Goal: Task Accomplishment & Management: Use online tool/utility

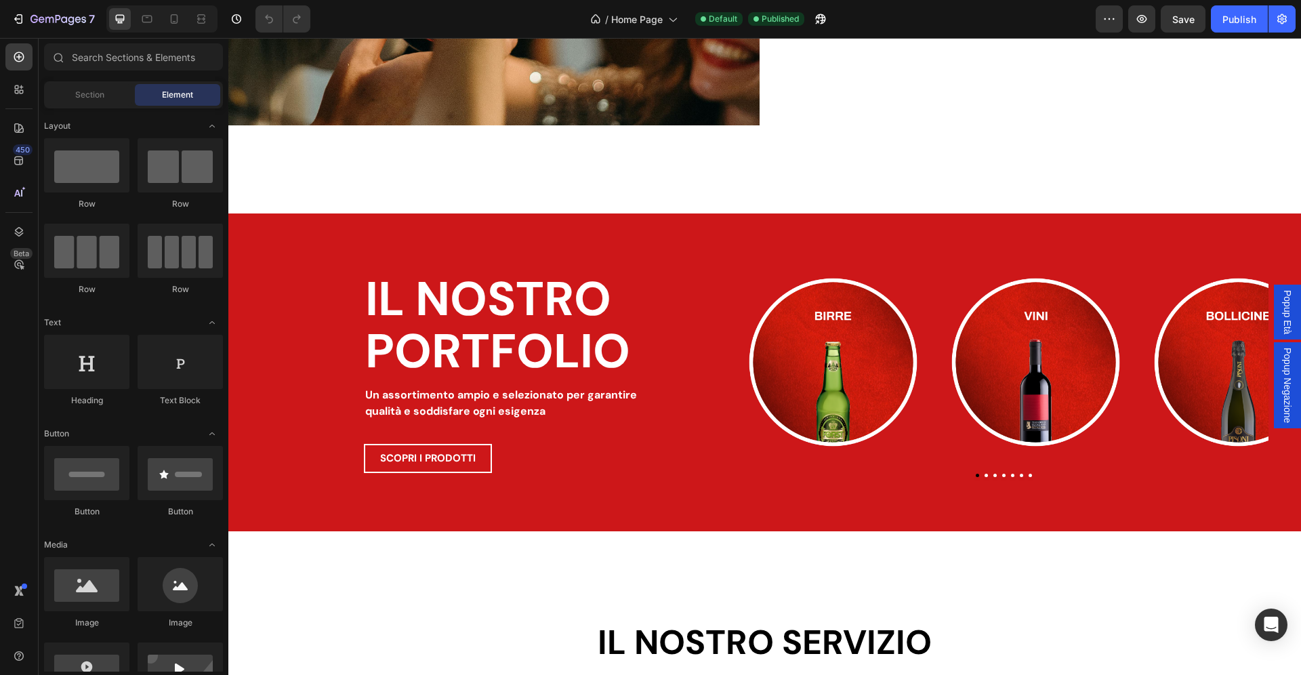
scroll to position [1631, 0]
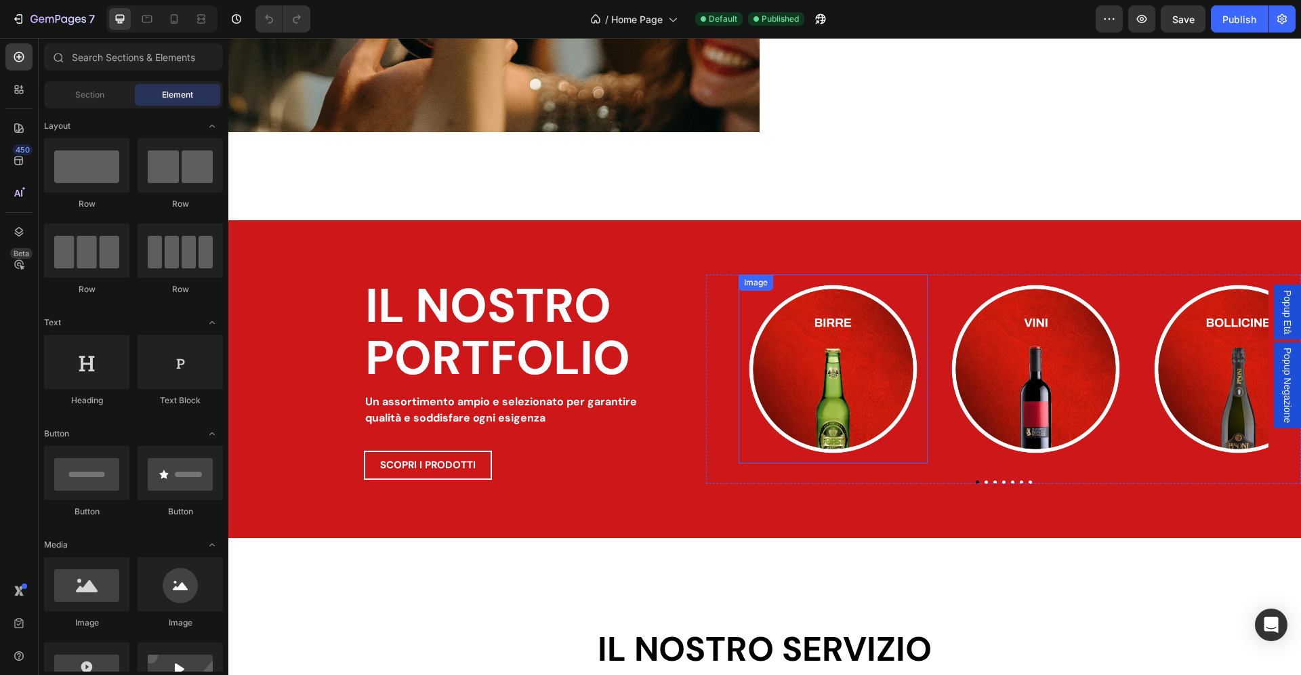
click at [863, 354] on img at bounding box center [832, 368] width 189 height 189
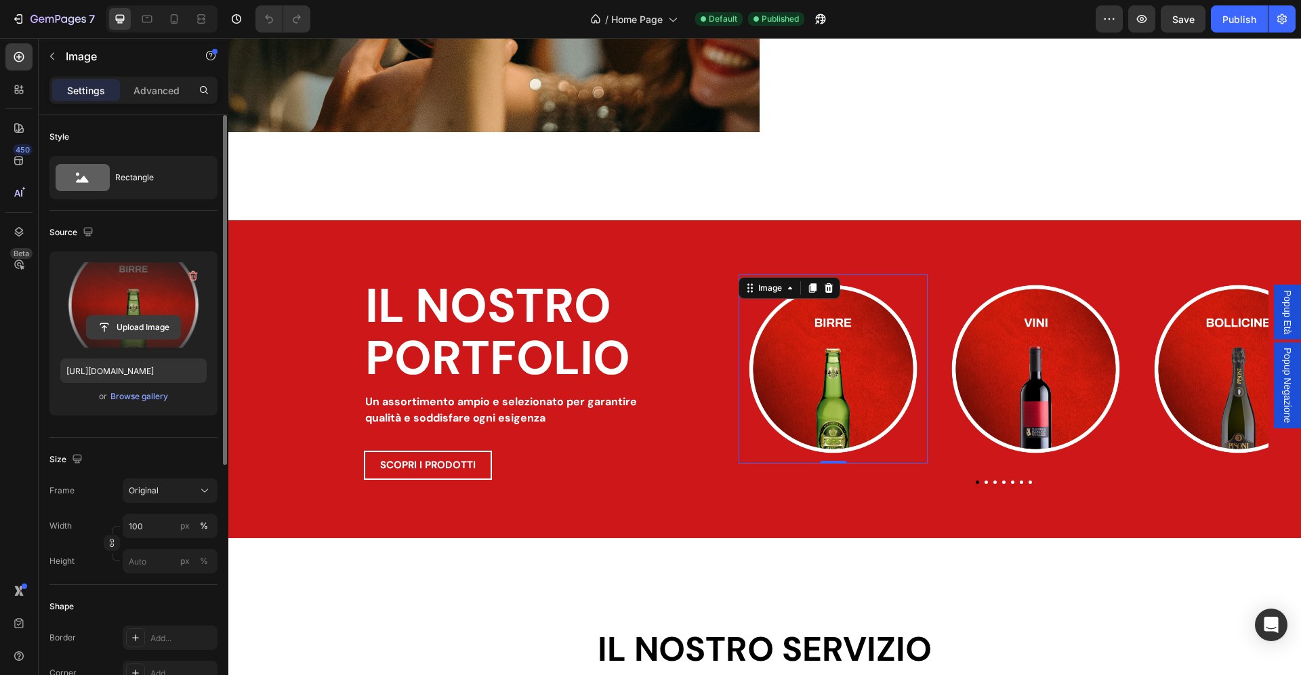
click at [144, 333] on input "file" at bounding box center [133, 327] width 93 height 23
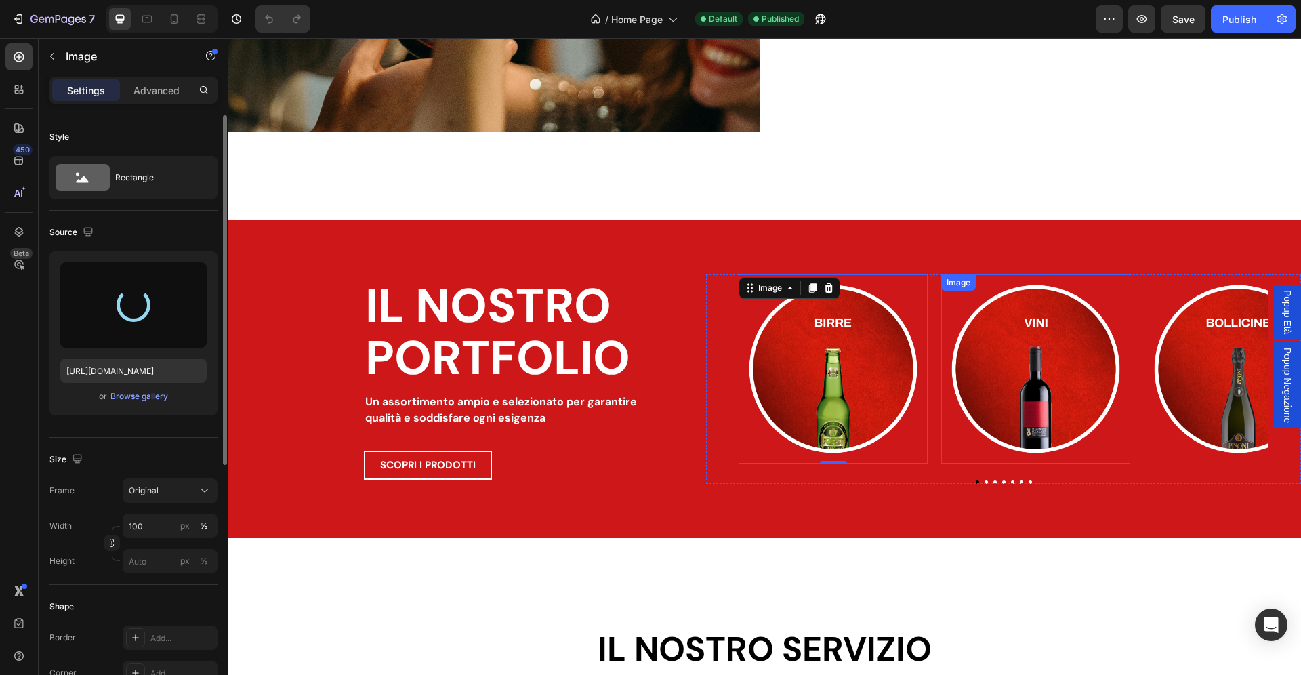
type input "https://cdn.shopify.com/s/files/1/0907/3668/9477/files/gempages_541313941146436…"
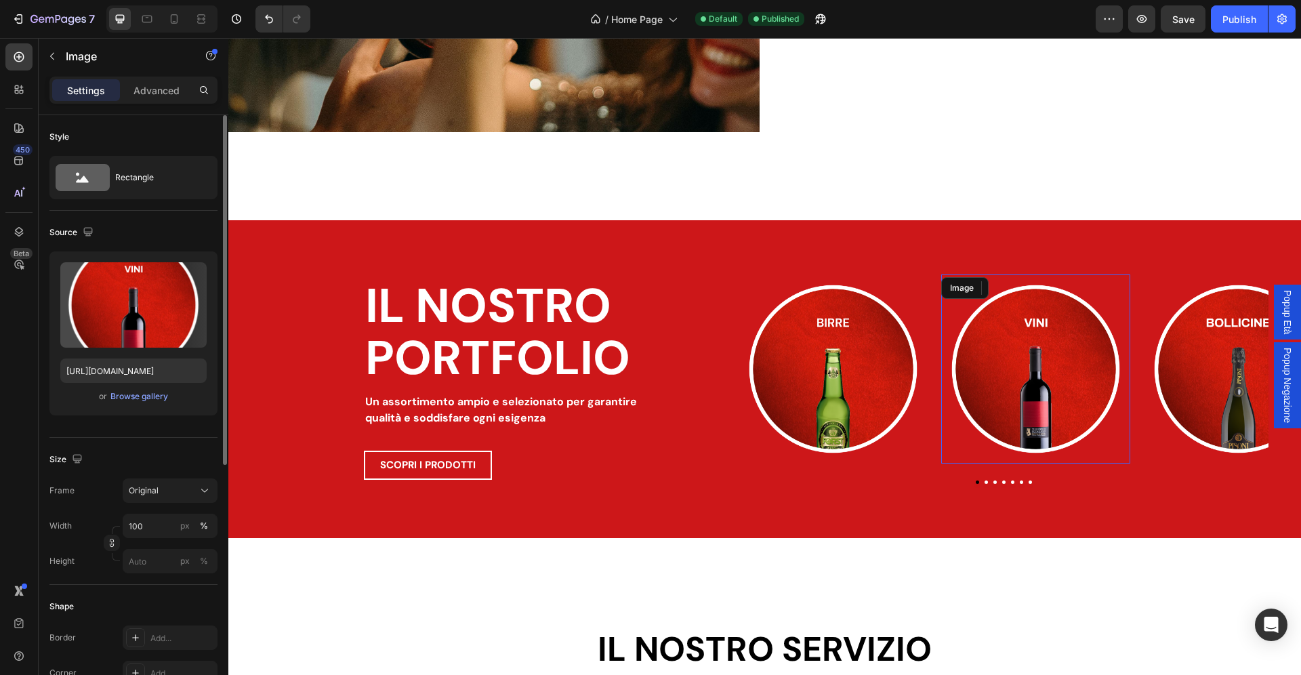
click at [1015, 345] on img at bounding box center [1035, 368] width 189 height 189
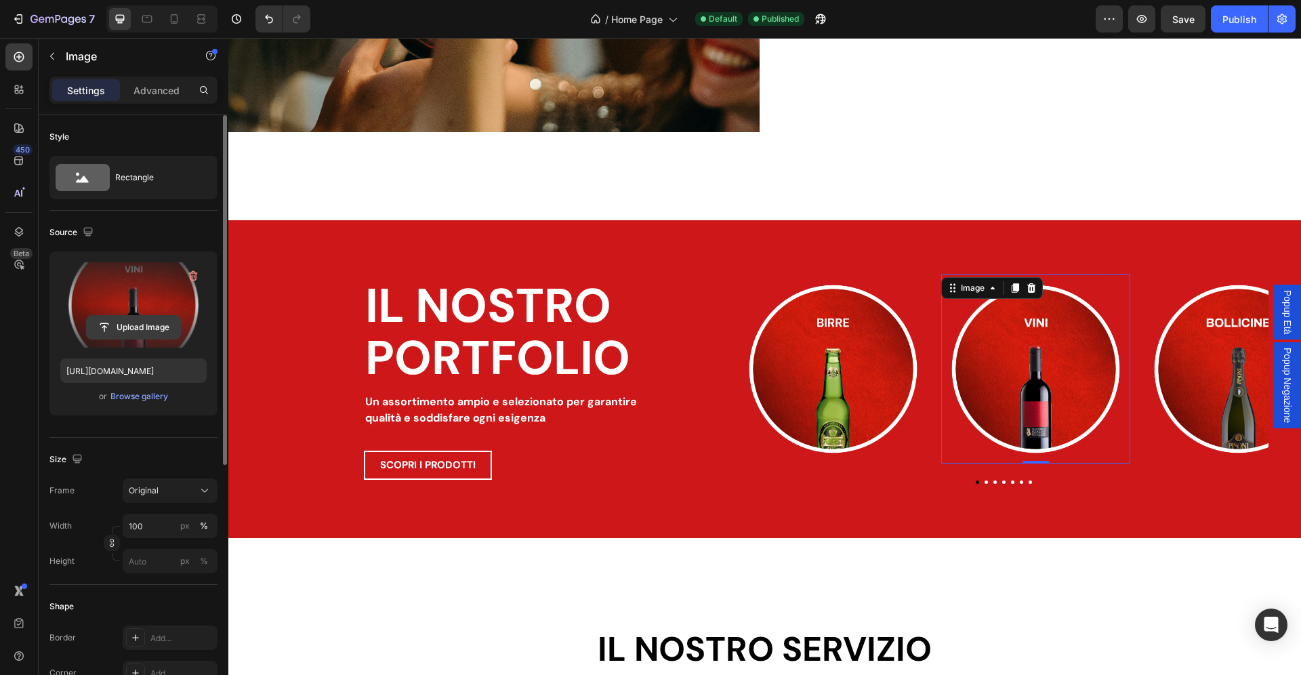
click at [135, 324] on input "file" at bounding box center [133, 327] width 93 height 23
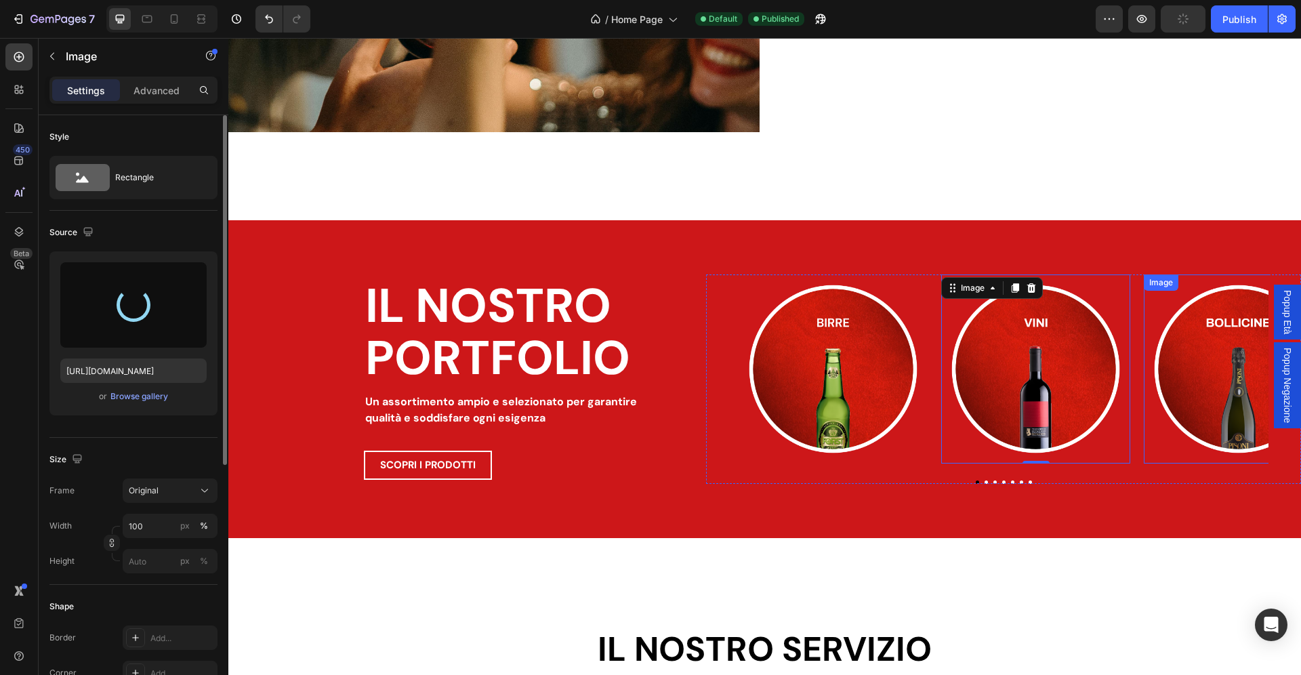
type input "https://cdn.shopify.com/s/files/1/0907/3668/9477/files/gempages_541313941146436…"
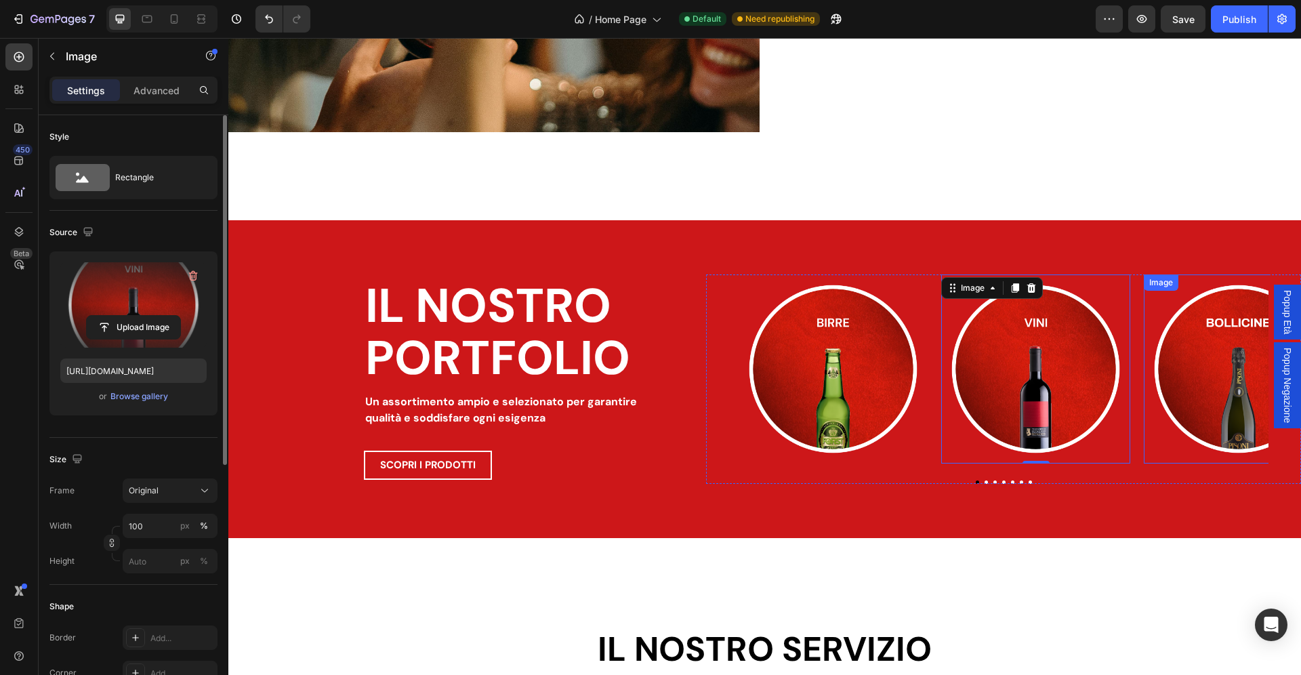
click at [1225, 368] on img at bounding box center [1237, 368] width 189 height 189
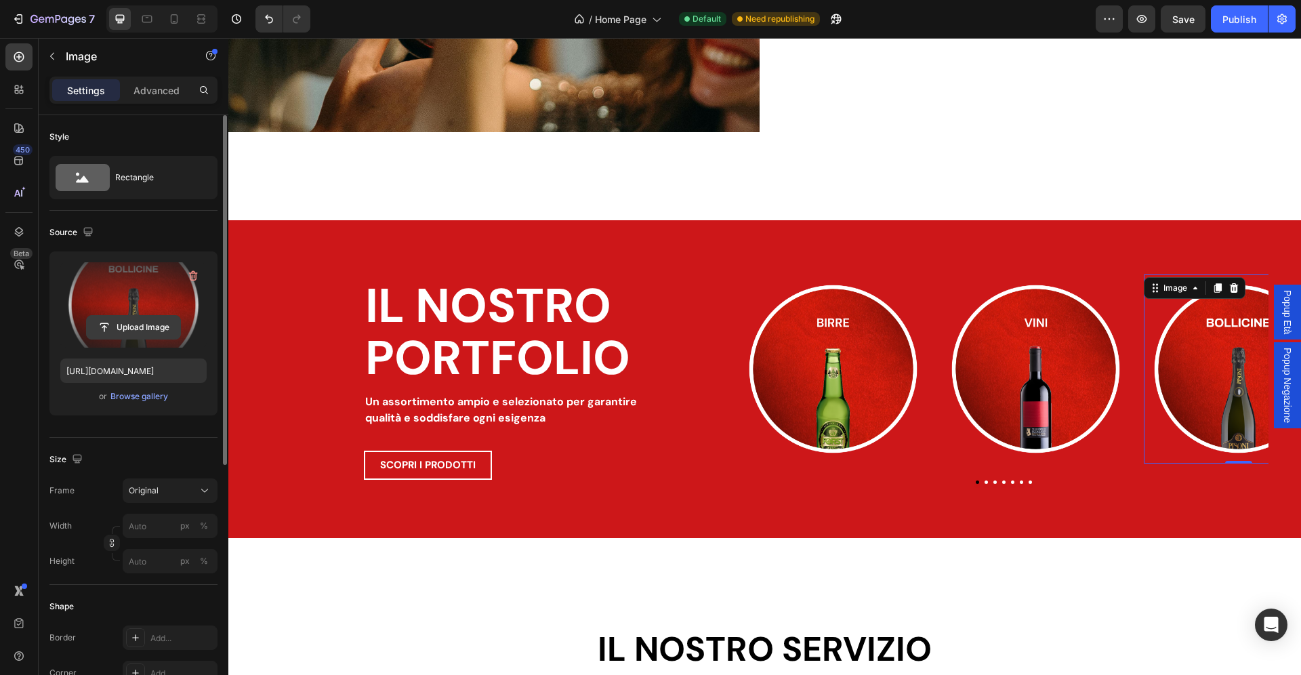
click at [129, 333] on input "file" at bounding box center [133, 327] width 93 height 23
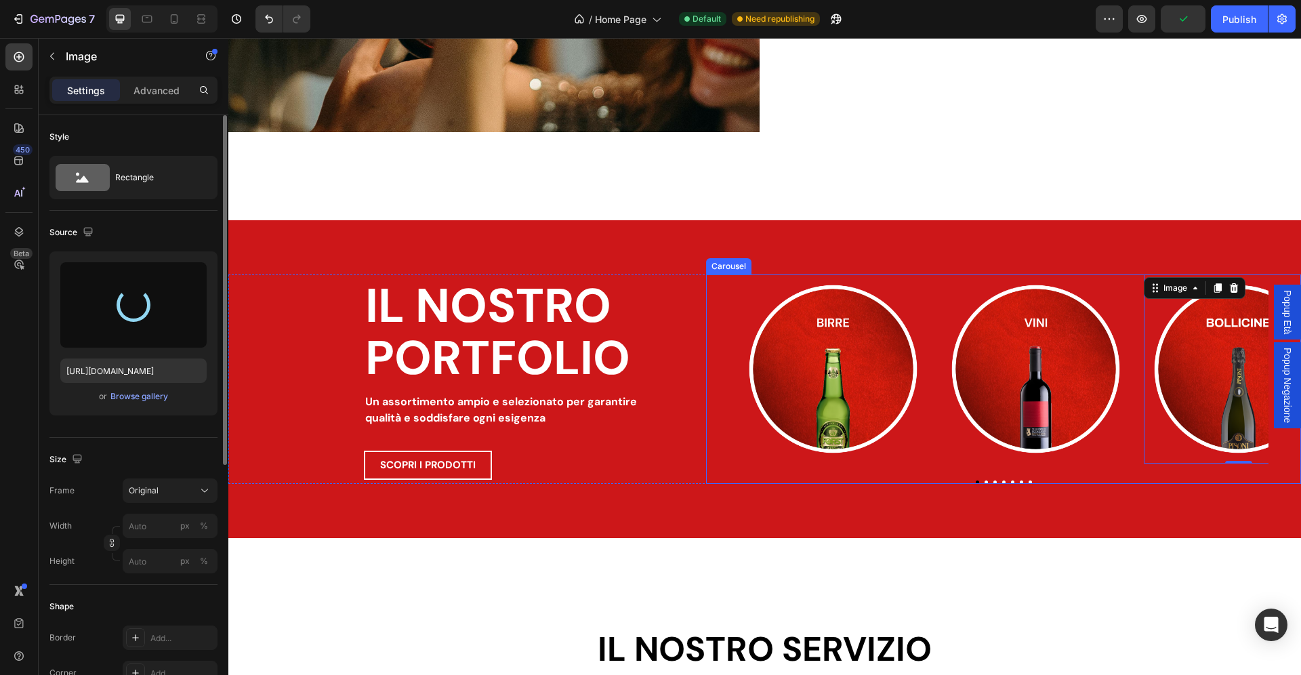
click at [985, 482] on button "Dot" at bounding box center [985, 481] width 3 height 3
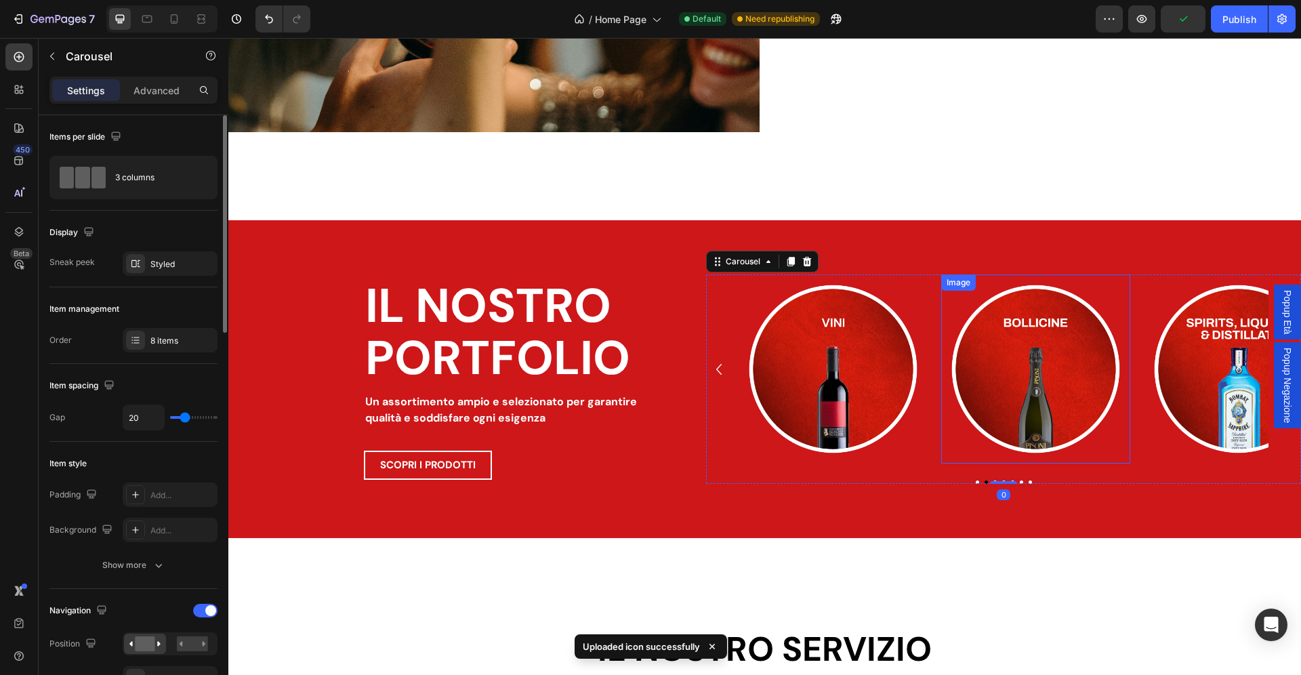
click at [1025, 371] on img at bounding box center [1035, 368] width 189 height 189
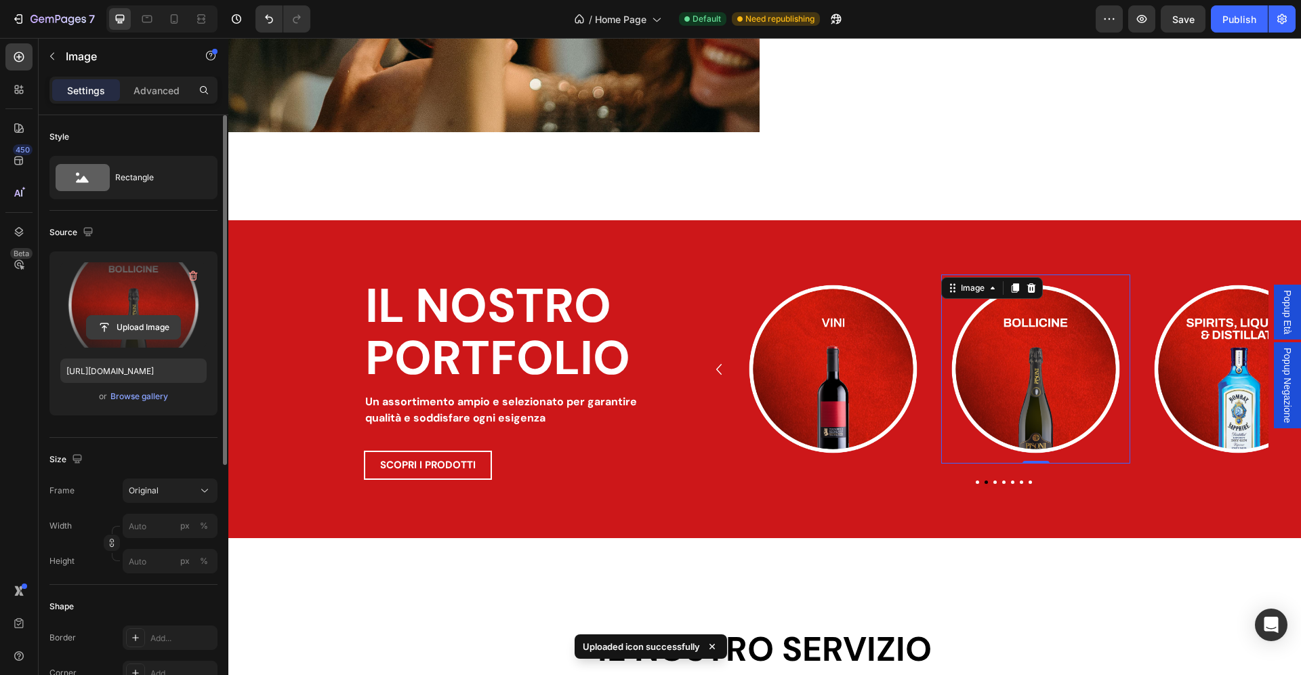
click at [144, 319] on input "file" at bounding box center [133, 327] width 93 height 23
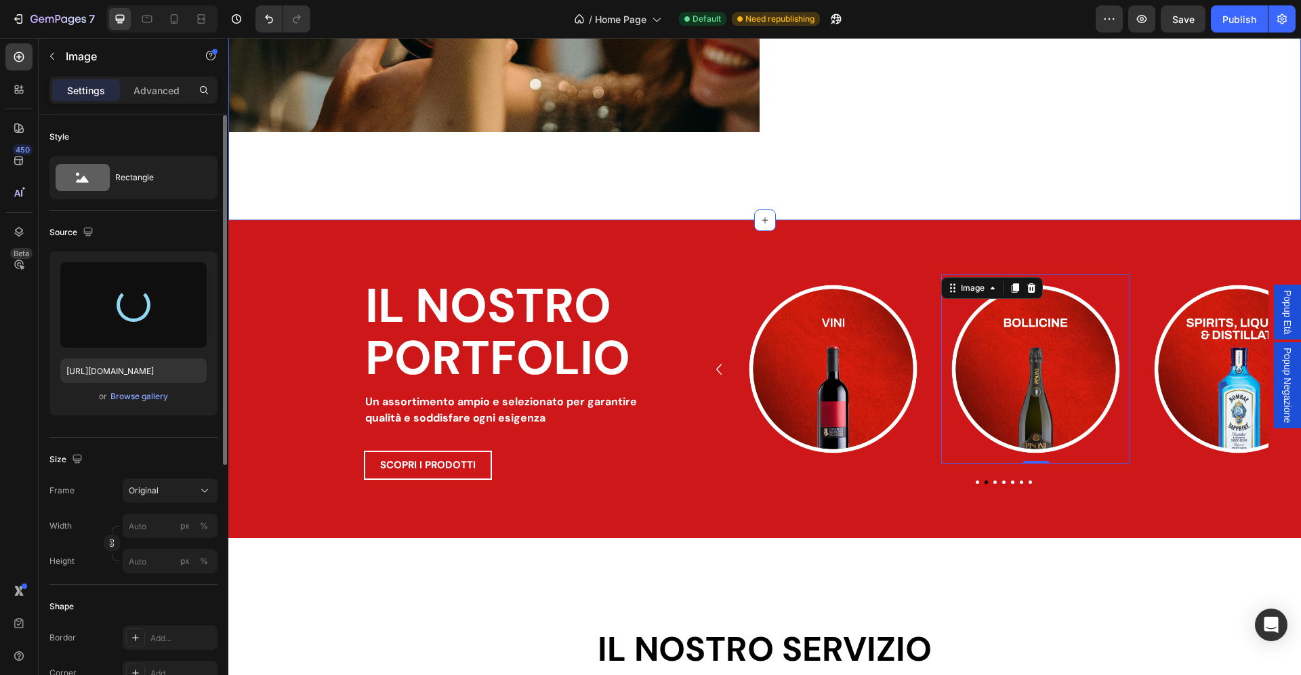
type input "https://cdn.shopify.com/s/files/1/0907/3668/9477/files/gempages_541313941146436…"
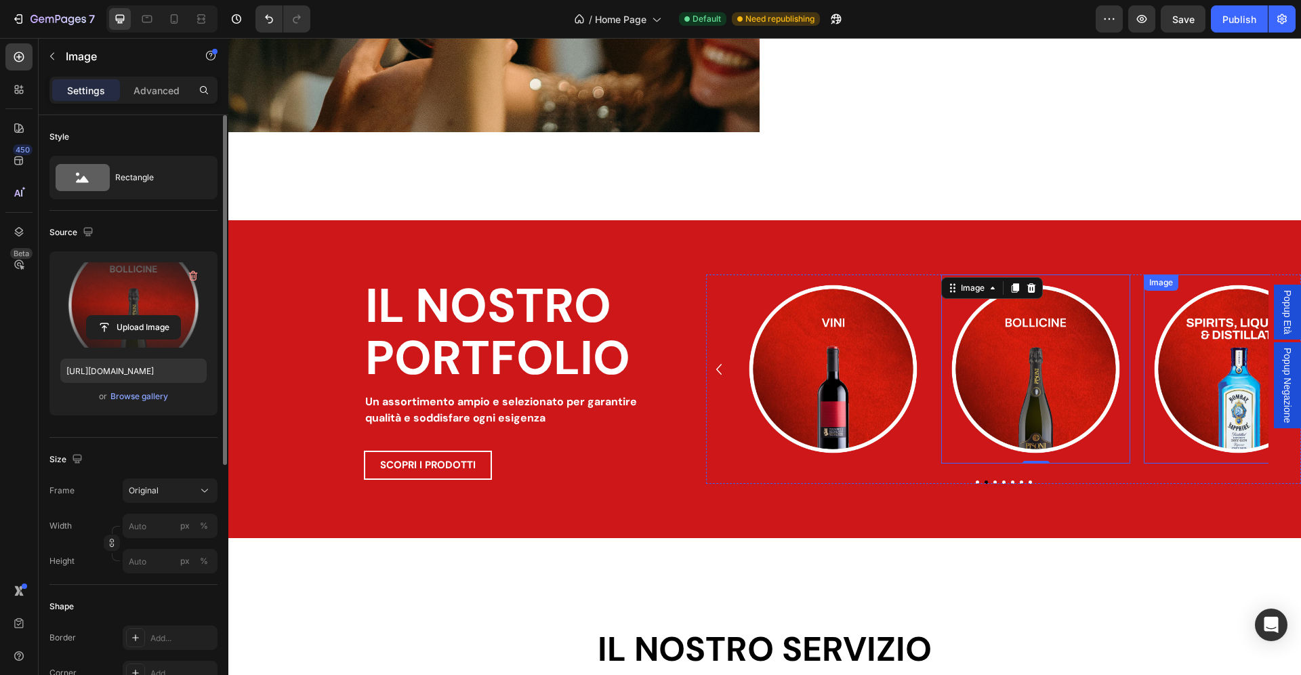
click at [1207, 387] on img at bounding box center [1237, 368] width 189 height 189
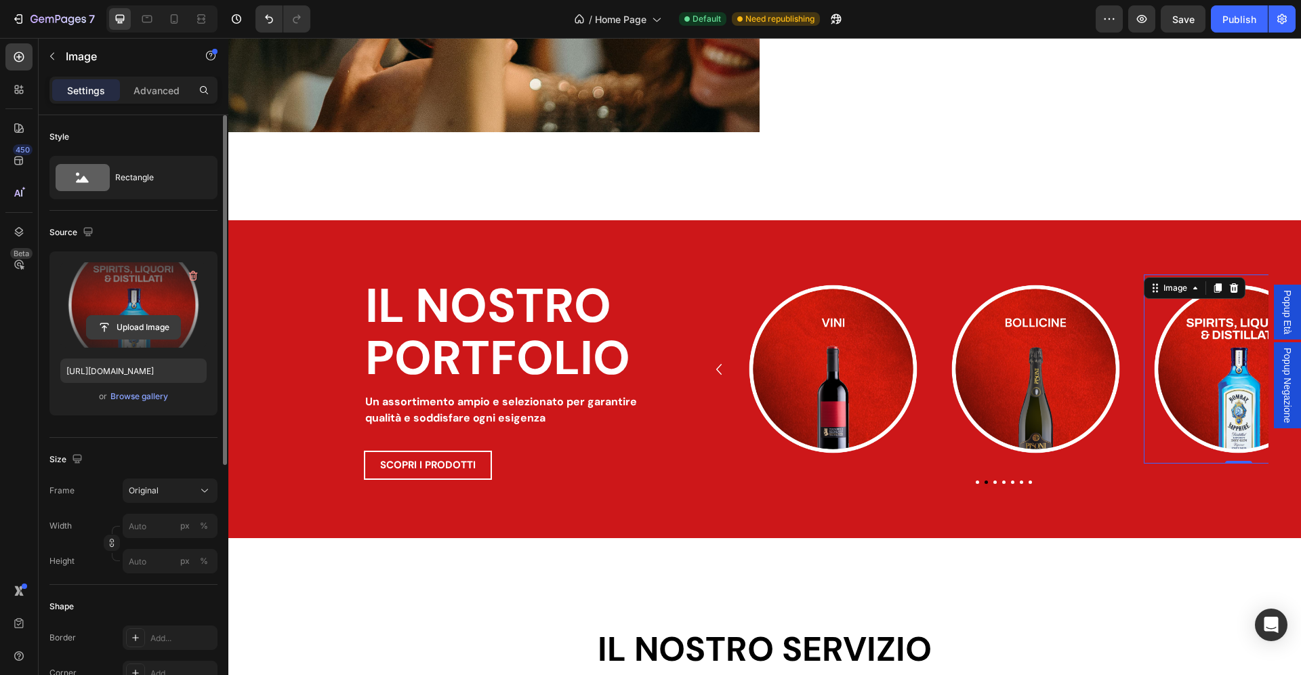
click at [127, 334] on input "file" at bounding box center [133, 327] width 93 height 23
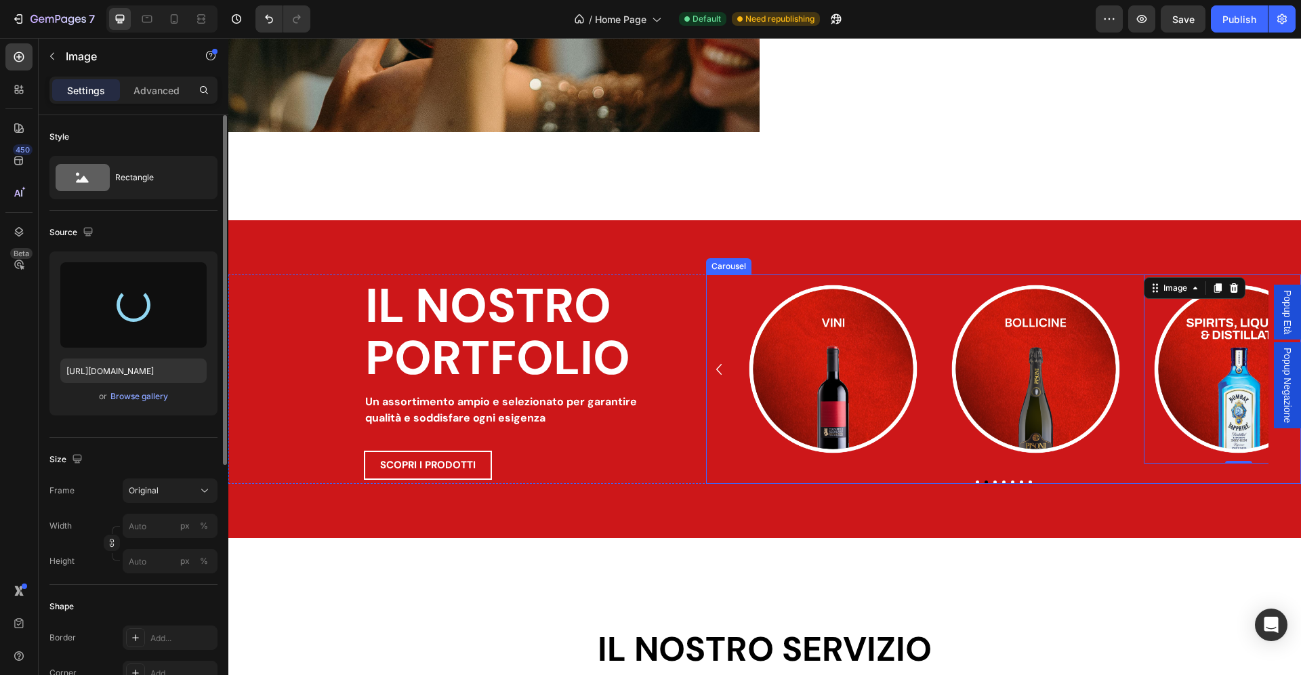
type input "https://cdn.shopify.com/s/files/1/0907/3668/9477/files/gempages_541313941146436…"
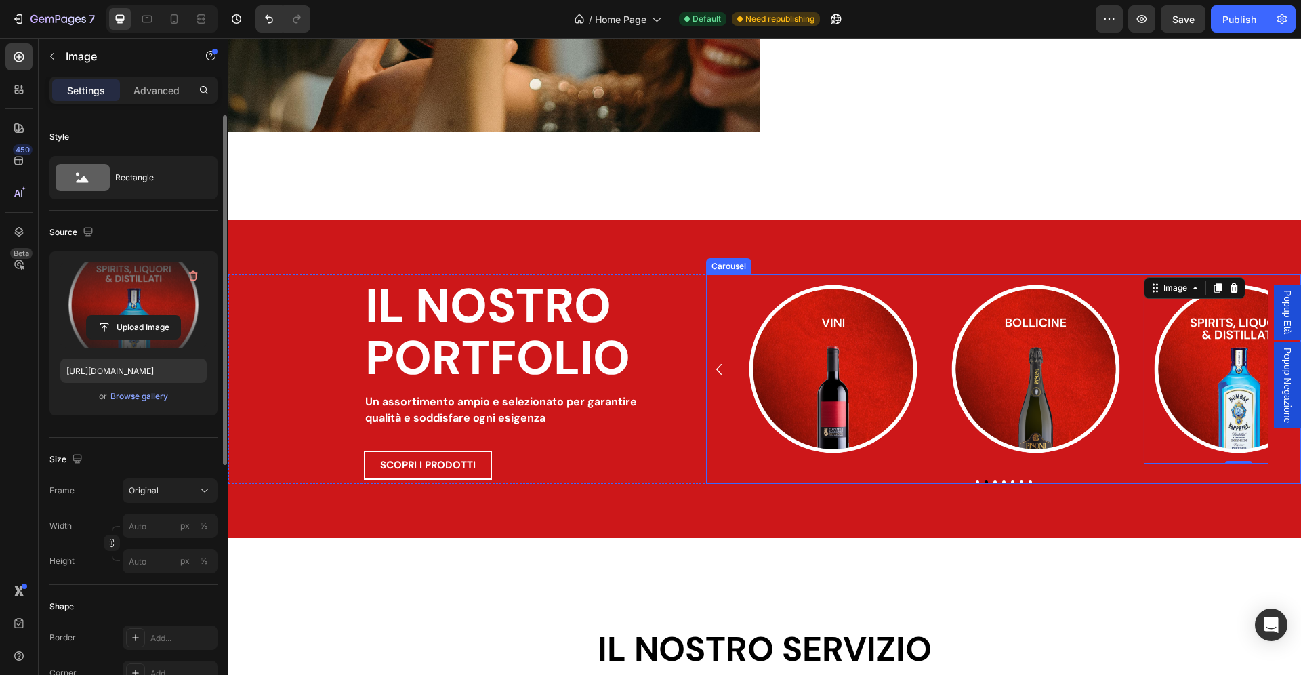
click at [993, 483] on button "Dot" at bounding box center [994, 481] width 3 height 3
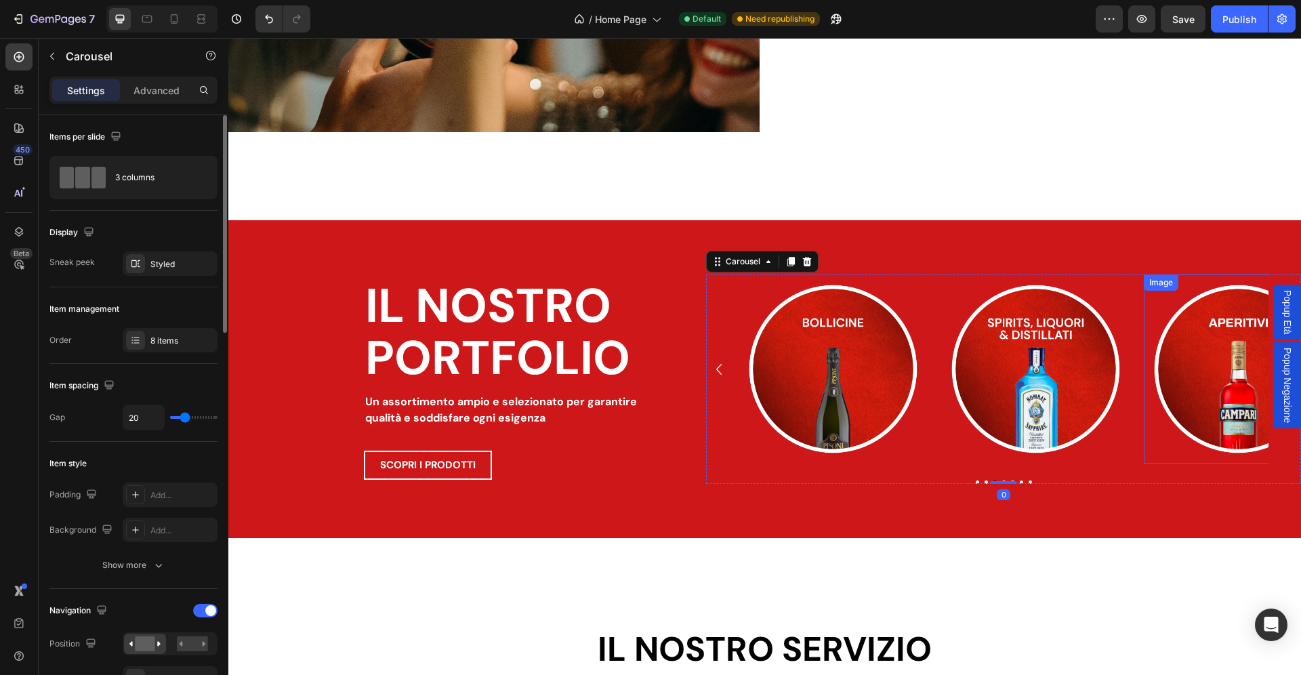
click at [1220, 317] on img at bounding box center [1237, 368] width 189 height 189
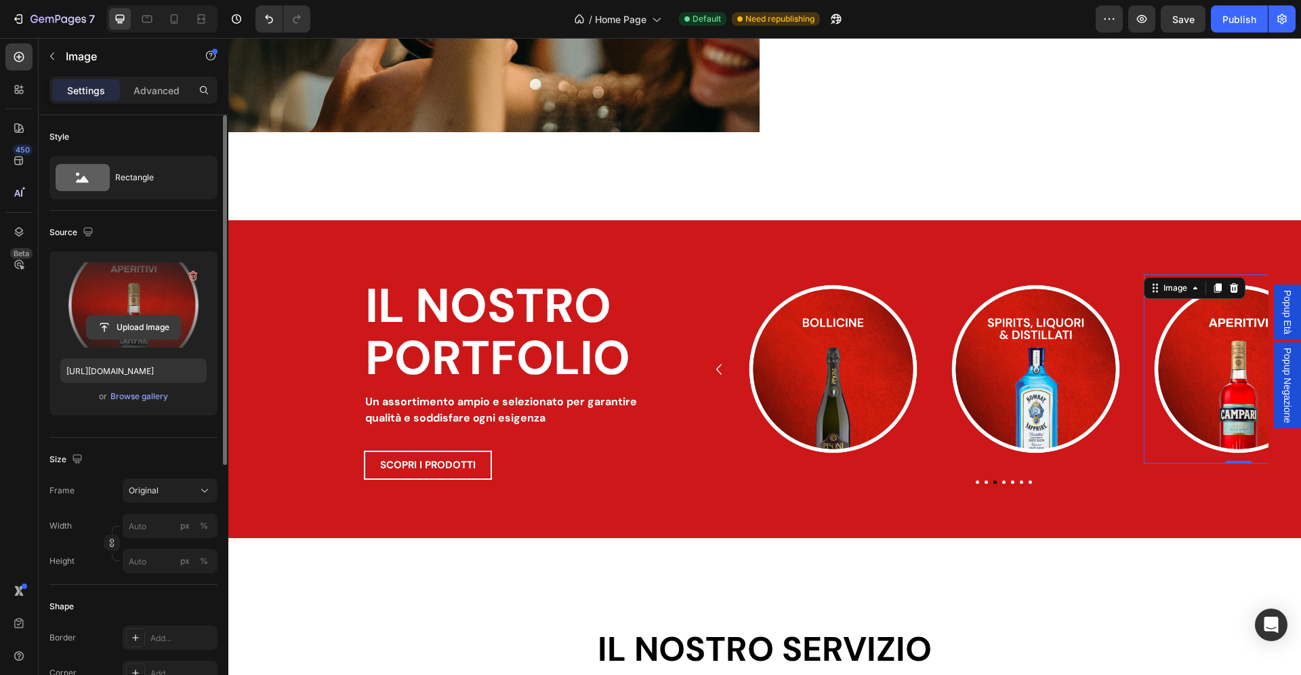
click at [130, 331] on input "file" at bounding box center [133, 327] width 93 height 23
type input "https://cdn.shopify.com/s/files/1/0907/3668/9477/files/gempages_541313941146436…"
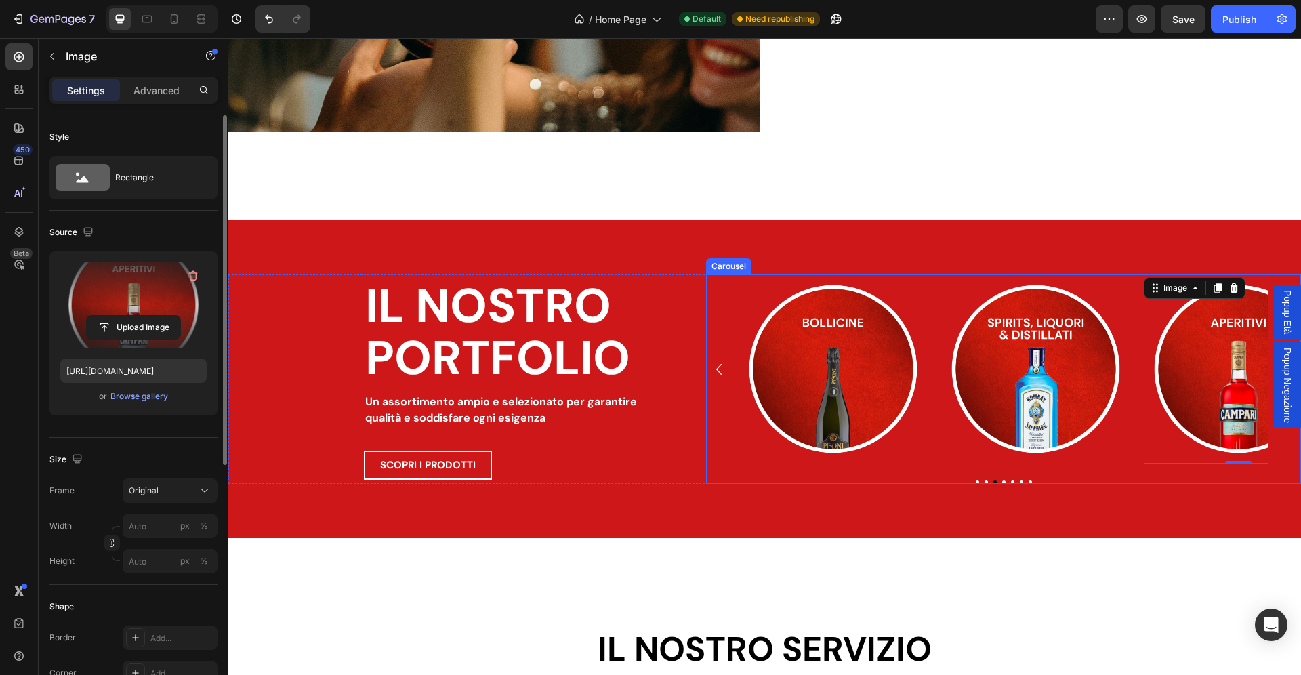
click at [1002, 483] on button "Dot" at bounding box center [1003, 481] width 3 height 3
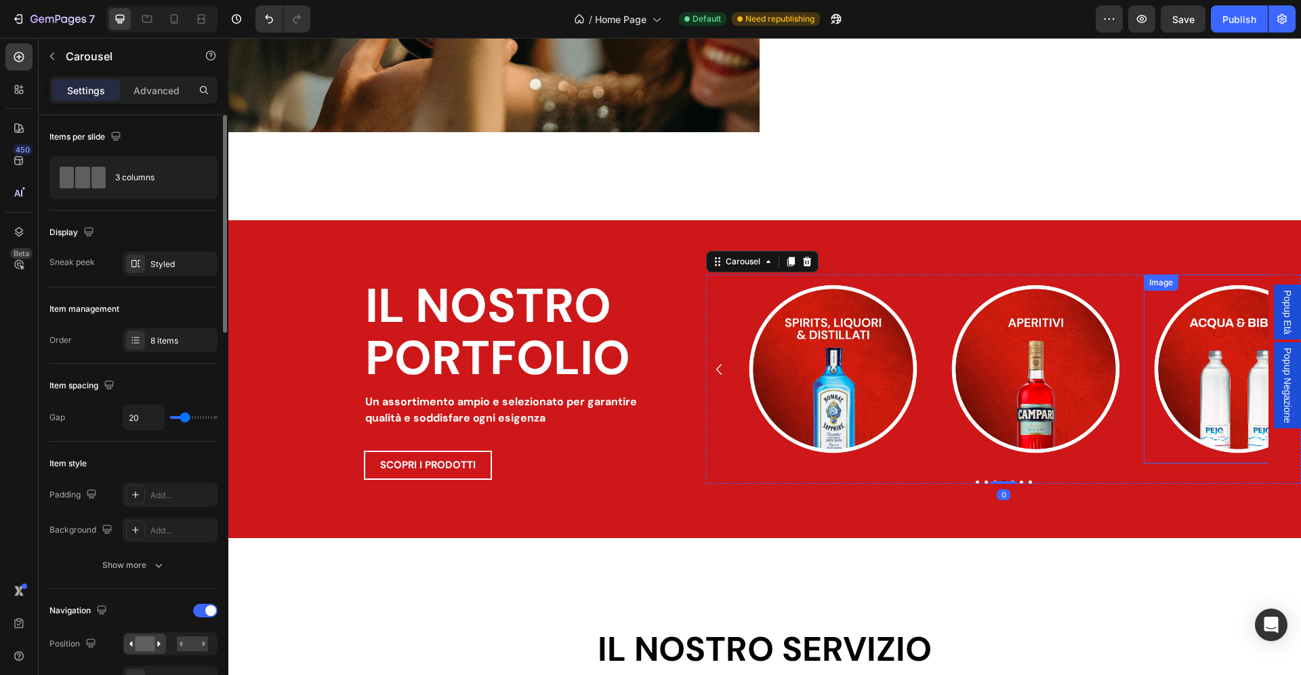
click at [1211, 360] on img at bounding box center [1237, 368] width 189 height 189
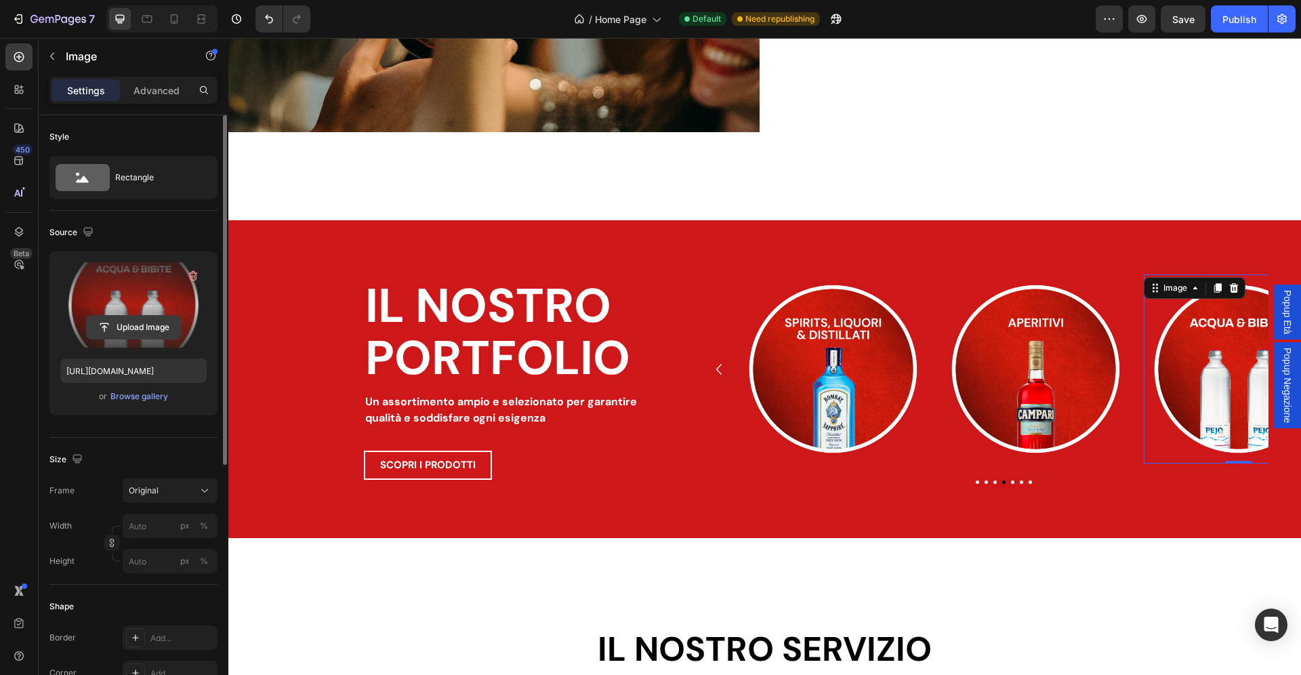
click at [135, 329] on input "file" at bounding box center [133, 327] width 93 height 23
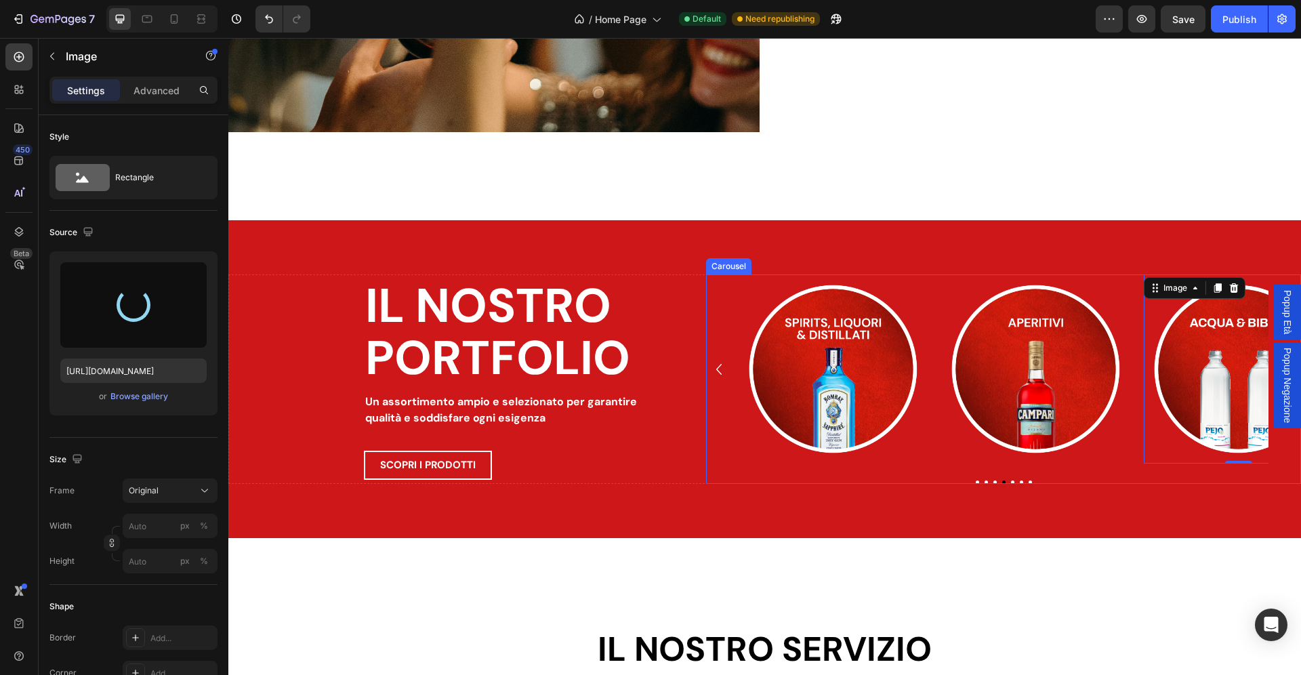
type input "https://cdn.shopify.com/s/files/1/0907/3668/9477/files/gempages_541313941146436…"
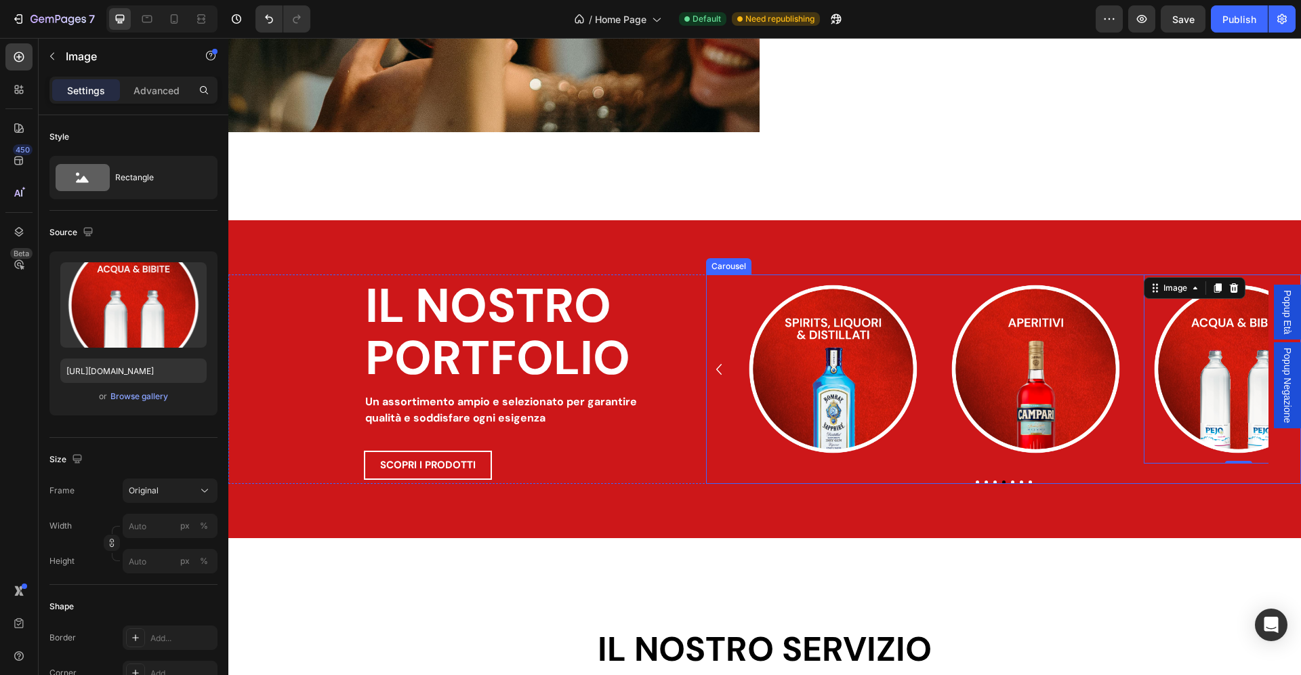
click at [1011, 484] on button "Dot" at bounding box center [1012, 481] width 3 height 3
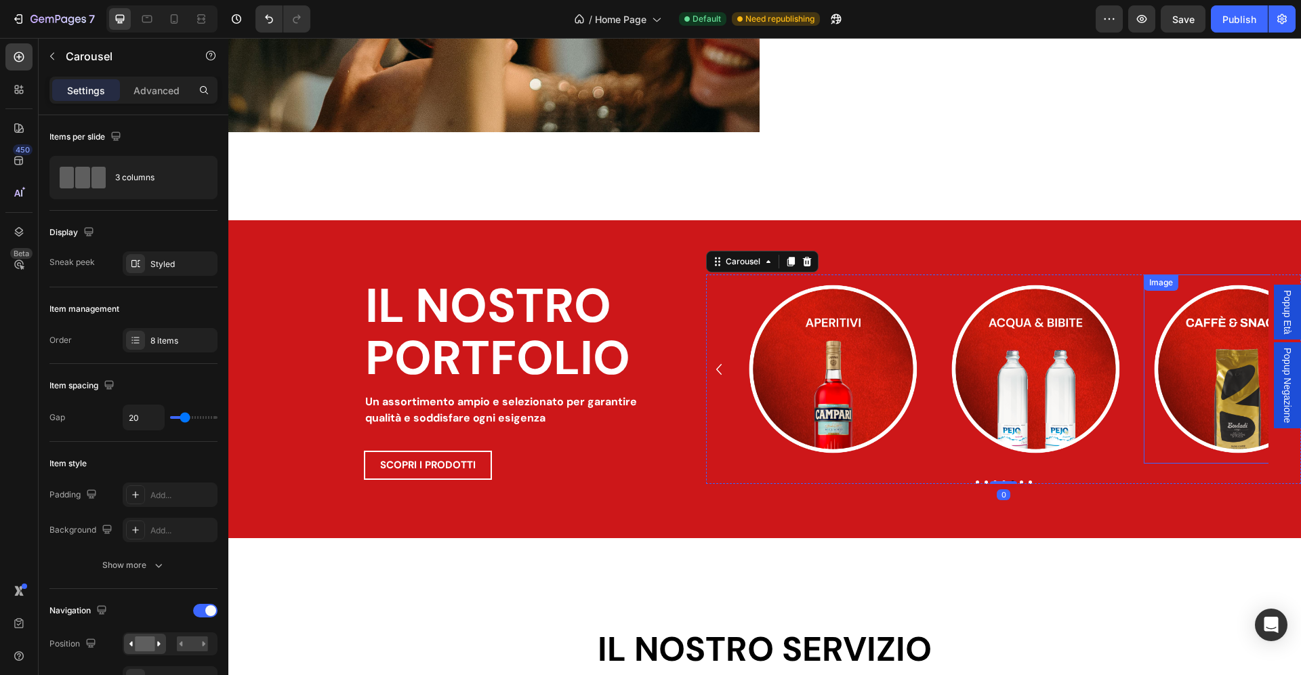
click at [1212, 373] on img at bounding box center [1237, 368] width 189 height 189
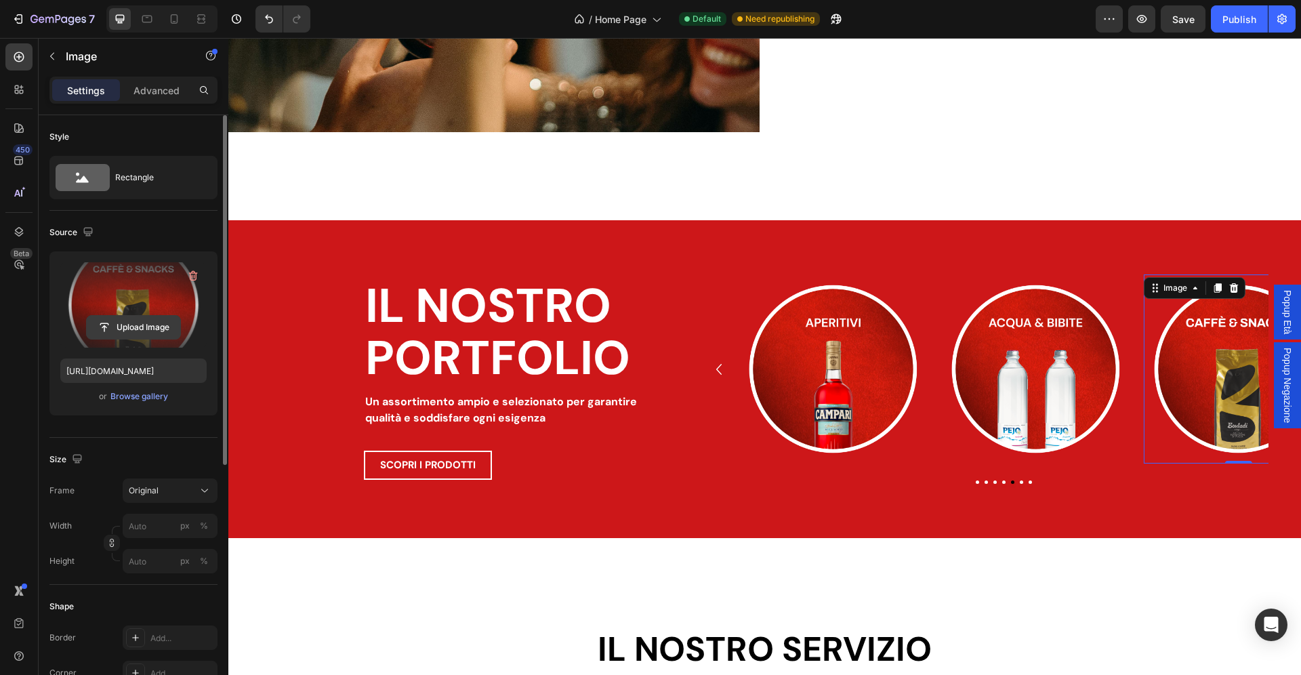
click at [127, 328] on input "file" at bounding box center [133, 327] width 93 height 23
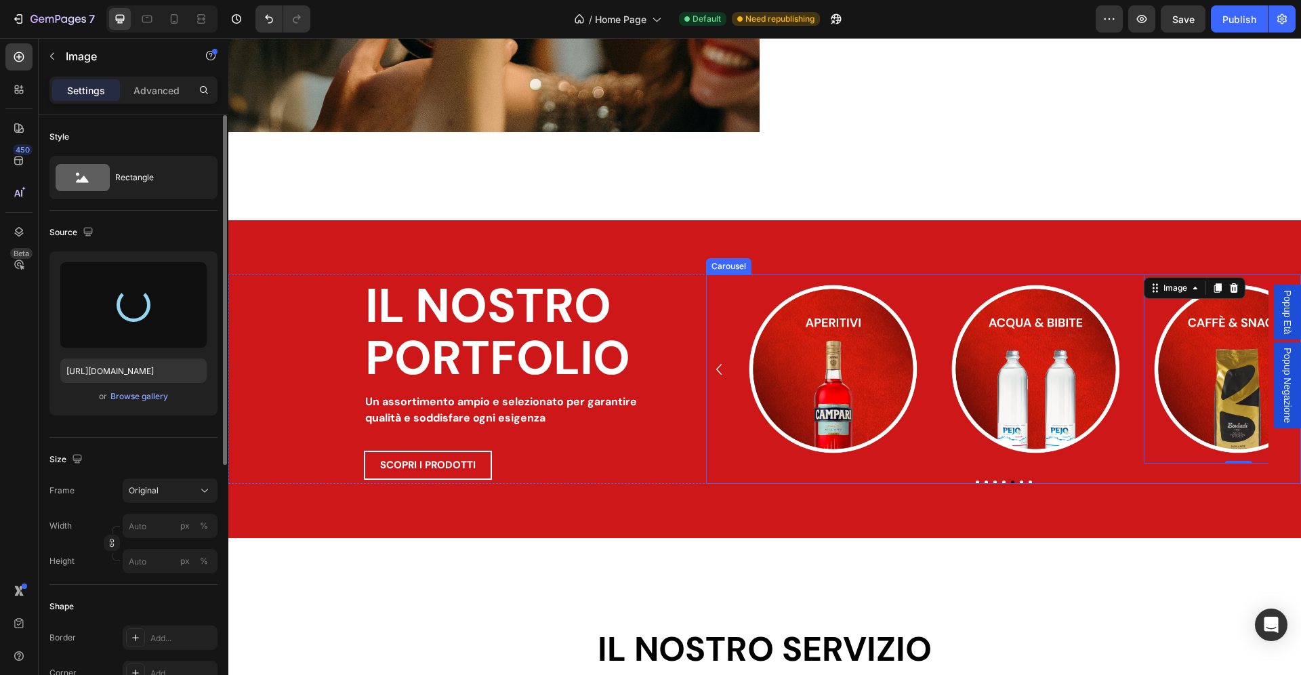
type input "https://cdn.shopify.com/s/files/1/0907/3668/9477/files/gempages_541313941146436…"
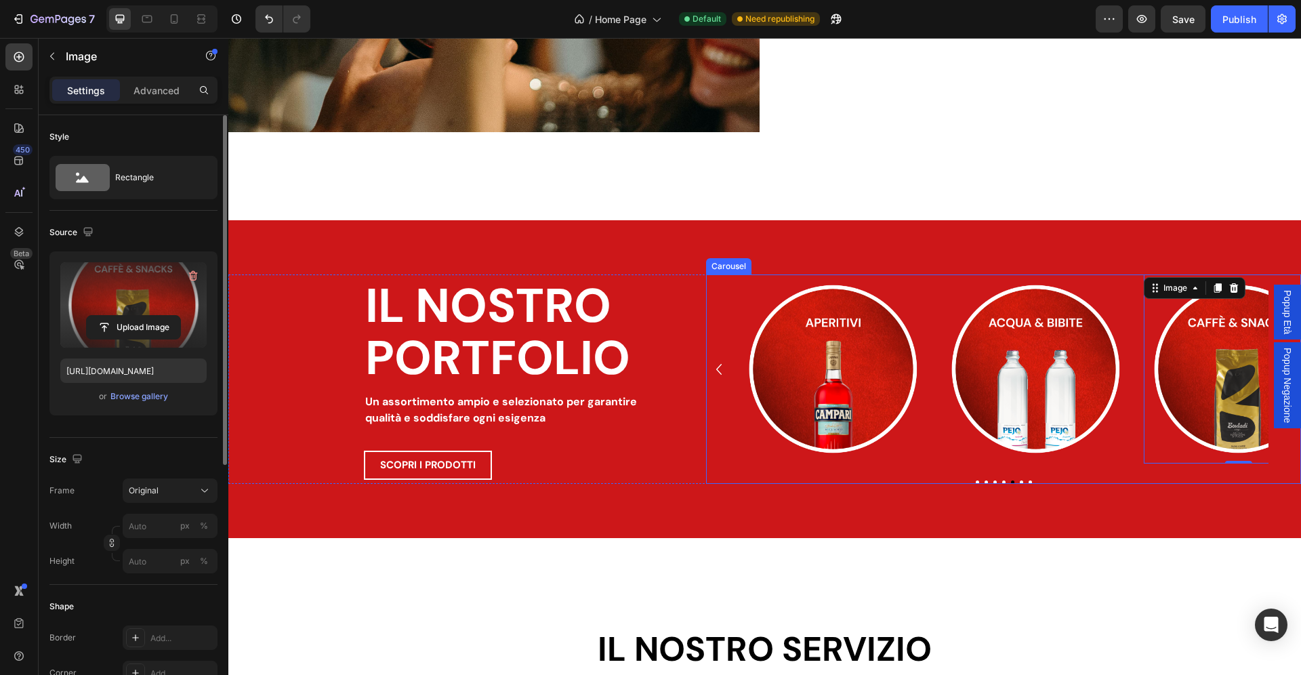
click at [1020, 484] on button "Dot" at bounding box center [1020, 481] width 3 height 3
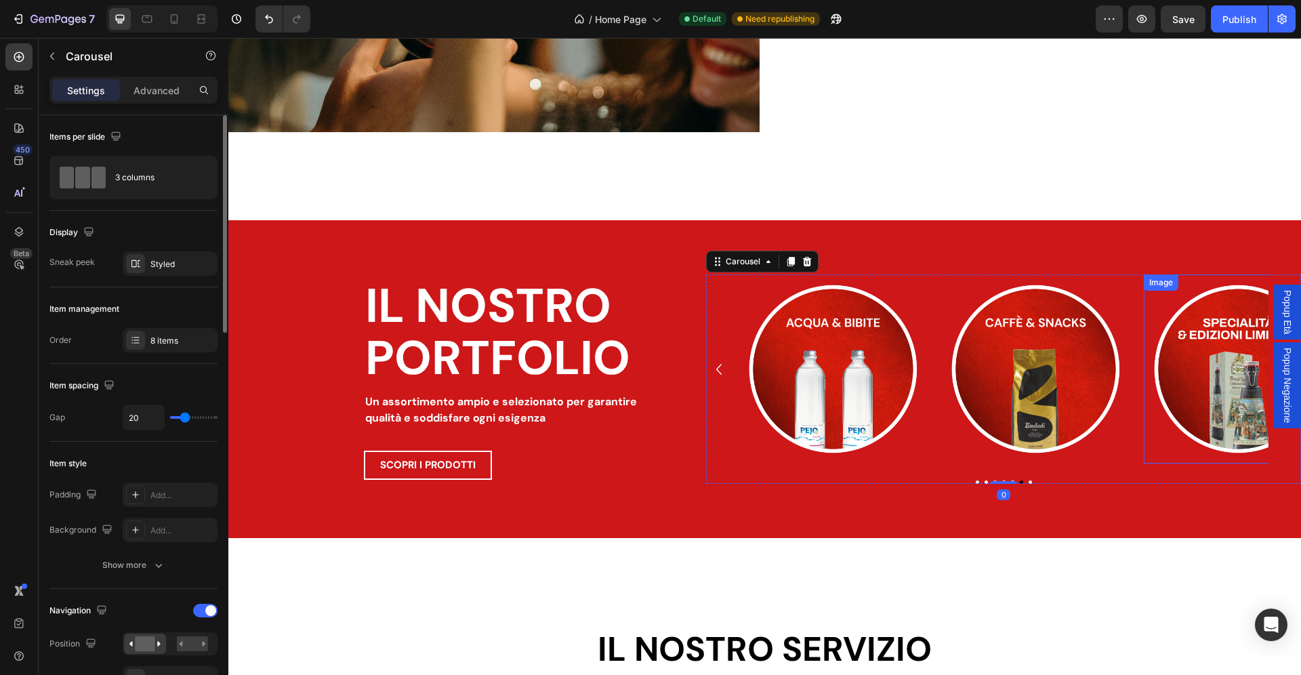
click at [1248, 331] on img at bounding box center [1237, 368] width 189 height 189
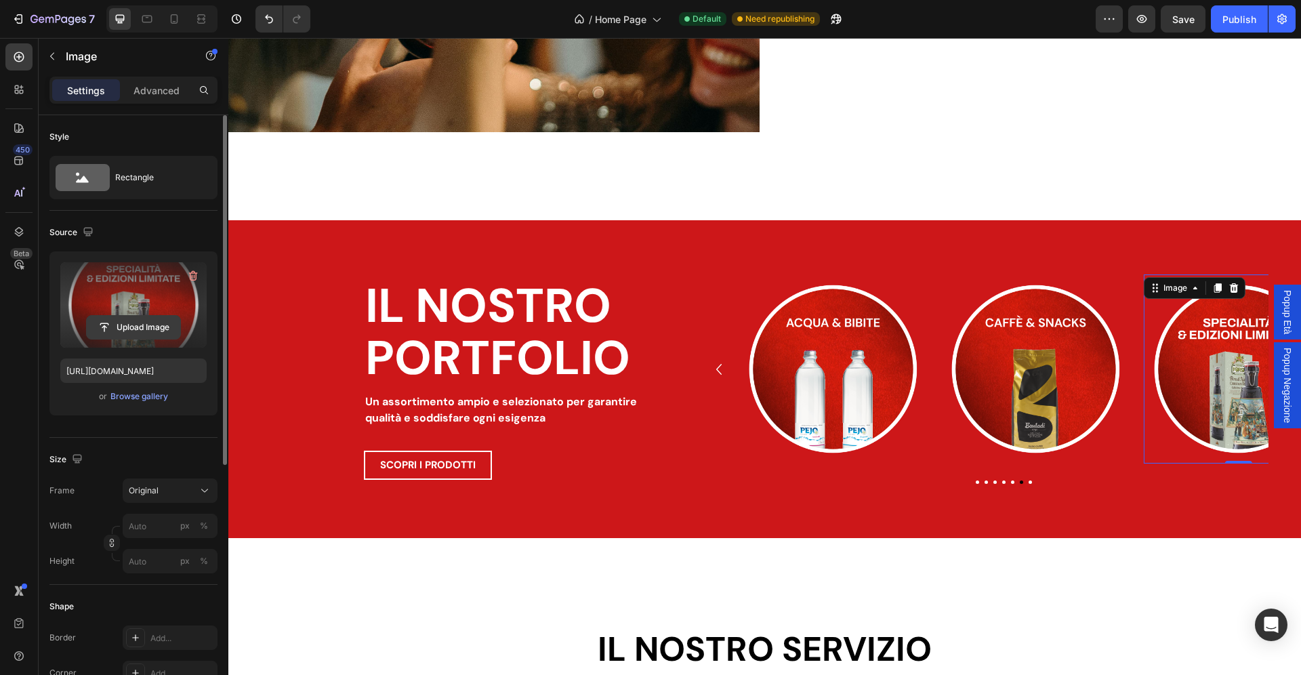
click at [128, 324] on input "file" at bounding box center [133, 327] width 93 height 23
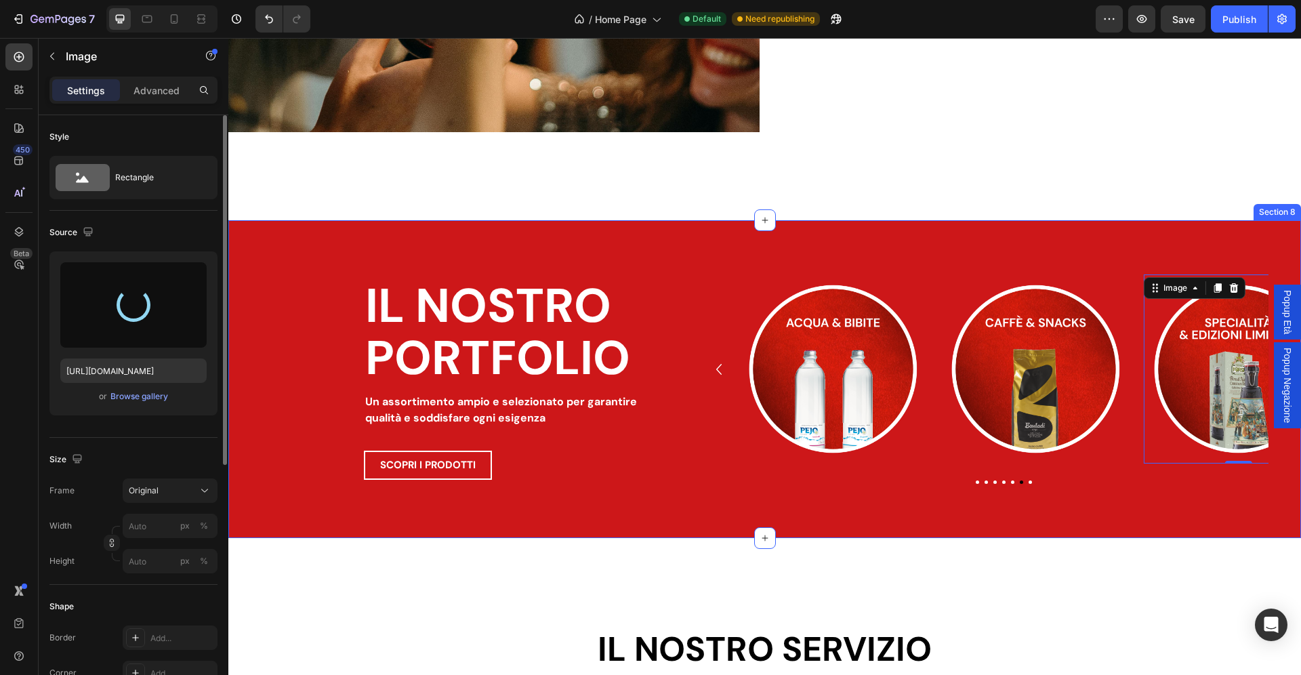
type input "https://cdn.shopify.com/s/files/1/0907/3668/9477/files/gempages_541313941146436…"
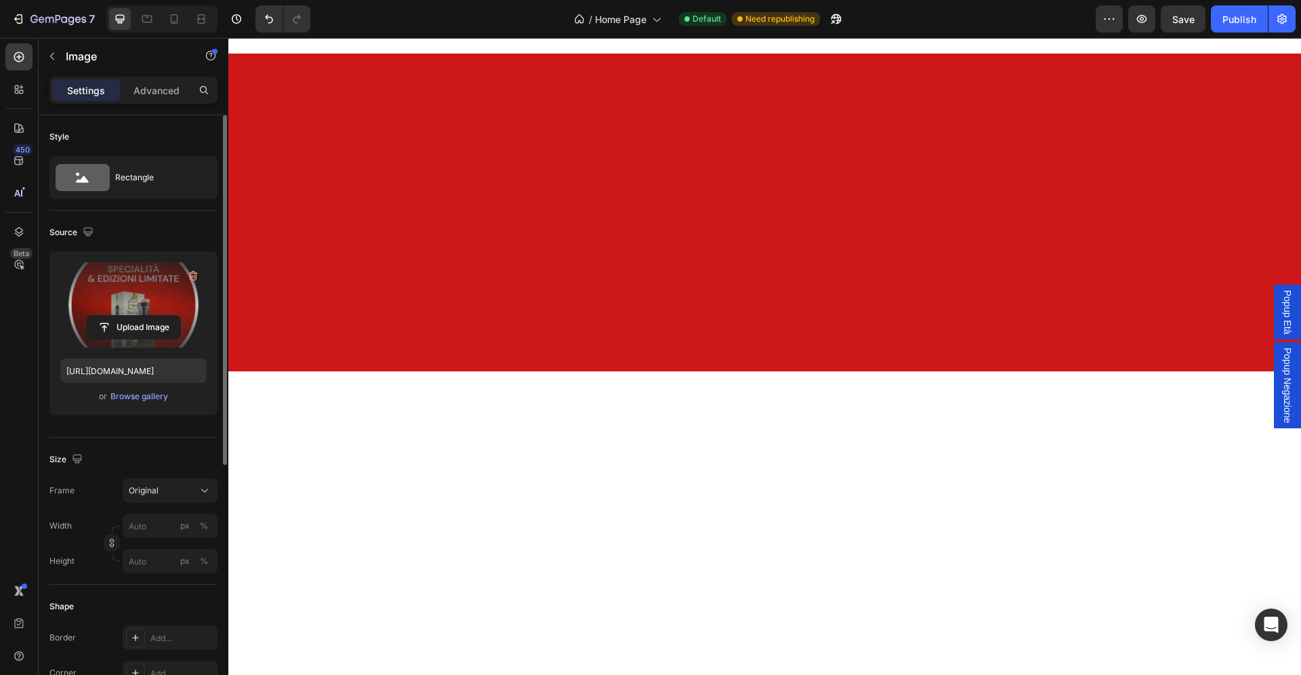
scroll to position [0, 0]
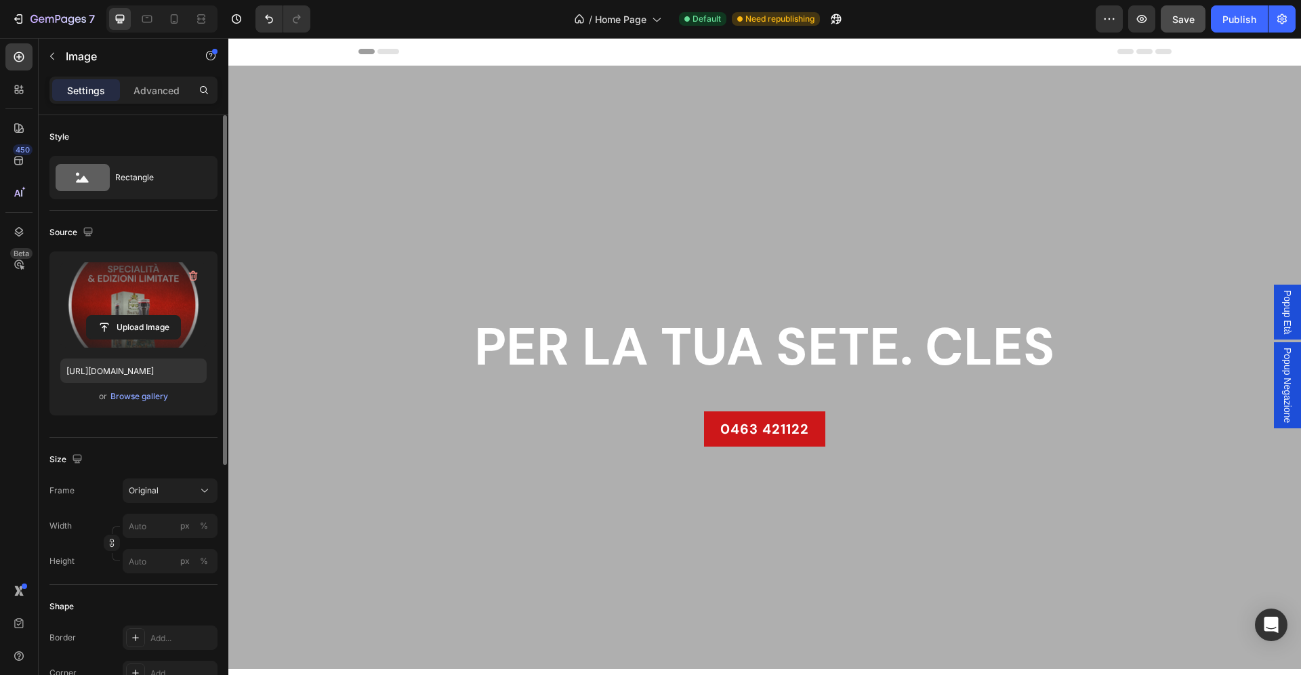
click at [1179, 20] on span "Save" at bounding box center [1183, 20] width 22 height 12
click at [1232, 18] on div "Publish" at bounding box center [1239, 19] width 34 height 14
click at [20, 26] on div "7" at bounding box center [53, 19] width 83 height 16
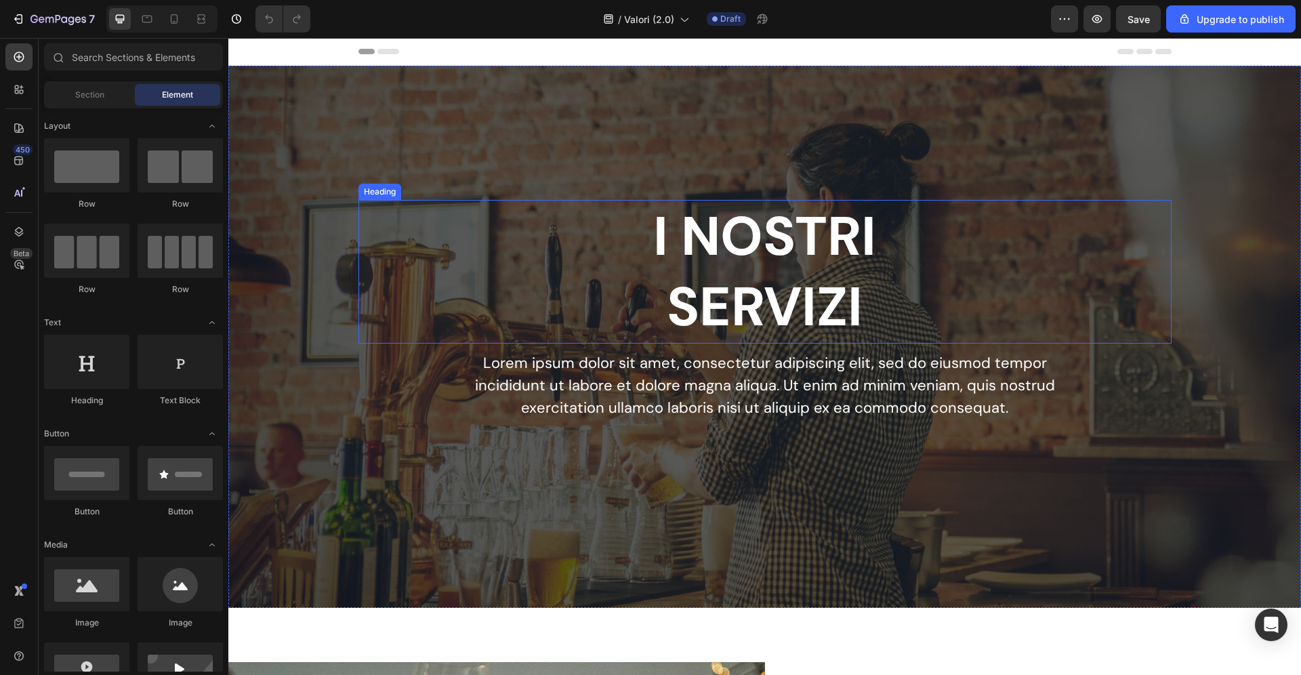
click at [734, 288] on h2 "I NOSTRI SERVIZI" at bounding box center [764, 272] width 813 height 144
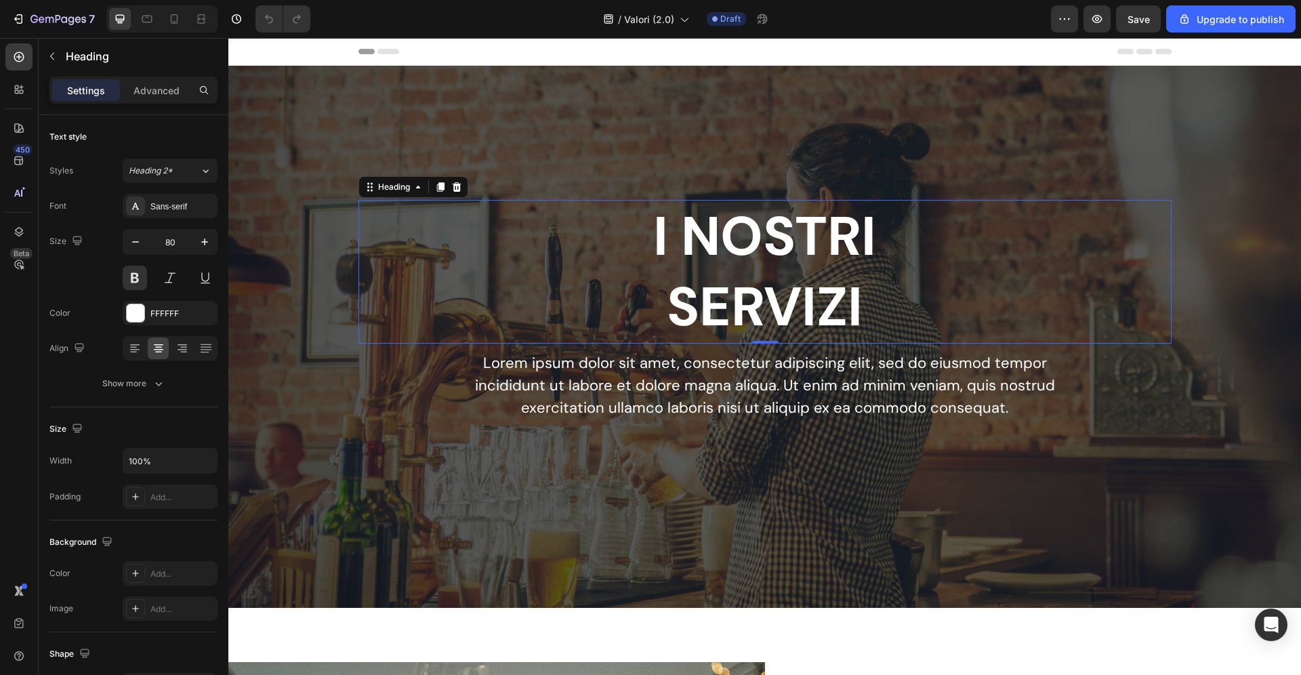
click at [734, 288] on h2 "I NOSTRI SERVIZI" at bounding box center [764, 272] width 813 height 144
click at [734, 288] on p "I NOSTRI SERVIZI" at bounding box center [765, 271] width 810 height 141
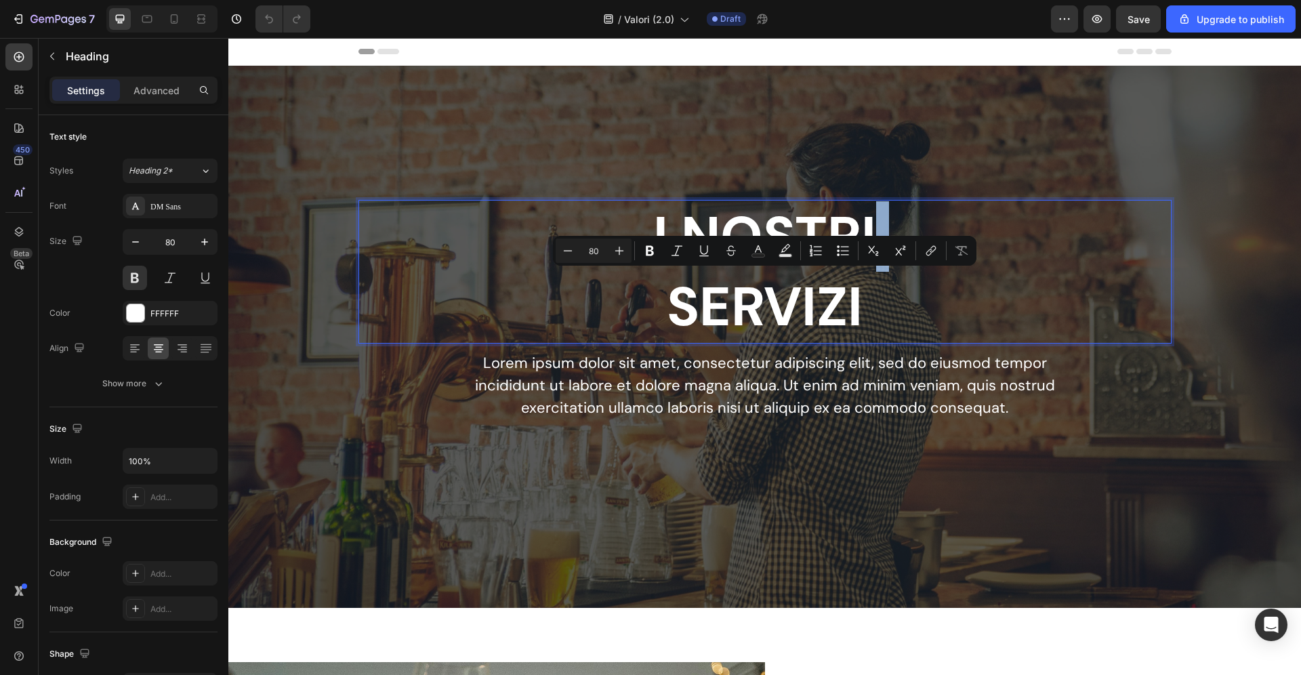
click at [734, 288] on p "I NOSTRI SERVIZI" at bounding box center [765, 271] width 810 height 141
click at [865, 311] on p "I NOSTRI SERVIZI" at bounding box center [765, 271] width 810 height 141
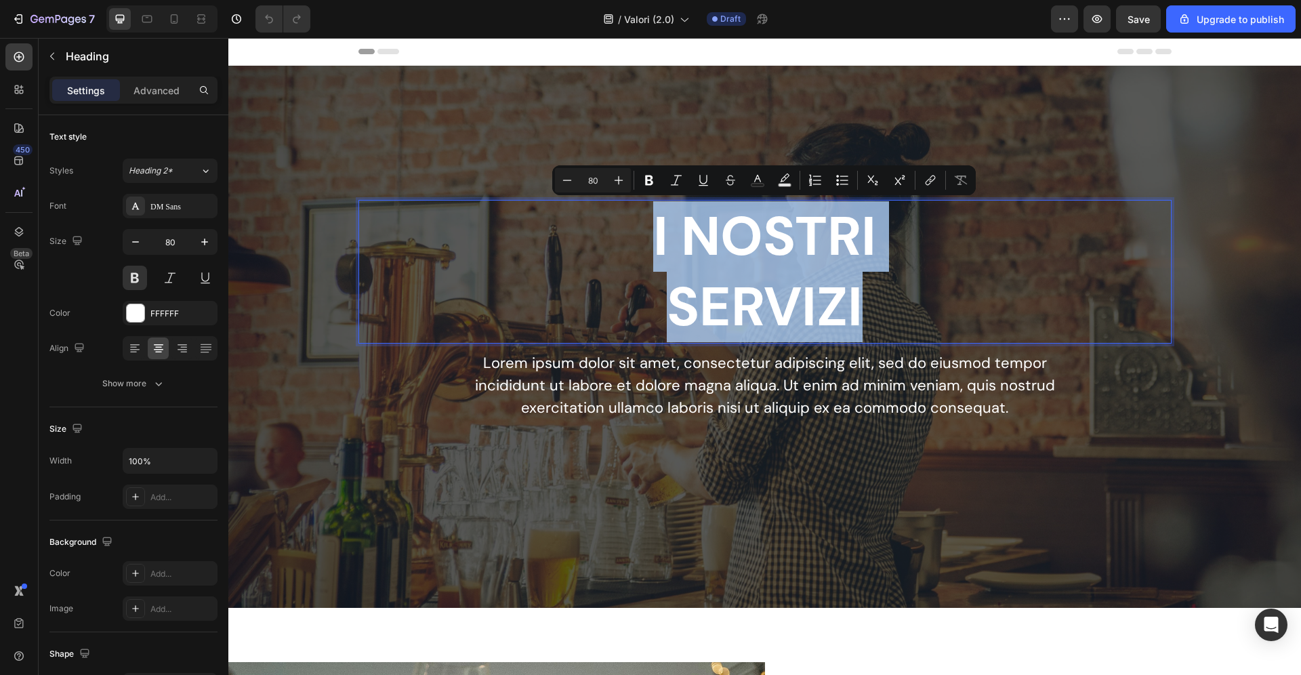
drag, startPoint x: 893, startPoint y: 311, endPoint x: 575, endPoint y: 213, distance: 332.5
click at [575, 213] on p "I NOSTRI SERVIZI" at bounding box center [765, 271] width 810 height 141
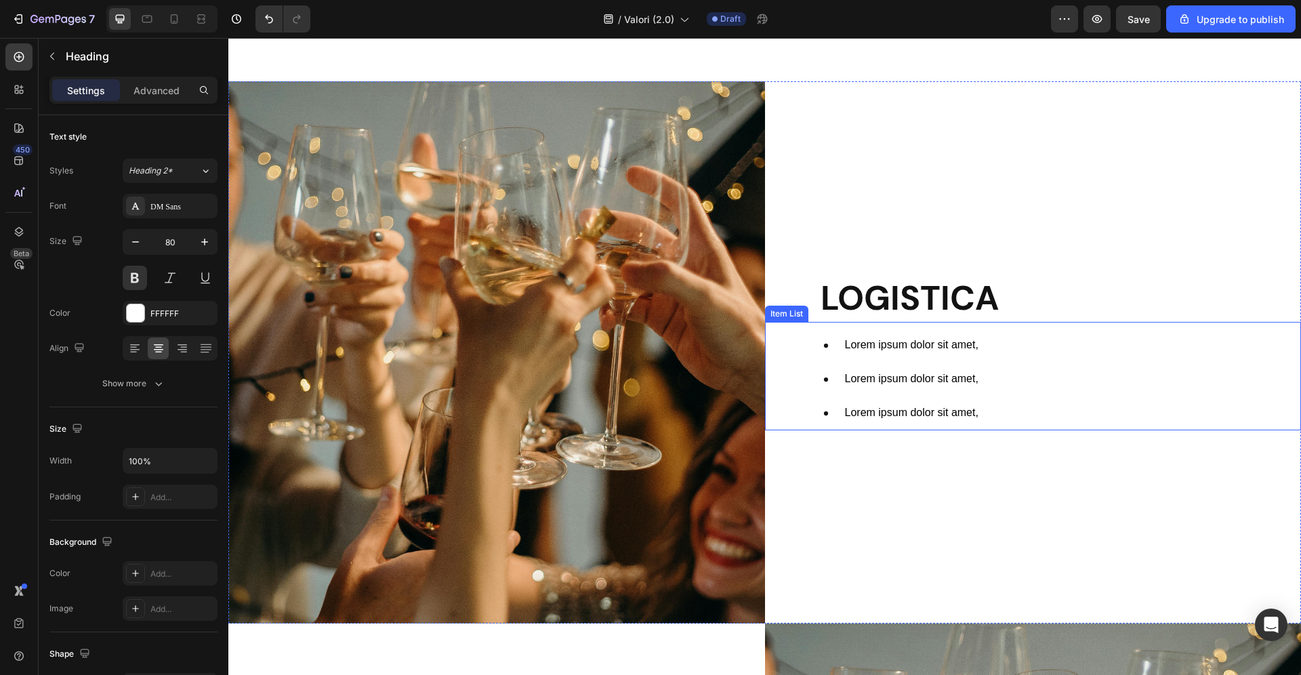
scroll to position [581, 0]
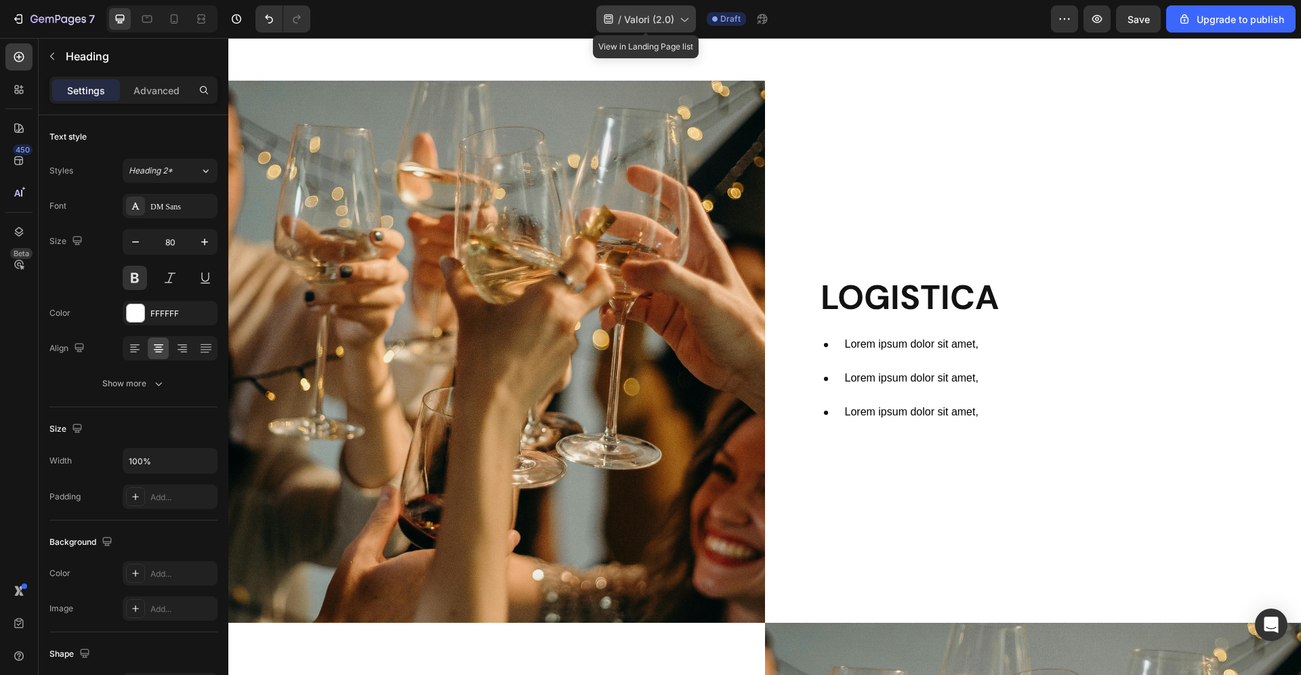
click at [658, 22] on span "Valori (2.0)" at bounding box center [649, 19] width 50 height 14
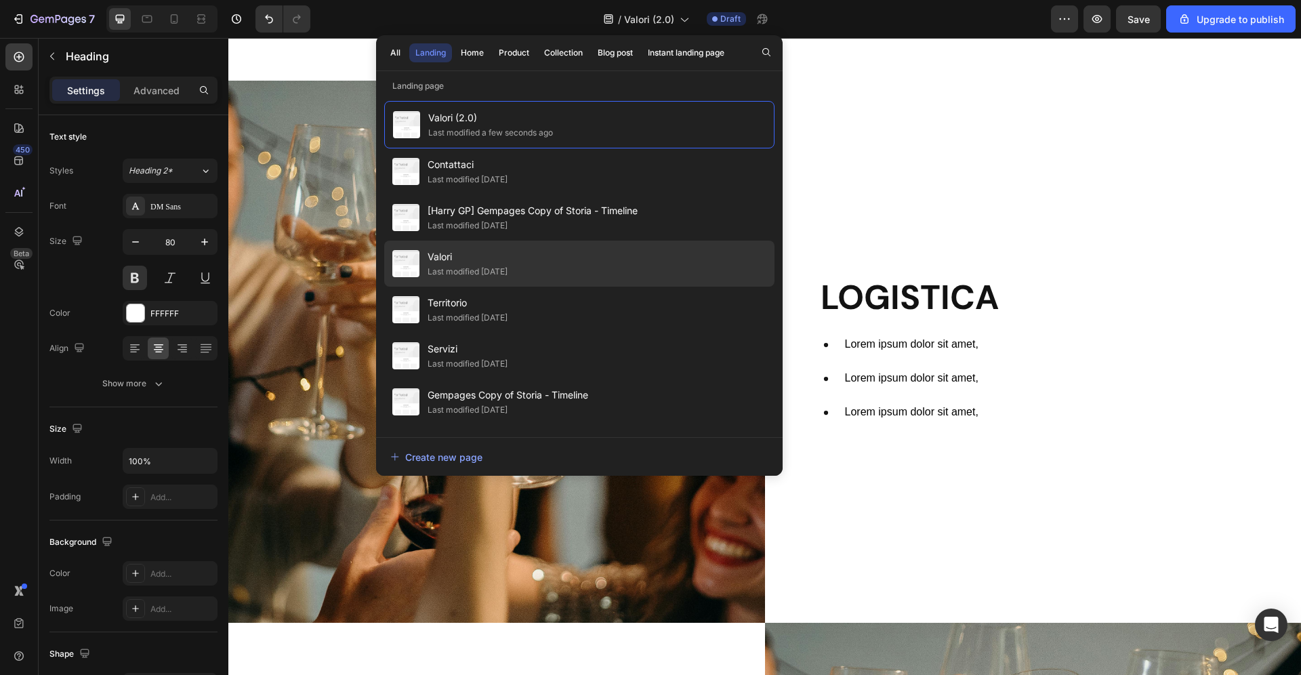
click at [485, 264] on span "Valori" at bounding box center [467, 257] width 80 height 16
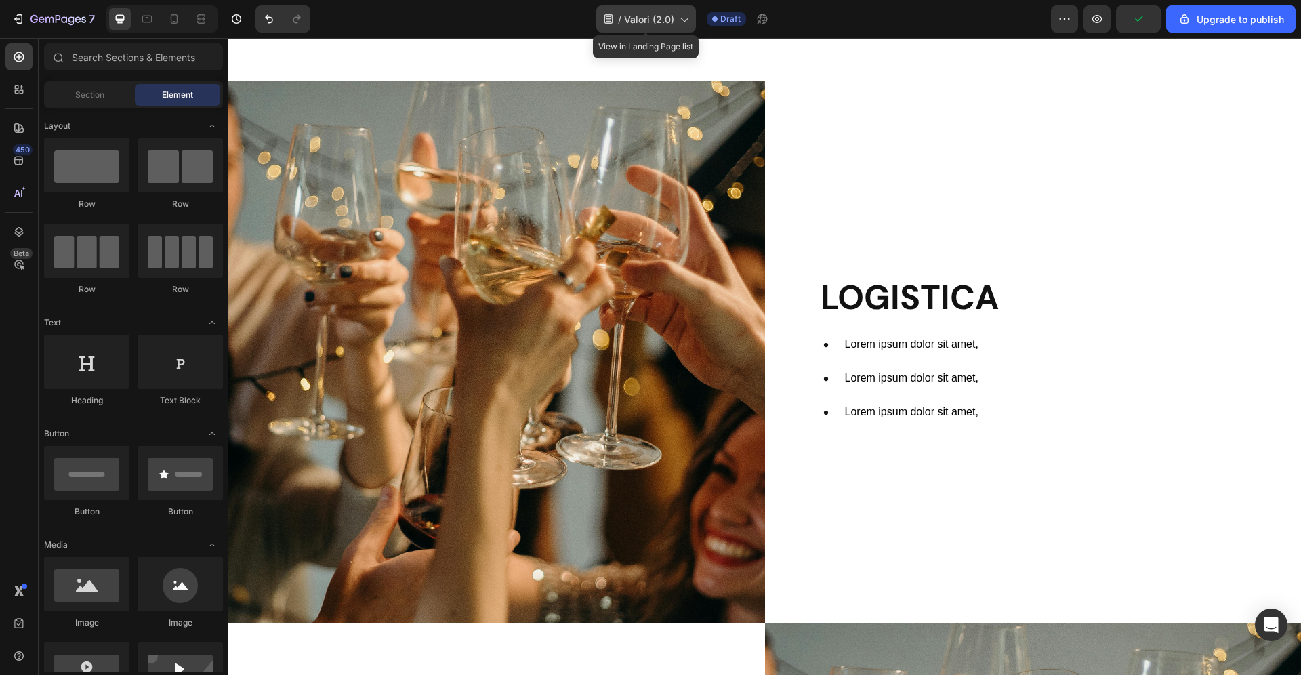
click at [641, 16] on span "Valori (2.0)" at bounding box center [649, 19] width 50 height 14
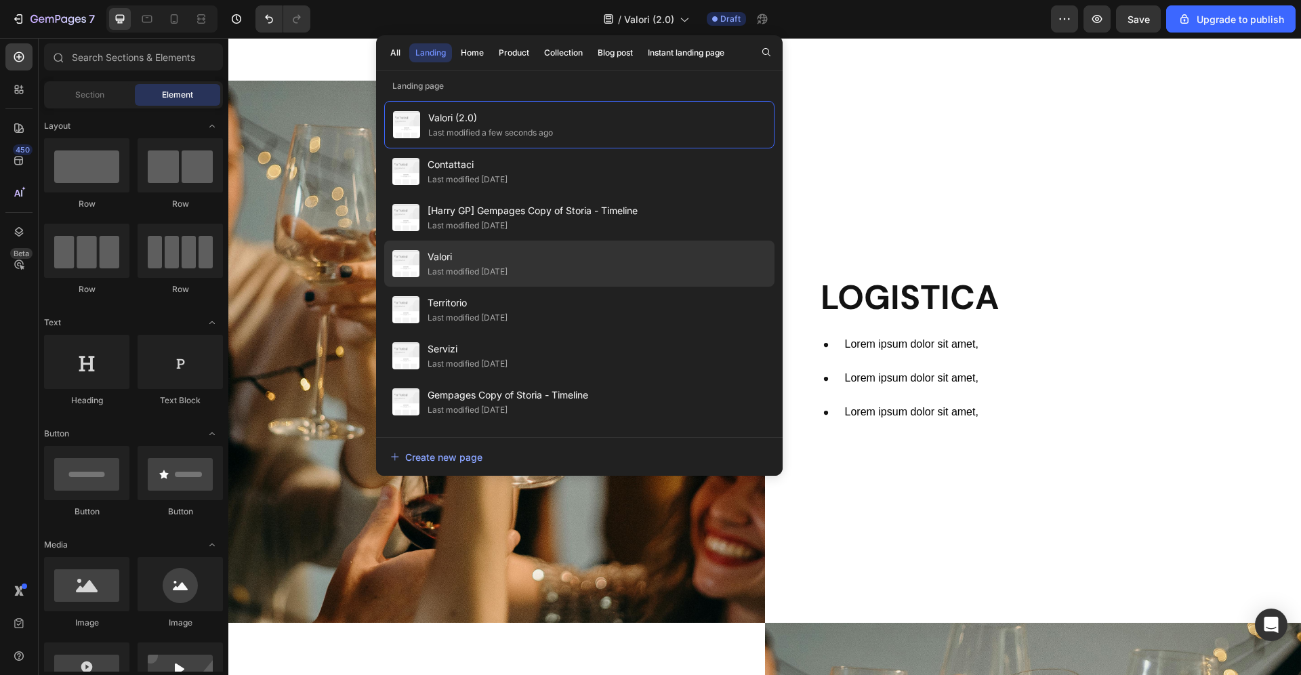
click at [497, 267] on div "Last modified [DATE]" at bounding box center [467, 272] width 80 height 14
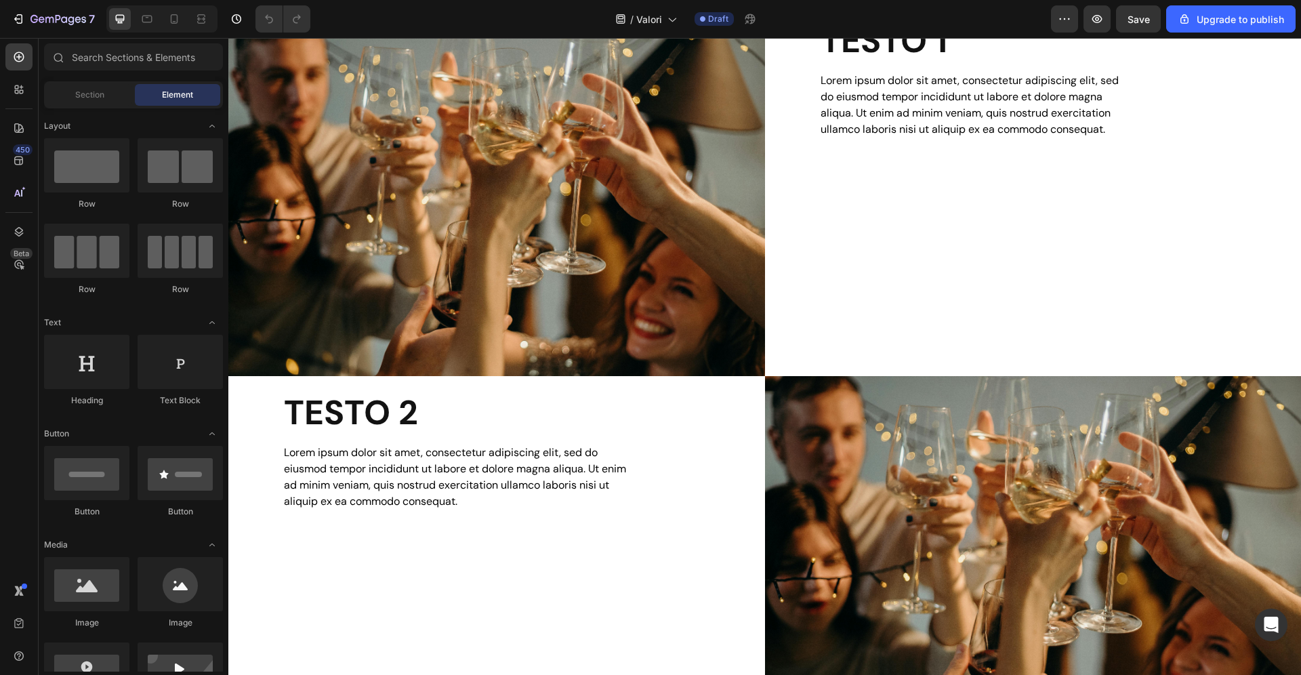
scroll to position [570, 0]
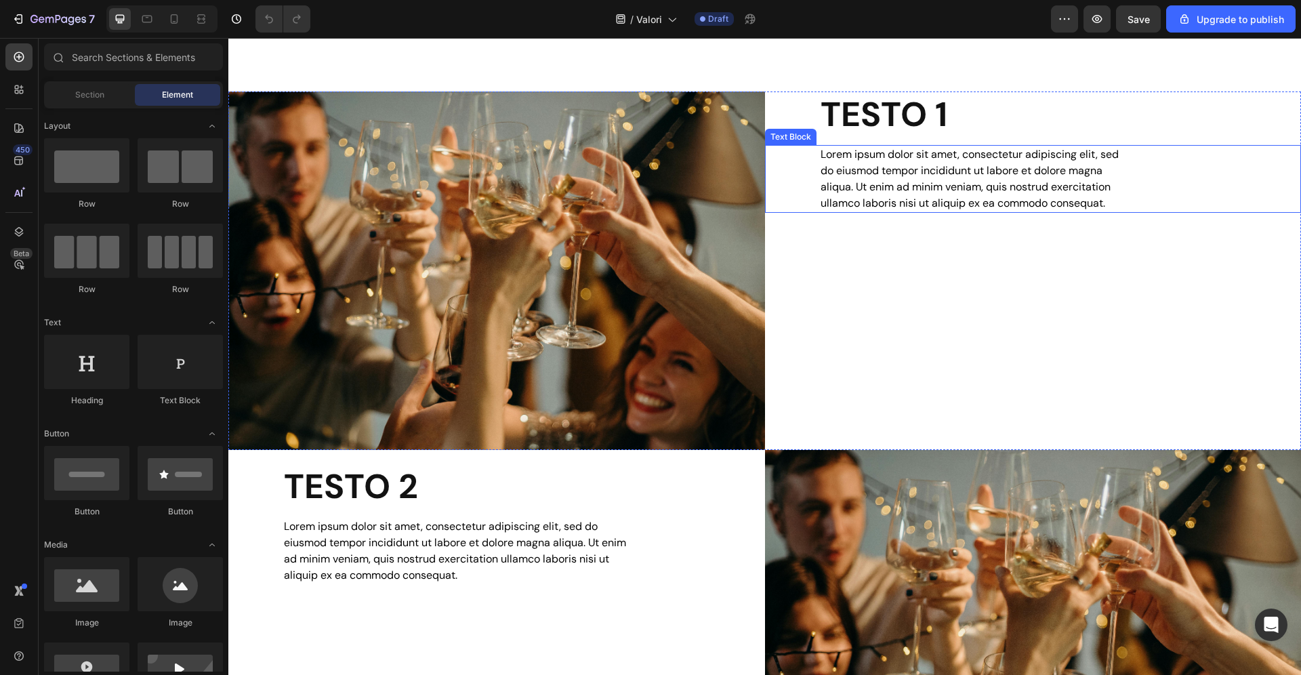
click at [914, 177] on div "Lorem ipsum dolor sit amet, consectetur adipiscing elit, sed do eiusmod tempor …" at bounding box center [976, 179] width 315 height 68
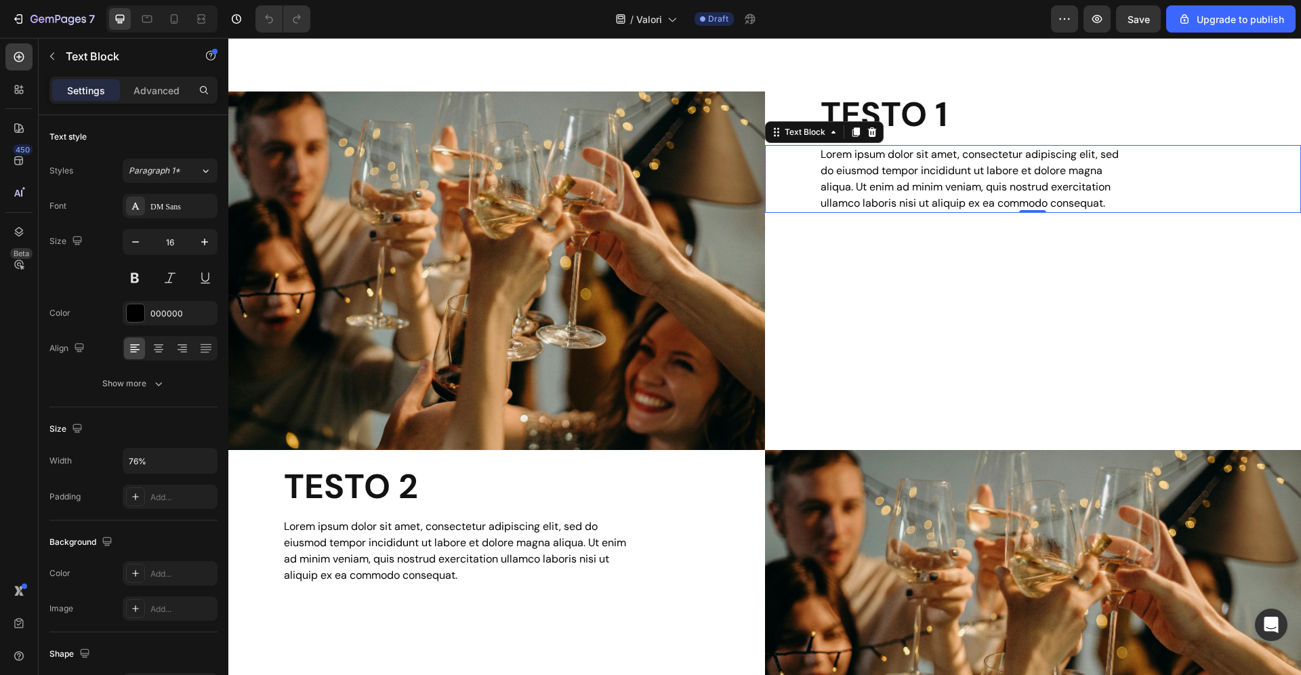
click at [963, 182] on div "Lorem ipsum dolor sit amet, consectetur adipiscing elit, sed do eiusmod tempor …" at bounding box center [976, 179] width 315 height 68
click at [962, 182] on p "Lorem ipsum dolor sit amet, consectetur adipiscing elit, sed do eiusmod tempor …" at bounding box center [976, 178] width 312 height 65
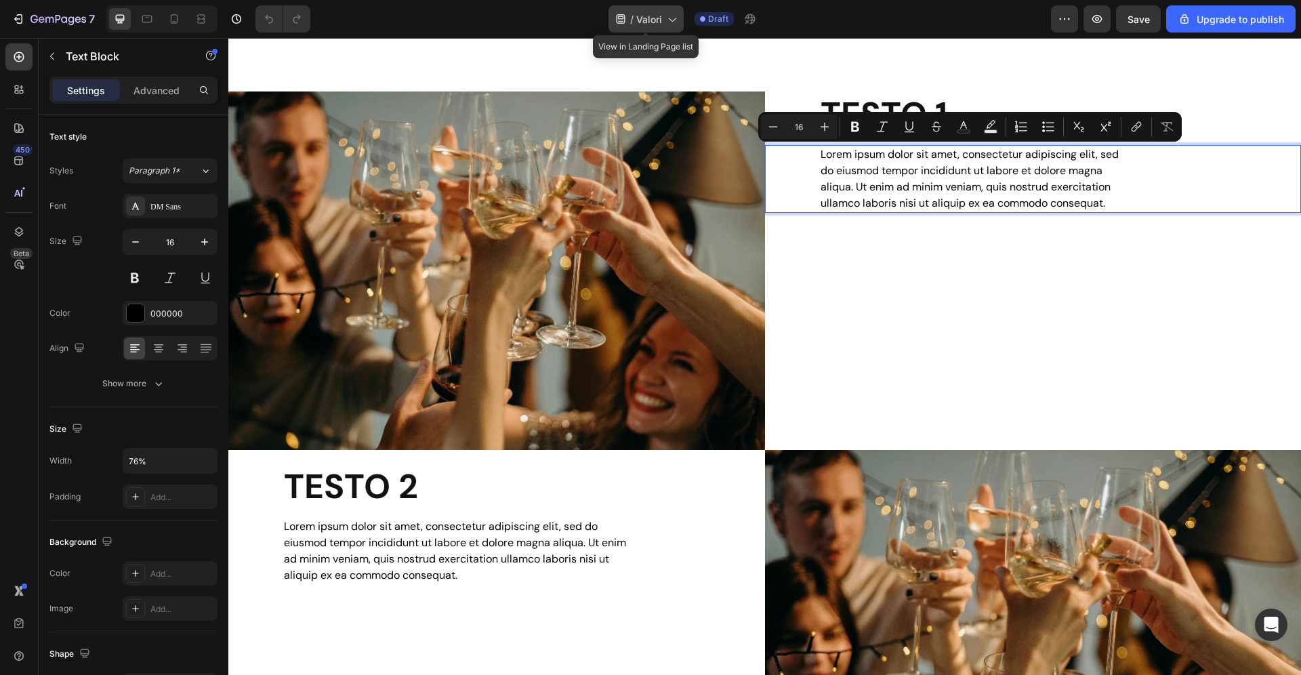
click at [666, 22] on div "/ Valori" at bounding box center [645, 18] width 75 height 27
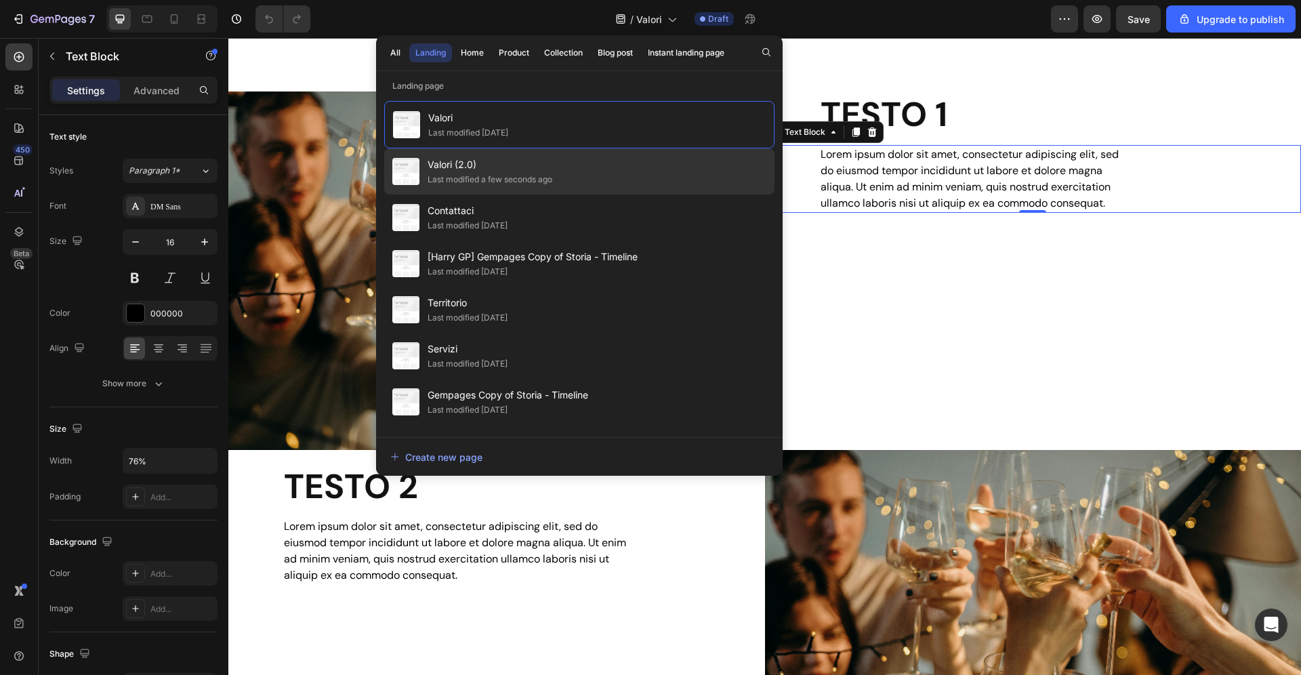
click at [576, 194] on div "Valori (2.0) Last modified a few seconds ago" at bounding box center [579, 217] width 390 height 46
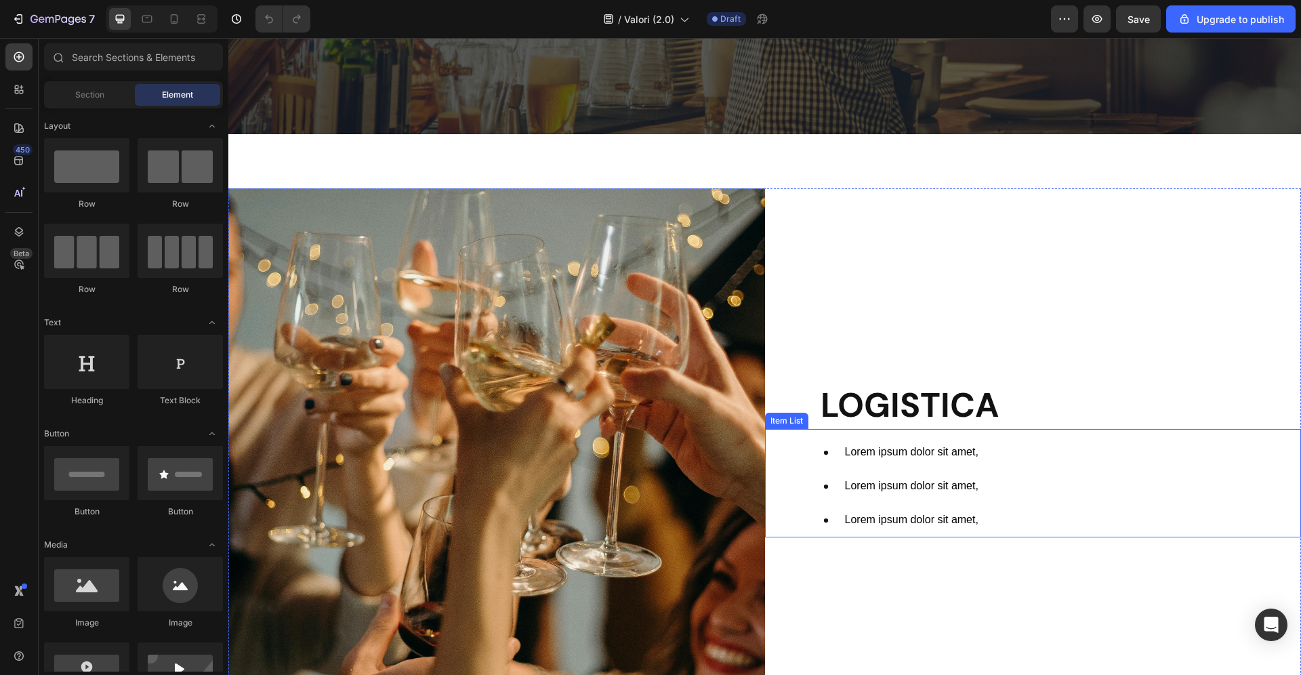
scroll to position [497, 0]
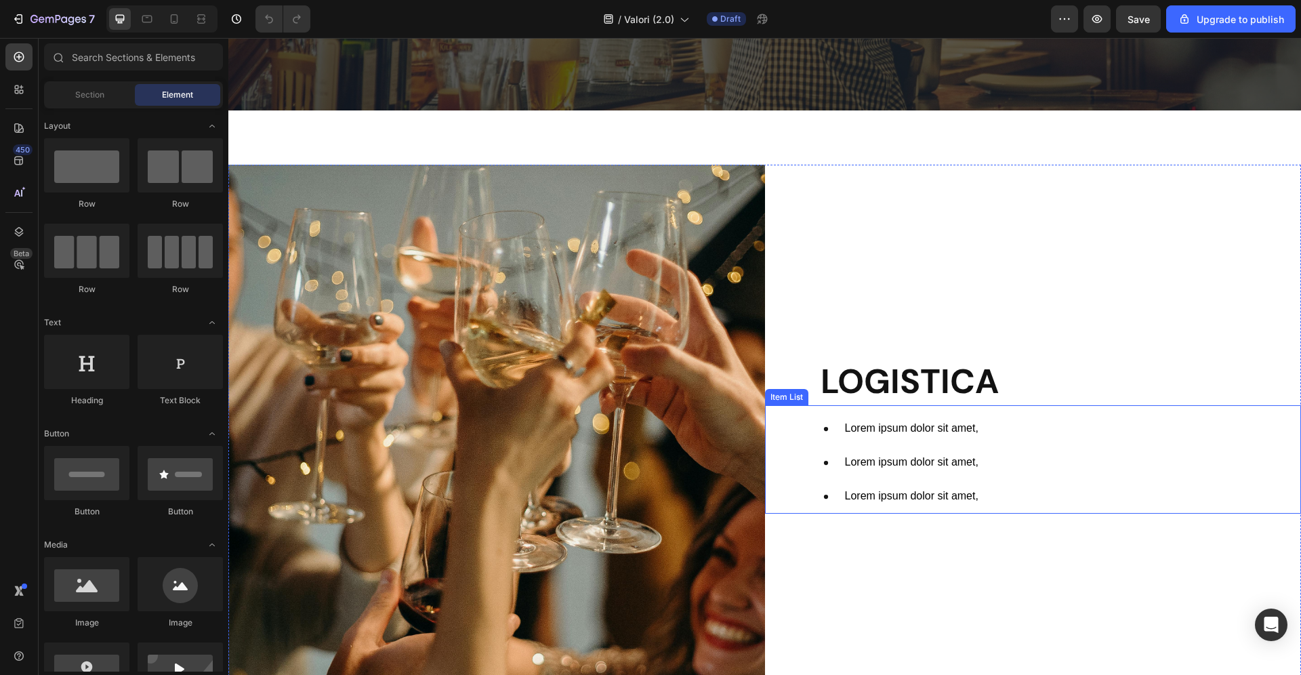
click at [944, 460] on span "Lorem ipsum dolor sit amet," at bounding box center [911, 462] width 133 height 12
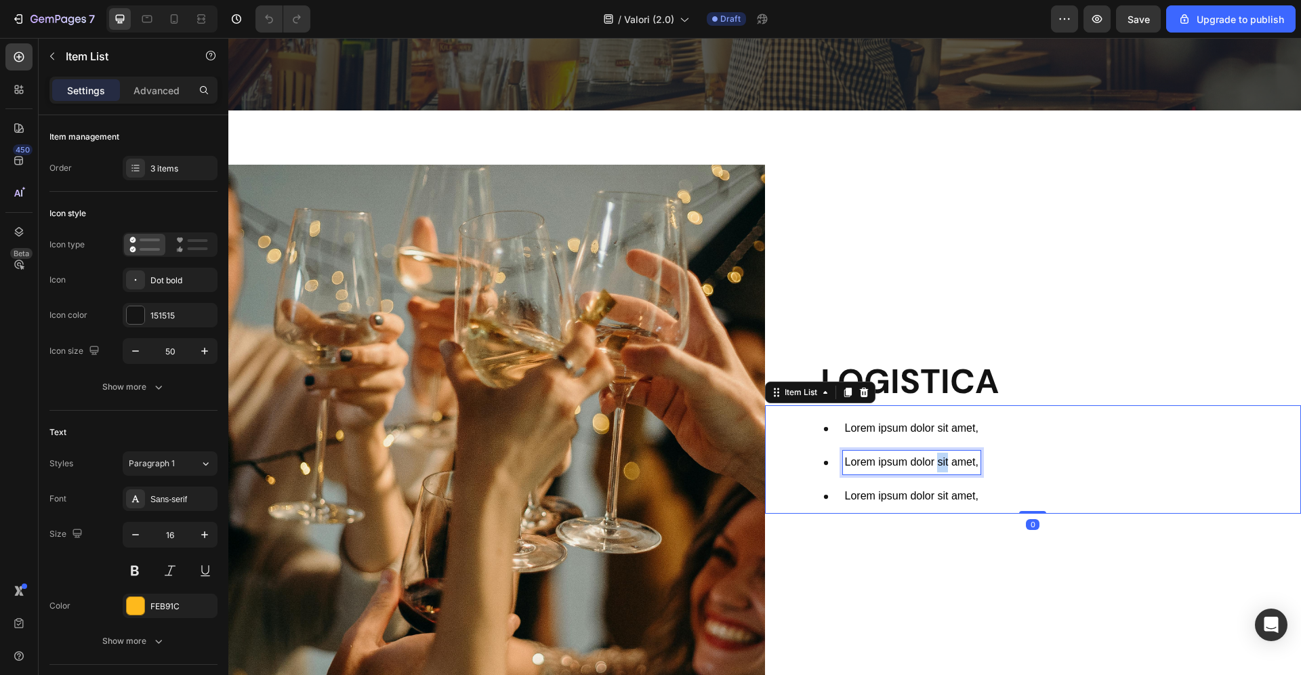
click at [944, 460] on span "Lorem ipsum dolor sit amet," at bounding box center [911, 462] width 133 height 12
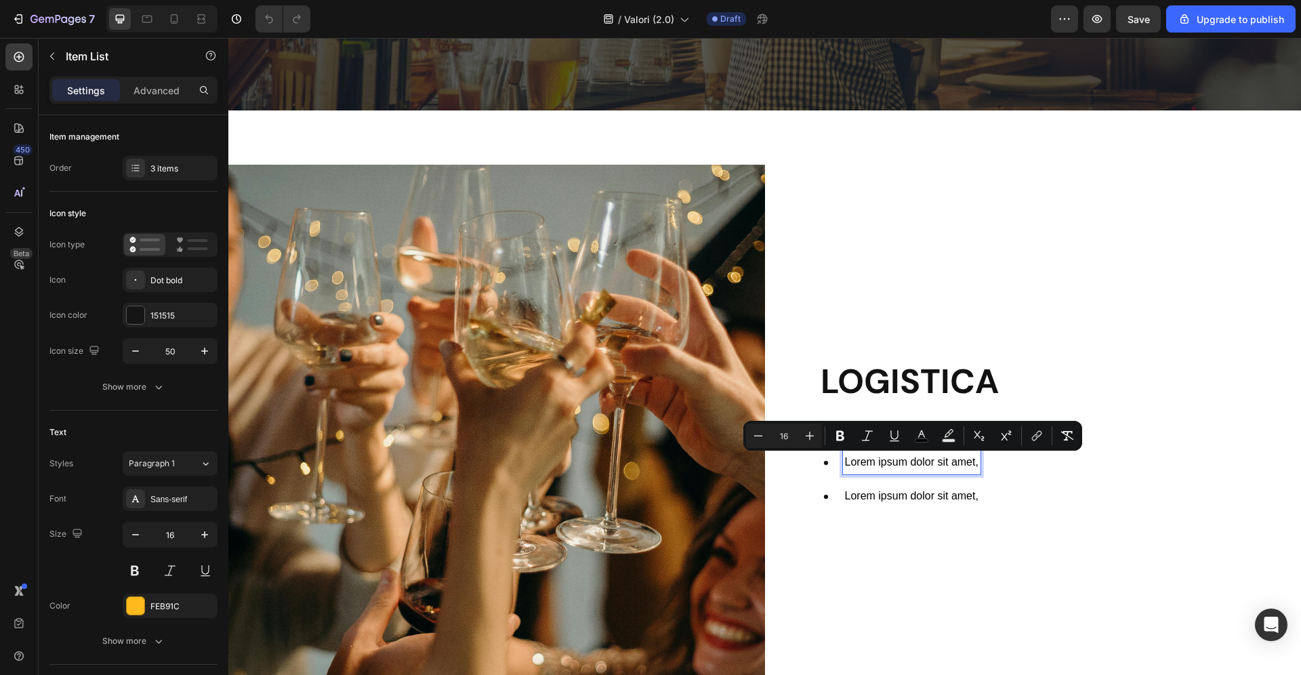
click at [1001, 488] on div "Lorem ipsum dolor sit amet, Lorem ipsum dolor sit amet, Lorem ipsum dolor sit a…" at bounding box center [1055, 463] width 492 height 102
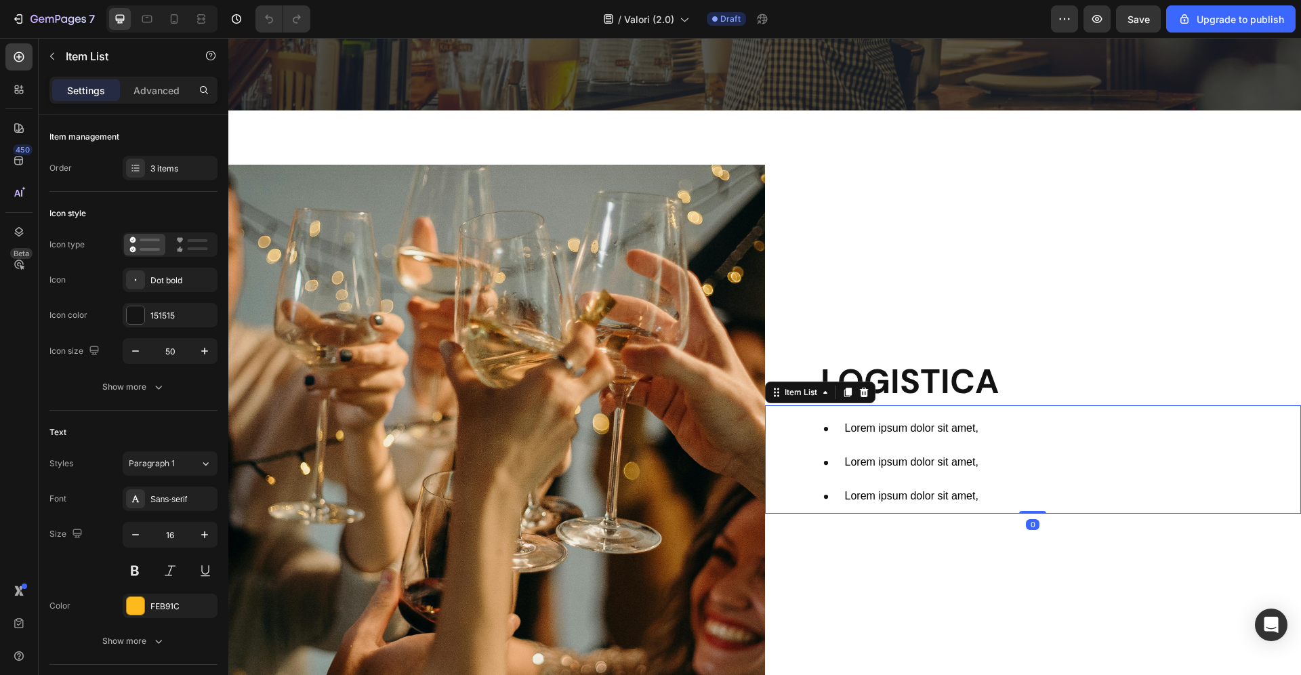
click at [986, 503] on div "Lorem ipsum dolor sit amet, Lorem ipsum dolor sit amet, Lorem ipsum dolor sit a…" at bounding box center [1055, 463] width 492 height 102
click at [972, 496] on span "Lorem ipsum dolor sit amet," at bounding box center [911, 496] width 133 height 12
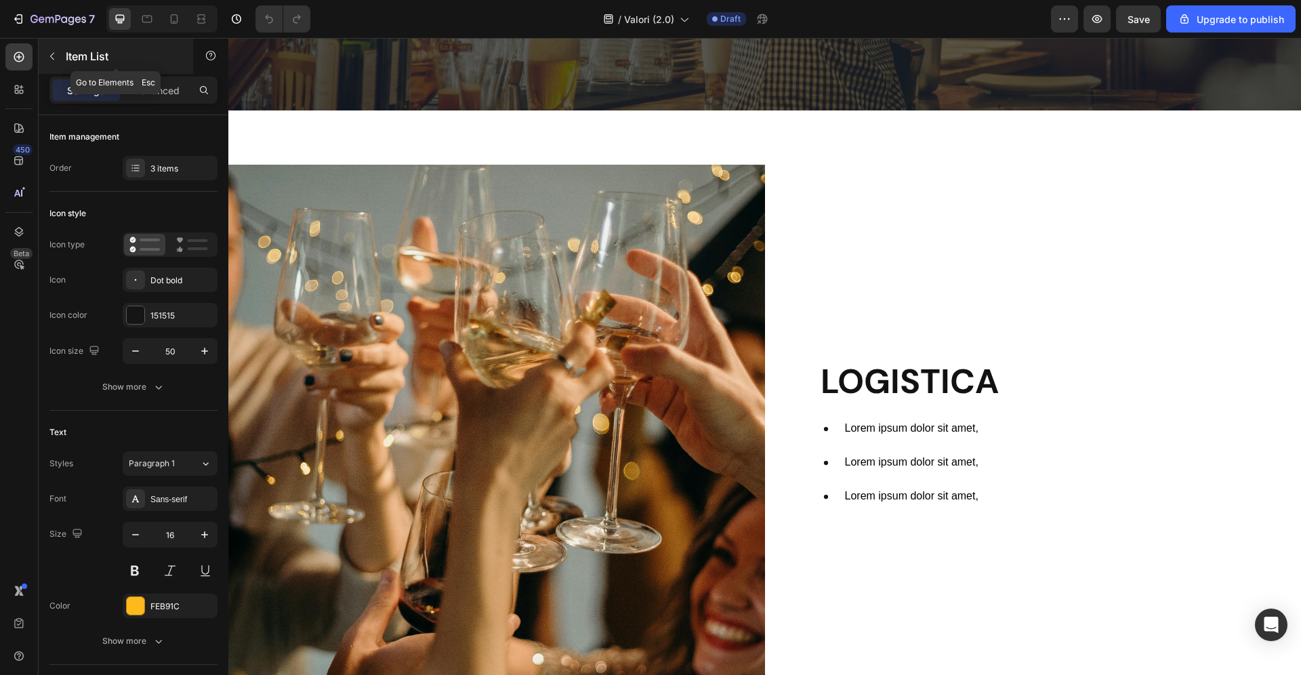
click at [96, 47] on div "Item List" at bounding box center [116, 56] width 154 height 35
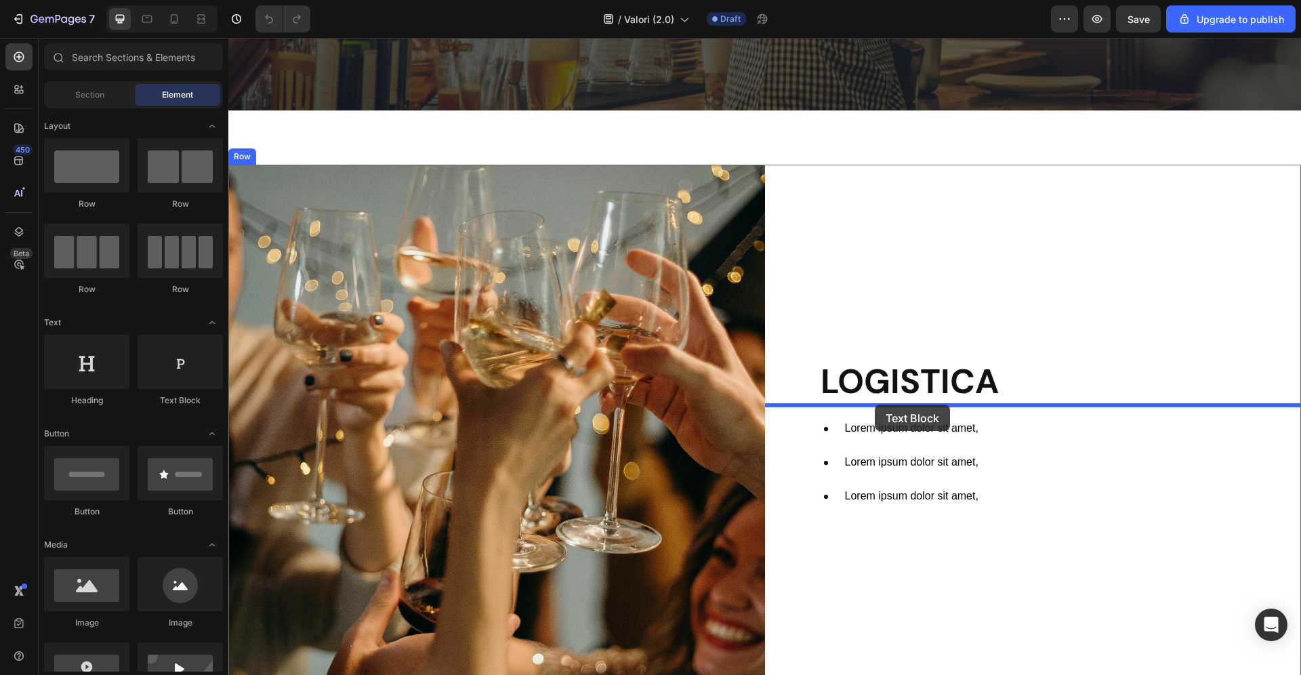
drag, startPoint x: 417, startPoint y: 411, endPoint x: 881, endPoint y: 404, distance: 464.1
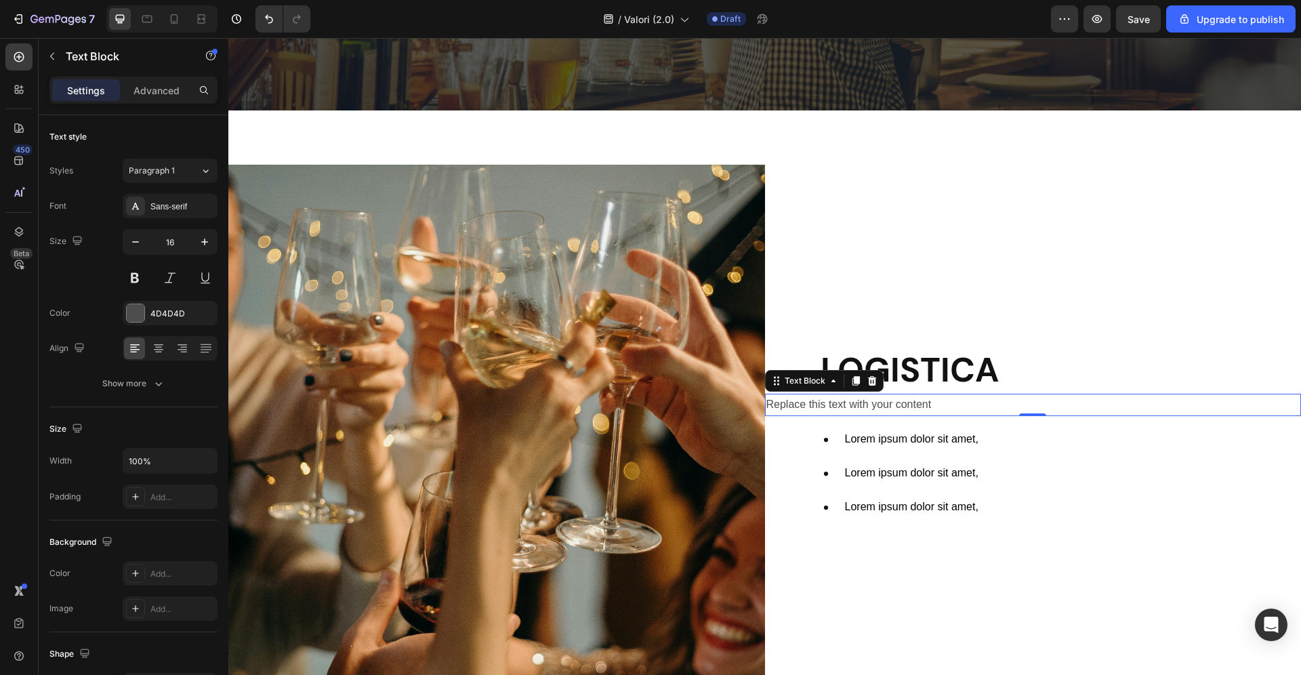
click at [867, 405] on div "Replace this text with your content" at bounding box center [1033, 405] width 536 height 22
click at [867, 405] on p "Replace this text with your content" at bounding box center [1033, 405] width 534 height 20
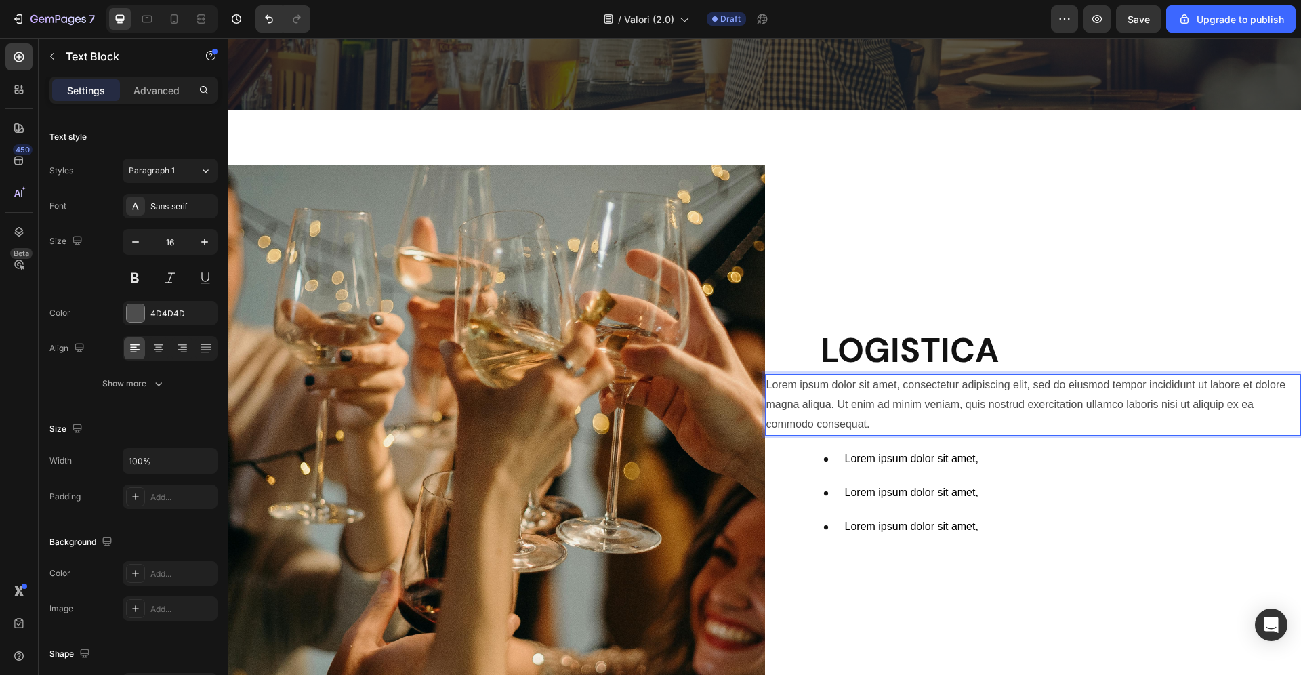
click at [869, 411] on p "Lorem ipsum dolor sit amet, consectetur adipiscing elit, sed do eiusmod tempor …" at bounding box center [1033, 404] width 534 height 58
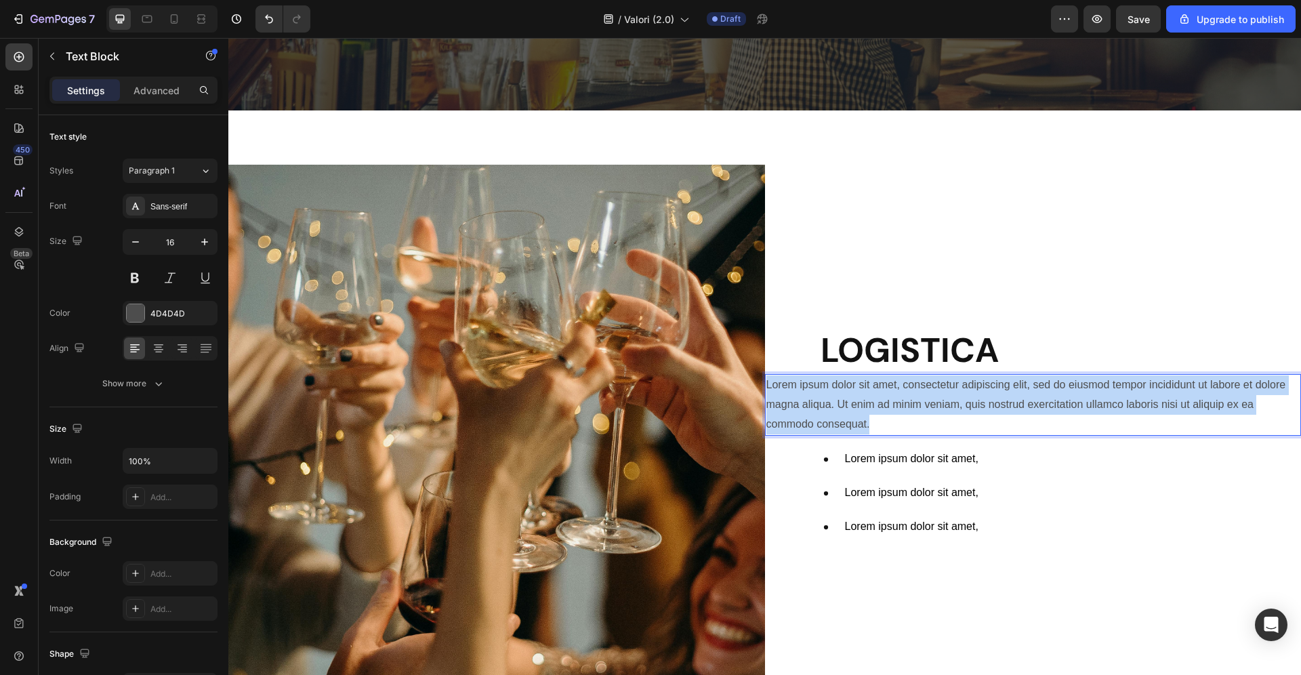
click at [869, 411] on p "Lorem ipsum dolor sit amet, consectetur adipiscing elit, sed do eiusmod tempor …" at bounding box center [1033, 404] width 534 height 58
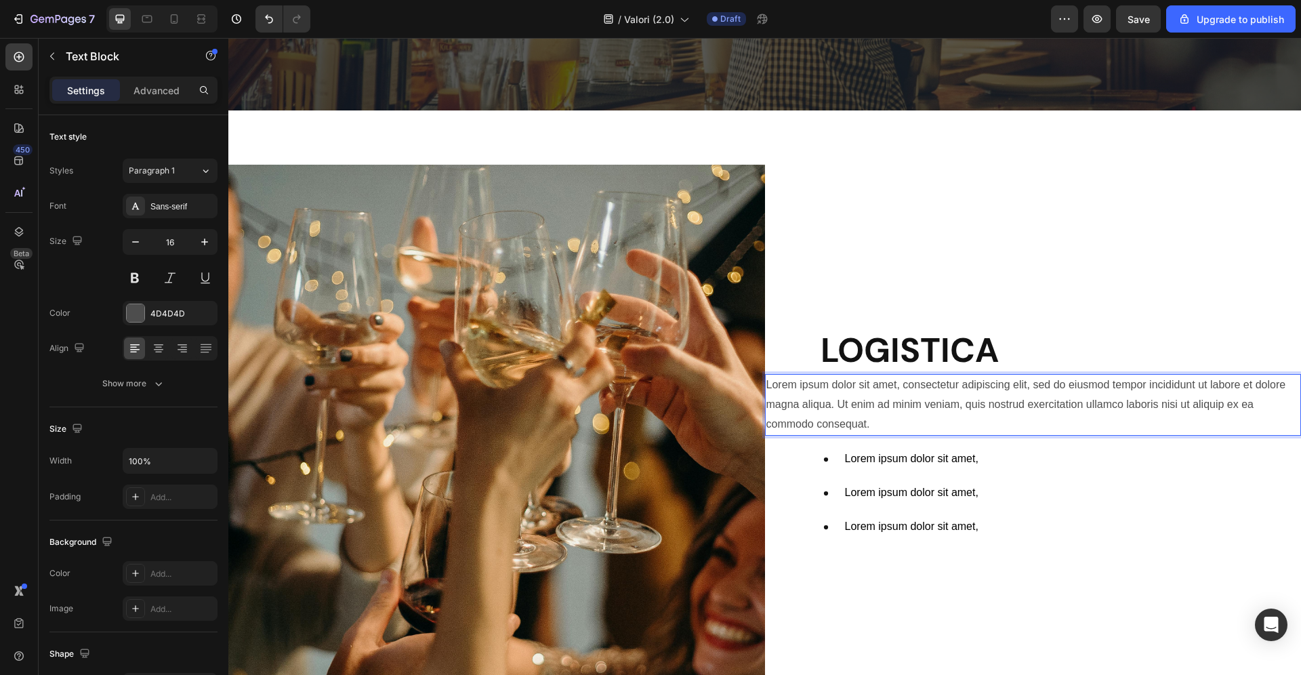
click at [869, 411] on p "Lorem ipsum dolor sit amet, consectetur adipiscing elit, sed do eiusmod tempor …" at bounding box center [1033, 404] width 534 height 58
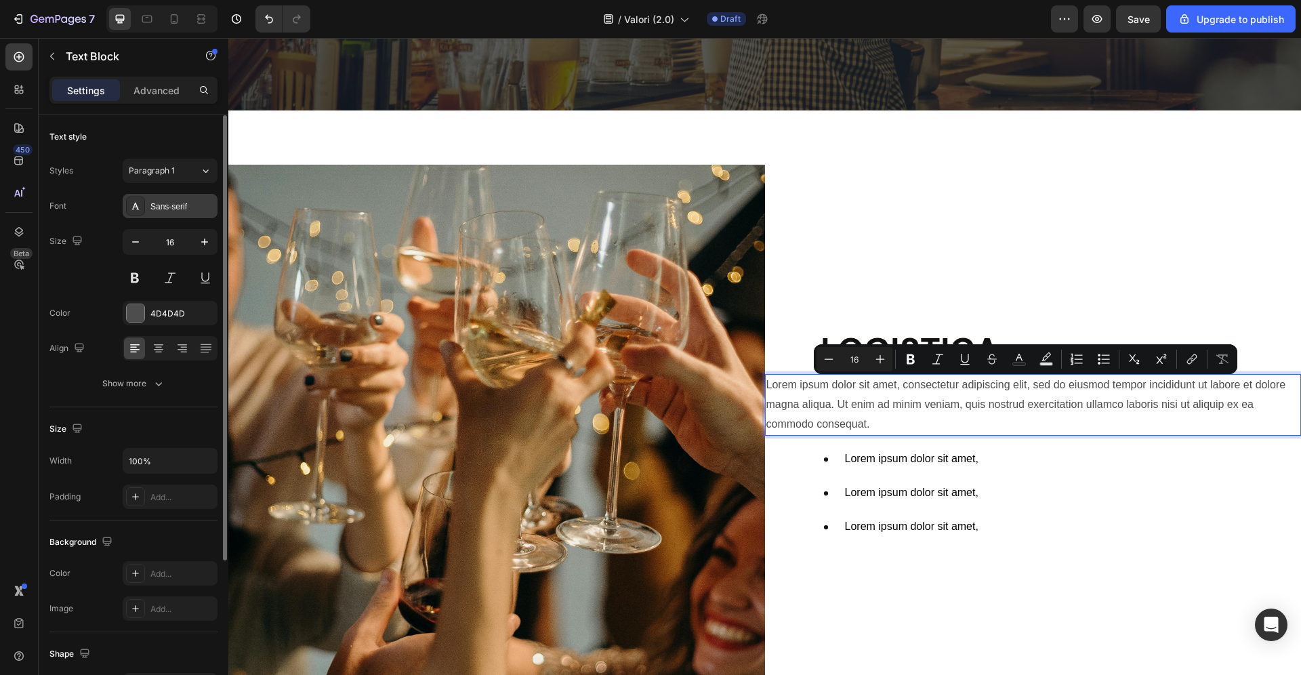
click at [188, 209] on div "Sans-serif" at bounding box center [182, 207] width 64 height 12
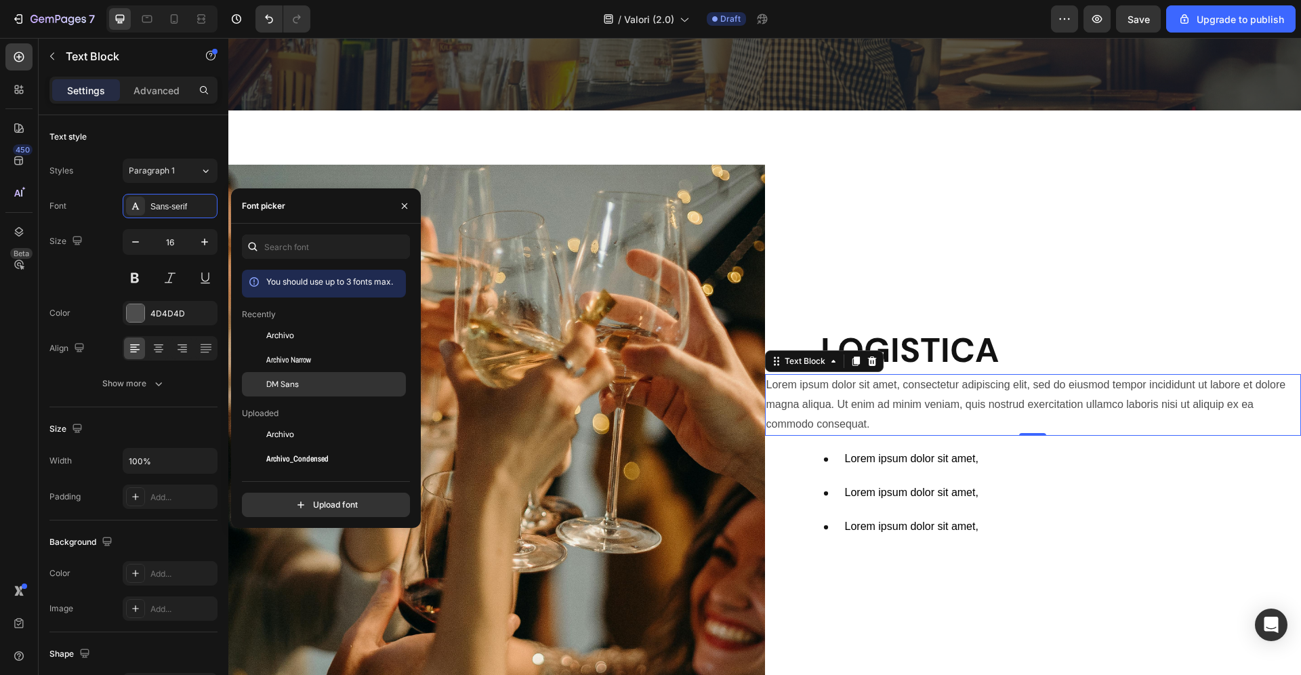
click at [299, 381] on span "DM Sans" at bounding box center [282, 384] width 33 height 12
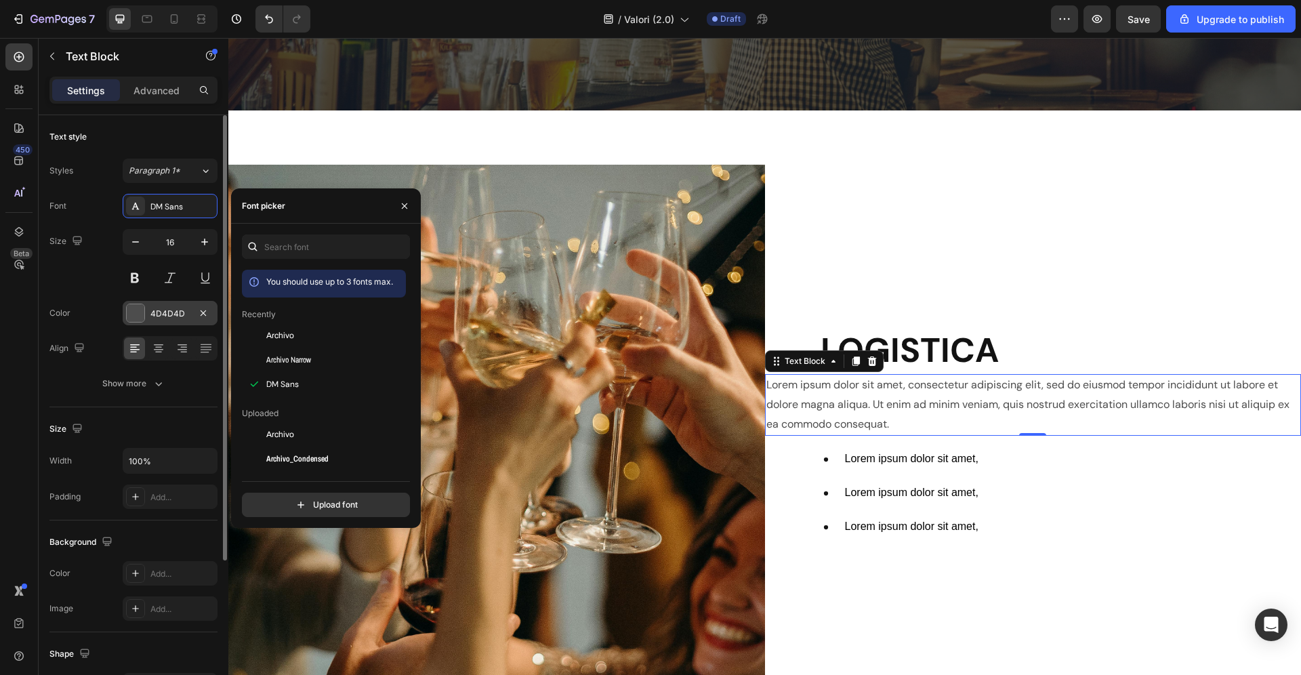
click at [169, 310] on div "4D4D4D" at bounding box center [169, 314] width 39 height 12
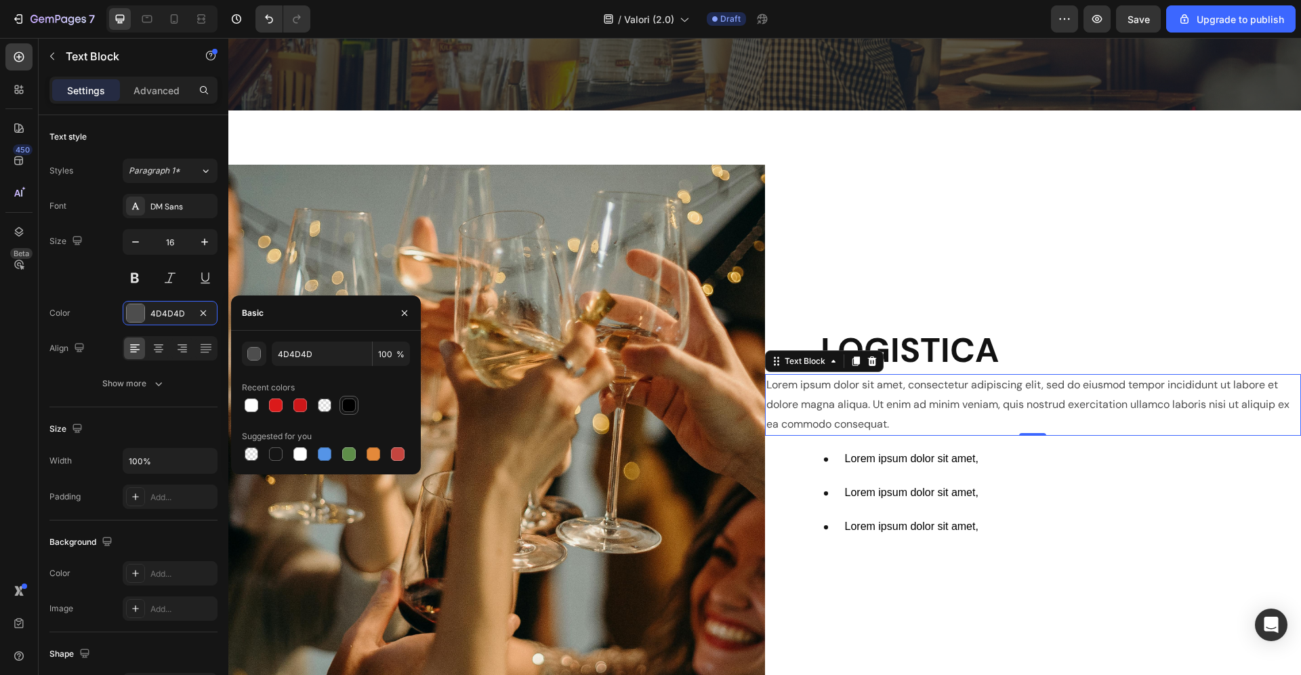
click at [344, 406] on div at bounding box center [349, 405] width 14 height 14
type input "000000"
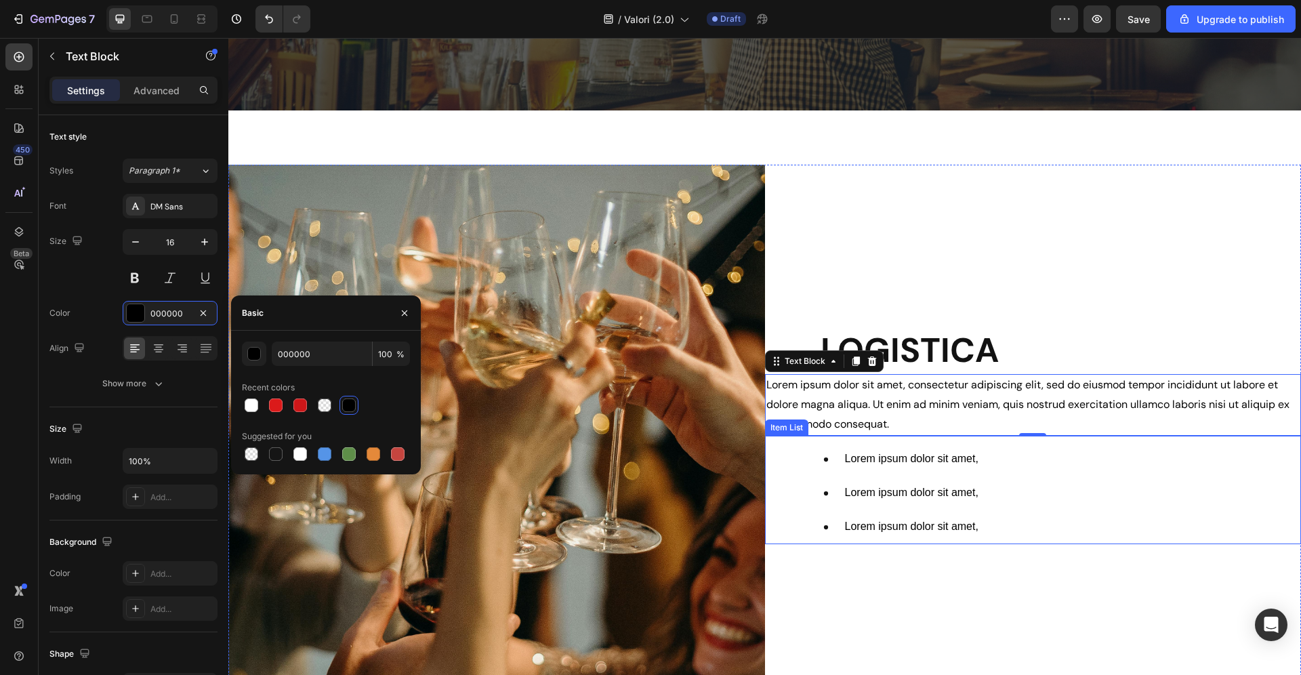
click at [1131, 493] on div "Lorem ipsum dolor sit amet, Lorem ipsum dolor sit amet, Lorem ipsum dolor sit a…" at bounding box center [1055, 493] width 492 height 102
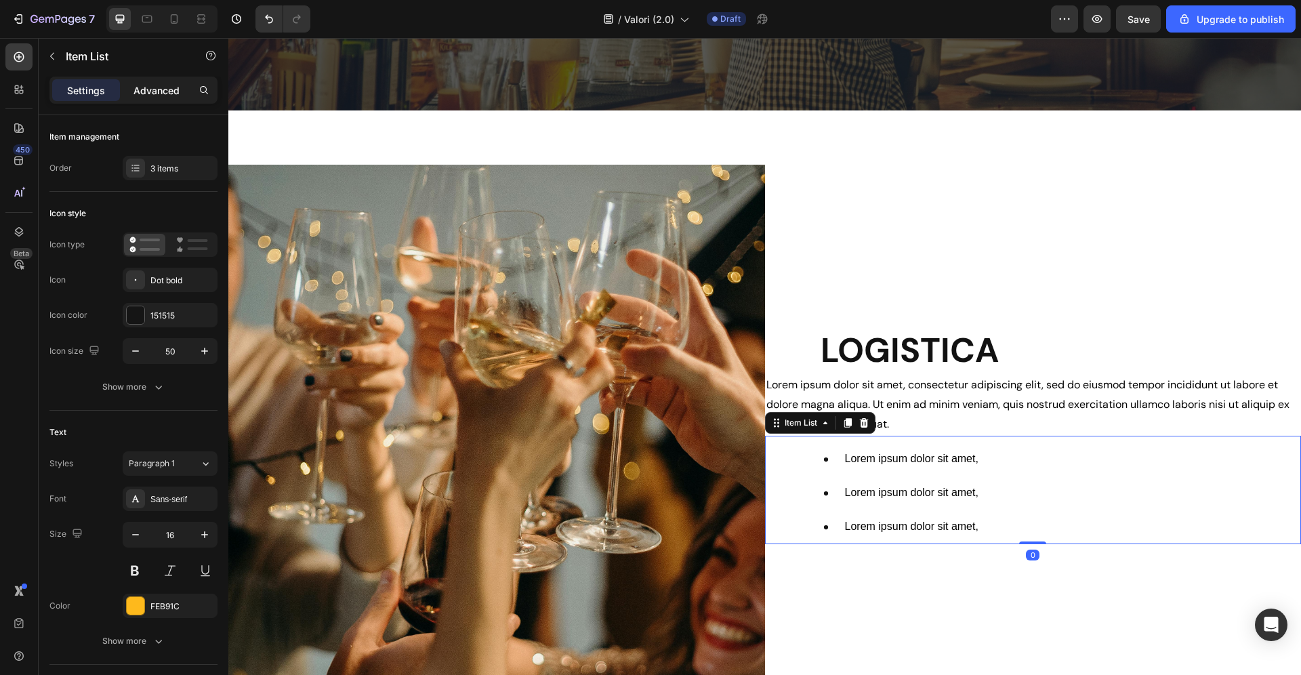
click at [172, 89] on p "Advanced" at bounding box center [156, 90] width 46 height 14
type input "100%"
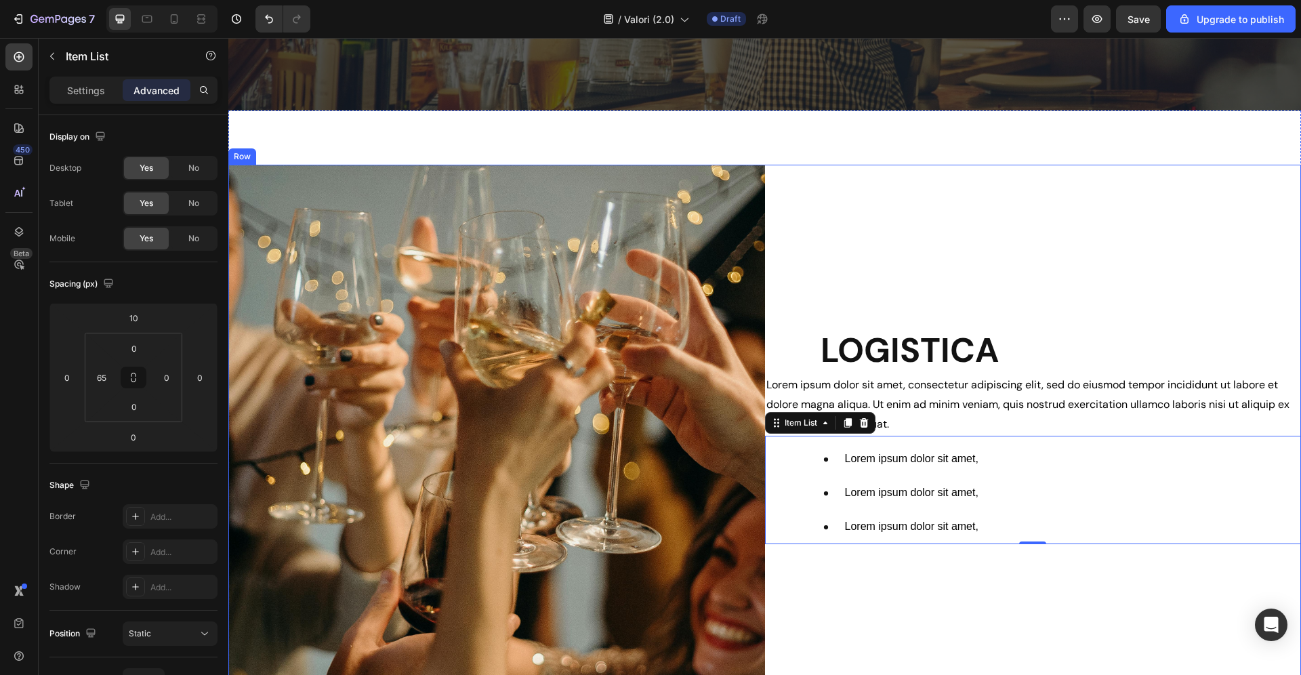
click at [893, 566] on div "LOGISTICA Heading Lorem ipsum dolor sit amet, consectetur adipiscing elit, sed …" at bounding box center [1033, 436] width 536 height 542
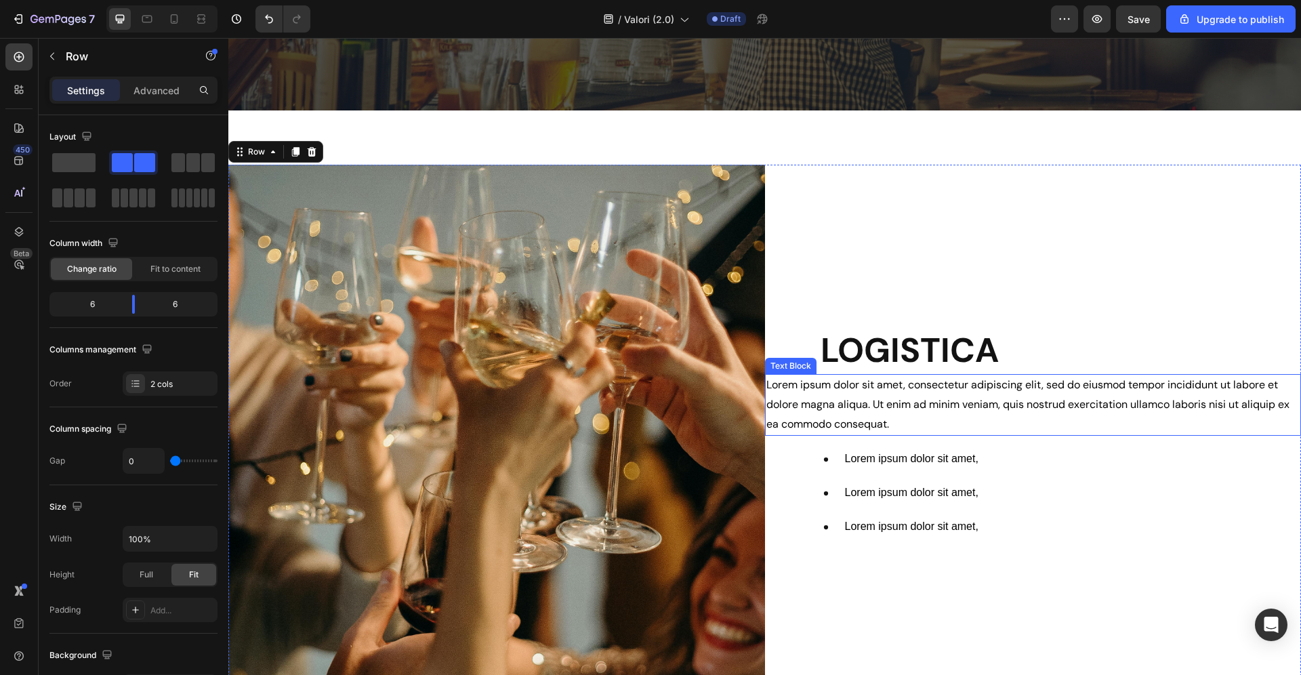
click at [1074, 398] on p "Lorem ipsum dolor sit amet, consectetur adipiscing elit, sed do eiusmod tempor …" at bounding box center [1033, 404] width 534 height 58
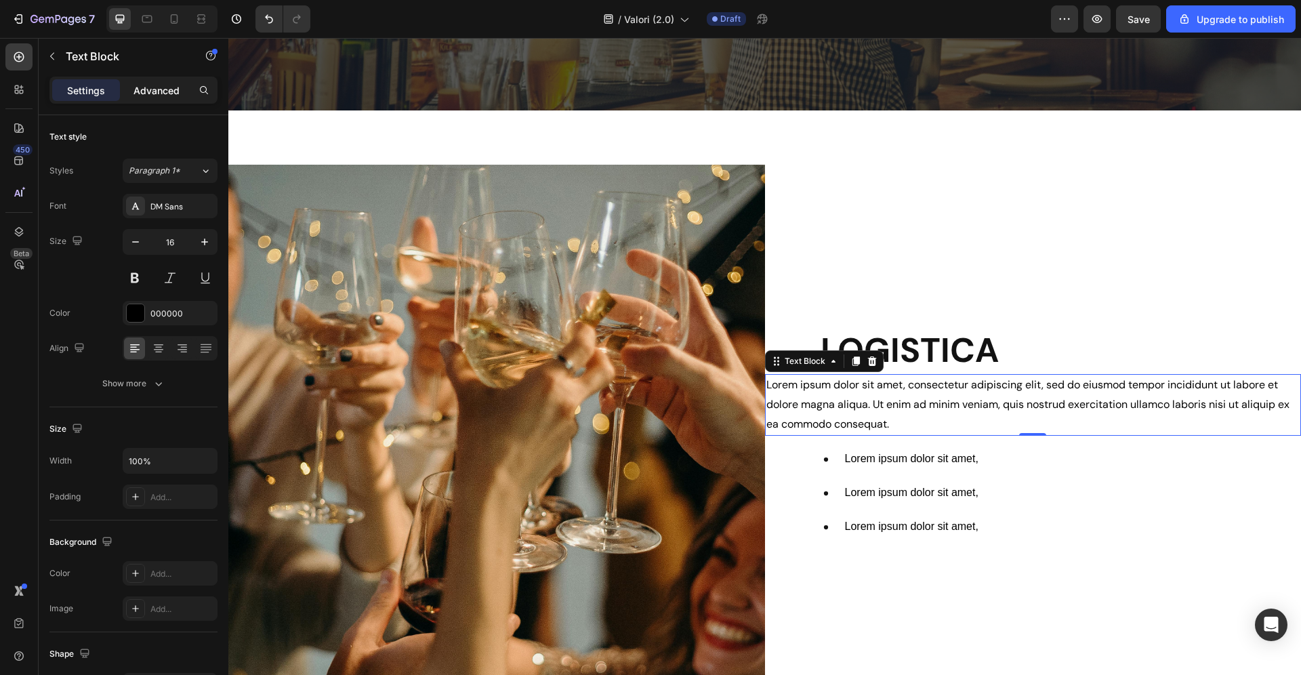
click at [163, 88] on p "Advanced" at bounding box center [156, 90] width 46 height 14
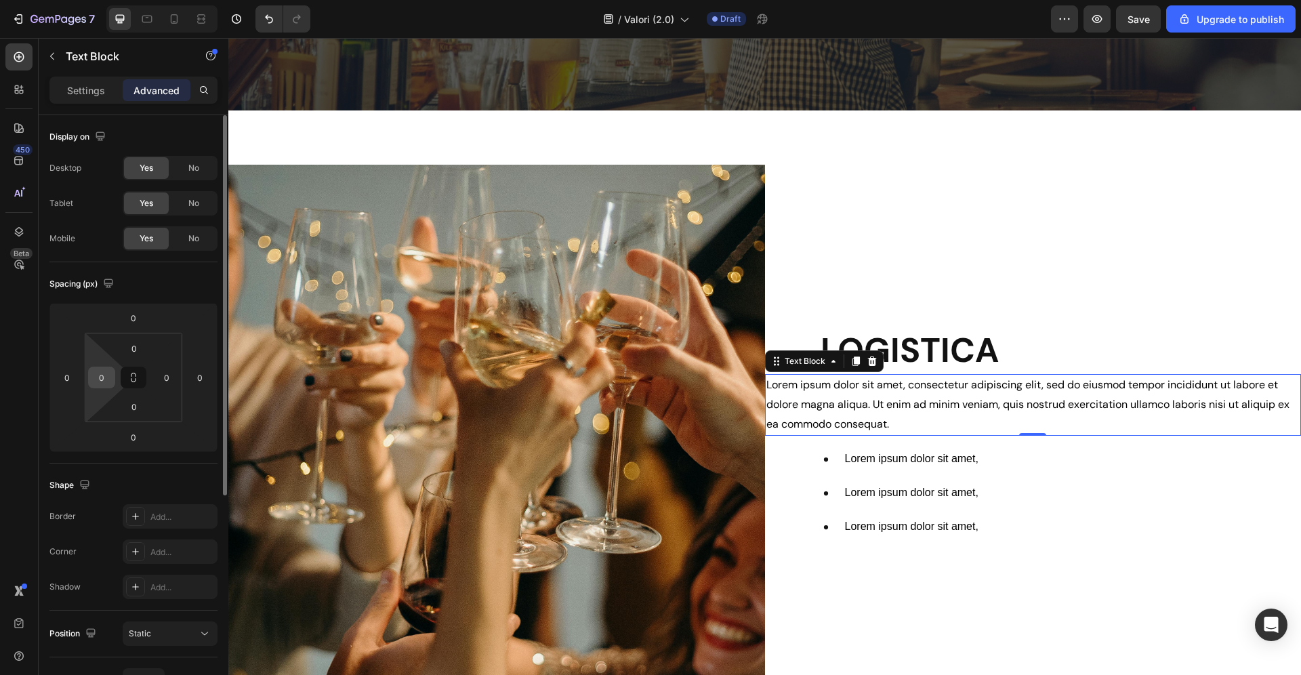
click at [106, 371] on input "0" at bounding box center [101, 377] width 20 height 20
type input "65"
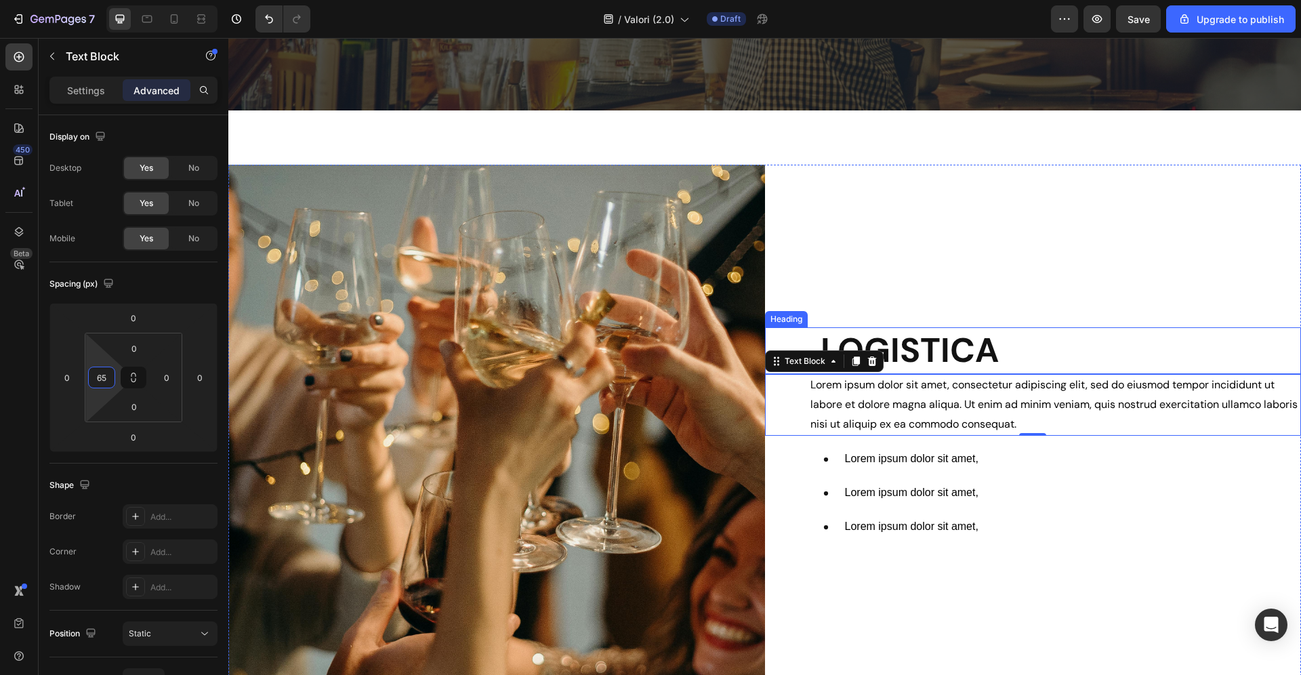
click at [983, 356] on h2 "LOGISTICA" at bounding box center [1060, 350] width 482 height 47
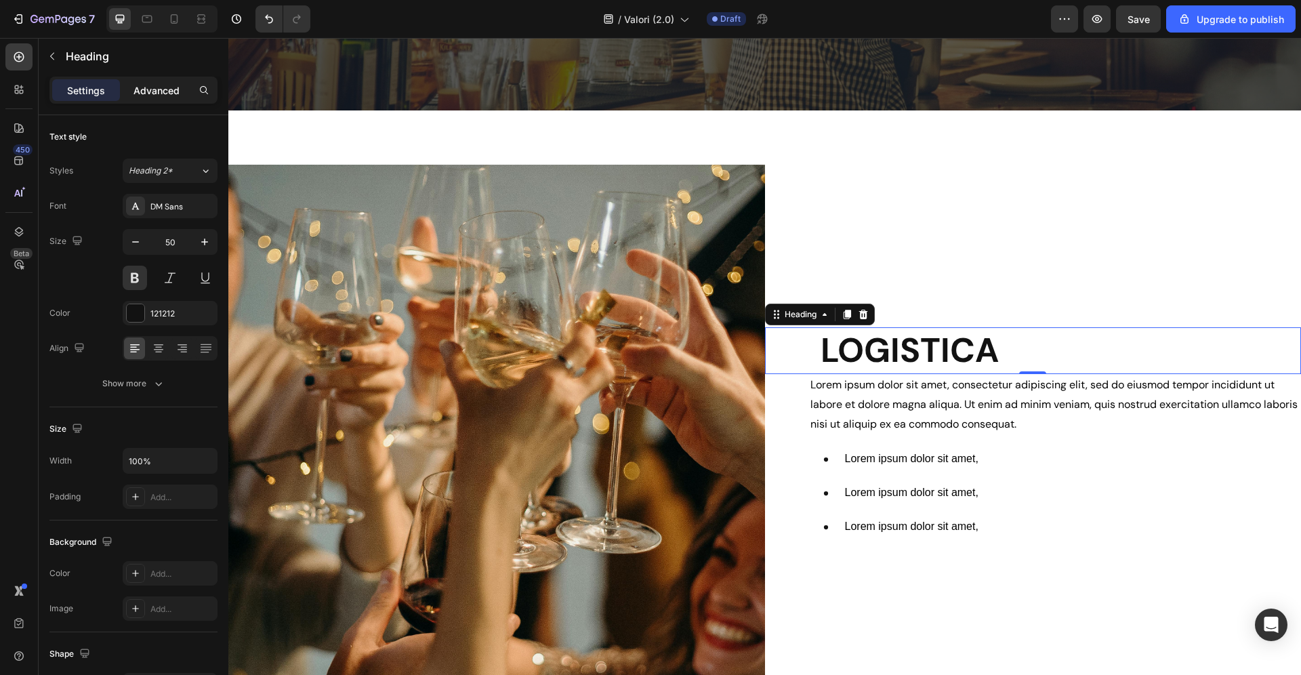
click at [155, 94] on p "Advanced" at bounding box center [156, 90] width 46 height 14
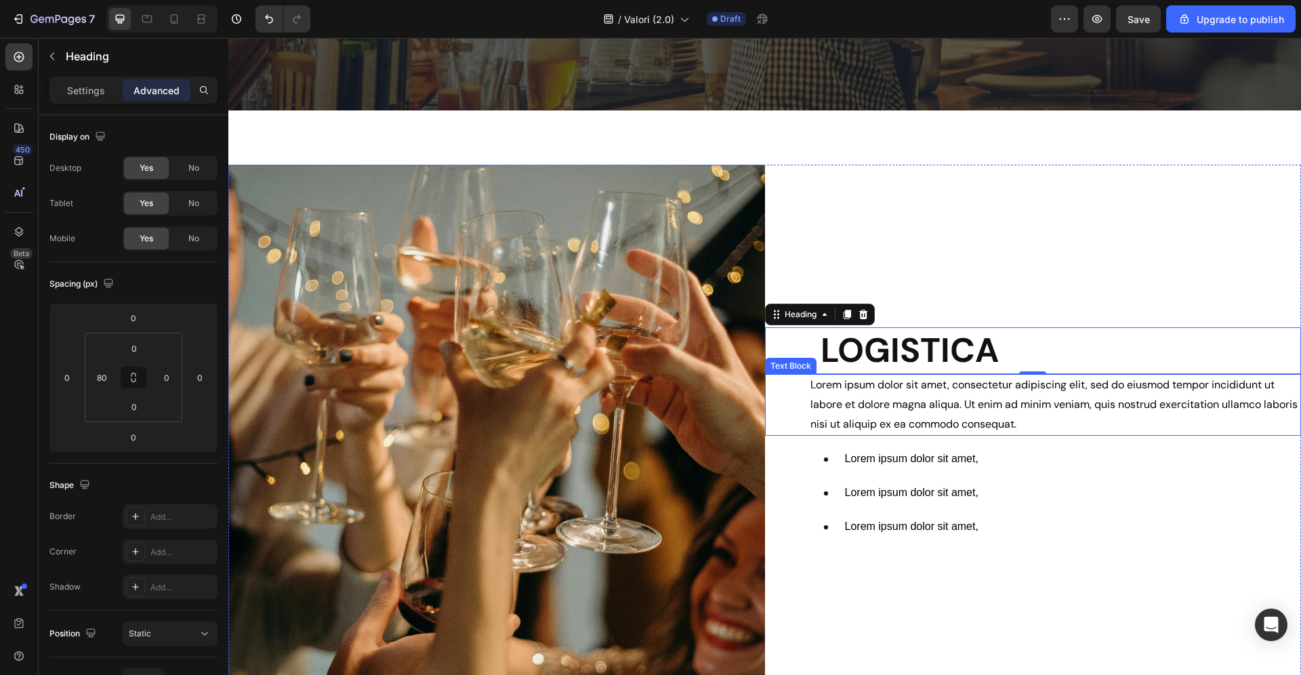
click at [973, 410] on p "Lorem ipsum dolor sit amet, consectetur adipiscing elit, sed do eiusmod tempor …" at bounding box center [1055, 404] width 490 height 58
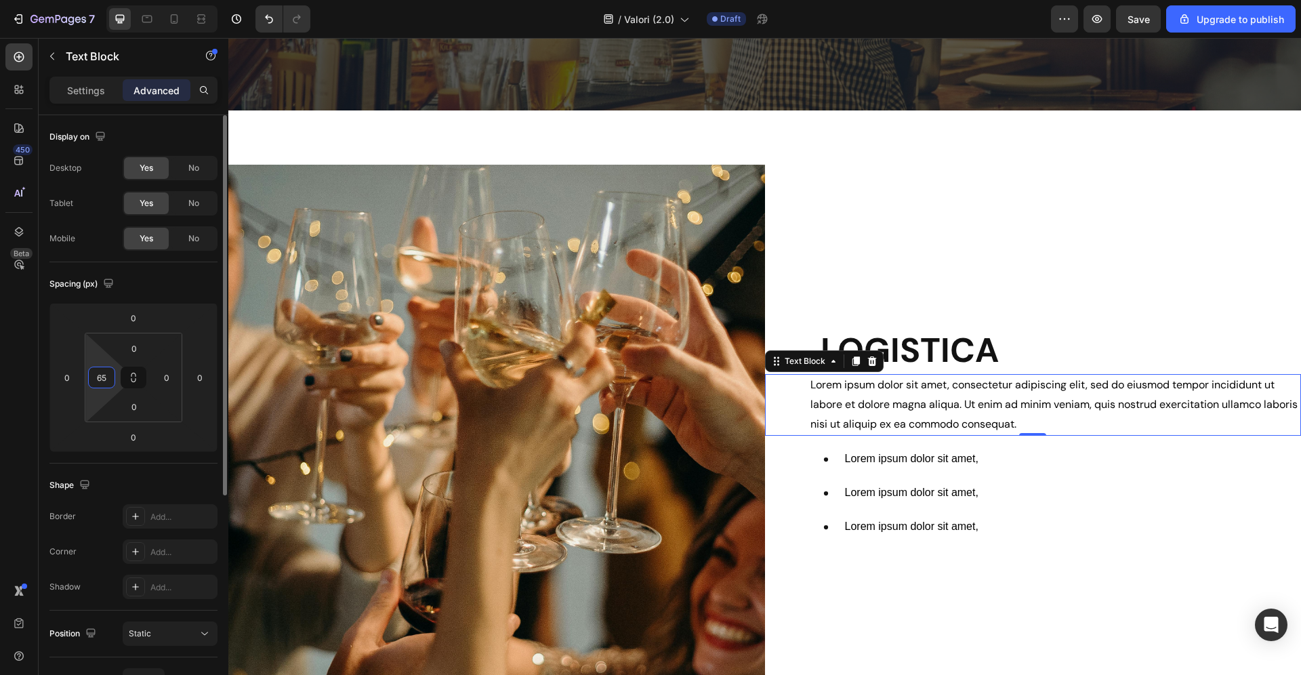
click at [108, 377] on input "65" at bounding box center [101, 377] width 20 height 20
type input "80"
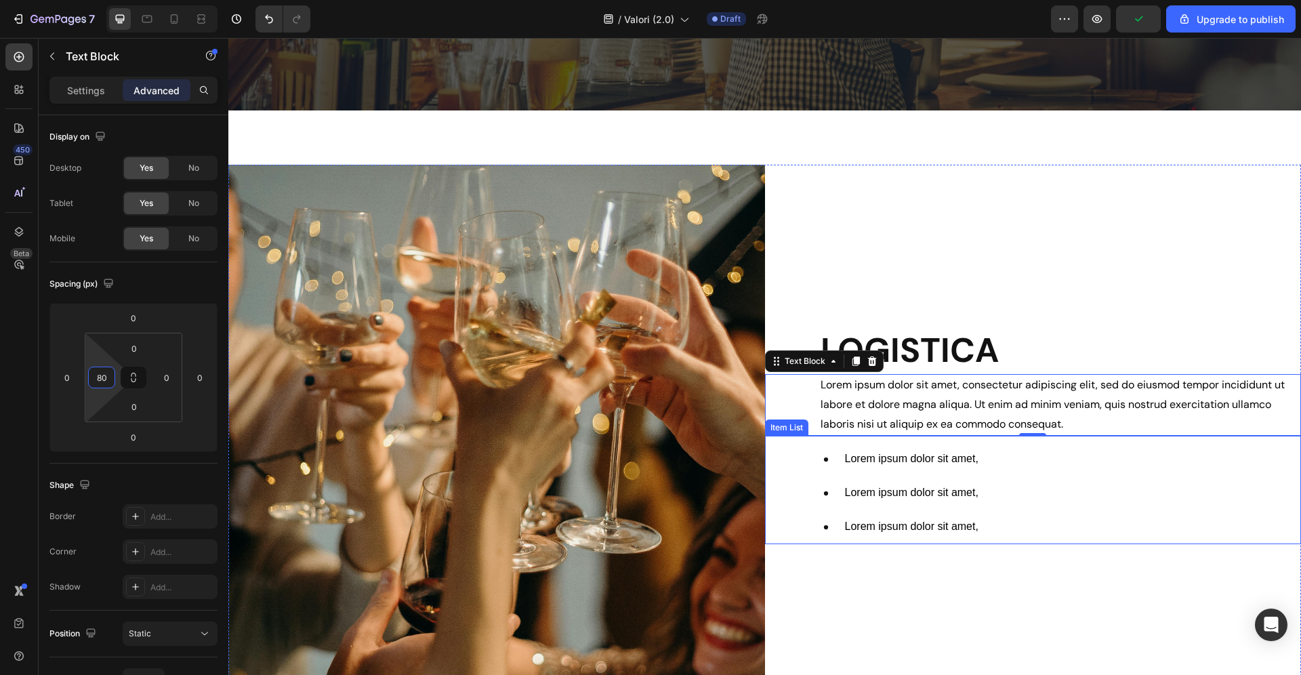
click at [997, 485] on div "Lorem ipsum dolor sit amet, Lorem ipsum dolor sit amet, Lorem ipsum dolor sit a…" at bounding box center [1055, 493] width 492 height 102
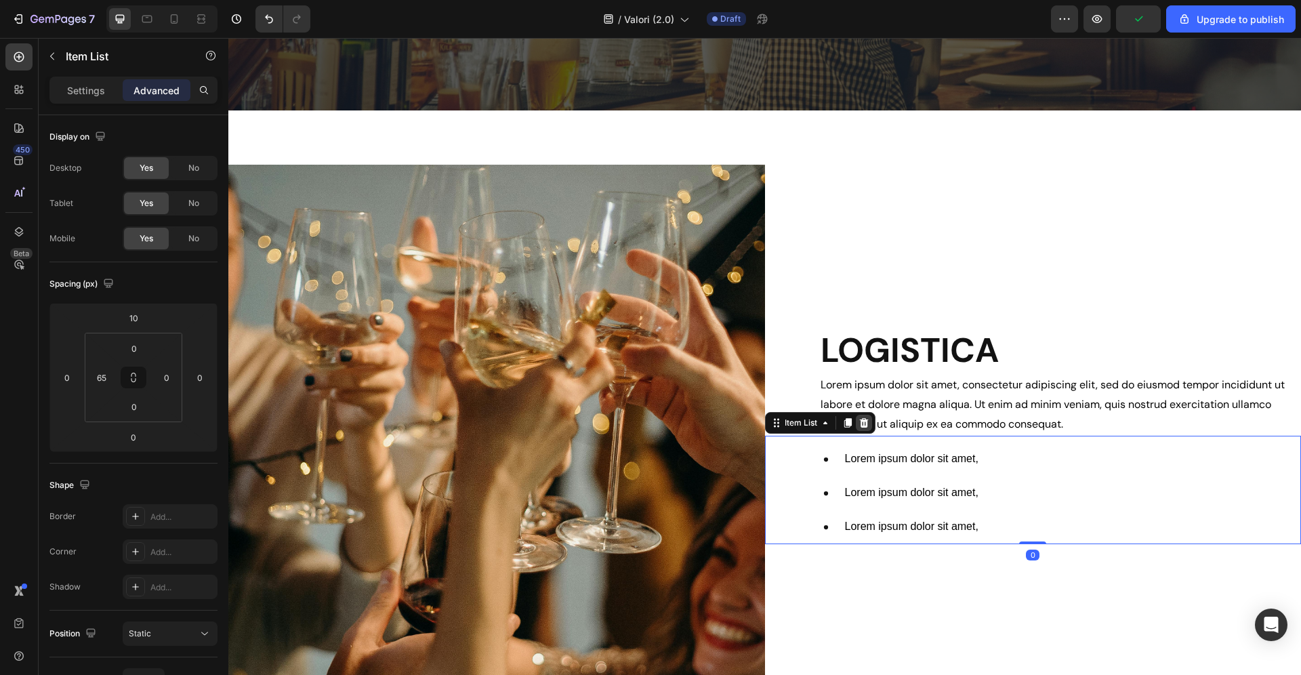
click at [860, 422] on icon at bounding box center [863, 422] width 11 height 11
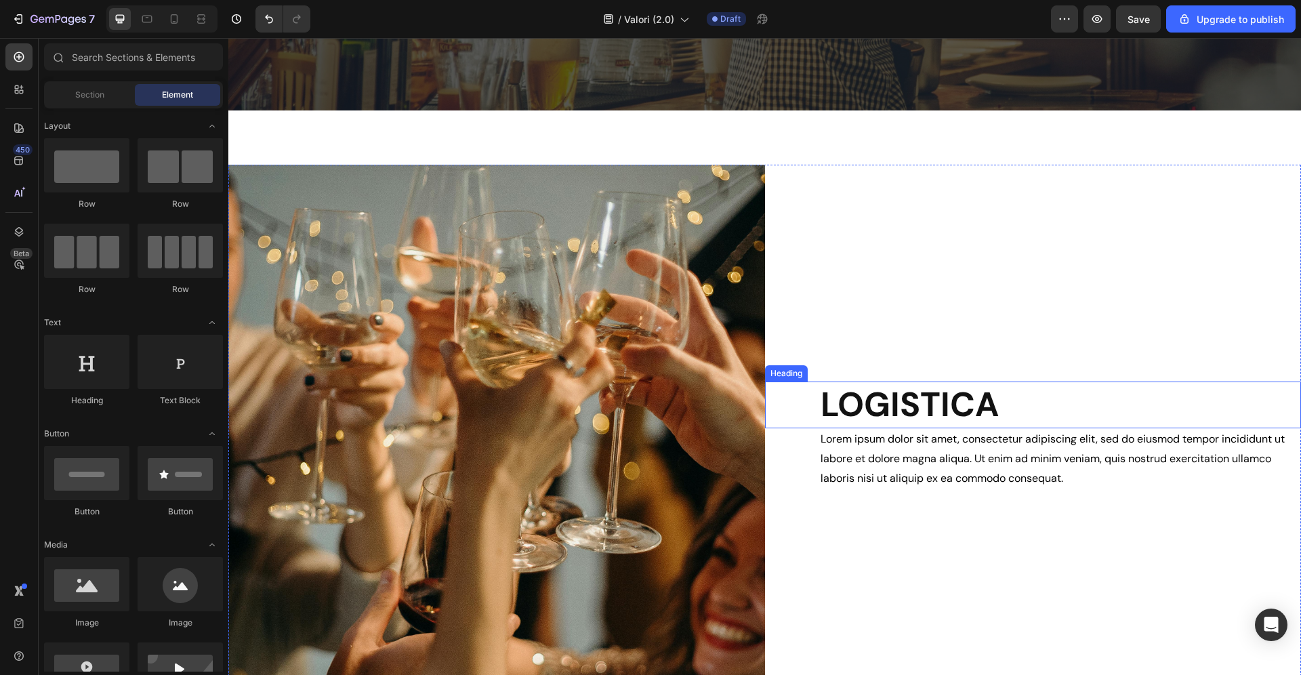
click at [940, 453] on p "Lorem ipsum dolor sit amet, consectetur adipiscing elit, sed do eiusmod tempor …" at bounding box center [1060, 458] width 480 height 58
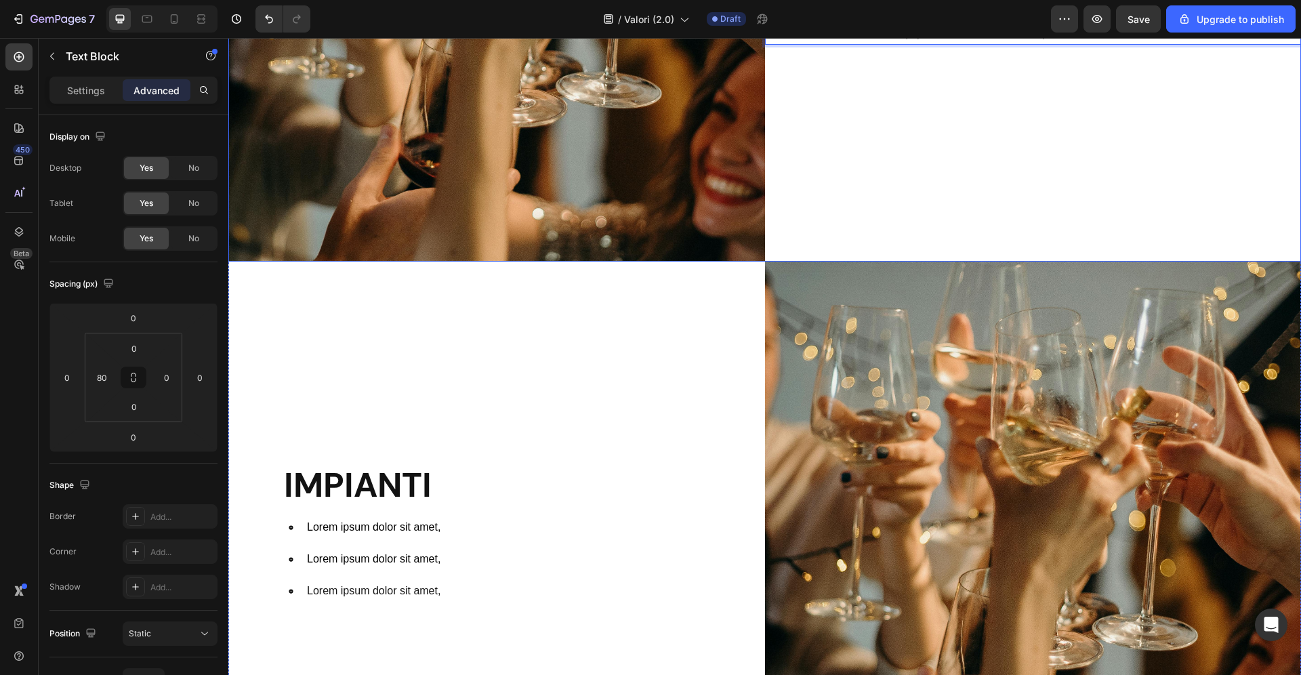
scroll to position [1053, 0]
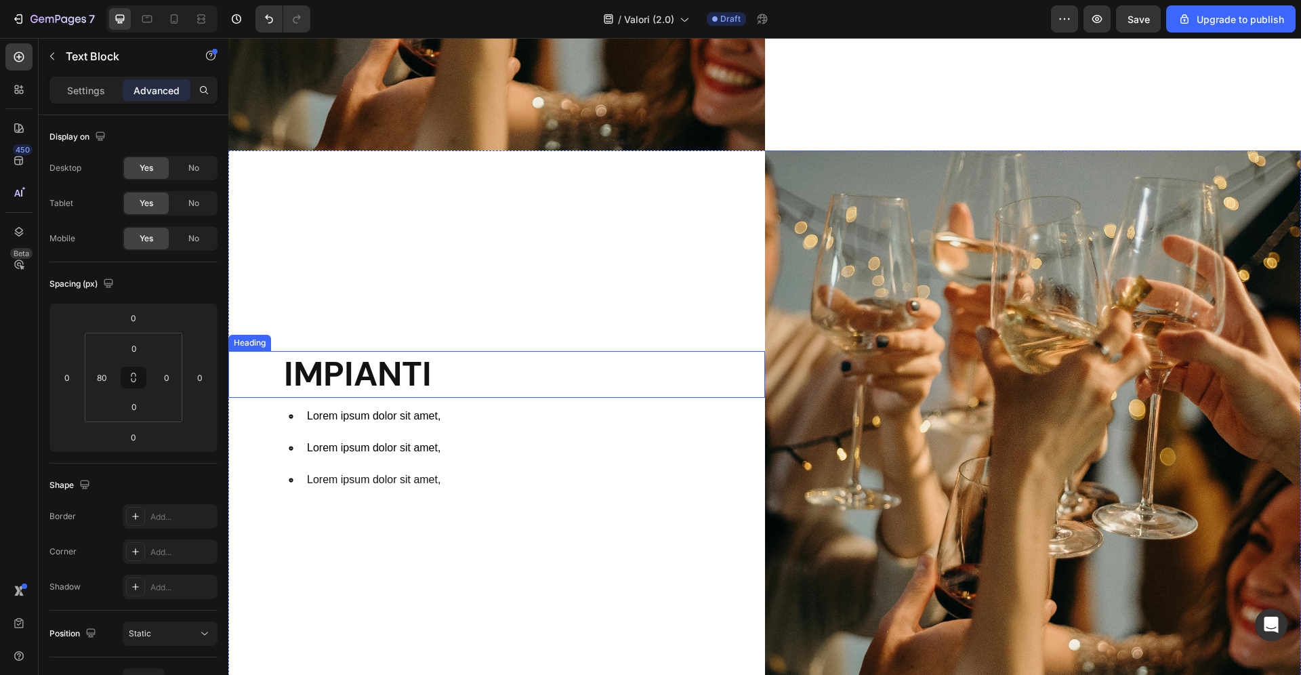
click at [452, 384] on h2 "IMPIANTI" at bounding box center [523, 374] width 482 height 47
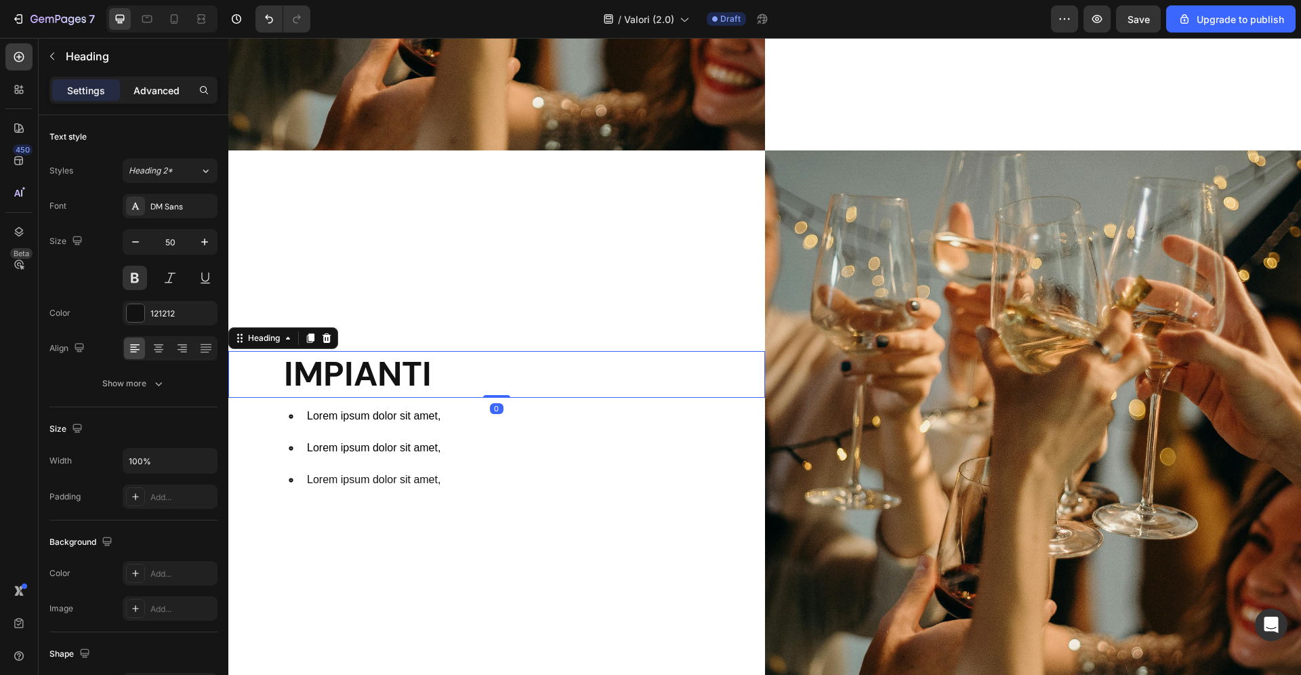
click at [144, 89] on p "Advanced" at bounding box center [156, 90] width 46 height 14
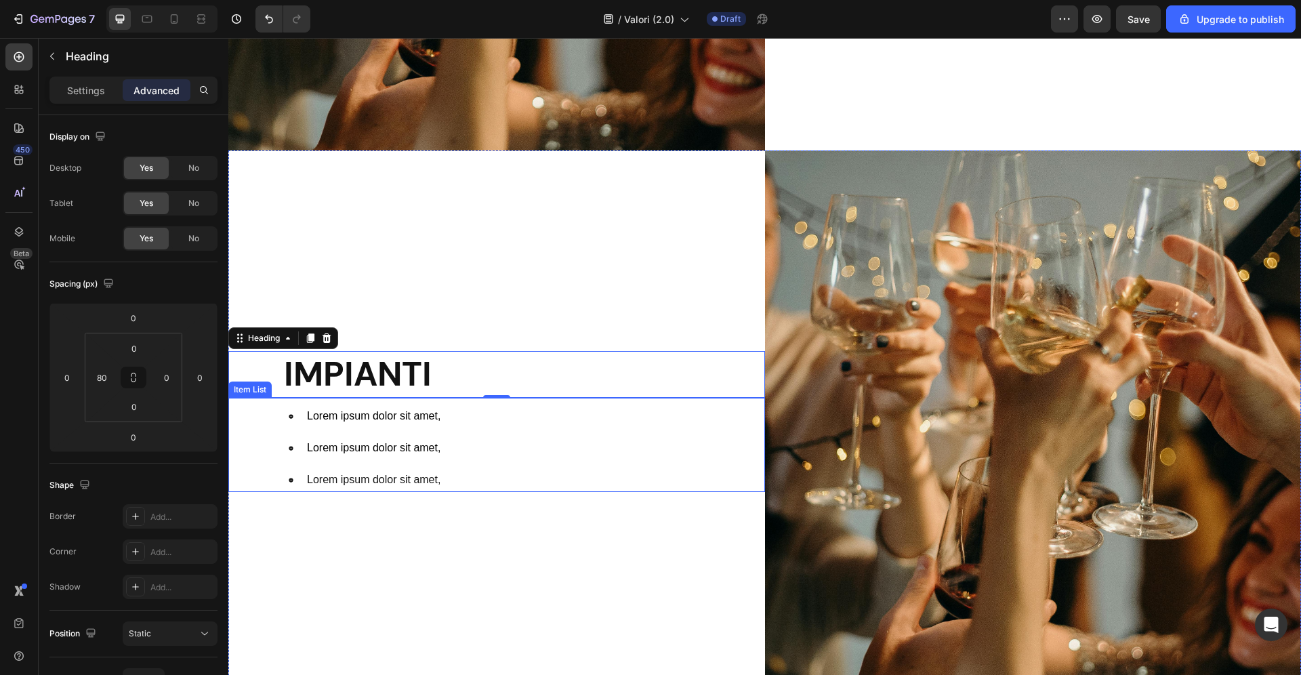
click at [533, 438] on div "Lorem ipsum dolor sit amet, Lorem ipsum dolor sit amet, Lorem ipsum dolor sit a…" at bounding box center [523, 447] width 482 height 87
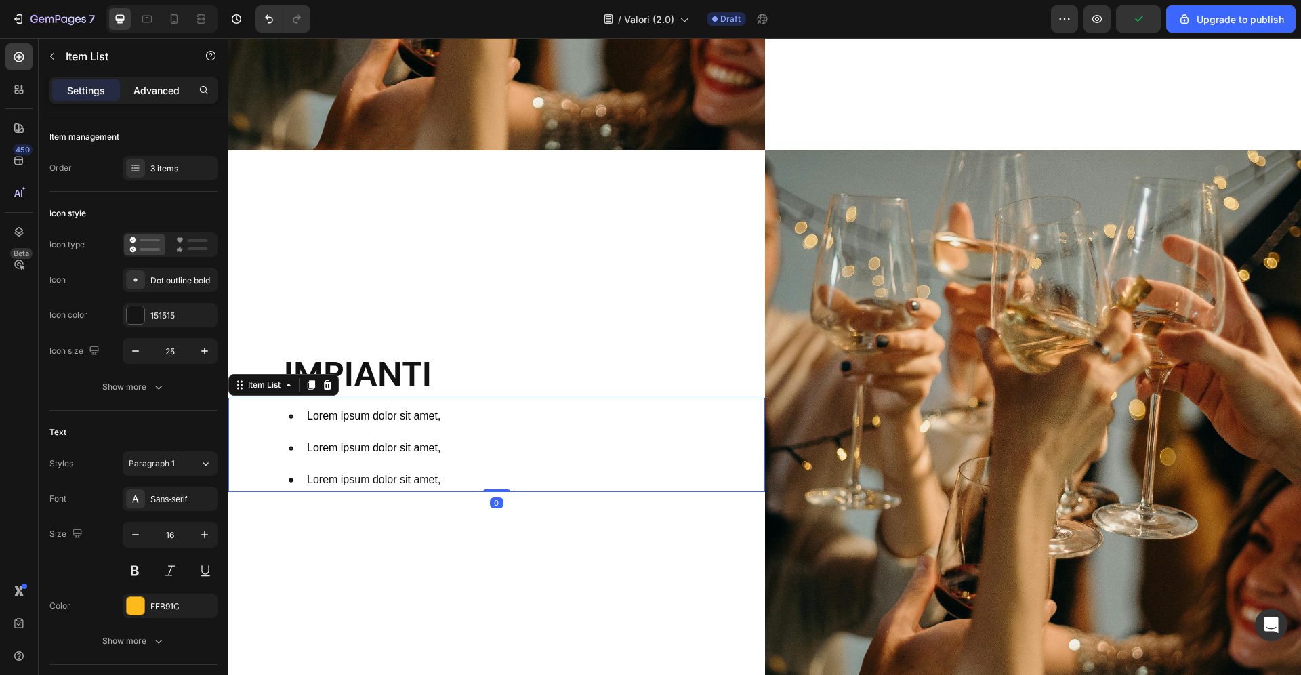
click at [153, 89] on p "Advanced" at bounding box center [156, 90] width 46 height 14
type input "100%"
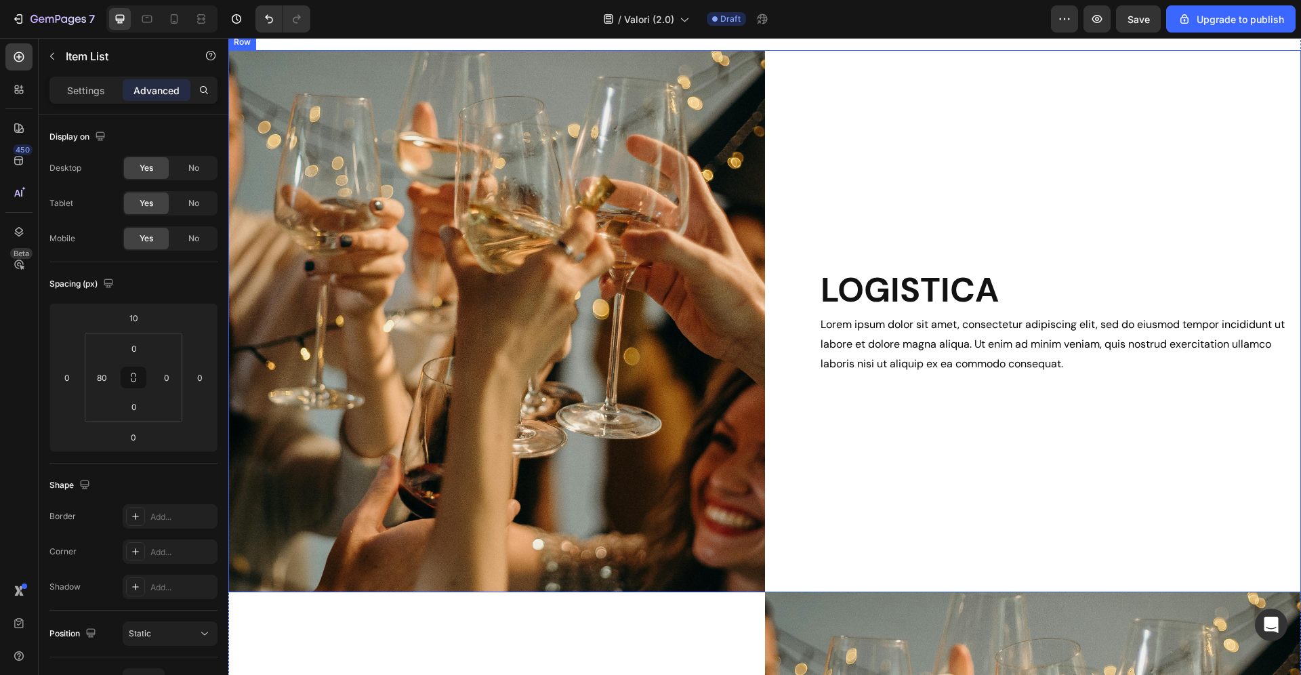
scroll to position [613, 0]
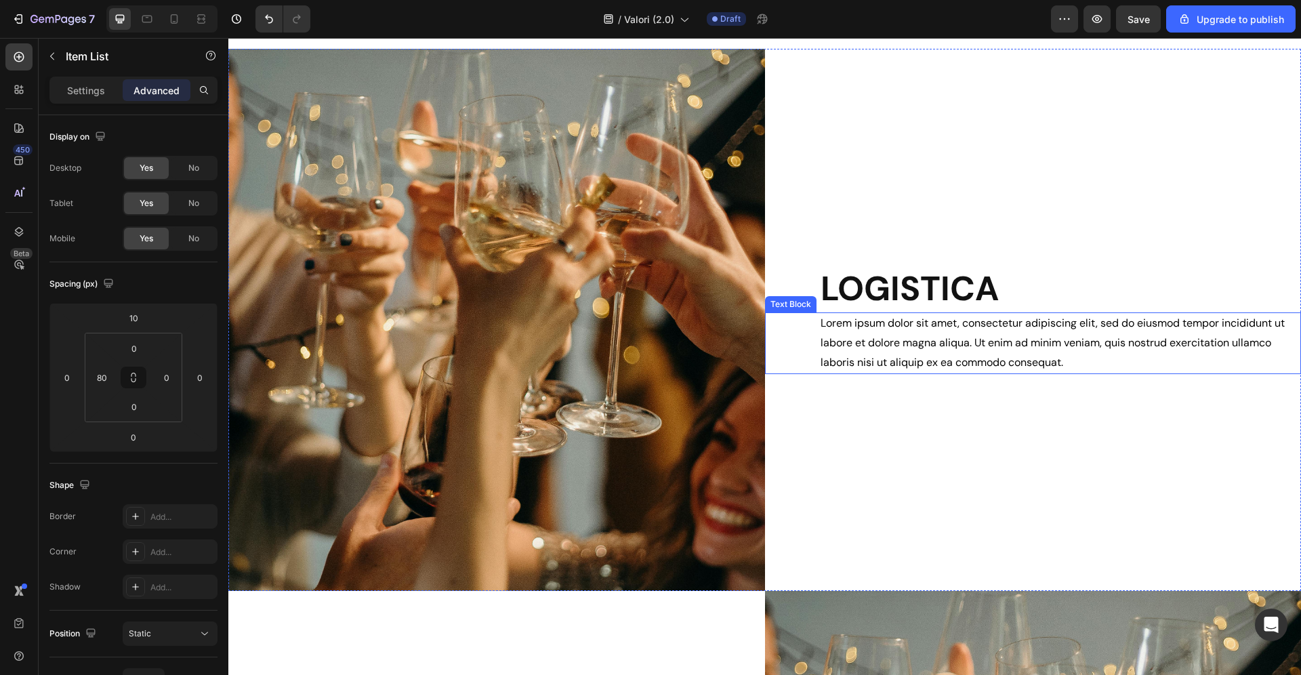
click at [1047, 342] on p "Lorem ipsum dolor sit amet, consectetur adipiscing elit, sed do eiusmod tempor …" at bounding box center [1060, 343] width 480 height 58
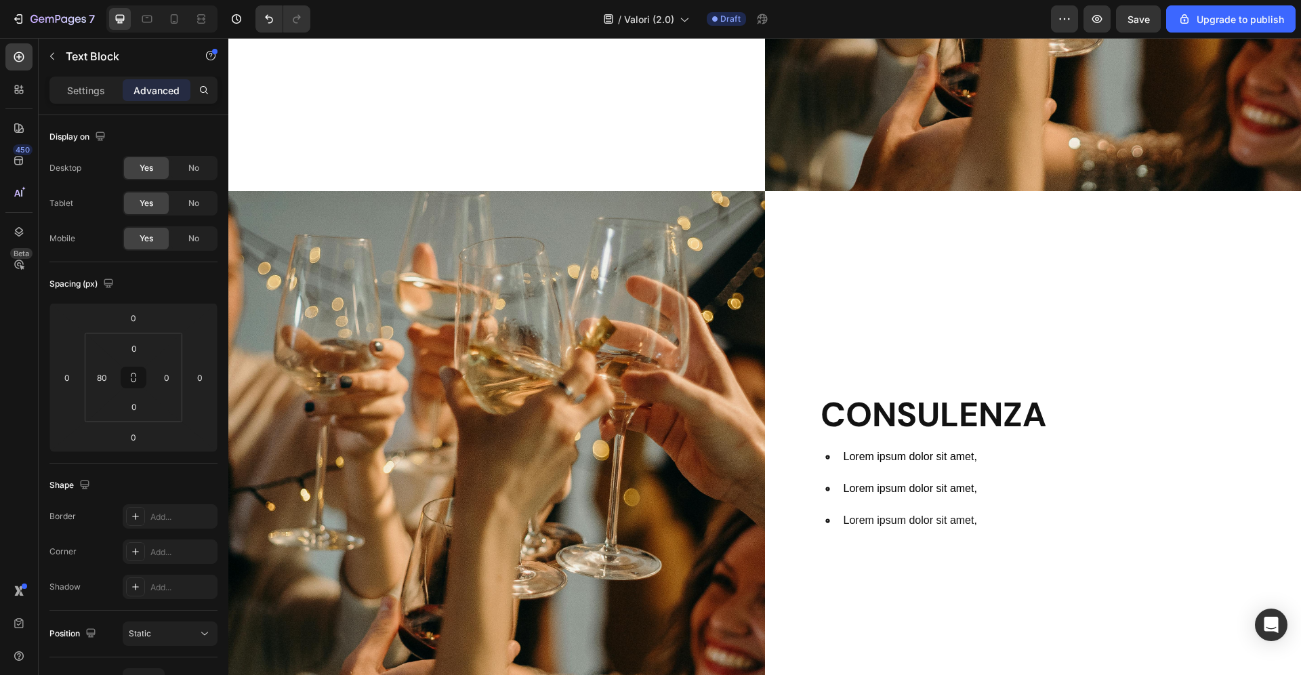
scroll to position [1587, 0]
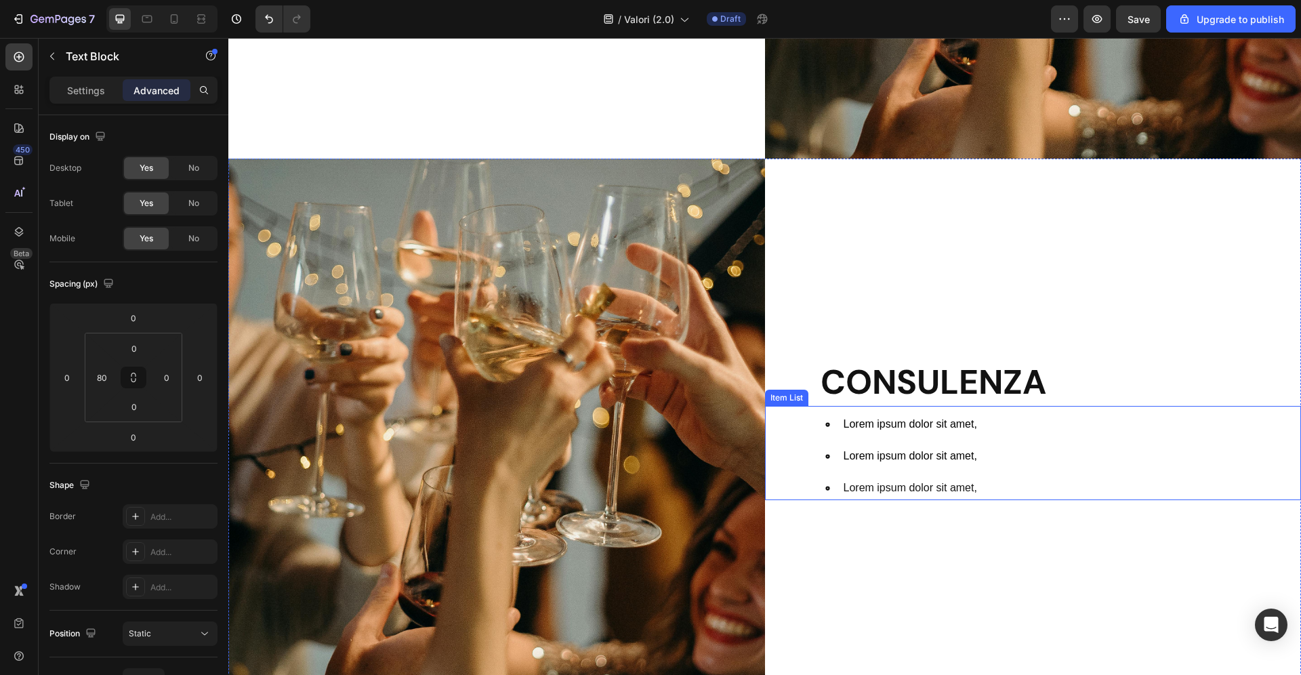
click at [1009, 446] on div "Lorem ipsum dolor sit amet, Lorem ipsum dolor sit amet, Lorem ipsum dolor sit a…" at bounding box center [1060, 456] width 482 height 87
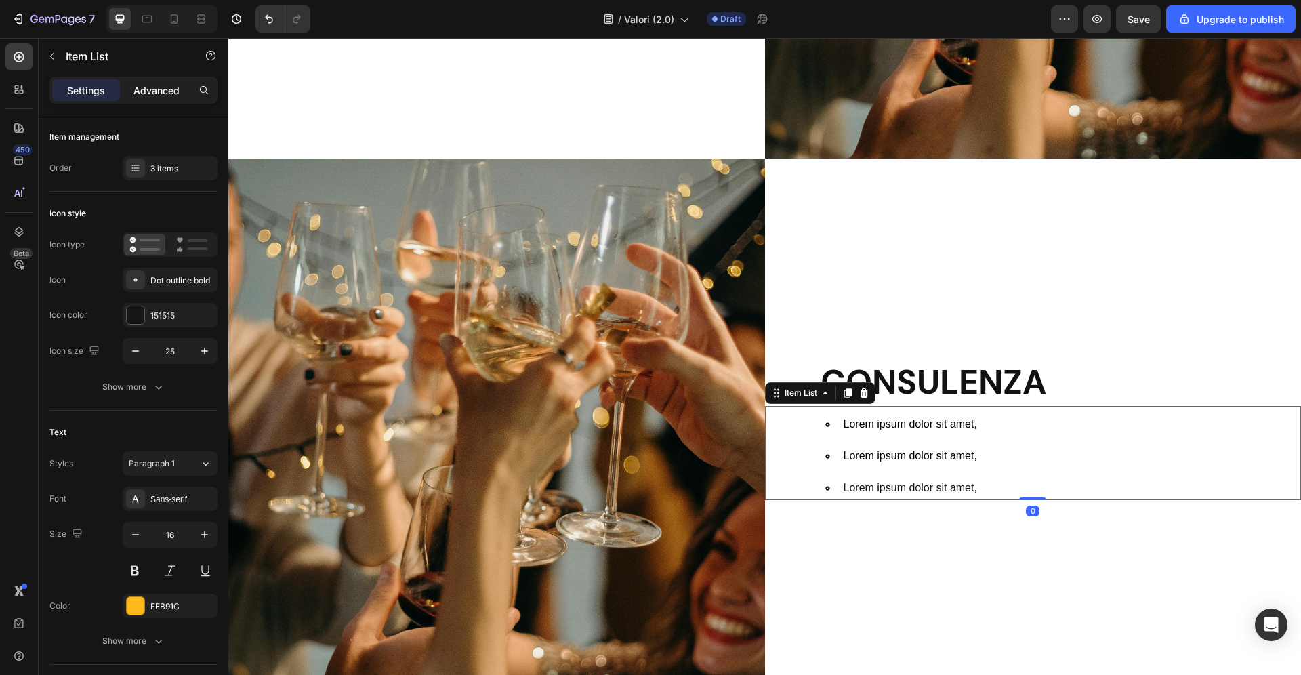
click at [175, 91] on p "Advanced" at bounding box center [156, 90] width 46 height 14
type input "100%"
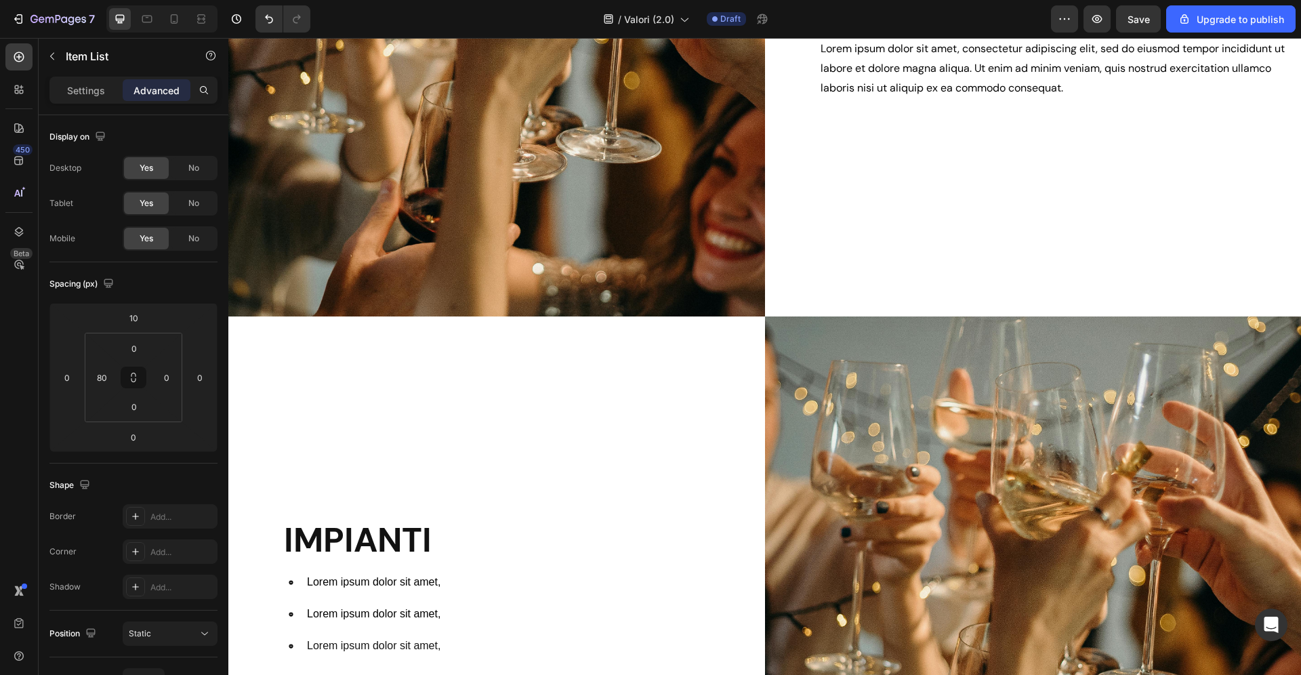
scroll to position [431, 0]
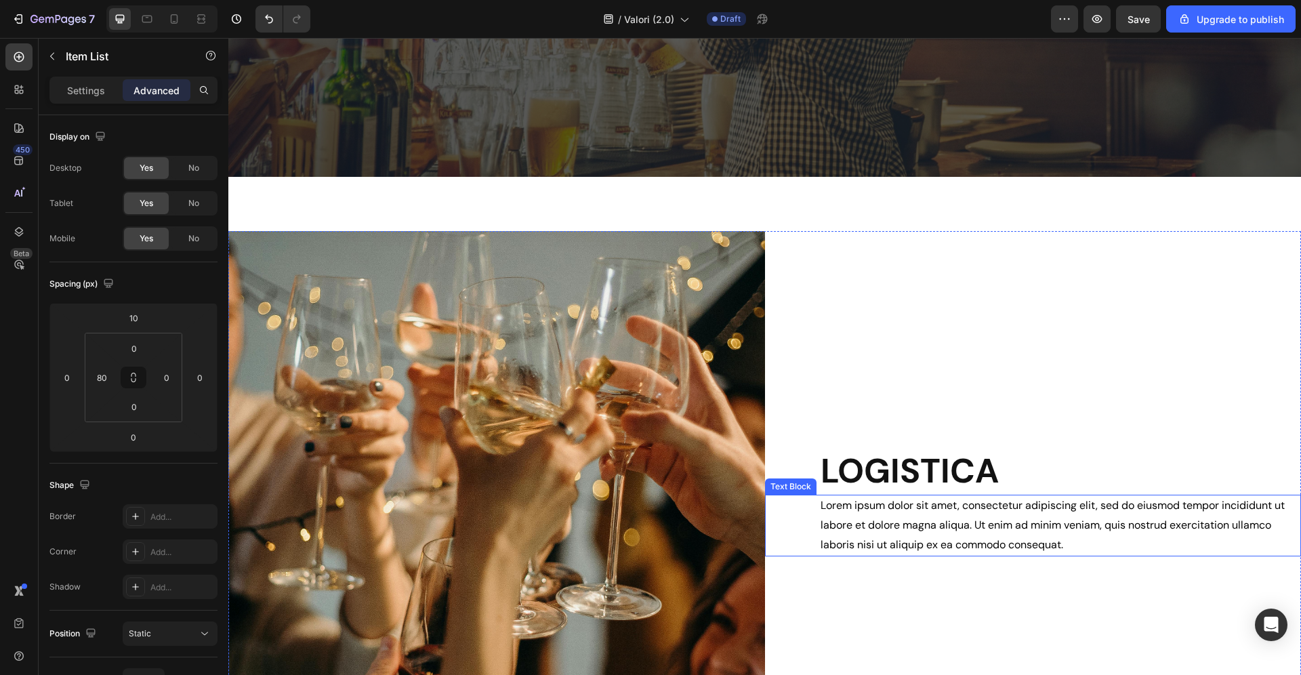
click at [1022, 521] on p "Lorem ipsum dolor sit amet, consectetur adipiscing elit, sed do eiusmod tempor …" at bounding box center [1060, 525] width 480 height 58
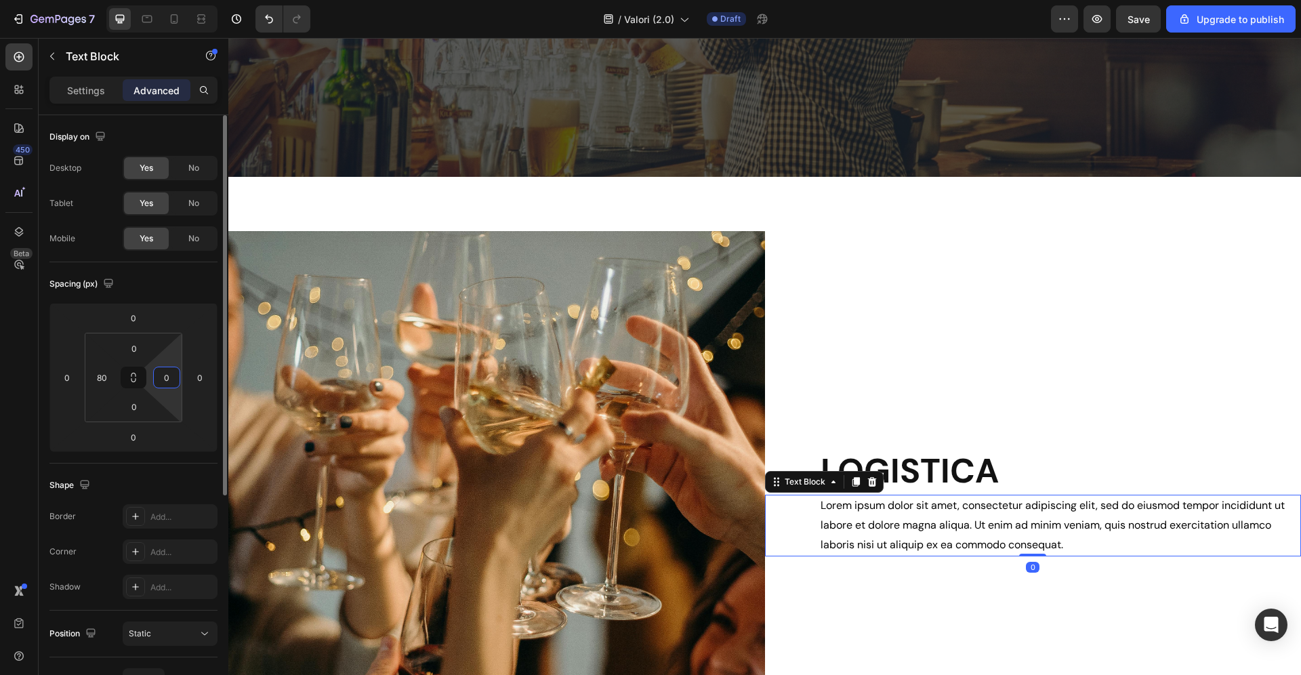
click at [175, 370] on input "0" at bounding box center [166, 377] width 20 height 20
type input "8"
type input "1"
type input "200"
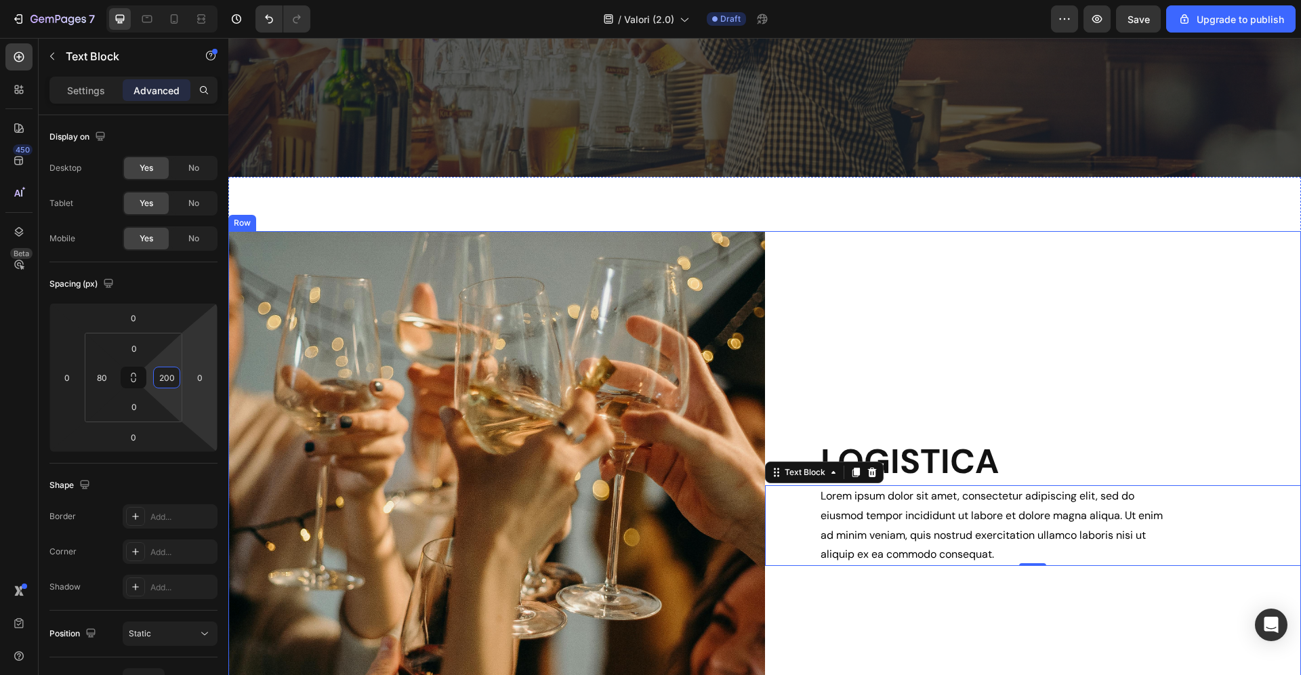
click at [964, 325] on div "LOGISTICA Heading Lorem ipsum dolor sit amet, consectetur adipiscing elit, sed …" at bounding box center [1033, 502] width 536 height 542
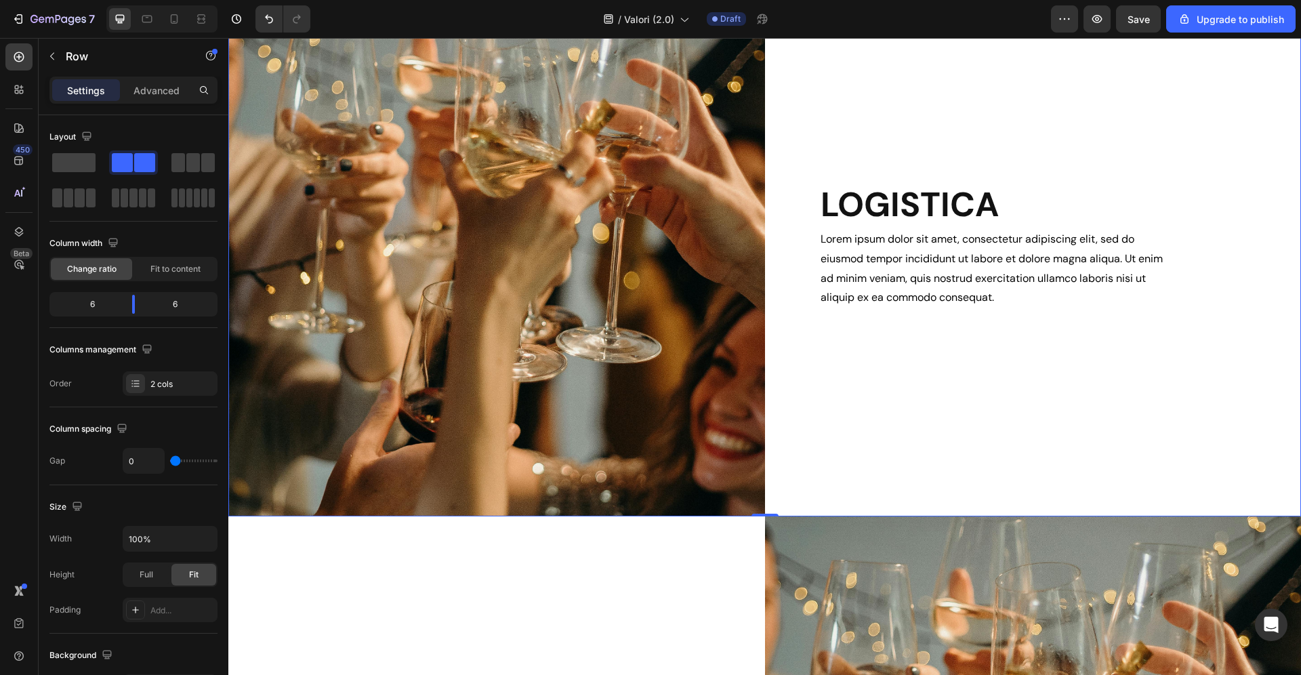
scroll to position [692, 0]
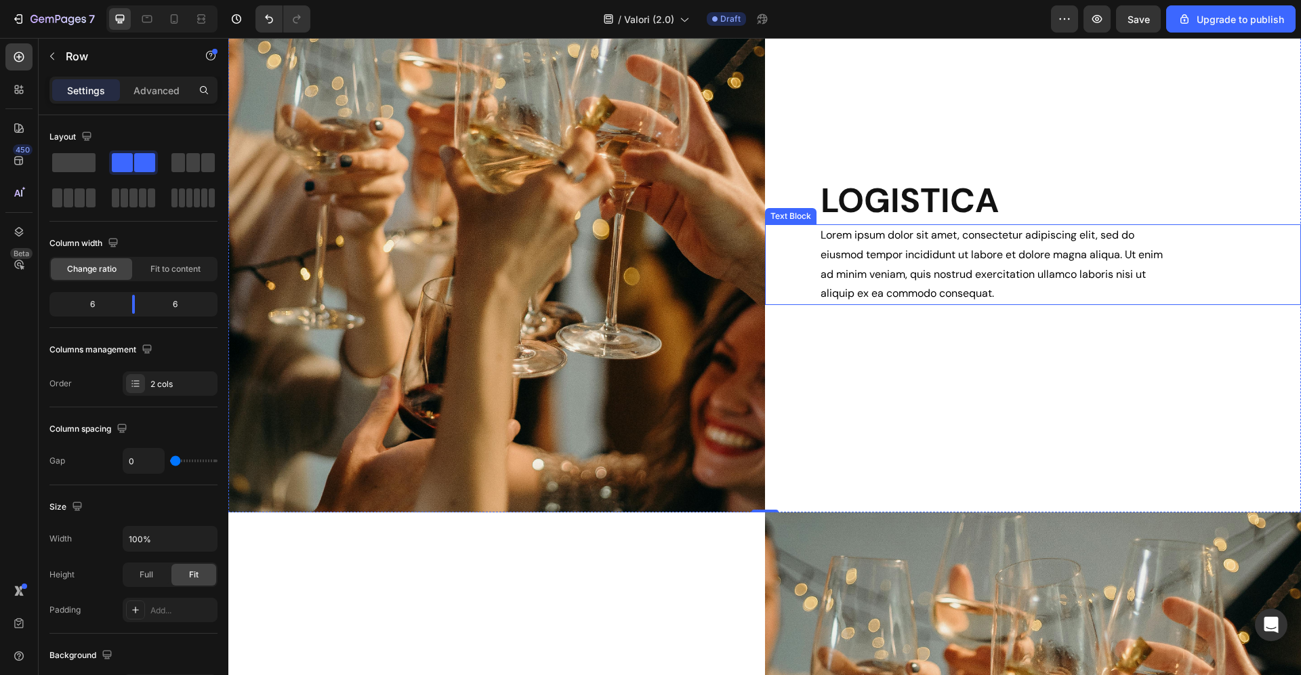
click at [969, 268] on p "Lorem ipsum dolor sit amet, consectetur adipiscing elit, sed do eiusmod tempor …" at bounding box center [992, 265] width 344 height 78
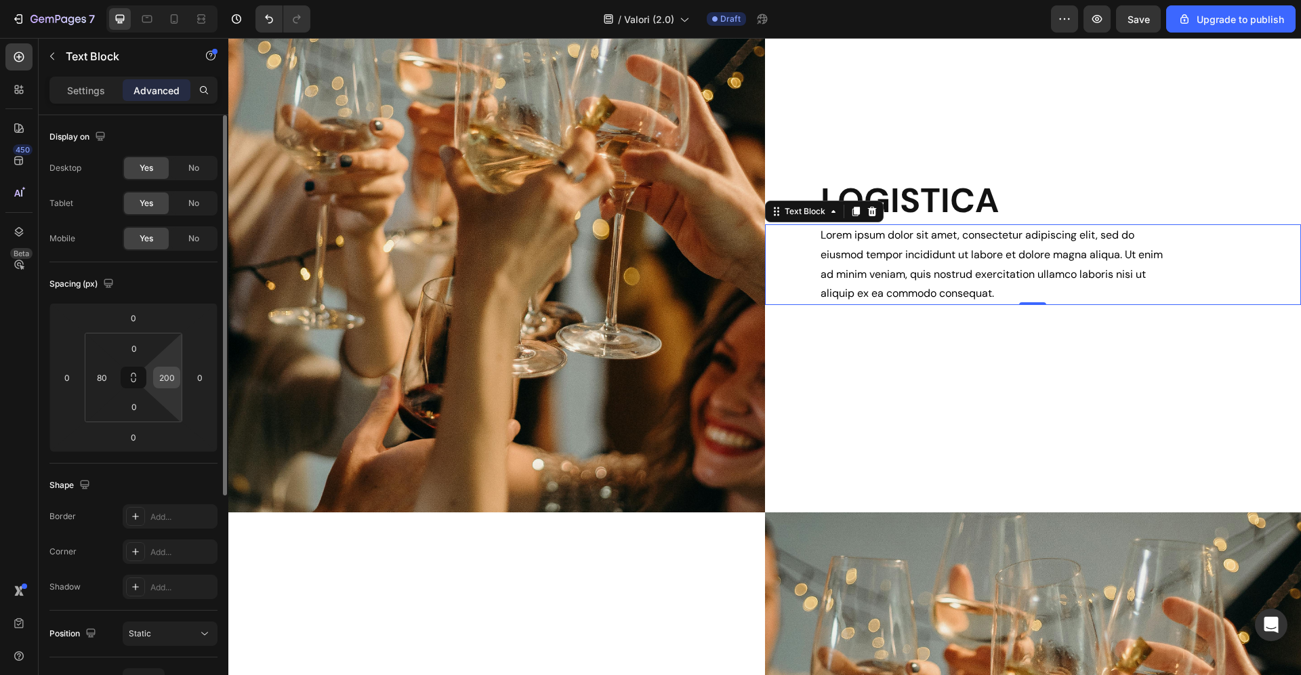
click at [170, 381] on input "200" at bounding box center [166, 377] width 20 height 20
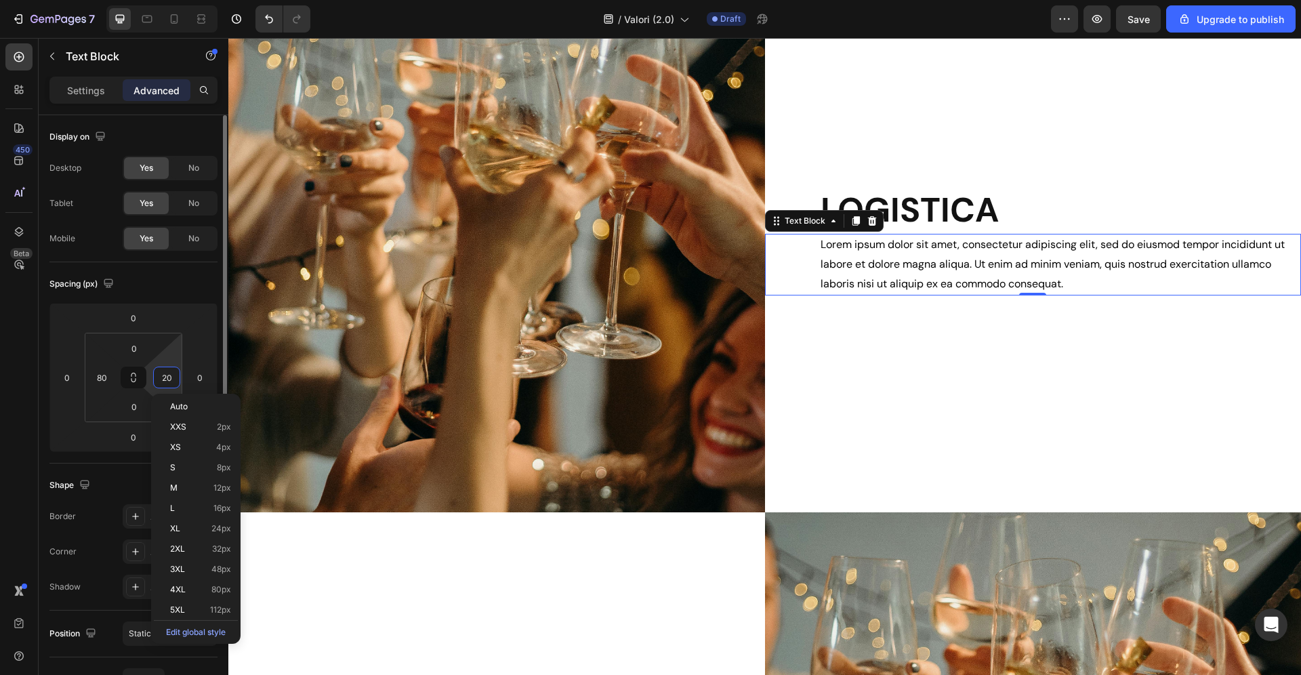
type input "250"
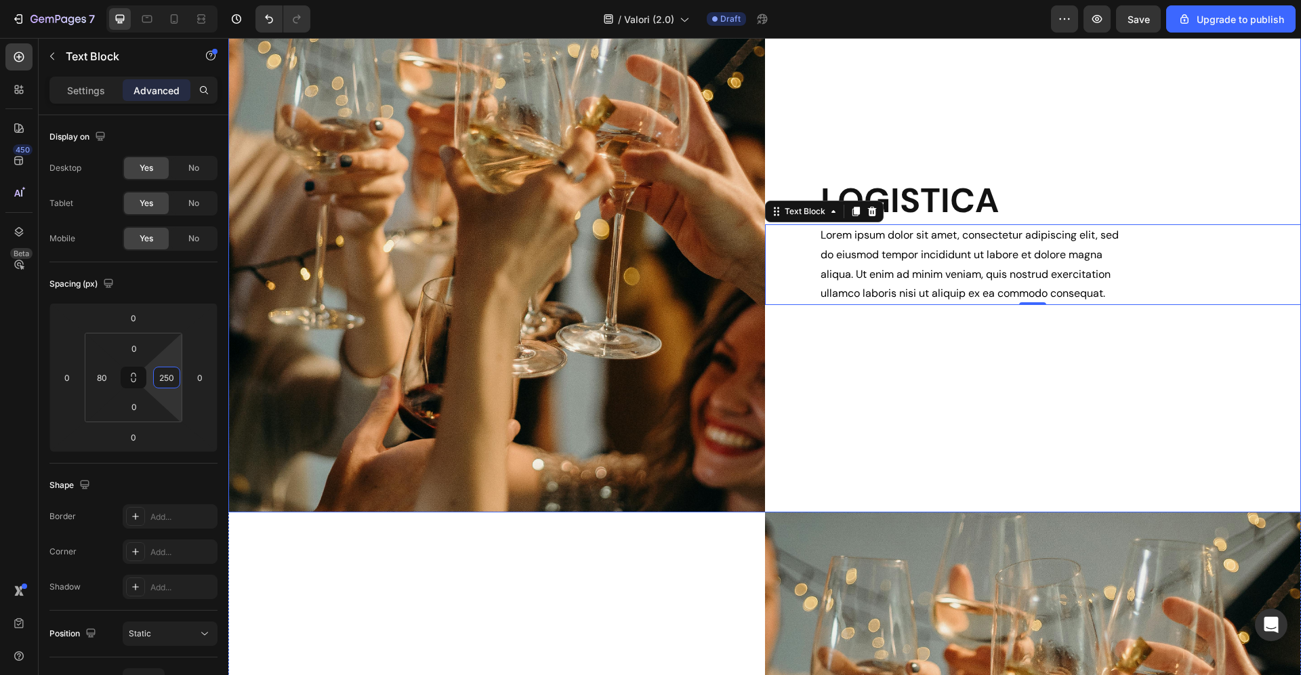
click at [973, 420] on div "LOGISTICA Heading Lorem ipsum dolor sit amet, consectetur adipiscing elit, sed …" at bounding box center [1033, 241] width 536 height 542
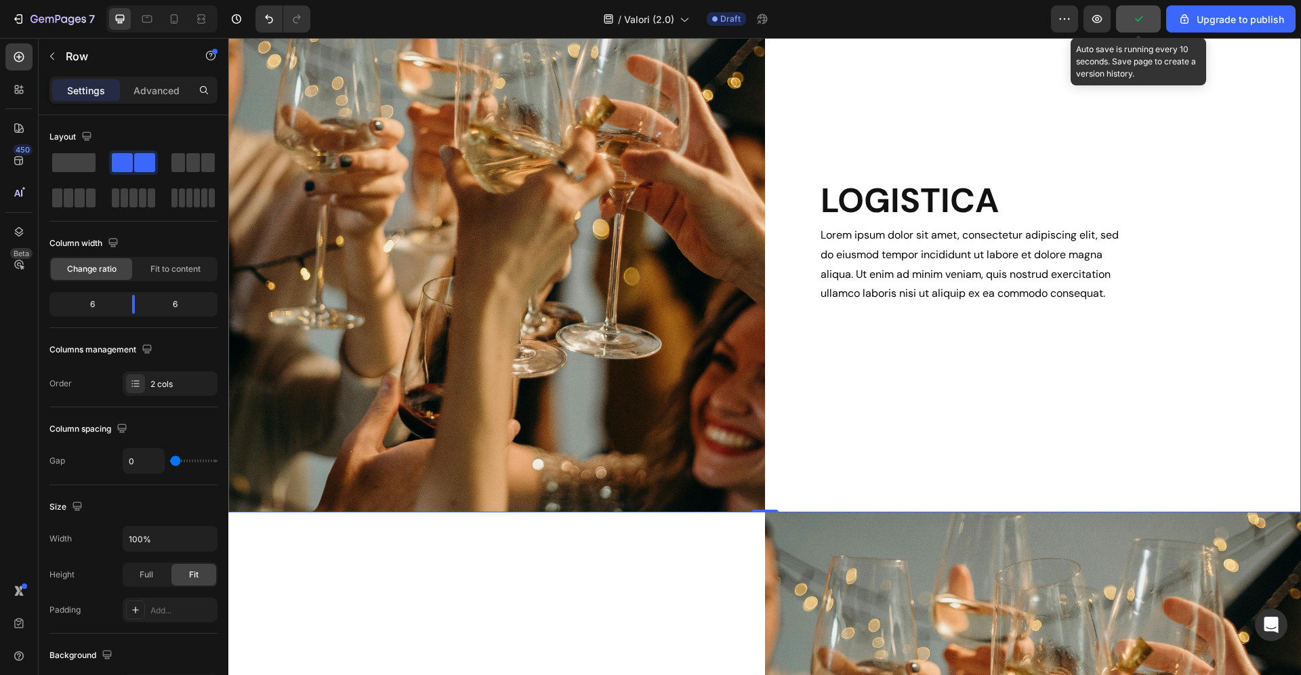
click at [1141, 27] on button "button" at bounding box center [1138, 18] width 45 height 27
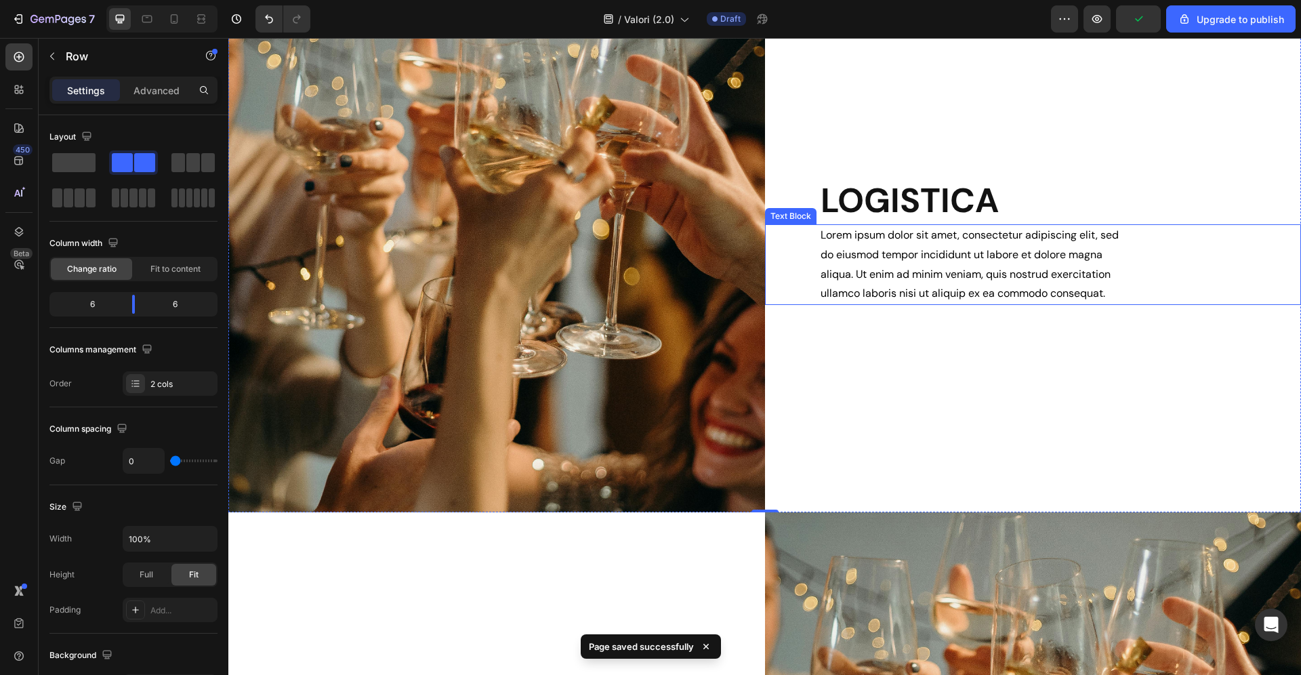
click at [927, 276] on p "Lorem ipsum dolor sit amet, consectetur adipiscing elit, sed do eiusmod tempor …" at bounding box center [975, 265] width 310 height 78
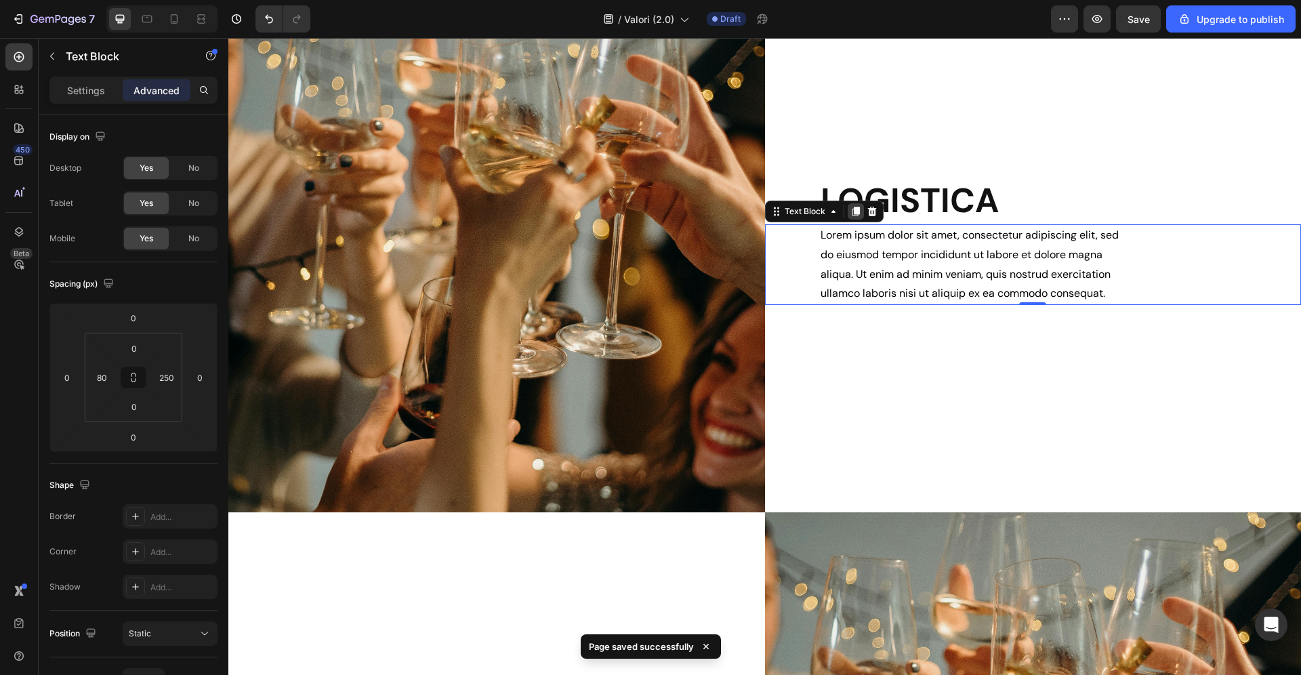
click at [854, 211] on icon at bounding box center [854, 211] width 7 height 9
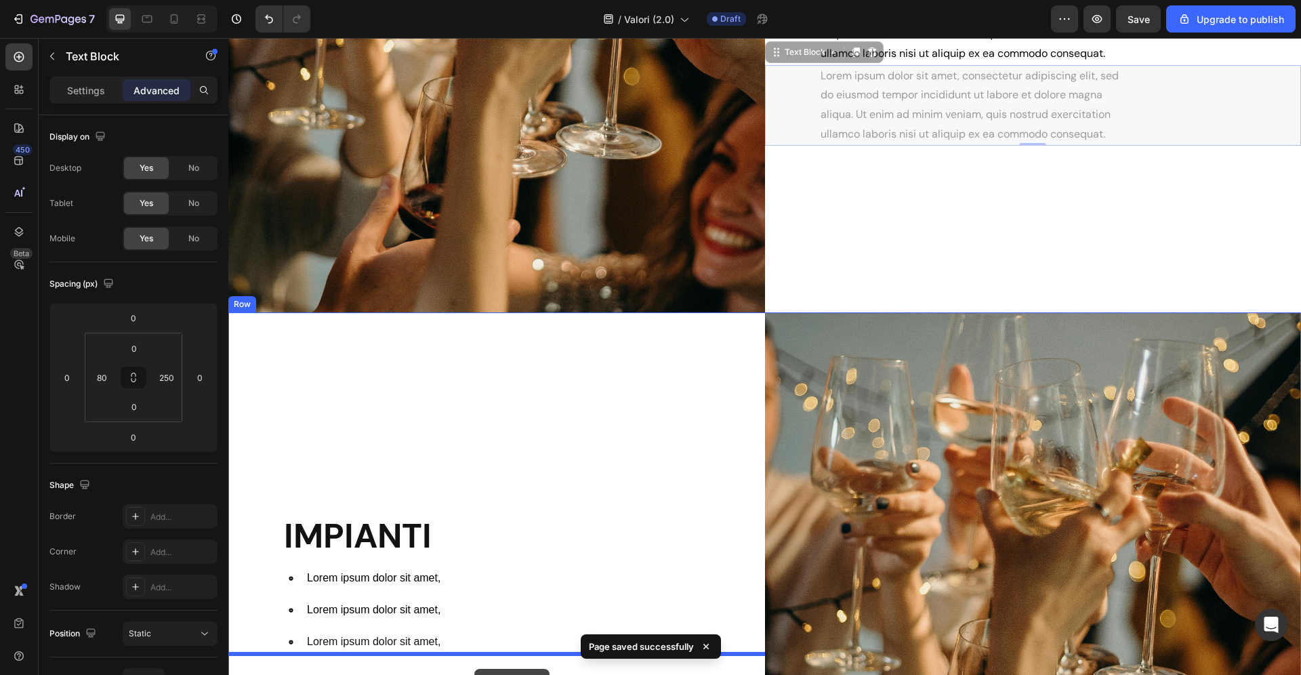
scroll to position [917, 0]
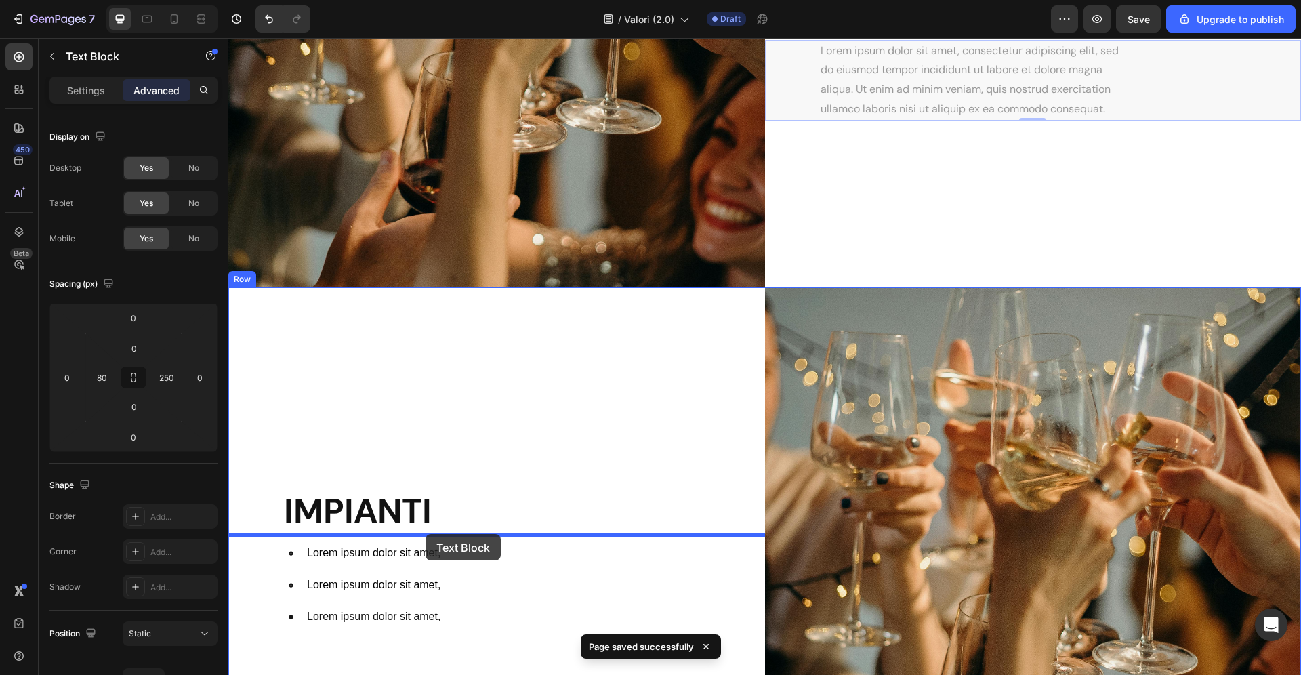
drag, startPoint x: 811, startPoint y: 255, endPoint x: 425, endPoint y: 534, distance: 475.5
click at [425, 534] on div "Header LOREM IPSUM Heading Lorem ipsum dolor sit amet, consectetur adipiscing e…" at bounding box center [764, 553] width 1072 height 2865
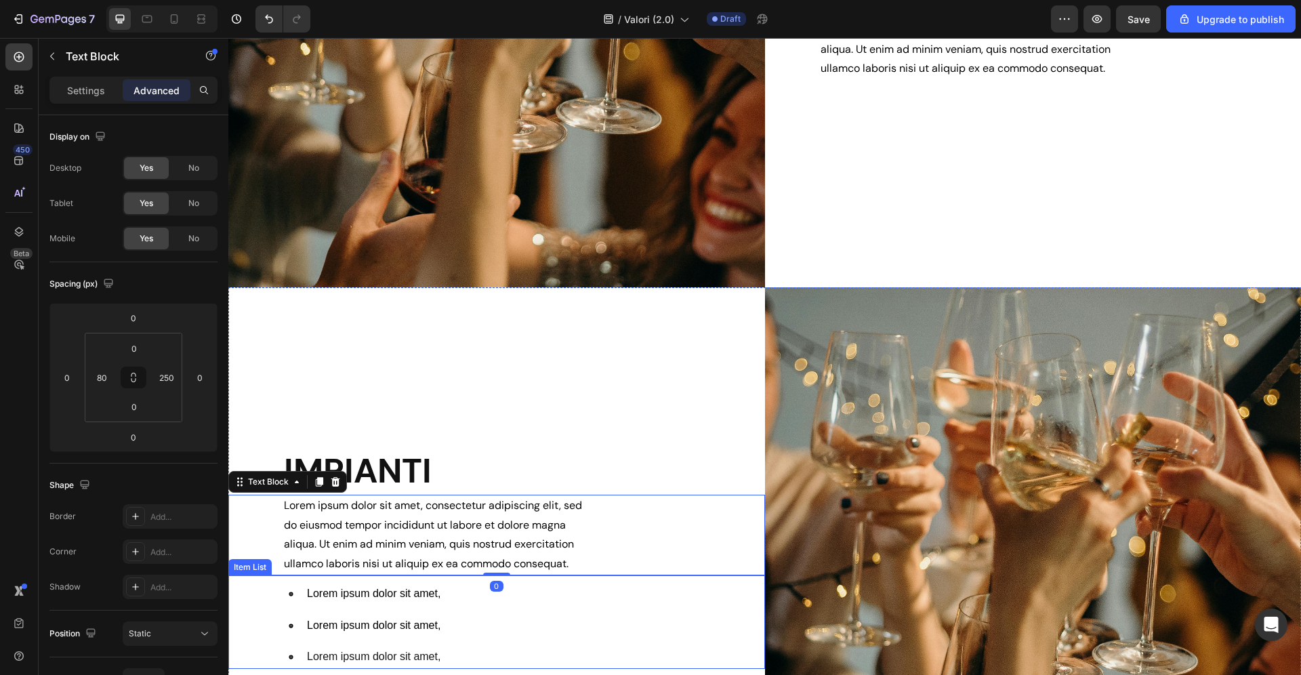
click at [494, 633] on div "Lorem ipsum dolor sit amet, Lorem ipsum dolor sit amet, Lorem ipsum dolor sit a…" at bounding box center [523, 625] width 482 height 87
click at [329, 564] on icon at bounding box center [327, 562] width 11 height 11
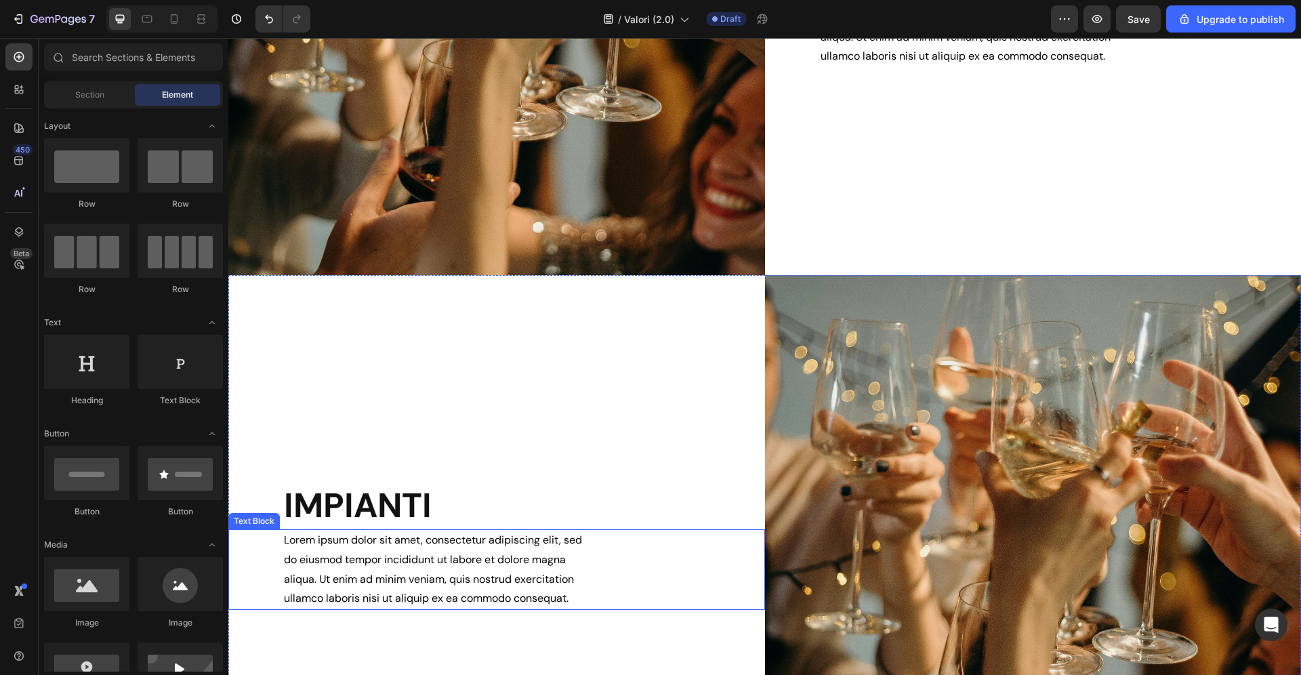
click at [620, 586] on div "Lorem ipsum dolor sit amet, consectetur adipiscing elit, sed do eiusmod tempor …" at bounding box center [496, 569] width 536 height 81
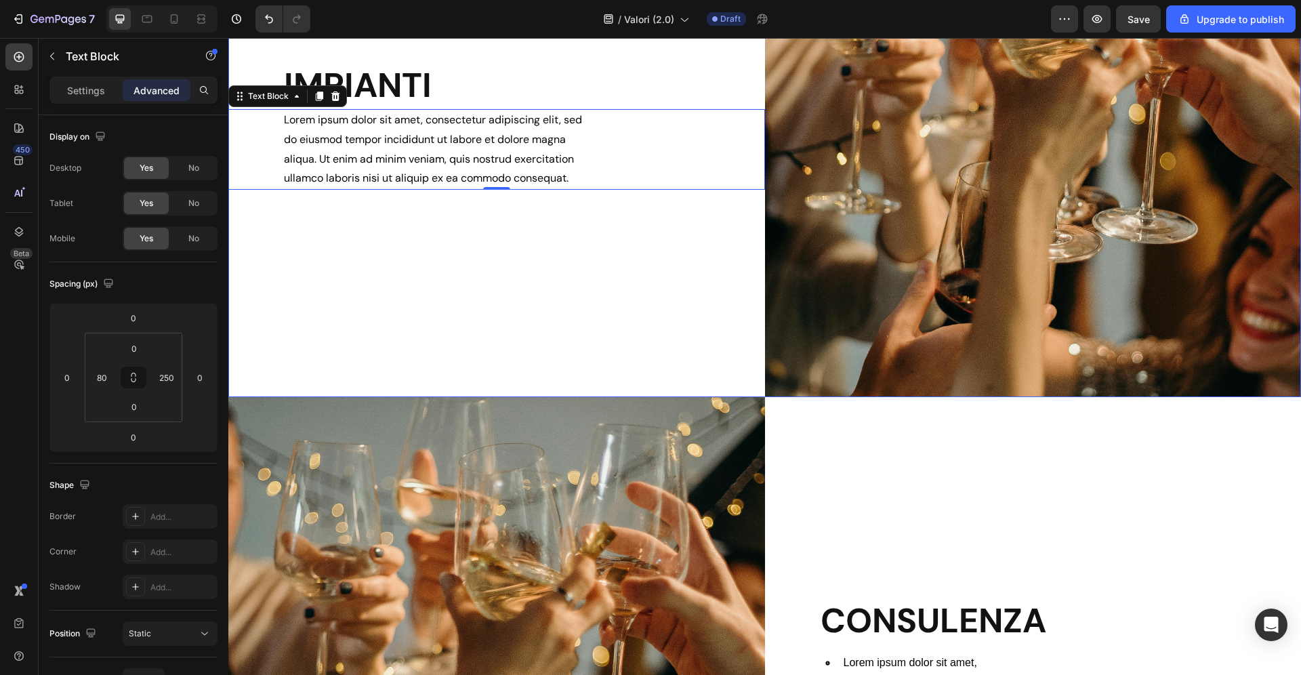
scroll to position [1349, 0]
click at [396, 472] on img at bounding box center [496, 667] width 536 height 542
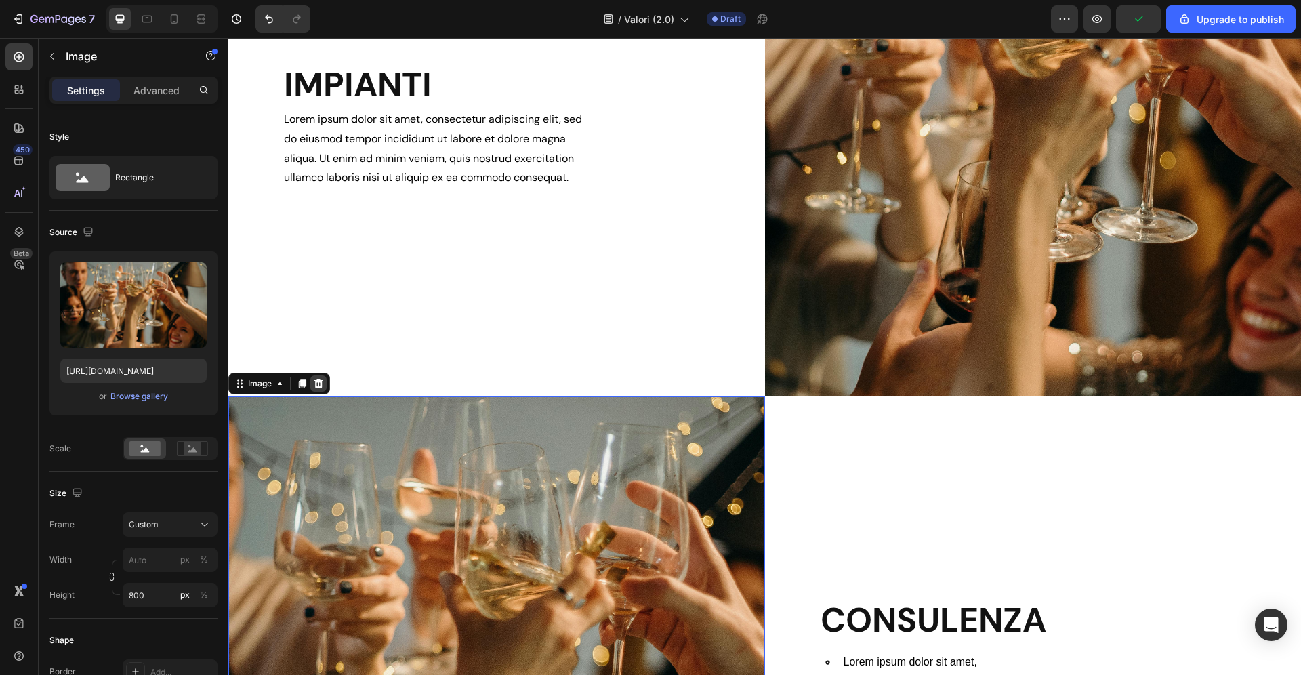
click at [316, 384] on icon at bounding box center [318, 383] width 9 height 9
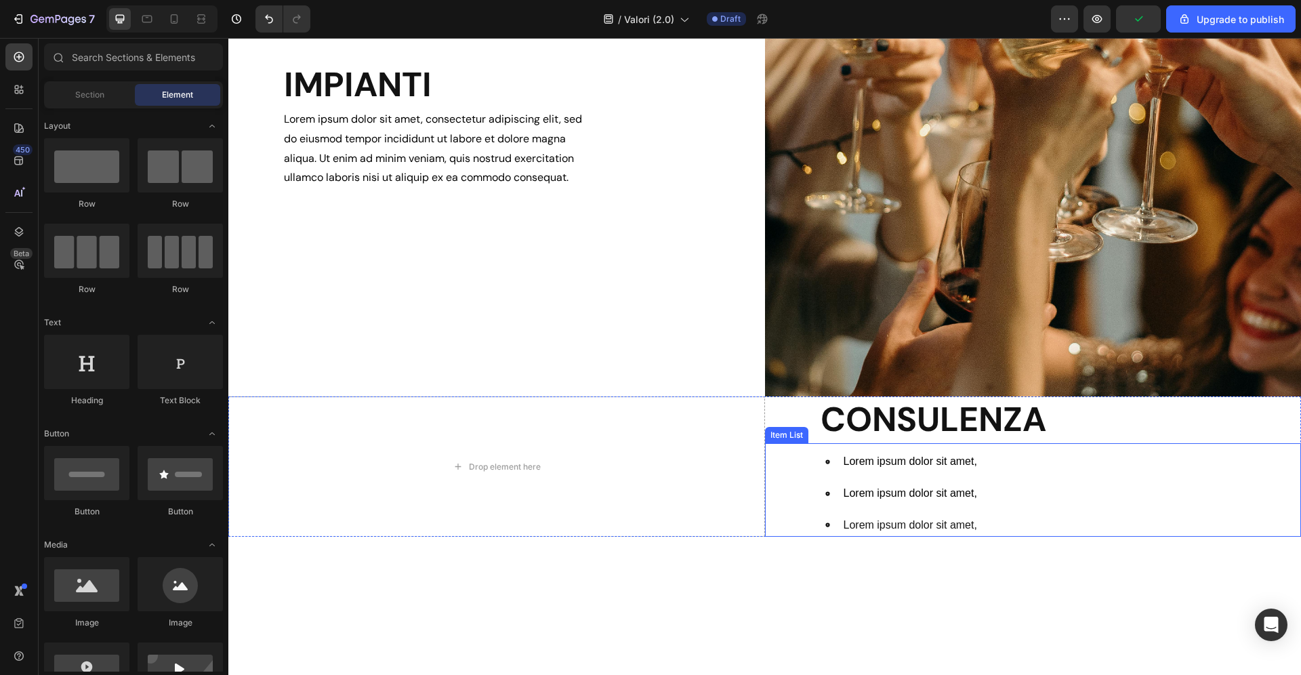
click at [779, 484] on div "Lorem ipsum dolor sit amet, Lorem ipsum dolor sit amet, Lorem ipsum dolor sit a…" at bounding box center [1033, 493] width 536 height 87
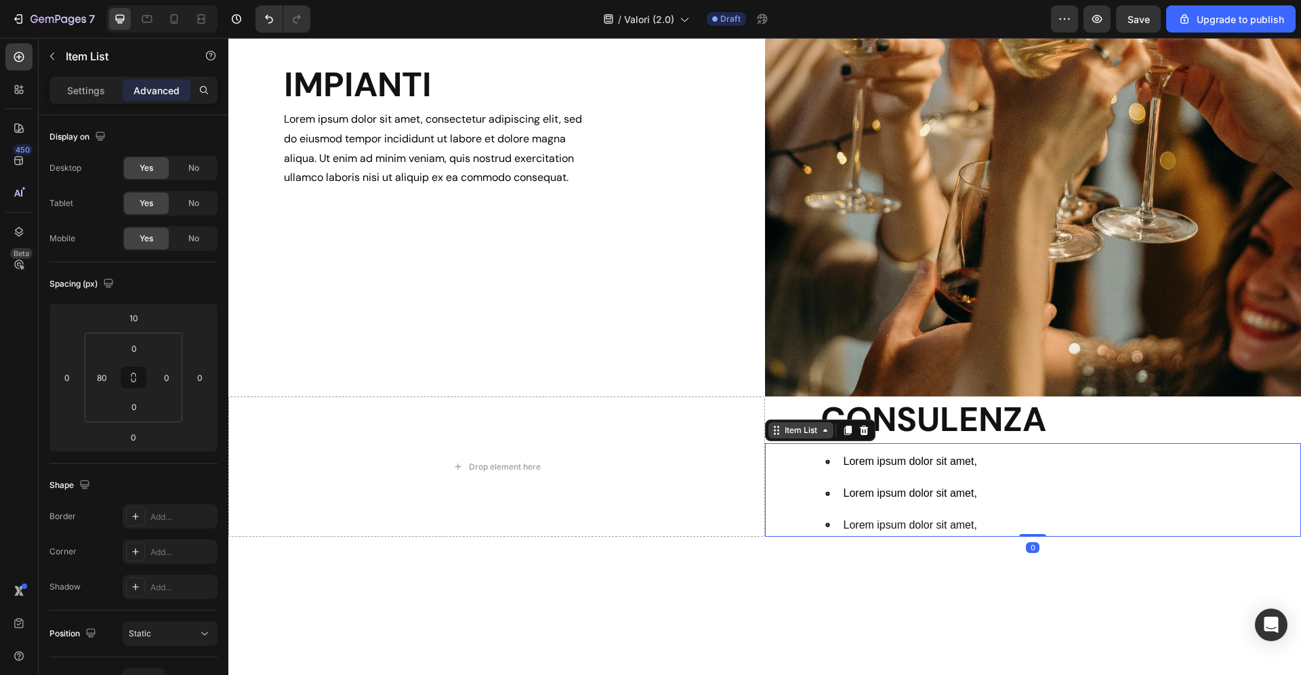
click at [793, 436] on div "Item List" at bounding box center [801, 430] width 38 height 12
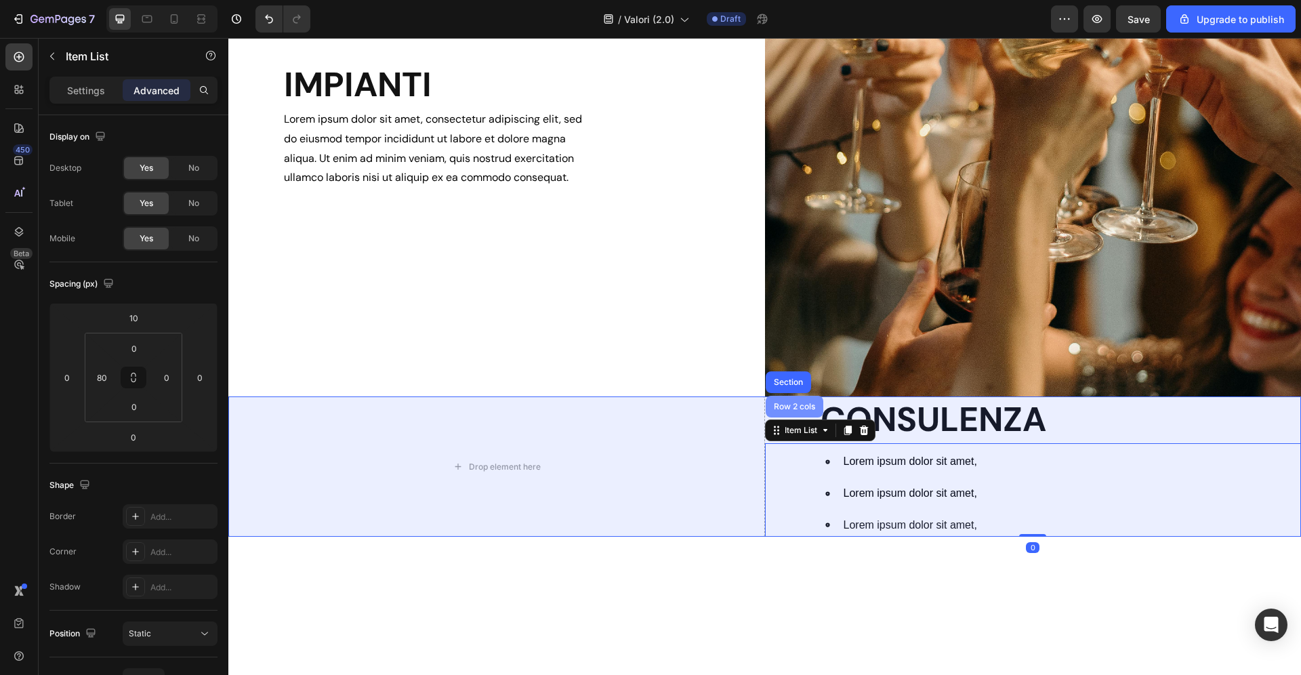
click at [787, 413] on div "Row 2 cols" at bounding box center [794, 407] width 58 height 22
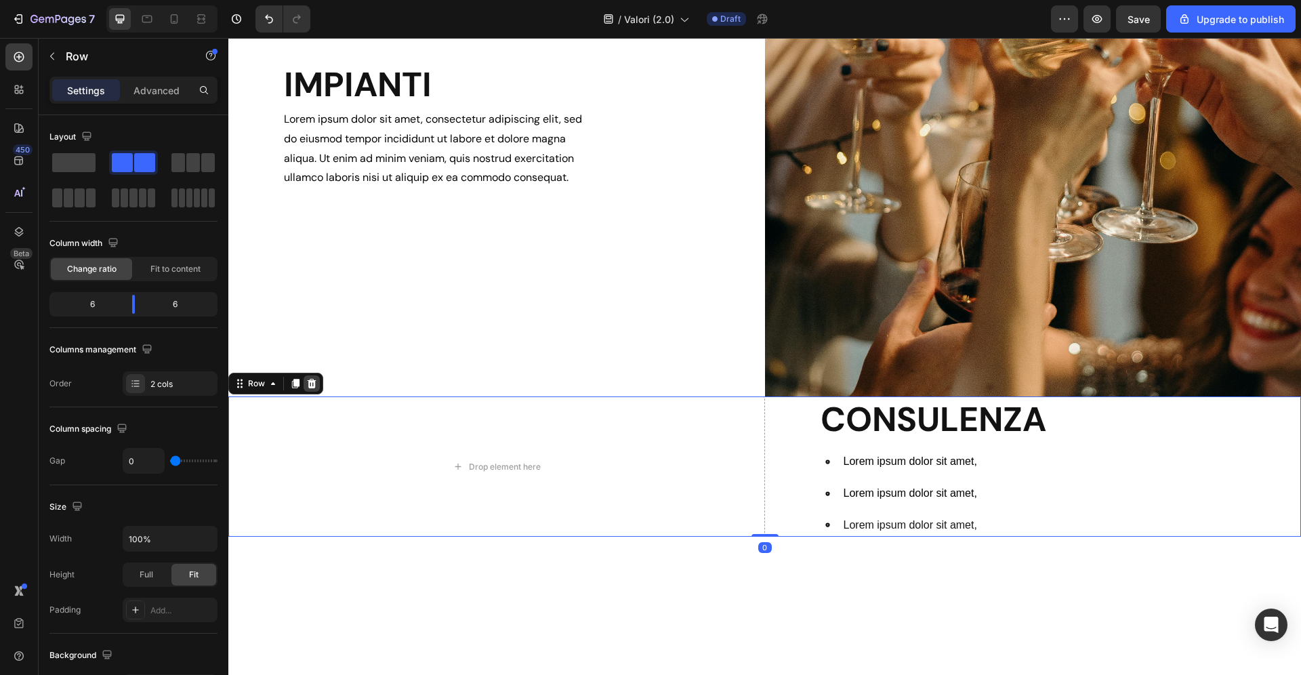
click at [310, 378] on icon at bounding box center [311, 383] width 11 height 11
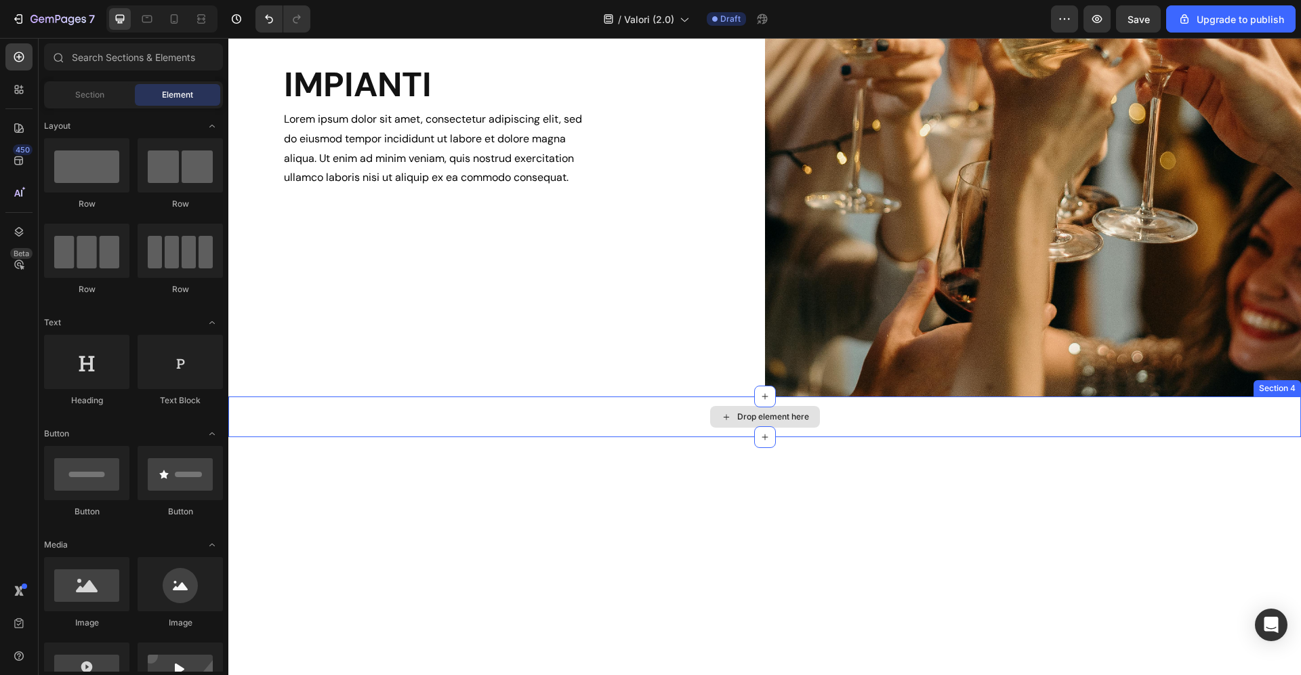
click at [483, 425] on div "Drop element here" at bounding box center [764, 416] width 1072 height 41
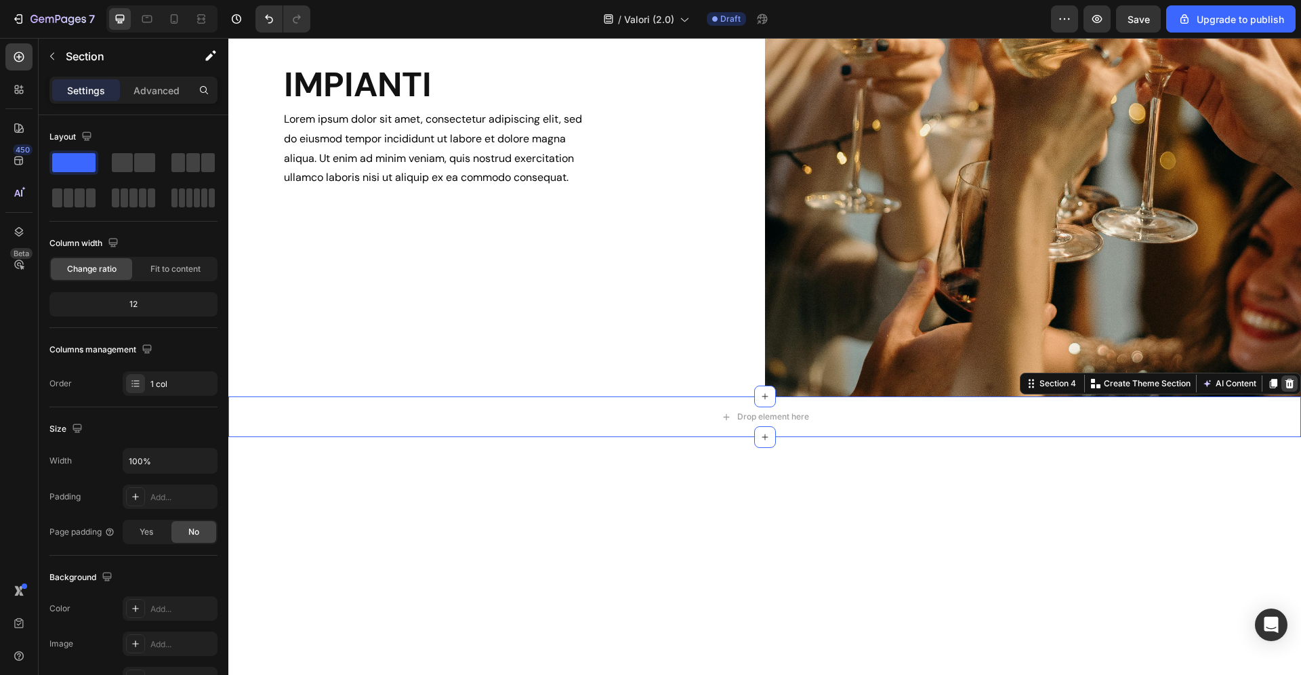
click at [1289, 389] on div at bounding box center [1289, 383] width 16 height 16
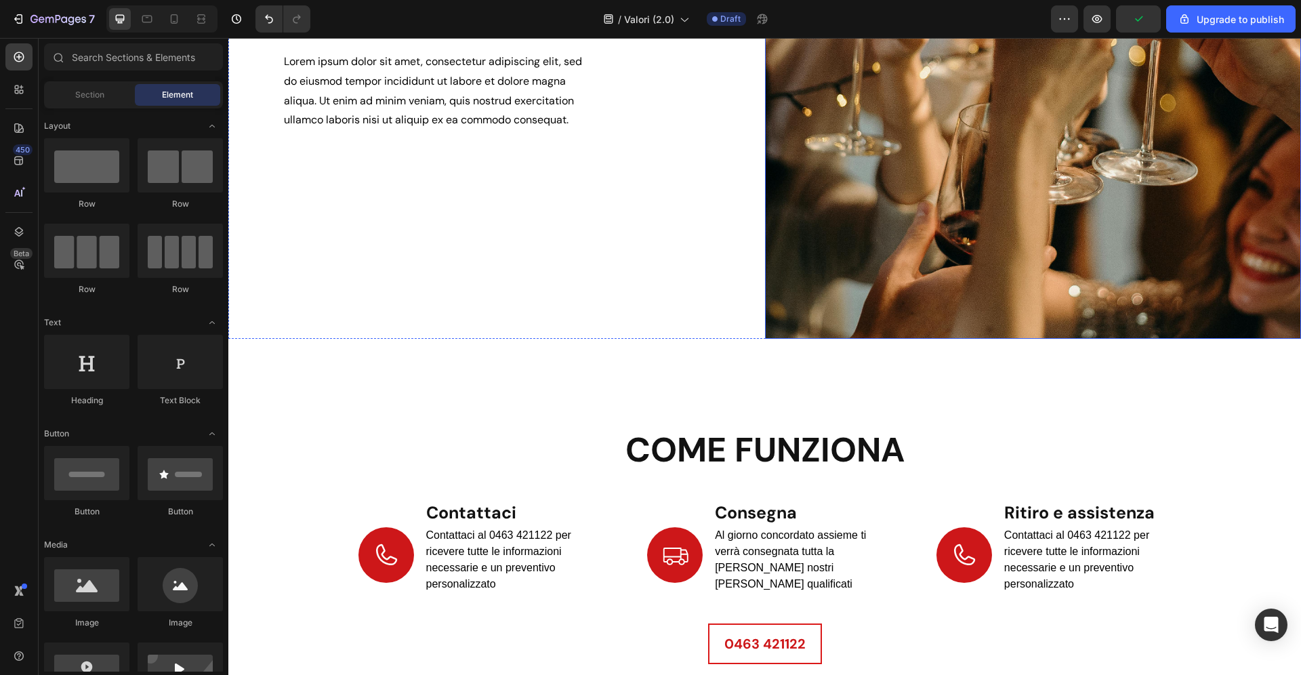
scroll to position [1354, 0]
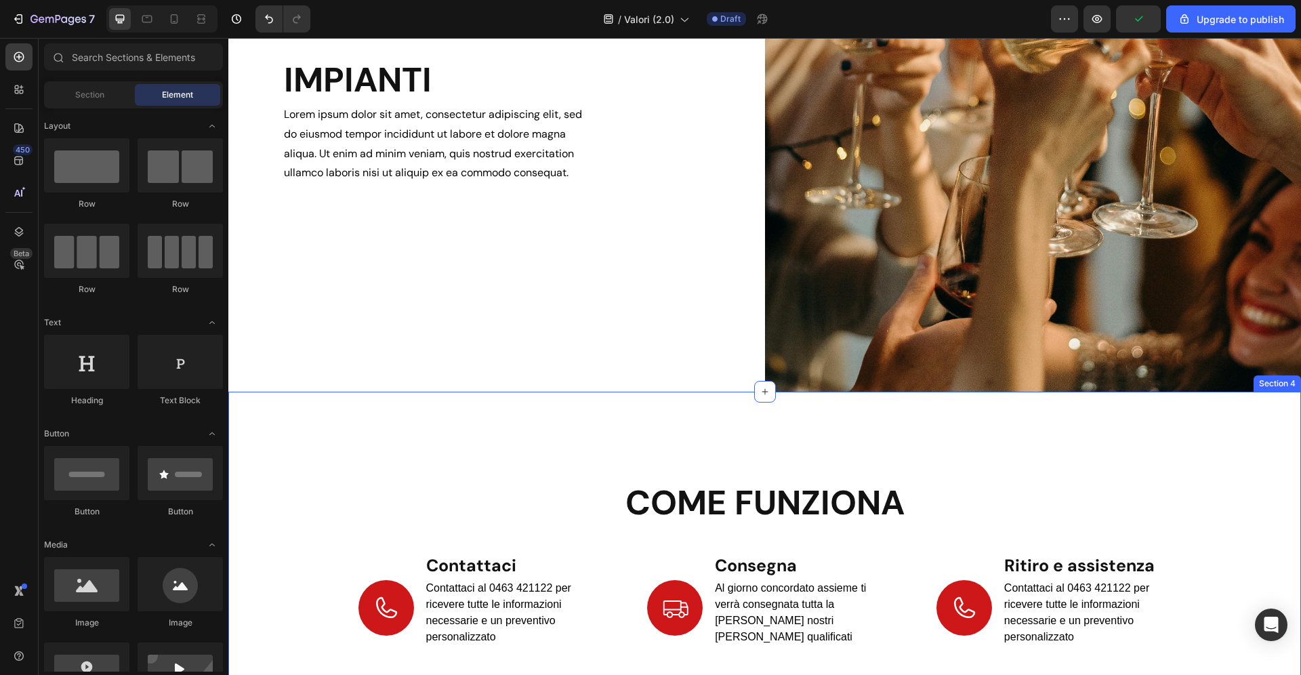
click at [665, 406] on div "come funziona Heading Icon Contattaci Heading Contattaci al 0463 421122 per ric…" at bounding box center [764, 602] width 1072 height 420
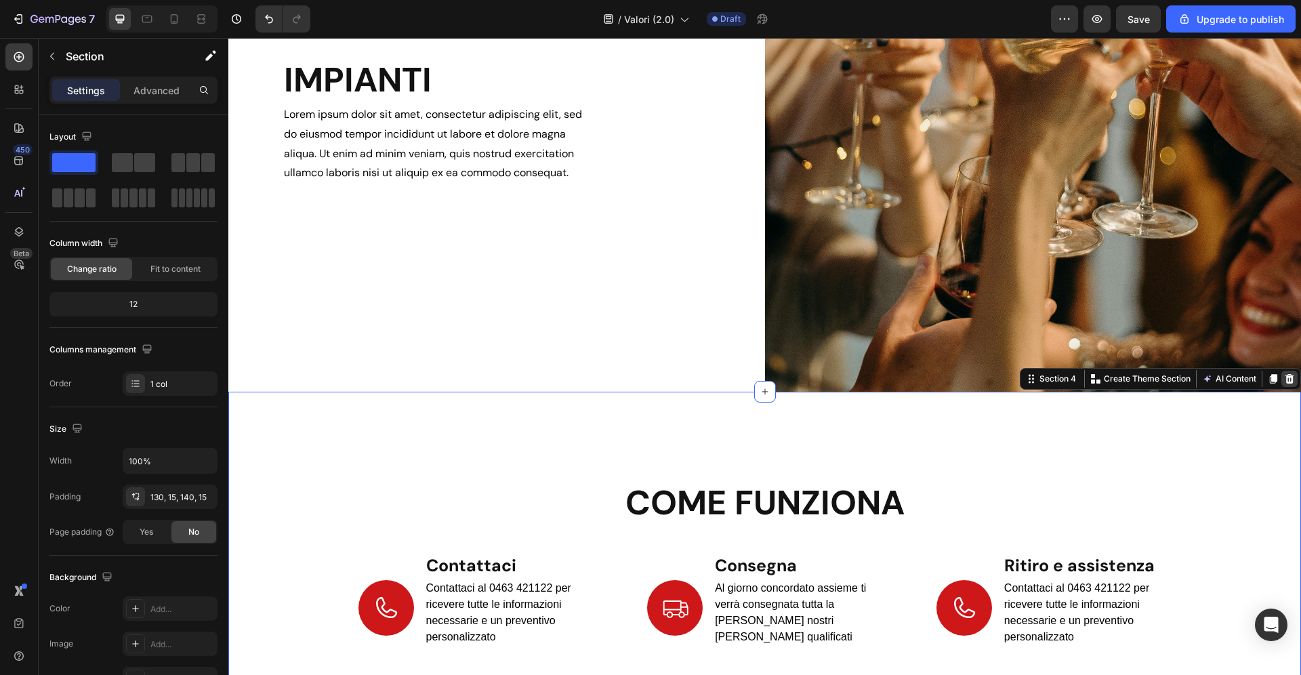
click at [1285, 383] on icon at bounding box center [1289, 378] width 11 height 11
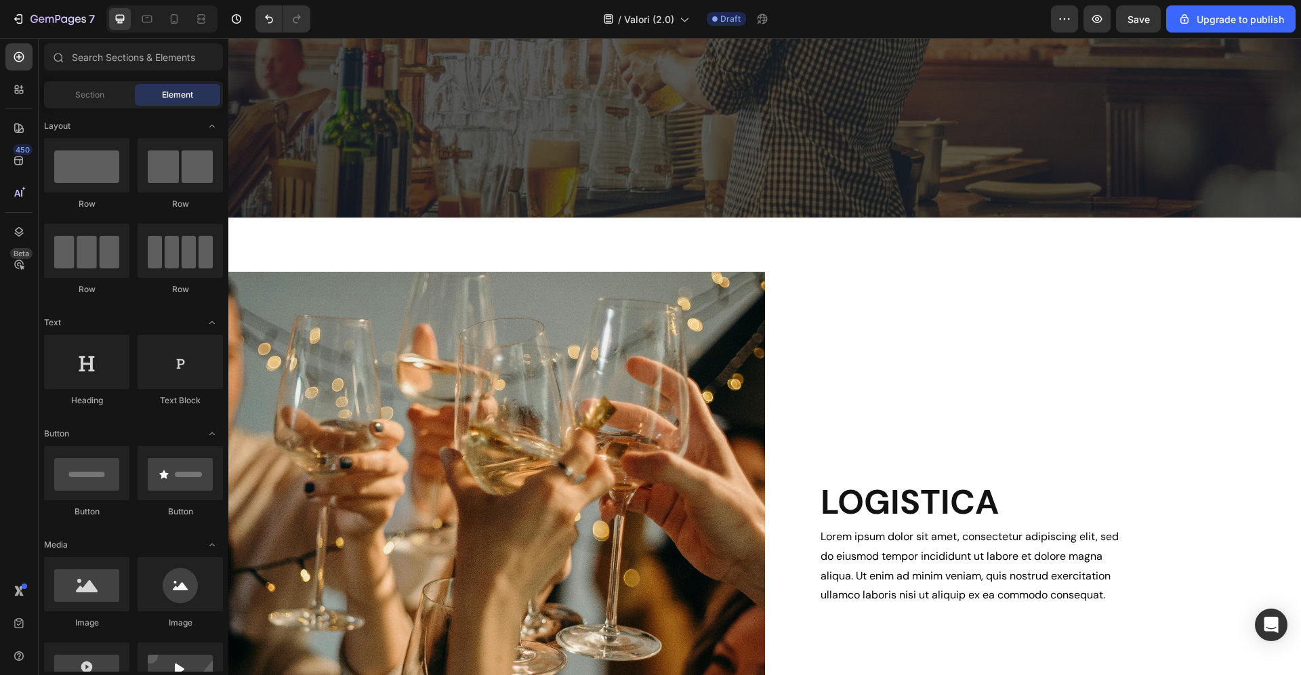
scroll to position [398, 0]
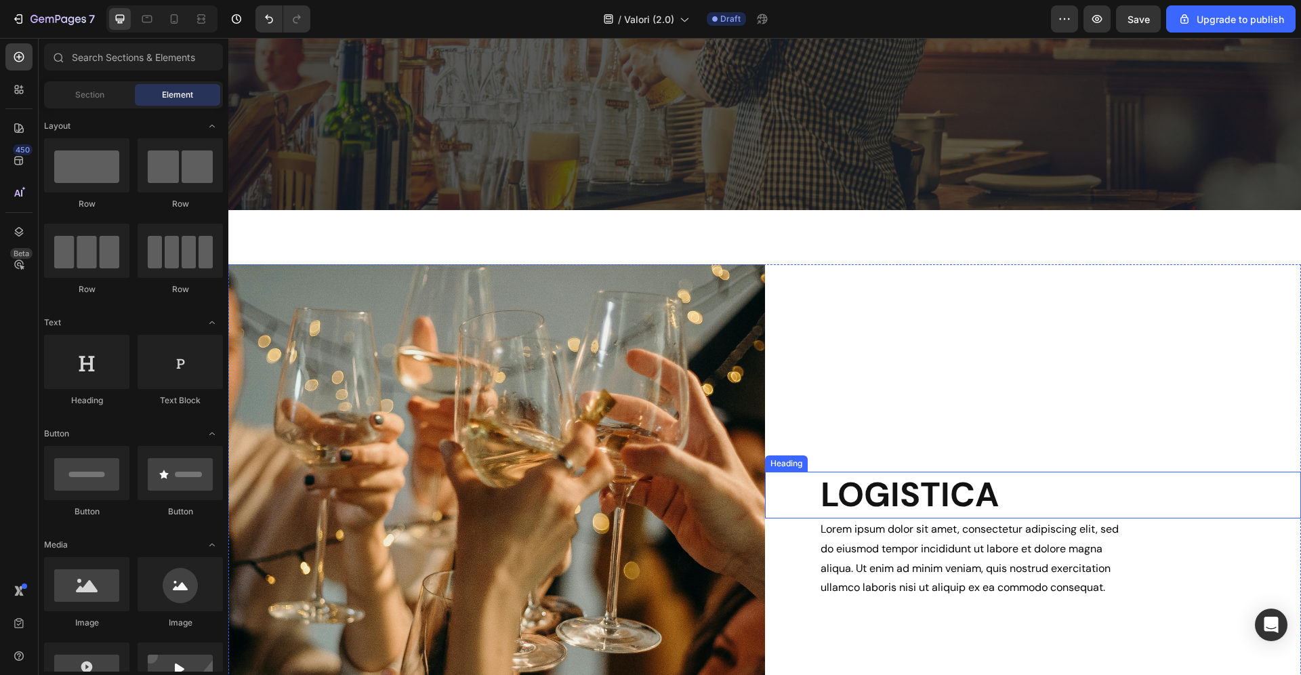
click at [908, 487] on h2 "LOGISTICA" at bounding box center [1060, 494] width 482 height 47
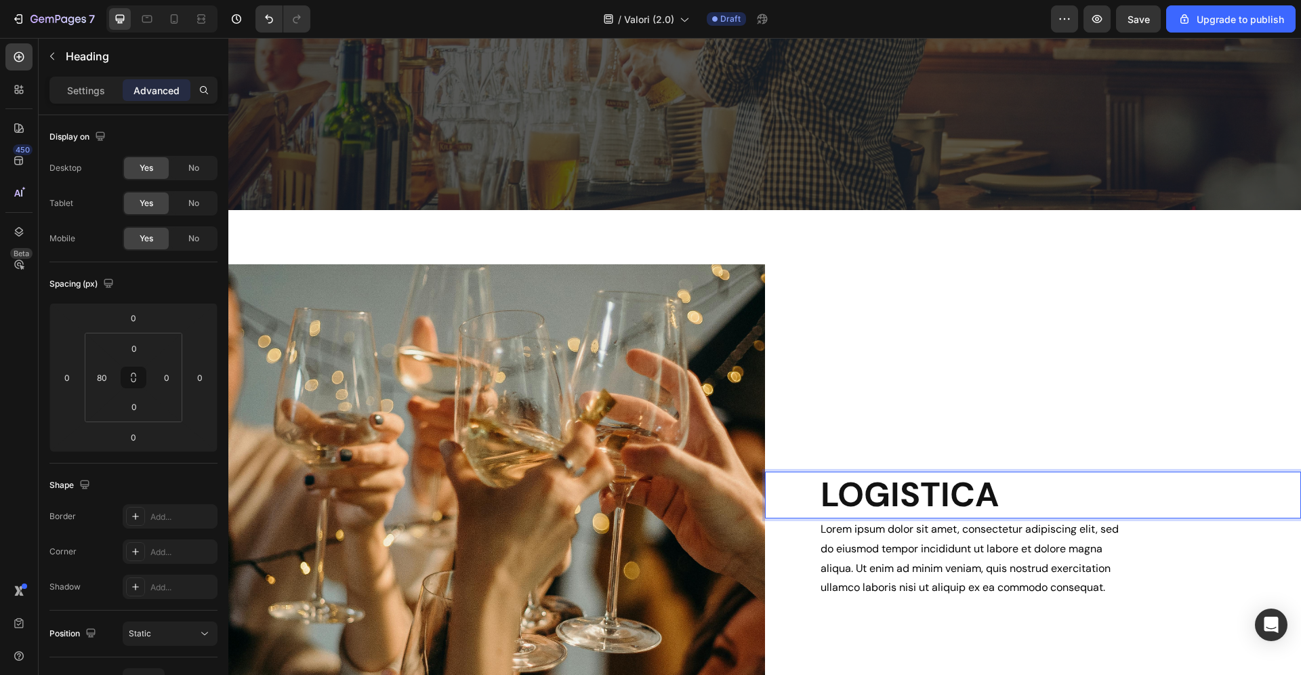
click at [908, 487] on p "LOGISTICA" at bounding box center [1060, 495] width 480 height 44
click at [908, 487] on p "LOREM IPSUM" at bounding box center [1060, 495] width 480 height 44
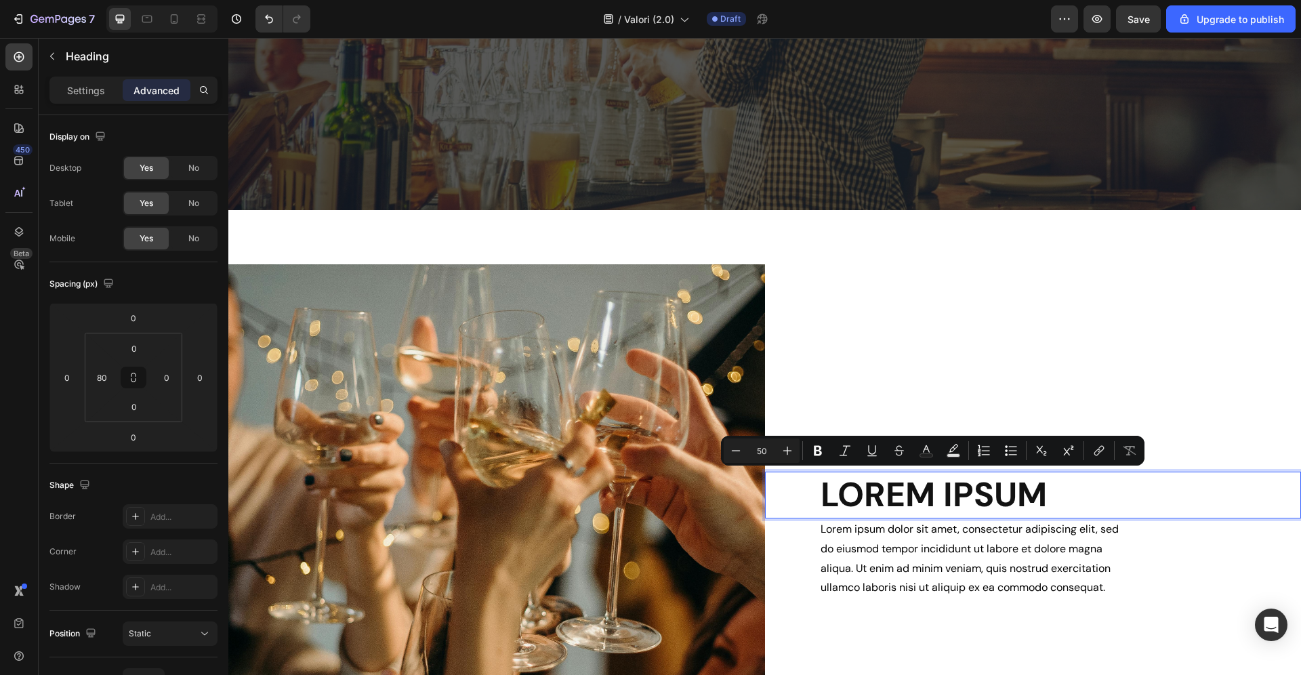
scroll to position [1108, 0]
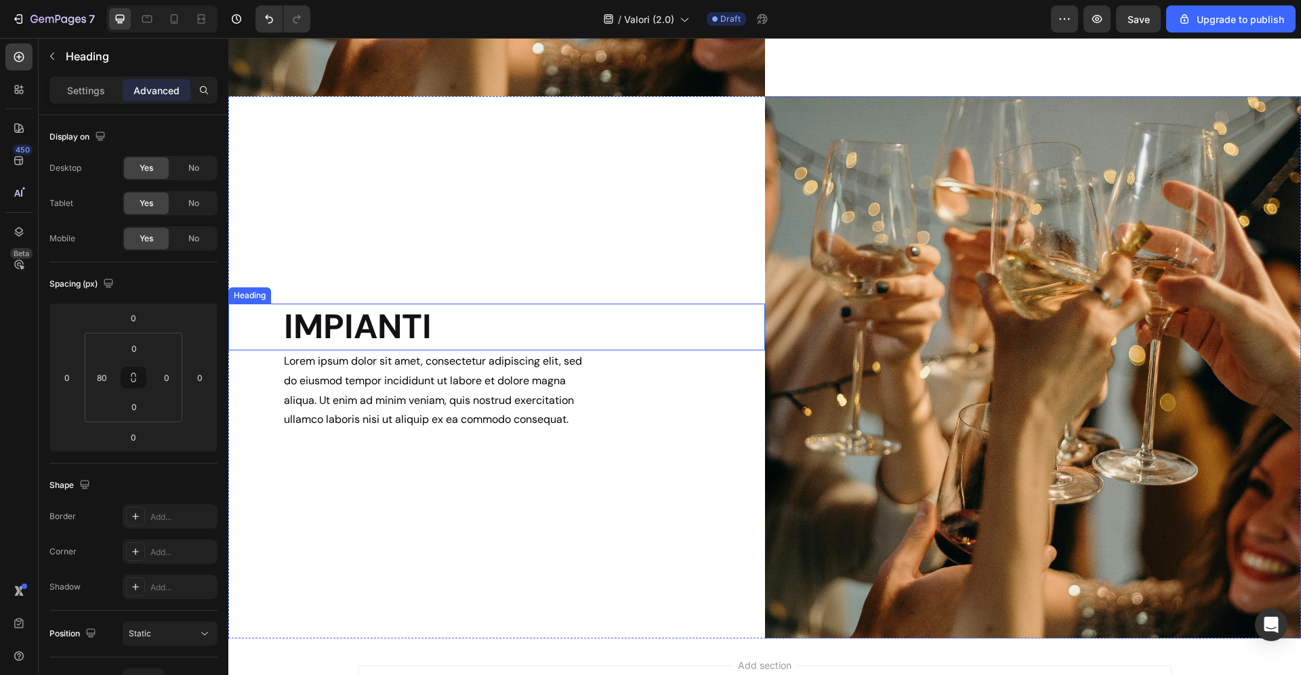
click at [383, 324] on h2 "IMPIANTI" at bounding box center [523, 326] width 482 height 47
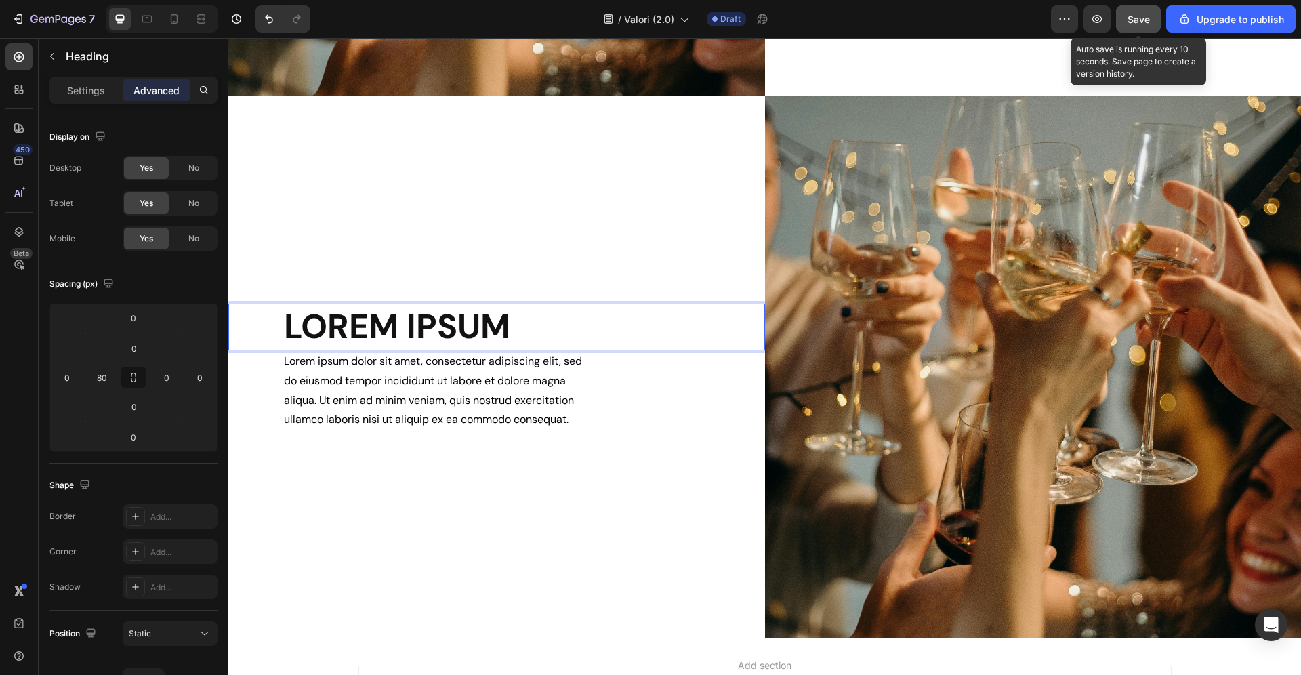
click at [1139, 25] on span "Save" at bounding box center [1138, 20] width 22 height 12
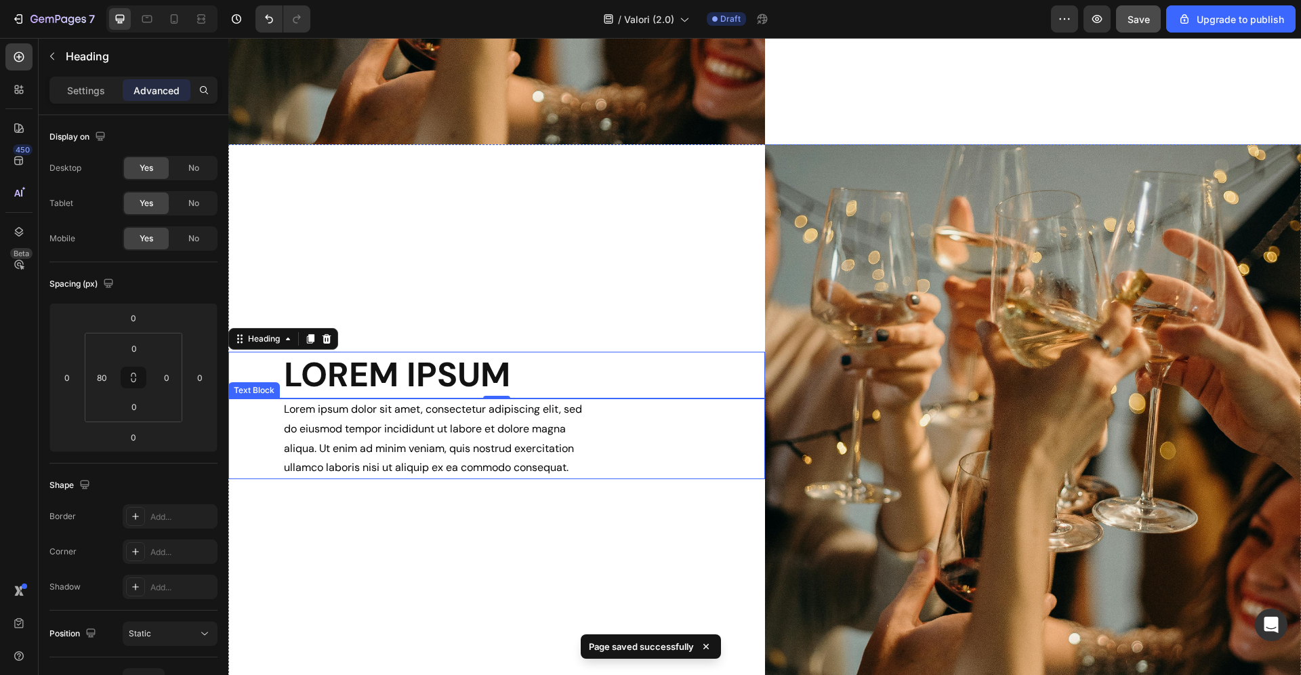
scroll to position [1074, 0]
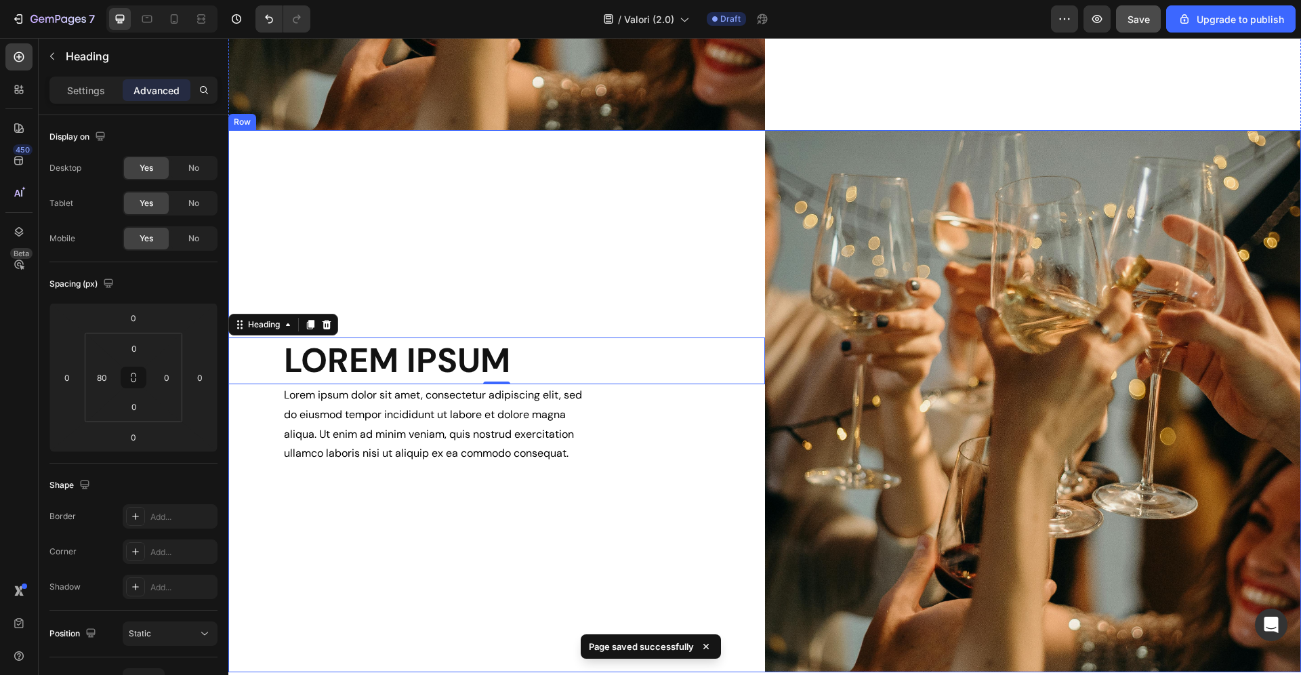
click at [539, 256] on div "LOREM IPSUM Heading 0 Lorem ipsum dolor sit amet, consectetur adipiscing elit, …" at bounding box center [496, 401] width 536 height 542
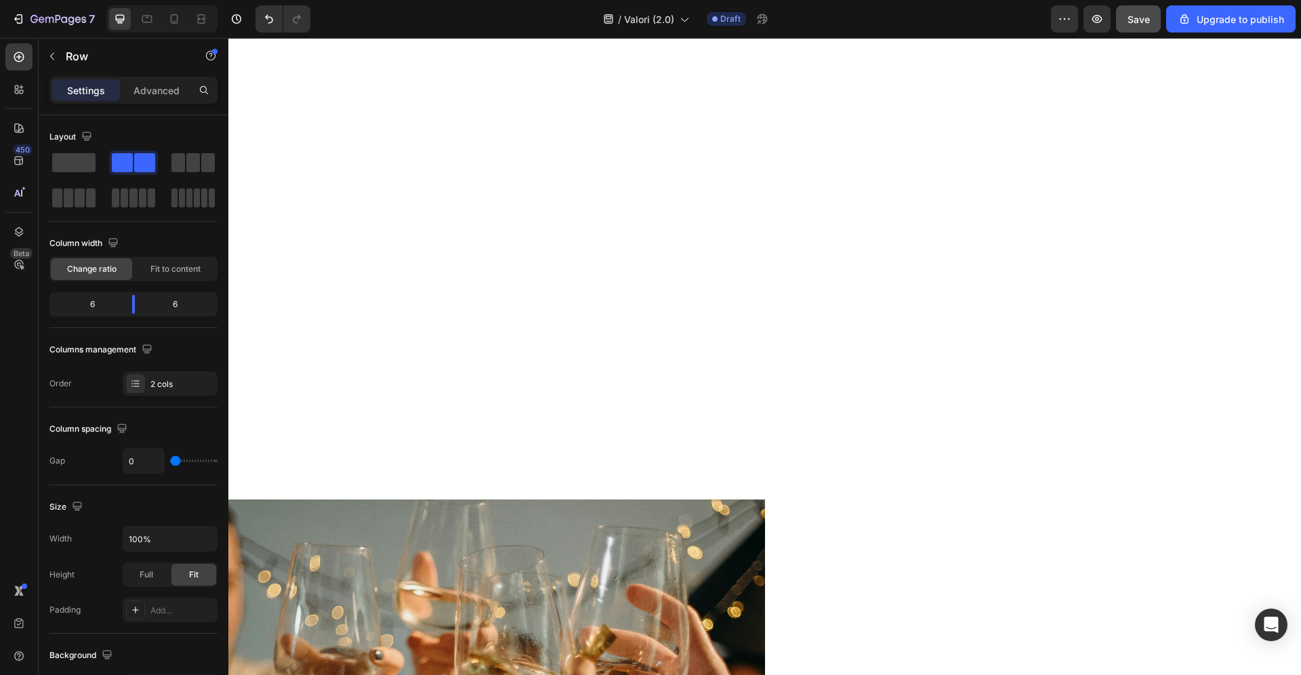
scroll to position [0, 0]
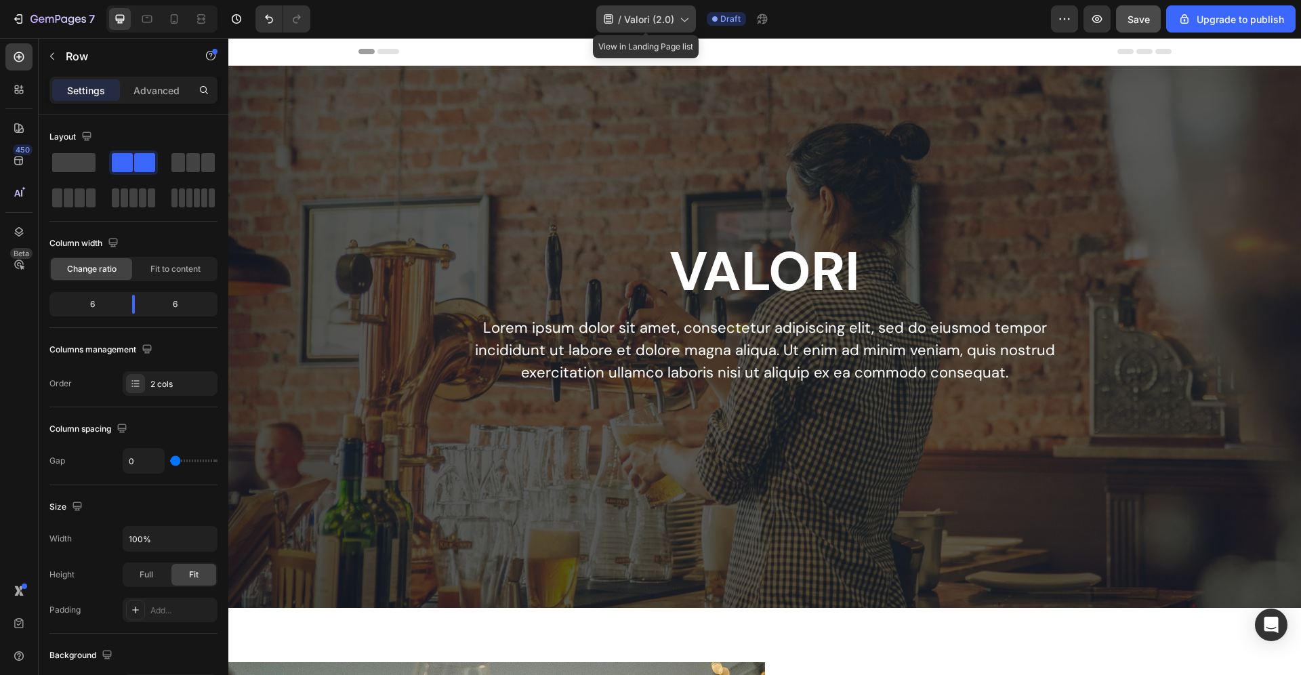
click at [644, 24] on span "Valori (2.0)" at bounding box center [649, 19] width 50 height 14
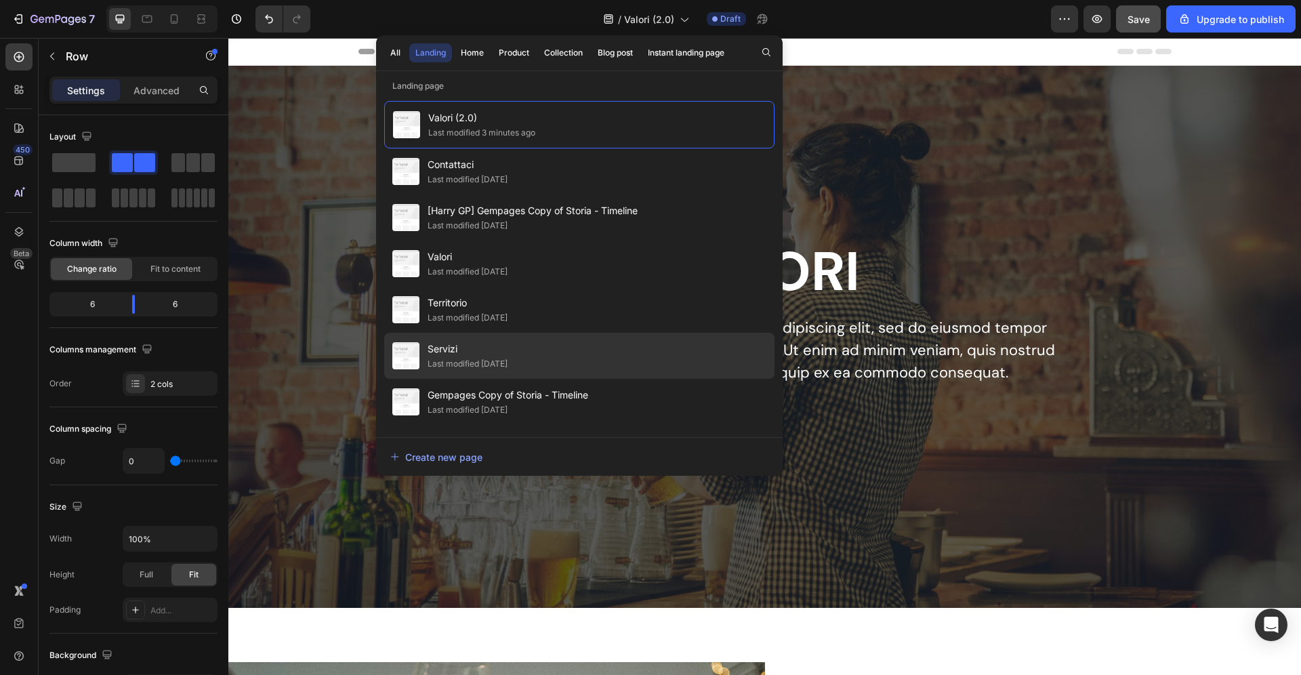
click at [517, 379] on div "Servizi Last modified 9 days ago" at bounding box center [579, 402] width 390 height 46
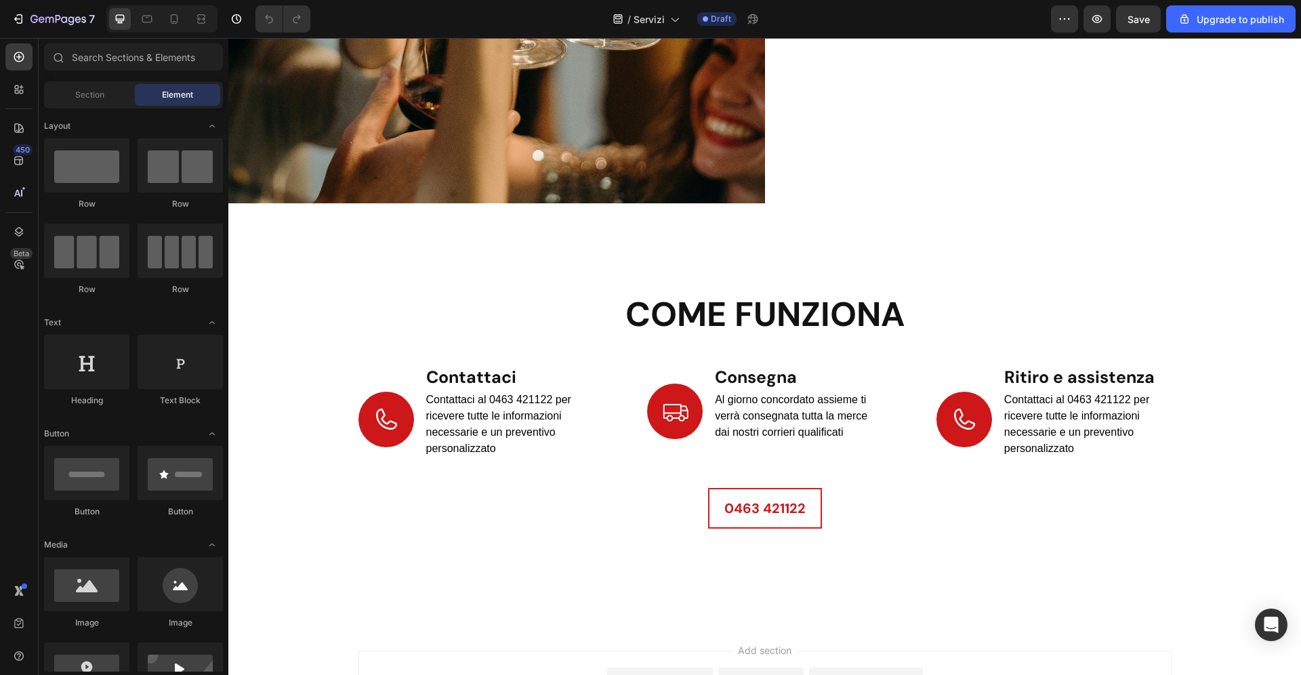
scroll to position [2174, 0]
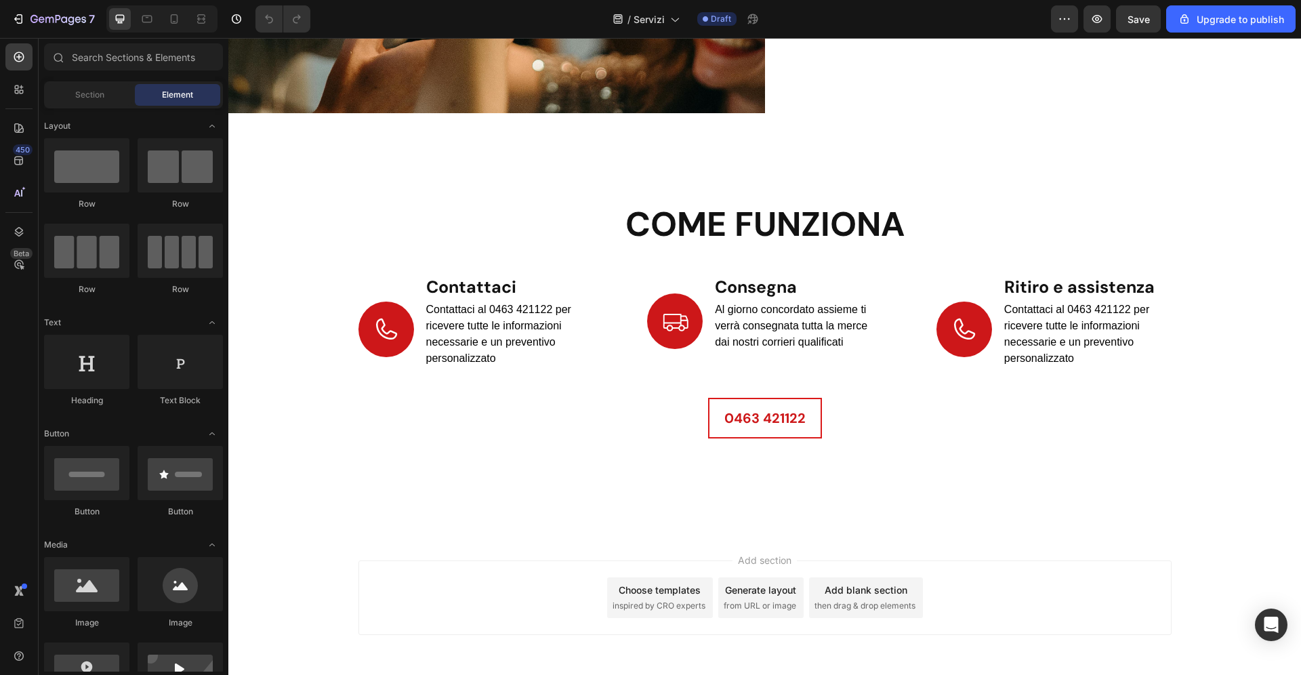
click at [652, 9] on div at bounding box center [650, 10] width 5 height 11
click at [652, 18] on span "Servizi" at bounding box center [648, 19] width 31 height 14
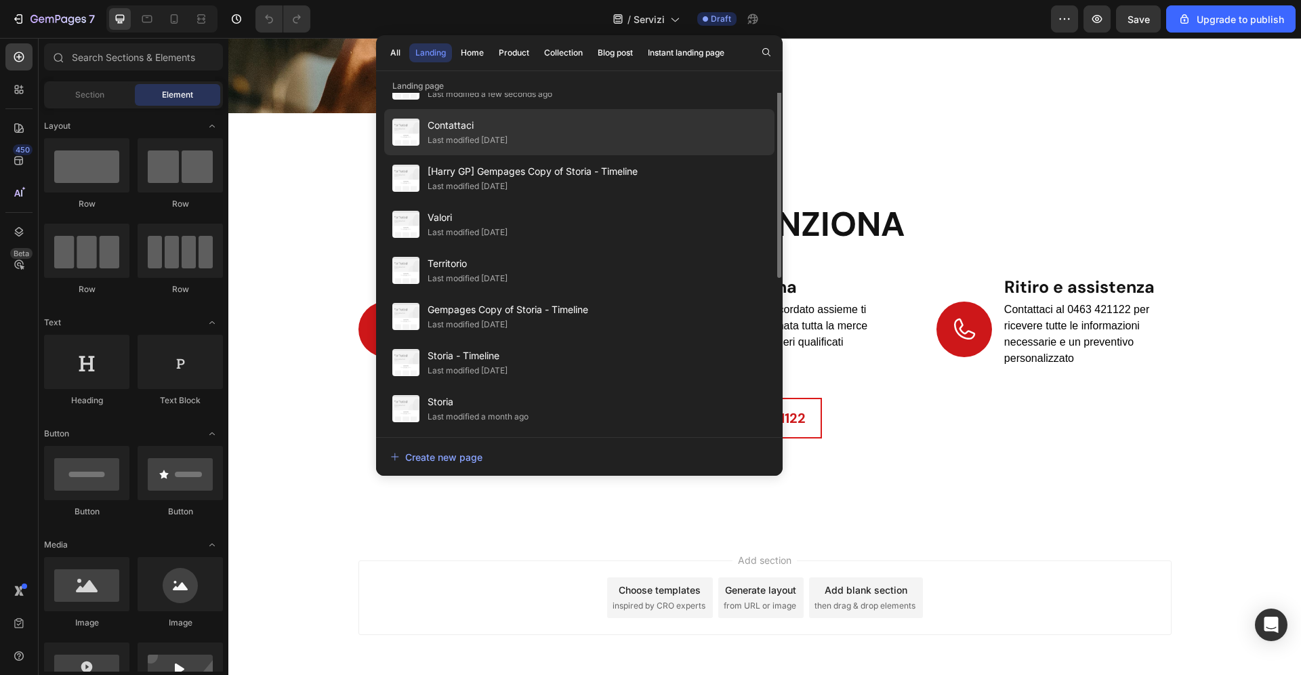
scroll to position [0, 0]
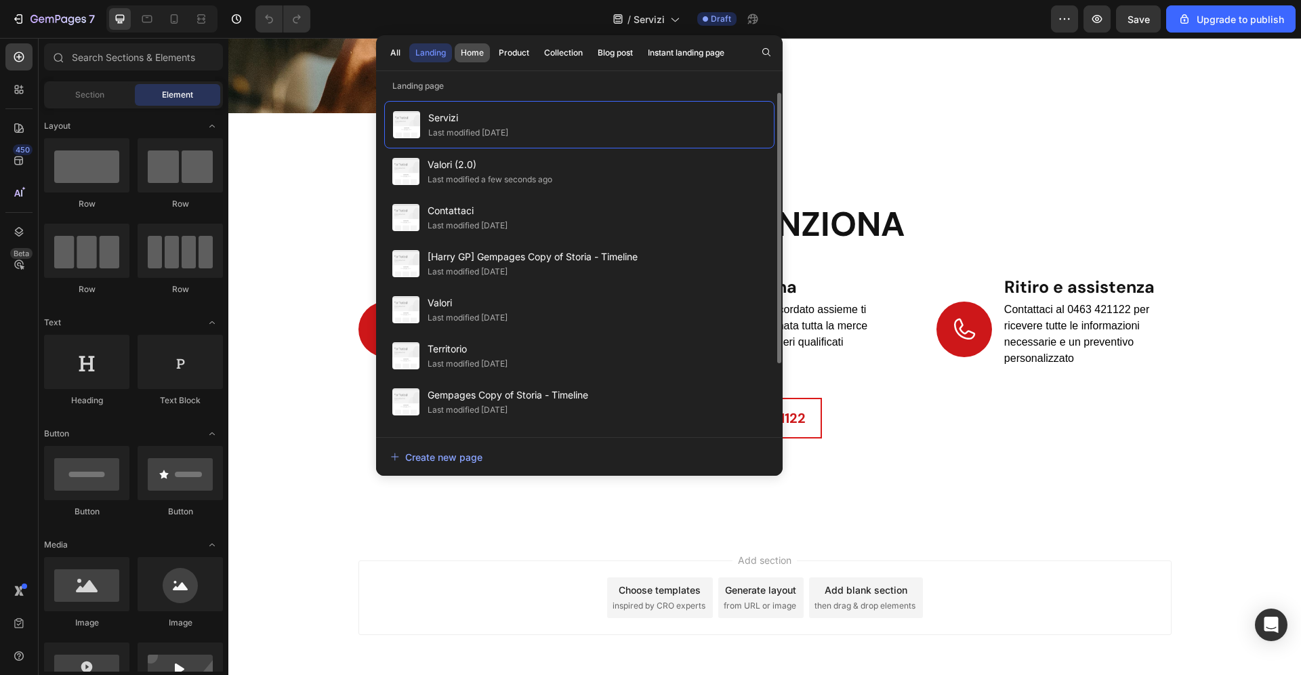
click at [472, 51] on div "Home" at bounding box center [472, 53] width 23 height 12
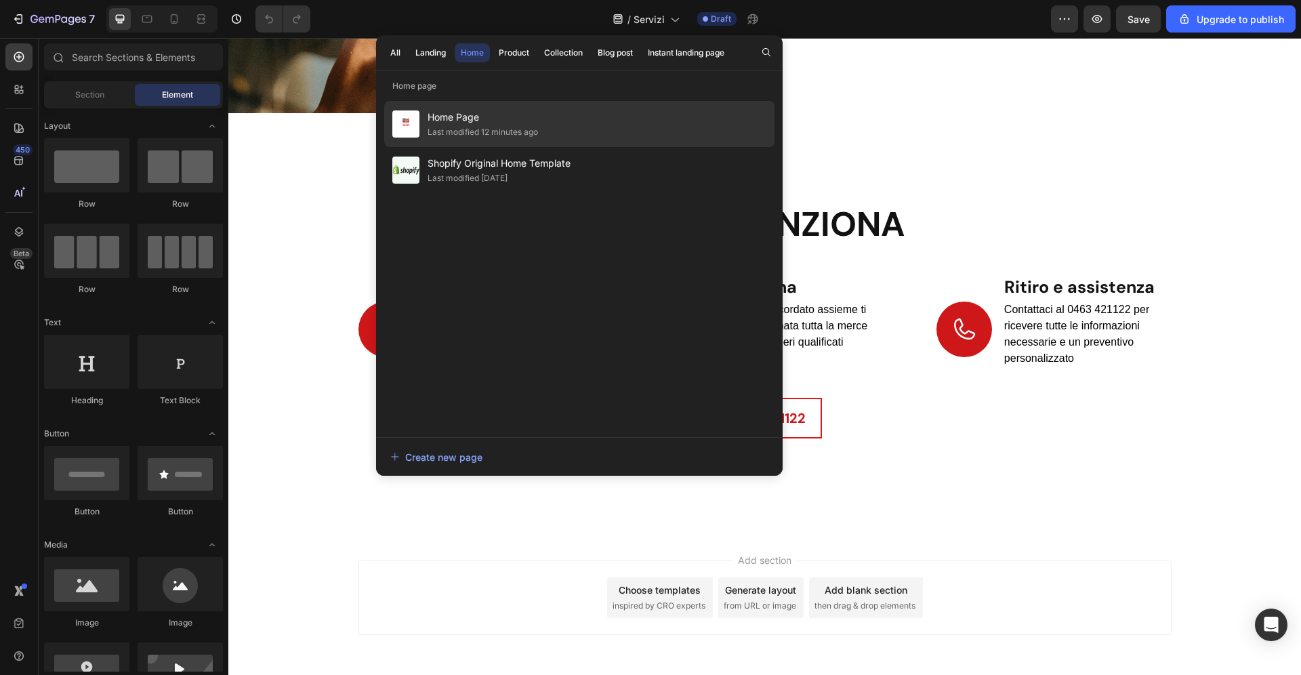
click at [516, 123] on span "Home Page" at bounding box center [482, 117] width 110 height 16
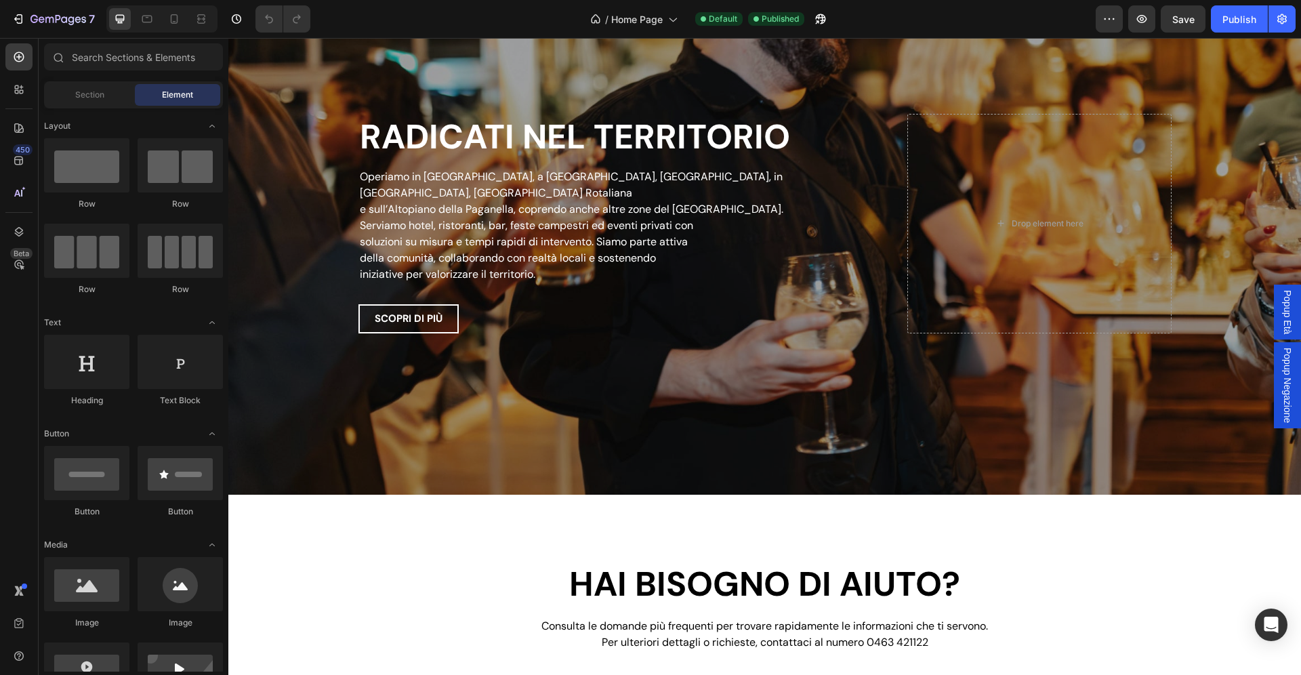
scroll to position [2643, 0]
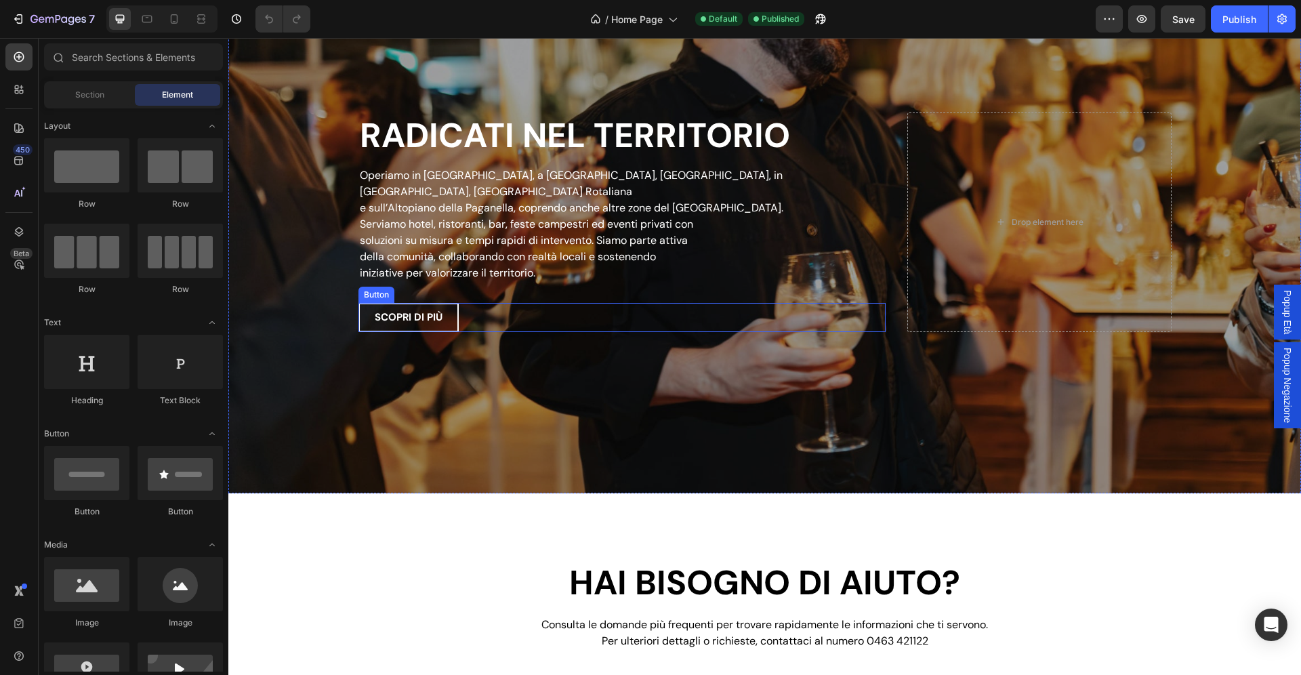
click at [611, 223] on p "Serviamo hotel, ristoranti, bar, feste campestri ed eventi privati con" at bounding box center [622, 224] width 525 height 16
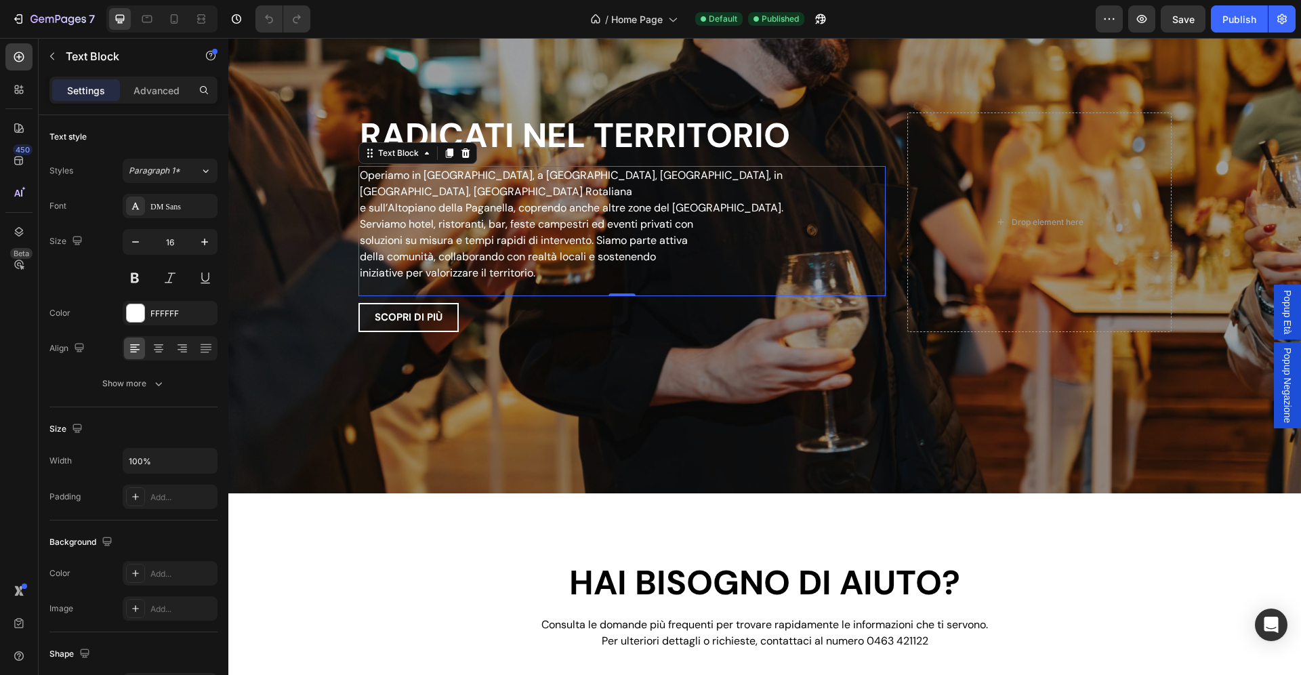
click at [552, 251] on p "della comunità, collaborando con realtà locali e sostenendo" at bounding box center [622, 257] width 525 height 16
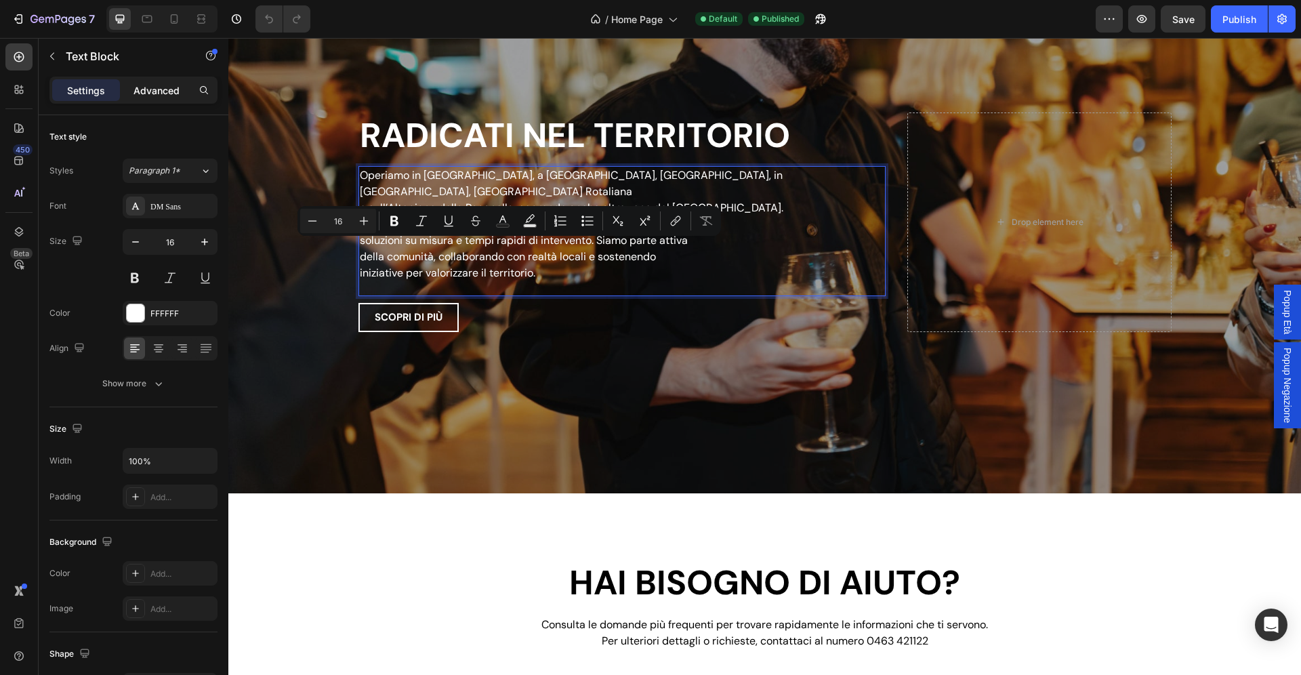
click at [156, 100] on div "Advanced" at bounding box center [157, 90] width 68 height 22
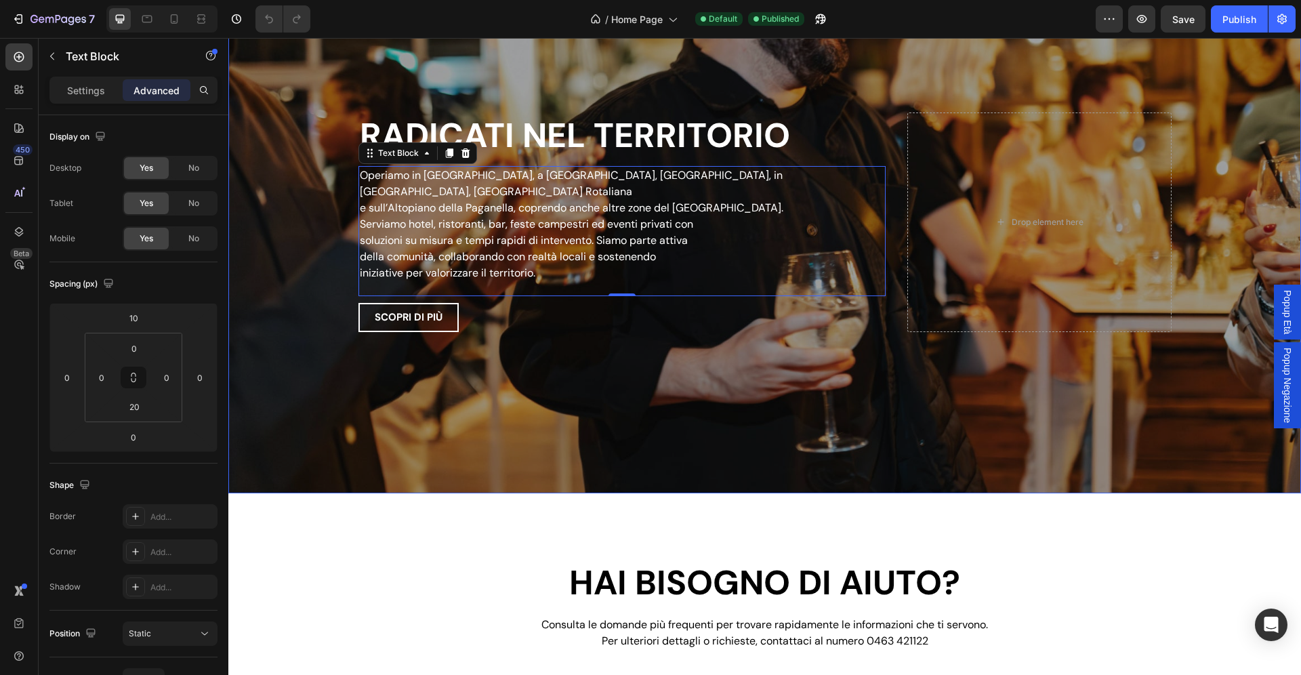
click at [308, 199] on div "Overlay" at bounding box center [764, 222] width 1072 height 542
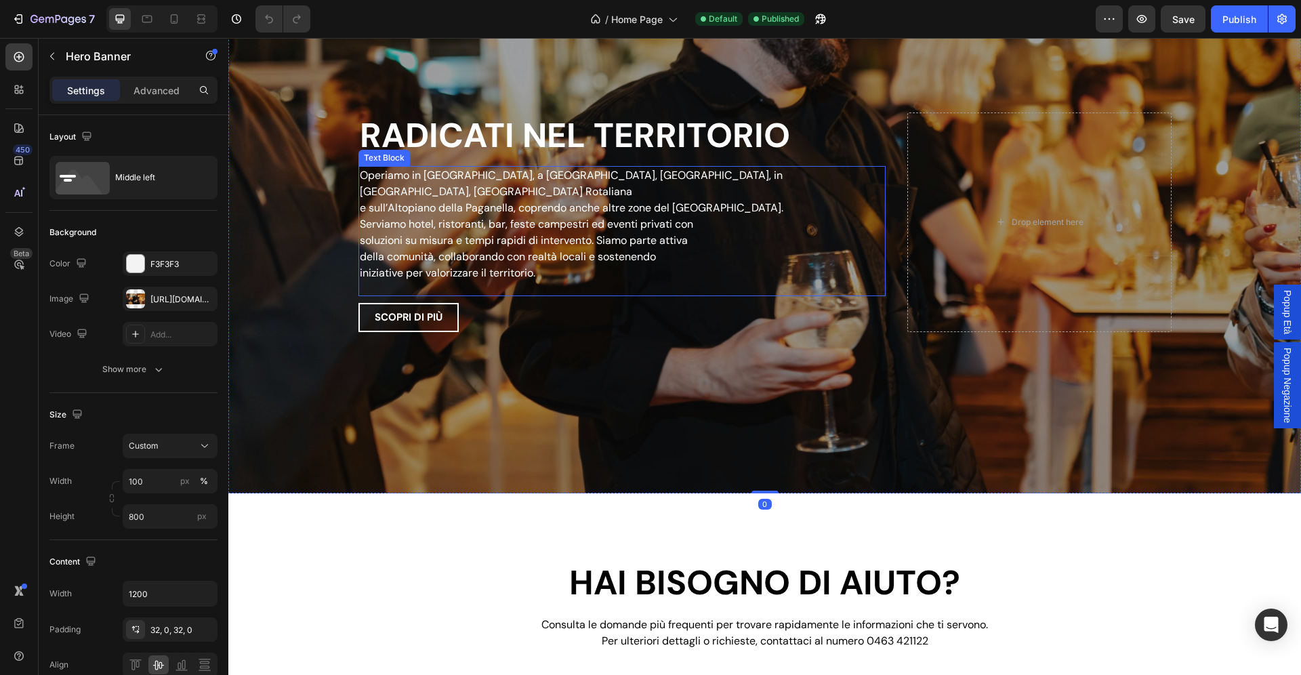
click at [498, 224] on p "Serviamo hotel, ristoranti, bar, feste campestri ed eventi privati con" at bounding box center [622, 224] width 525 height 16
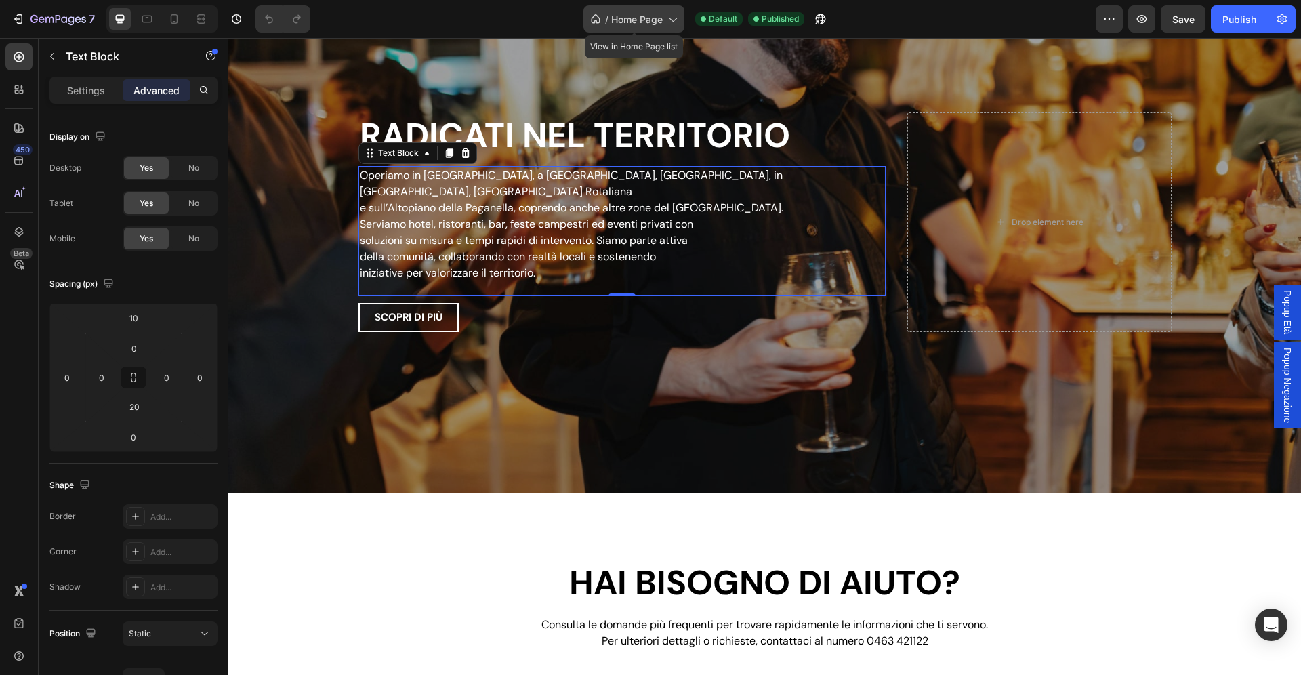
click at [621, 21] on span "Home Page" at bounding box center [636, 19] width 51 height 14
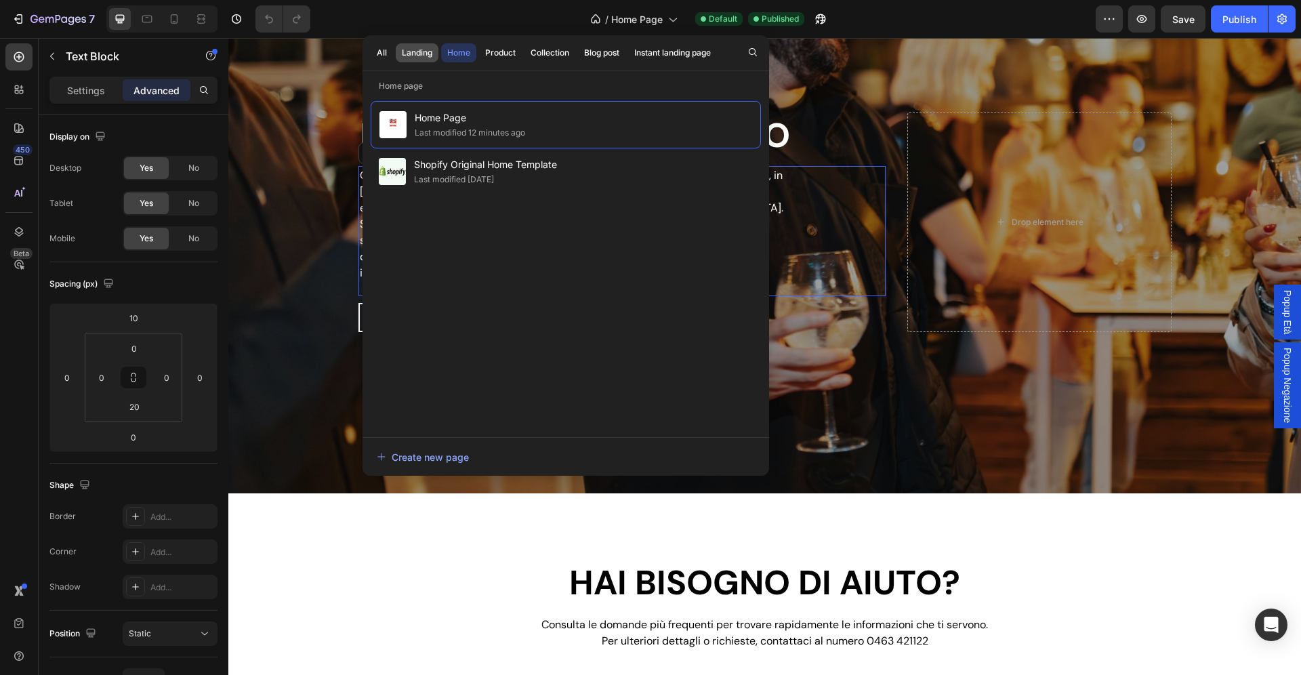
click at [413, 52] on div "Landing" at bounding box center [417, 53] width 30 height 12
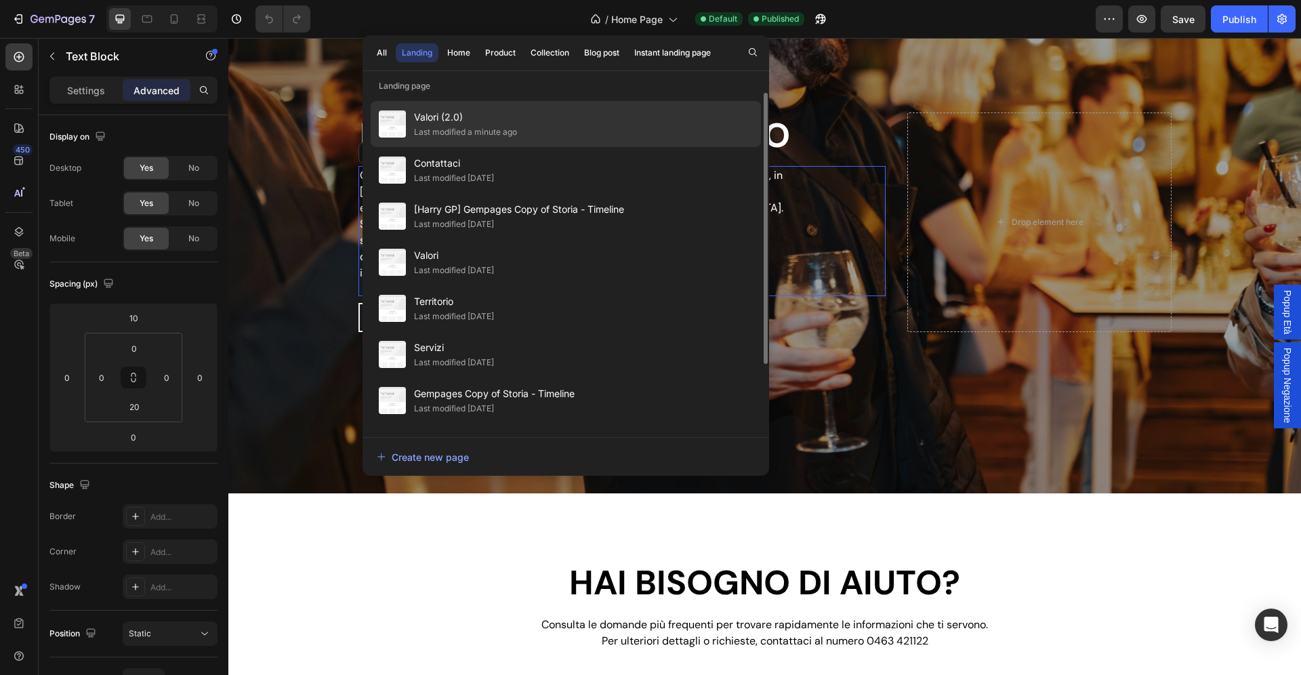
click at [453, 113] on span "Valori (2.0)" at bounding box center [465, 117] width 103 height 16
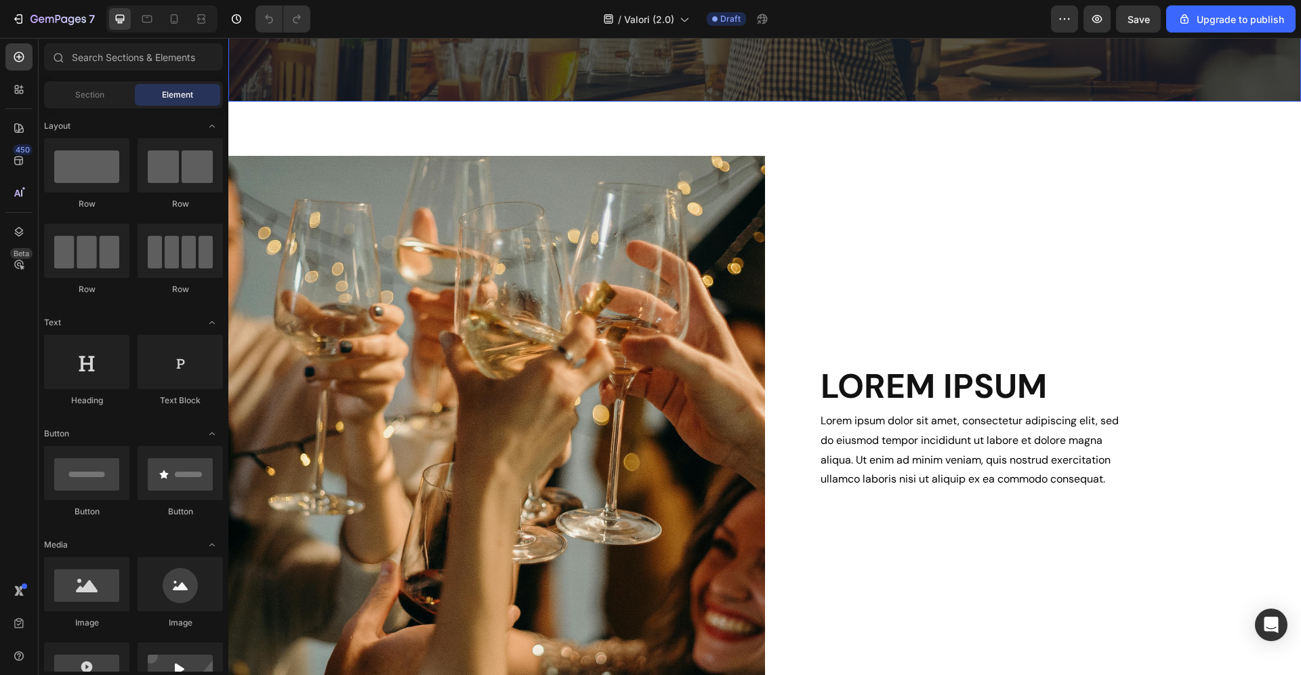
scroll to position [520, 0]
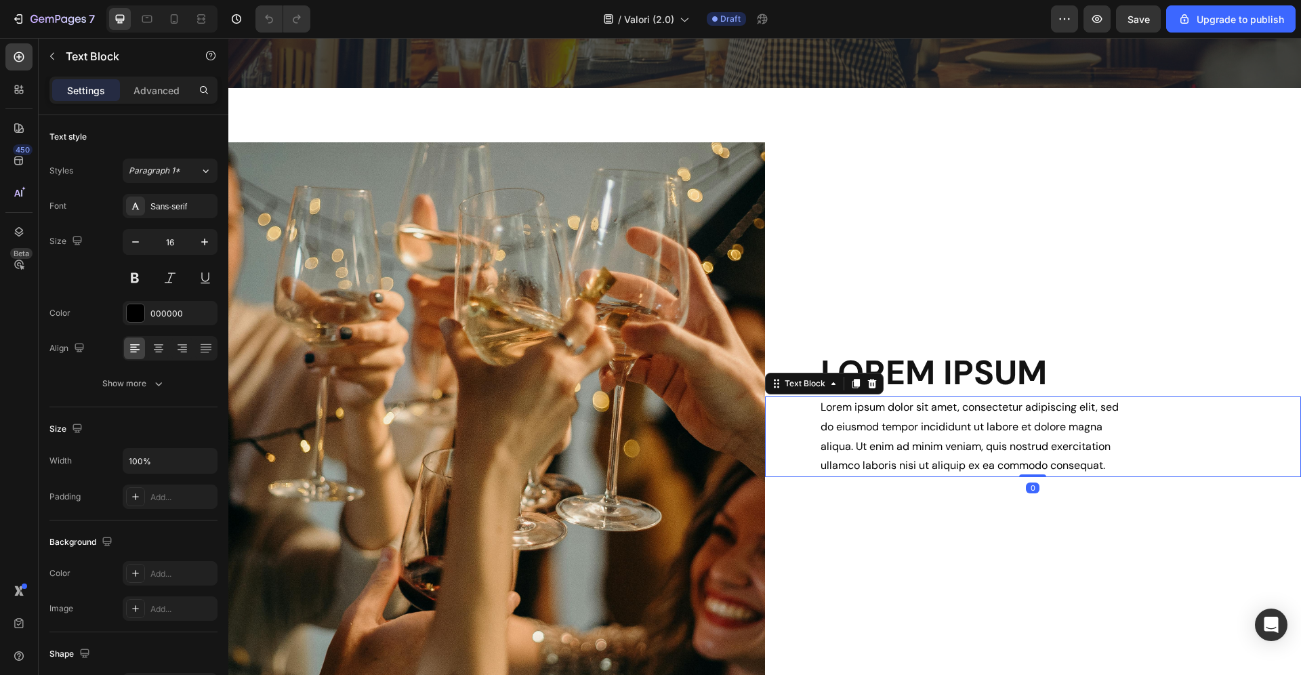
click at [930, 468] on p "Lorem ipsum dolor sit amet, consectetur adipiscing elit, sed do eiusmod tempor …" at bounding box center [975, 437] width 310 height 78
click at [942, 380] on h2 "LOREM IPSUM" at bounding box center [1060, 373] width 482 height 47
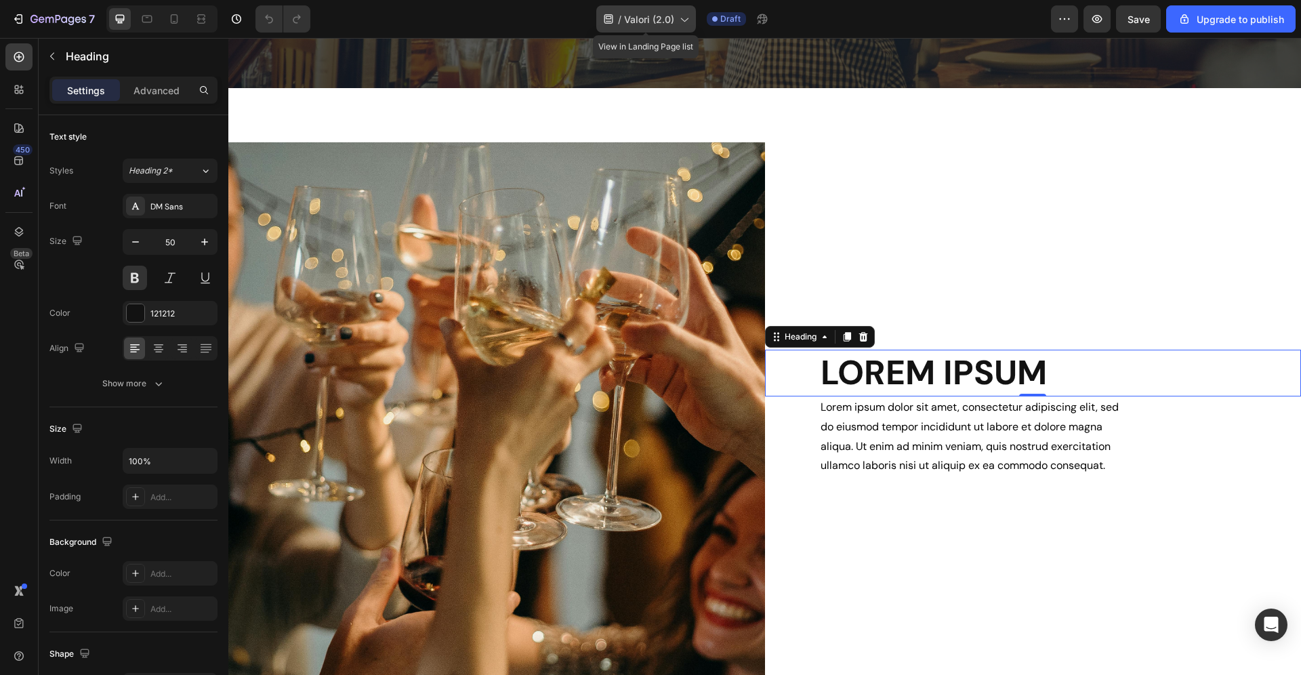
click at [658, 21] on span "Valori (2.0)" at bounding box center [649, 19] width 50 height 14
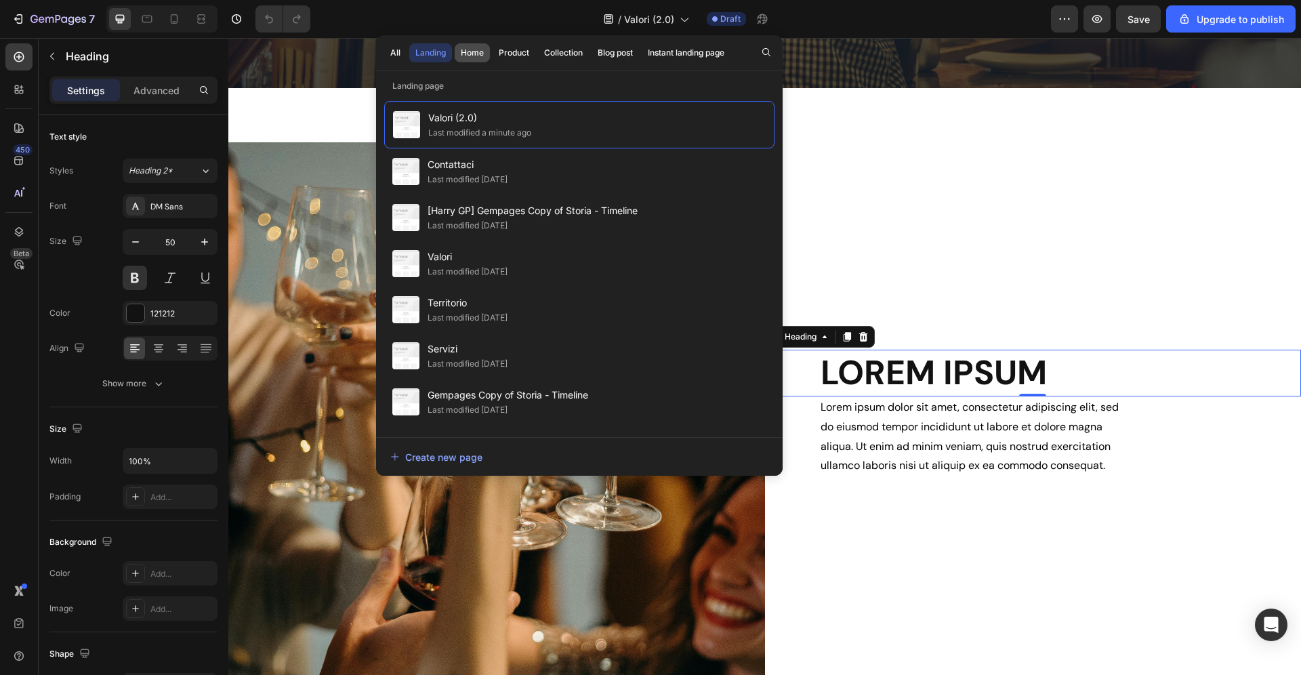
click at [492, 45] on button "Home" at bounding box center [513, 52] width 43 height 19
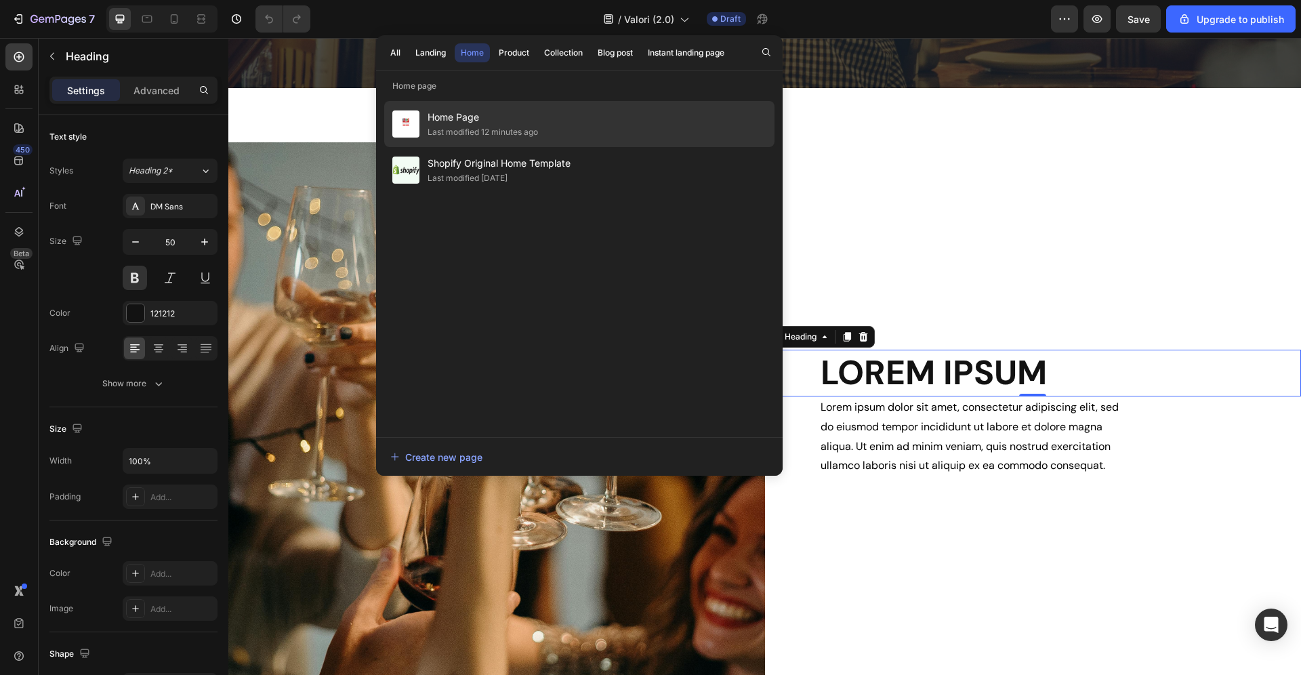
click at [477, 124] on span "Home Page" at bounding box center [482, 117] width 110 height 16
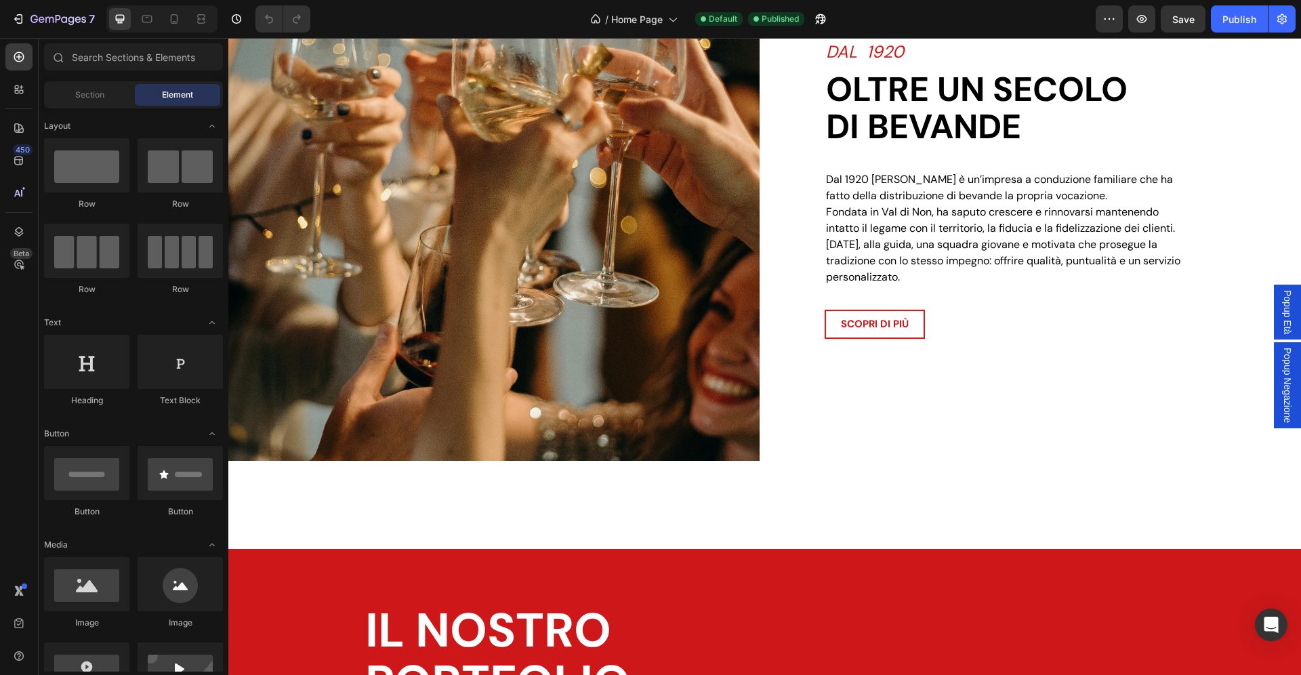
scroll to position [1369, 0]
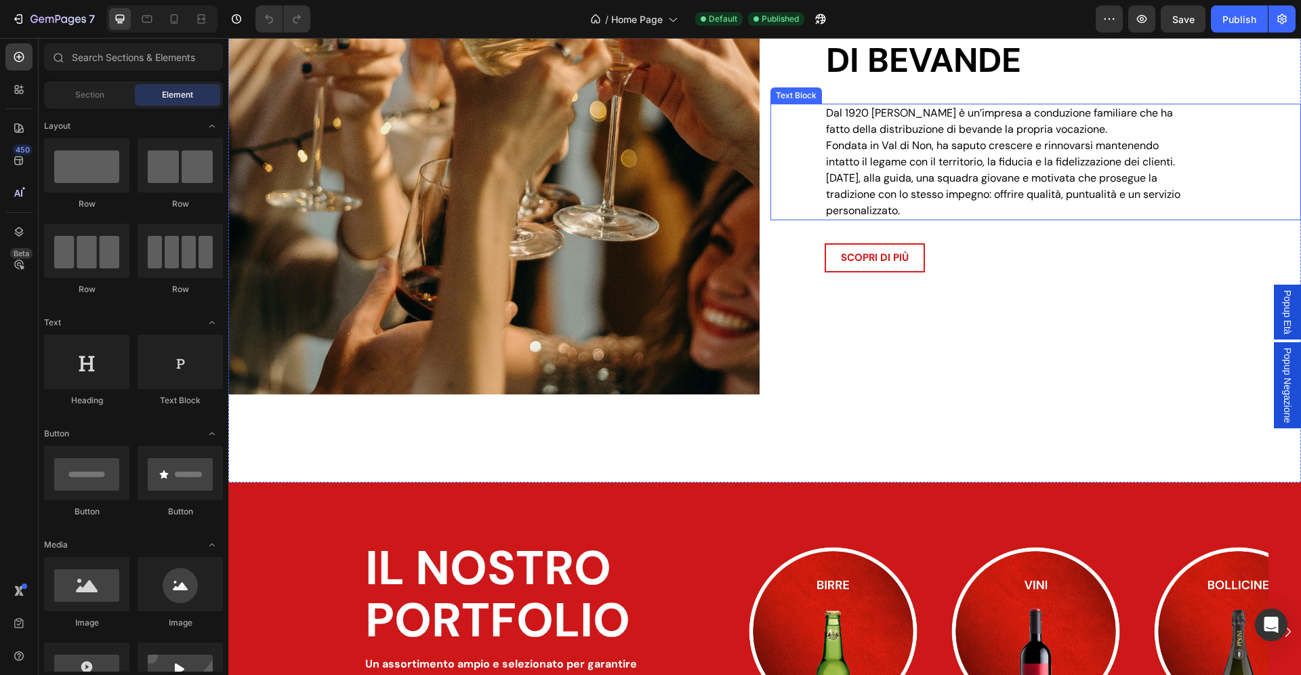
click at [911, 141] on p "Dal 1920 [PERSON_NAME] è un’impresa a conduzione familiare che ha fatto della d…" at bounding box center [1003, 162] width 355 height 114
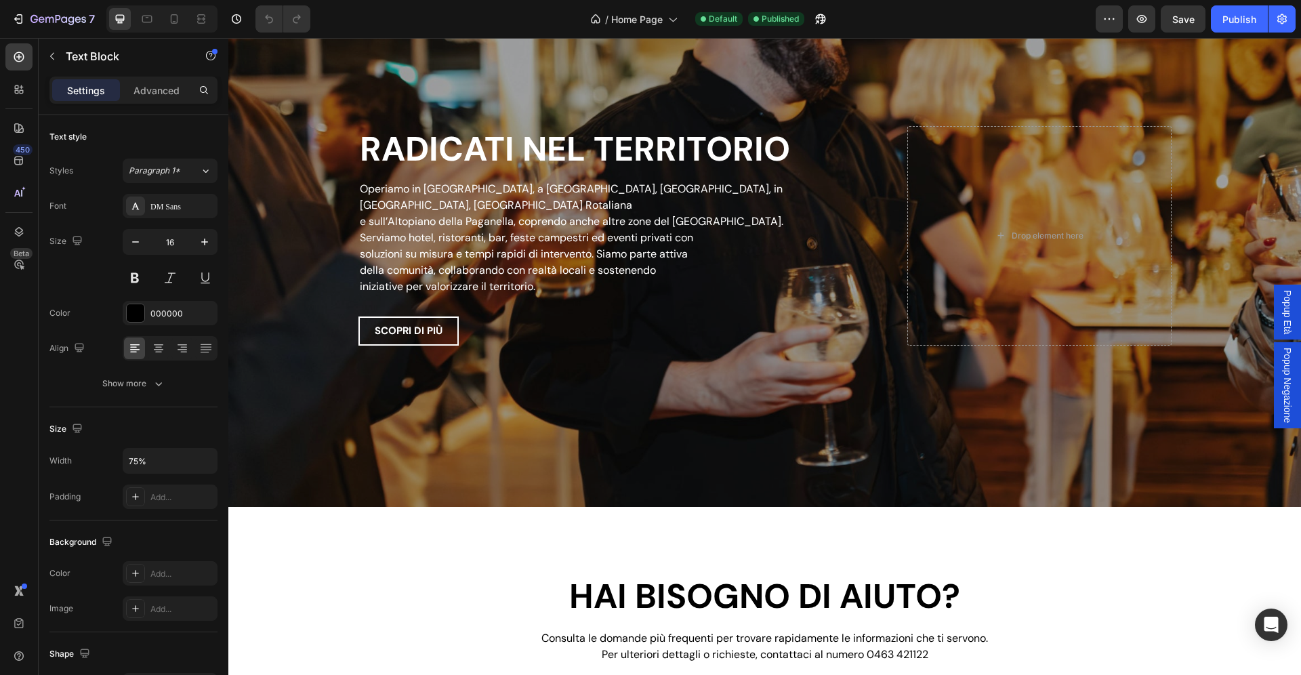
scroll to position [2717, 0]
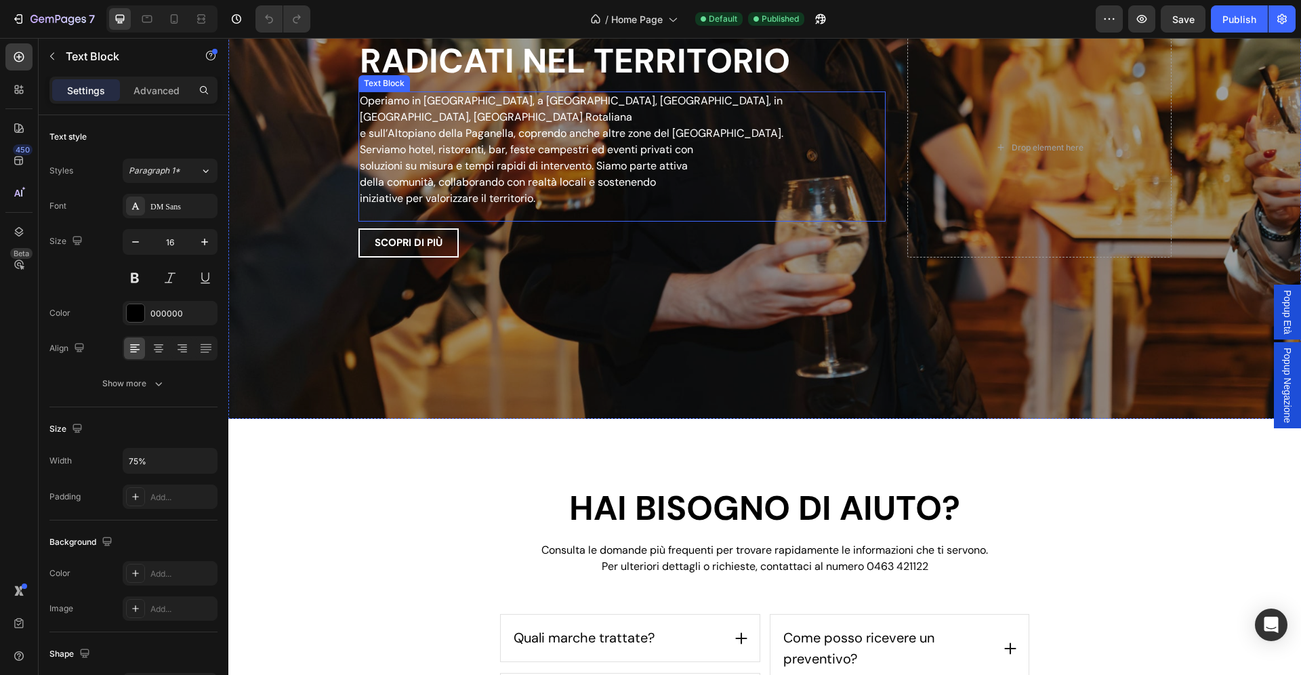
click at [492, 131] on p "e sull’Altopiano della Paganella, coprendo anche altre zone del [GEOGRAPHIC_DAT…" at bounding box center [622, 133] width 525 height 16
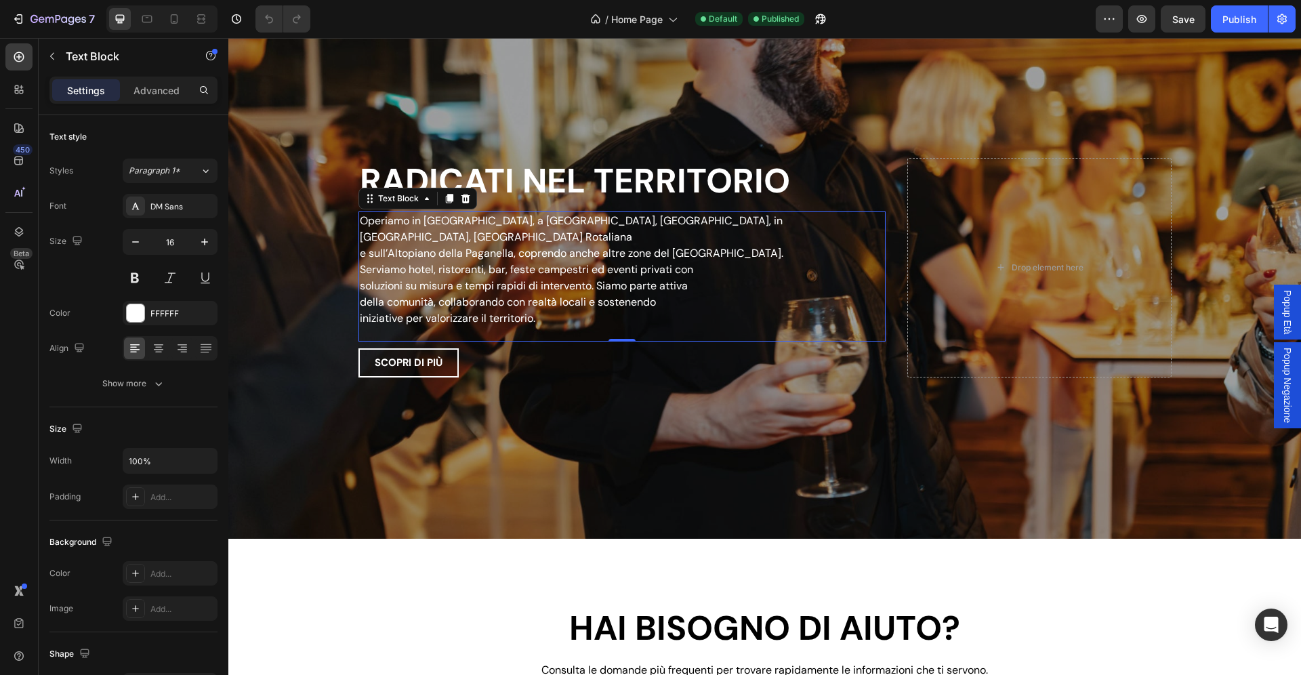
scroll to position [2582, 0]
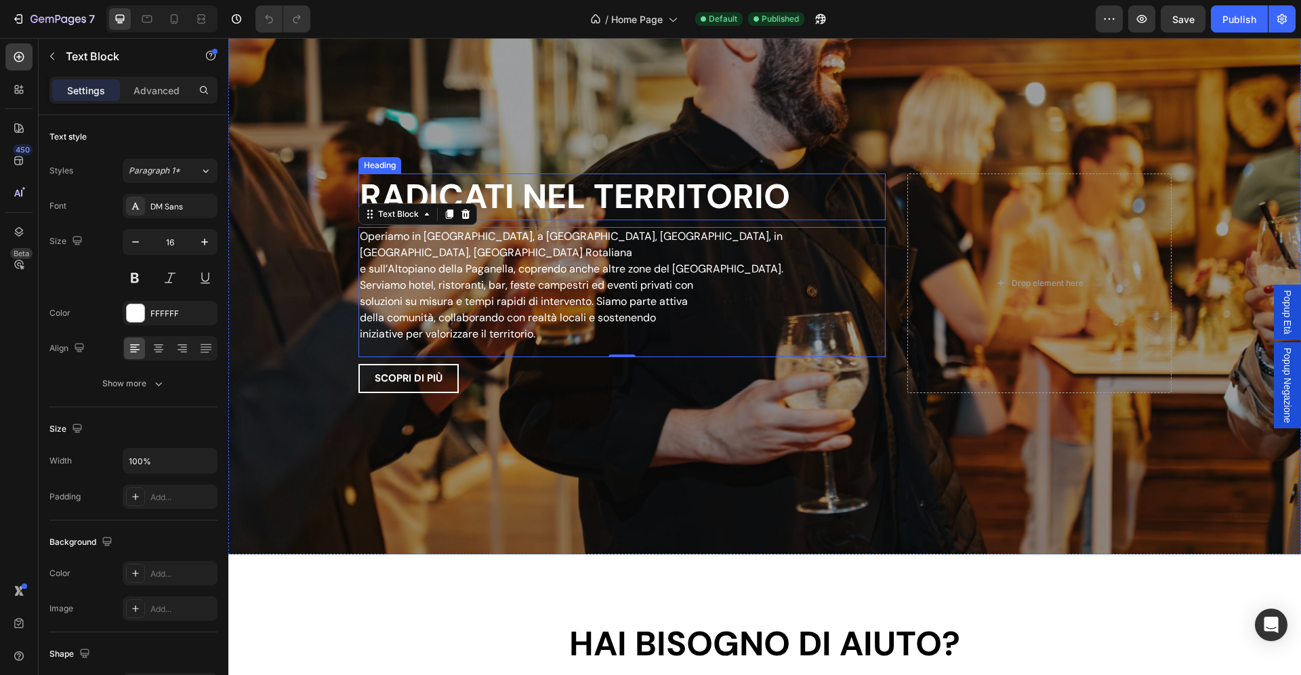
click at [564, 203] on h2 "RADICATI NEL TERRITORIO" at bounding box center [622, 196] width 528 height 47
click at [536, 310] on p "della comunità, collaborando con realtà locali e sostenendo" at bounding box center [622, 318] width 525 height 16
click at [363, 329] on p "iniziative per valorizzare il territorio." at bounding box center [622, 334] width 525 height 16
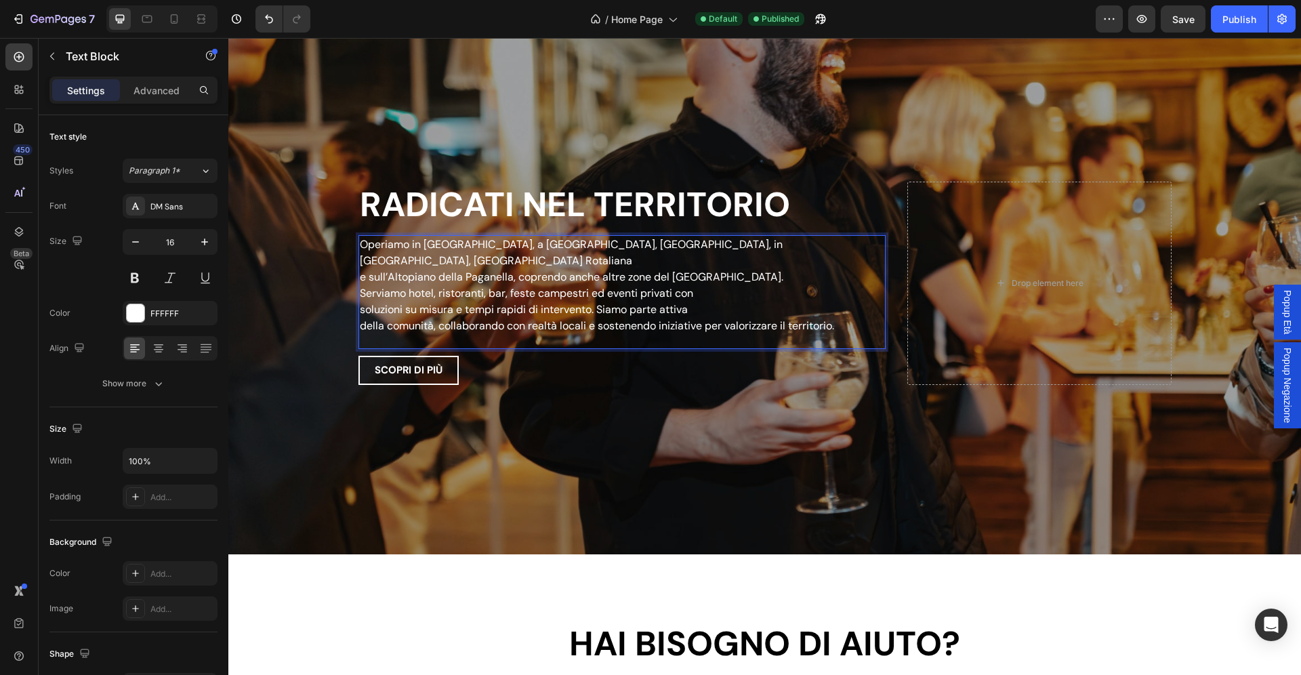
click at [362, 318] on p "della comunità, collaborando con realtà locali e sostenendo iniziative per valo…" at bounding box center [622, 326] width 525 height 16
click at [361, 320] on p "soluzioni su misura e tempi rapidi di intervento. Siamo parte attiva della comu…" at bounding box center [622, 317] width 525 height 33
click at [360, 303] on p "soluzioni su misura e tempi rapidi di intervento. Siamo parte attiva della comu…" at bounding box center [622, 317] width 525 height 33
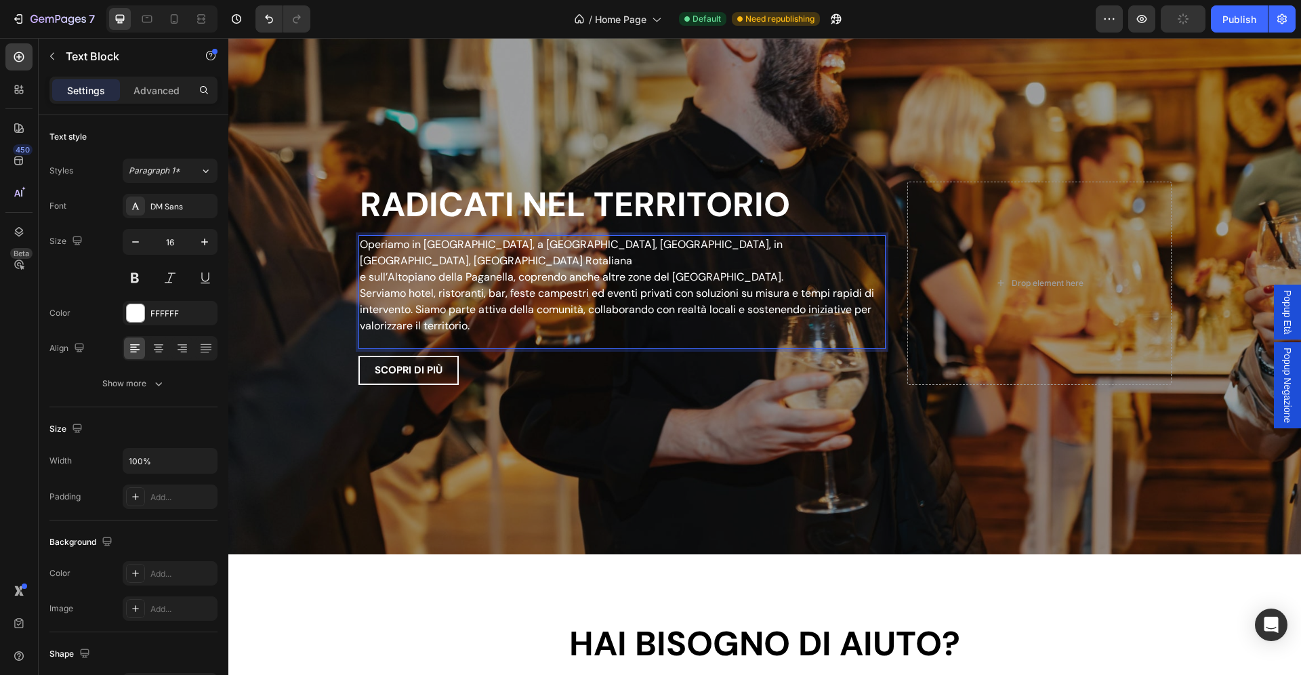
click at [359, 286] on div "Operiamo in Val di Non, a Trento, Rovereto, in Vallagarina, Piana Rotaliana e s…" at bounding box center [622, 285] width 528 height 100
click at [364, 280] on p "e sull’Altopiano della Paganella, coprendo anche altre zone del Trentino. Servi…" at bounding box center [622, 301] width 525 height 65
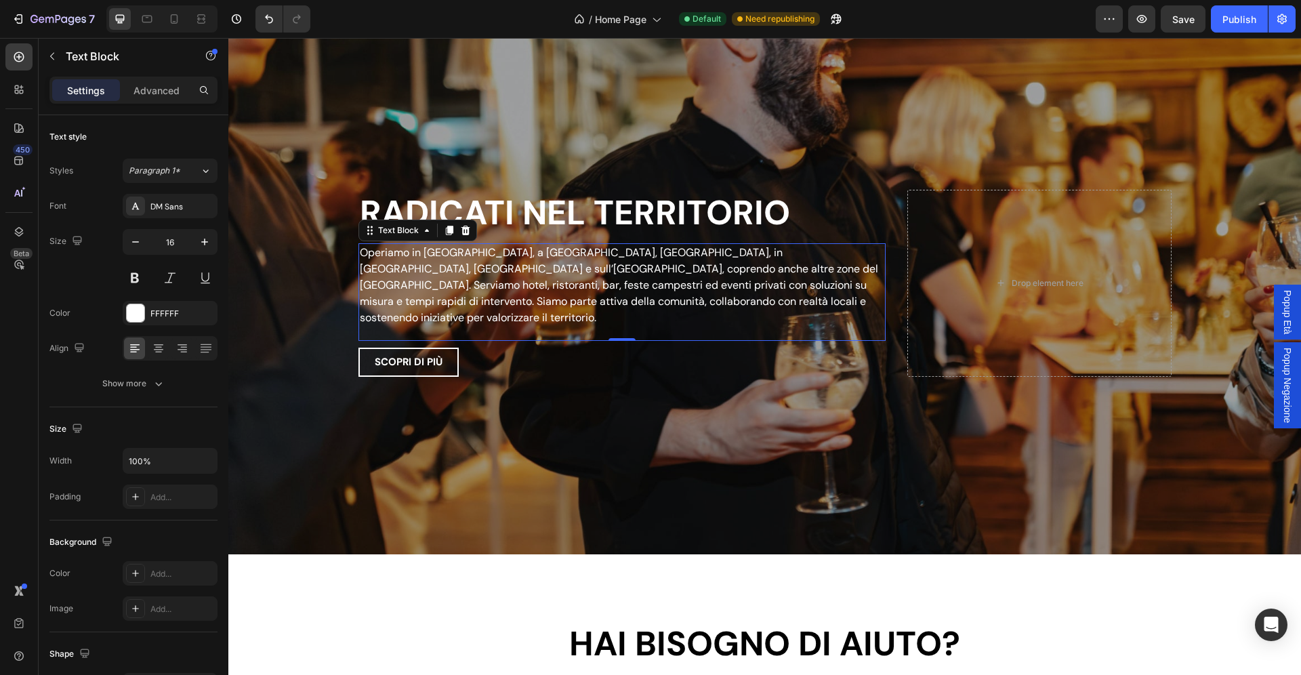
click at [499, 324] on div "Operiamo in Val di Non, a Trento, Rovereto, in Vallagarina, Piana Rotaliana e s…" at bounding box center [622, 292] width 528 height 98
click at [681, 311] on p "Operiamo in Val di Non, a Trento, Rovereto, in Vallagarina, Piana Rotaliana e s…" at bounding box center [622, 285] width 525 height 81
click at [163, 90] on p "Advanced" at bounding box center [156, 90] width 46 height 14
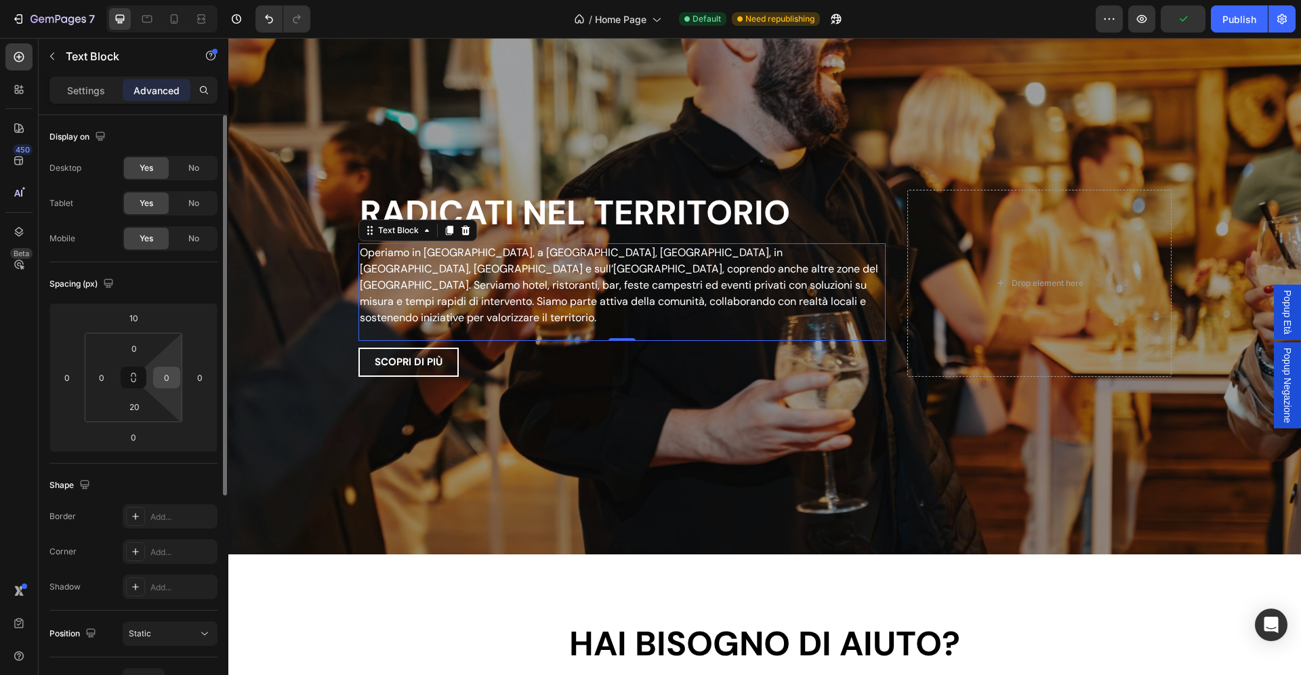
click at [170, 381] on input "0" at bounding box center [166, 377] width 20 height 20
type input "250"
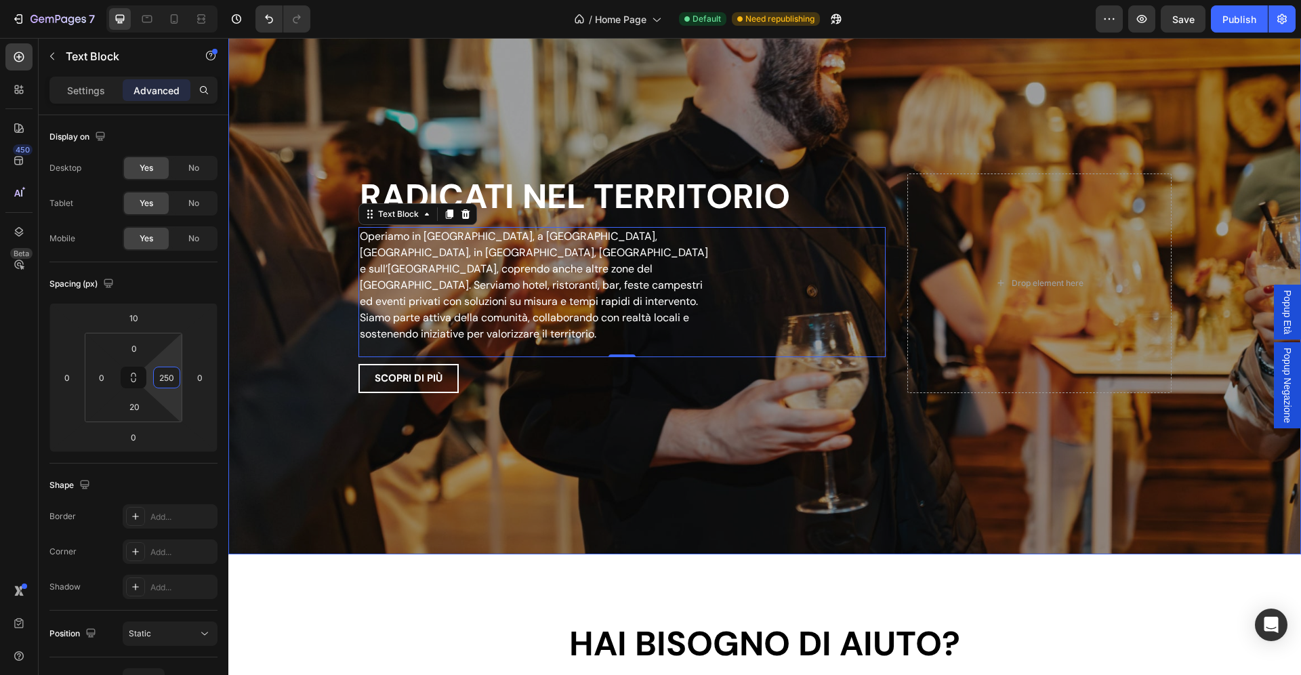
click at [312, 317] on div "Overlay" at bounding box center [764, 283] width 1072 height 542
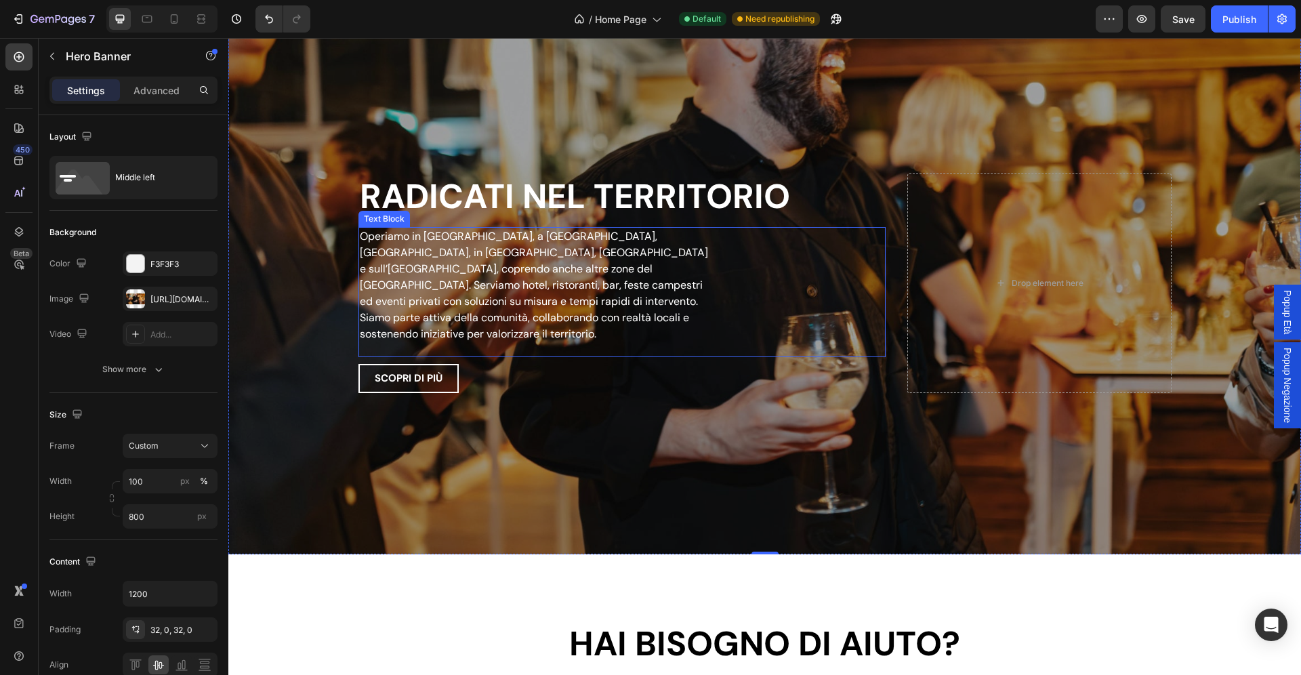
click at [526, 283] on p "Operiamo in Val di Non, a Trento, Rovereto, in Vallagarina, Piana Rotaliana e s…" at bounding box center [538, 285] width 356 height 114
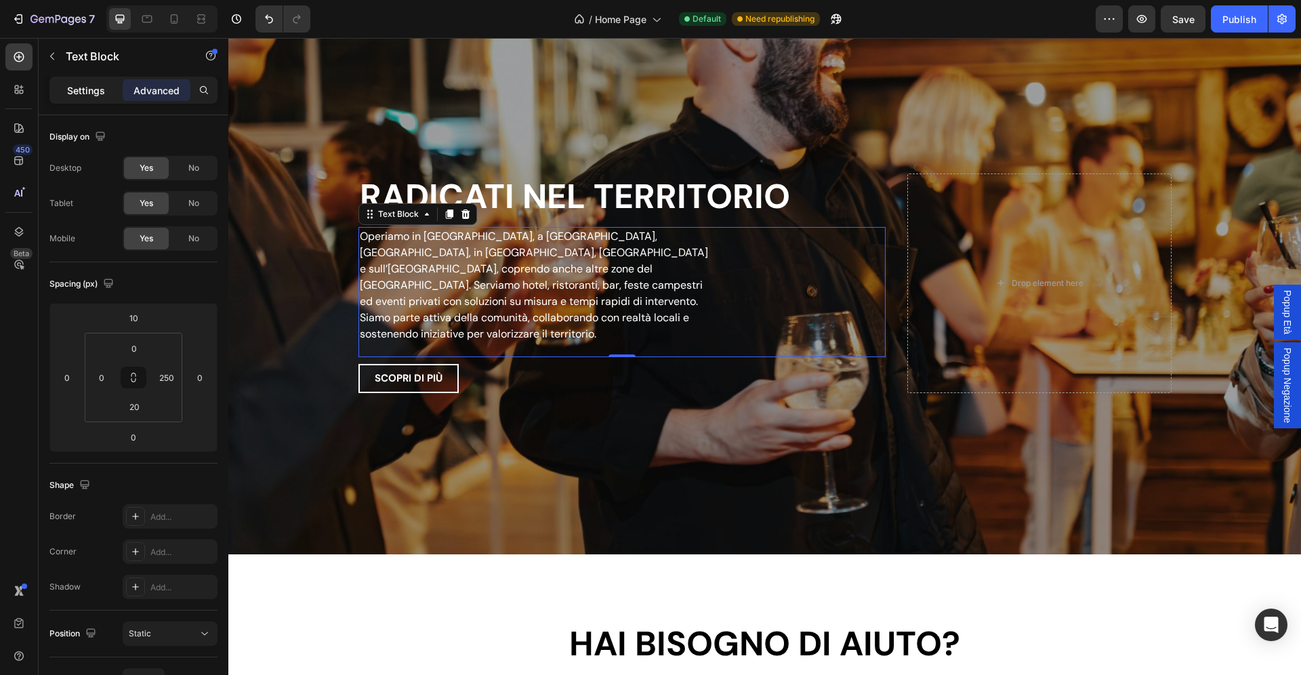
click at [85, 93] on p "Settings" at bounding box center [86, 90] width 38 height 14
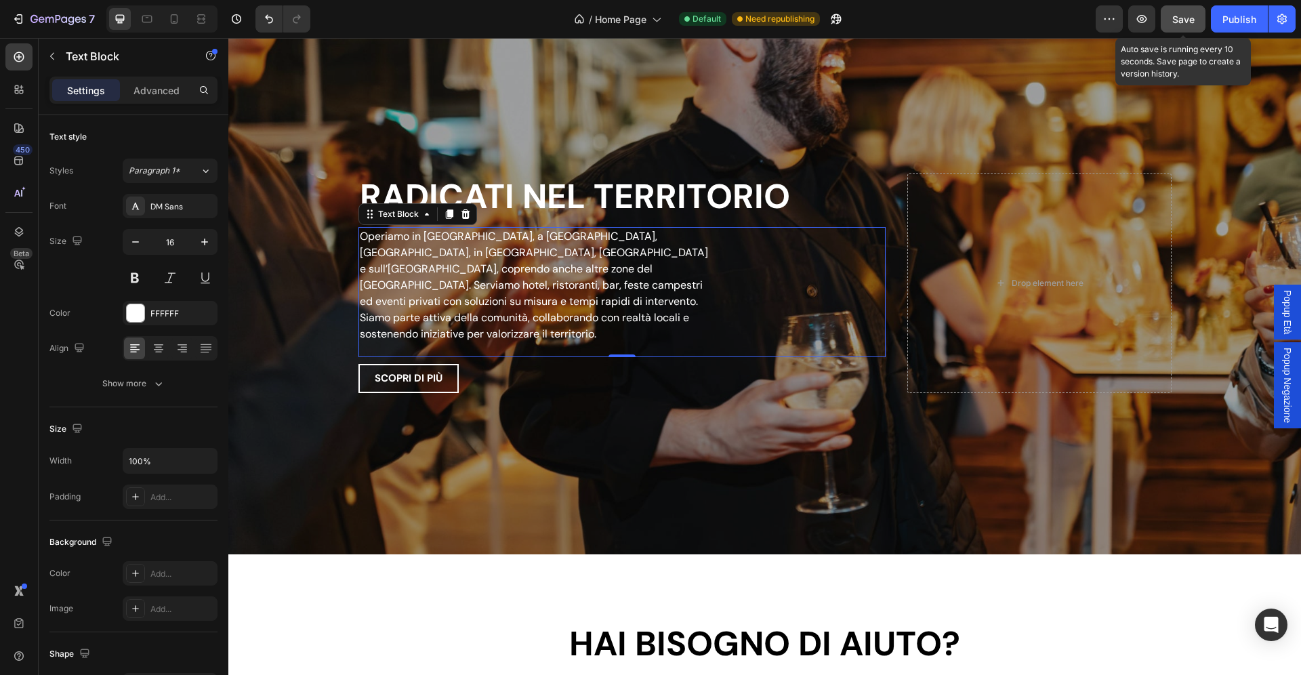
click at [1188, 16] on span "Save" at bounding box center [1183, 20] width 22 height 12
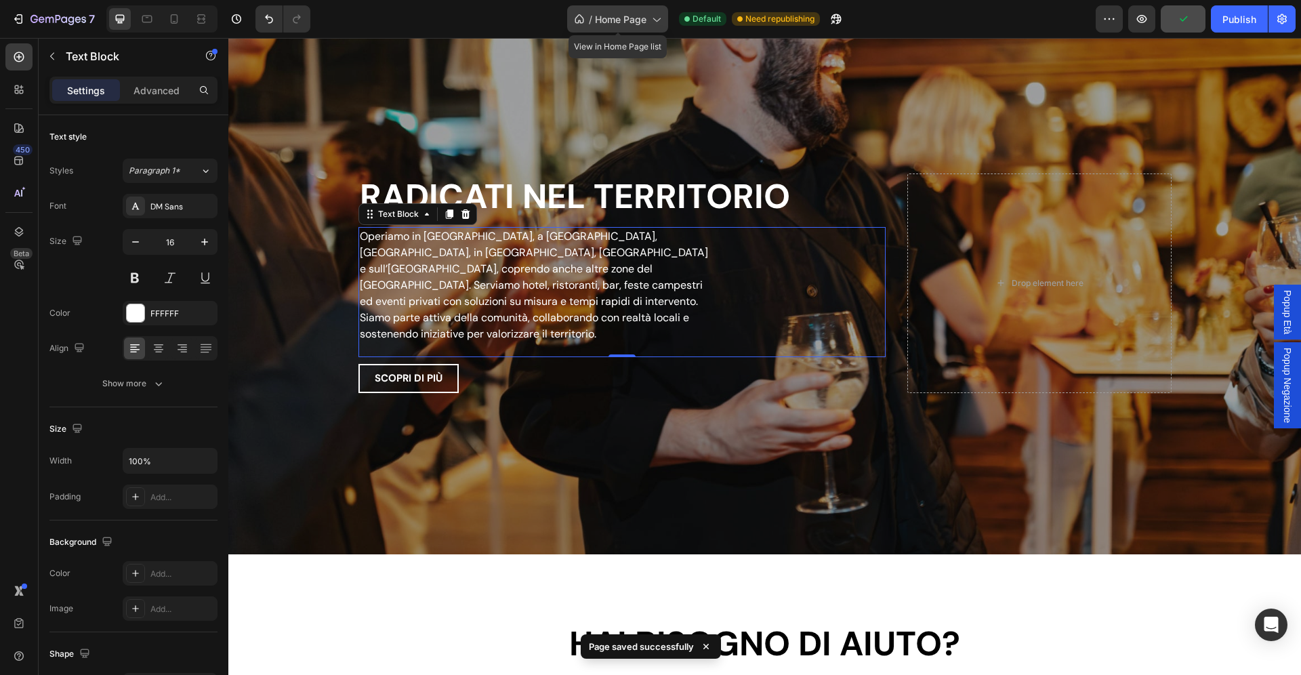
click at [627, 19] on span "Home Page" at bounding box center [620, 19] width 51 height 14
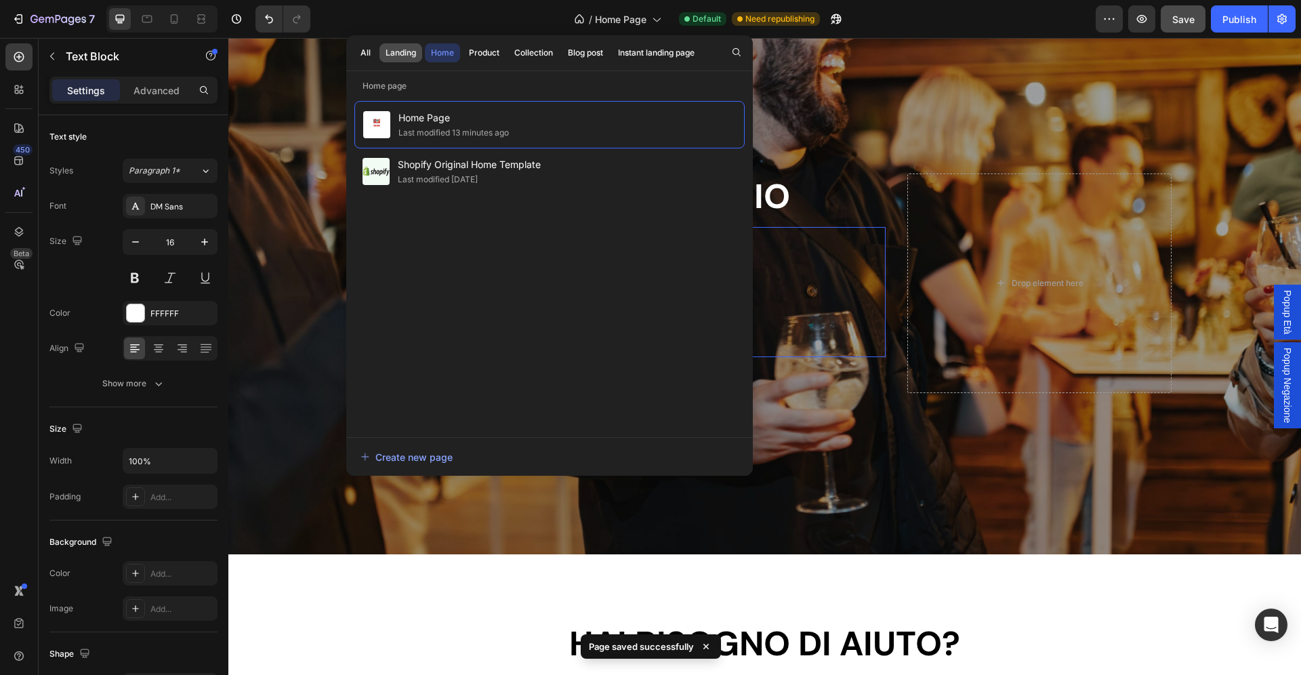
click at [403, 53] on div "Landing" at bounding box center [400, 53] width 30 height 12
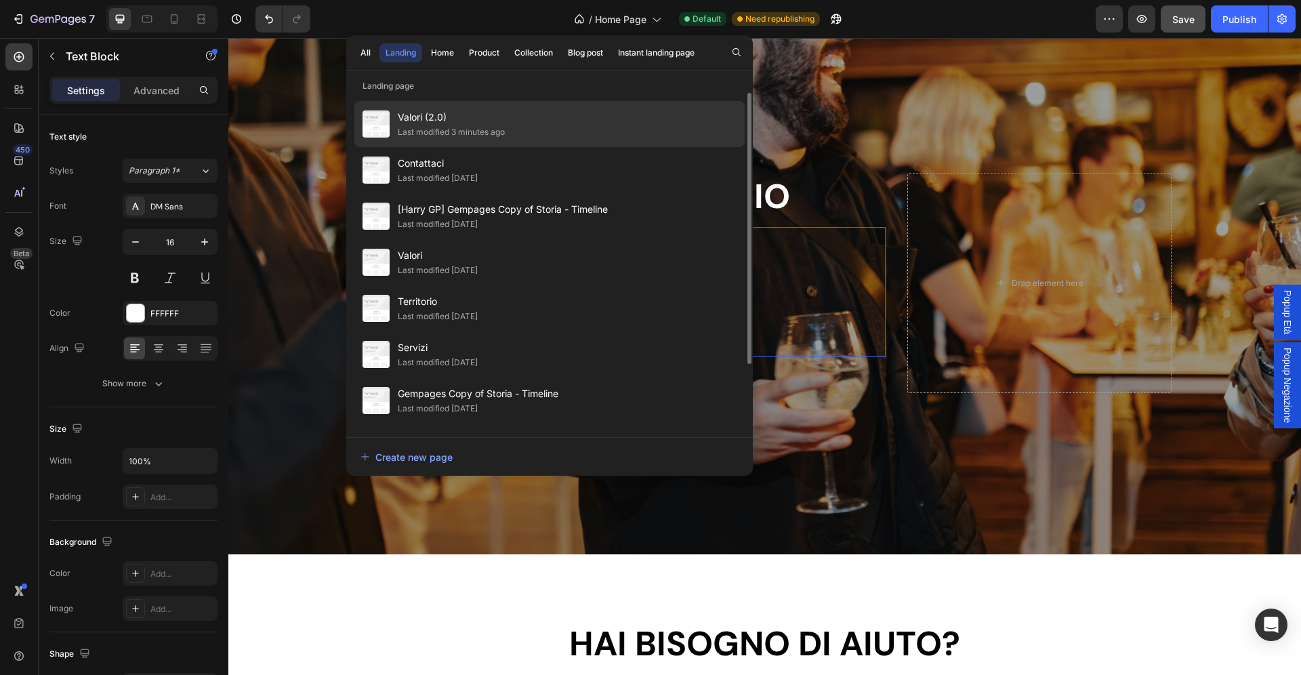
click at [448, 138] on div "Last modified 3 minutes ago" at bounding box center [451, 132] width 107 height 14
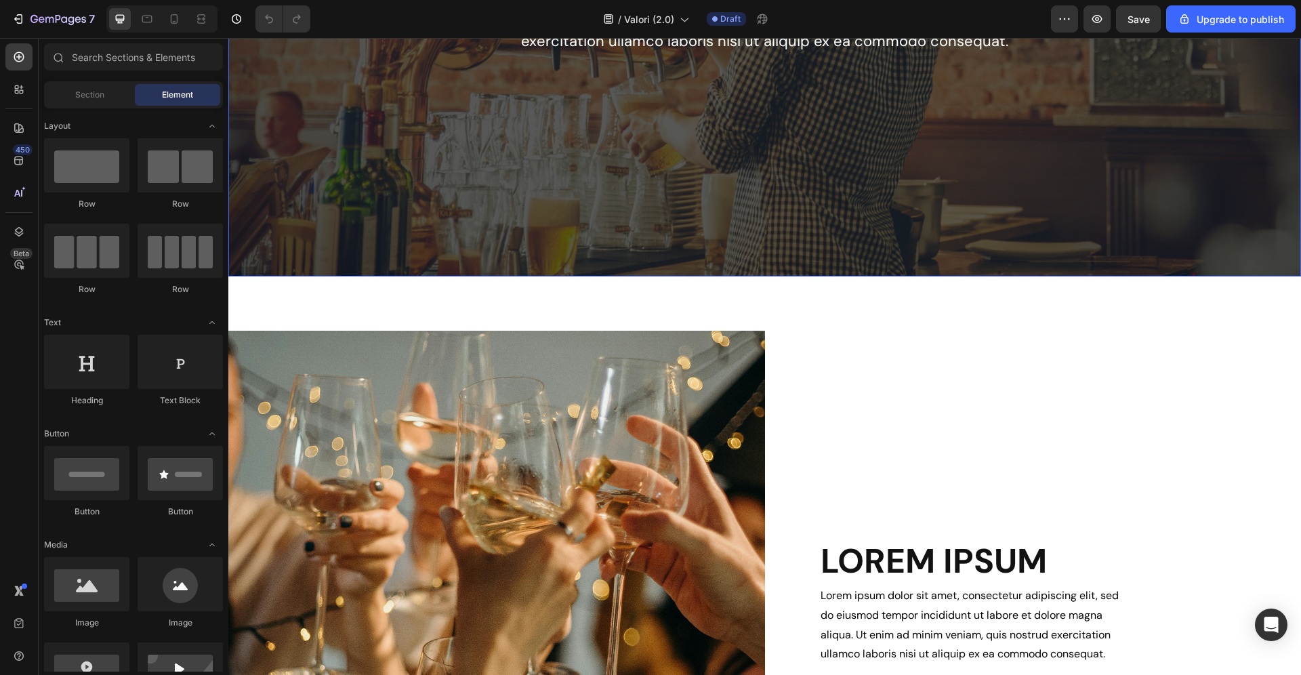
scroll to position [523, 0]
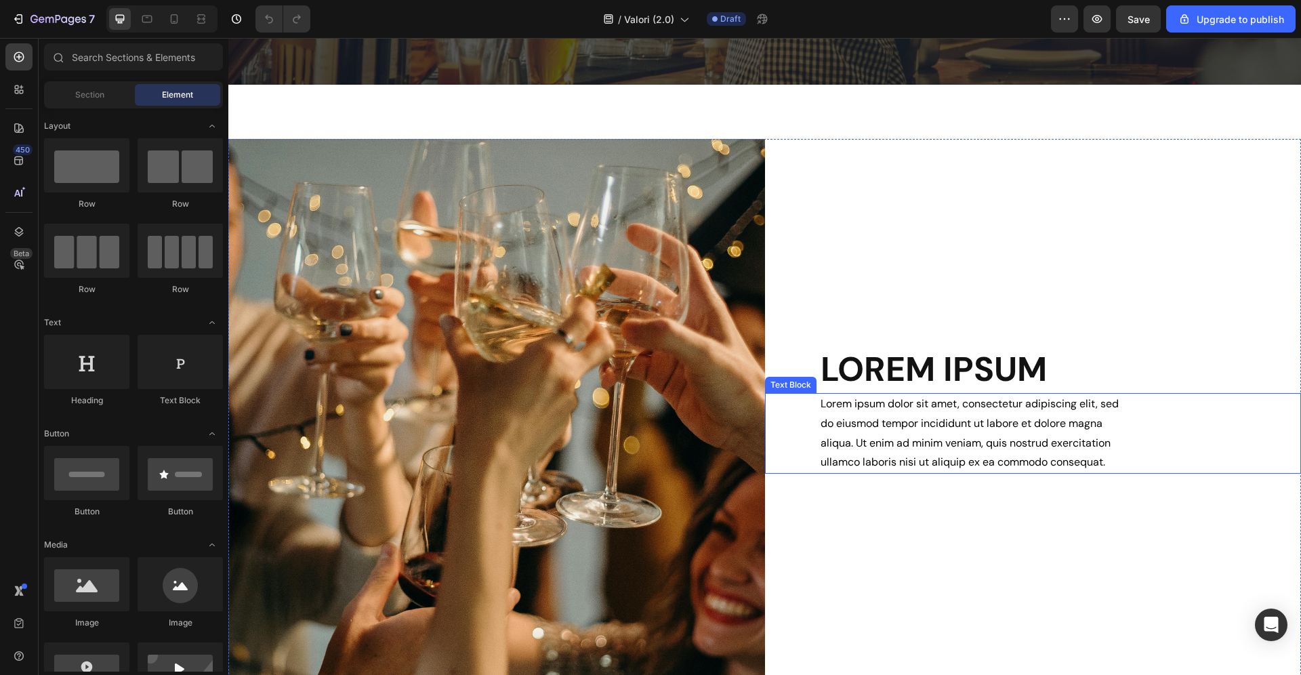
click at [896, 457] on p "Lorem ipsum dolor sit amet, consectetur adipiscing elit, sed do eiusmod tempor …" at bounding box center [975, 433] width 310 height 78
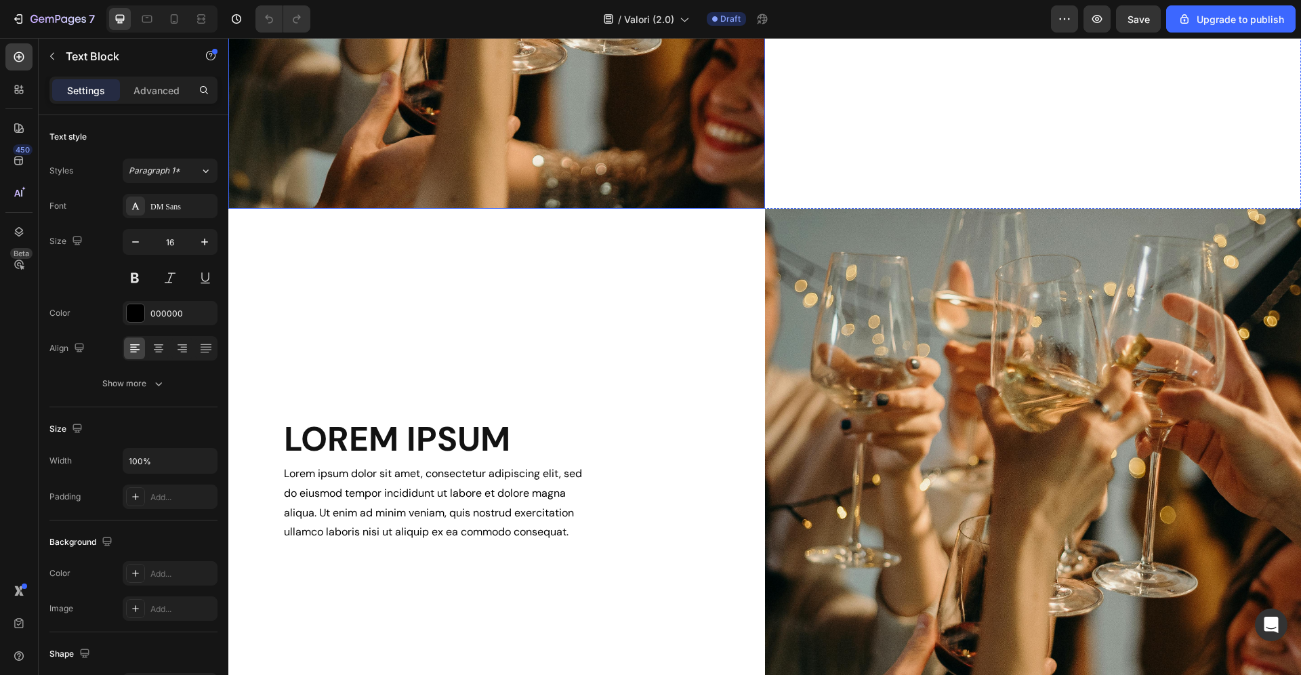
scroll to position [1255, 0]
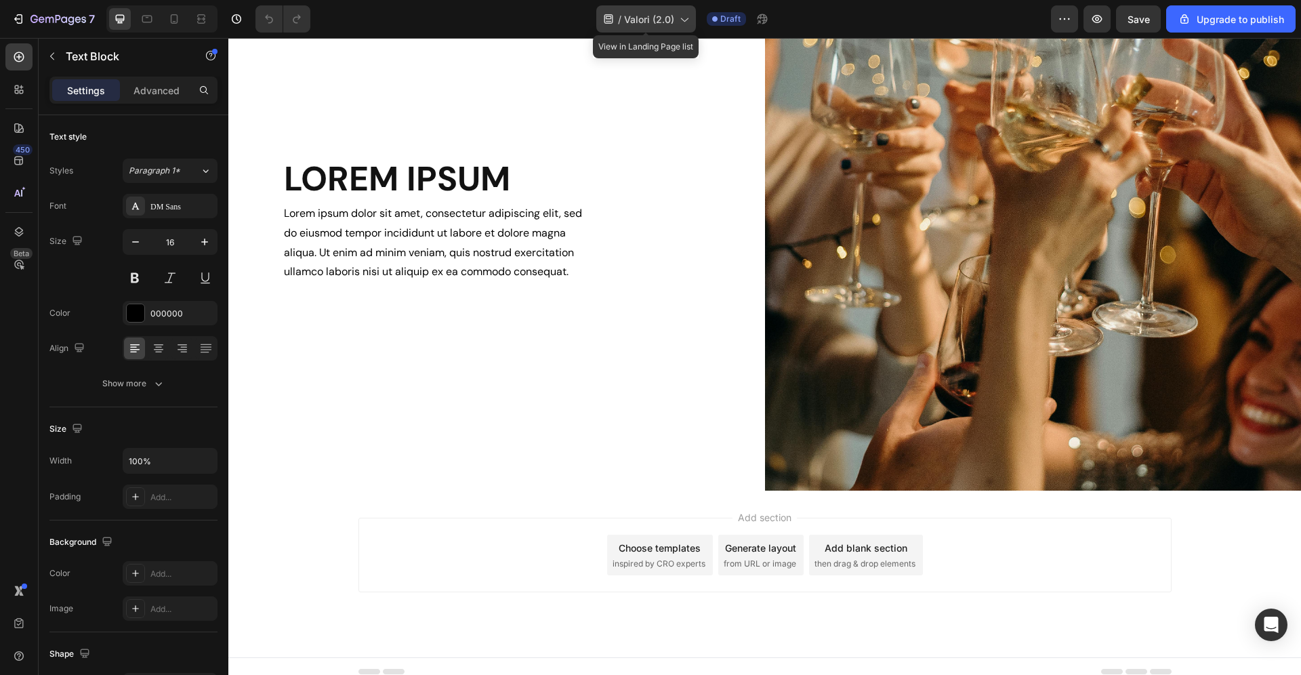
click at [635, 28] on div "/ Valori (2.0)" at bounding box center [646, 18] width 100 height 27
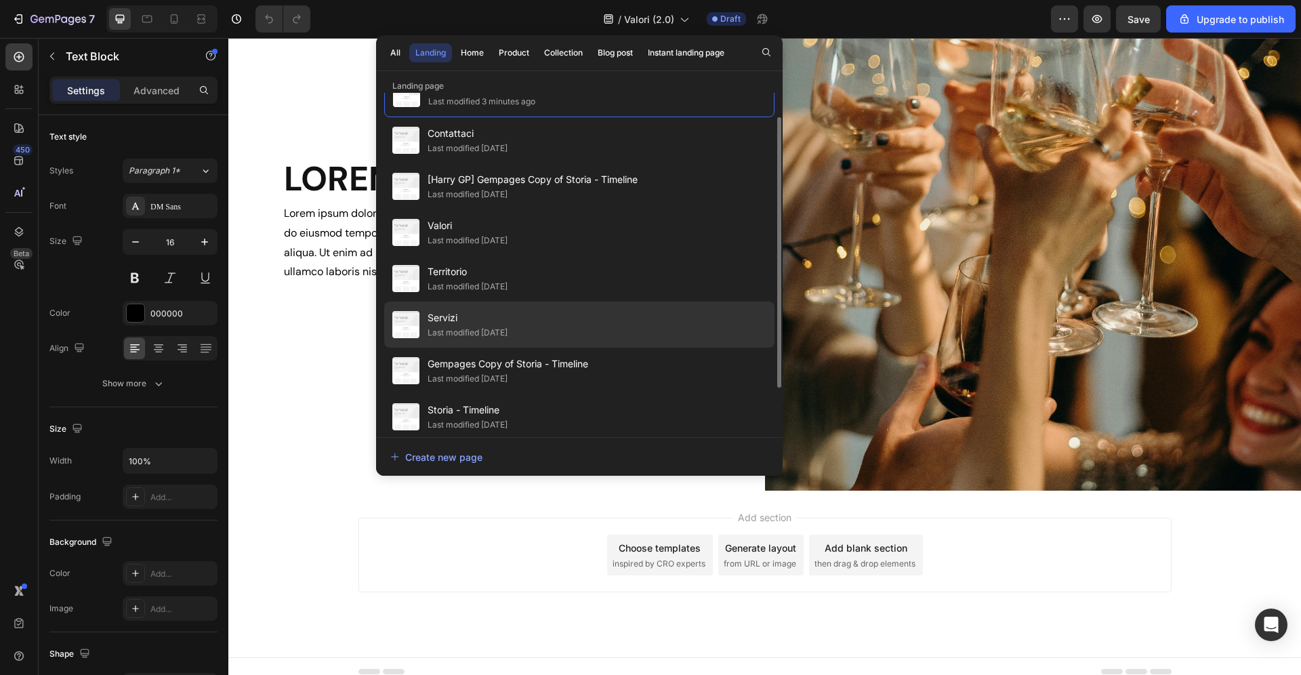
scroll to position [85, 0]
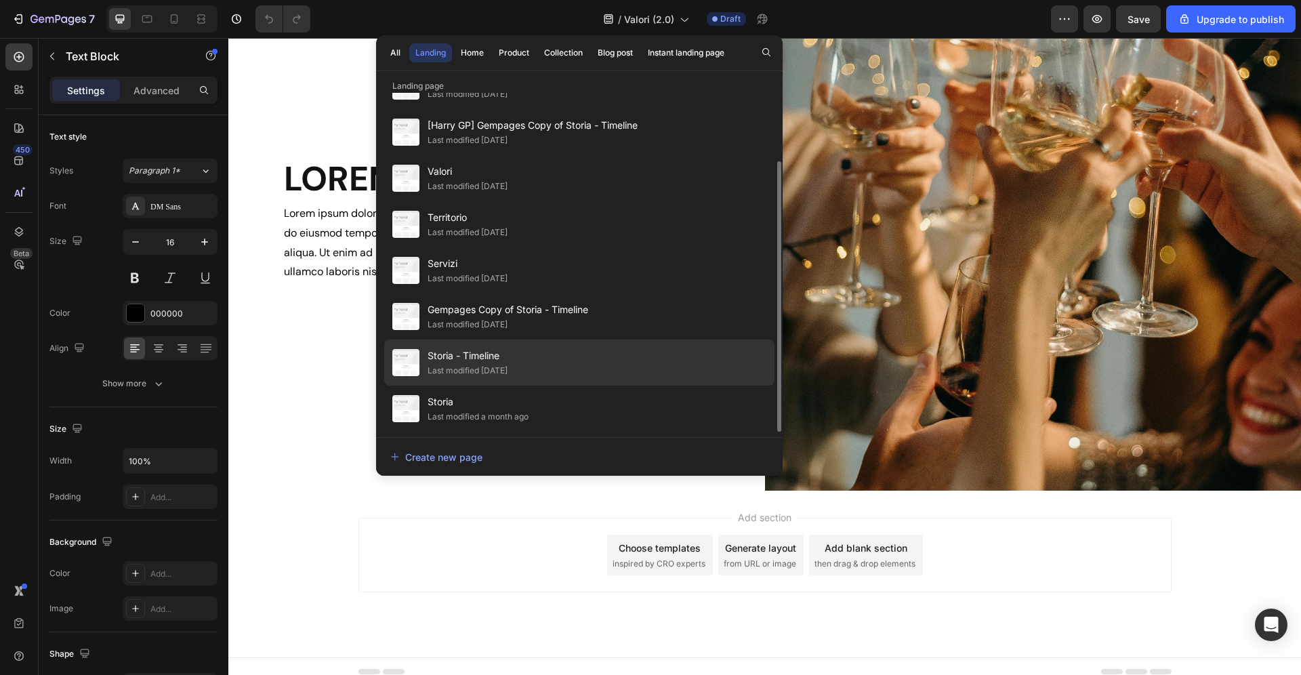
click at [484, 371] on div "Last modified [DATE]" at bounding box center [467, 371] width 80 height 14
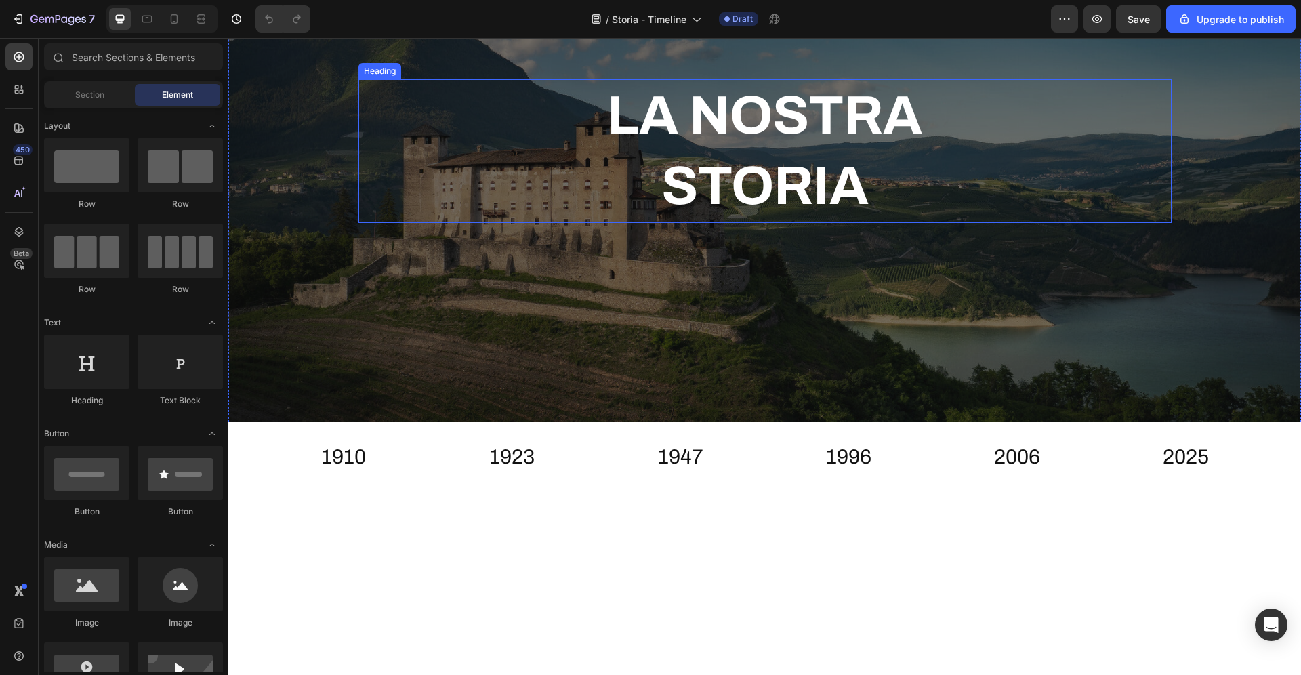
scroll to position [284, 0]
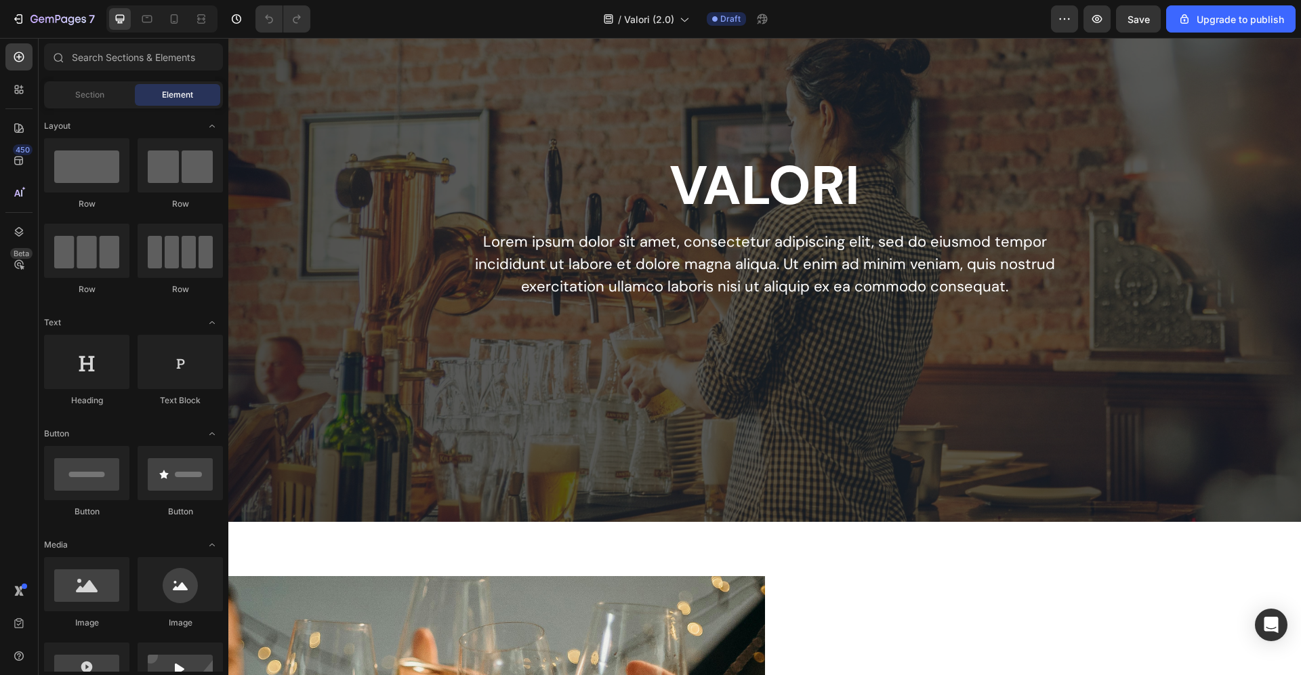
scroll to position [320, 0]
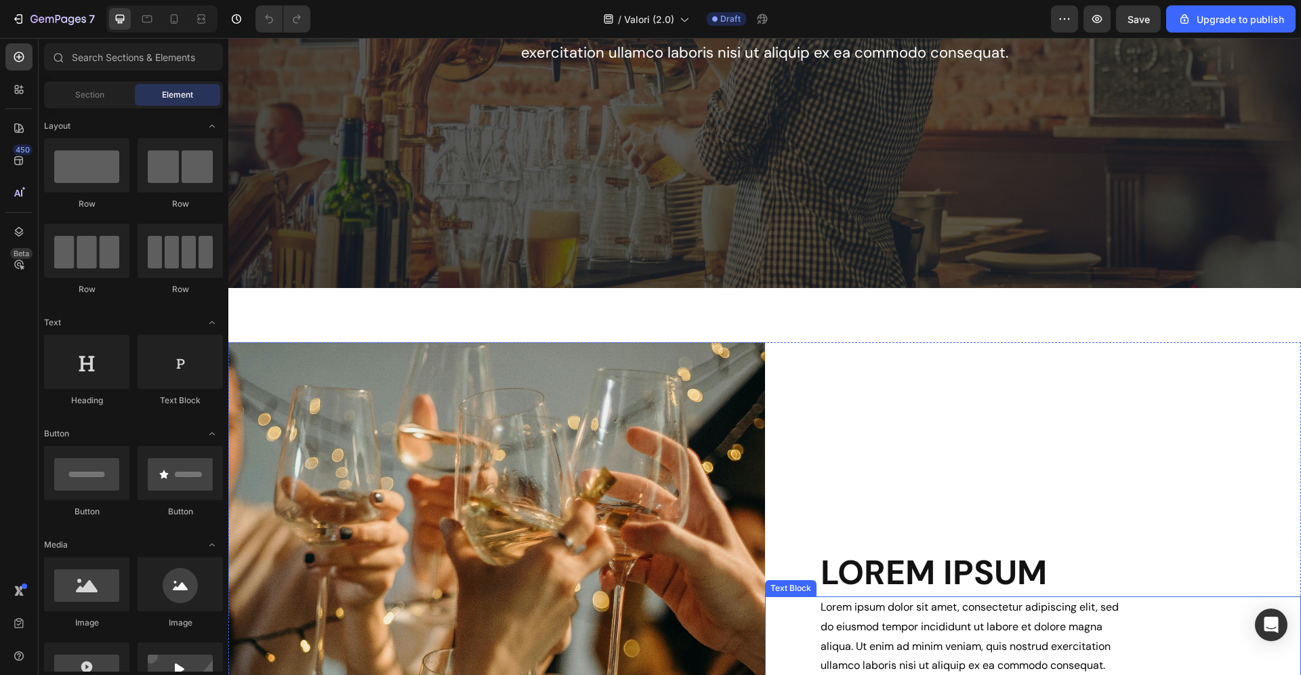
click at [892, 621] on p "Lorem ipsum dolor sit amet, consectetur adipiscing elit, sed do eiusmod tempor …" at bounding box center [975, 636] width 310 height 78
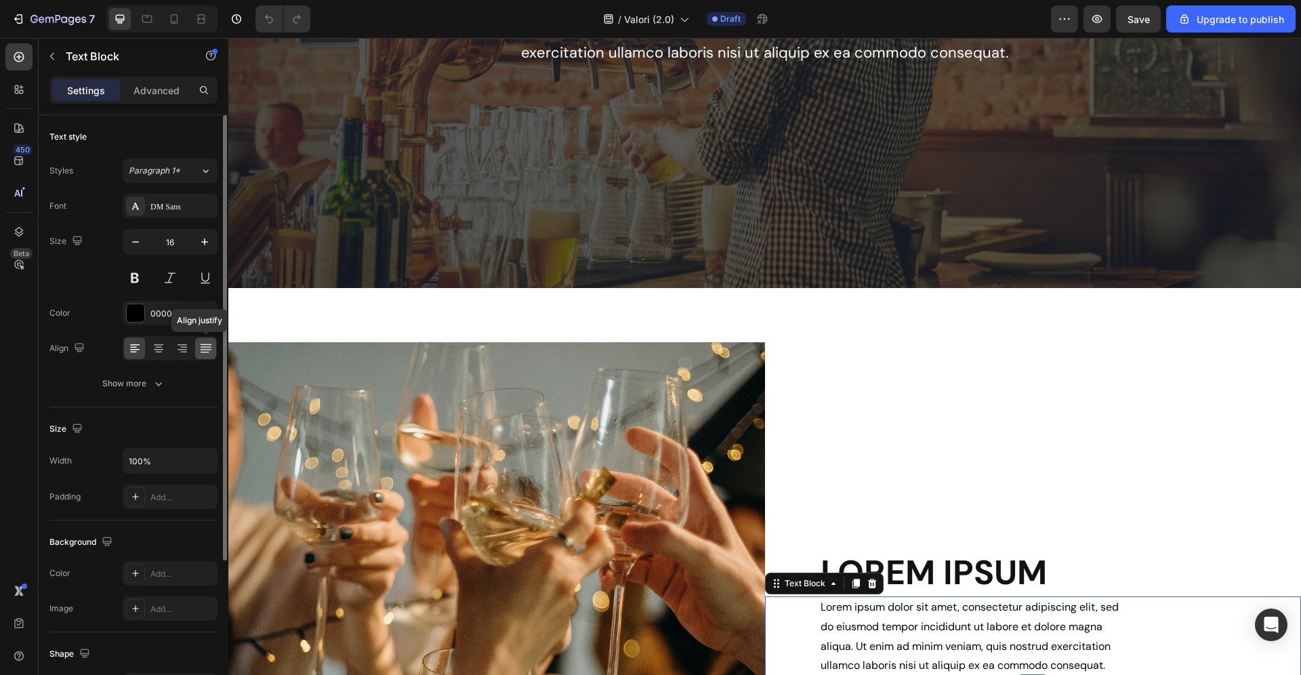
click at [202, 348] on icon at bounding box center [206, 348] width 14 height 14
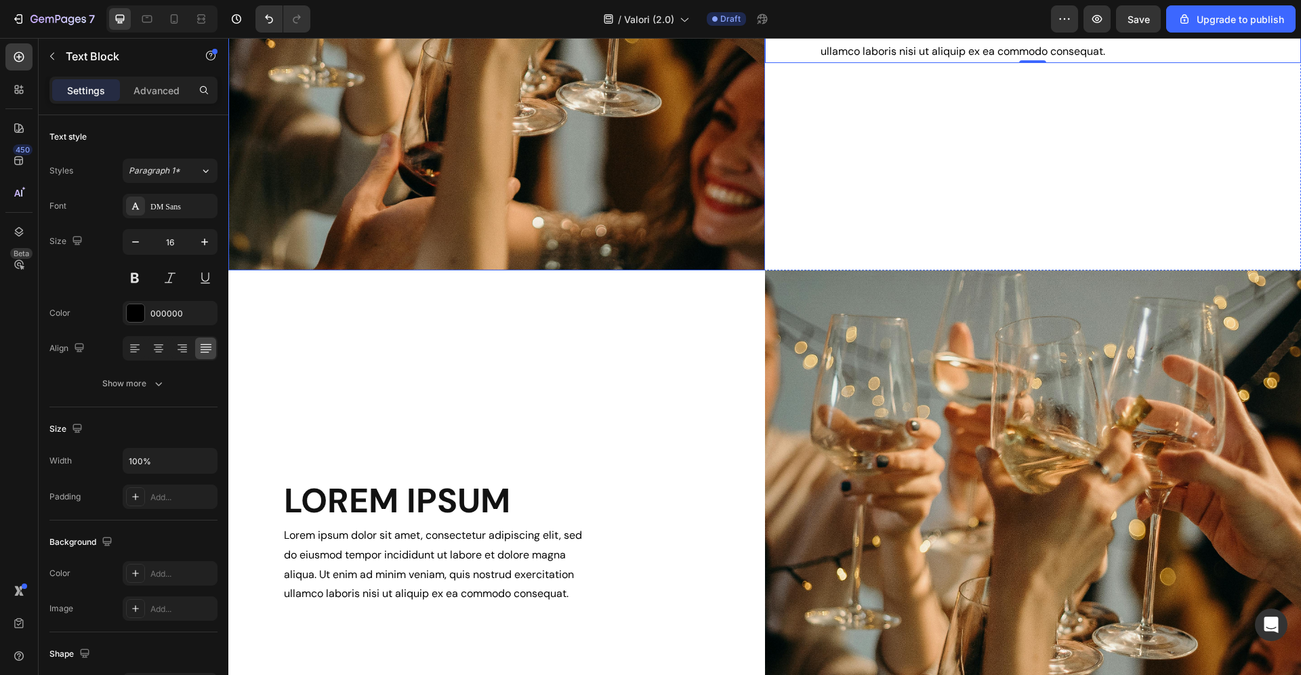
scroll to position [1059, 0]
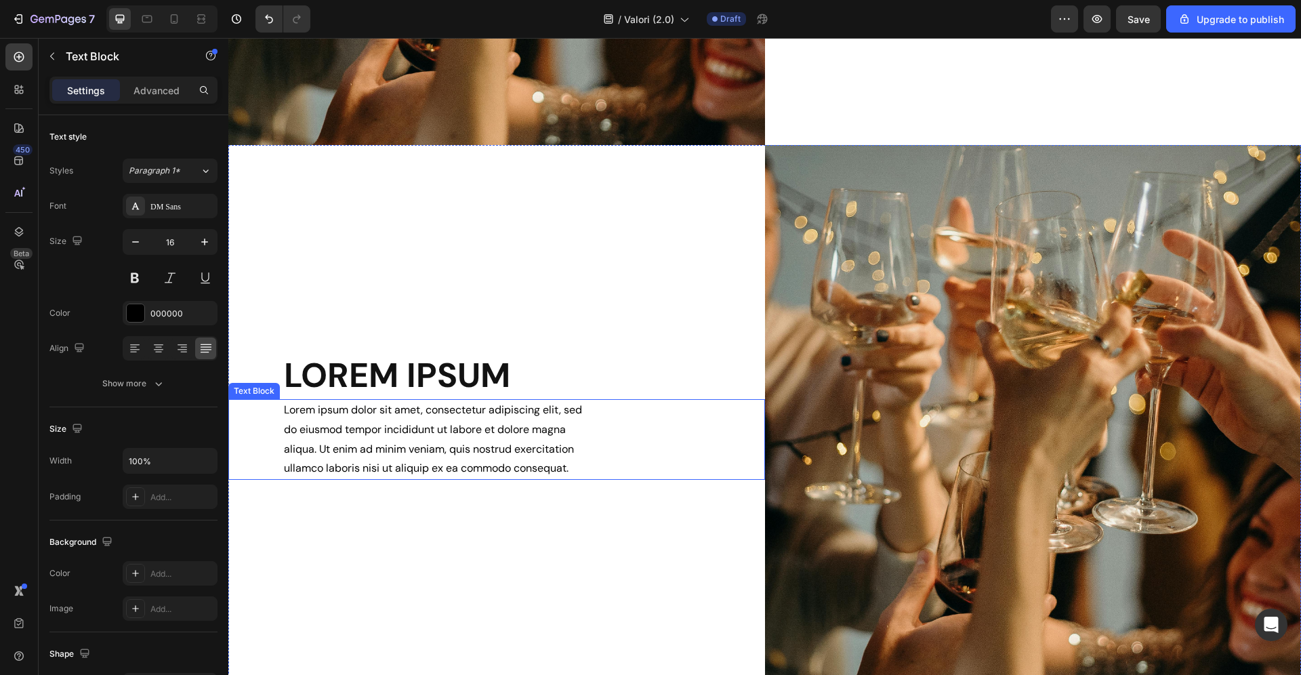
click at [517, 451] on p "Lorem ipsum dolor sit amet, consectetur adipiscing elit, sed do eiusmod tempor …" at bounding box center [439, 439] width 310 height 78
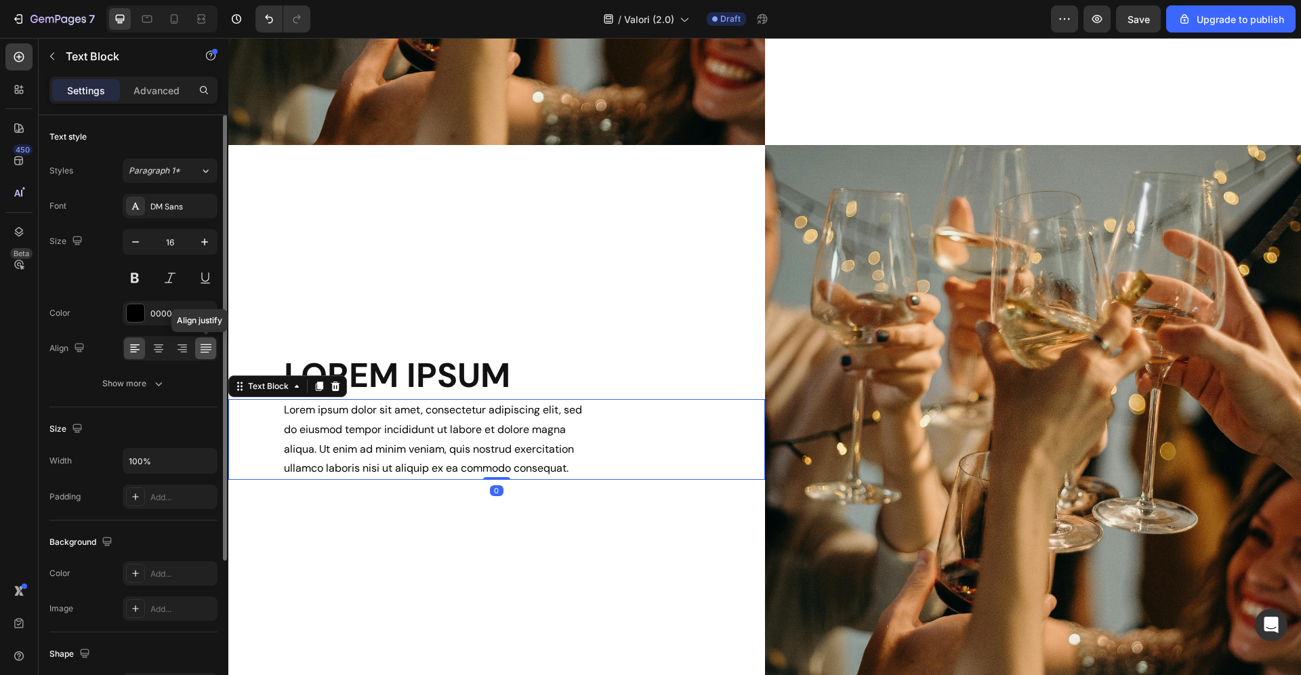
click at [201, 345] on icon at bounding box center [206, 348] width 14 height 14
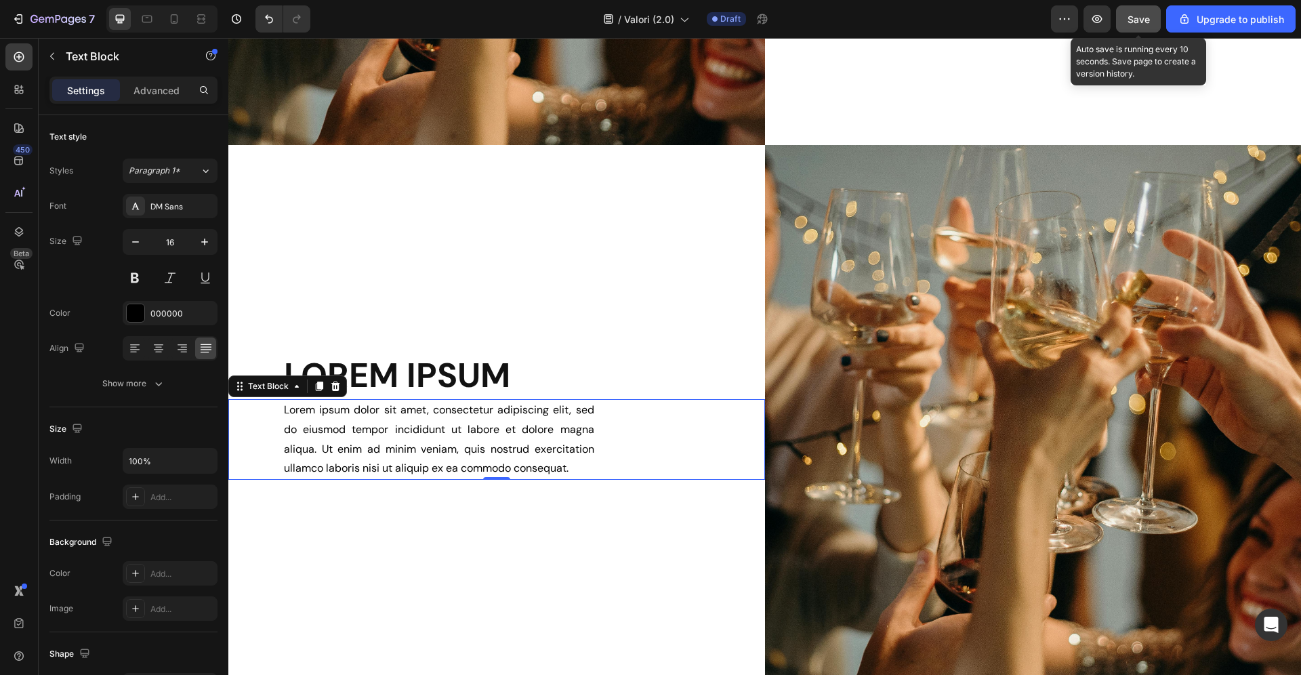
click at [1143, 21] on span "Save" at bounding box center [1138, 20] width 22 height 12
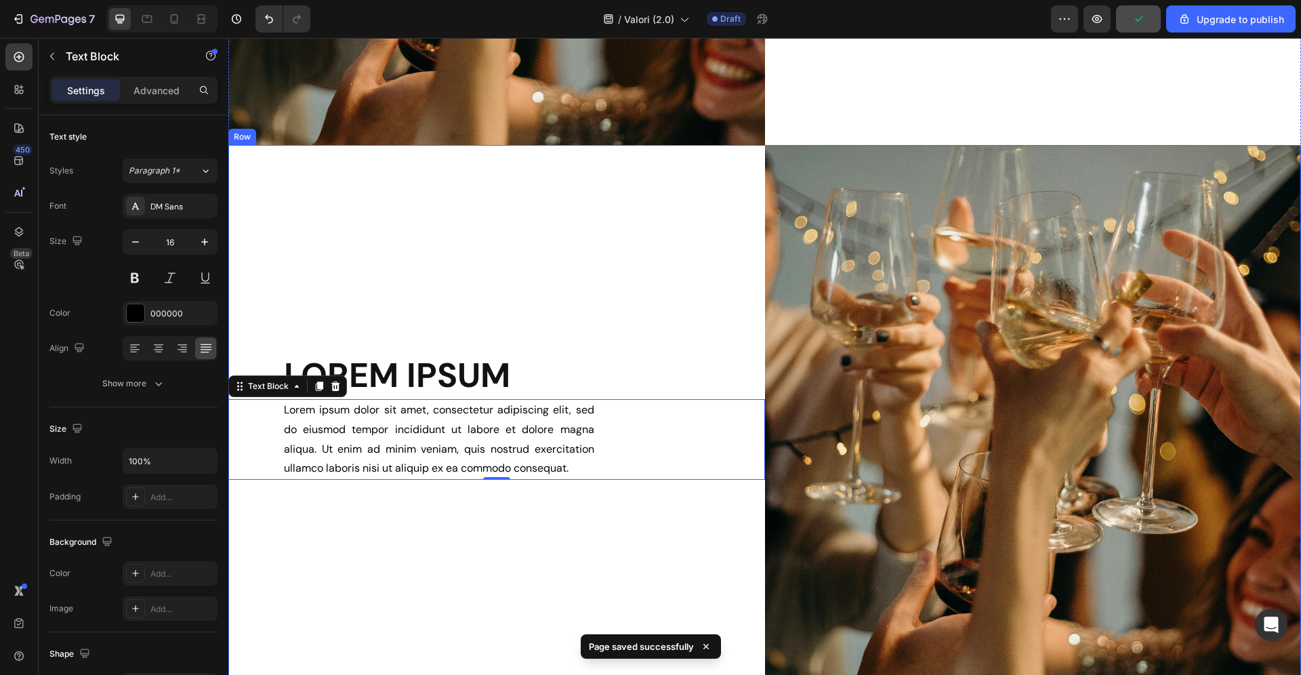
click at [578, 249] on div "LOREM IPSUM Heading Lorem ipsum dolor sit amet, consectetur adipiscing elit, se…" at bounding box center [496, 416] width 536 height 542
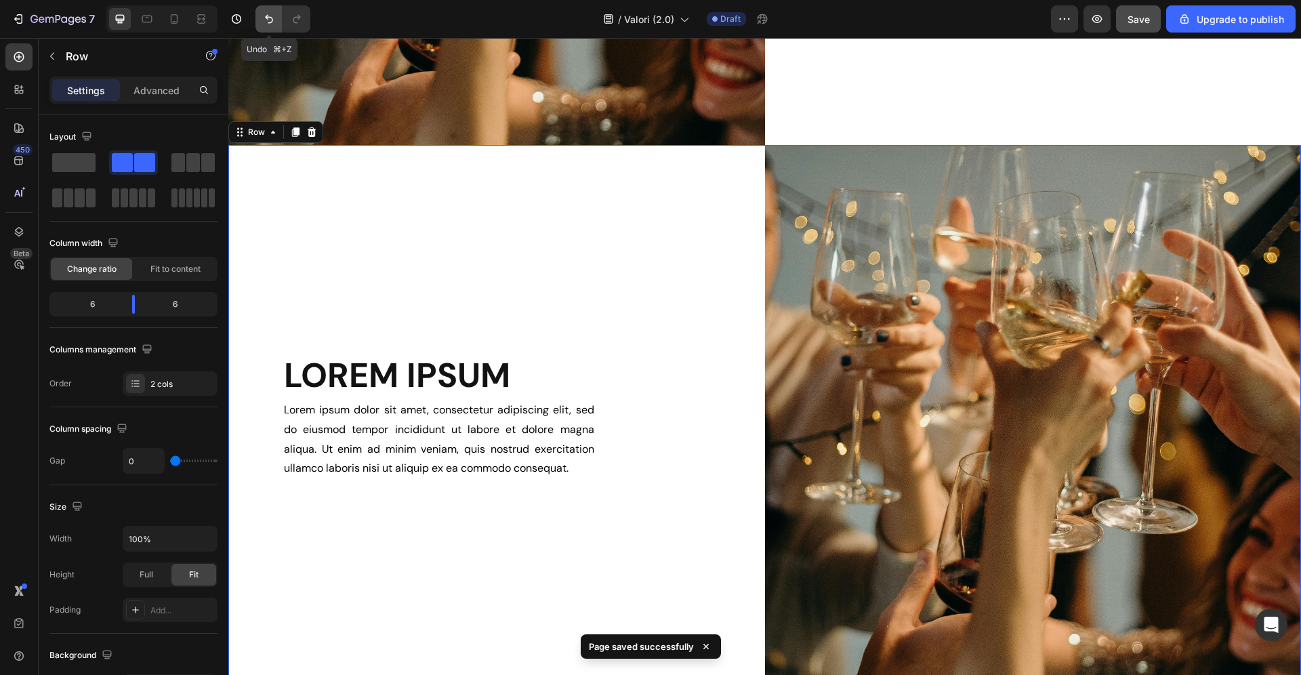
click at [268, 16] on icon "Undo/Redo" at bounding box center [269, 19] width 14 height 14
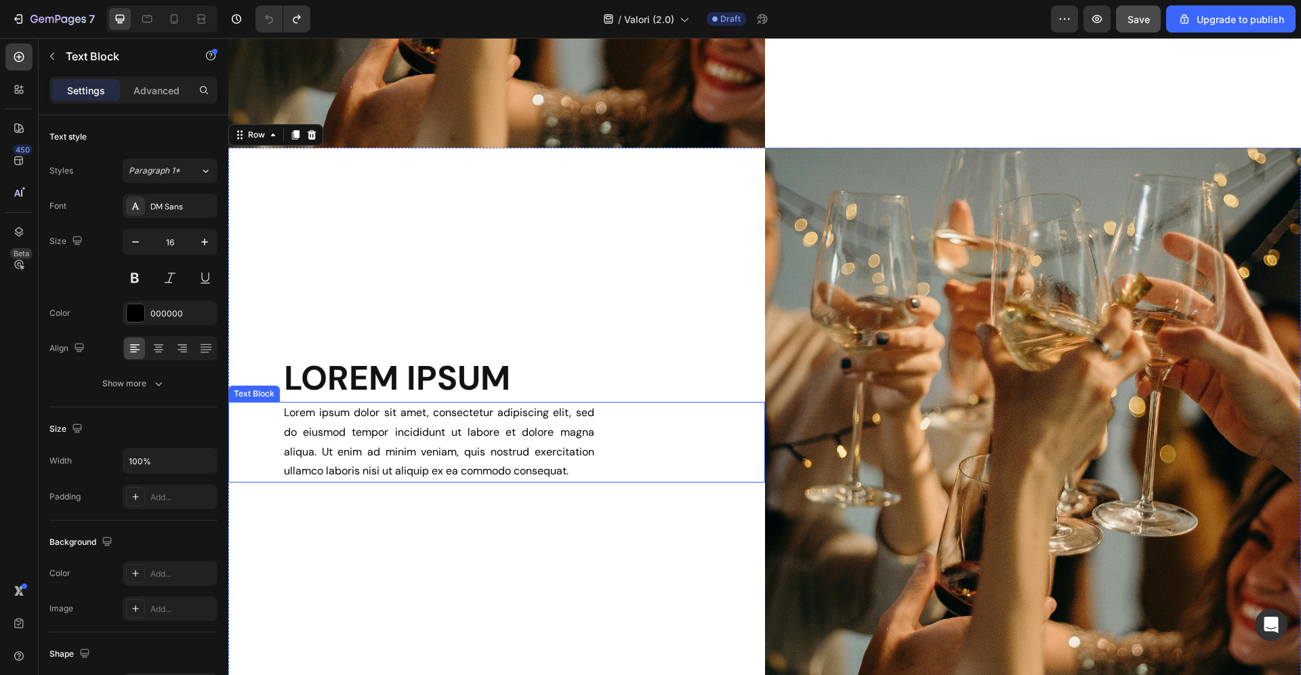
click at [431, 408] on p "Lorem ipsum dolor sit amet, consectetur adipiscing elit, sed do eiusmod tempor …" at bounding box center [439, 442] width 310 height 78
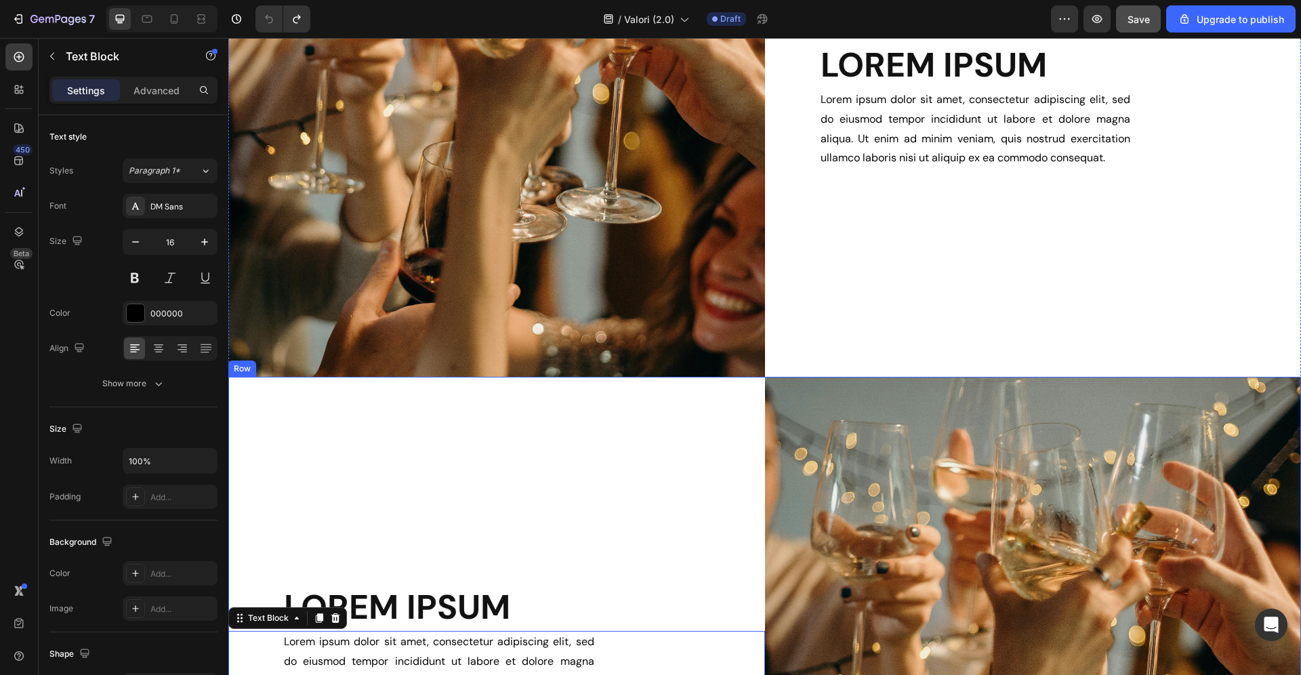
scroll to position [681, 0]
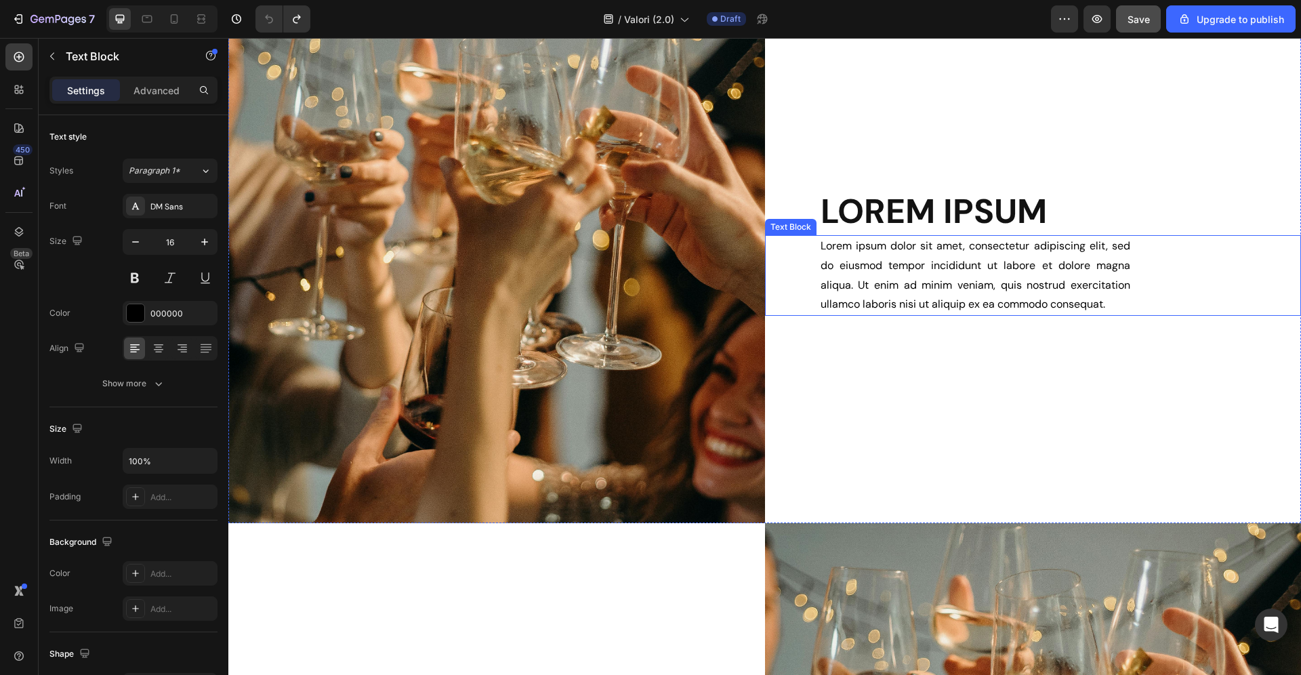
click at [957, 289] on p "Lorem ipsum dolor sit amet, consectetur adipiscing elit, sed do eiusmod tempor …" at bounding box center [975, 275] width 310 height 78
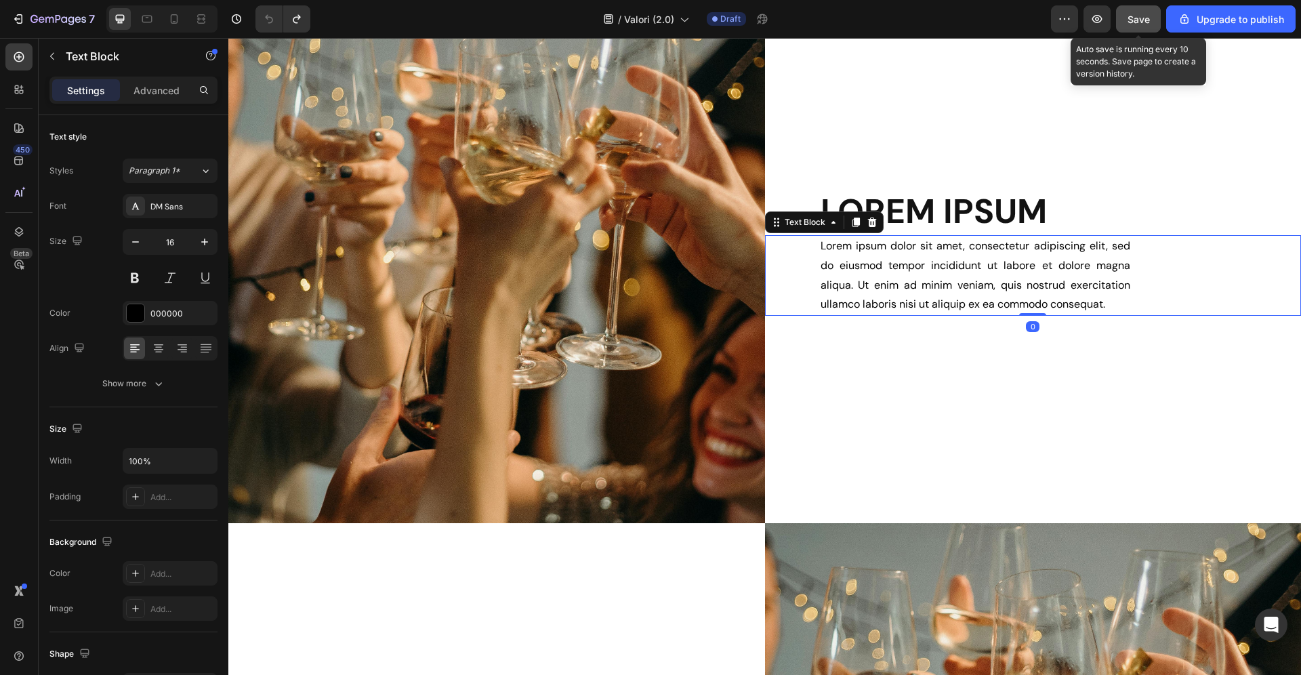
click at [1152, 13] on button "Save" at bounding box center [1138, 18] width 45 height 27
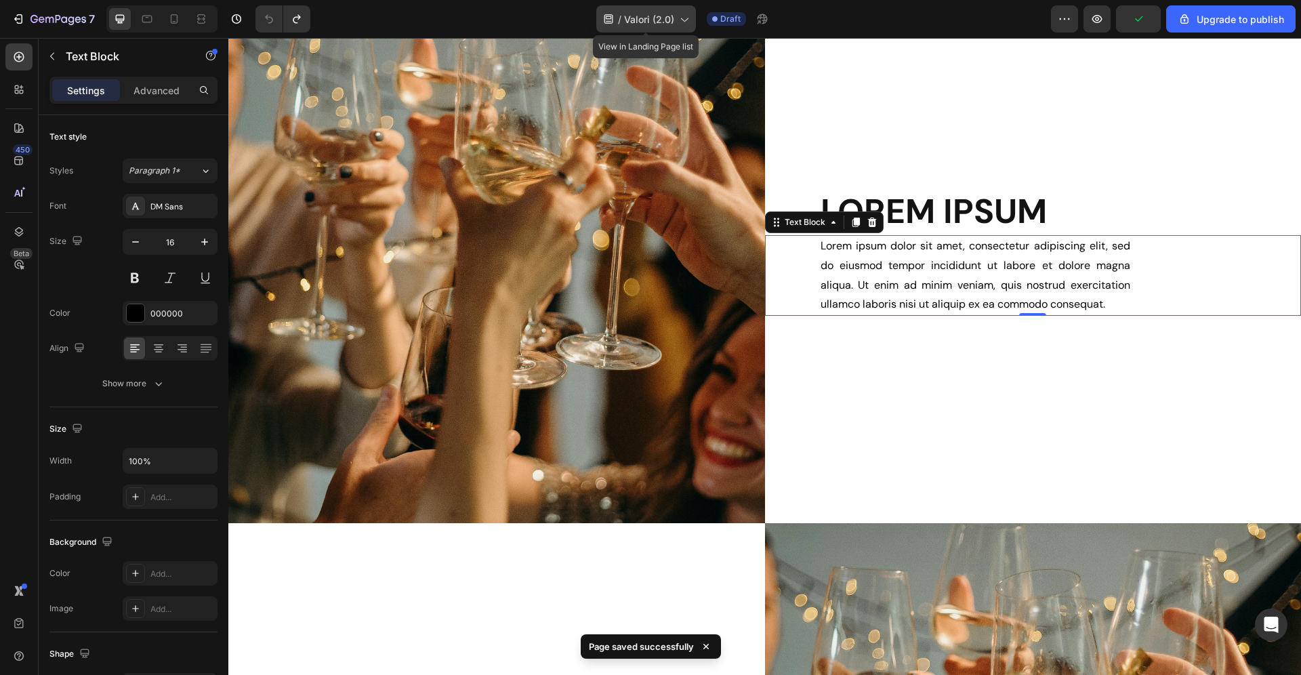
click at [680, 24] on icon at bounding box center [684, 19] width 14 height 14
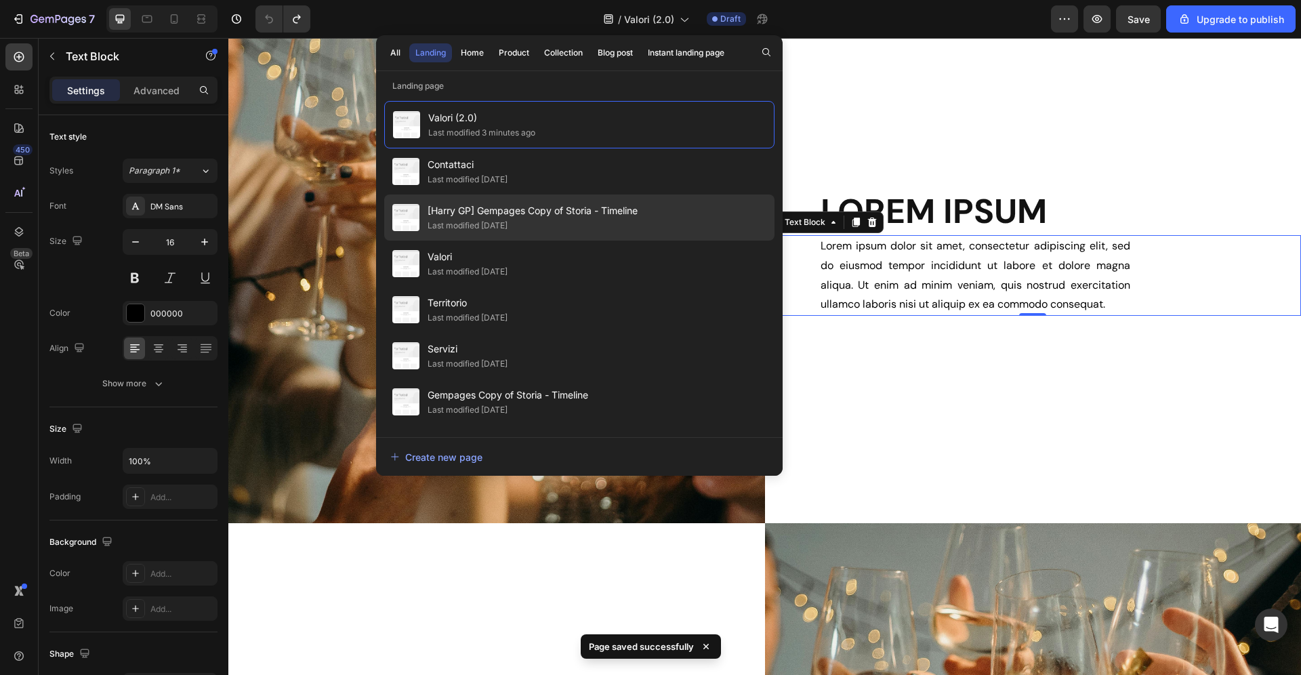
click at [583, 240] on div "[Harry GP] Gempages Copy of Storia - Timeline Last modified 8 days ago" at bounding box center [579, 263] width 390 height 46
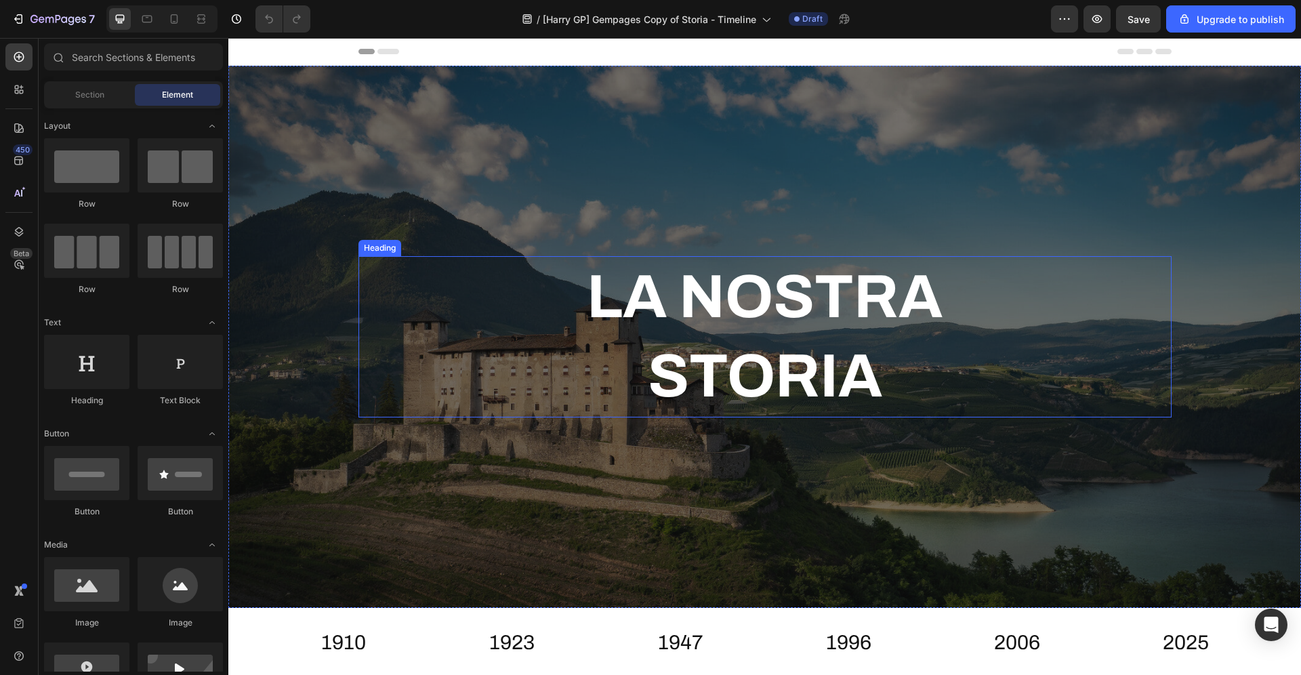
scroll to position [520, 0]
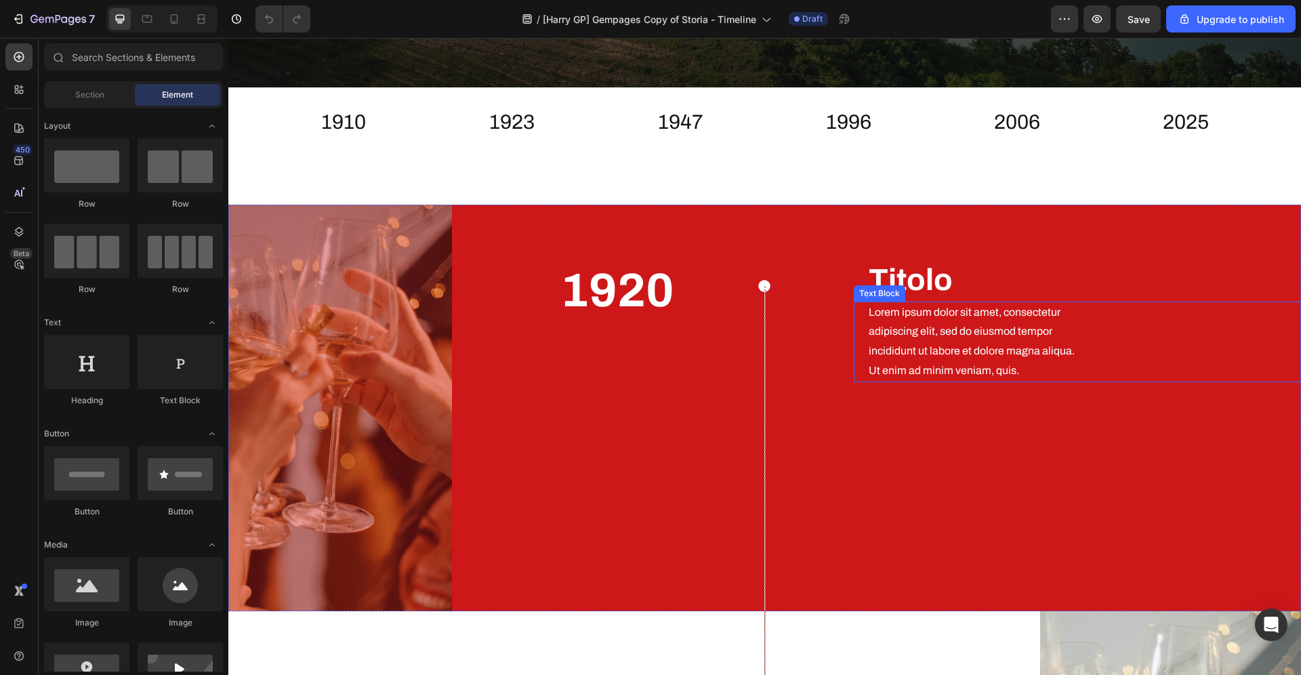
click at [1135, 304] on div "Lorem ipsum dolor sit amet, consectetur adipiscing elit, sed do eiusmod tempor …" at bounding box center [1077, 341] width 447 height 81
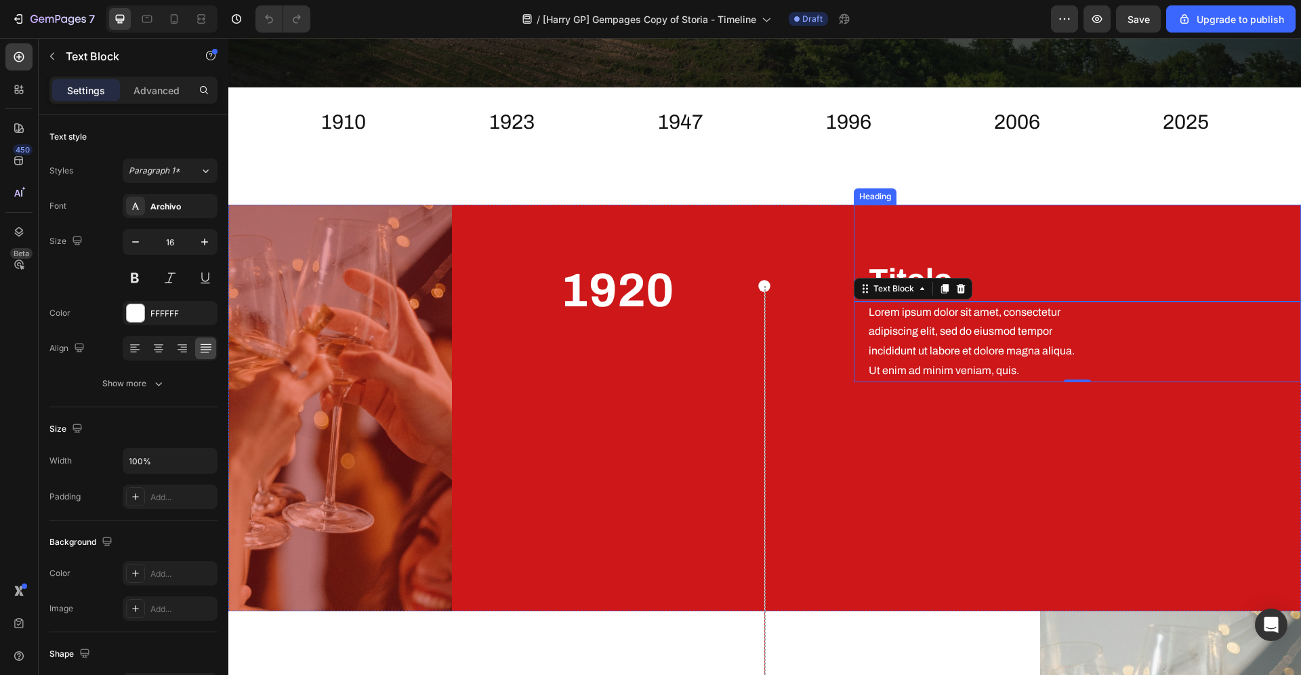
click at [987, 261] on h2 "Titolo" at bounding box center [1084, 280] width 434 height 43
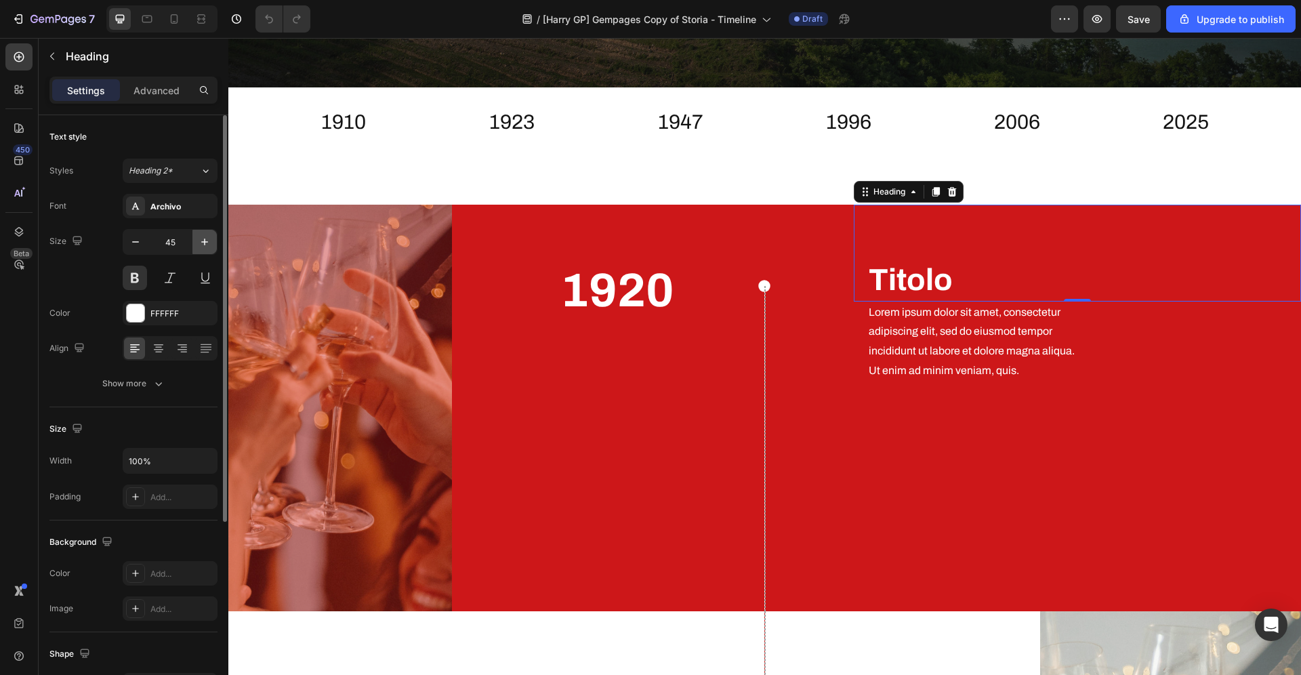
click at [208, 241] on icon "button" at bounding box center [205, 242] width 14 height 14
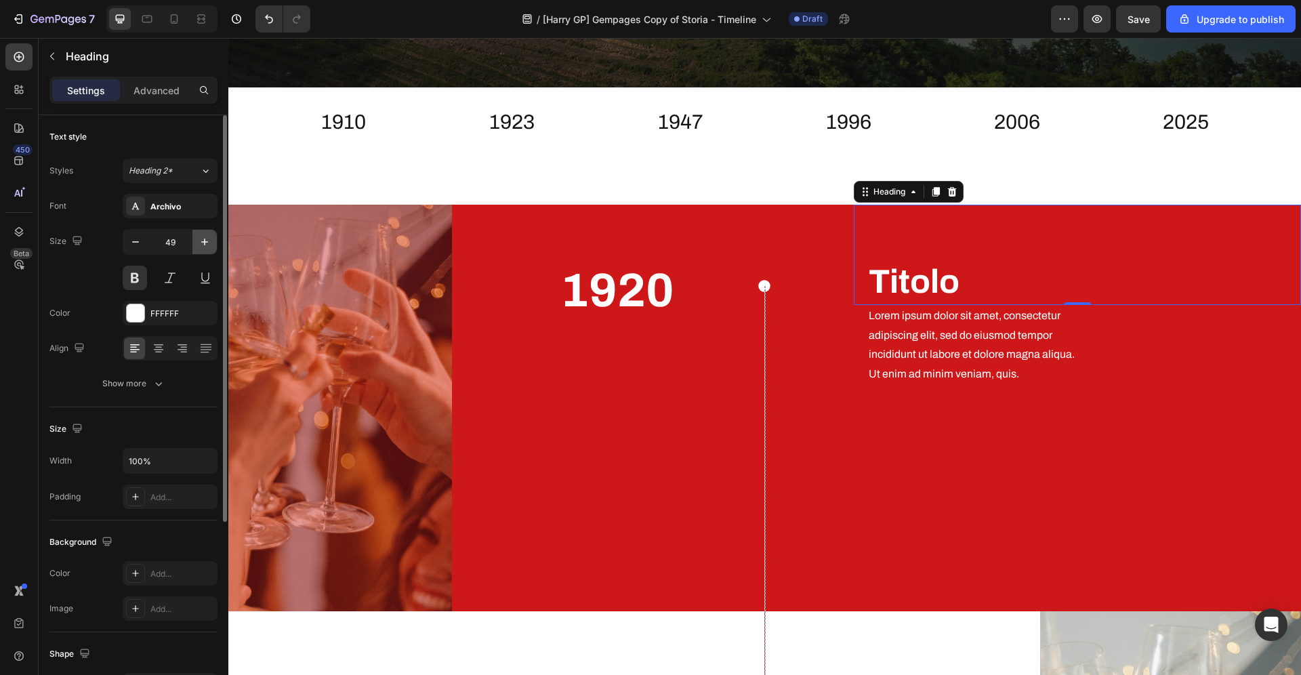
click at [201, 241] on icon "button" at bounding box center [205, 242] width 14 height 14
type input "50"
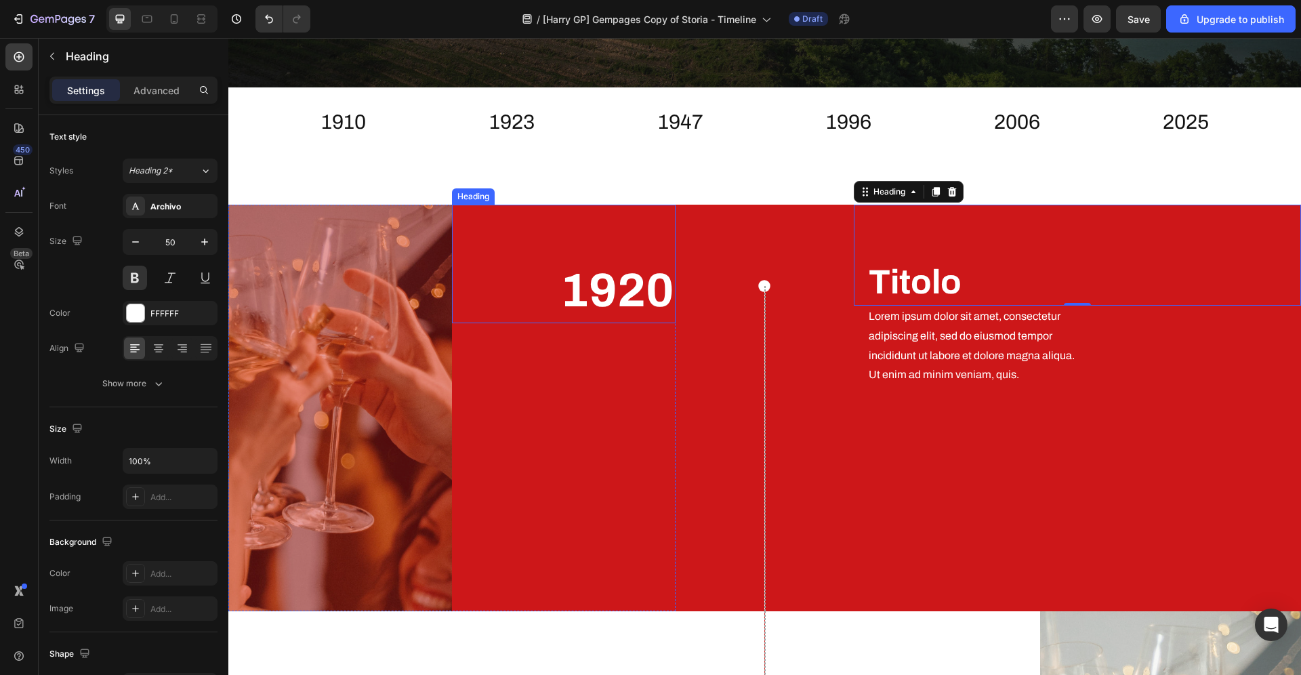
click at [591, 297] on h2 "1920" at bounding box center [617, 291] width 117 height 64
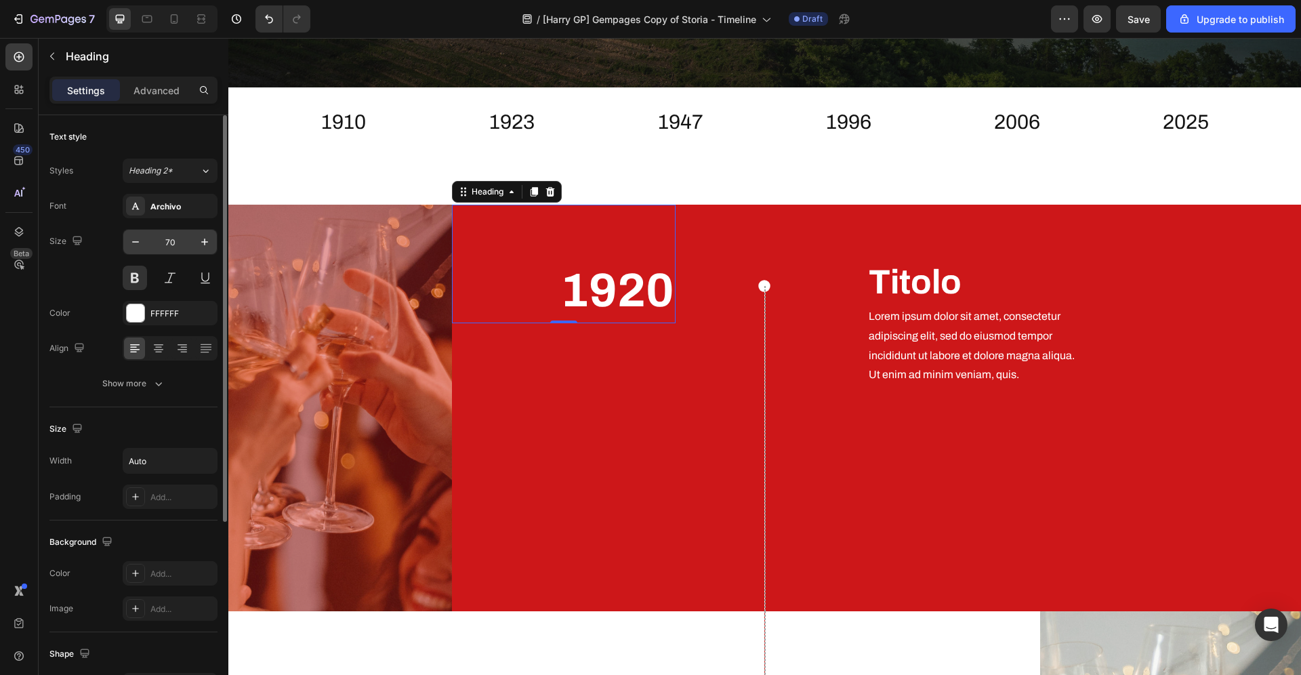
click at [180, 242] on input "70" at bounding box center [170, 242] width 45 height 24
type input "50"
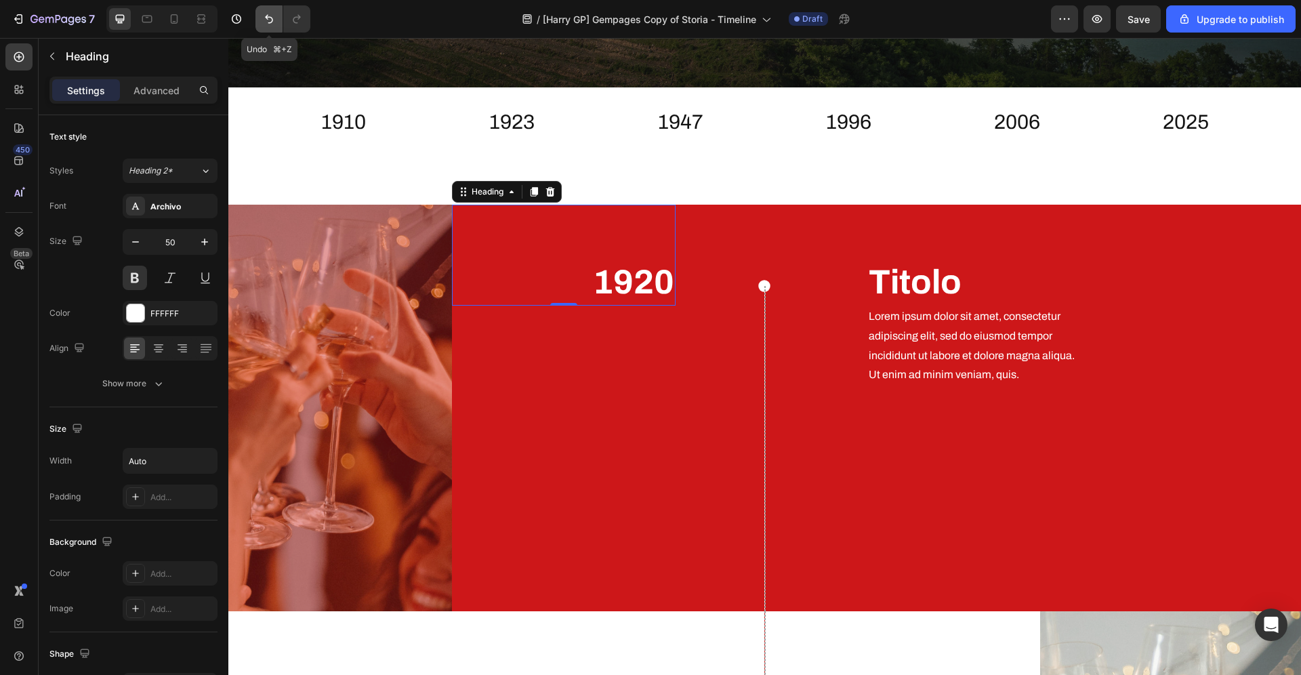
click at [267, 19] on icon "Undo/Redo" at bounding box center [269, 19] width 8 height 9
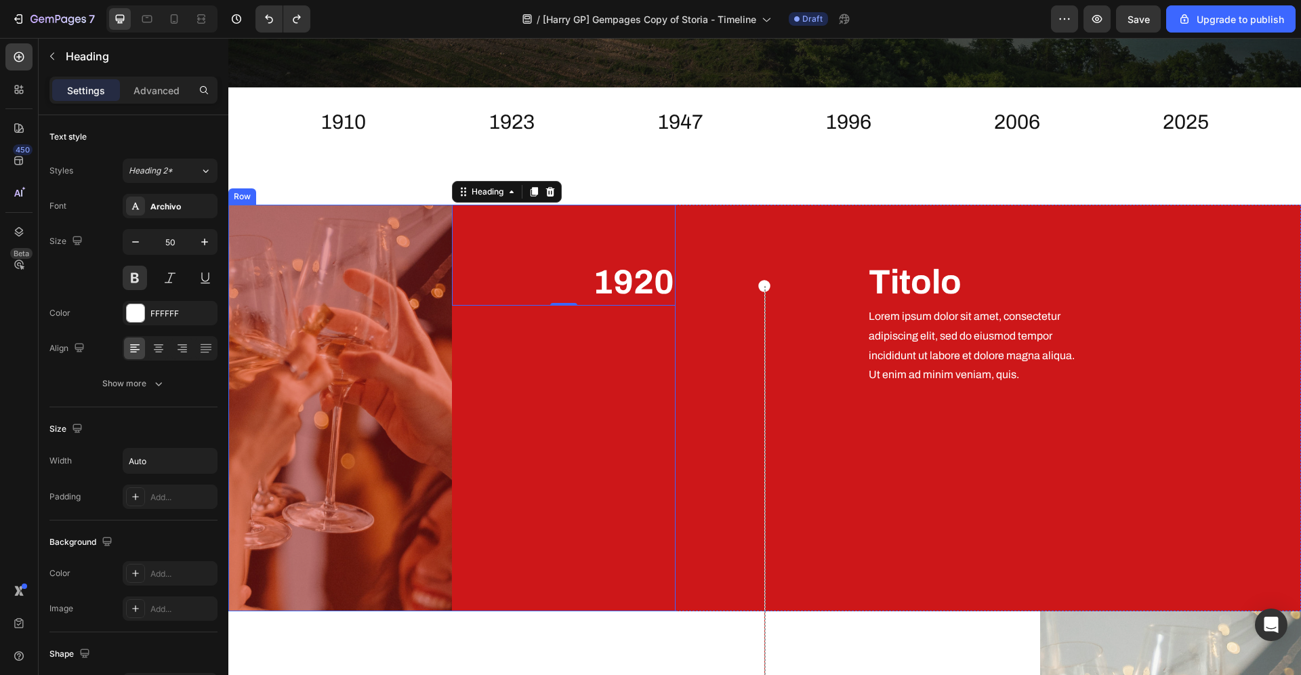
click at [662, 522] on div "1920 Heading 0" at bounding box center [564, 408] width 224 height 406
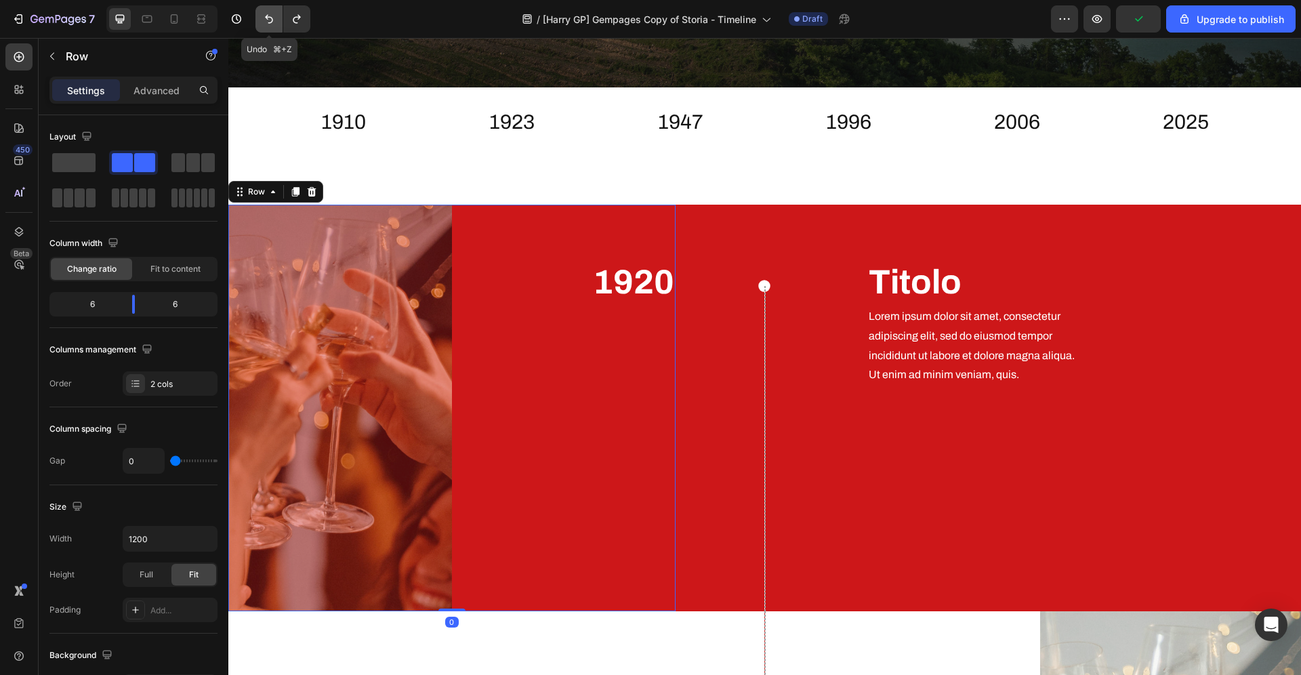
click at [274, 19] on icon "Undo/Redo" at bounding box center [269, 19] width 14 height 14
click at [273, 22] on icon "Undo/Redo" at bounding box center [269, 19] width 14 height 14
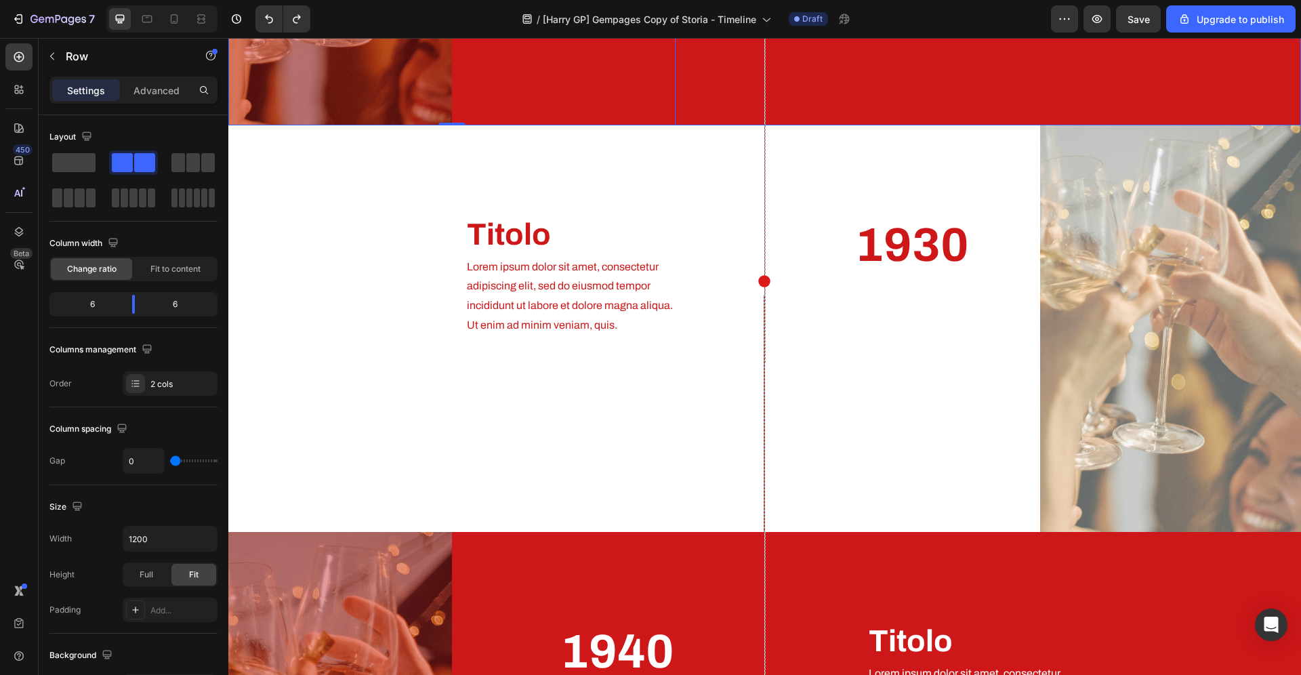
scroll to position [1055, 0]
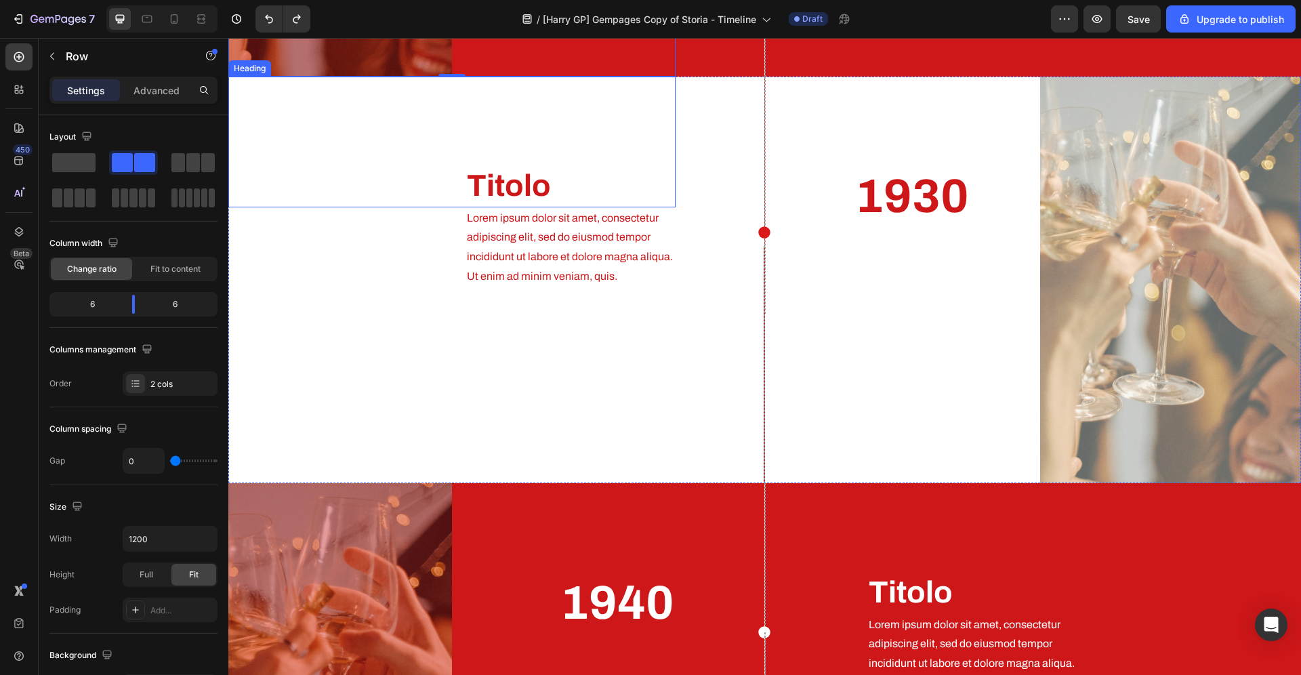
click at [506, 192] on h2 "Titolo" at bounding box center [570, 186] width 210 height 43
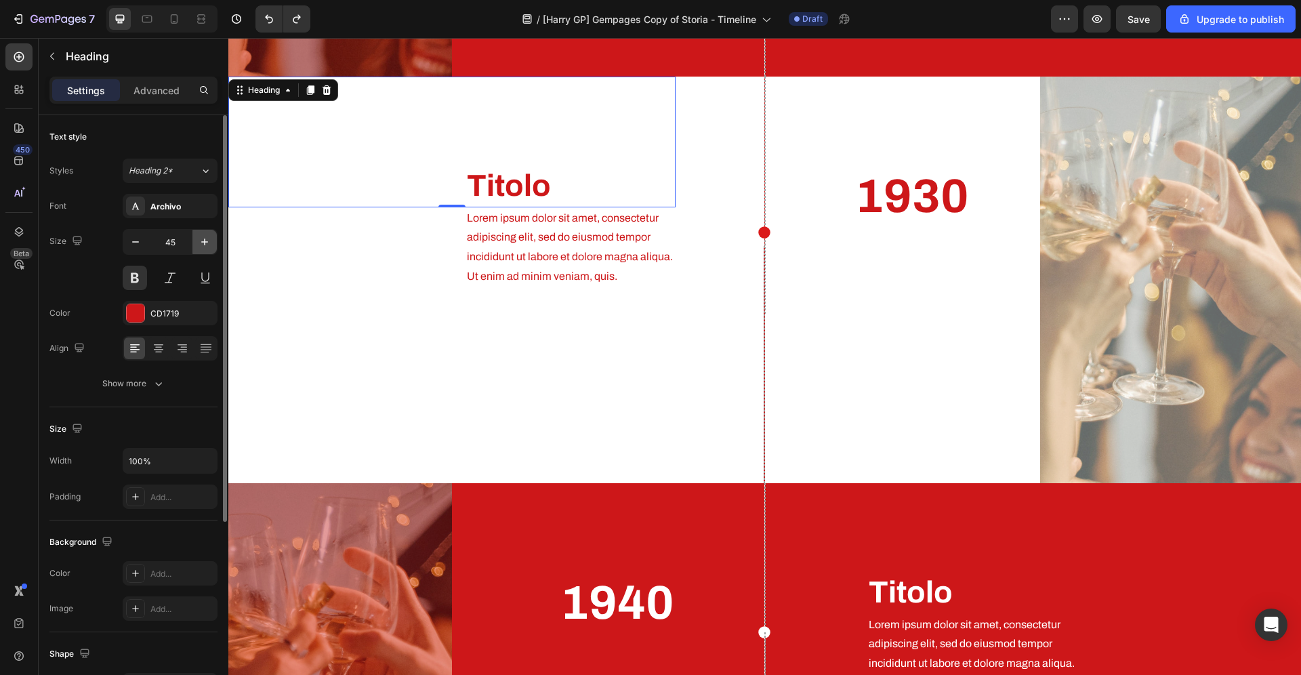
click at [209, 240] on icon "button" at bounding box center [205, 242] width 14 height 14
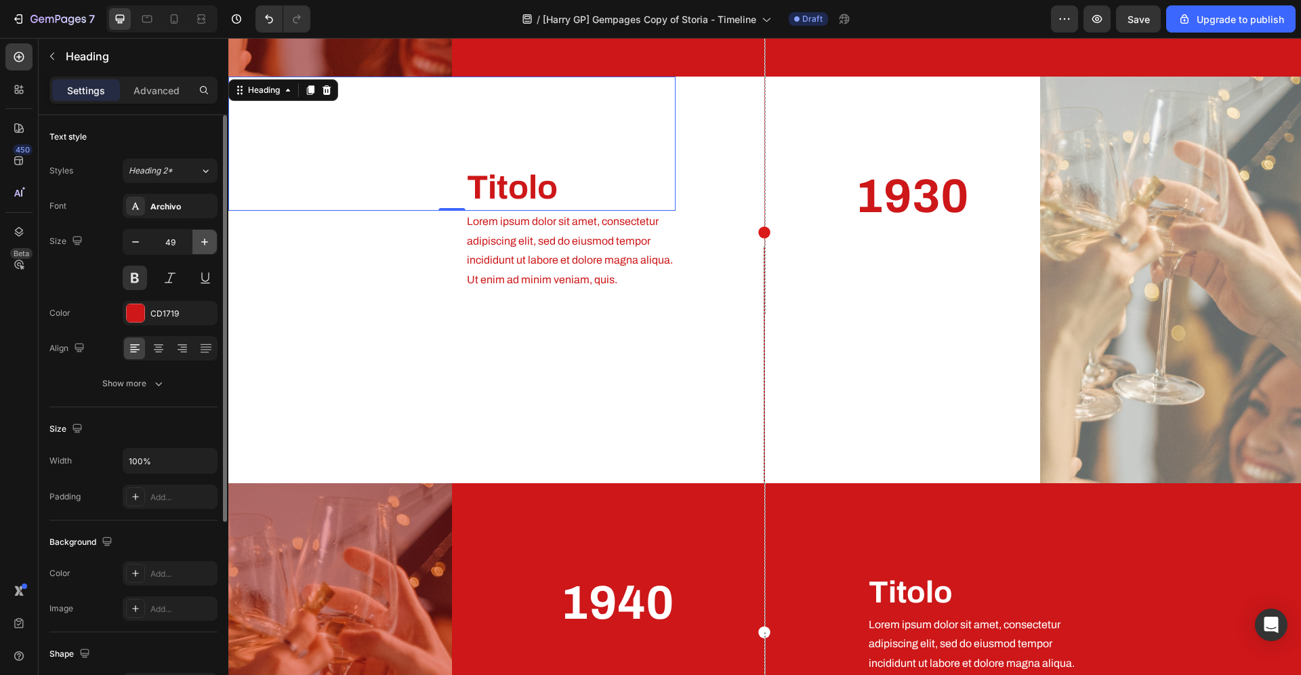
type input "50"
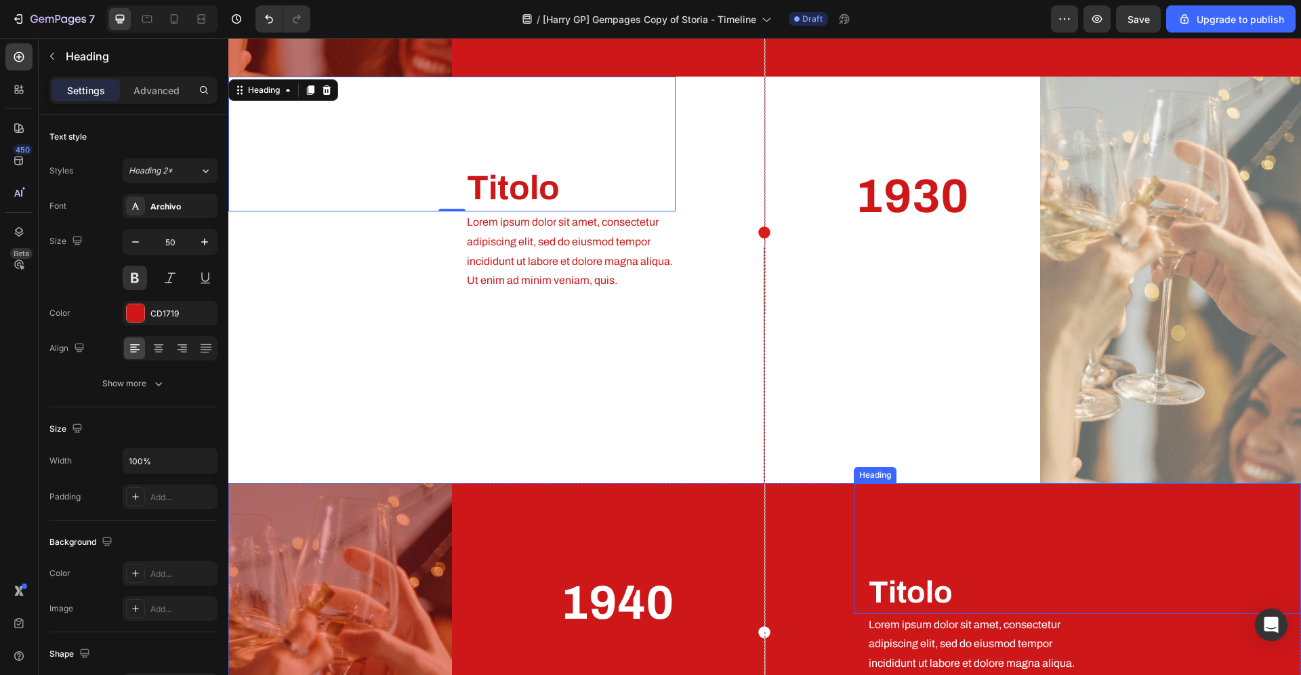
click at [959, 584] on h2 "Titolo" at bounding box center [1084, 592] width 434 height 43
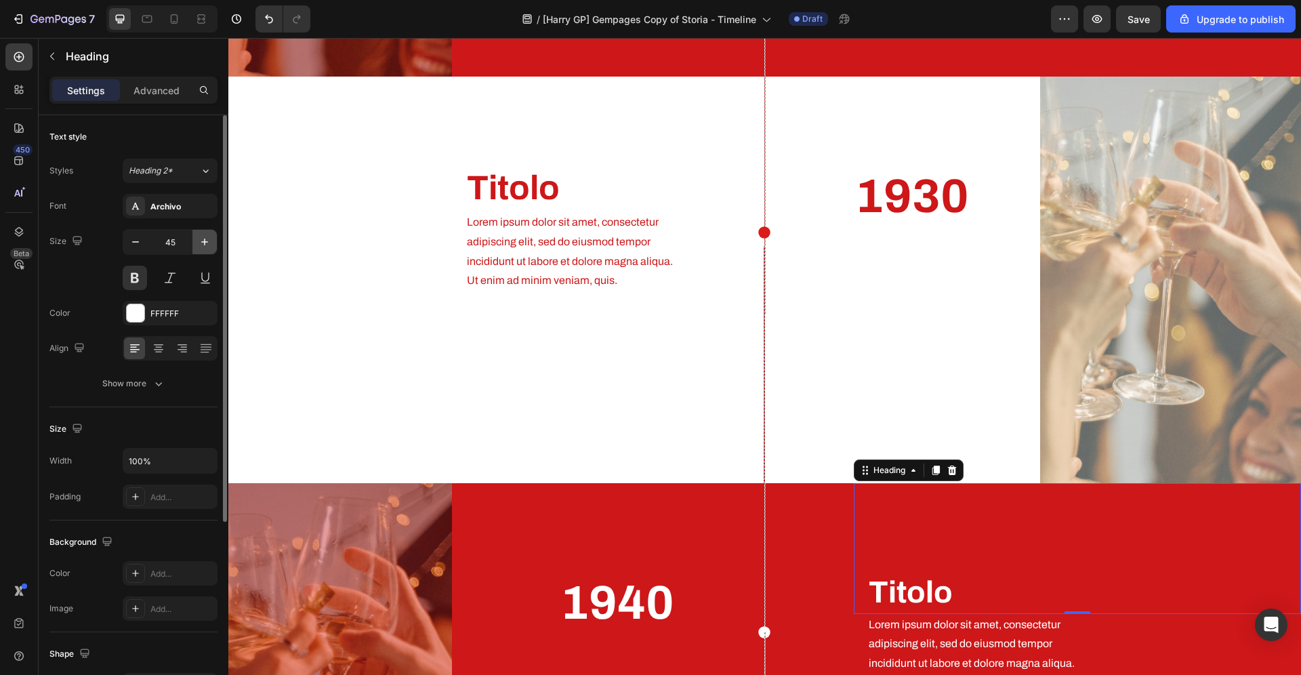
click at [211, 243] on icon "button" at bounding box center [205, 242] width 14 height 14
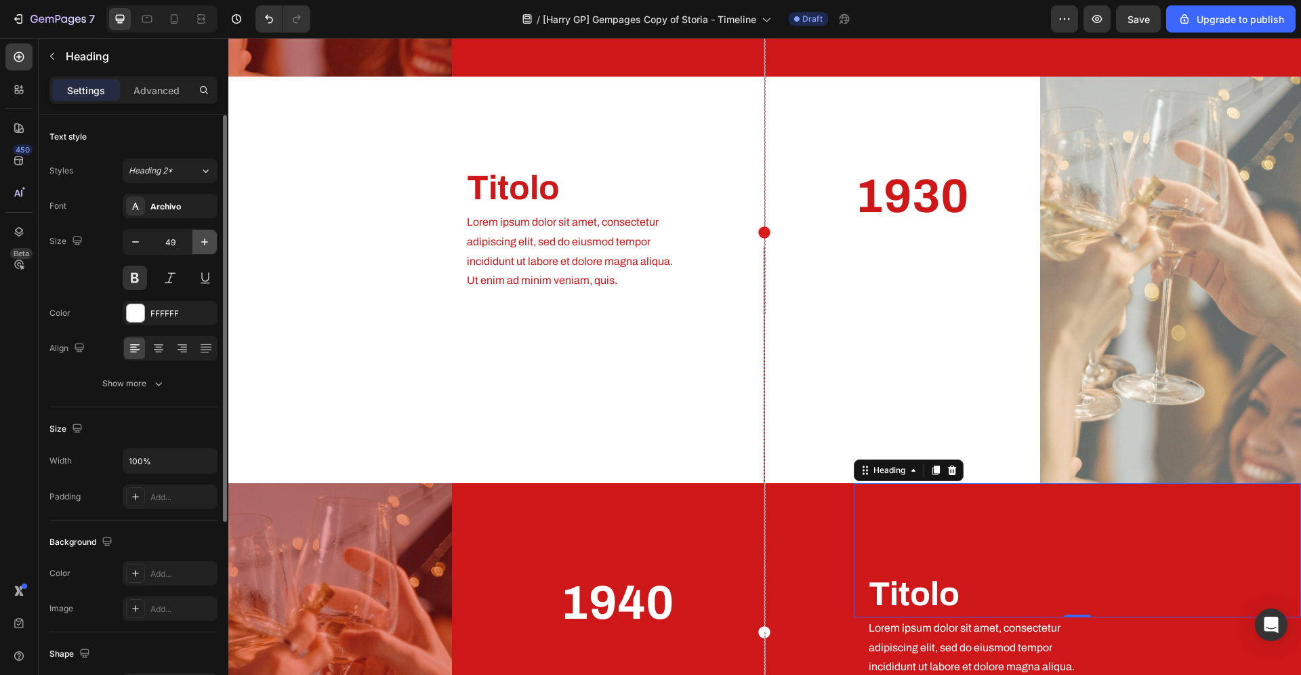
click at [213, 243] on button "button" at bounding box center [204, 242] width 24 height 24
type input "50"
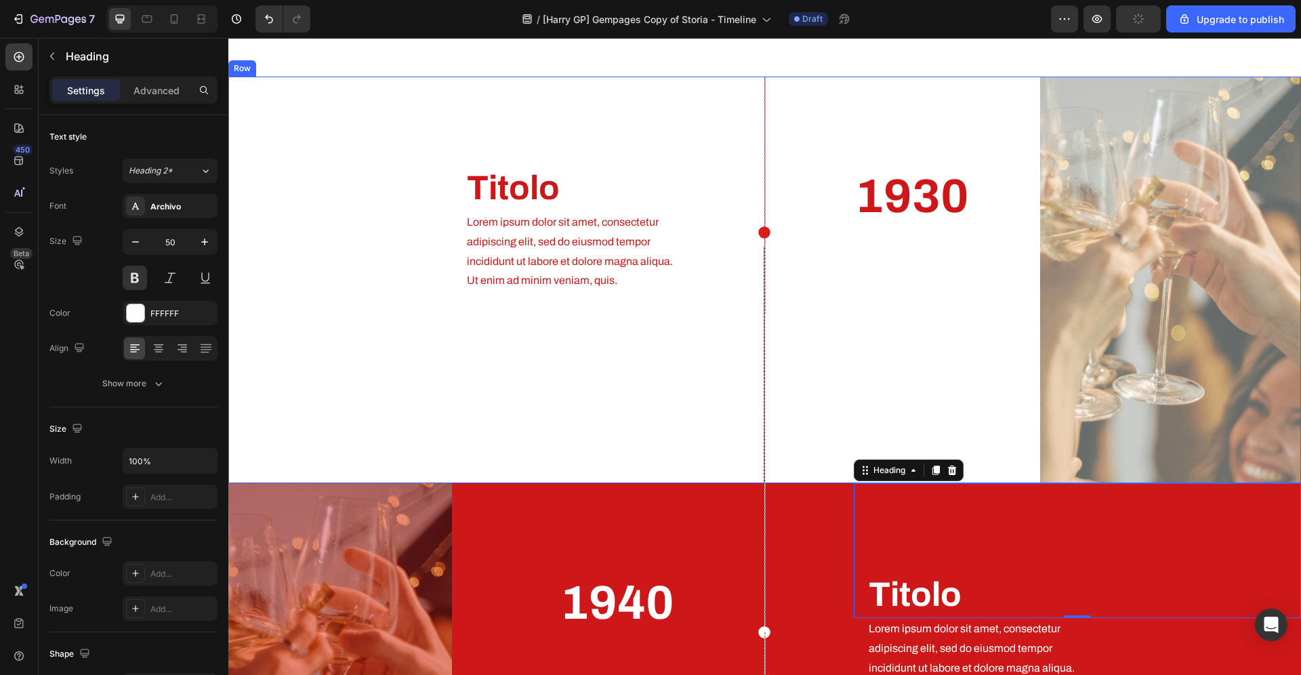
scroll to position [1471, 0]
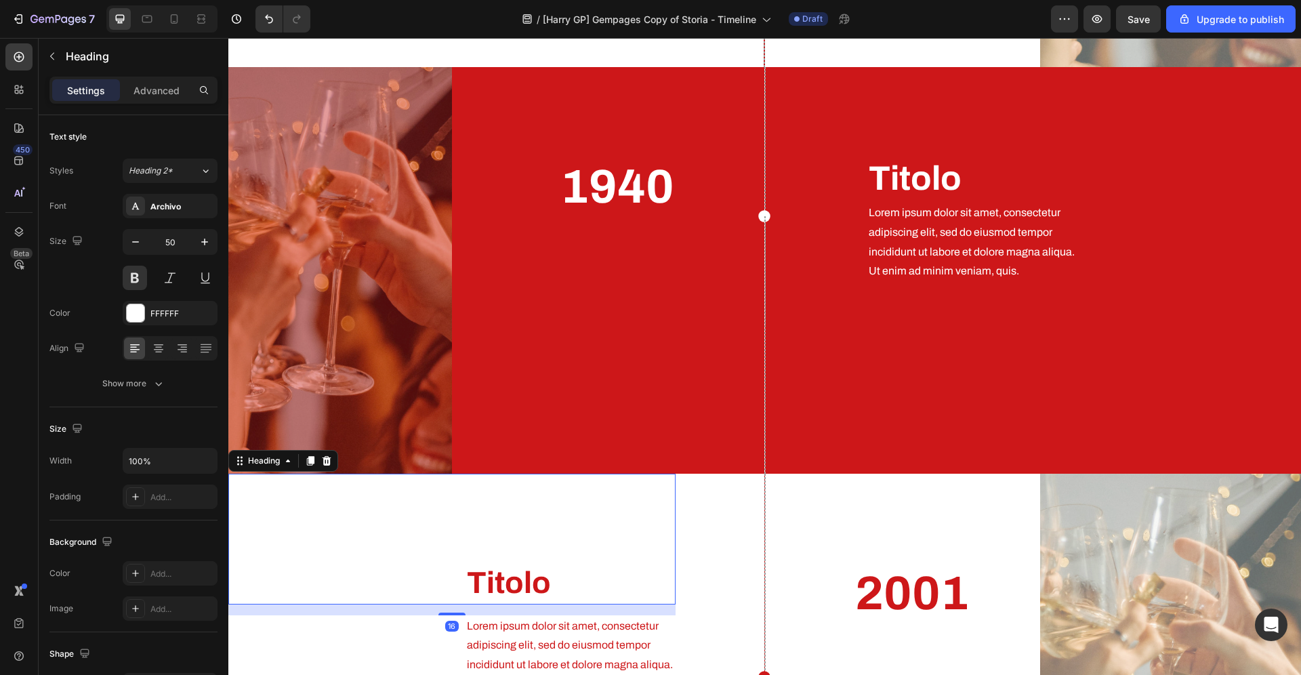
click at [532, 593] on h2 "Titolo" at bounding box center [570, 583] width 210 height 43
click at [206, 238] on icon "button" at bounding box center [205, 242] width 14 height 14
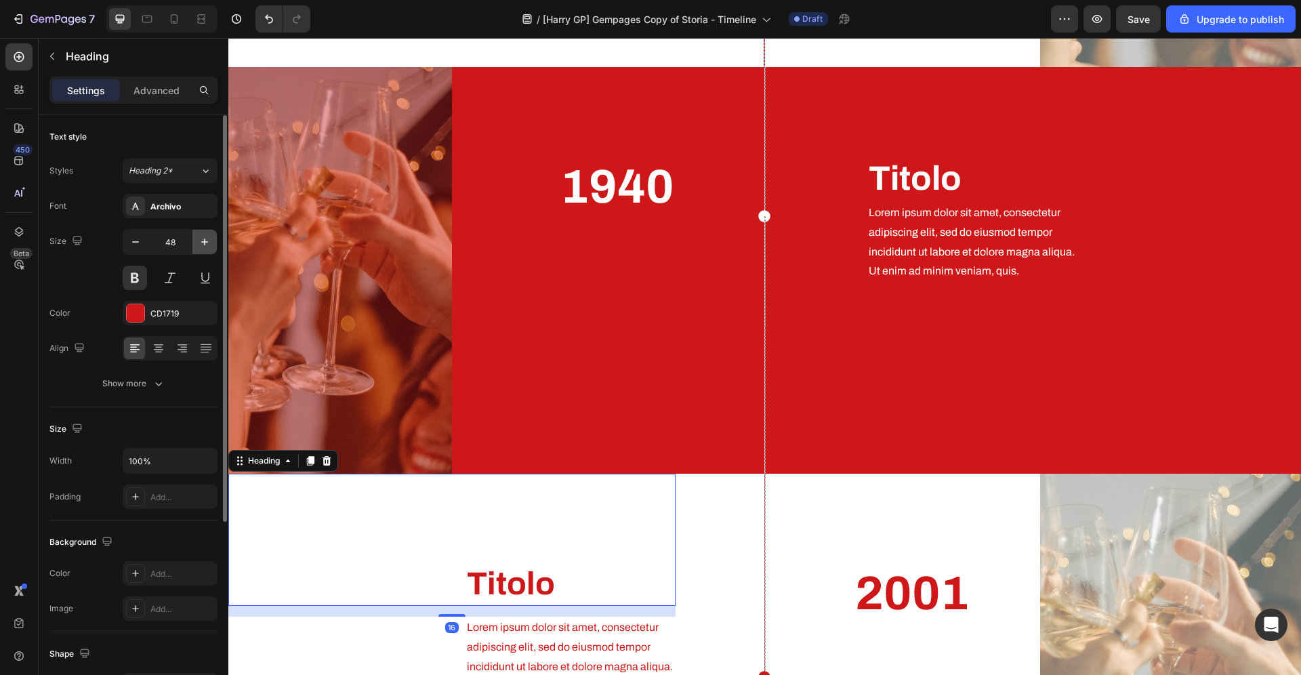
click at [206, 238] on icon "button" at bounding box center [205, 242] width 14 height 14
type input "50"
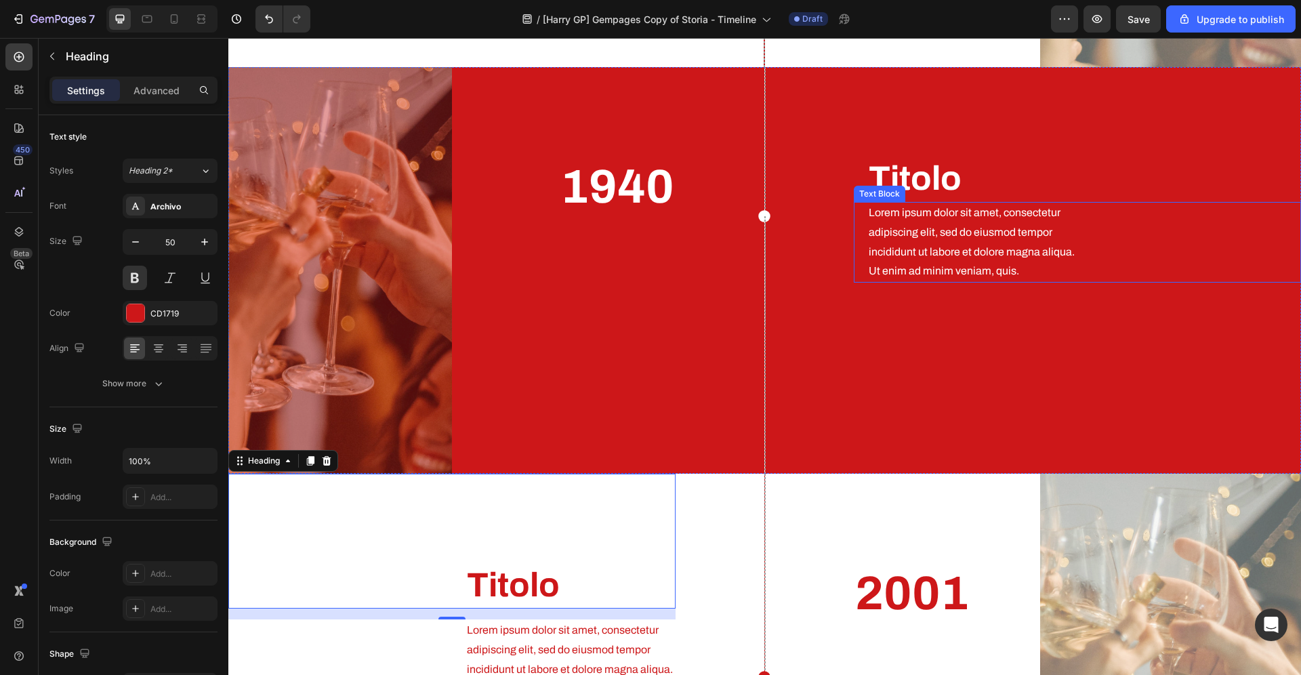
click at [1022, 223] on p "adipiscing elit, sed do eiusmod tempor" at bounding box center [982, 233] width 228 height 20
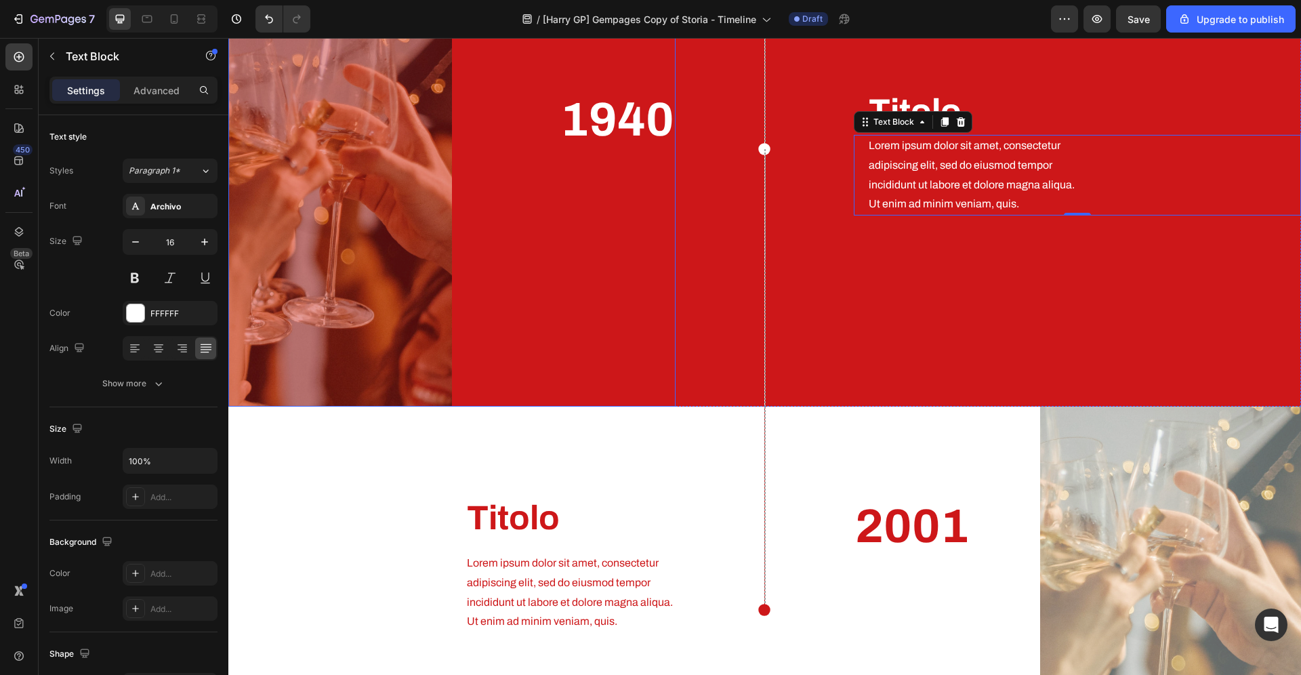
scroll to position [1571, 0]
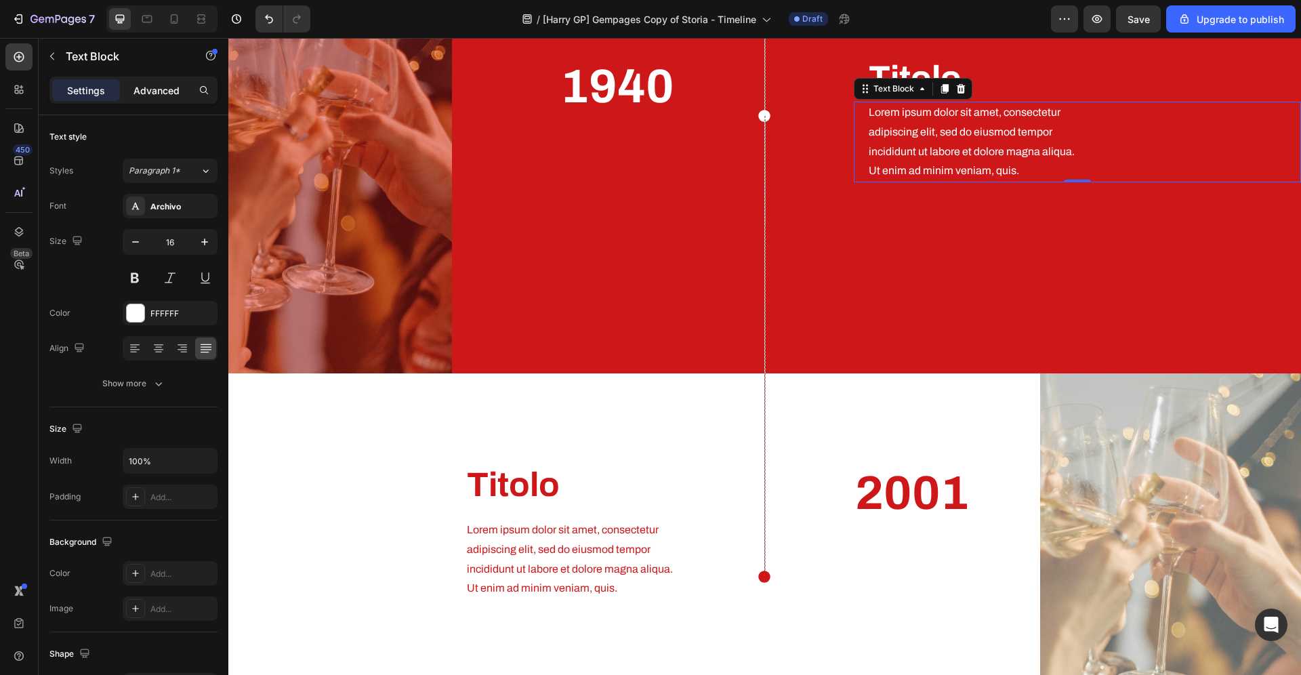
click at [147, 93] on p "Advanced" at bounding box center [156, 90] width 46 height 14
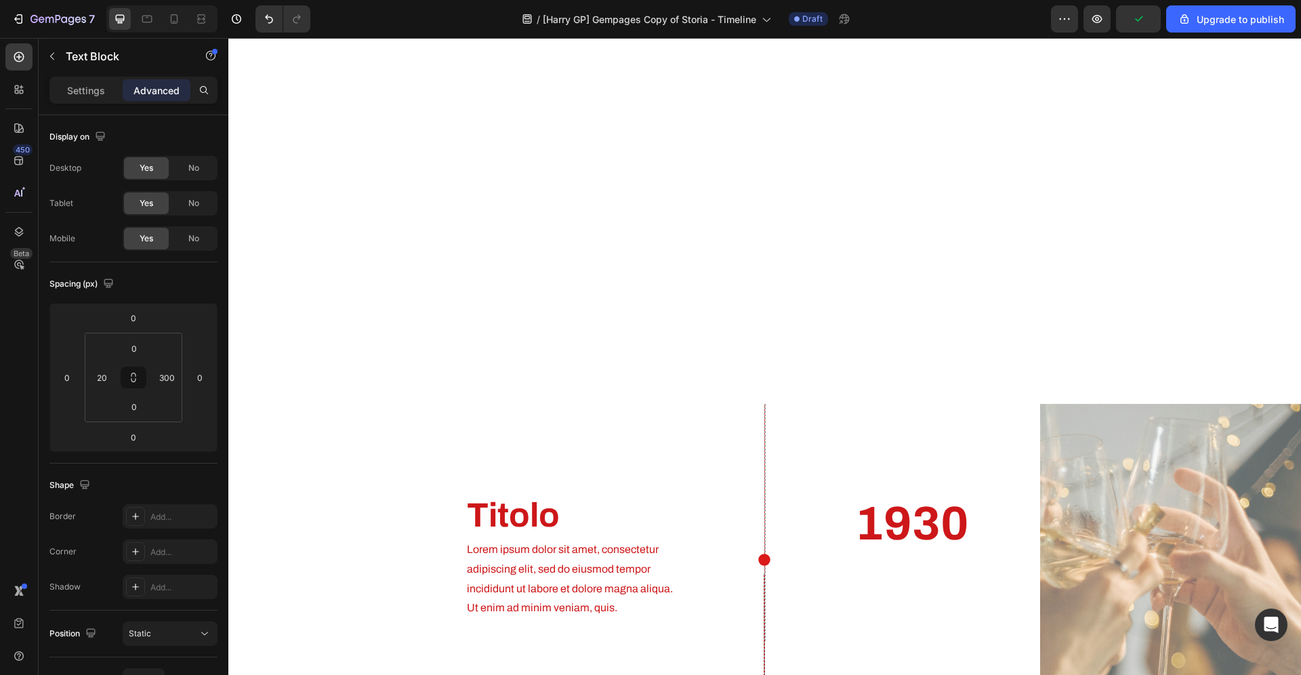
scroll to position [230, 0]
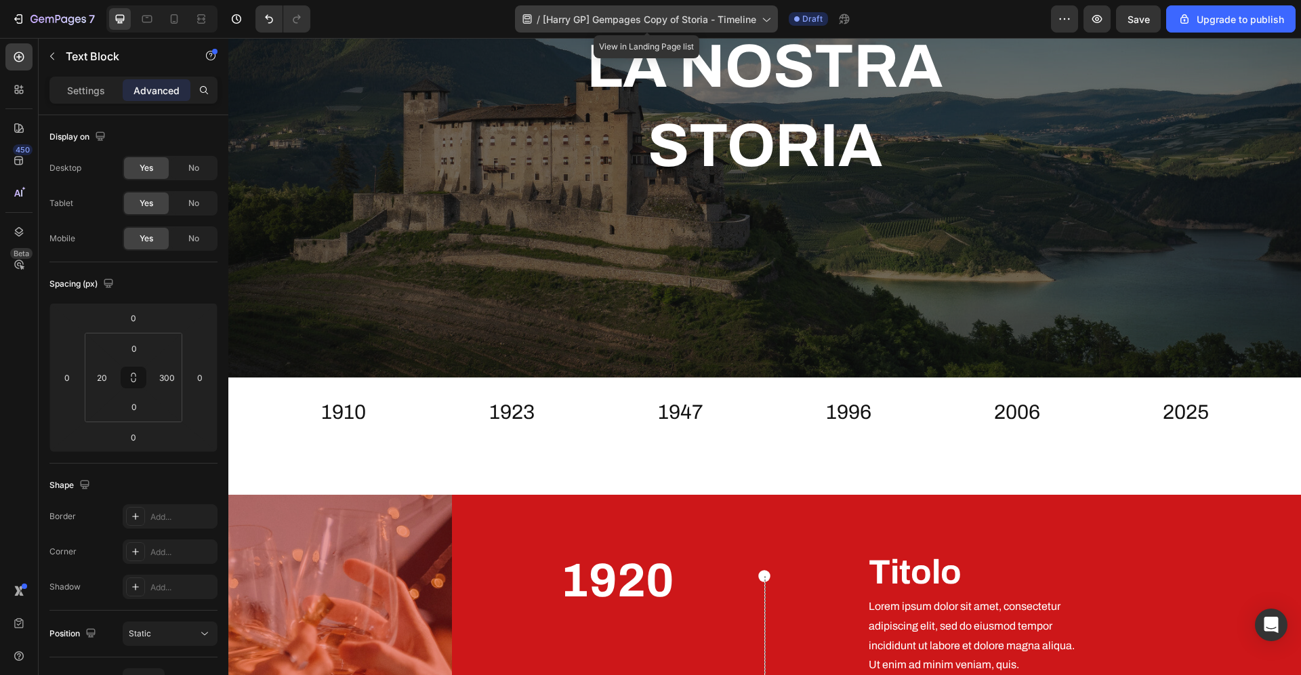
click at [715, 18] on span "[Harry GP] Gempages Copy of Storia - Timeline" at bounding box center [649, 19] width 213 height 14
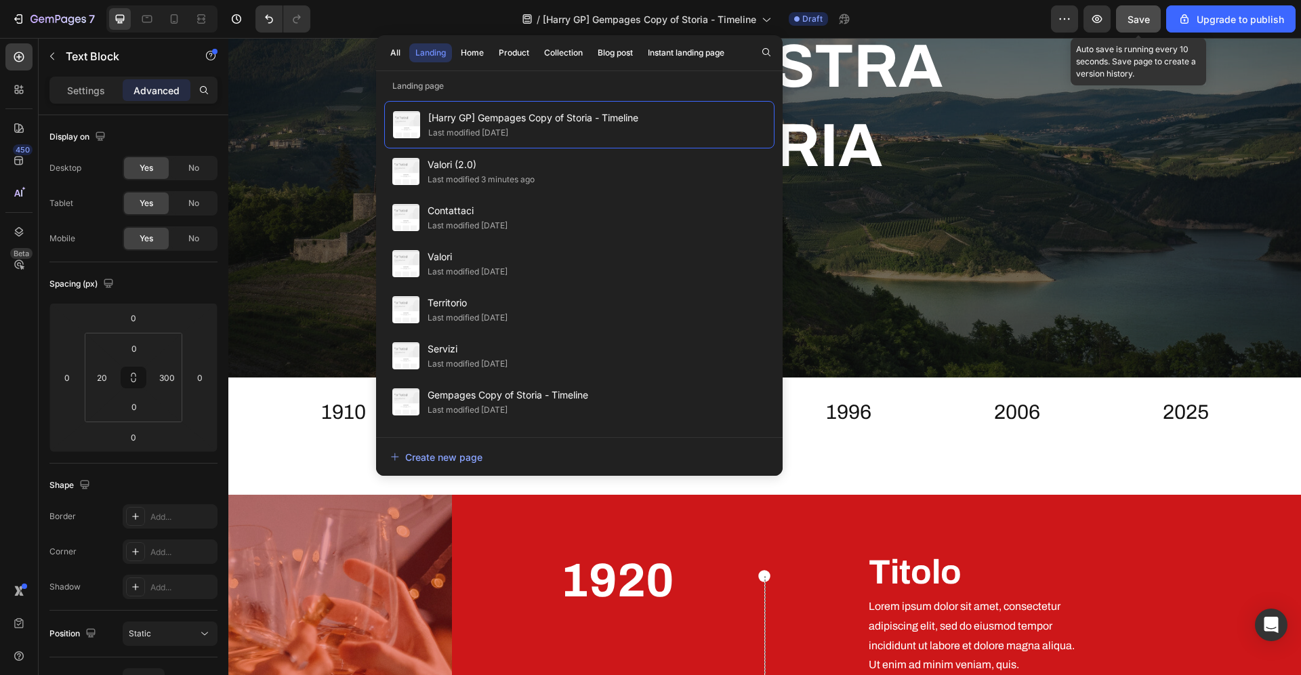
click at [1140, 14] on span "Save" at bounding box center [1138, 20] width 22 height 12
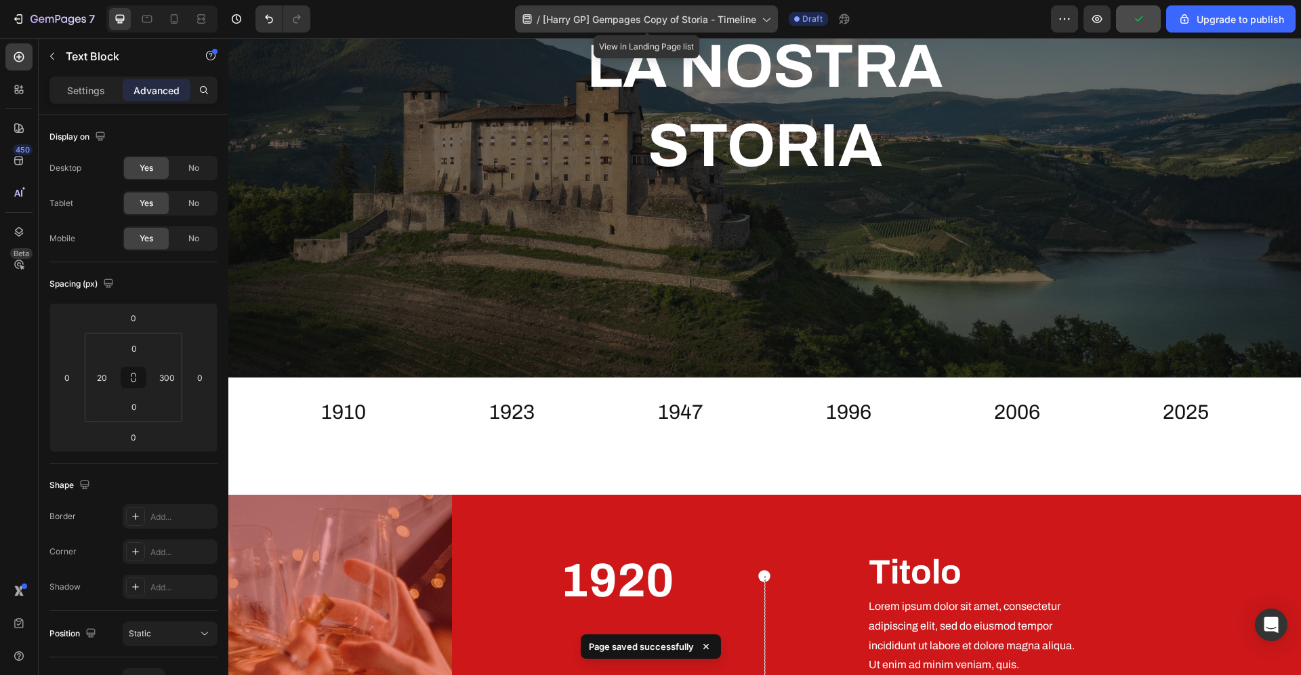
click at [627, 20] on span "[Harry GP] Gempages Copy of Storia - Timeline" at bounding box center [649, 19] width 213 height 14
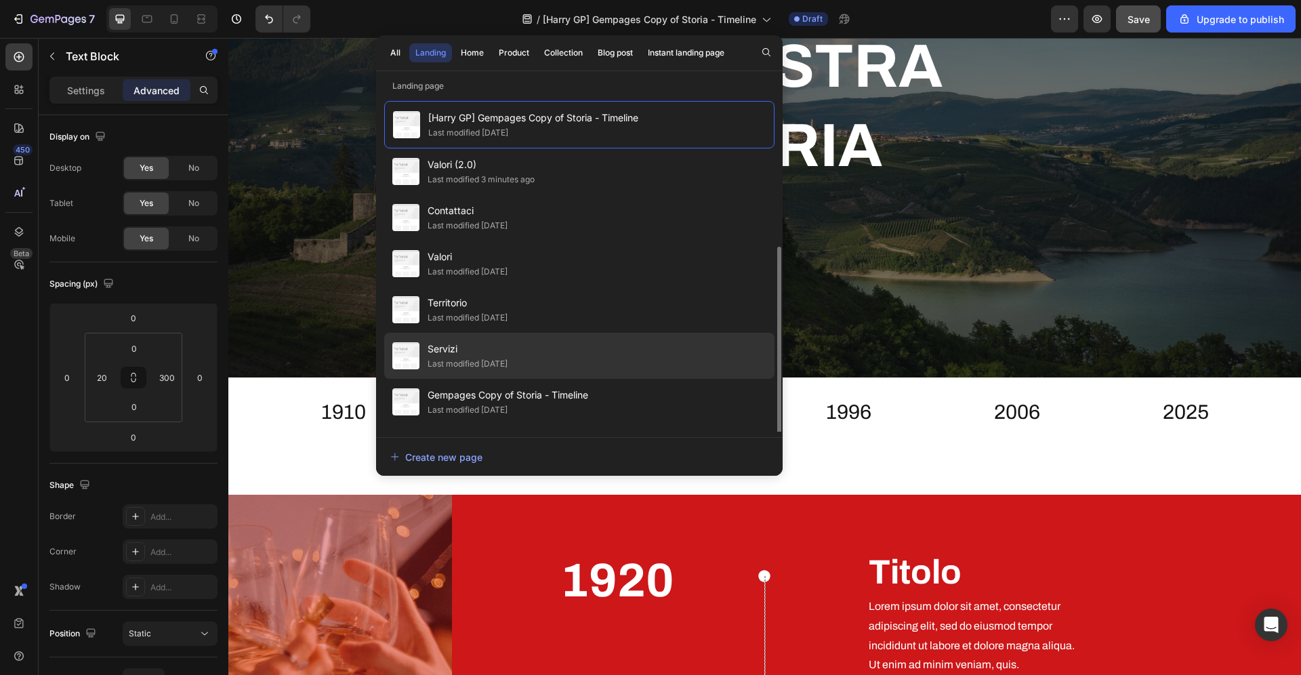
scroll to position [85, 0]
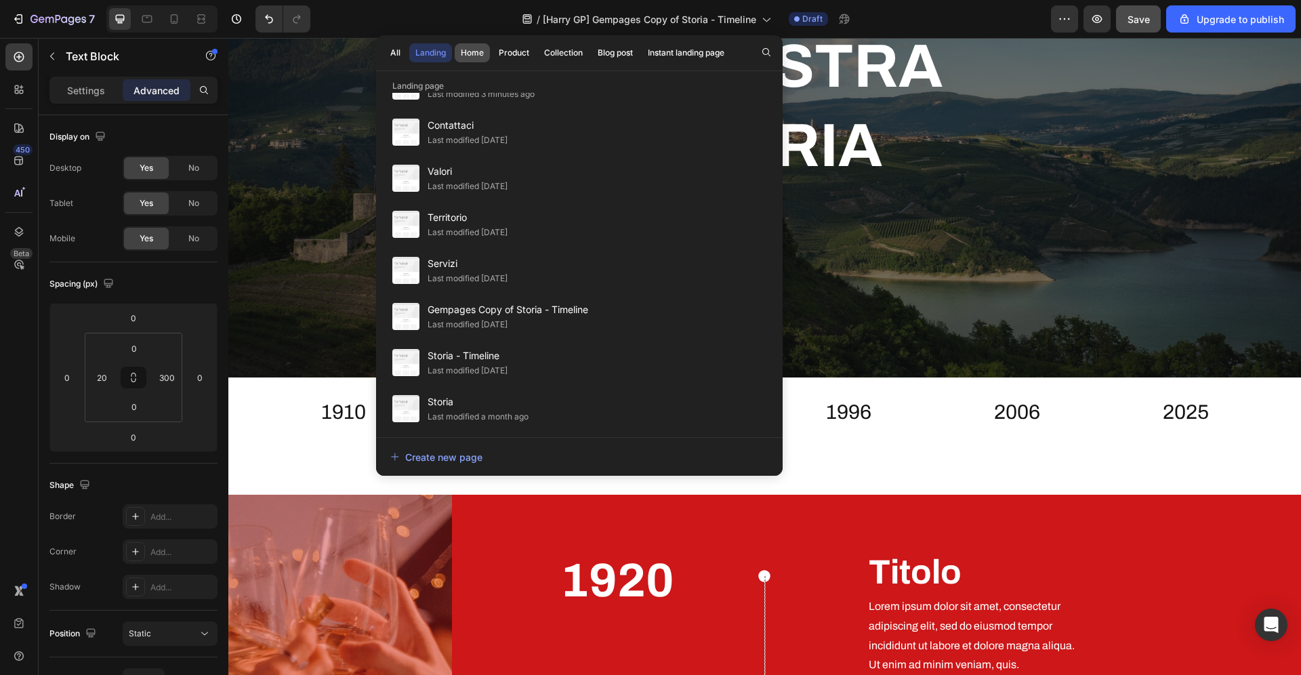
click at [480, 48] on div "Home" at bounding box center [472, 53] width 23 height 12
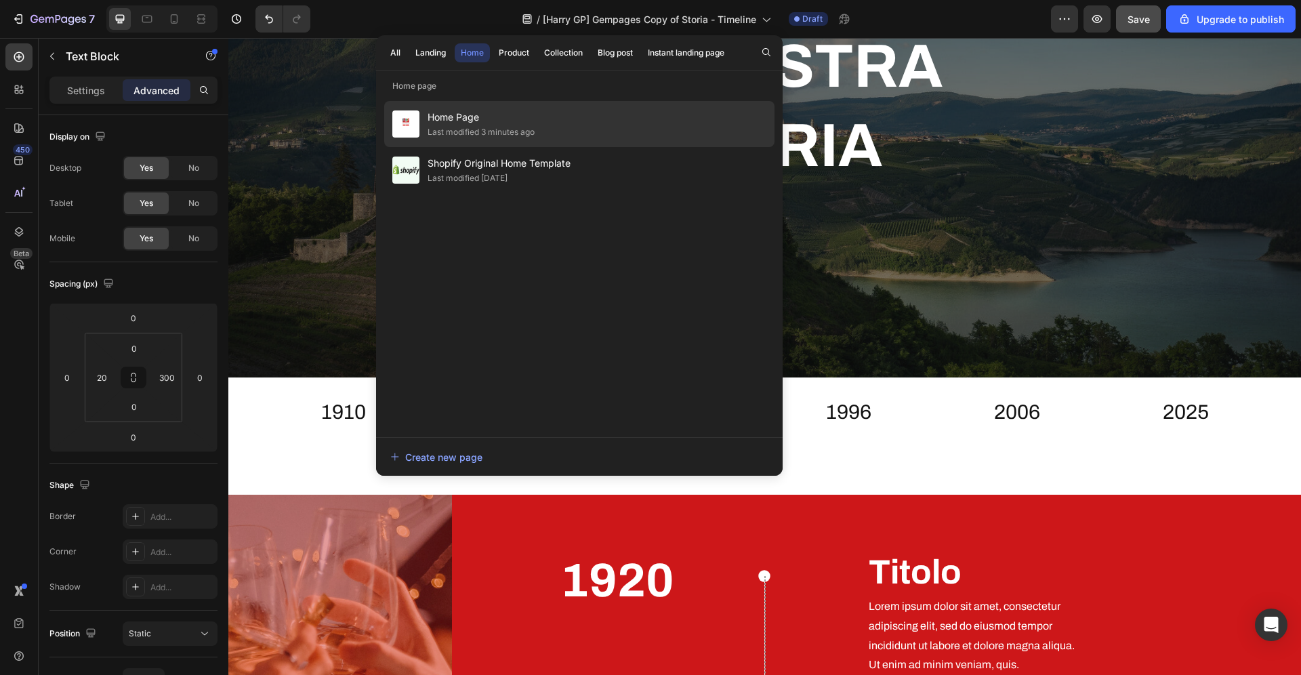
scroll to position [0, 0]
click at [520, 129] on div "Last modified 3 minutes ago" at bounding box center [480, 132] width 107 height 14
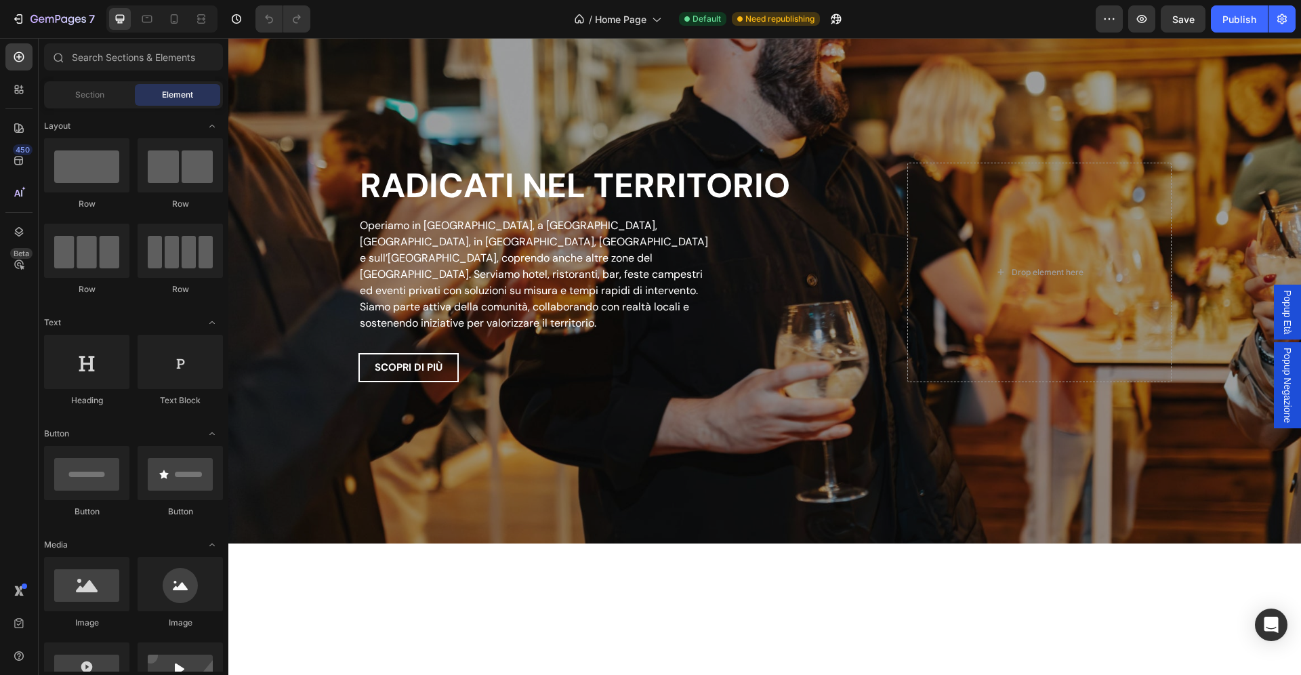
scroll to position [2403, 0]
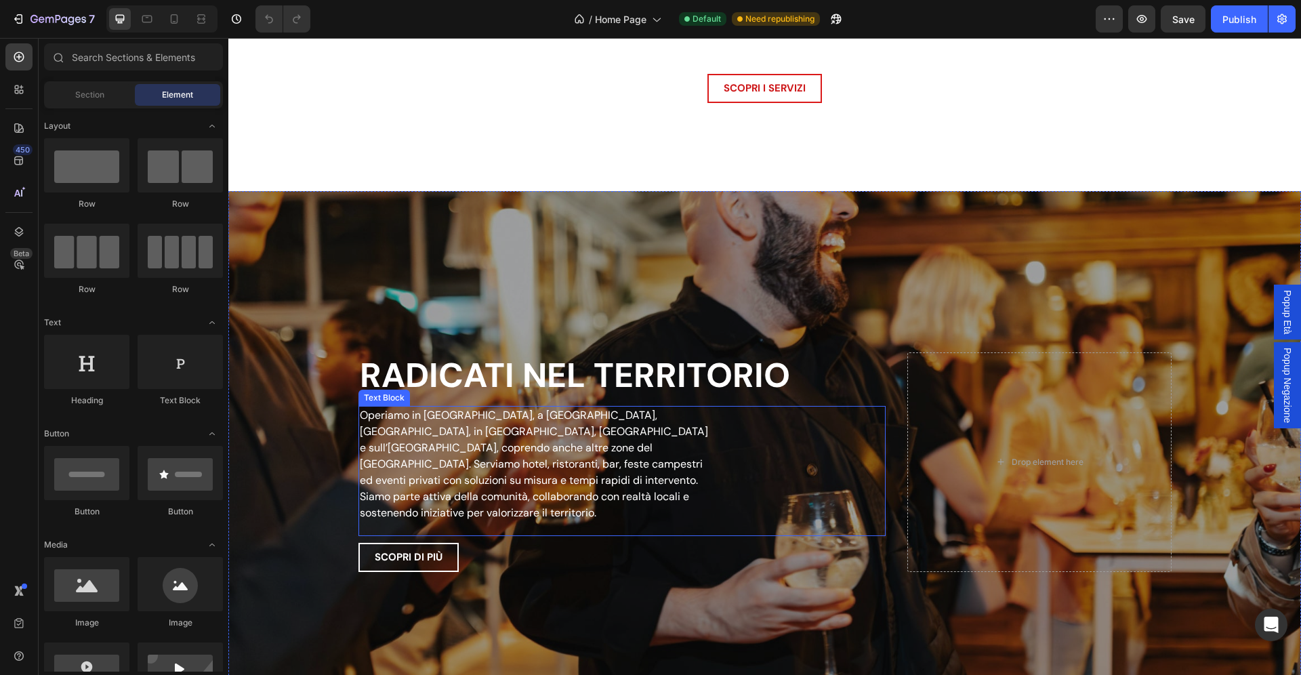
click at [572, 455] on p "Operiamo in [GEOGRAPHIC_DATA], a [GEOGRAPHIC_DATA], [GEOGRAPHIC_DATA], in [GEOG…" at bounding box center [538, 464] width 356 height 114
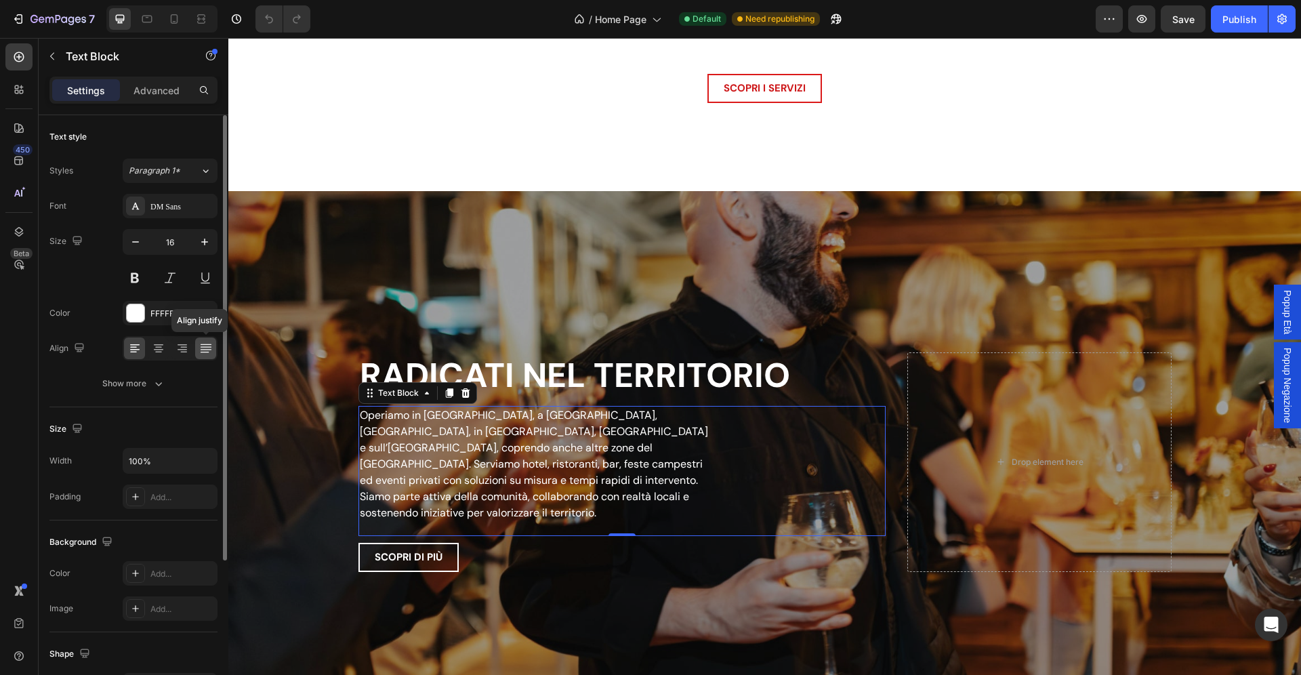
click at [204, 352] on icon at bounding box center [204, 352] width 9 height 1
click at [137, 349] on icon at bounding box center [135, 348] width 14 height 14
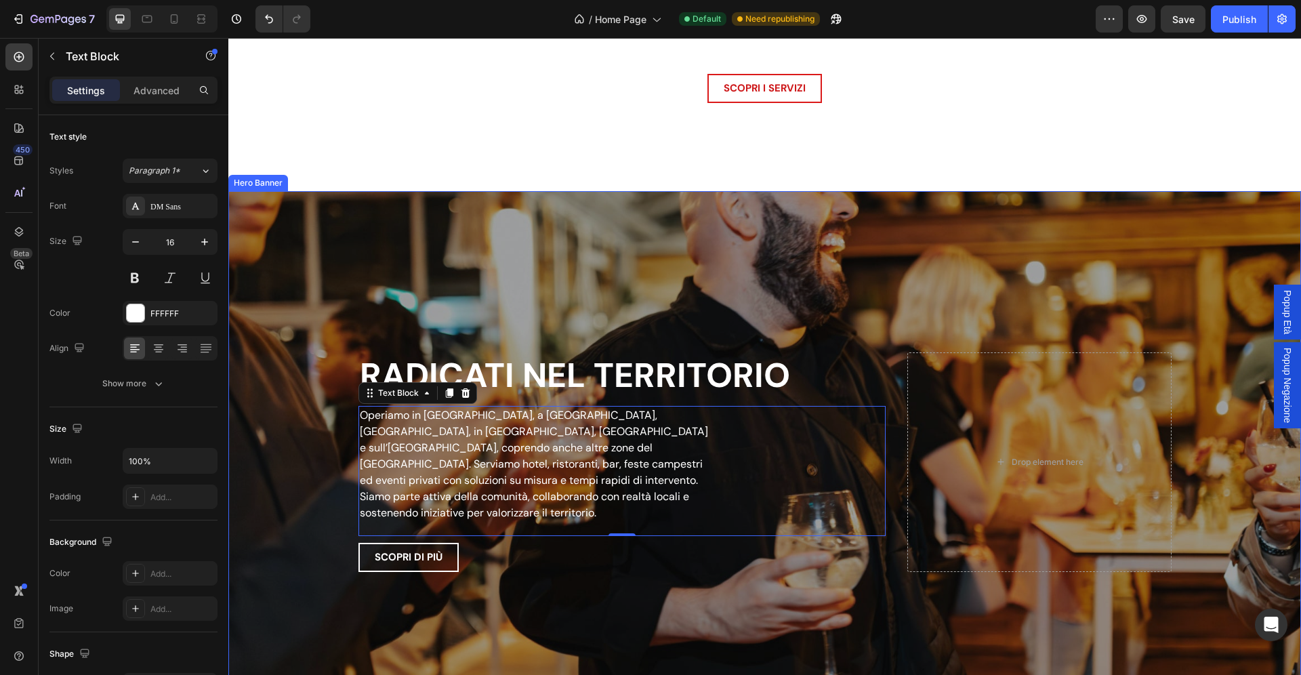
click at [398, 285] on div "Overlay" at bounding box center [764, 462] width 1072 height 542
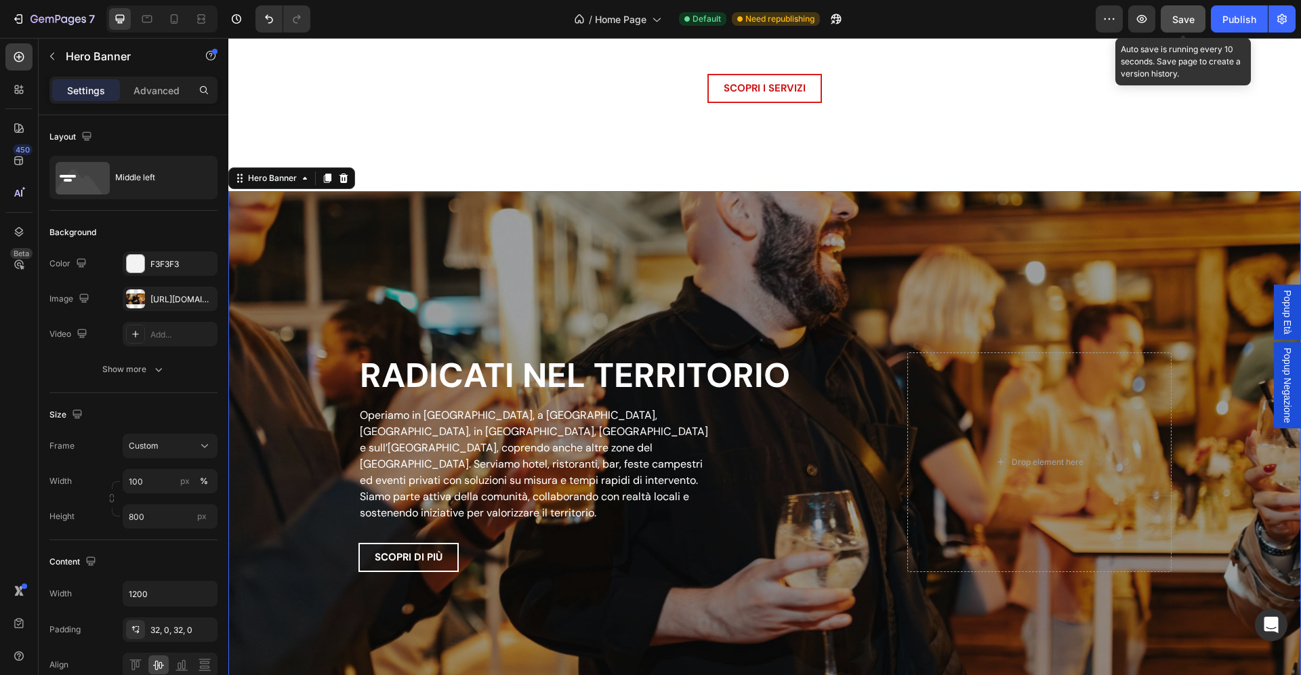
click at [1177, 20] on span "Save" at bounding box center [1183, 20] width 22 height 12
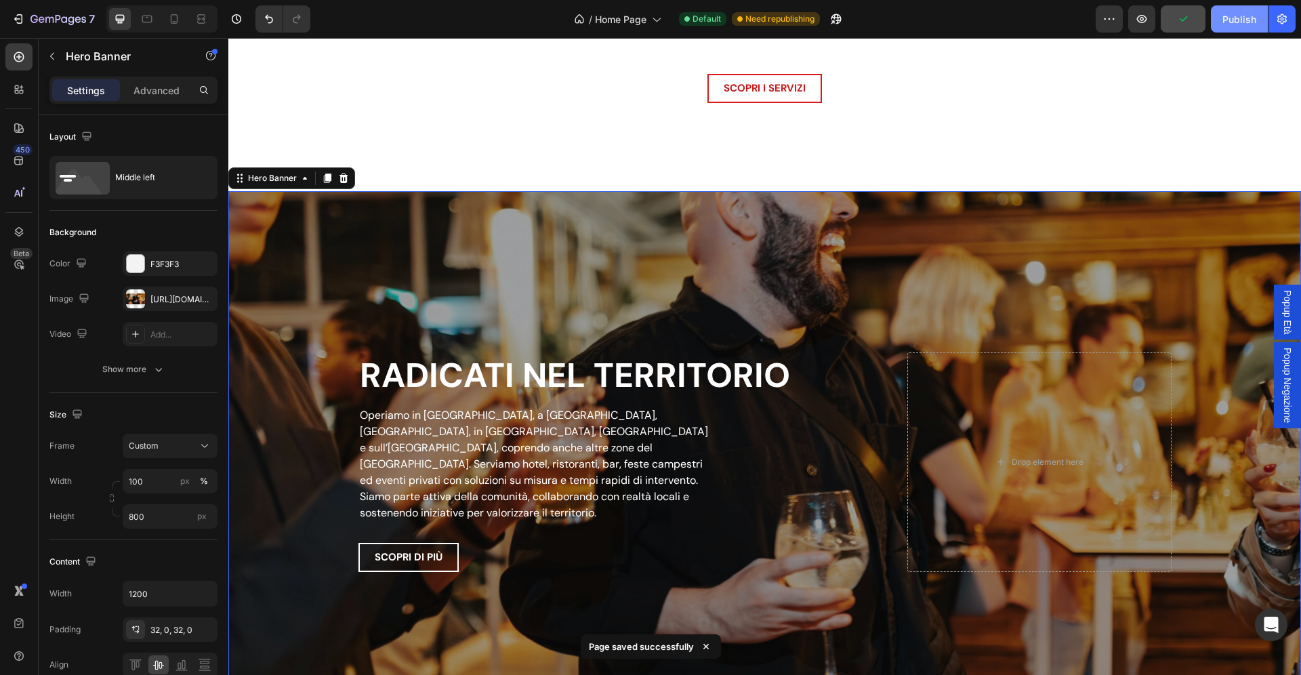
click at [1222, 20] on button "Publish" at bounding box center [1239, 18] width 57 height 27
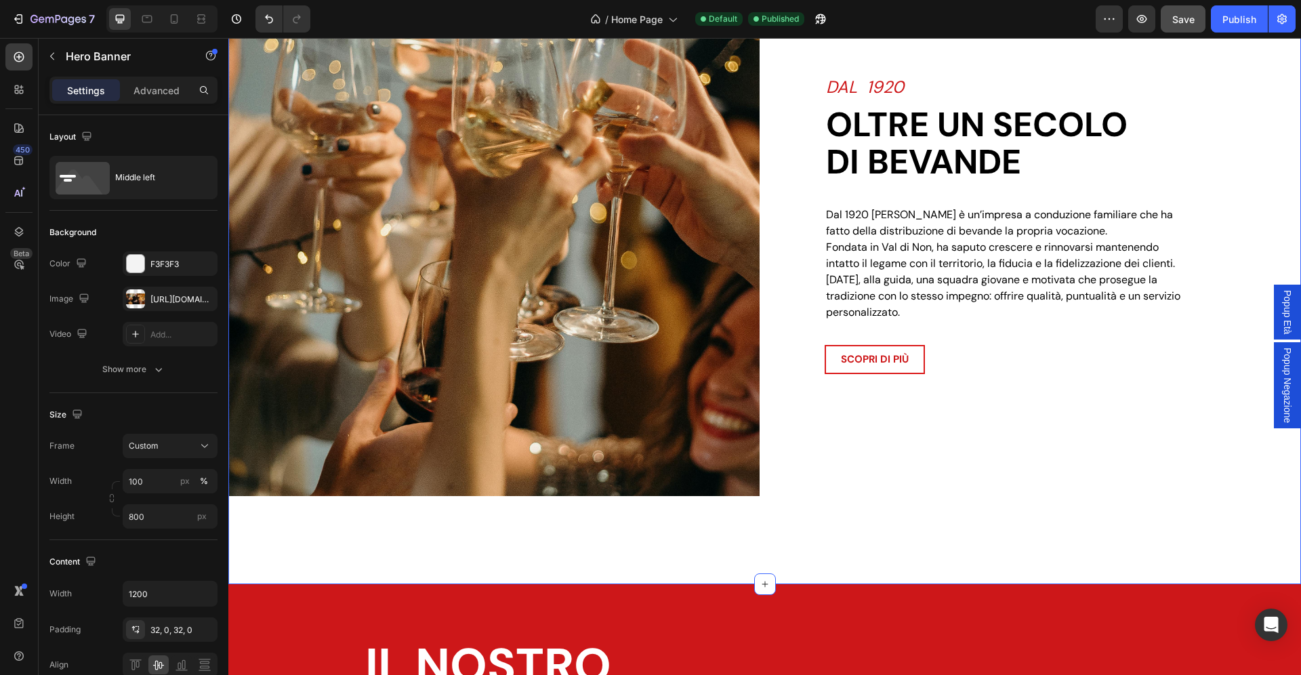
scroll to position [1282, 0]
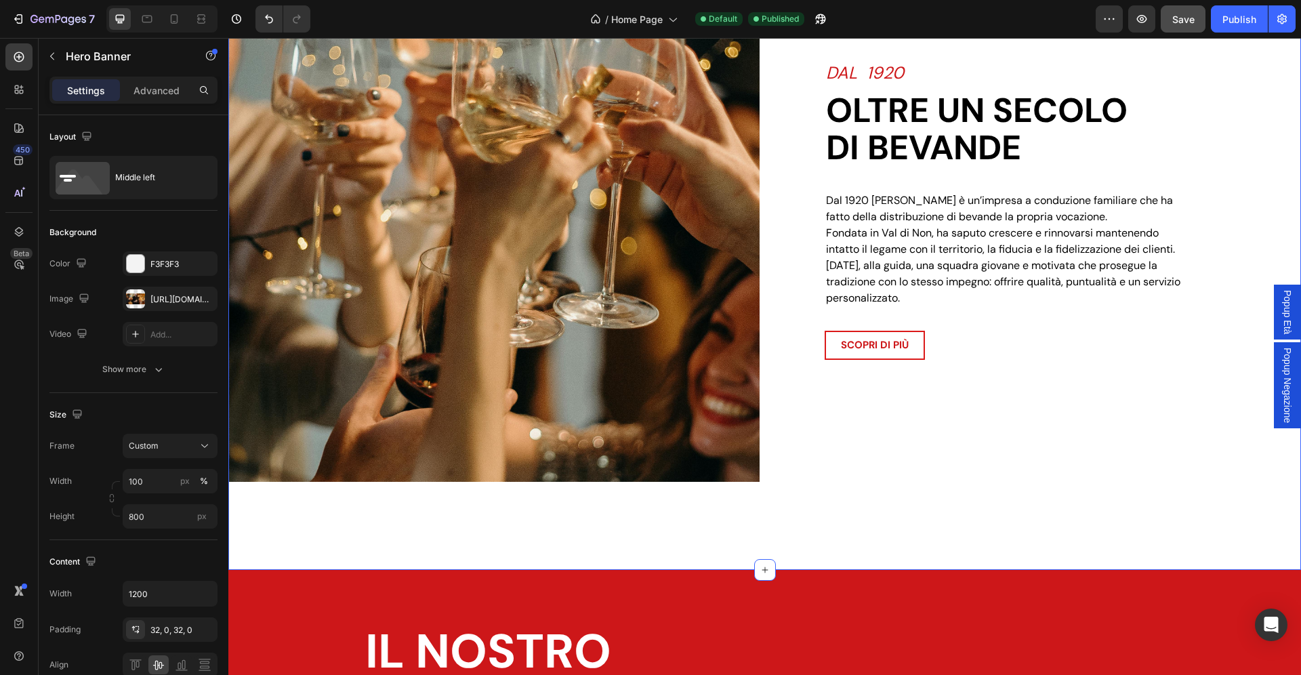
click at [879, 505] on div "Image DAL 1920 Heading Oltre un secolo di bevande Heading Dal 1920 Zadra Bevand…" at bounding box center [764, 244] width 1072 height 650
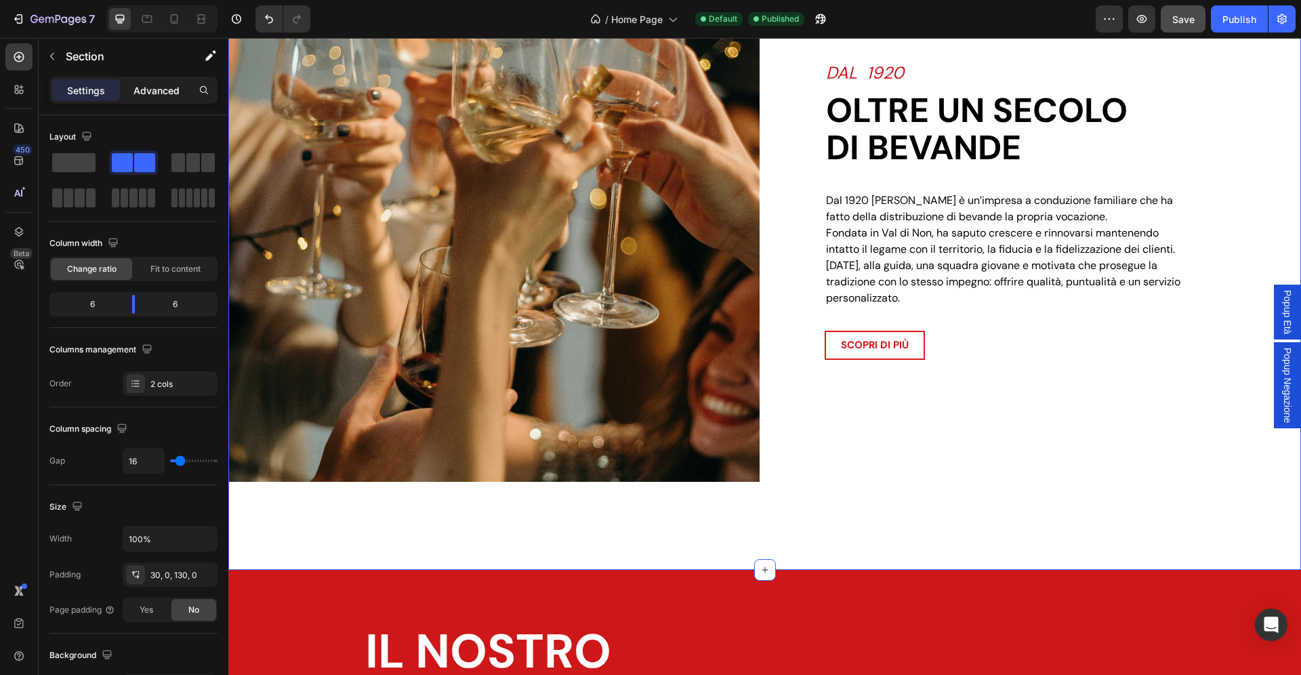
click at [148, 100] on div "Advanced" at bounding box center [157, 90] width 68 height 22
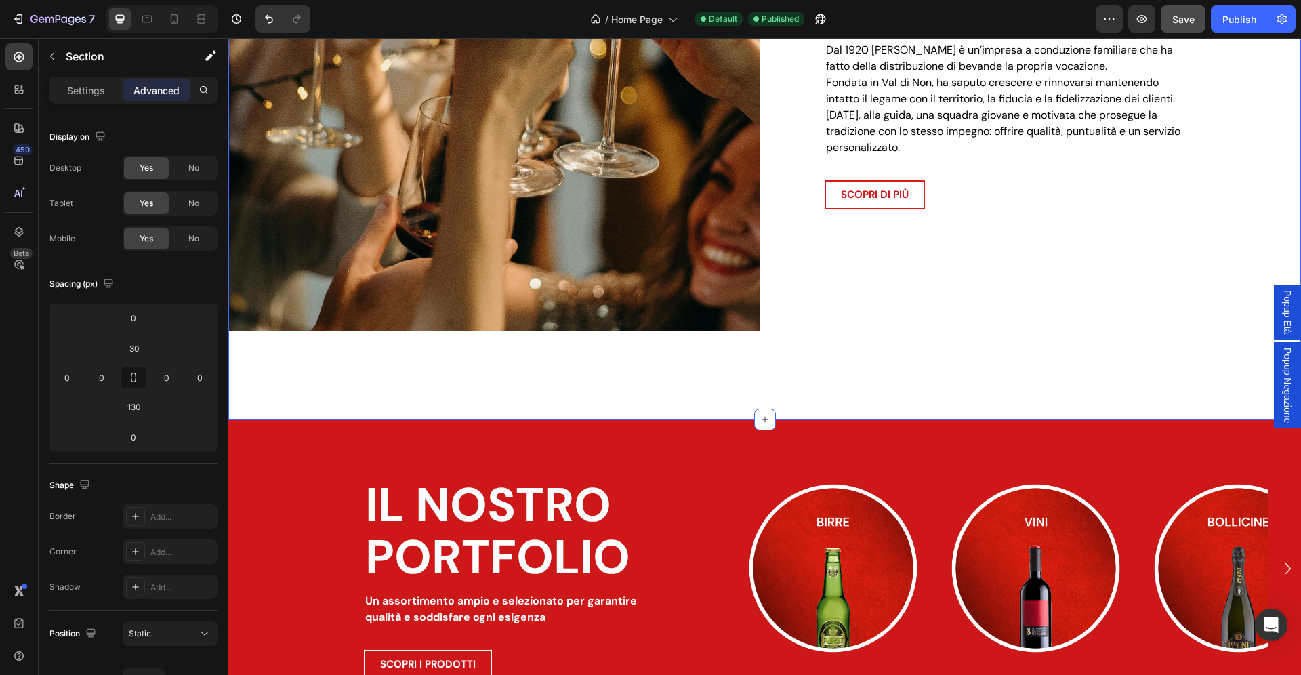
scroll to position [1733, 0]
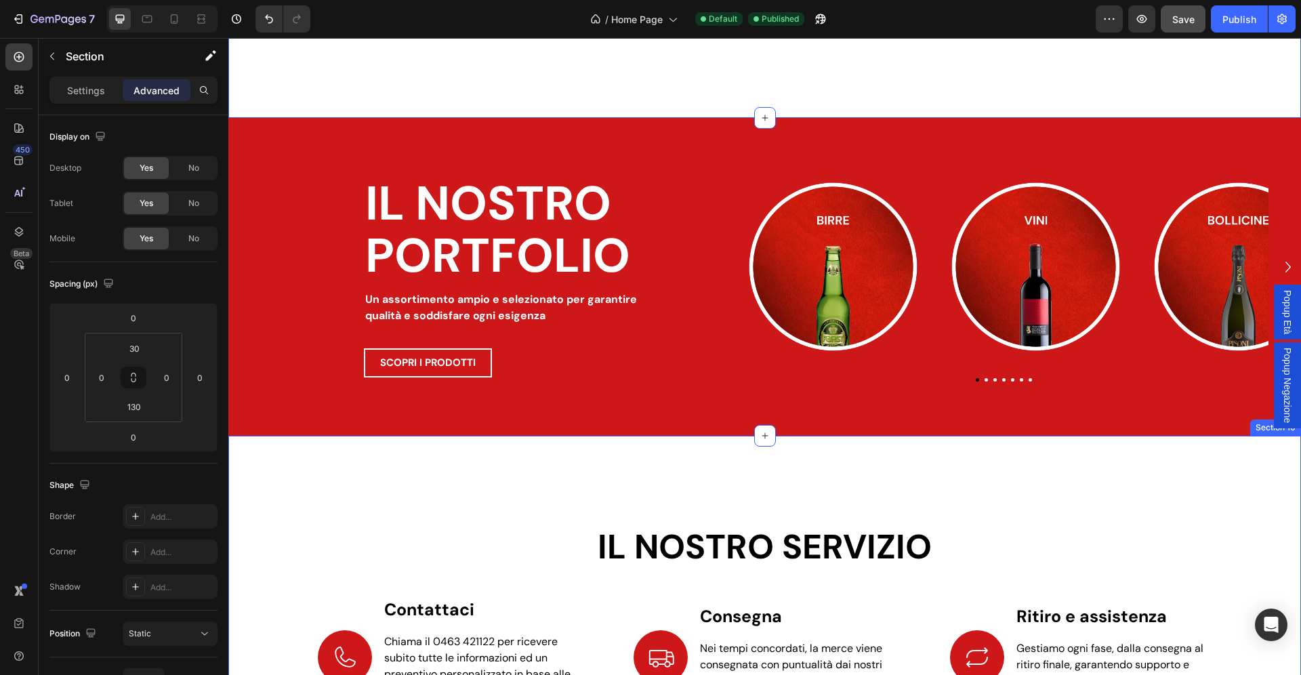
click at [503, 470] on div "IL NOSTRO SERVIZIO Heading Icon Contattaci Text Block Chiama il 0463 421122 per…" at bounding box center [764, 648] width 1072 height 425
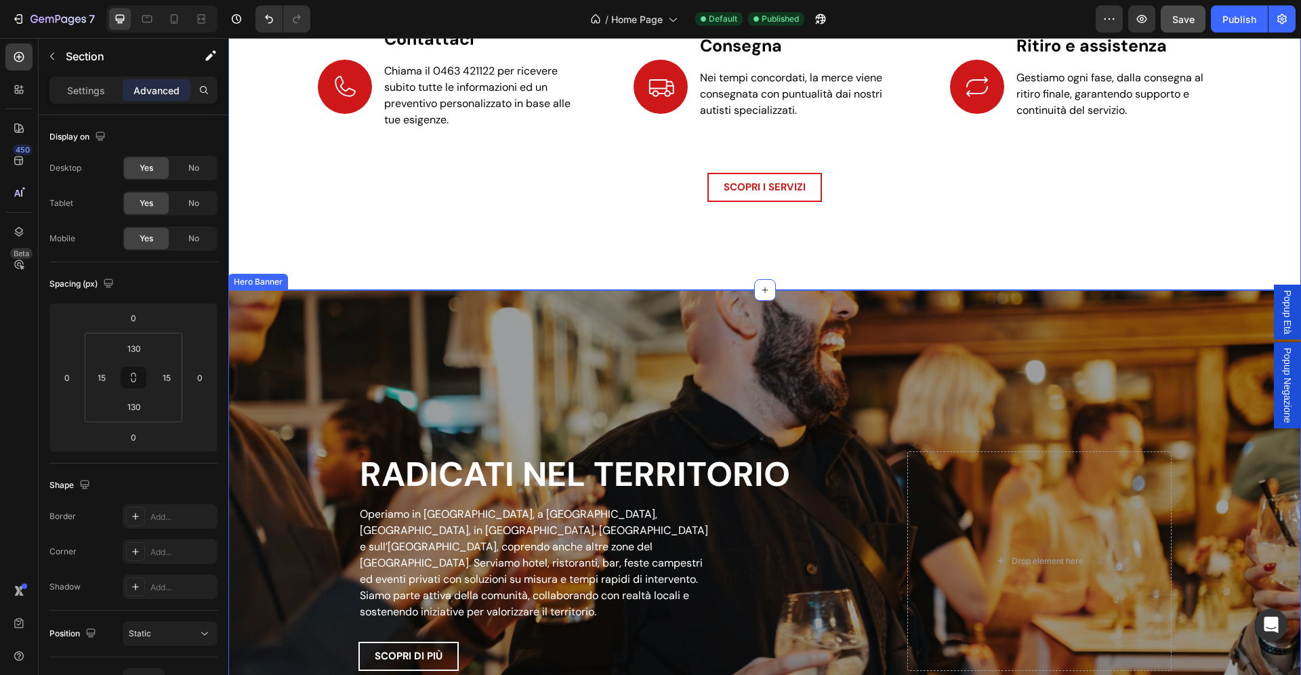
scroll to position [2764, 0]
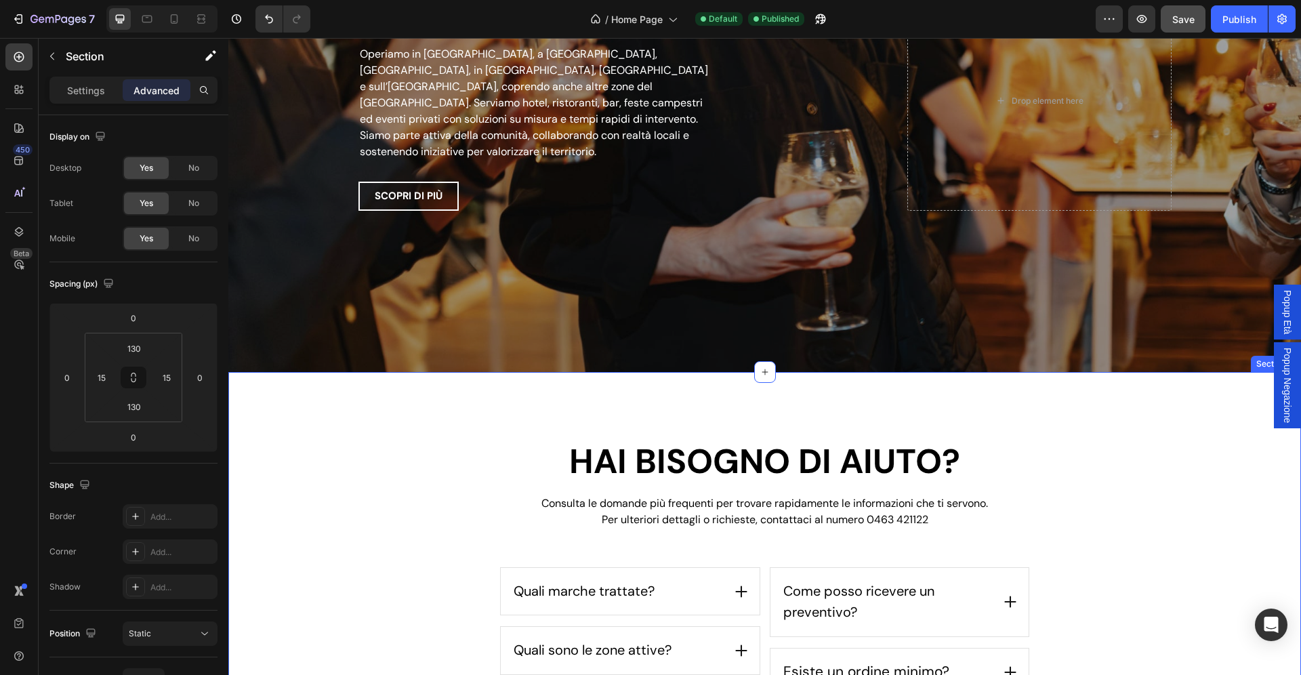
click at [427, 392] on div "Hai bisogno di aiuto? Heading Consulta le domande più frequenti per trovare rap…" at bounding box center [764, 568] width 1072 height 392
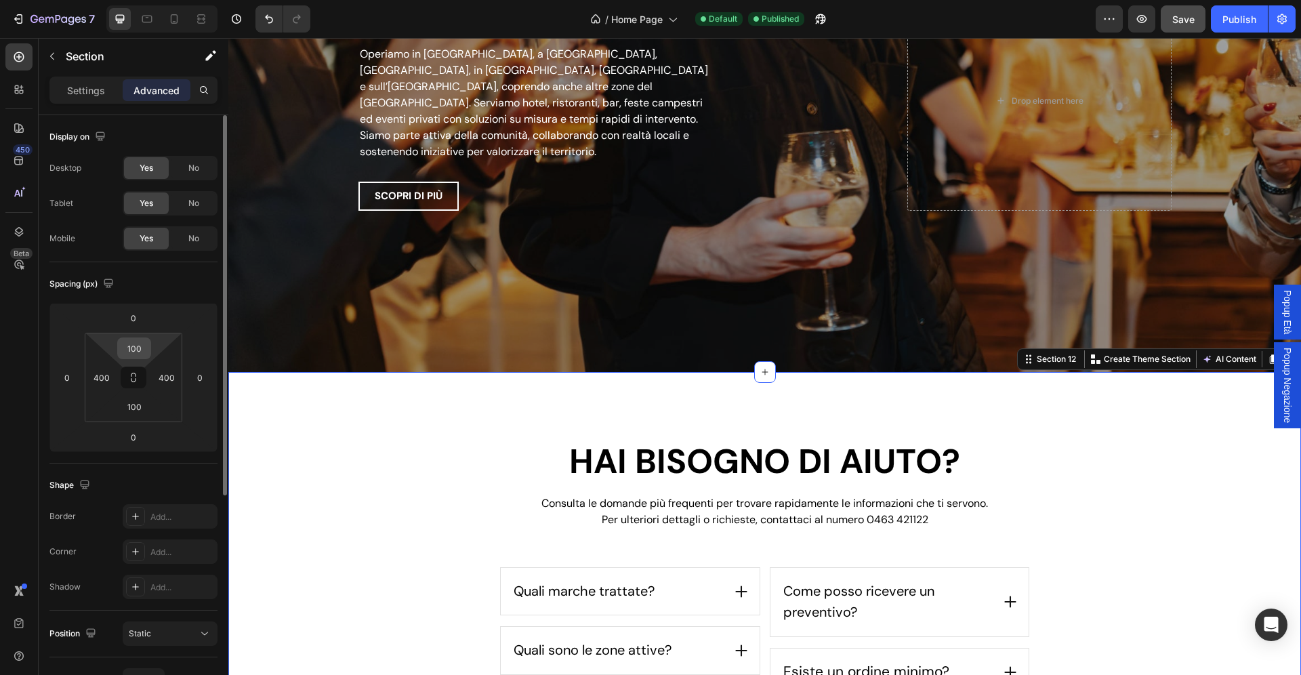
click at [138, 350] on input "100" at bounding box center [134, 348] width 27 height 20
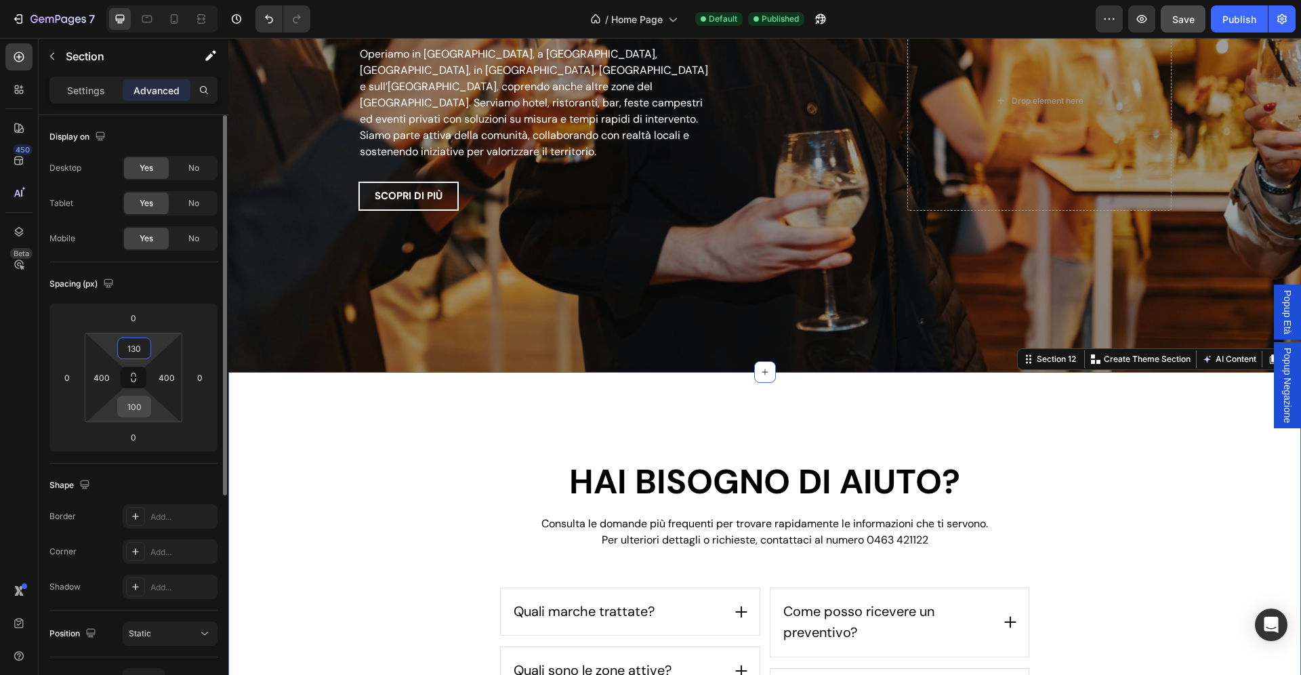
type input "130"
click at [141, 407] on input "100" at bounding box center [134, 406] width 27 height 20
type input "130"
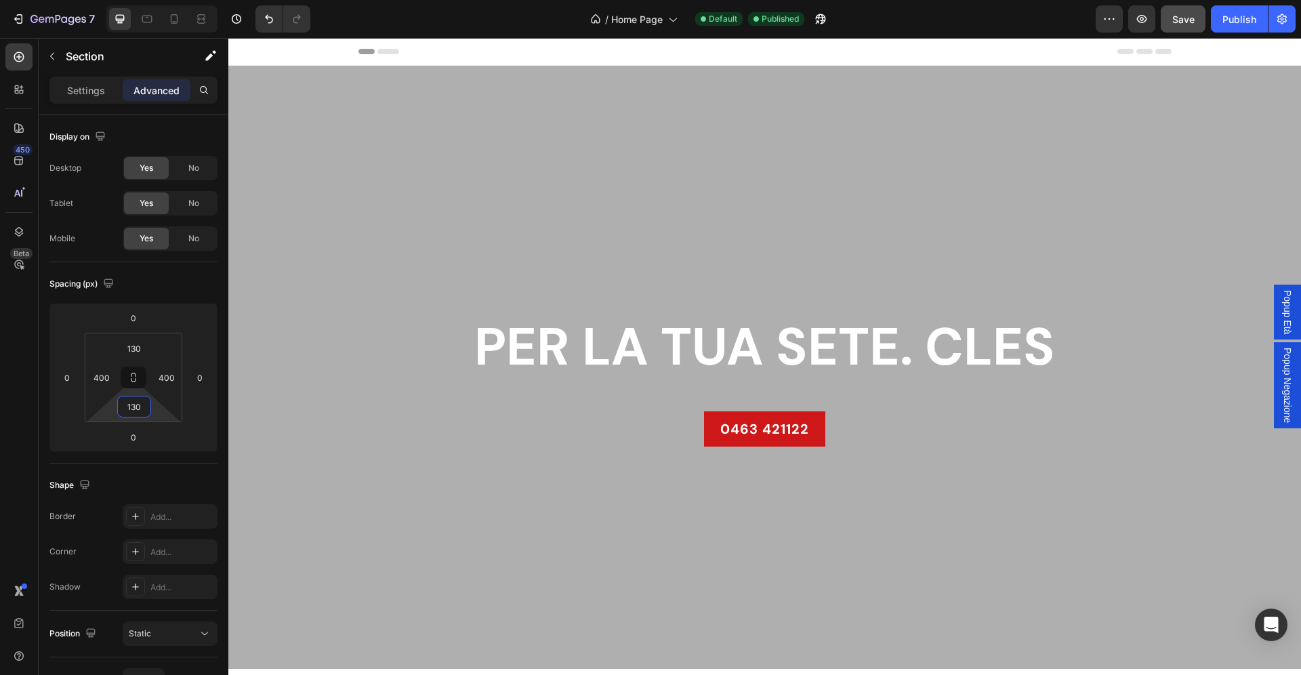
scroll to position [679, 0]
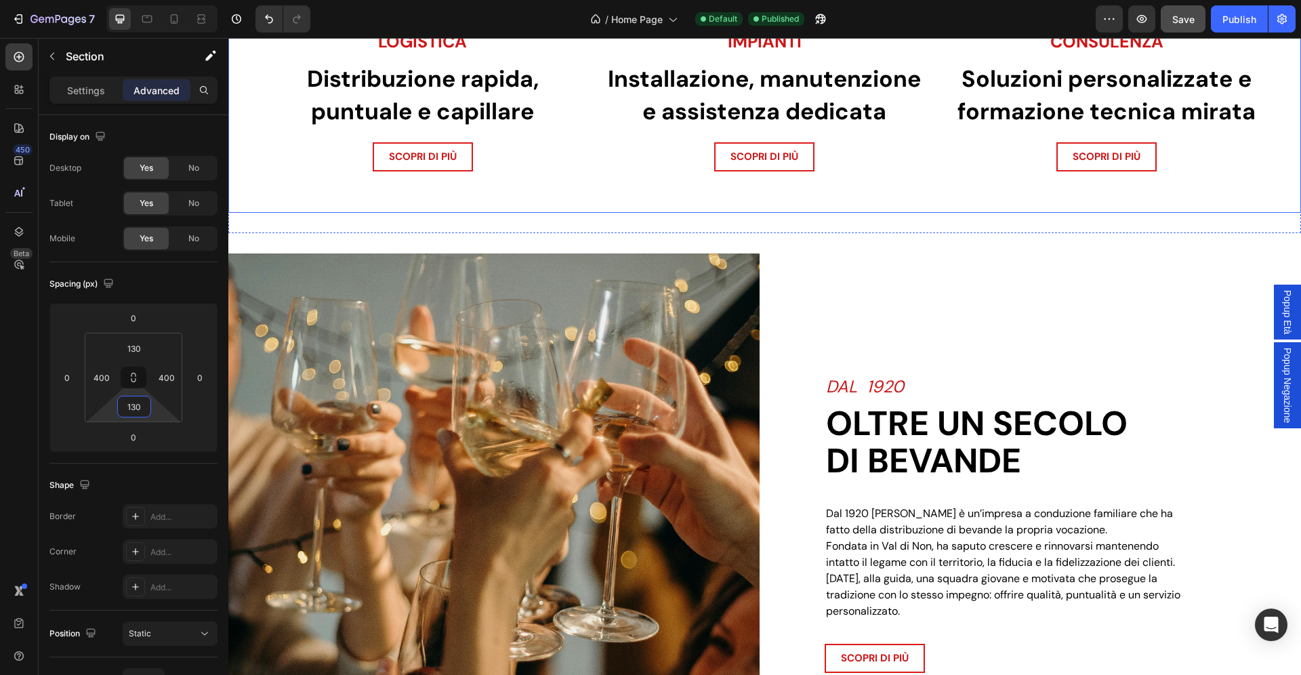
click at [598, 213] on div "Image LOGISTICA Heading Distribuzione rapida, puntuale e capillare Text Block S…" at bounding box center [764, 101] width 1072 height 224
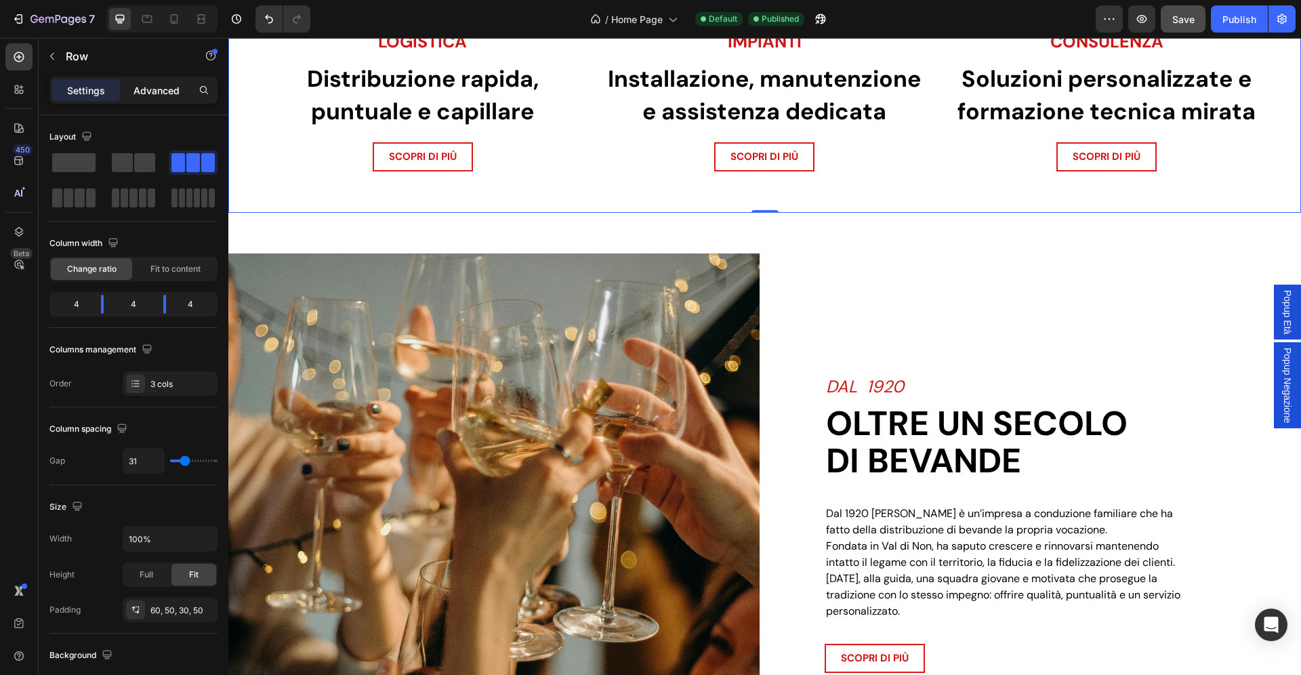
click at [150, 91] on p "Advanced" at bounding box center [156, 90] width 46 height 14
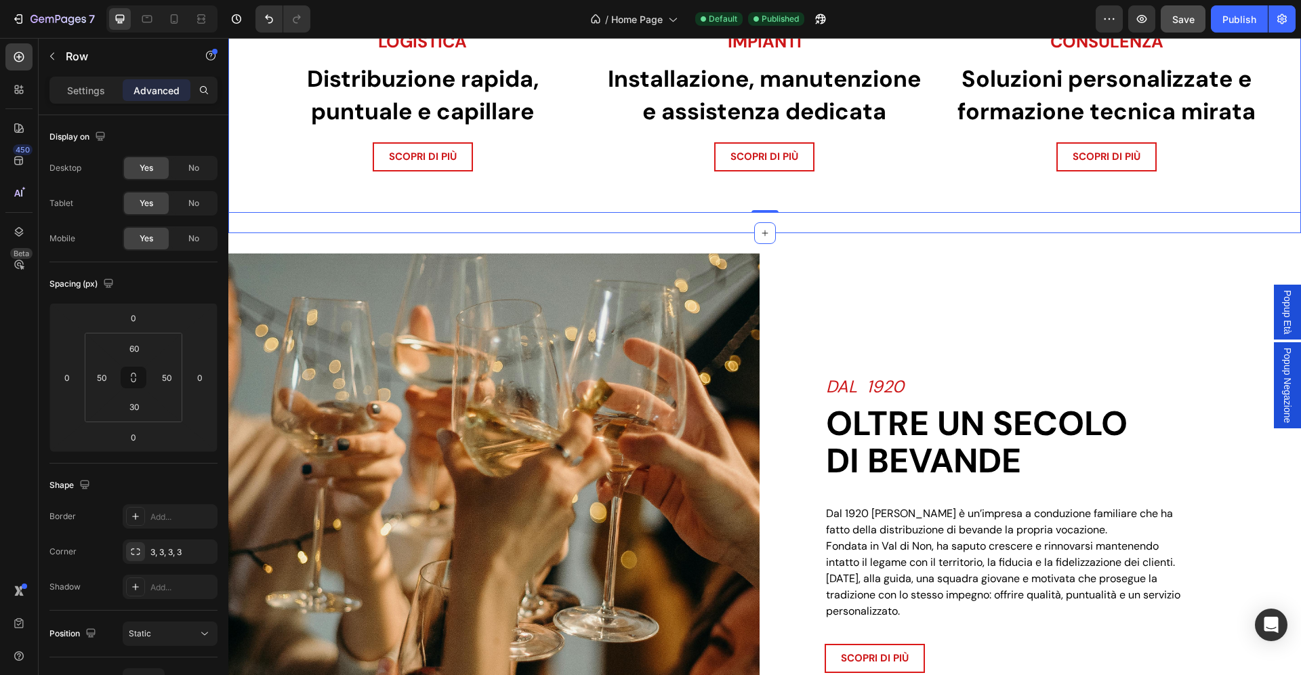
click at [481, 233] on div "Image LOGISTICA Heading Distribuzione rapida, puntuale e capillare Text Block S…" at bounding box center [764, 111] width 1072 height 244
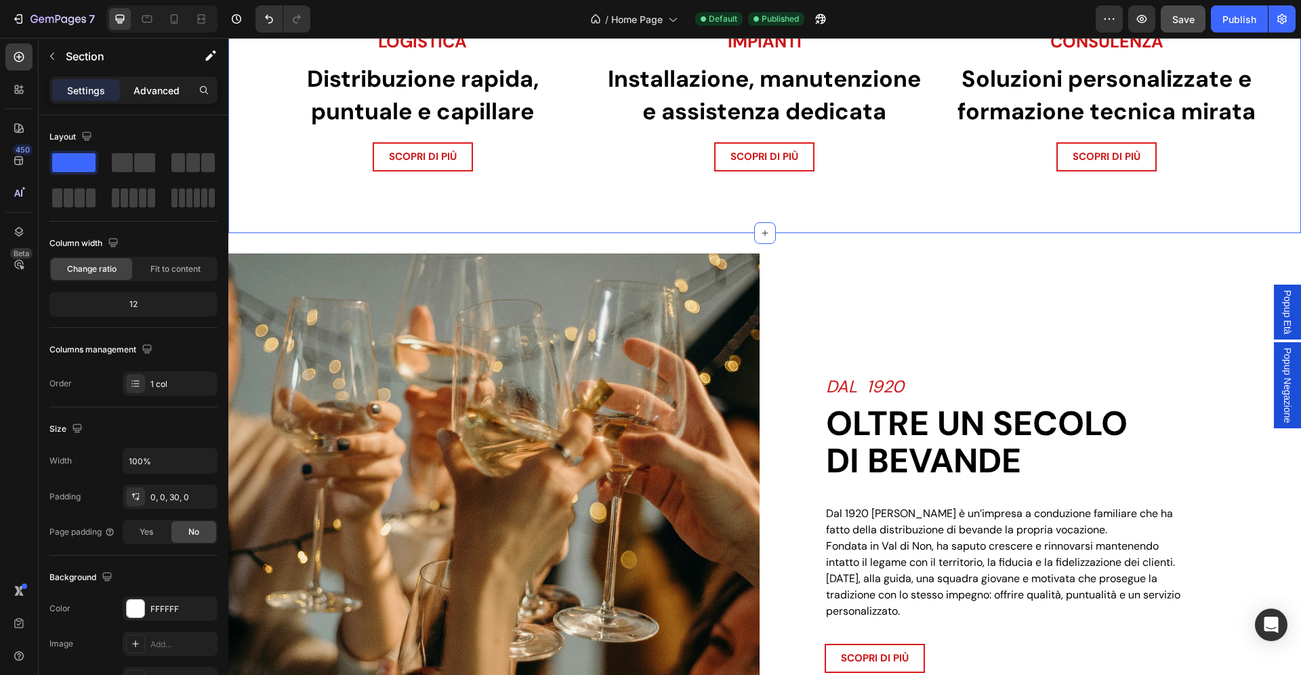
click at [151, 91] on p "Advanced" at bounding box center [156, 90] width 46 height 14
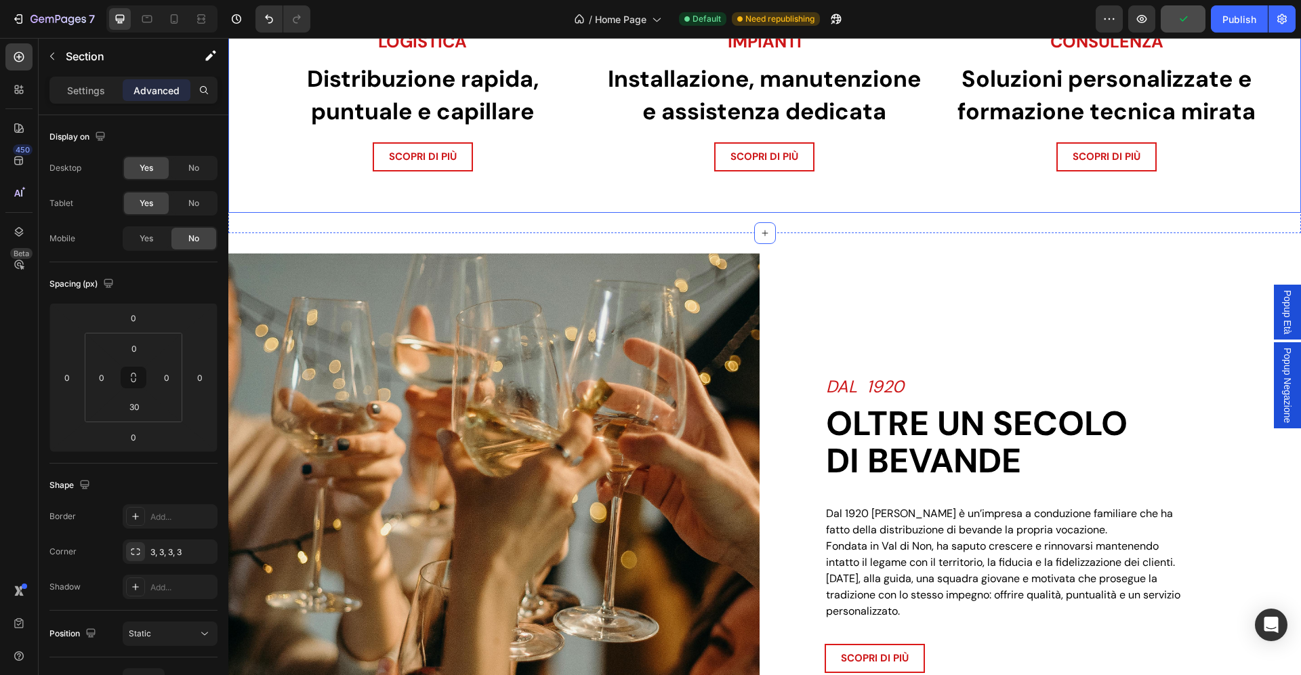
click at [417, 213] on div "Image LOGISTICA Heading Distribuzione rapida, puntuale e capillare Text Block S…" at bounding box center [764, 101] width 1072 height 224
click at [411, 233] on div "Image LOGISTICA Heading Distribuzione rapida, puntuale e capillare Text Block S…" at bounding box center [764, 111] width 1072 height 244
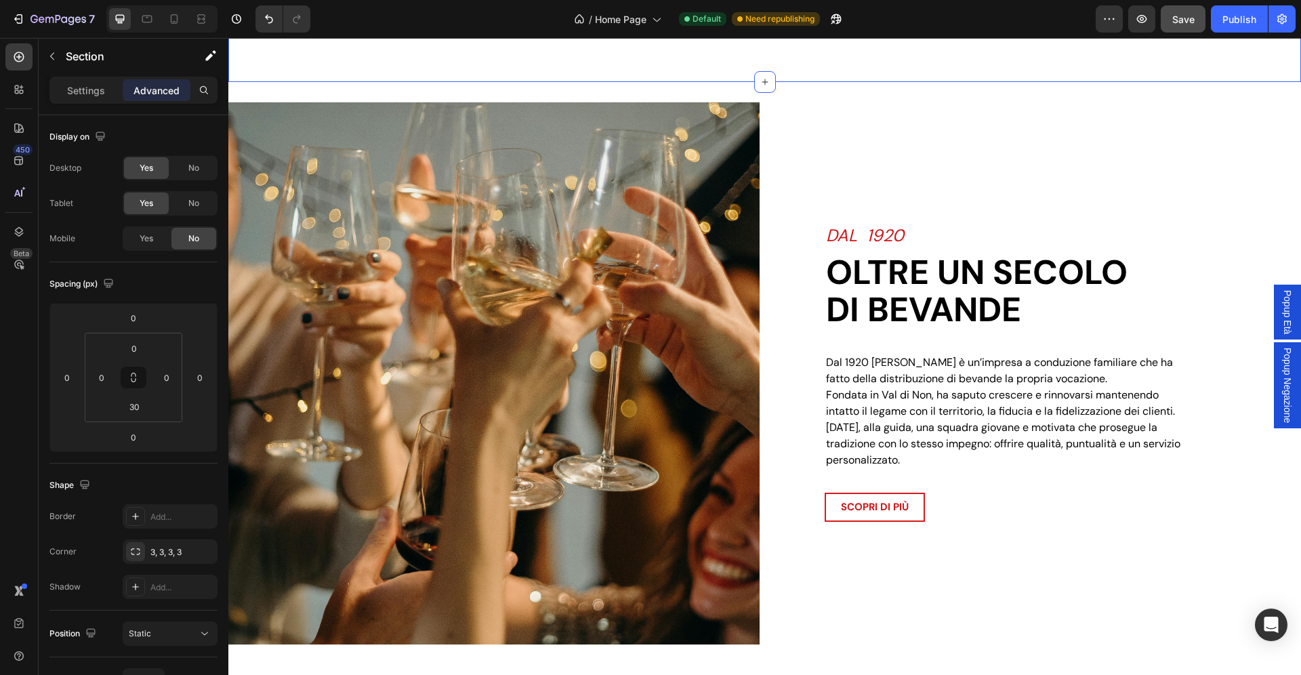
scroll to position [831, 0]
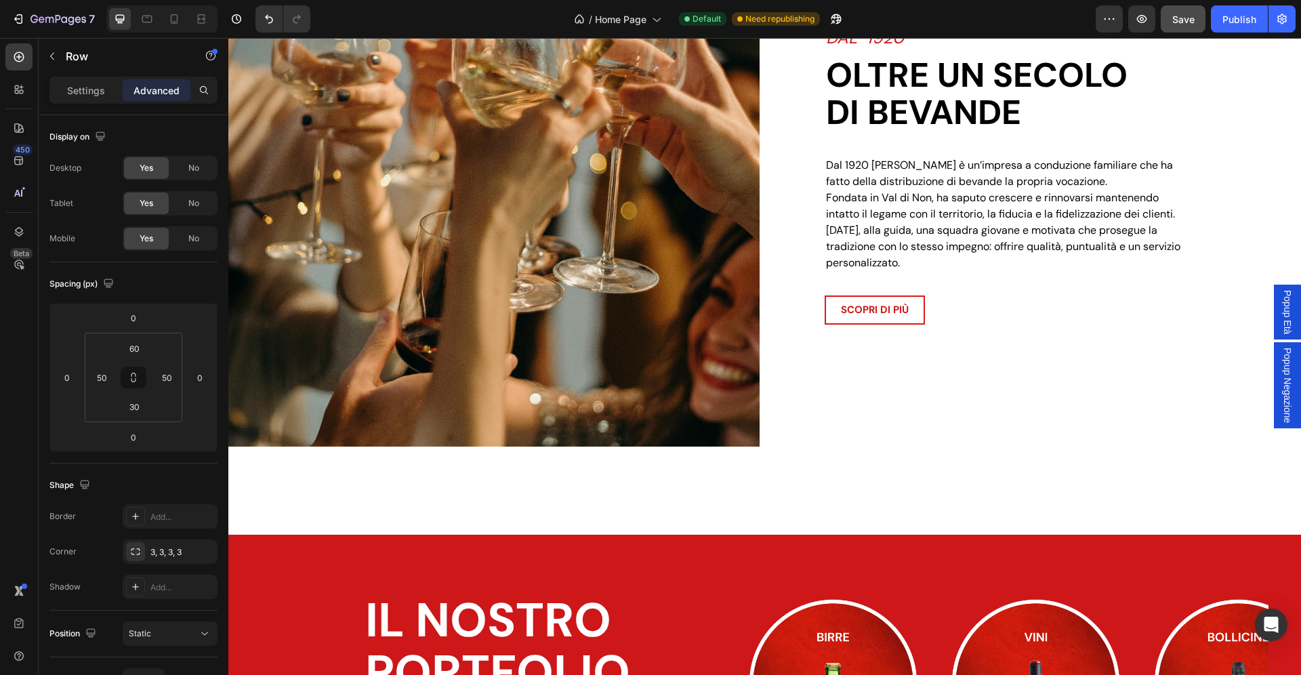
scroll to position [1318, 0]
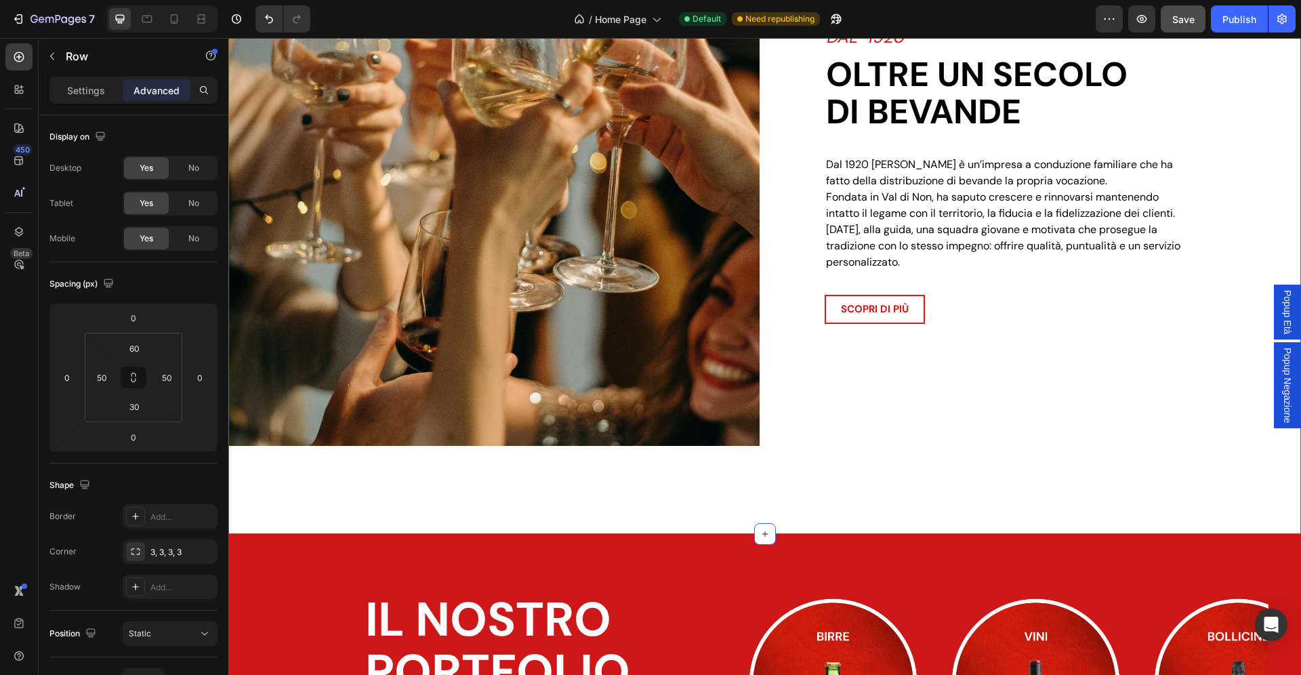
click at [859, 488] on div "Image DAL 1920 Heading Oltre un secolo di bevande Heading Dal 1920 Zadra Bevand…" at bounding box center [764, 208] width 1072 height 650
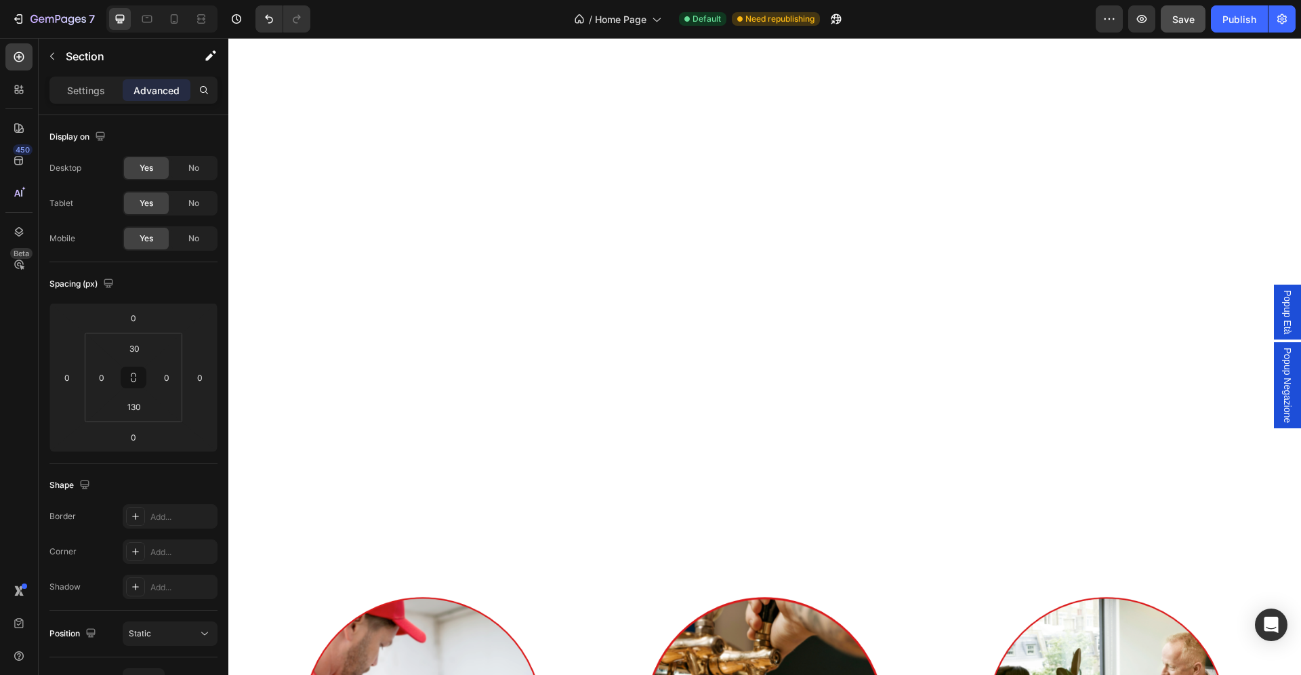
scroll to position [0, 0]
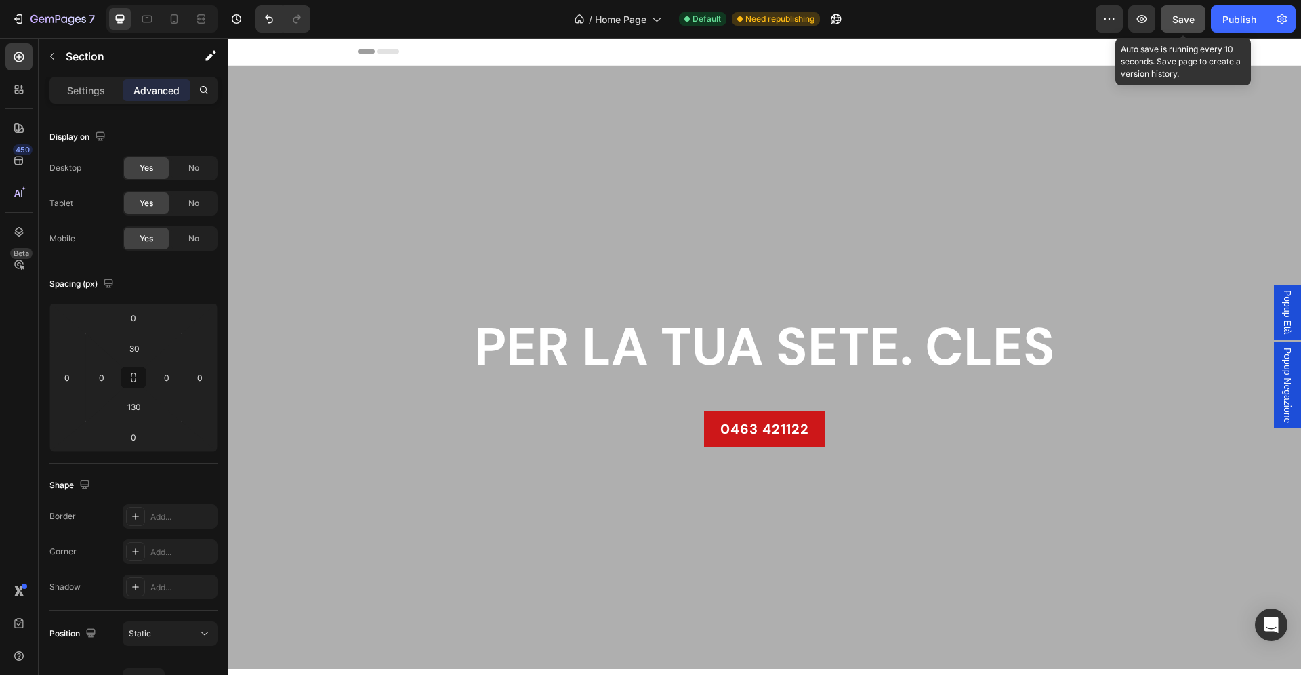
click at [1187, 18] on span "Save" at bounding box center [1183, 20] width 22 height 12
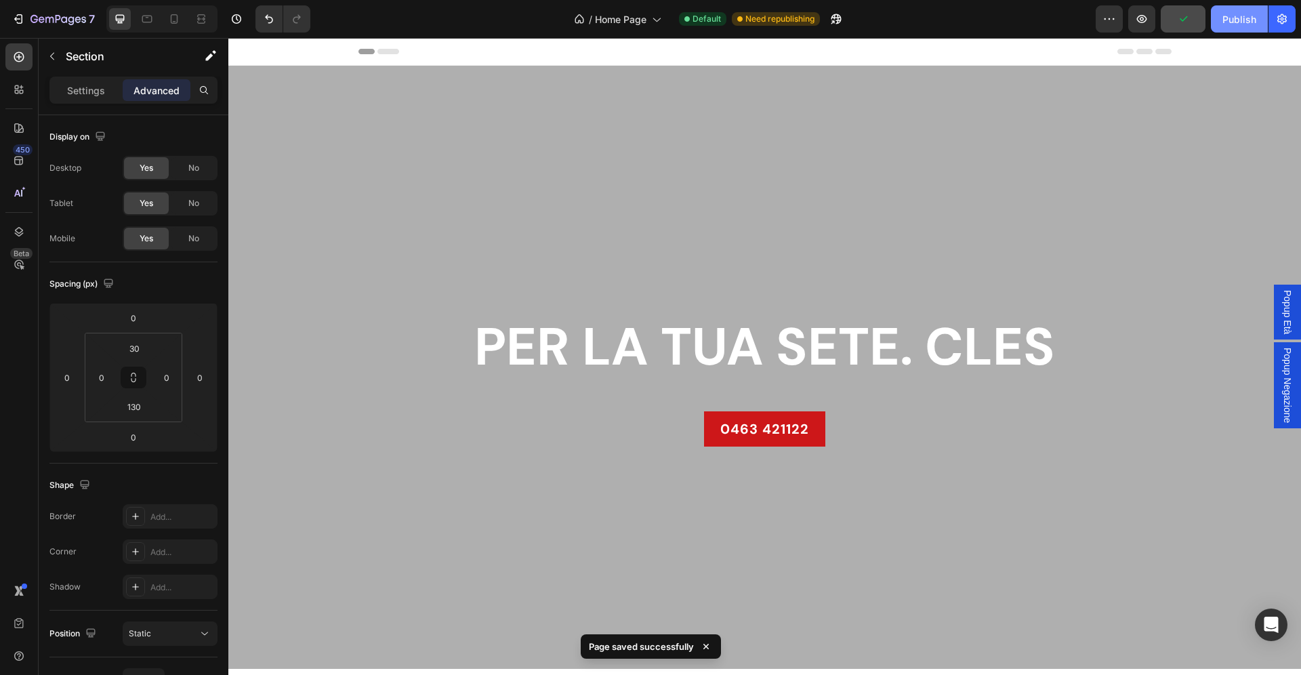
click at [1246, 20] on div "Publish" at bounding box center [1239, 19] width 34 height 14
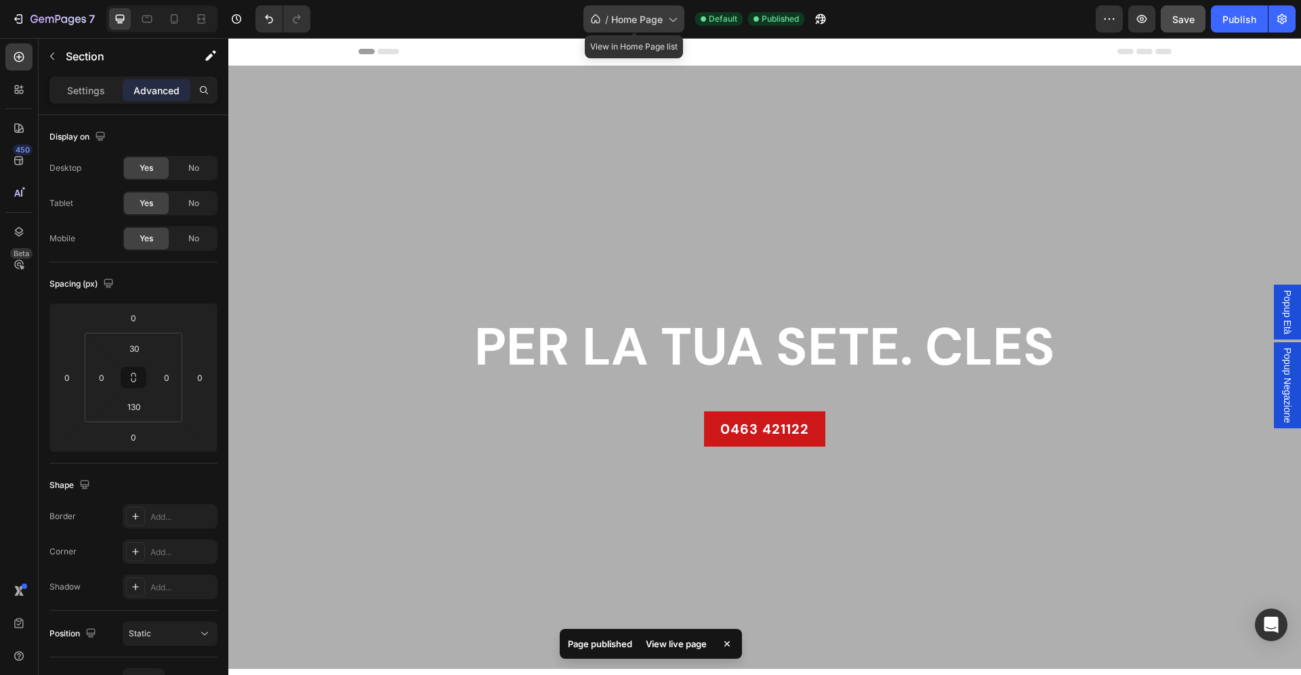
click at [662, 22] on span "Home Page" at bounding box center [636, 19] width 51 height 14
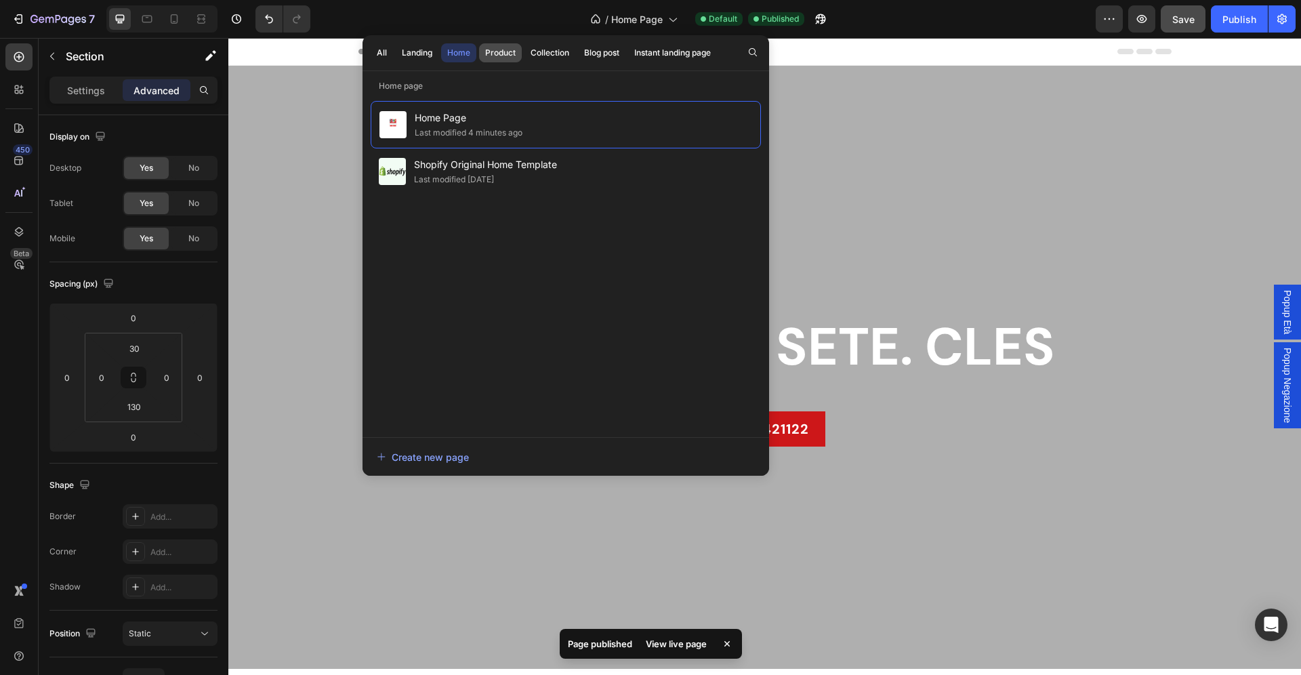
click at [501, 54] on div "Product" at bounding box center [500, 53] width 30 height 12
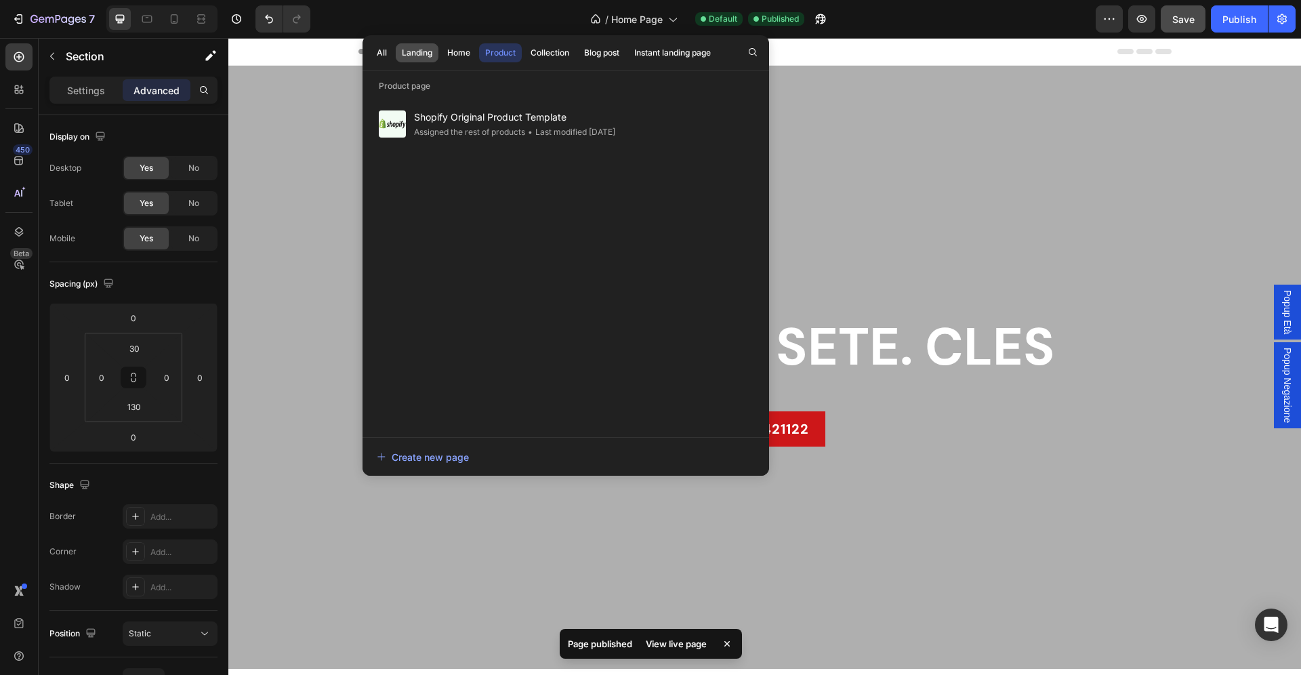
click at [424, 57] on div "Landing" at bounding box center [417, 53] width 30 height 12
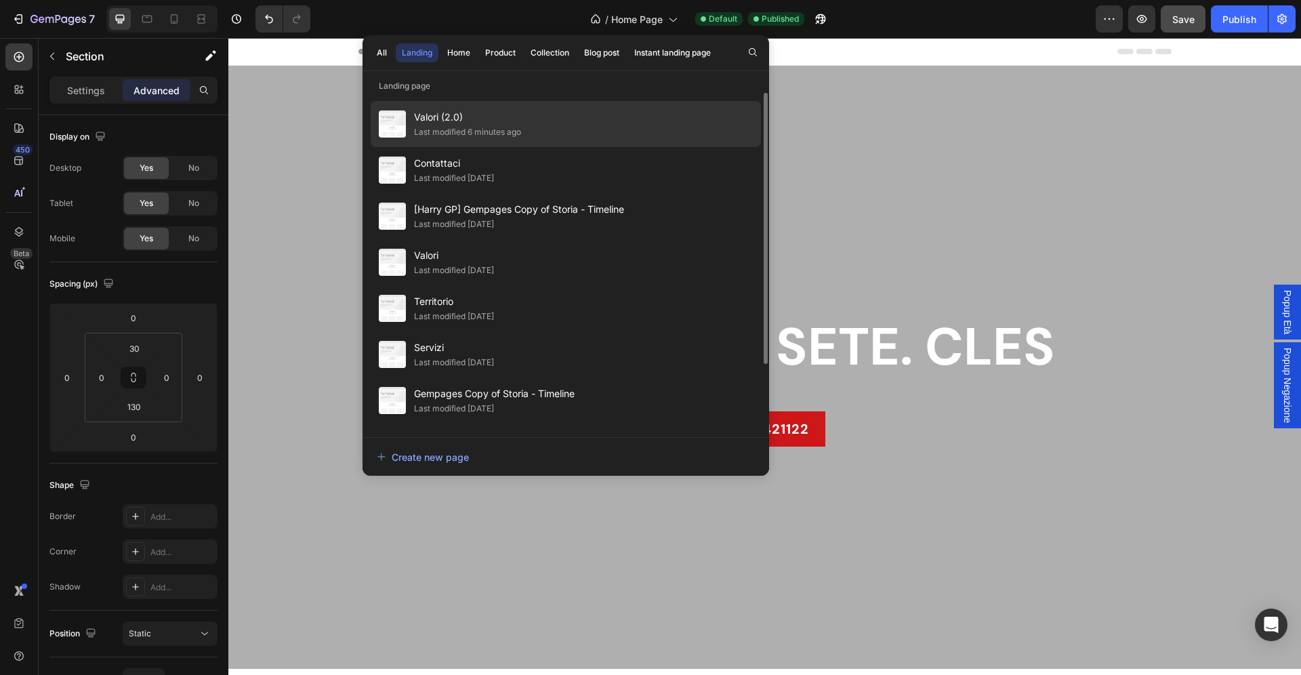
click at [495, 124] on span "Valori (2.0)" at bounding box center [467, 117] width 107 height 16
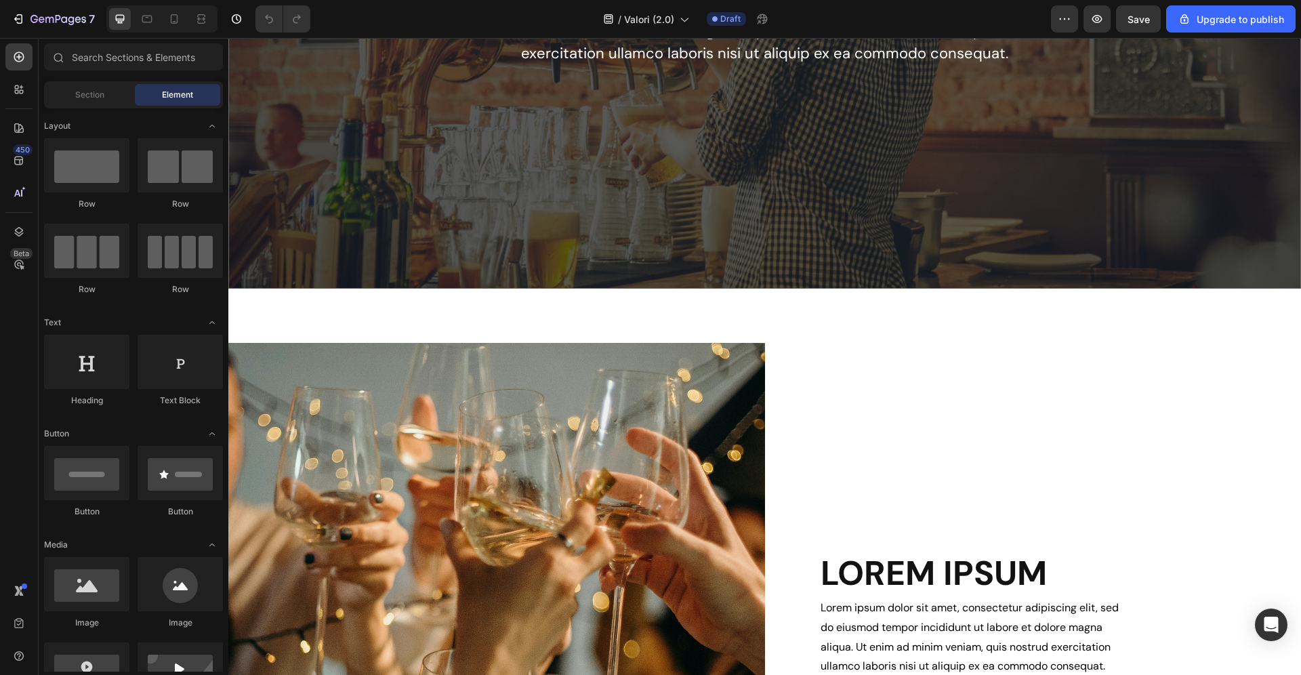
scroll to position [479, 0]
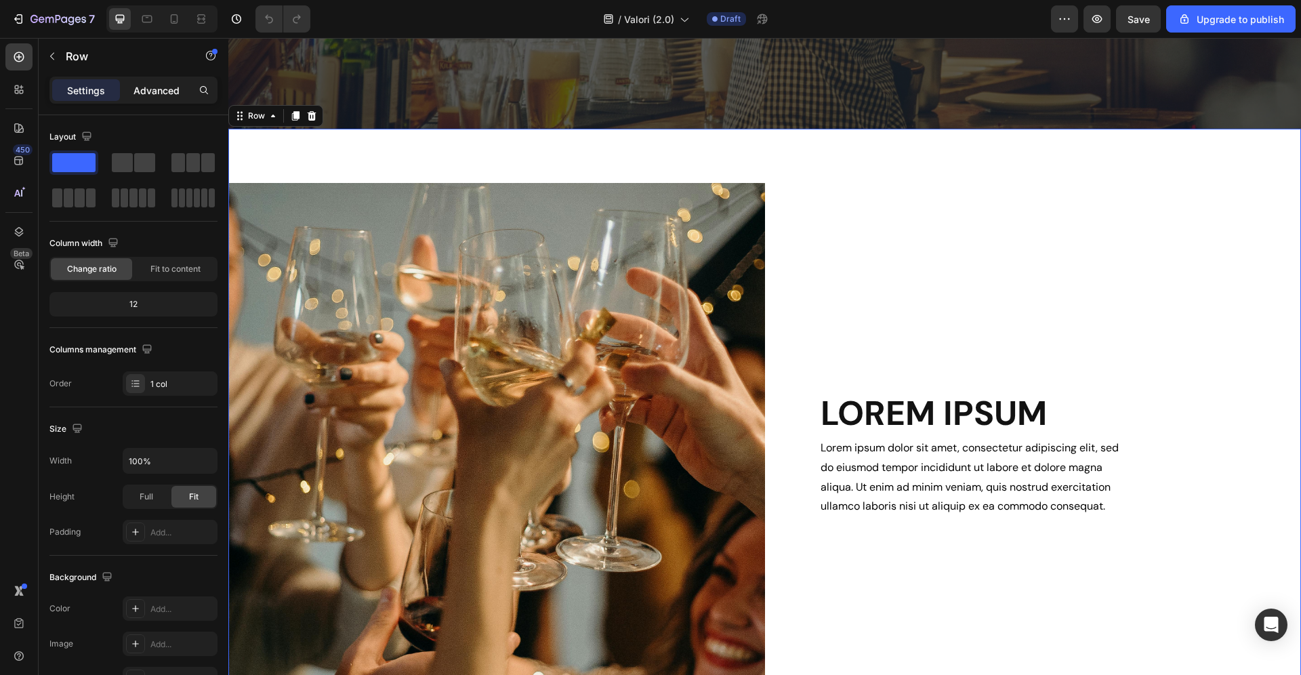
click at [155, 91] on p "Advanced" at bounding box center [156, 90] width 46 height 14
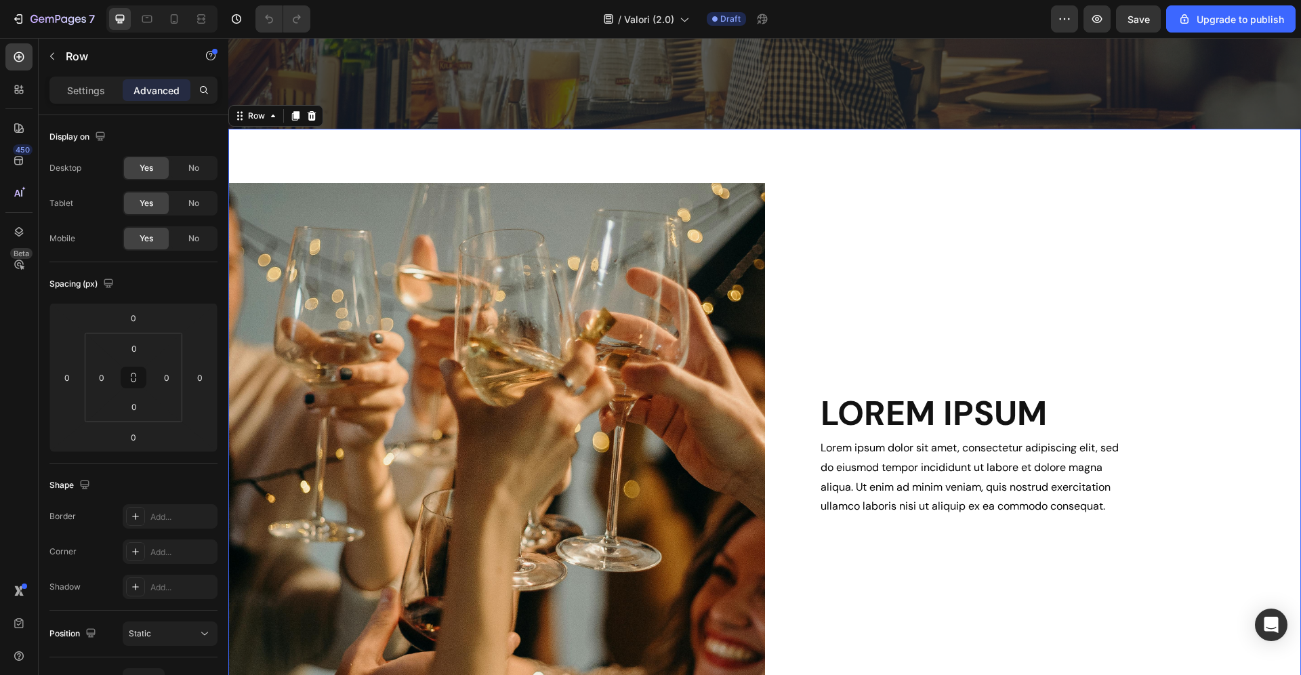
click at [262, 117] on div "Row" at bounding box center [256, 116] width 22 height 12
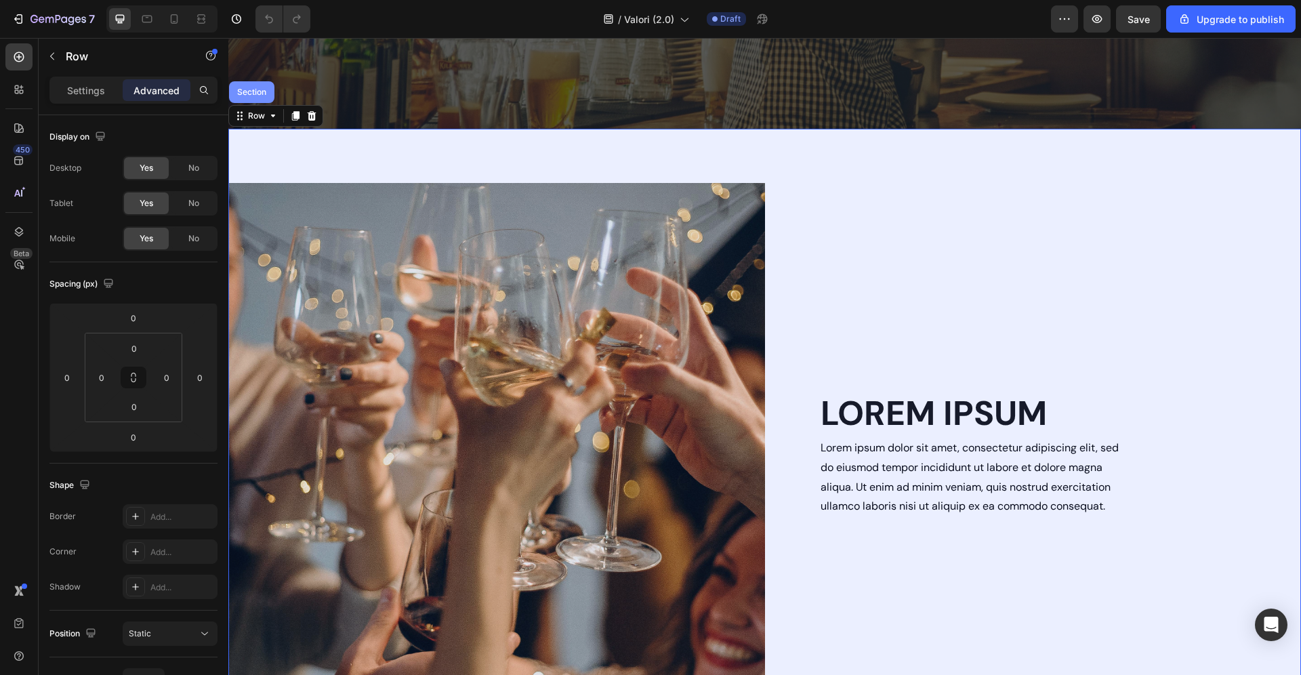
click at [253, 93] on div "Section" at bounding box center [251, 92] width 35 height 8
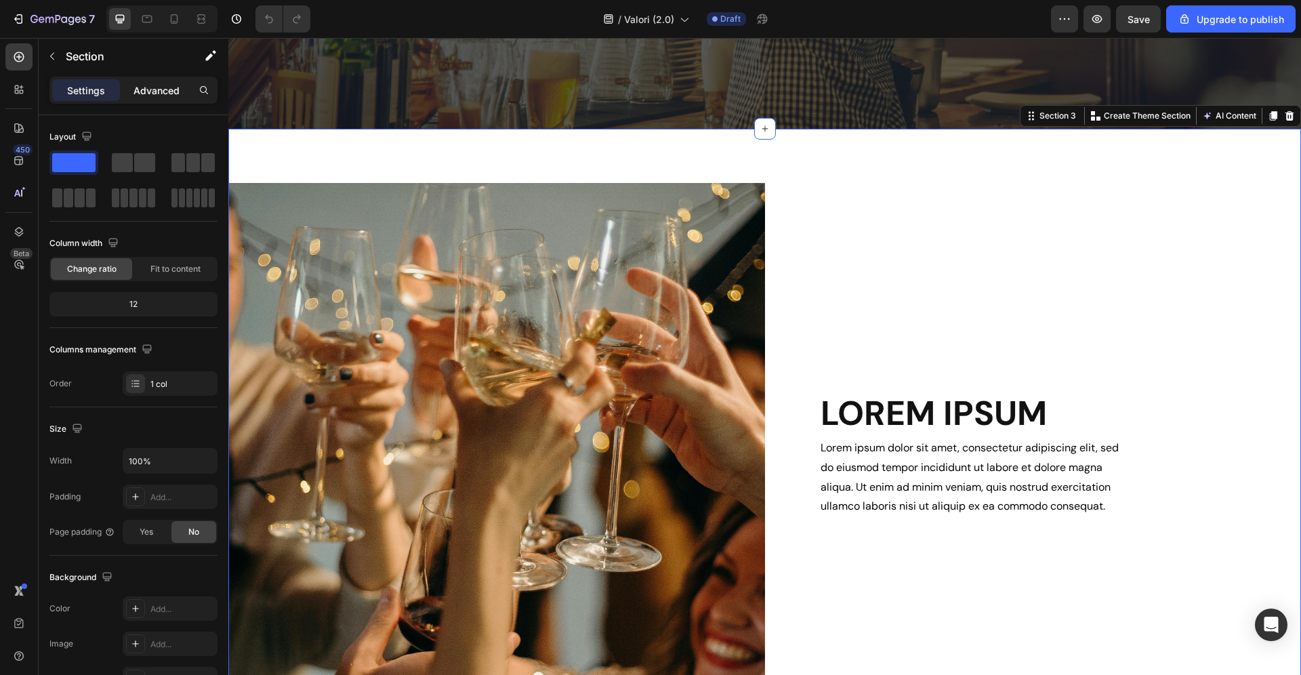
click at [150, 88] on p "Advanced" at bounding box center [156, 90] width 46 height 14
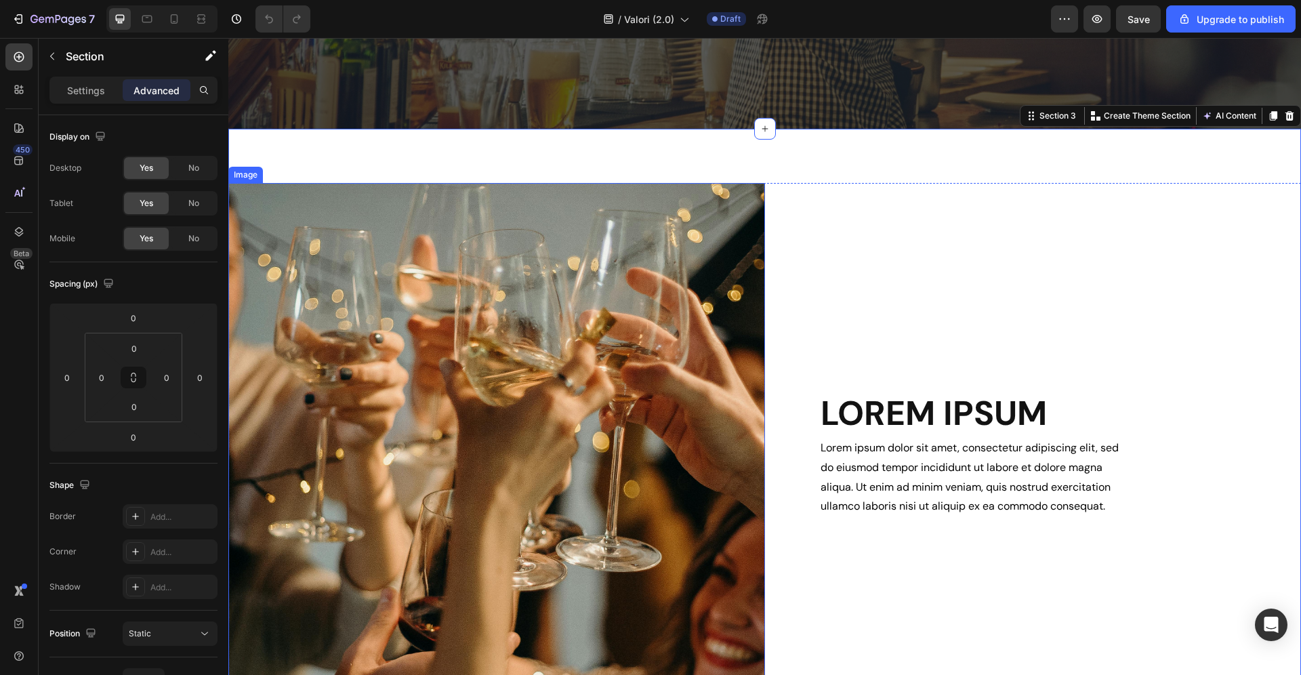
click at [607, 200] on img at bounding box center [496, 454] width 536 height 542
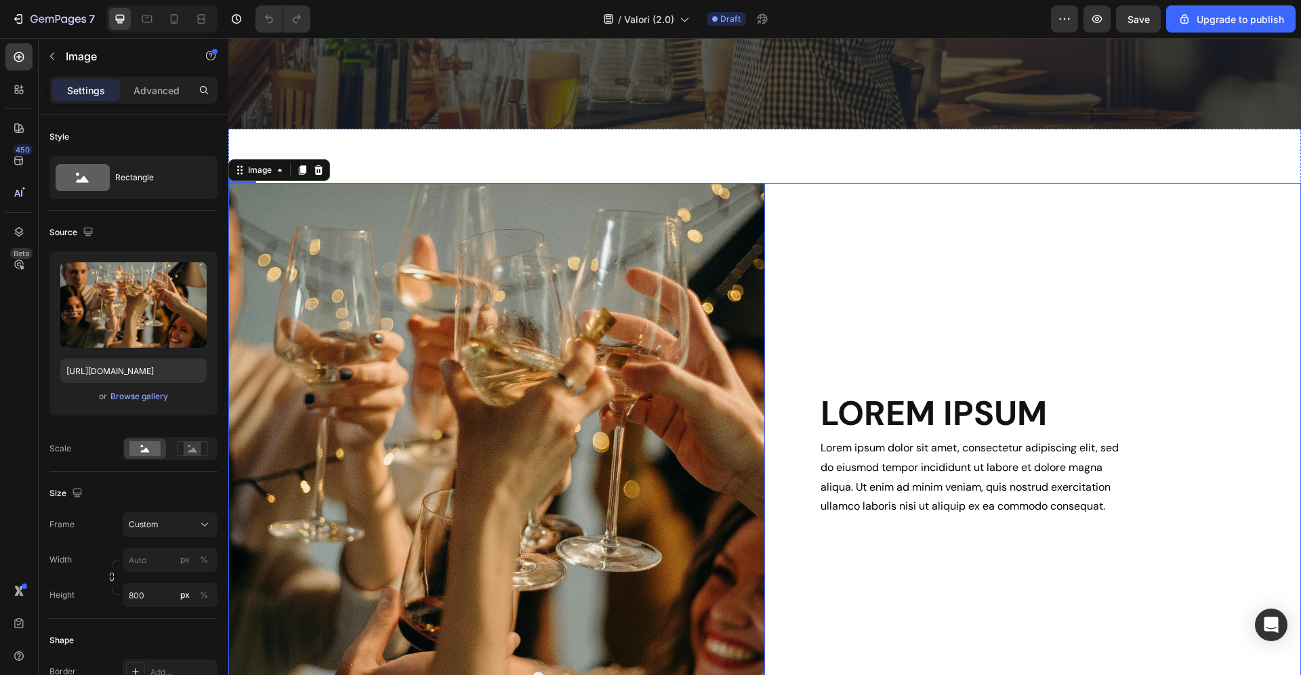
click at [938, 225] on div "LOREM IPSUM Heading Lorem ipsum dolor sit amet, consectetur adipiscing elit, se…" at bounding box center [1033, 454] width 536 height 542
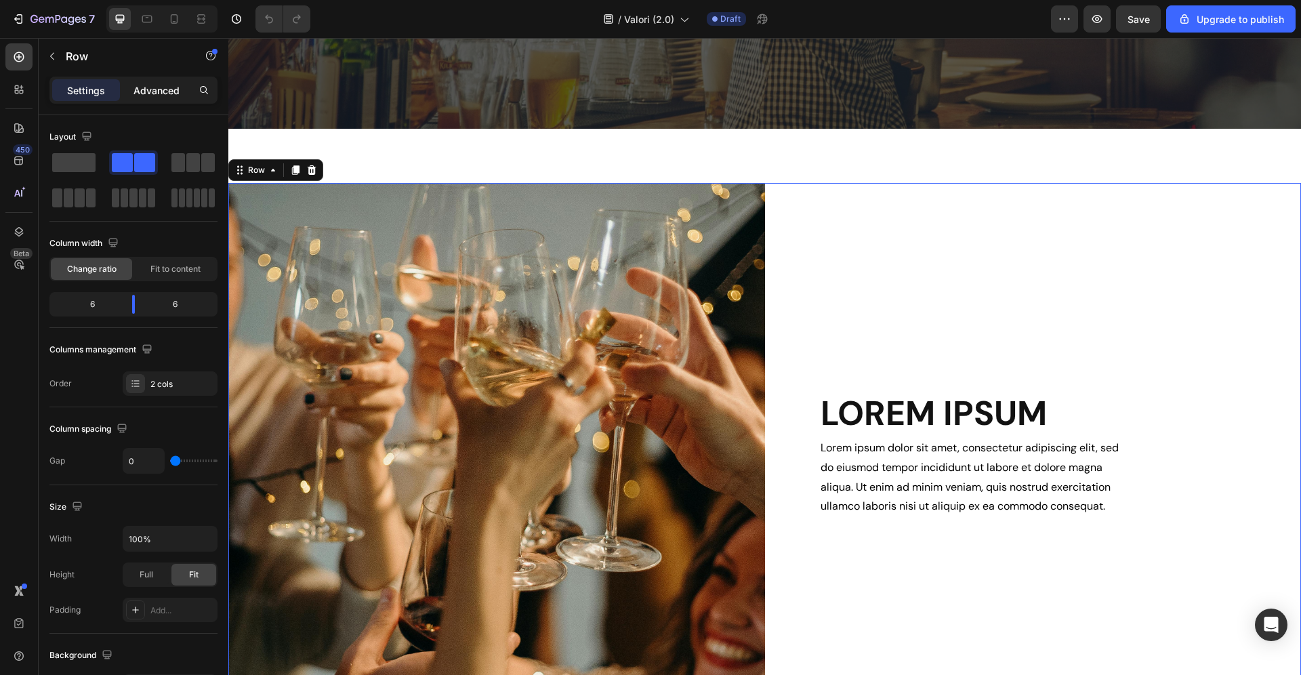
click at [161, 87] on p "Advanced" at bounding box center [156, 90] width 46 height 14
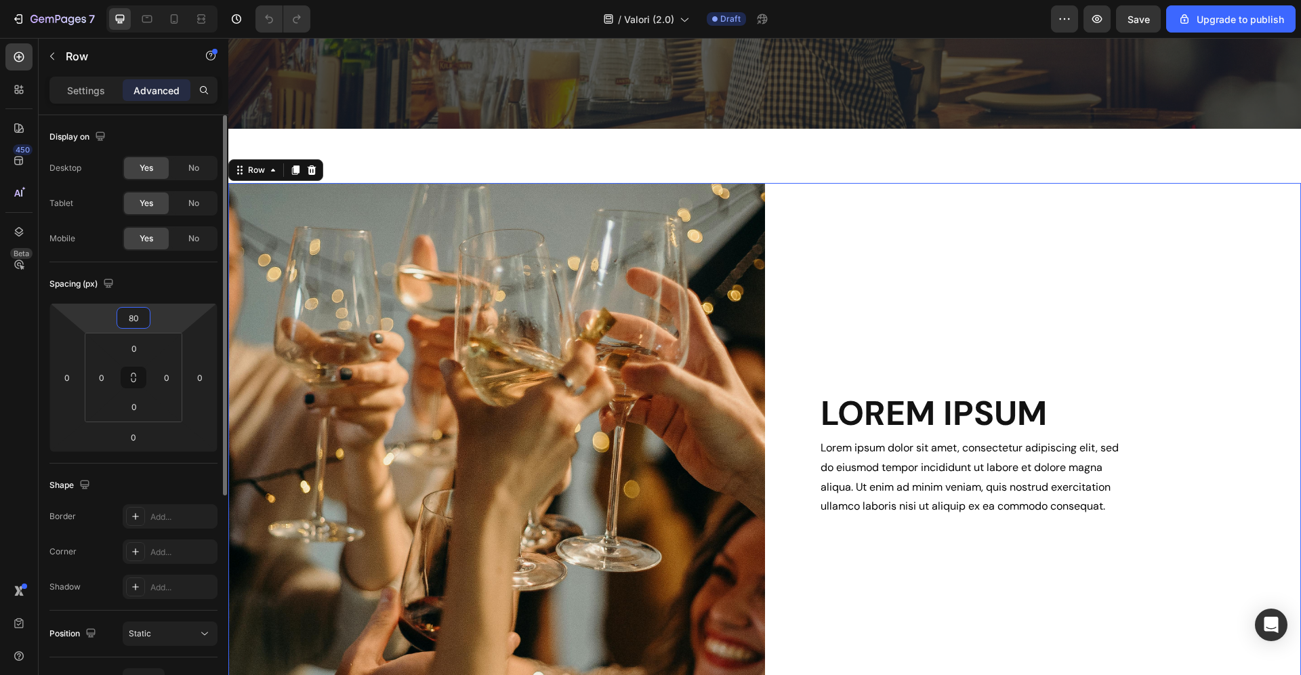
click at [141, 314] on input "80" at bounding box center [133, 318] width 27 height 20
type input "130"
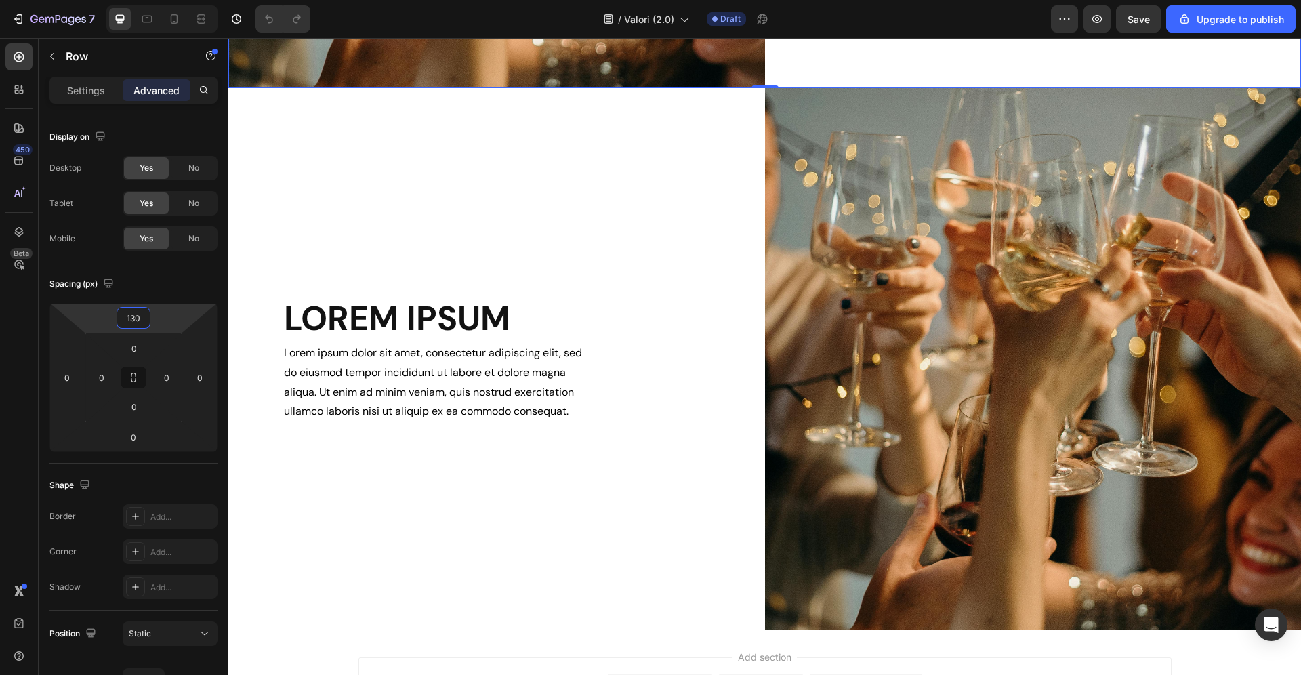
scroll to position [1300, 0]
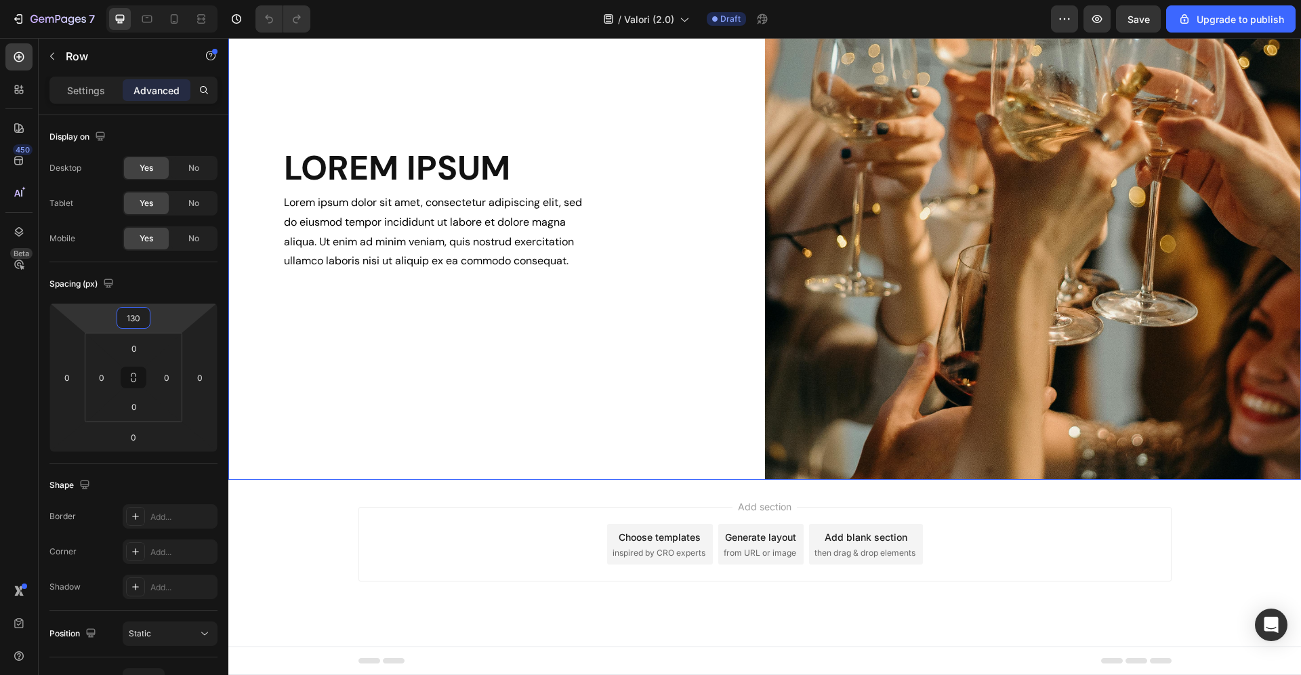
click at [691, 468] on div "LOREM IPSUM Heading Lorem ipsum dolor sit amet, consectetur adipiscing elit, se…" at bounding box center [496, 209] width 536 height 542
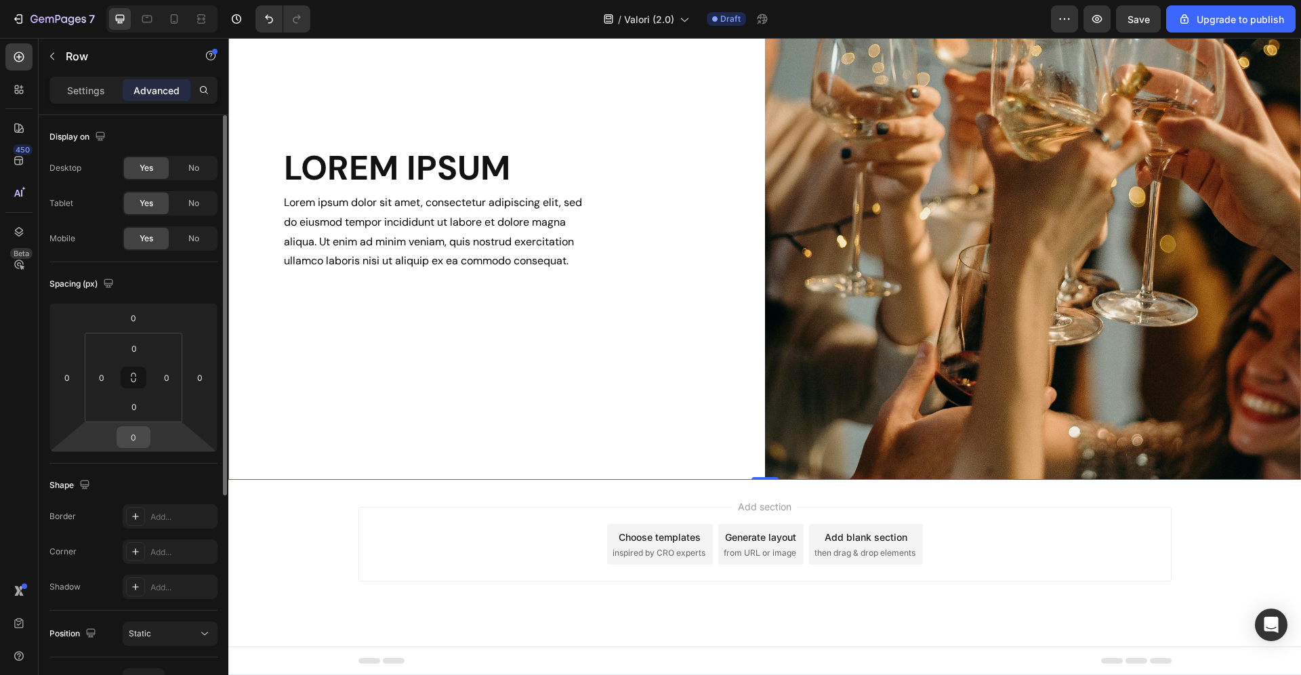
click at [138, 434] on input "0" at bounding box center [133, 437] width 27 height 20
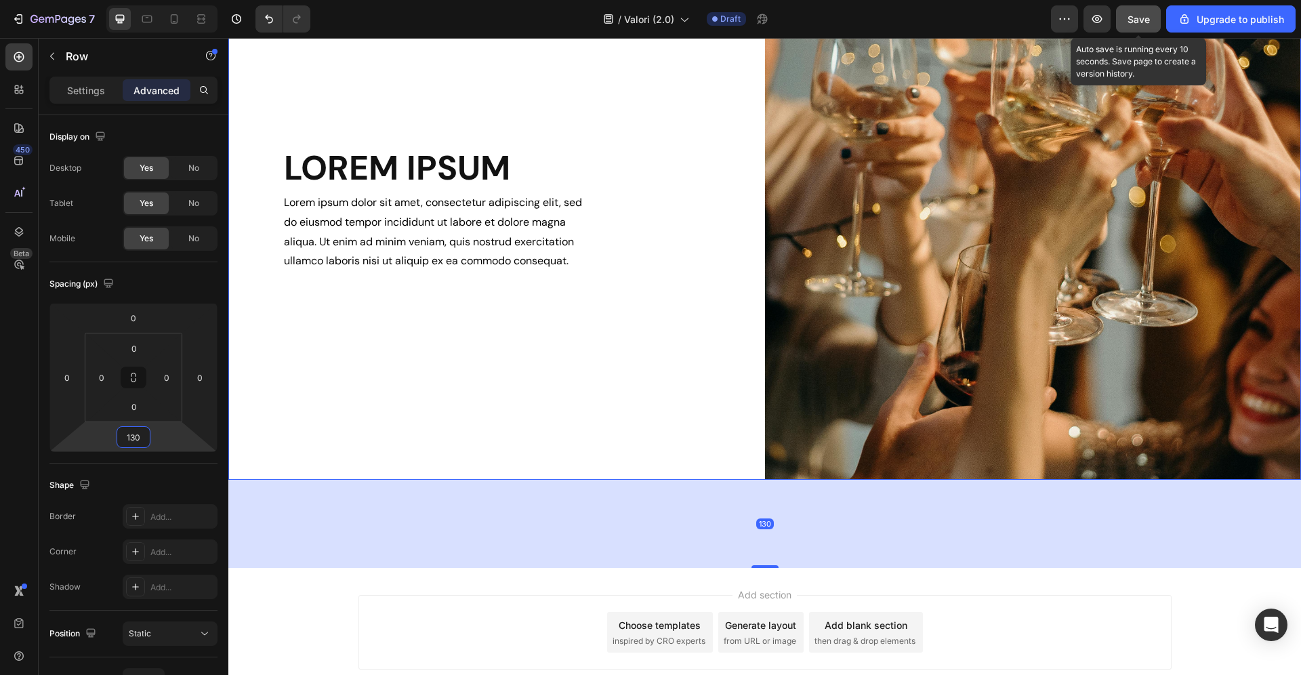
type input "130"
click at [1137, 19] on span "Save" at bounding box center [1138, 20] width 22 height 12
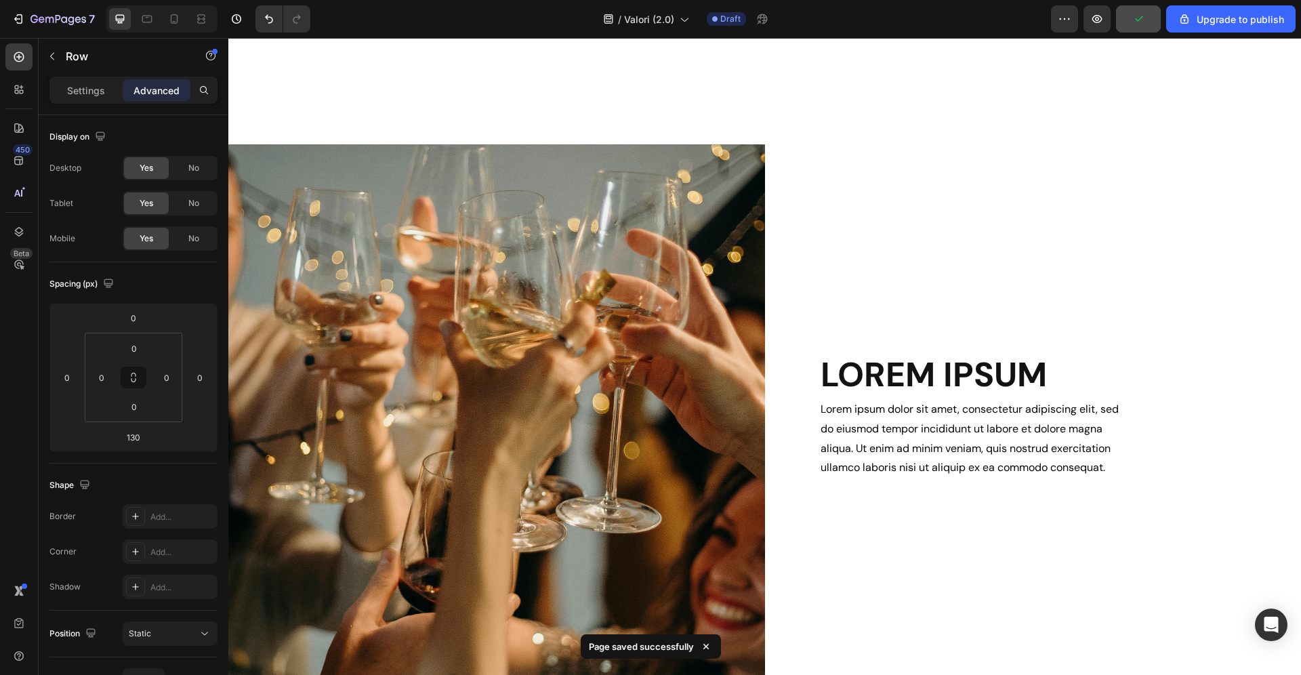
scroll to position [0, 0]
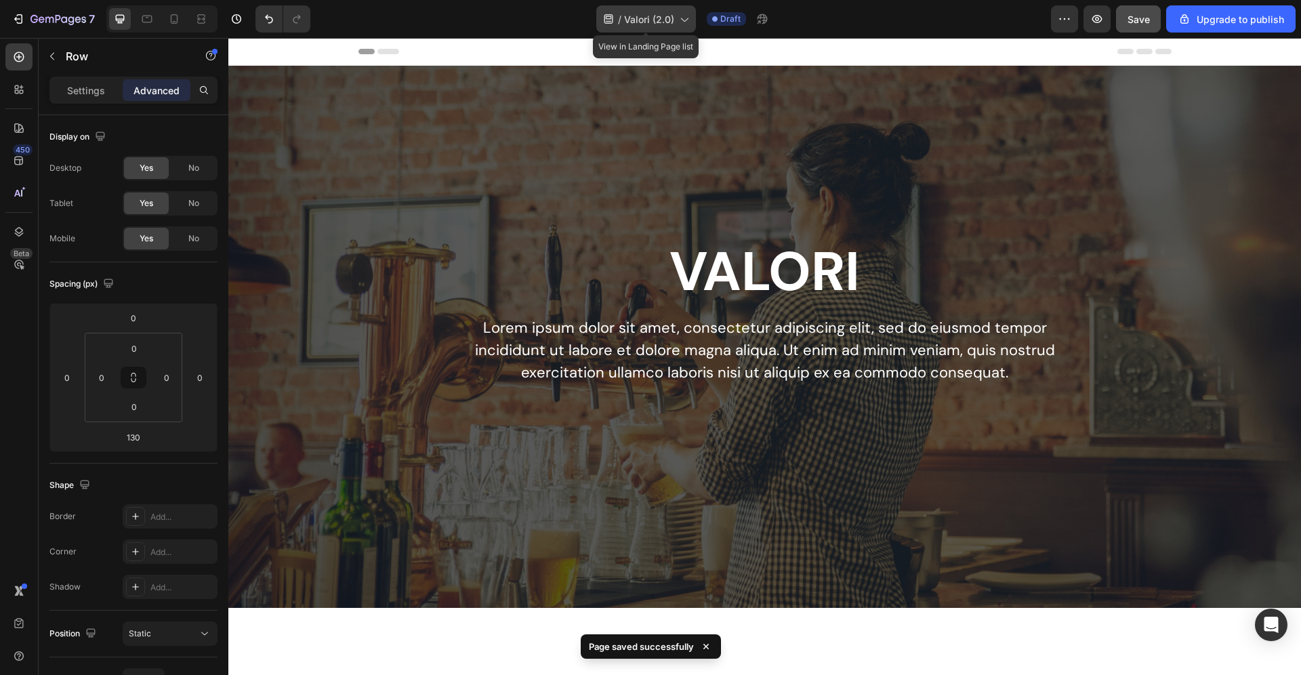
click at [658, 24] on span "Valori (2.0)" at bounding box center [649, 19] width 50 height 14
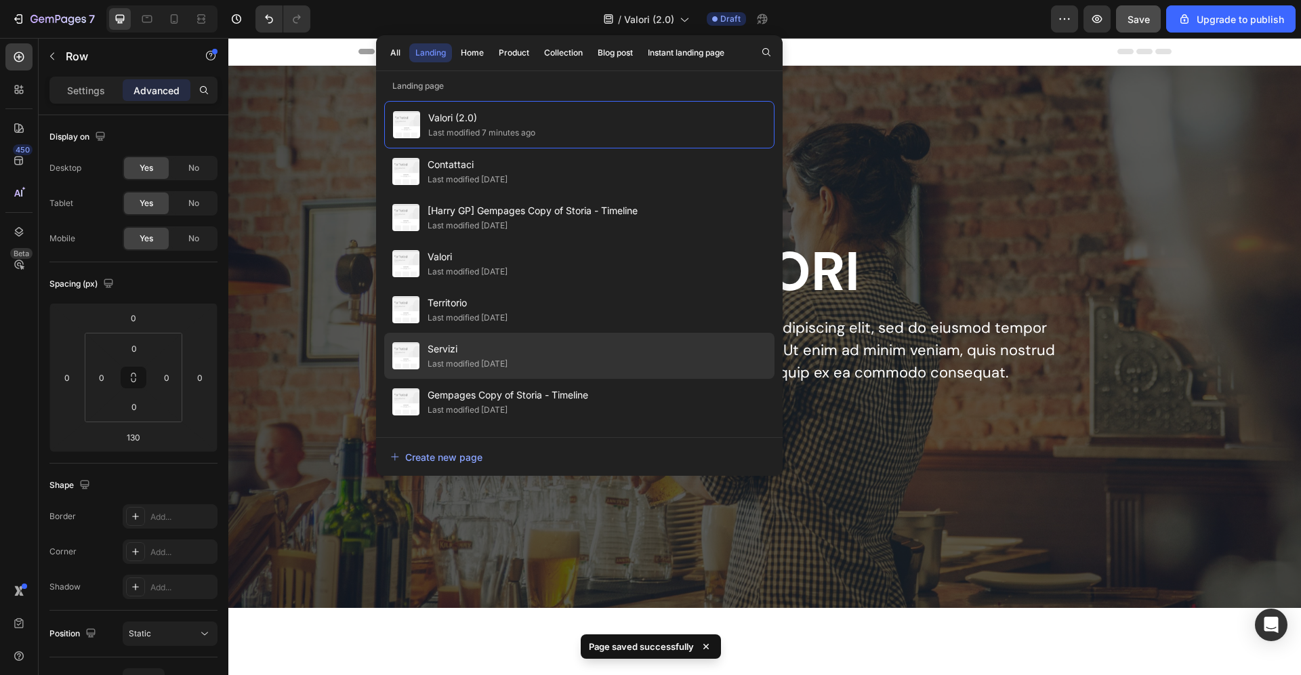
click at [500, 352] on span "Servizi" at bounding box center [467, 349] width 80 height 16
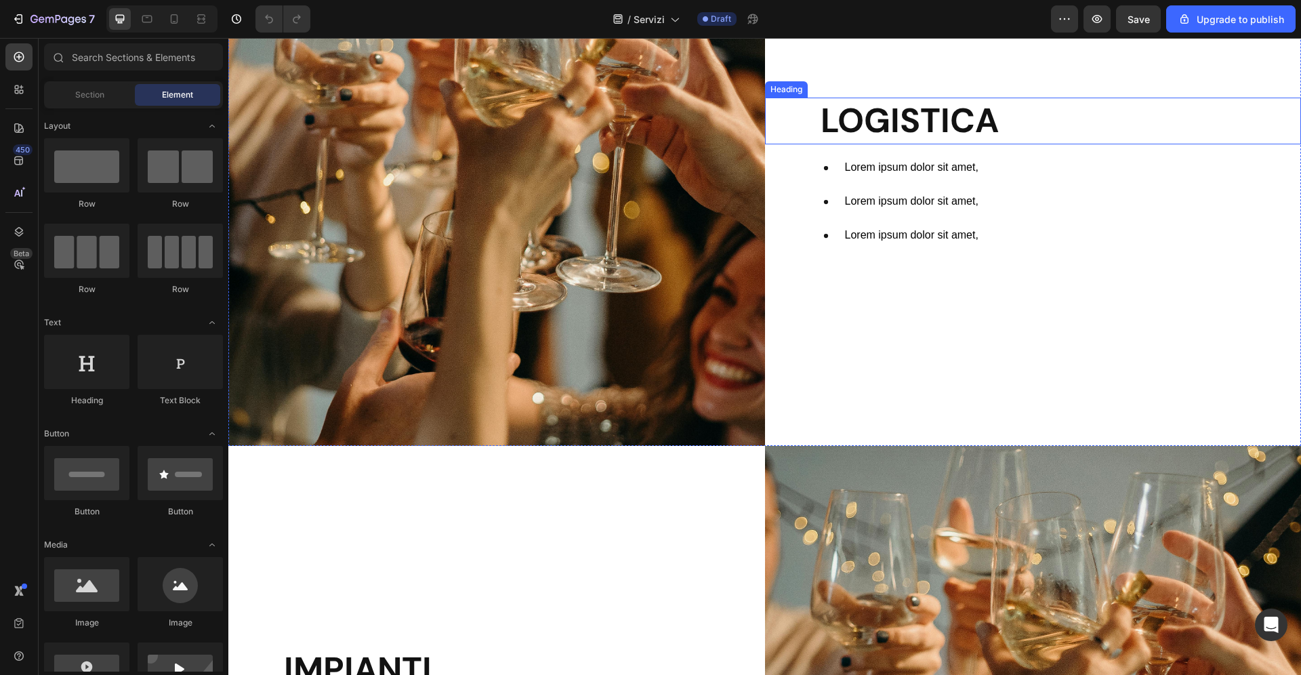
scroll to position [279, 0]
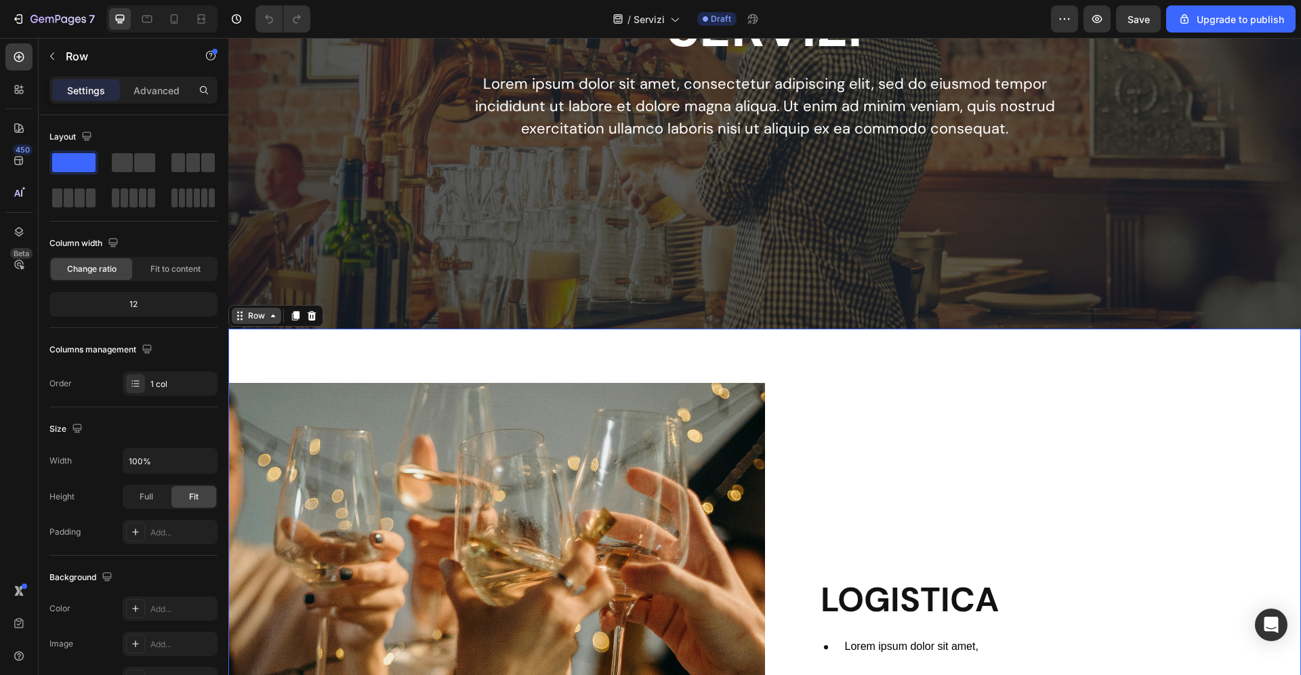
click at [257, 316] on div "Row" at bounding box center [256, 316] width 22 height 12
click at [864, 444] on div "LOGISTICA Heading Lorem ipsum dolor sit amet, Lorem ipsum dolor sit amet, Lorem…" at bounding box center [1033, 654] width 536 height 542
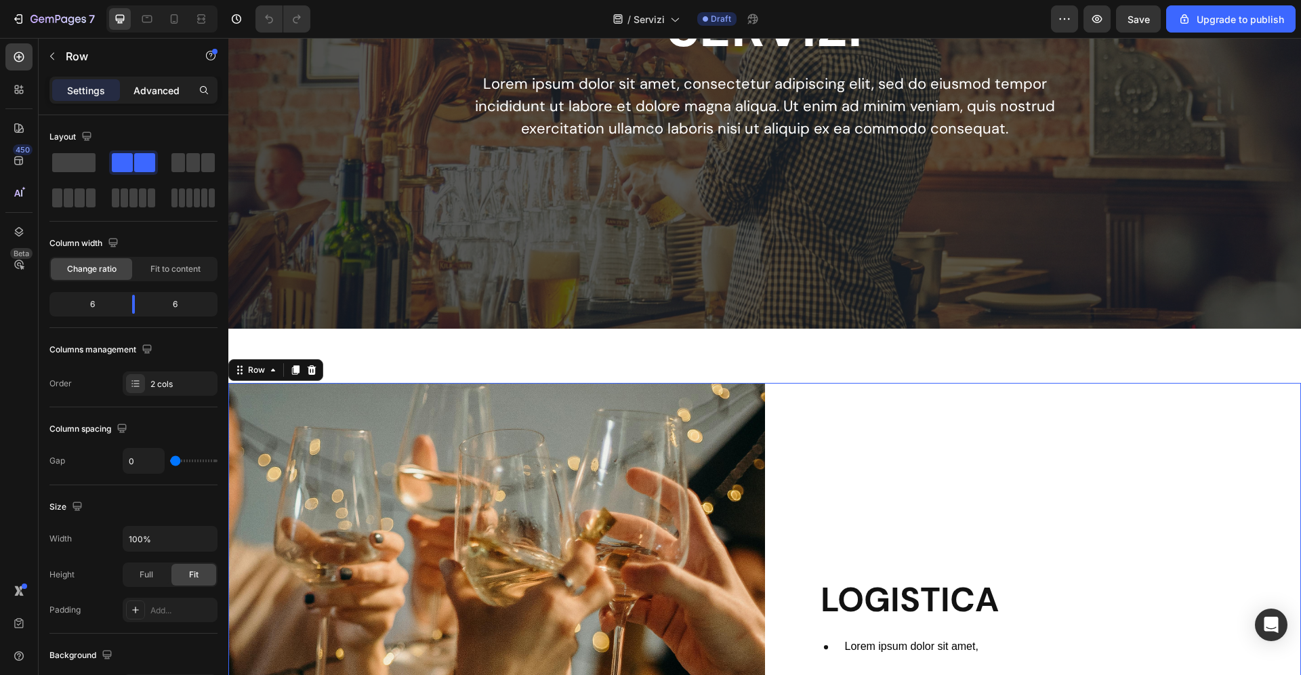
click at [152, 94] on p "Advanced" at bounding box center [156, 90] width 46 height 14
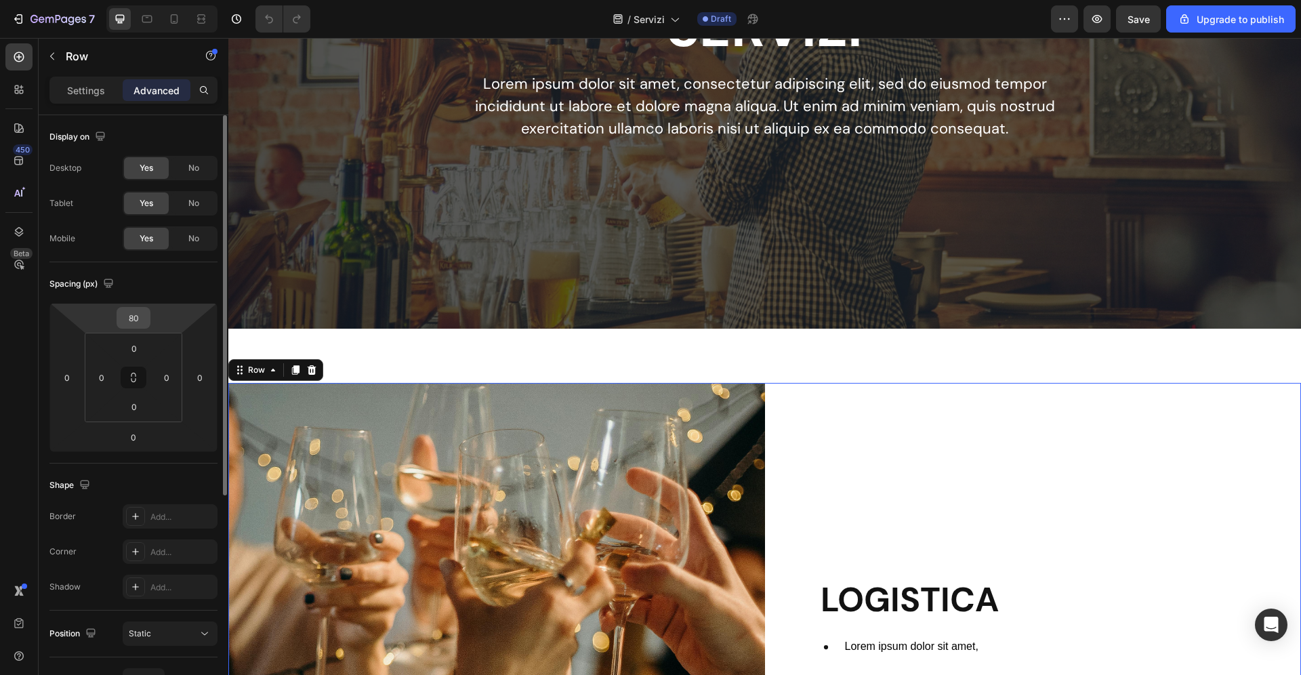
click at [138, 320] on input "80" at bounding box center [133, 318] width 27 height 20
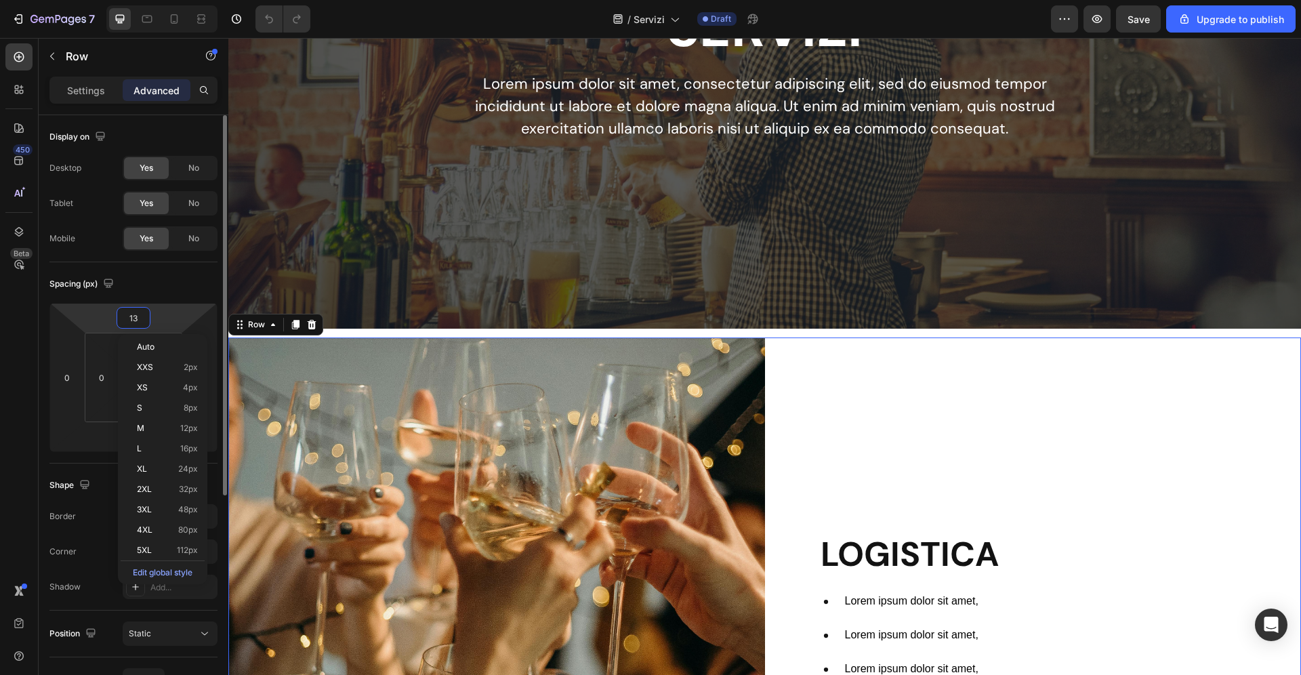
type input "130"
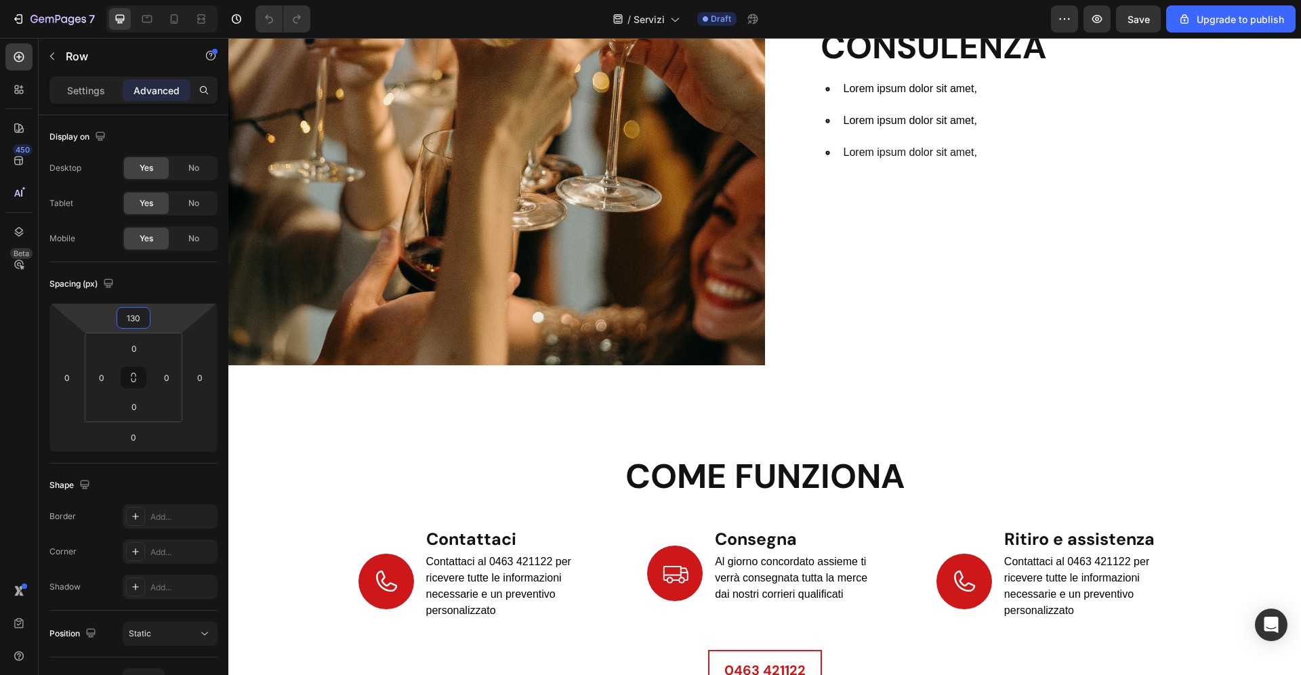
scroll to position [2048, 0]
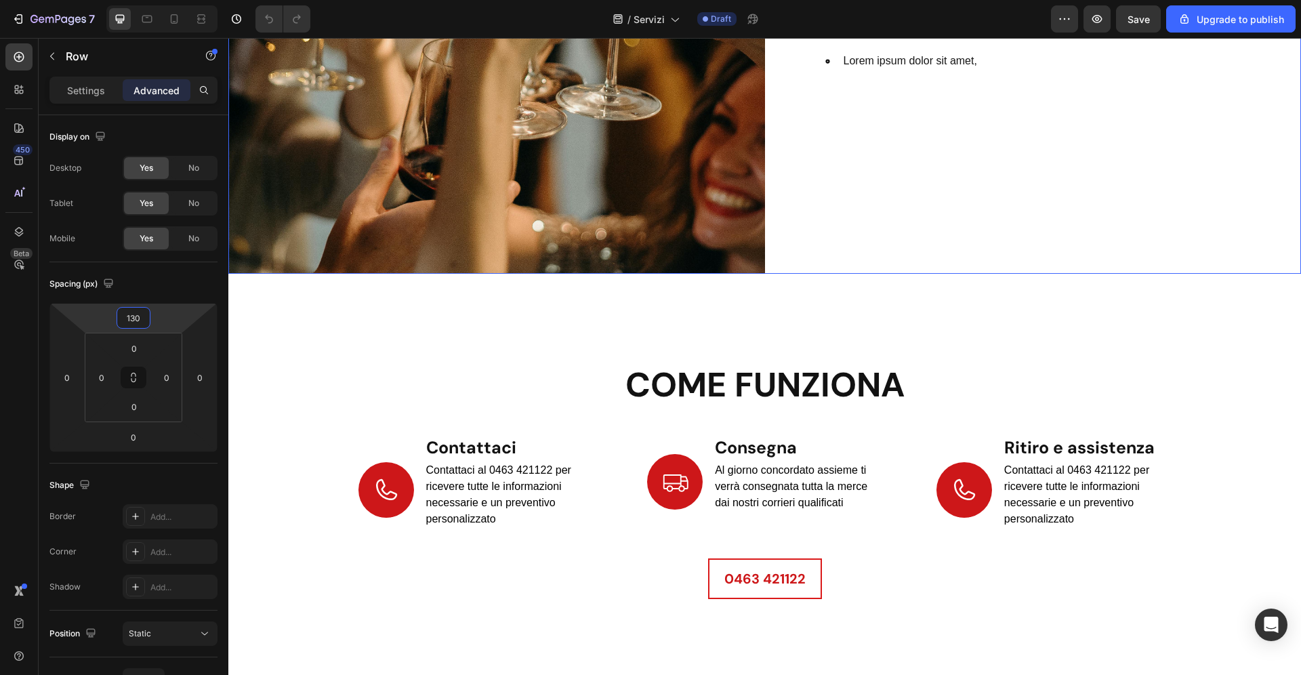
click at [848, 244] on div "CONSULENZA Heading Lorem ipsum dolor sit amet, Lorem ipsum dolor sit amet, Lore…" at bounding box center [1033, 3] width 536 height 542
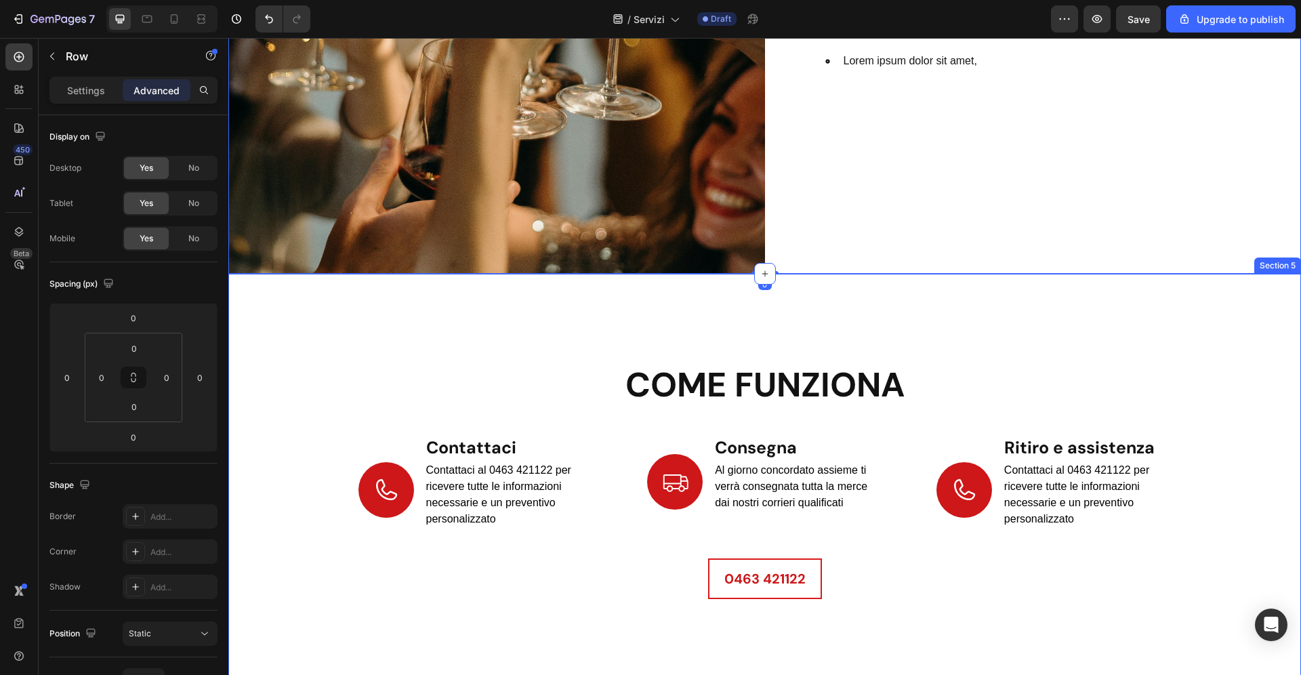
click at [809, 297] on div "come funziona Heading Icon Contattaci Heading Contattaci al 0463 421122 per ric…" at bounding box center [764, 484] width 1072 height 420
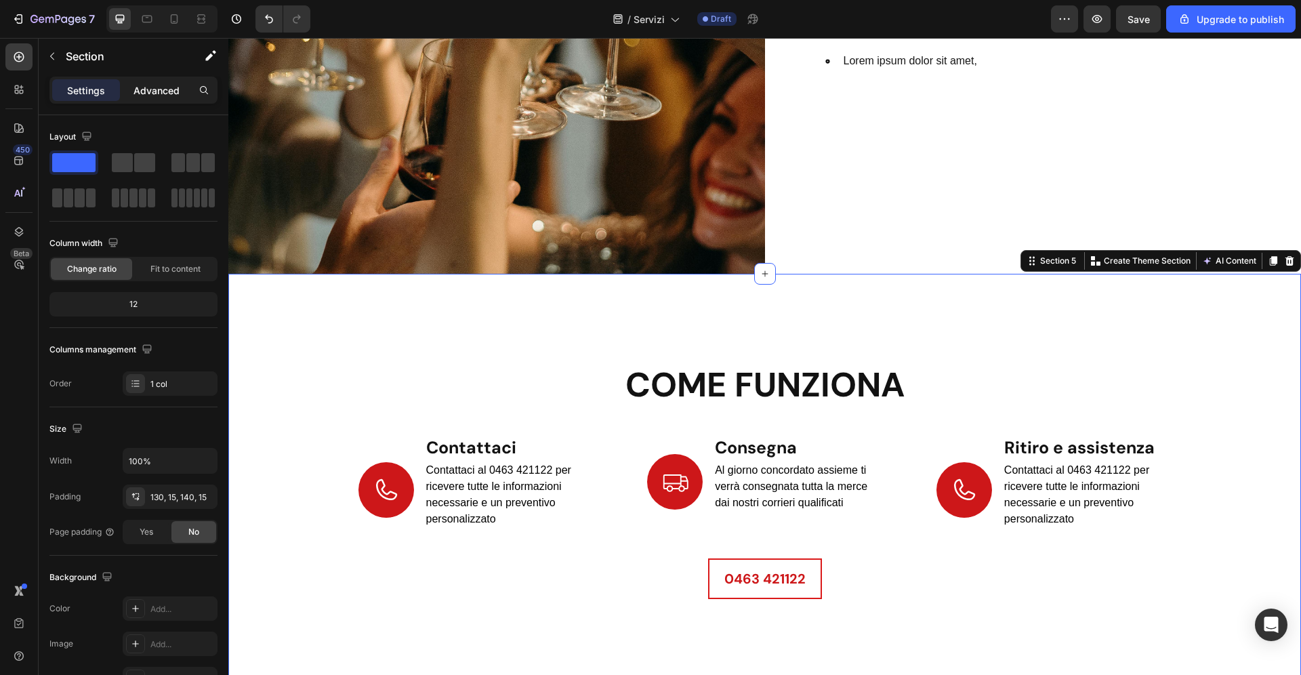
click at [160, 91] on p "Advanced" at bounding box center [156, 90] width 46 height 14
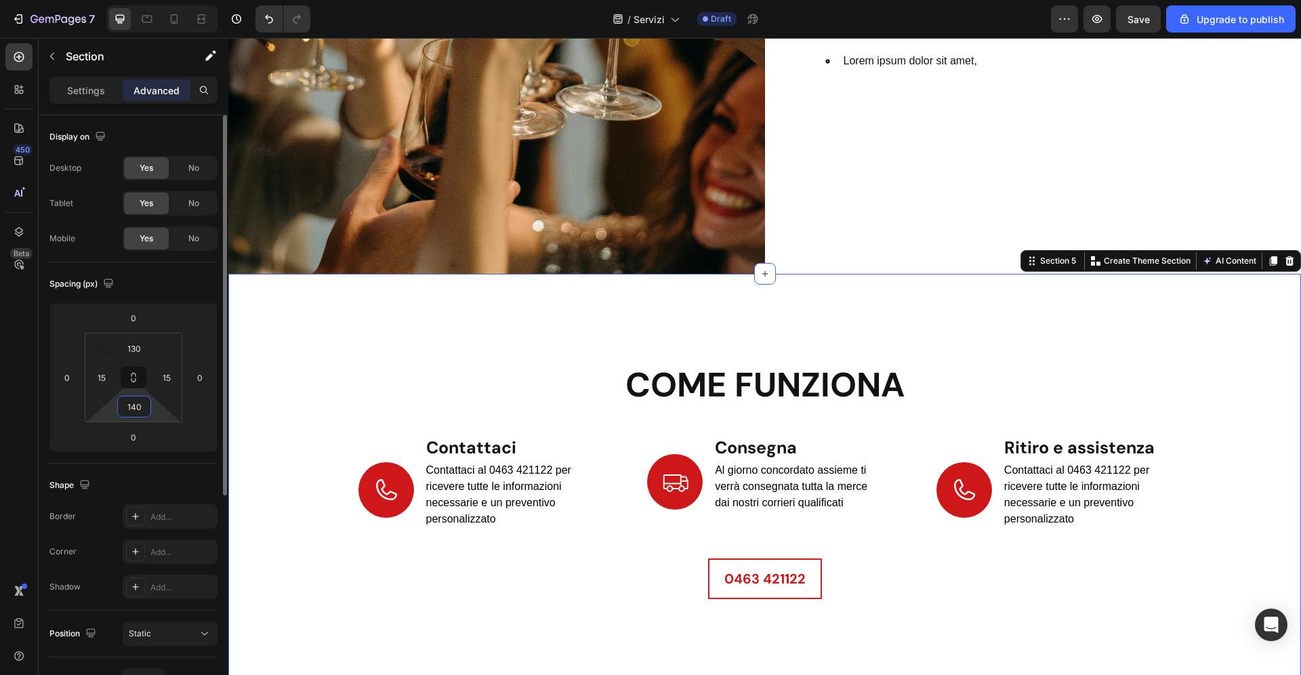
click at [140, 408] on input "140" at bounding box center [134, 406] width 27 height 20
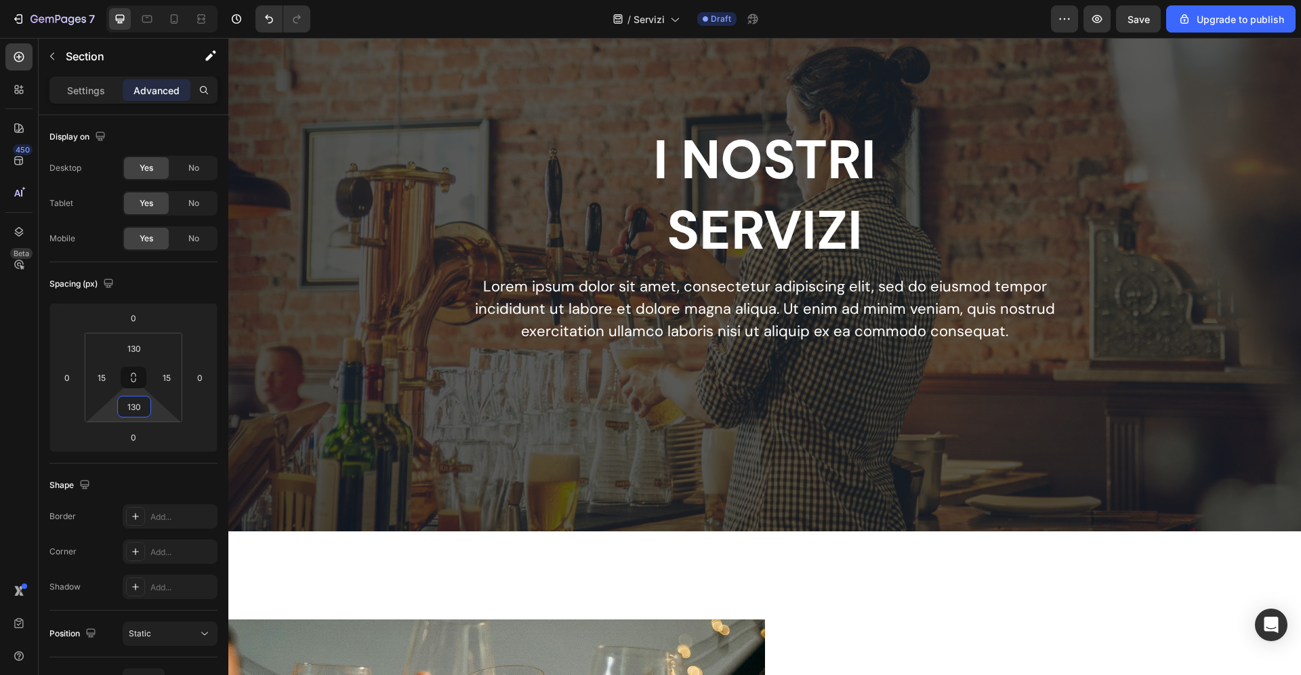
scroll to position [0, 0]
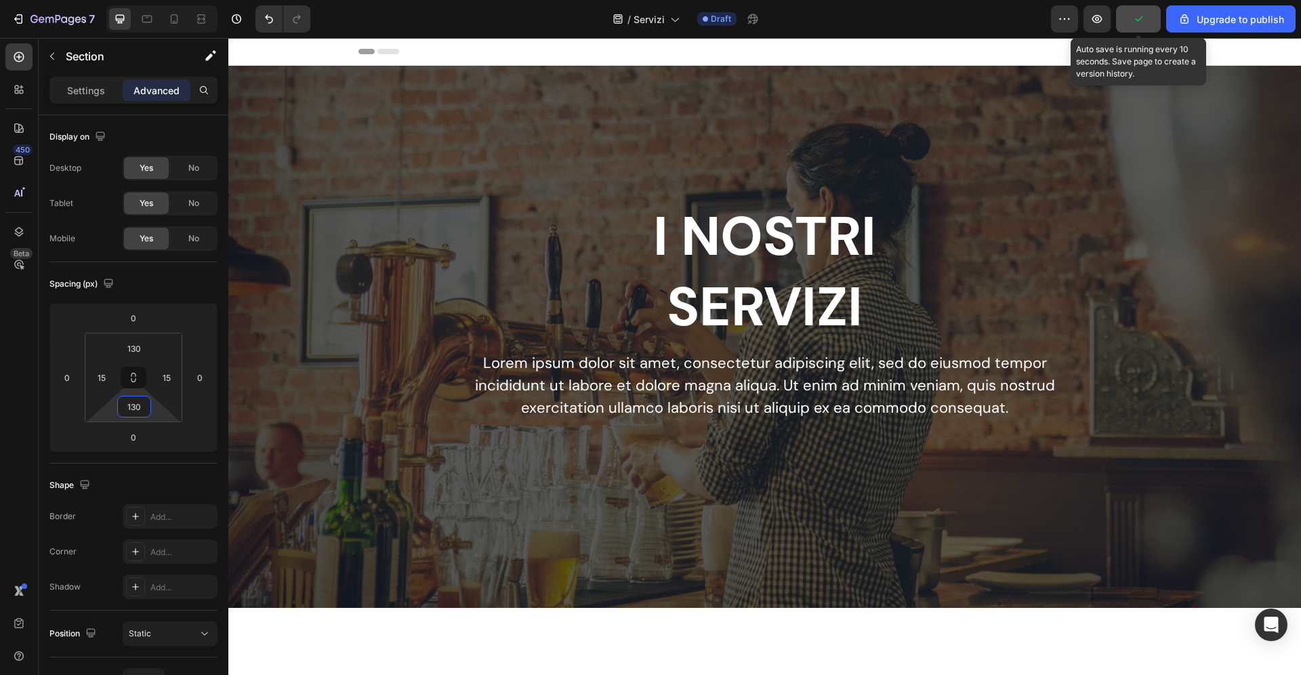
type input "130"
click at [1137, 27] on button "button" at bounding box center [1138, 18] width 45 height 27
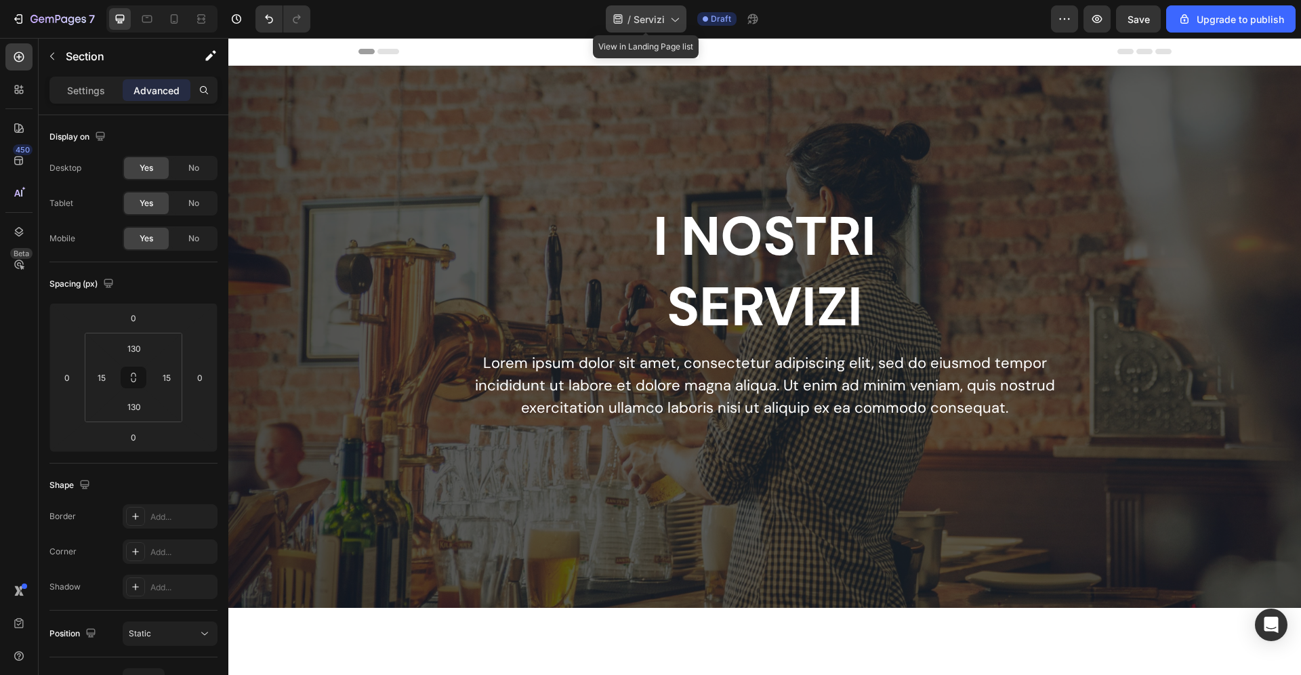
click at [635, 27] on div "/ Servizi" at bounding box center [646, 18] width 81 height 27
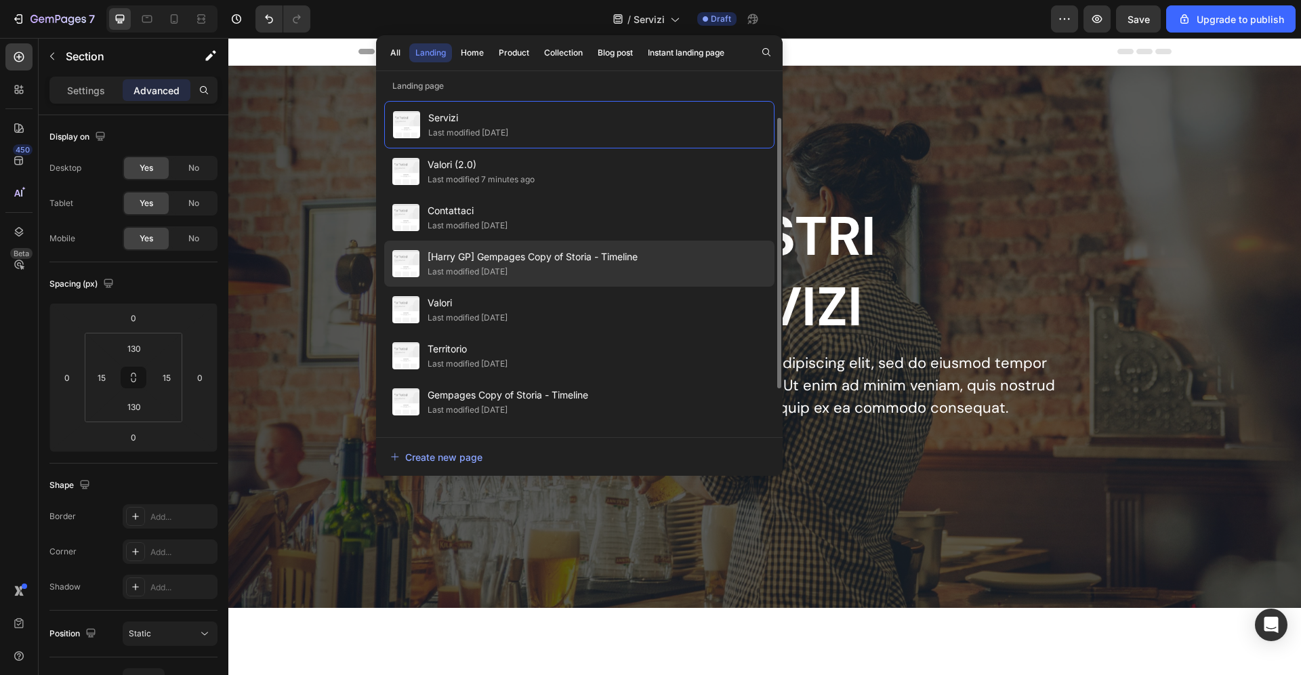
scroll to position [85, 0]
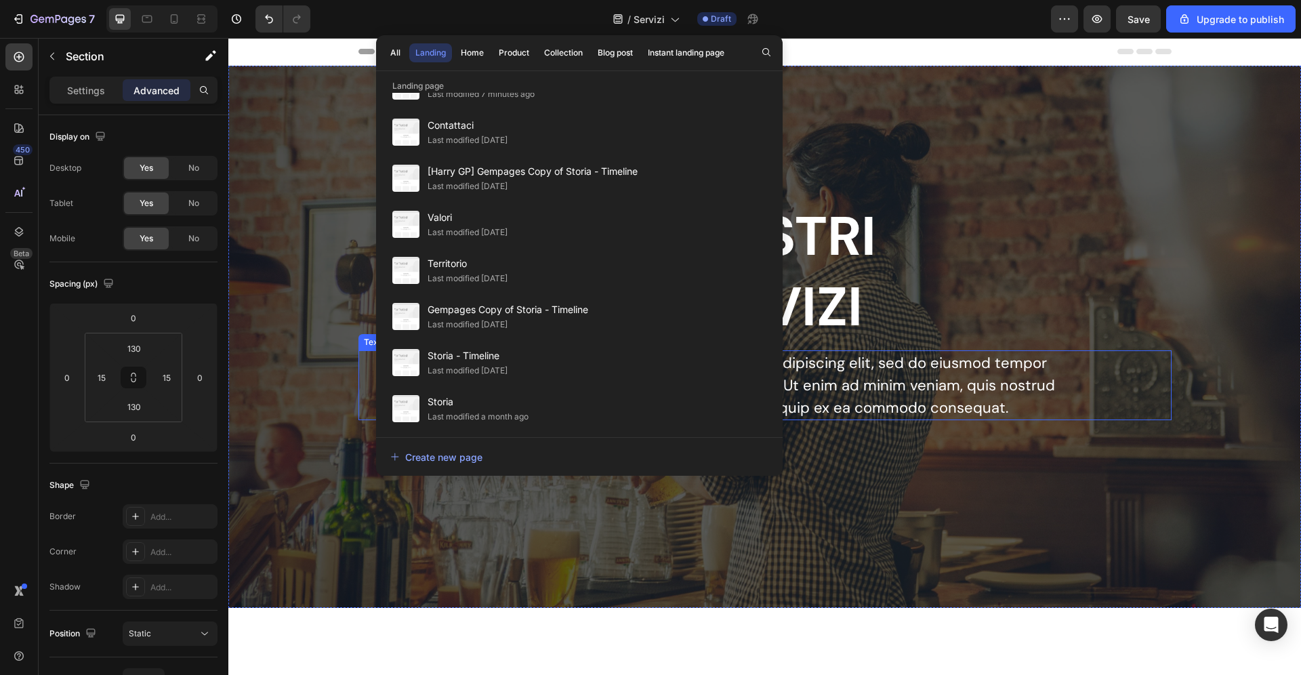
click at [986, 369] on p "Lorem ipsum dolor sit amet, consectetur adipiscing elit, sed do eiusmod tempor …" at bounding box center [764, 385] width 607 height 67
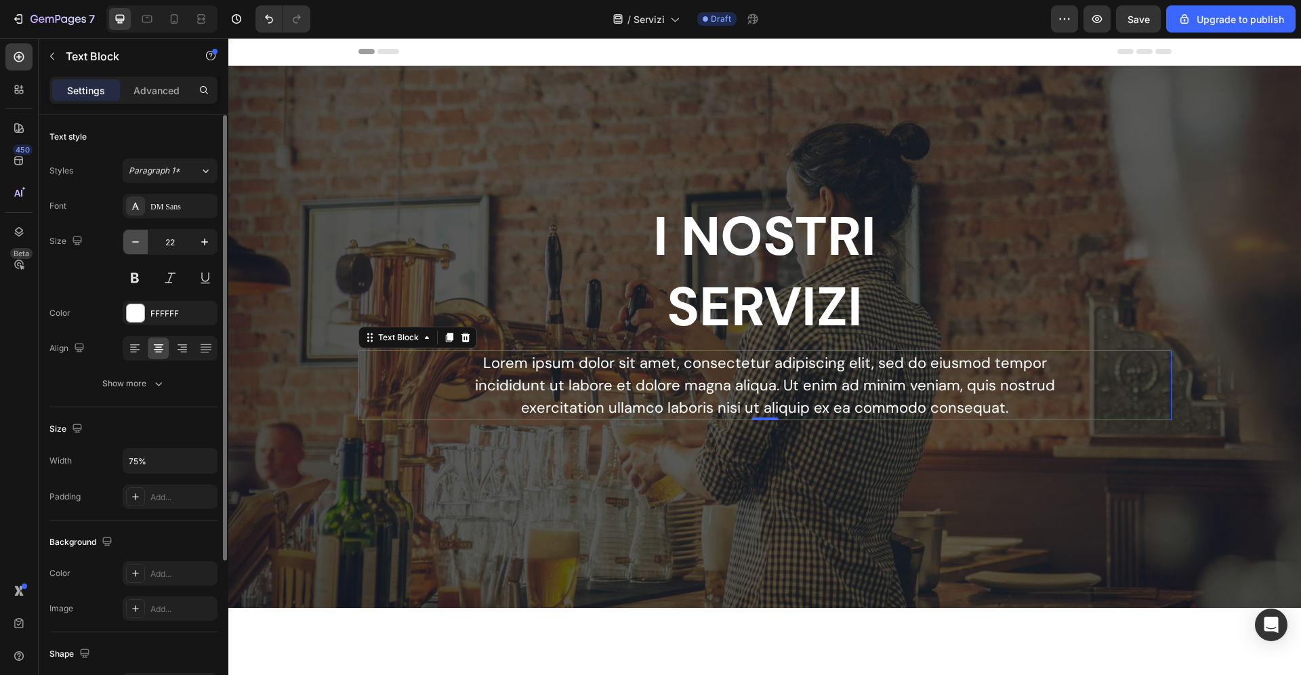
click at [138, 243] on icon "button" at bounding box center [136, 242] width 14 height 14
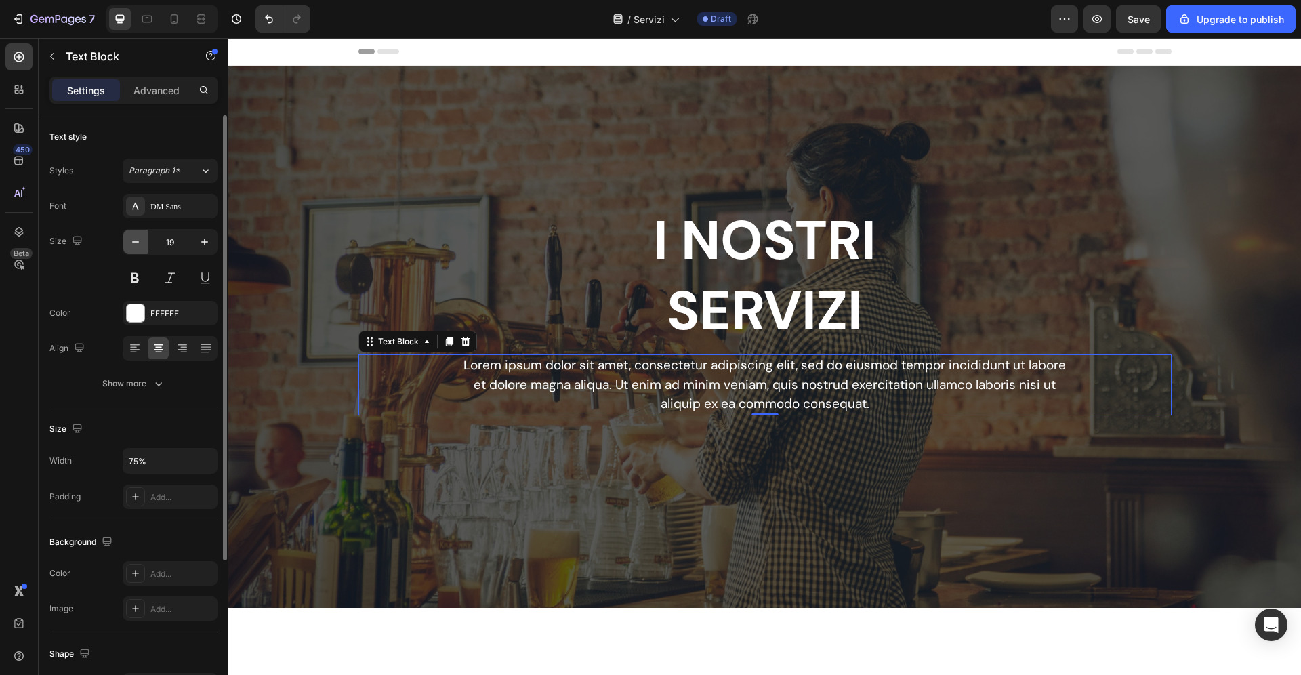
click at [138, 243] on icon "button" at bounding box center [136, 242] width 14 height 14
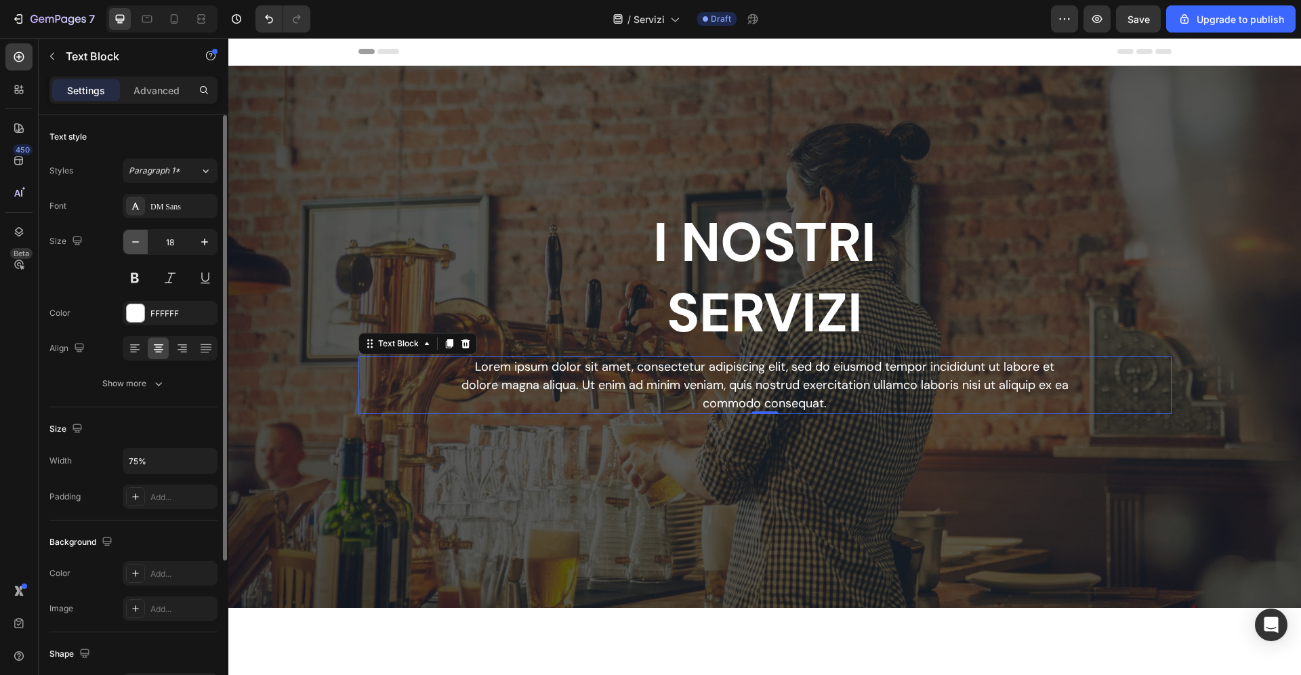
click at [138, 243] on icon "button" at bounding box center [136, 242] width 14 height 14
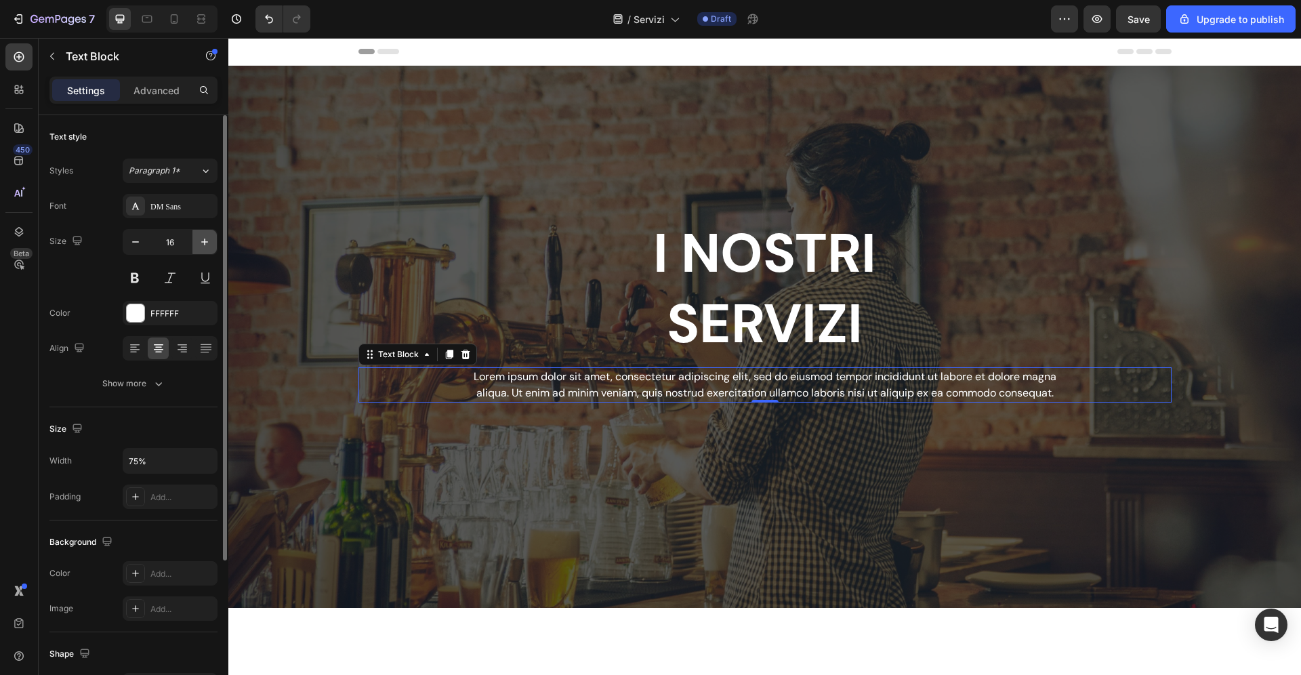
click at [205, 239] on icon "button" at bounding box center [204, 241] width 7 height 7
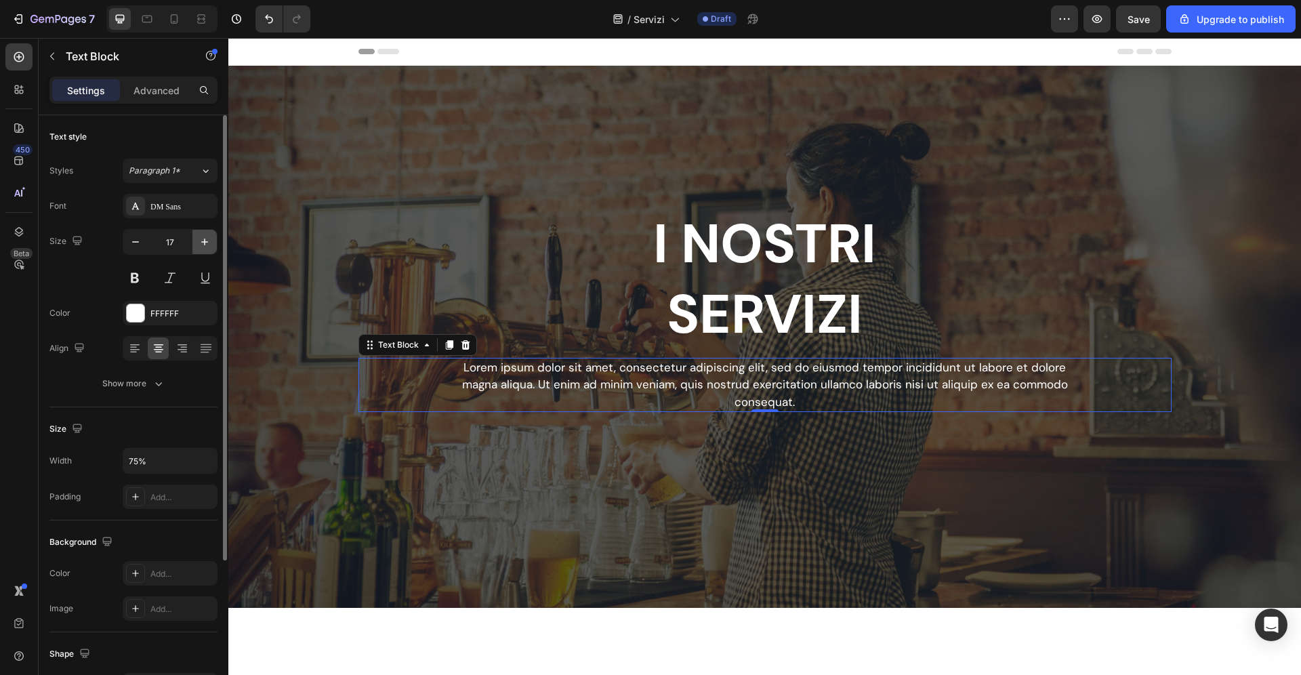
click at [205, 239] on icon "button" at bounding box center [204, 241] width 7 height 7
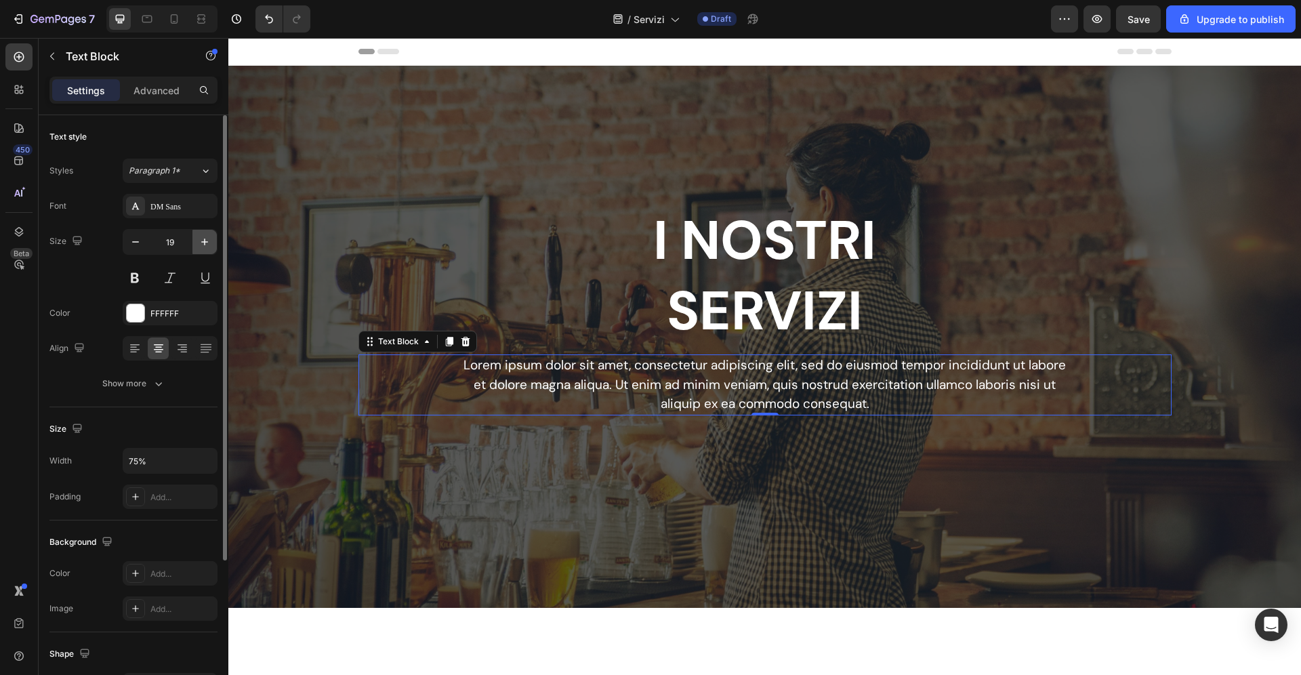
click at [205, 239] on icon "button" at bounding box center [204, 241] width 7 height 7
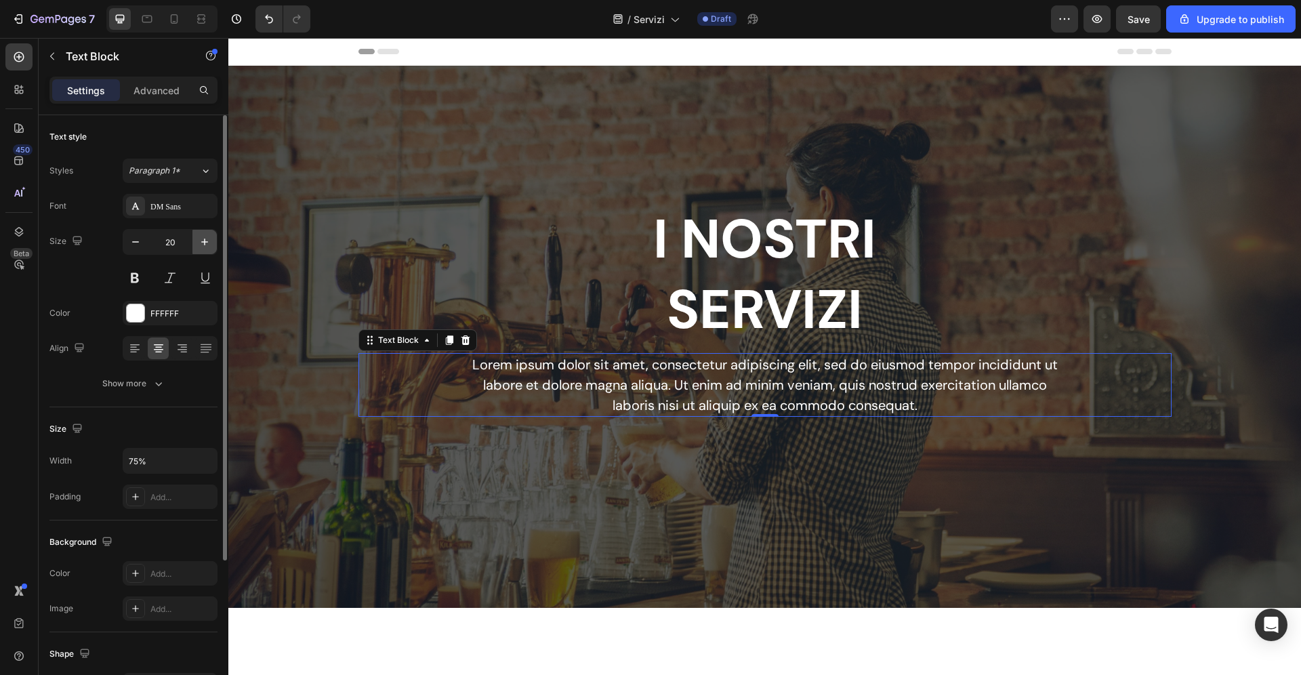
click at [205, 239] on icon "button" at bounding box center [204, 241] width 7 height 7
type input "22"
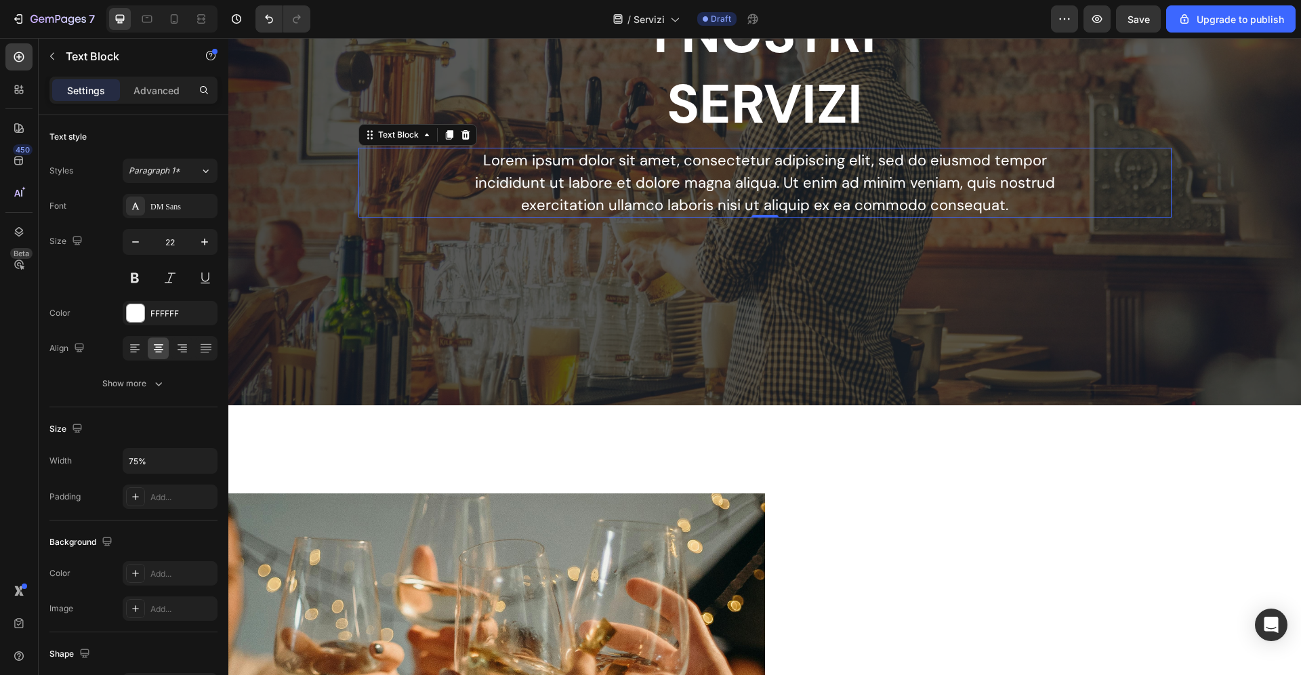
scroll to position [45, 0]
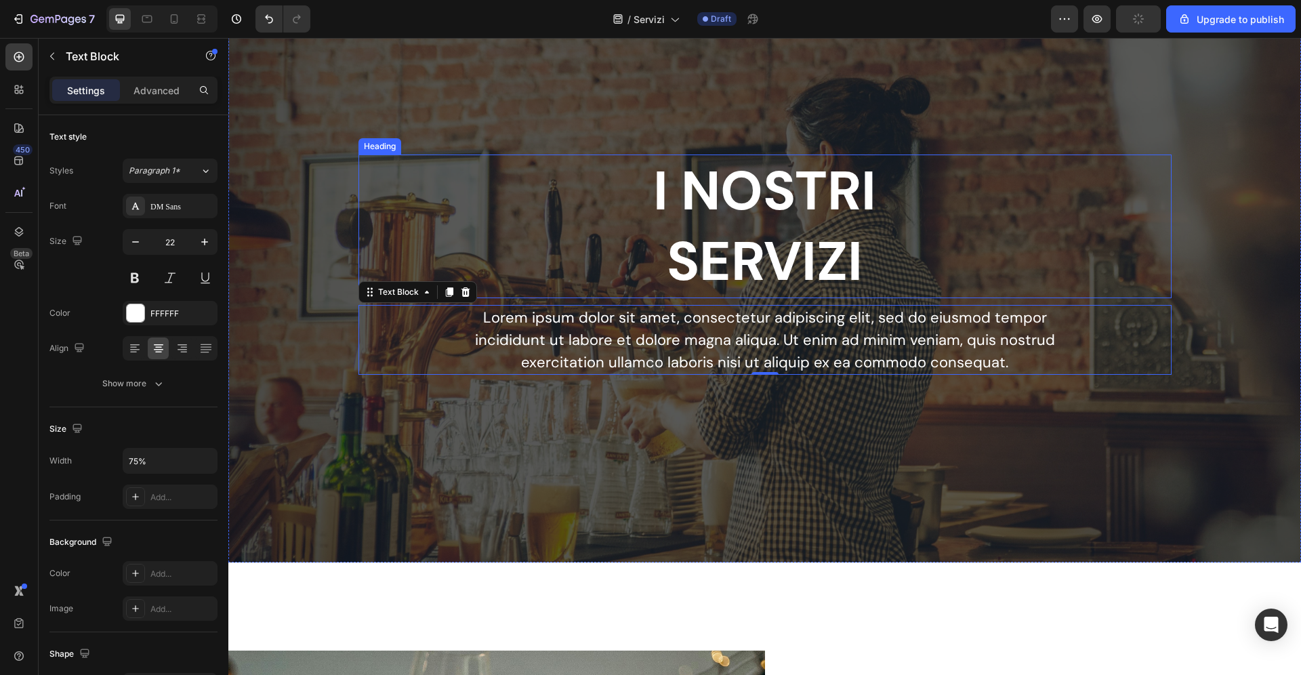
click at [696, 250] on h2 "I NOSTRI SERVIZI" at bounding box center [764, 226] width 813 height 144
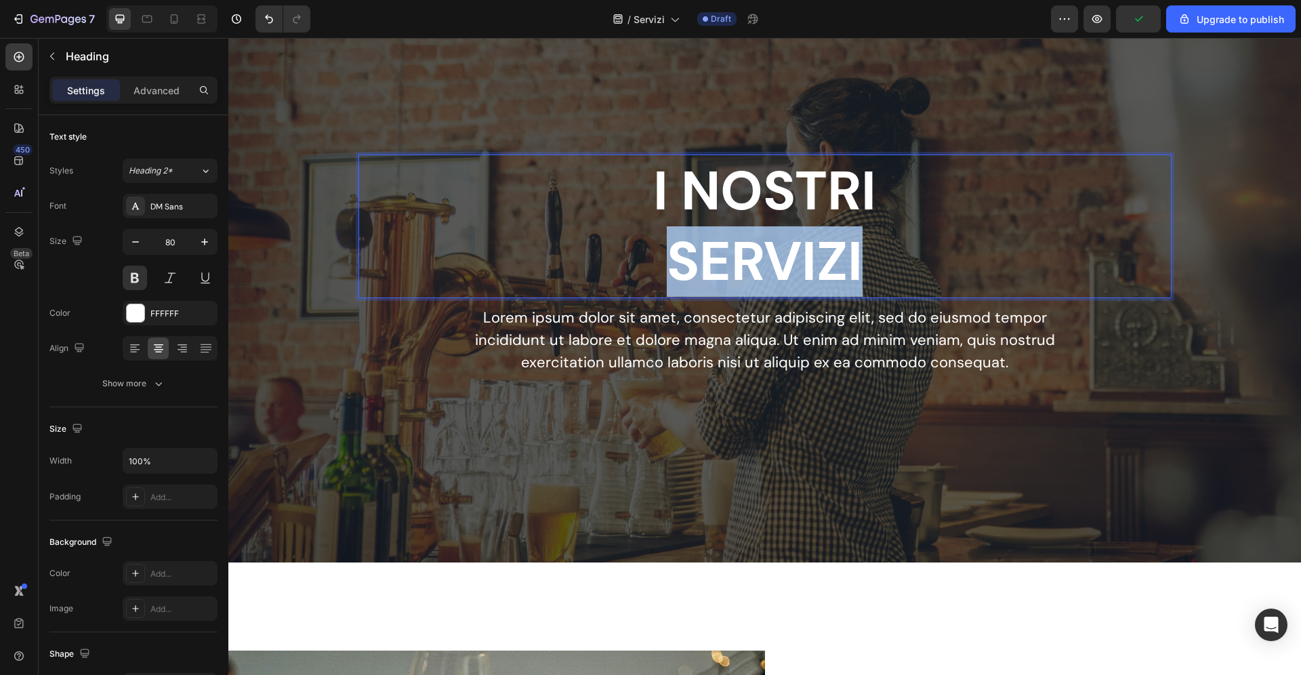
click at [696, 250] on h2 "I NOSTRI SERVIZI" at bounding box center [764, 226] width 813 height 144
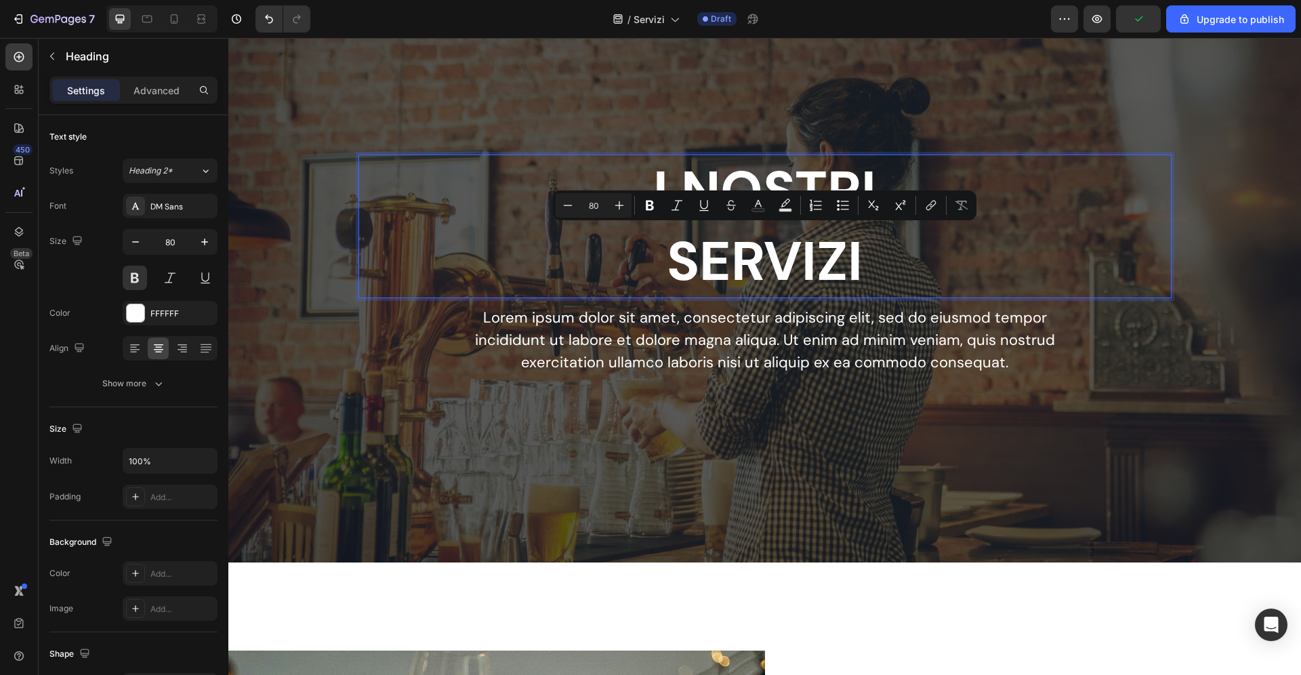
click at [665, 262] on p "I NOSTRI SERVIZI" at bounding box center [765, 226] width 810 height 141
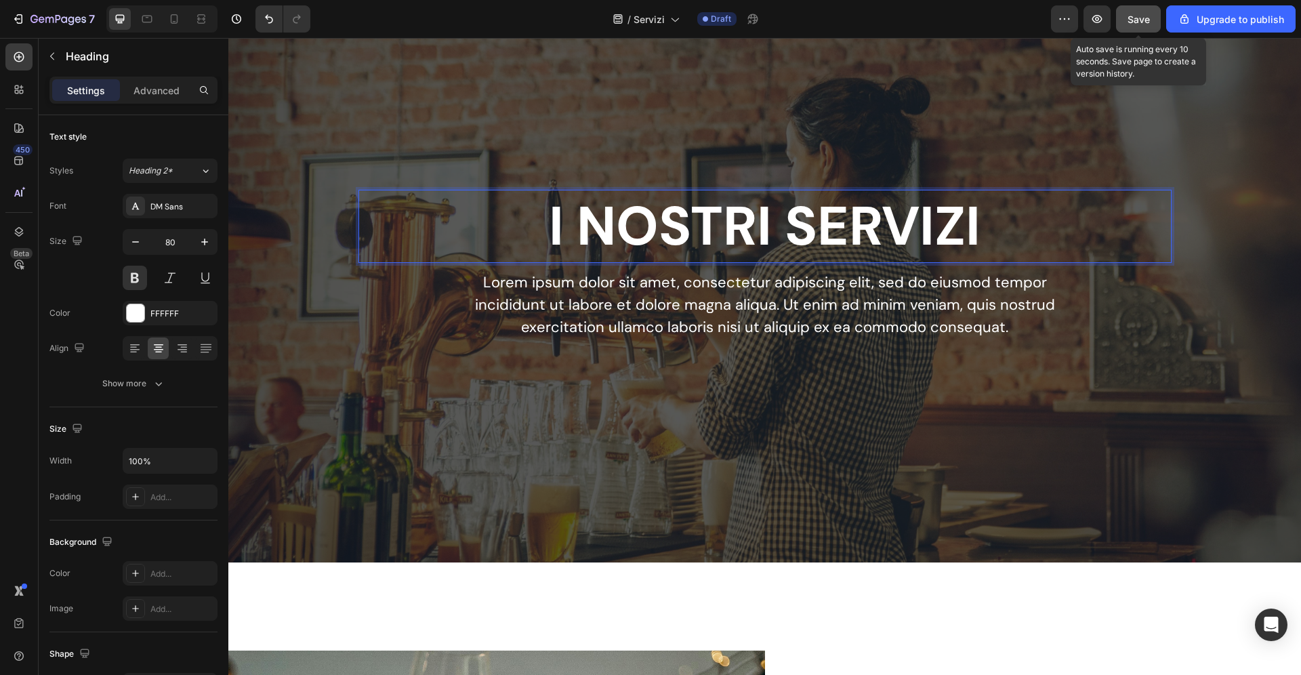
click at [1143, 15] on span "Save" at bounding box center [1138, 20] width 22 height 12
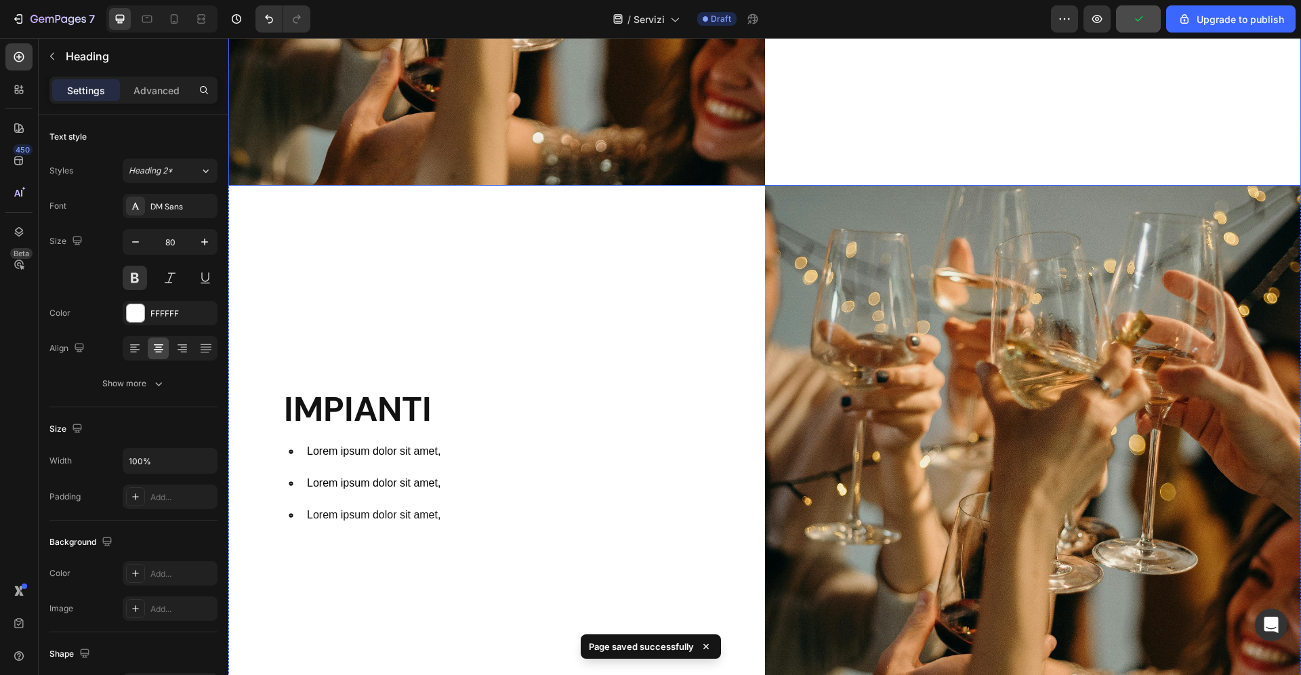
scroll to position [1246, 0]
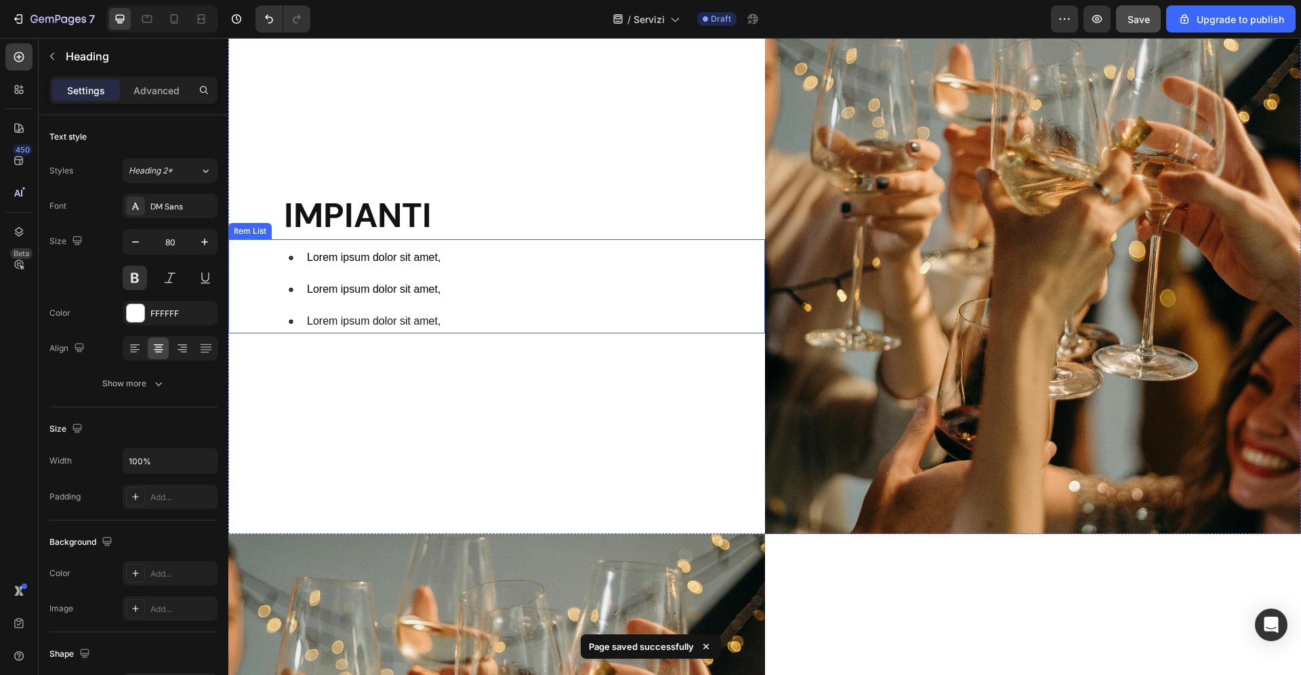
click at [375, 265] on p "Lorem ipsum dolor sit amet," at bounding box center [373, 258] width 133 height 20
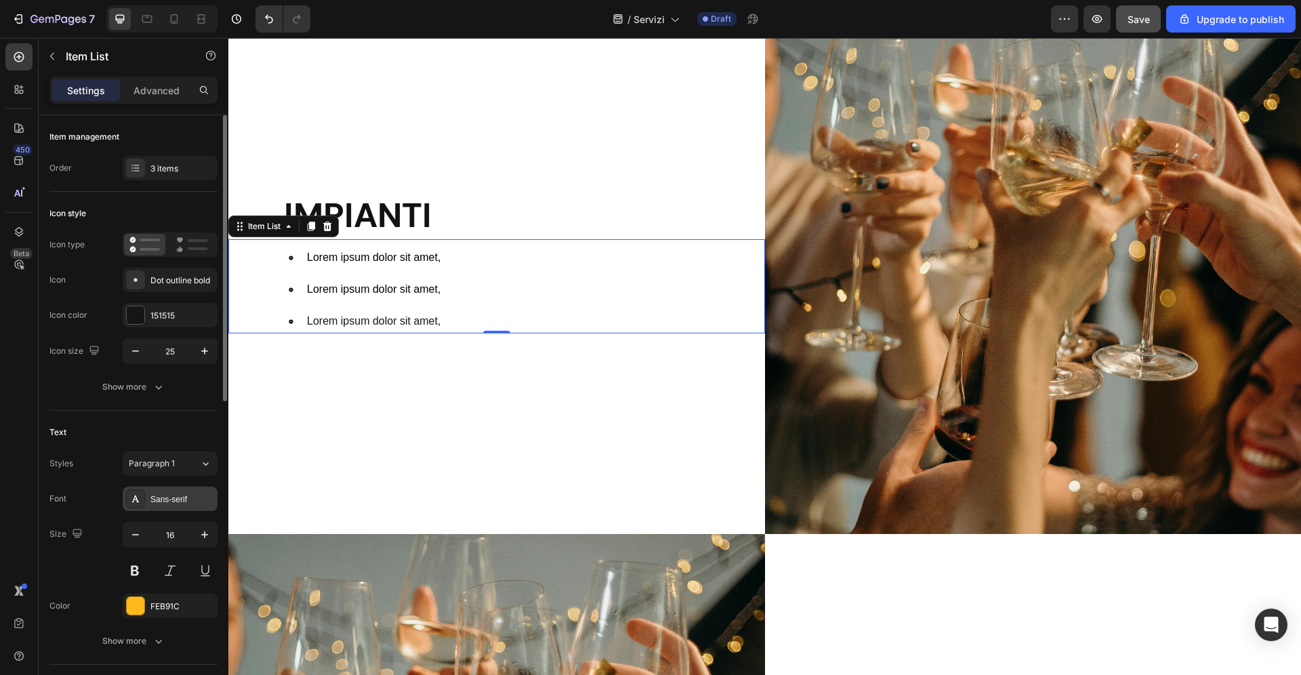
click at [179, 502] on div "Sans-serif" at bounding box center [182, 499] width 64 height 12
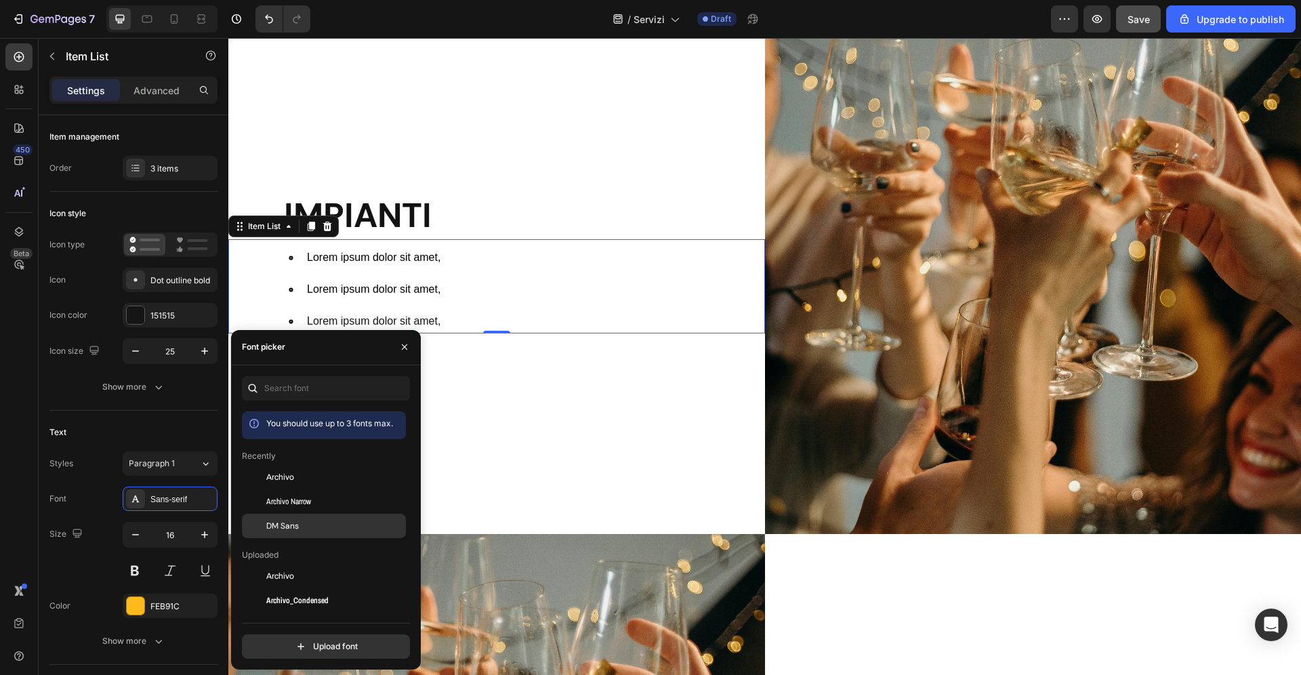
click at [295, 530] on span "DM Sans" at bounding box center [282, 526] width 33 height 12
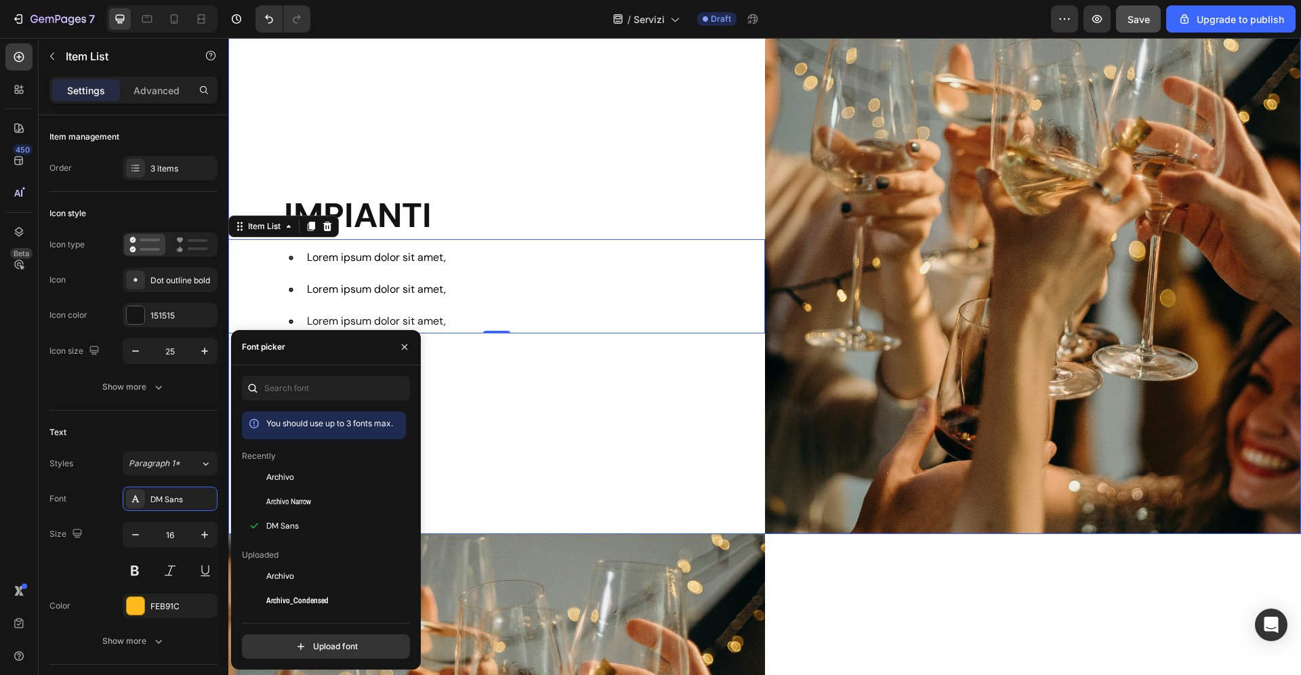
click at [400, 222] on h2 "IMPIANTI" at bounding box center [523, 215] width 482 height 47
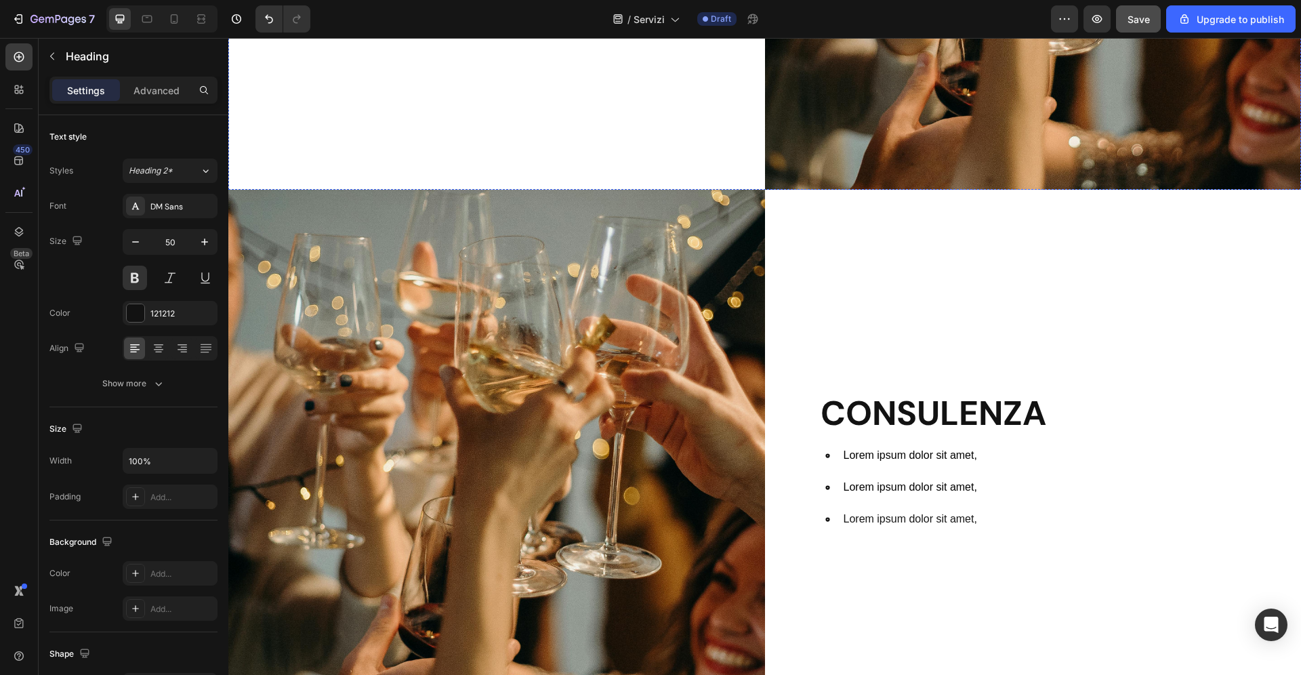
scroll to position [1635, 0]
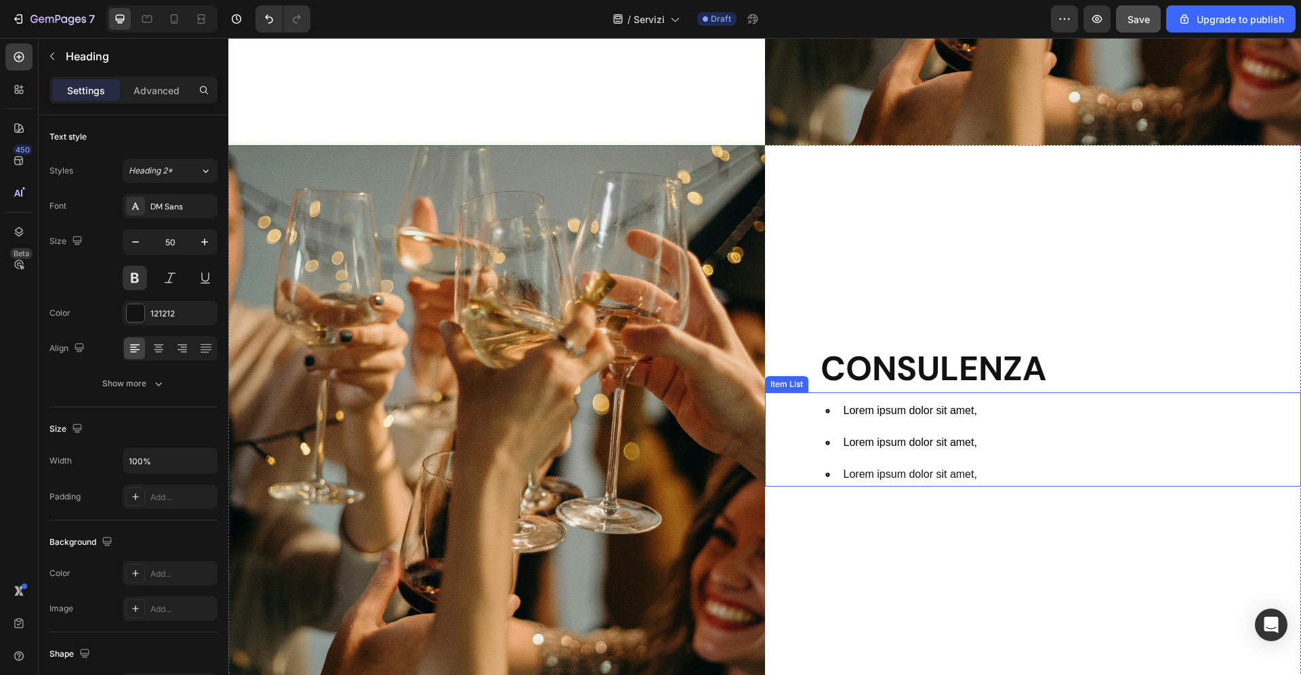
click at [877, 415] on span "Lorem ipsum dolor sit amet," at bounding box center [909, 410] width 133 height 12
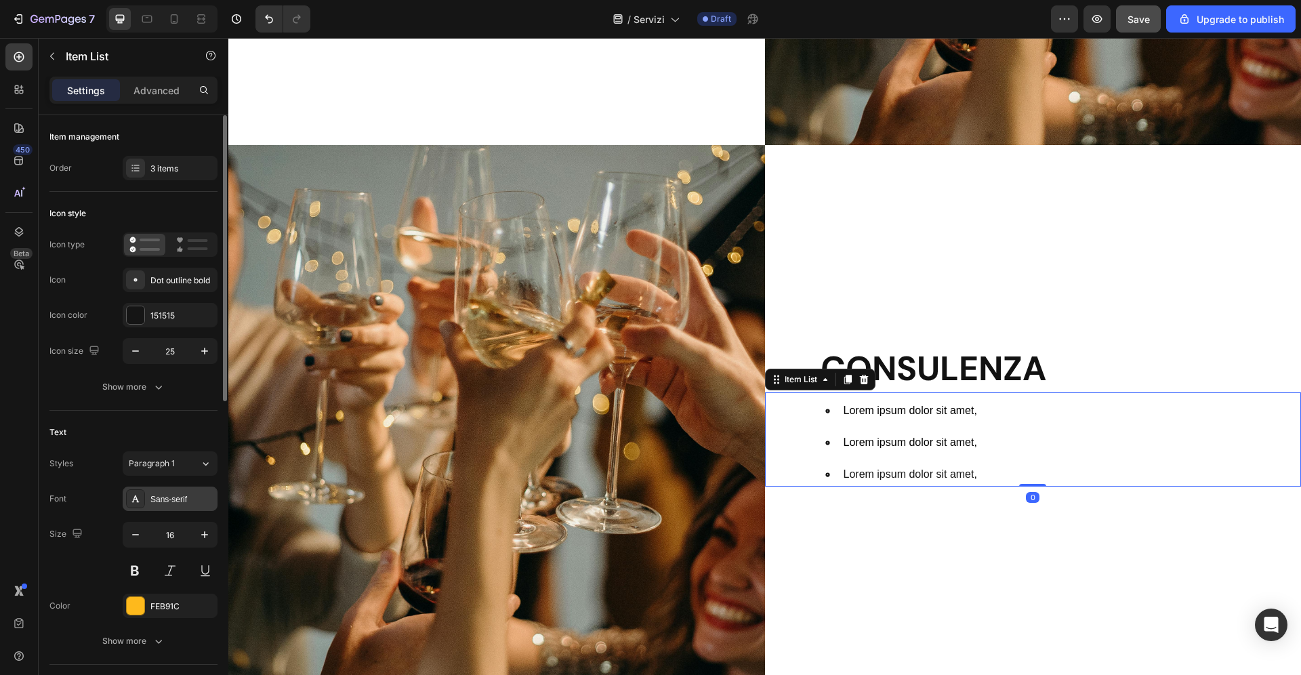
click at [170, 506] on div "Sans-serif" at bounding box center [170, 498] width 95 height 24
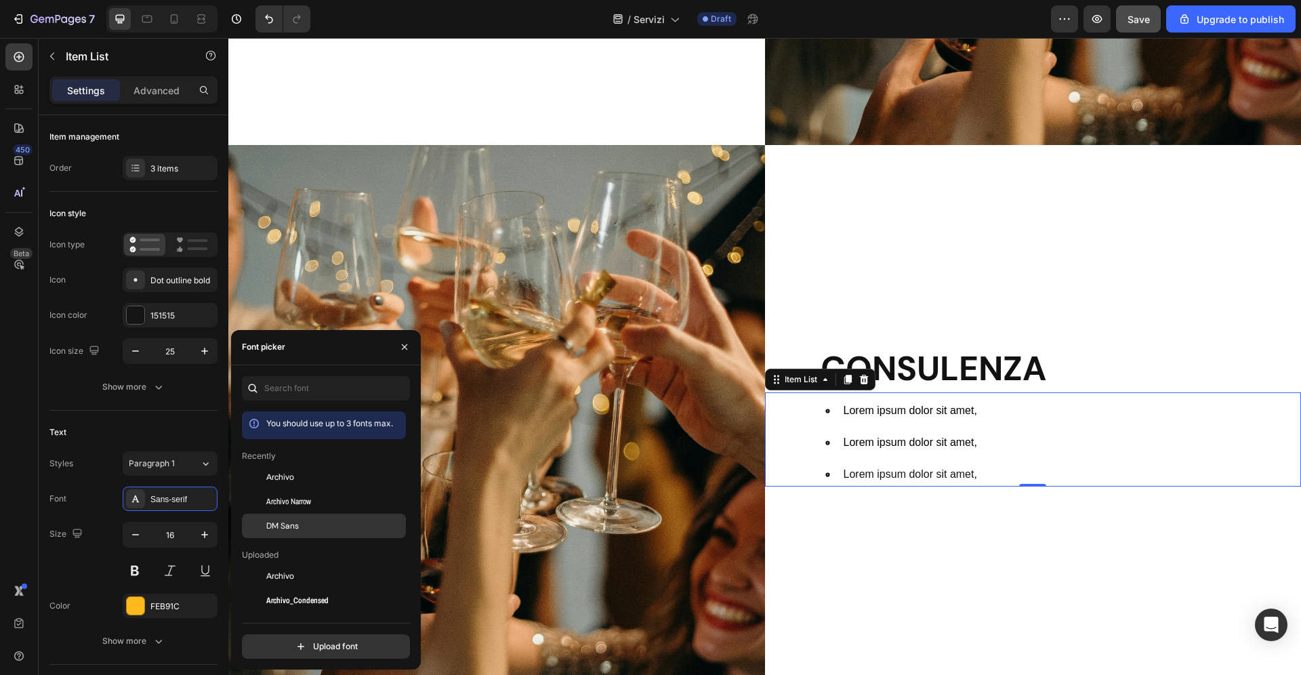
click at [314, 523] on div "DM Sans" at bounding box center [334, 526] width 137 height 12
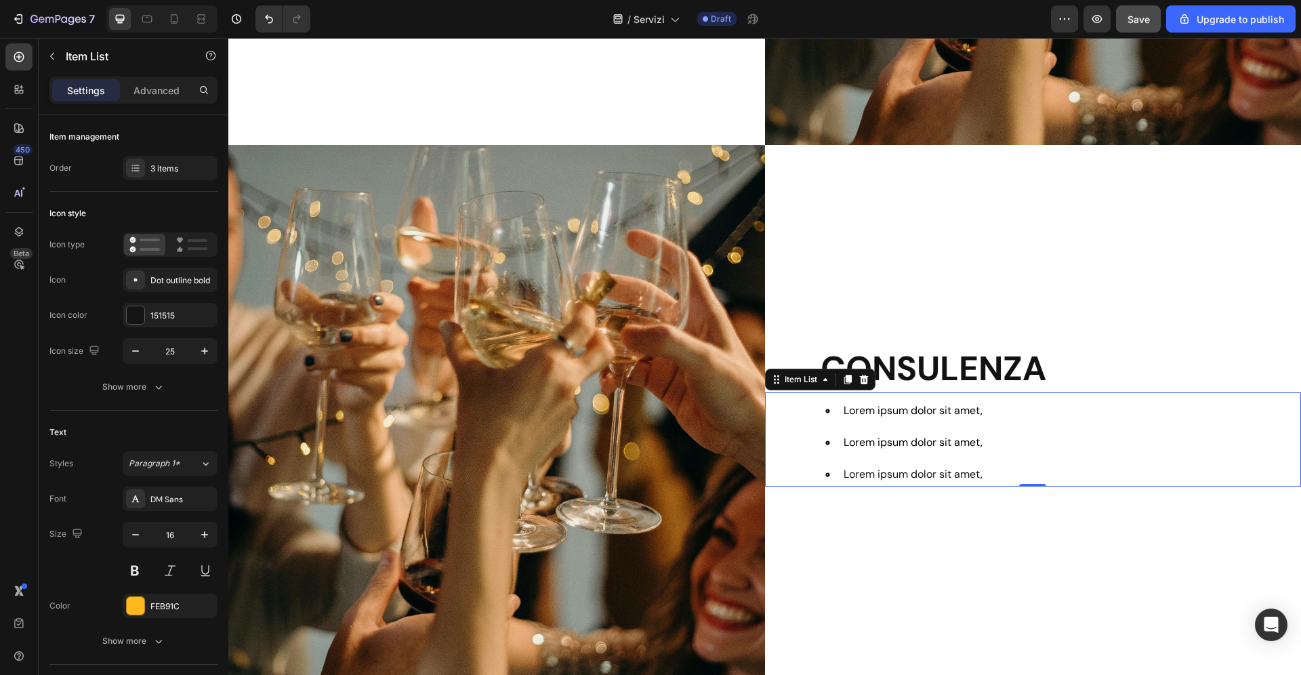
click at [828, 411] on icon at bounding box center [827, 411] width 4 height 4
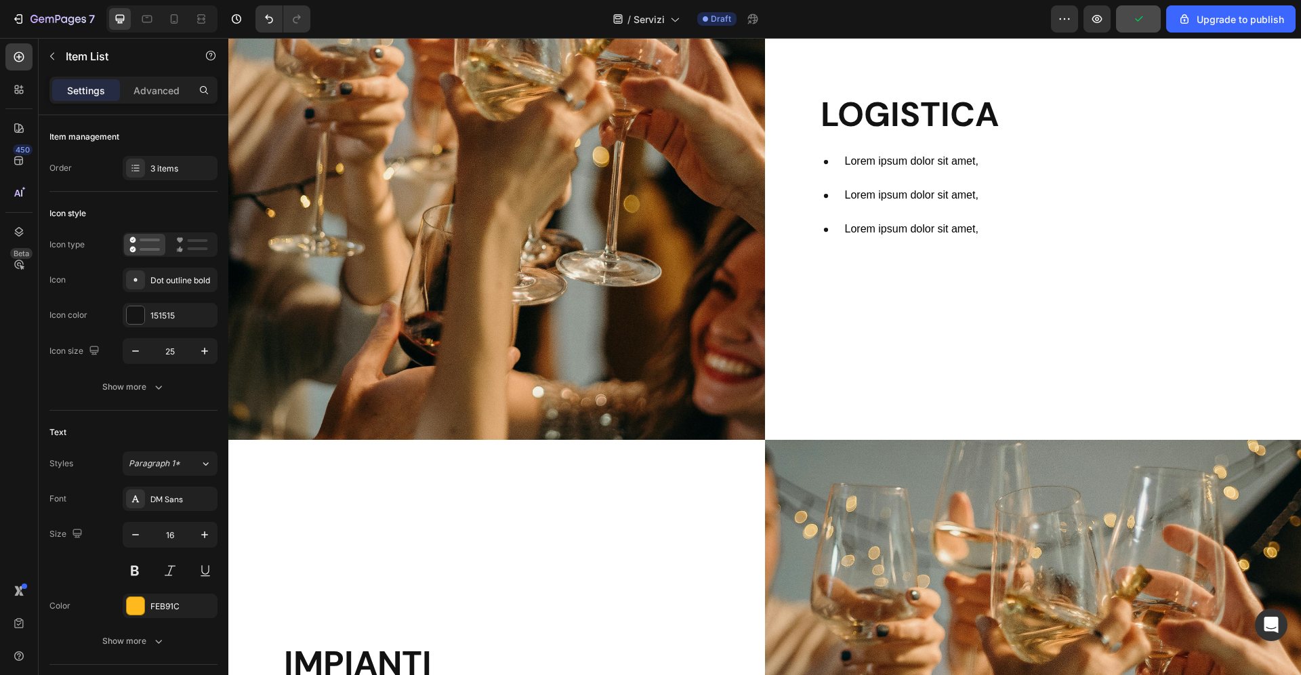
scroll to position [797, 0]
click at [890, 159] on span "Lorem ipsum dolor sit amet," at bounding box center [911, 162] width 133 height 12
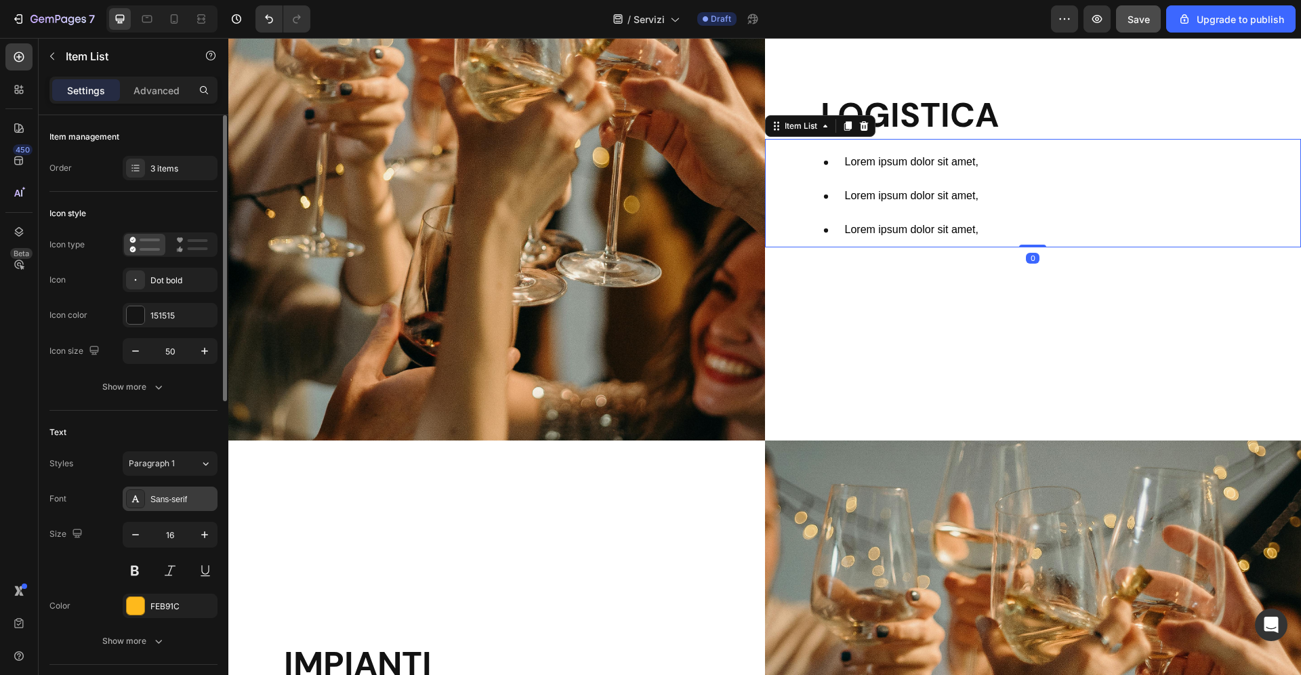
click at [170, 501] on div "Sans-serif" at bounding box center [182, 499] width 64 height 12
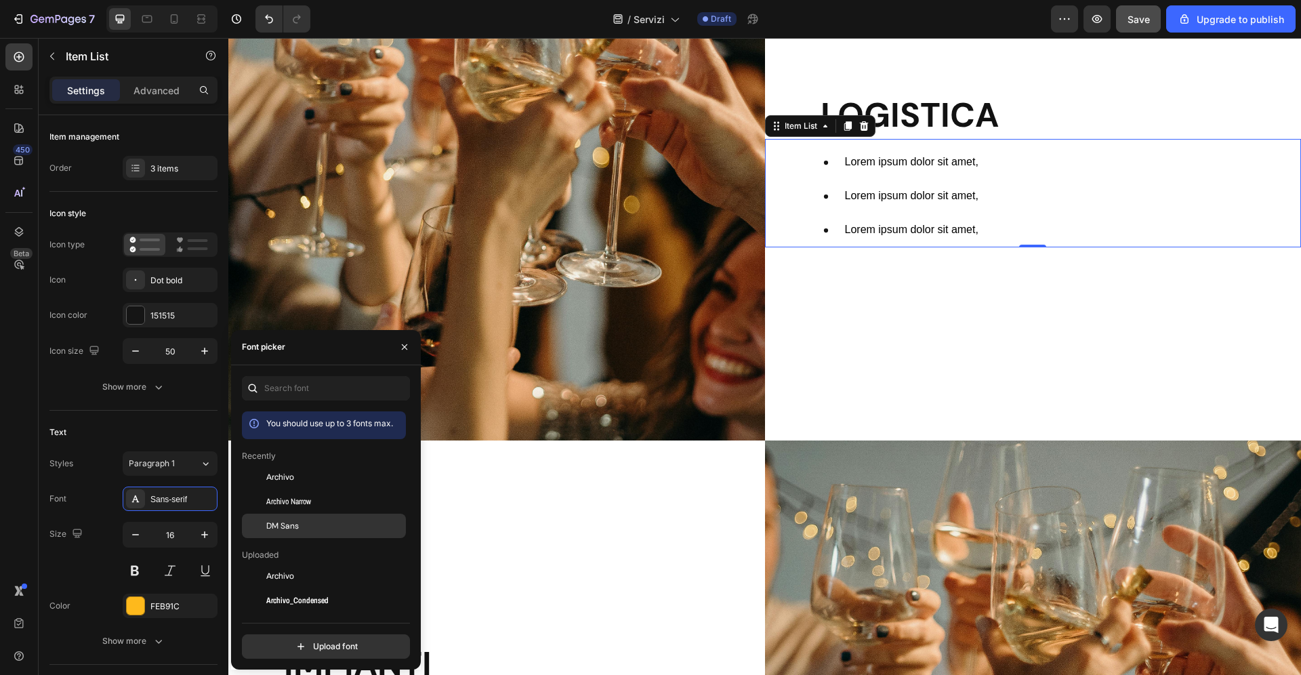
click at [300, 521] on div "DM Sans" at bounding box center [334, 526] width 137 height 12
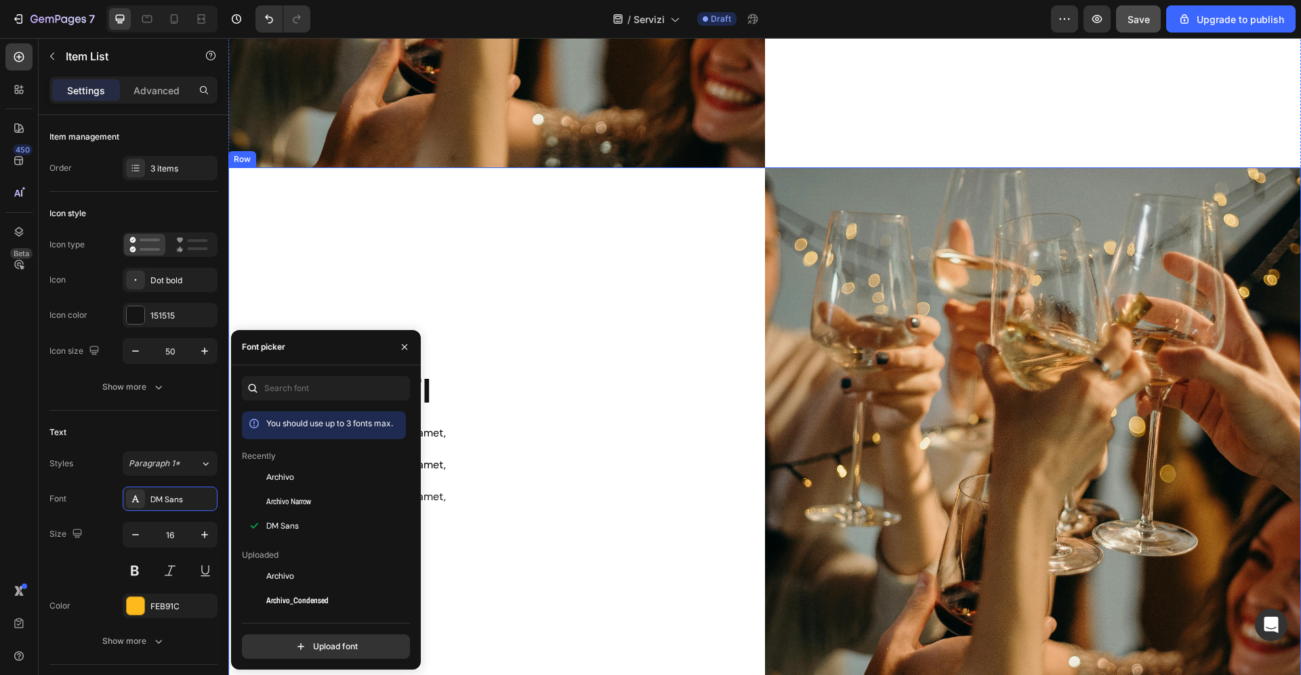
scroll to position [1105, 0]
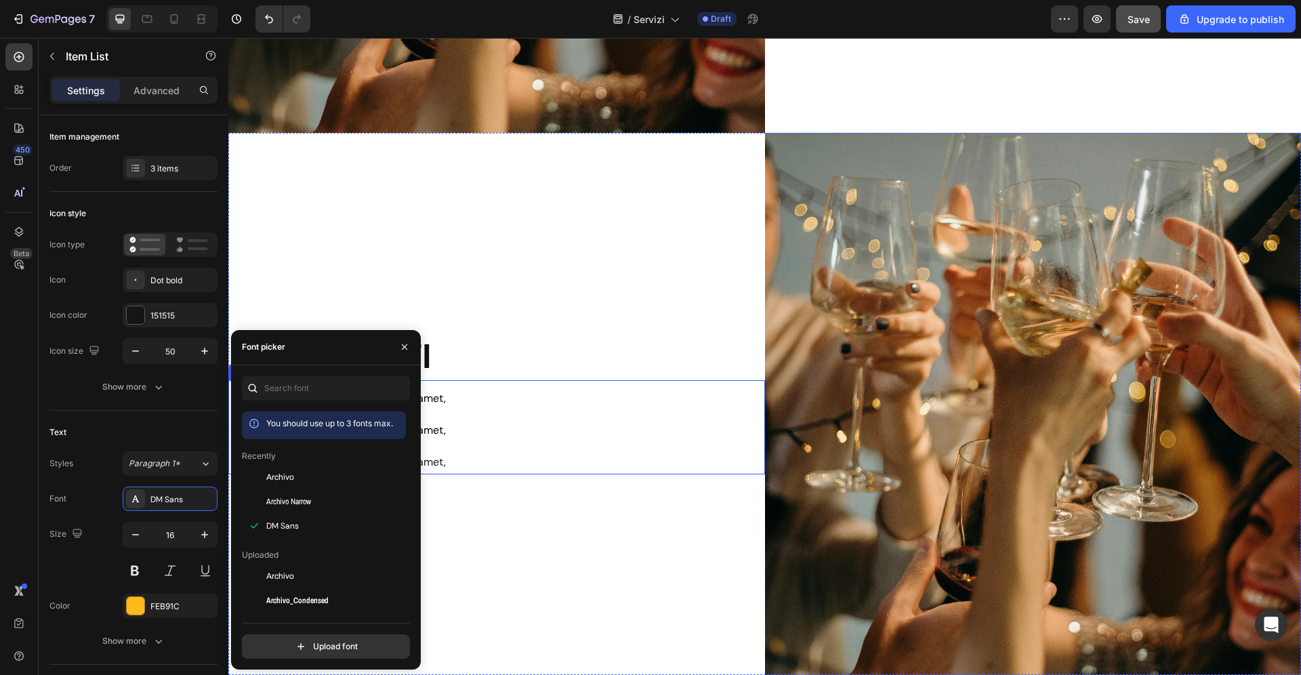
click at [522, 414] on div "Lorem ipsum dolor sit amet, Lorem ipsum dolor sit amet, Lorem ipsum dolor sit a…" at bounding box center [523, 430] width 482 height 87
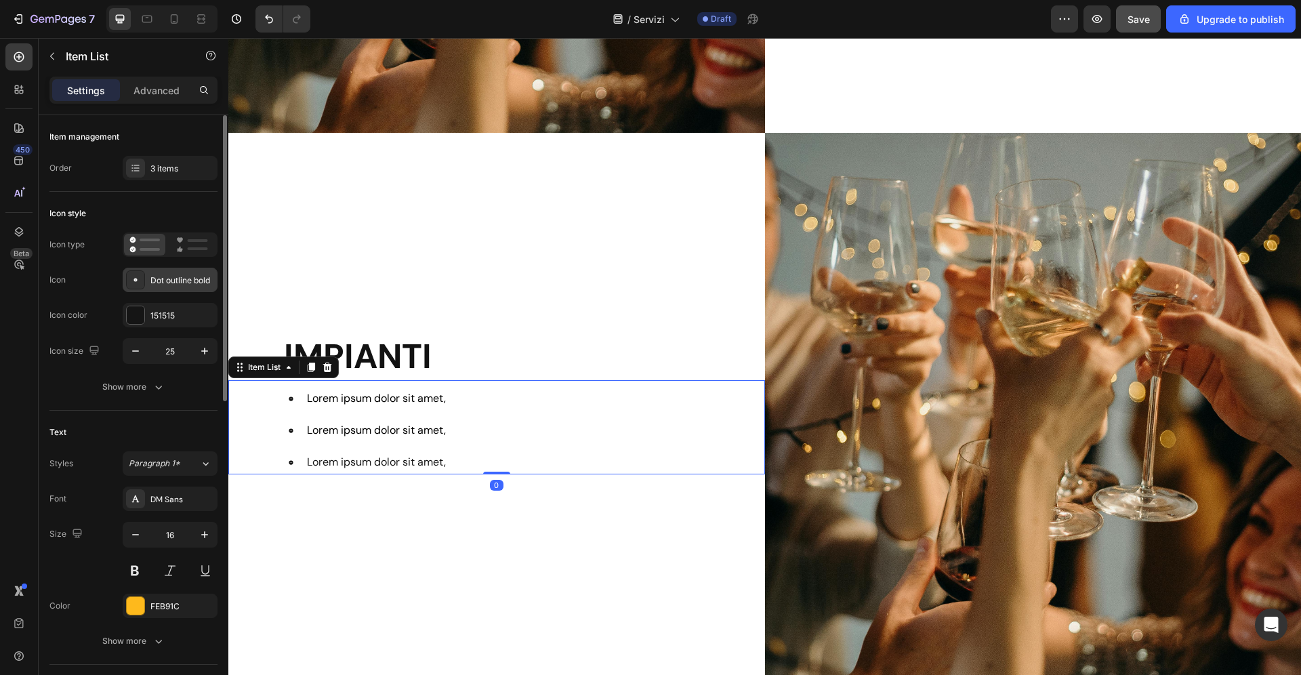
click at [171, 280] on div "Dot outline bold" at bounding box center [182, 280] width 64 height 12
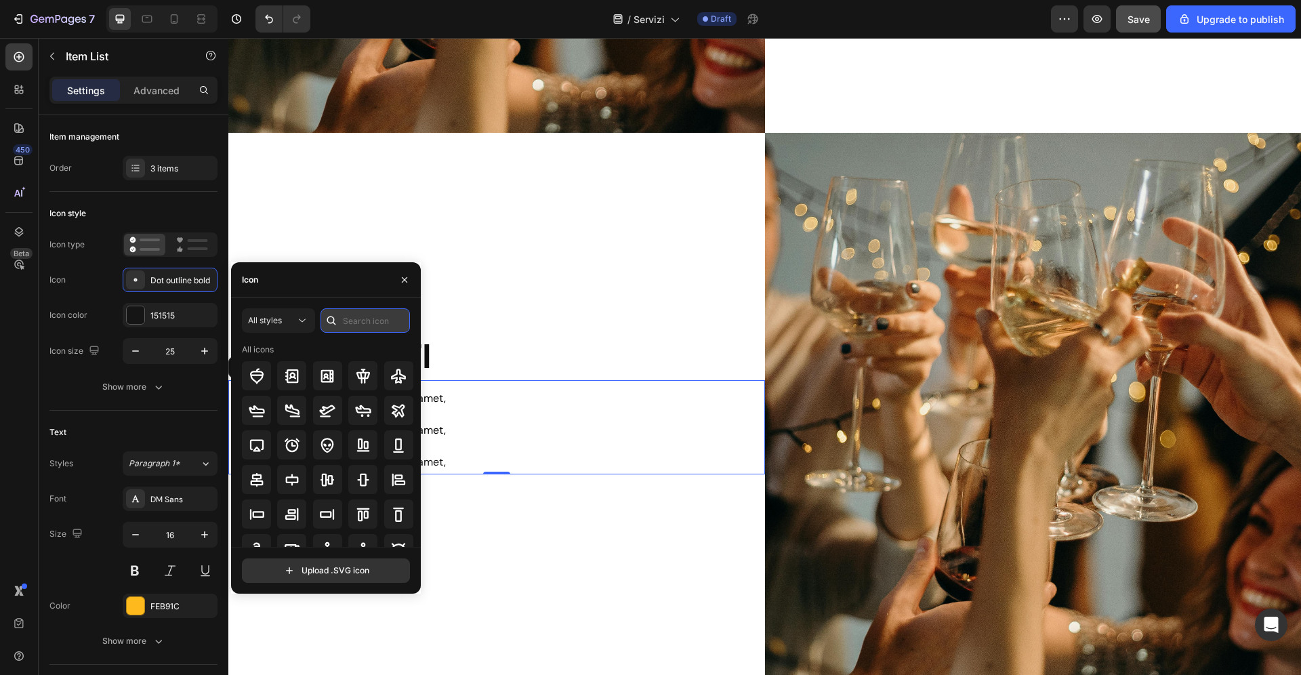
click at [362, 322] on input "text" at bounding box center [364, 320] width 89 height 24
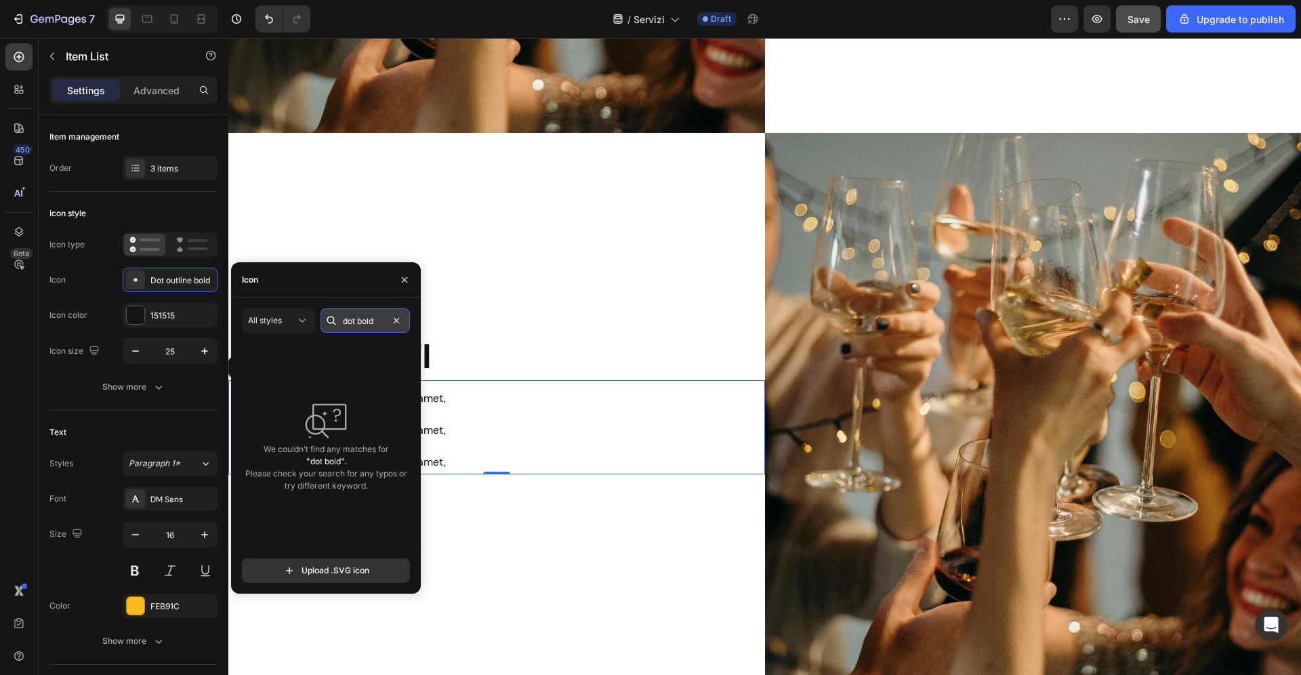
click at [368, 323] on input "dot bold" at bounding box center [364, 320] width 89 height 24
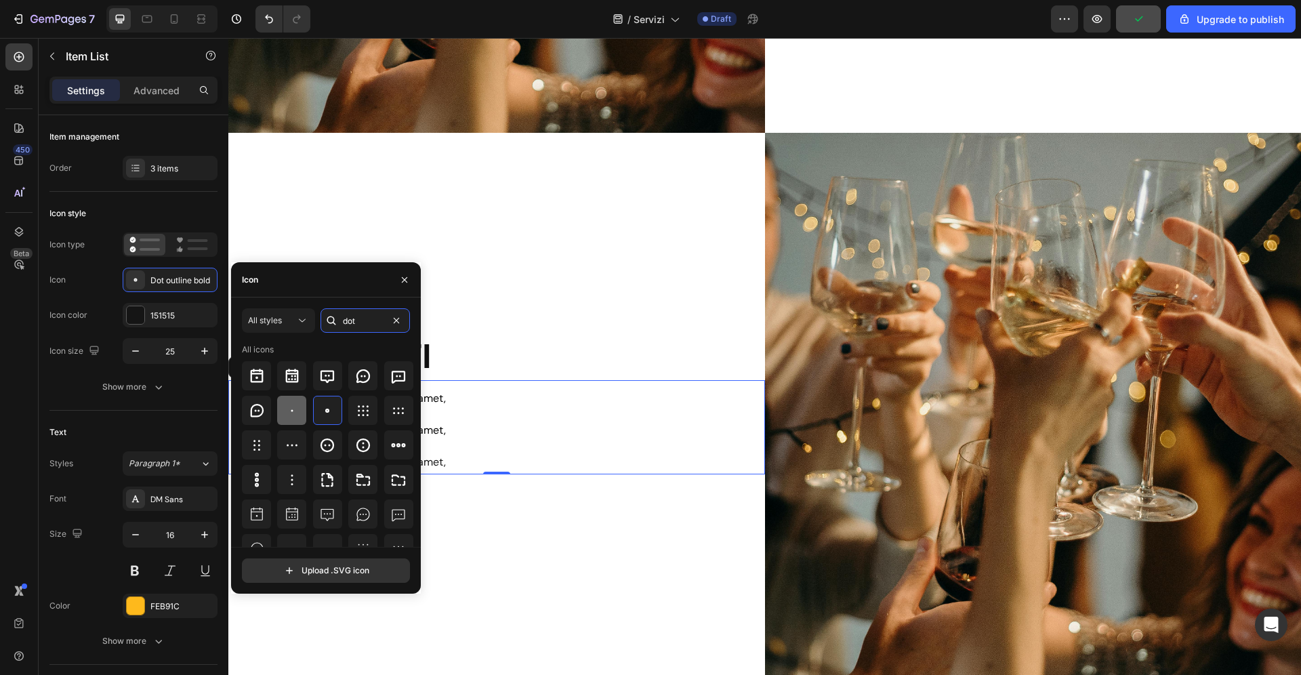
type input "dot"
click at [293, 411] on icon at bounding box center [292, 410] width 16 height 16
click at [200, 346] on icon "button" at bounding box center [205, 351] width 14 height 14
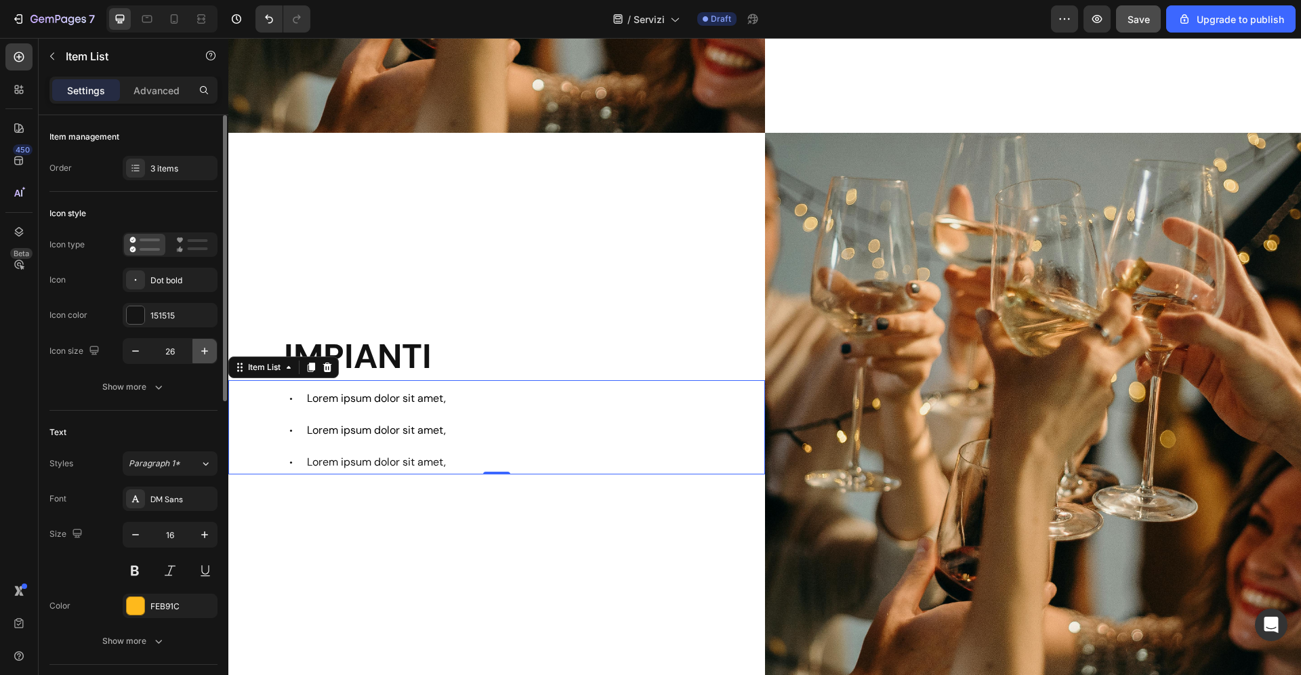
click at [200, 346] on icon "button" at bounding box center [205, 351] width 14 height 14
type input "29"
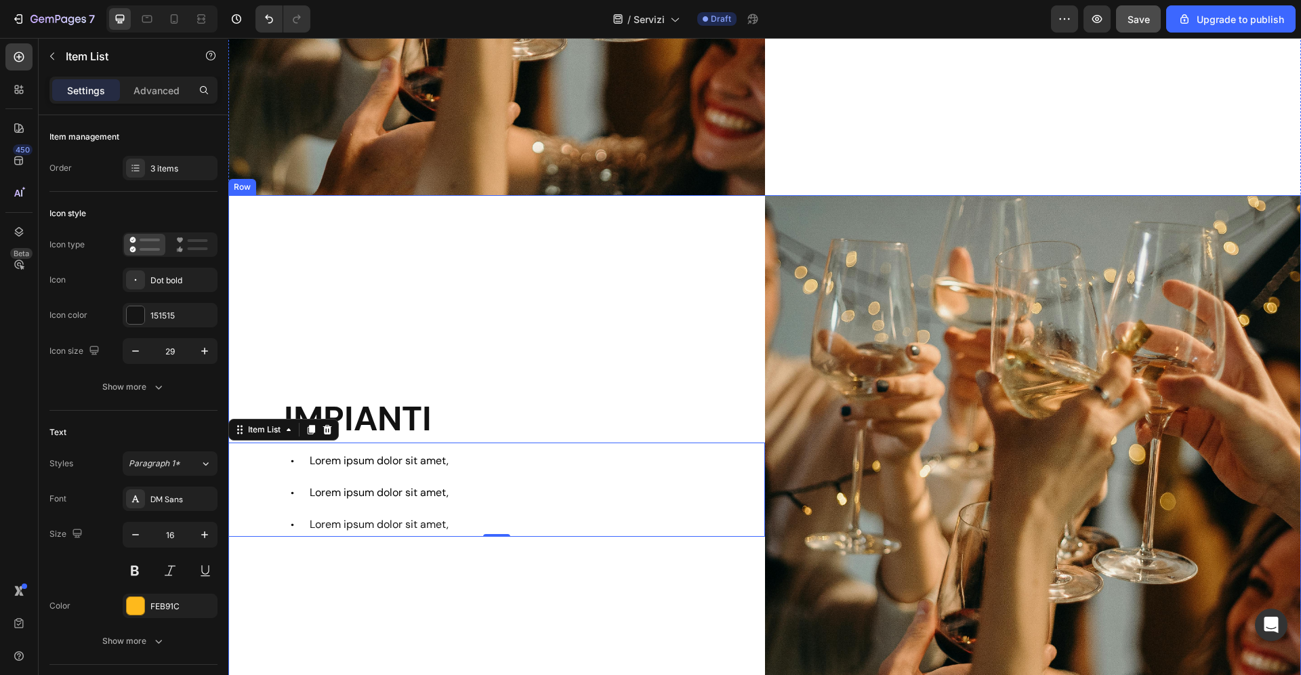
scroll to position [650, 0]
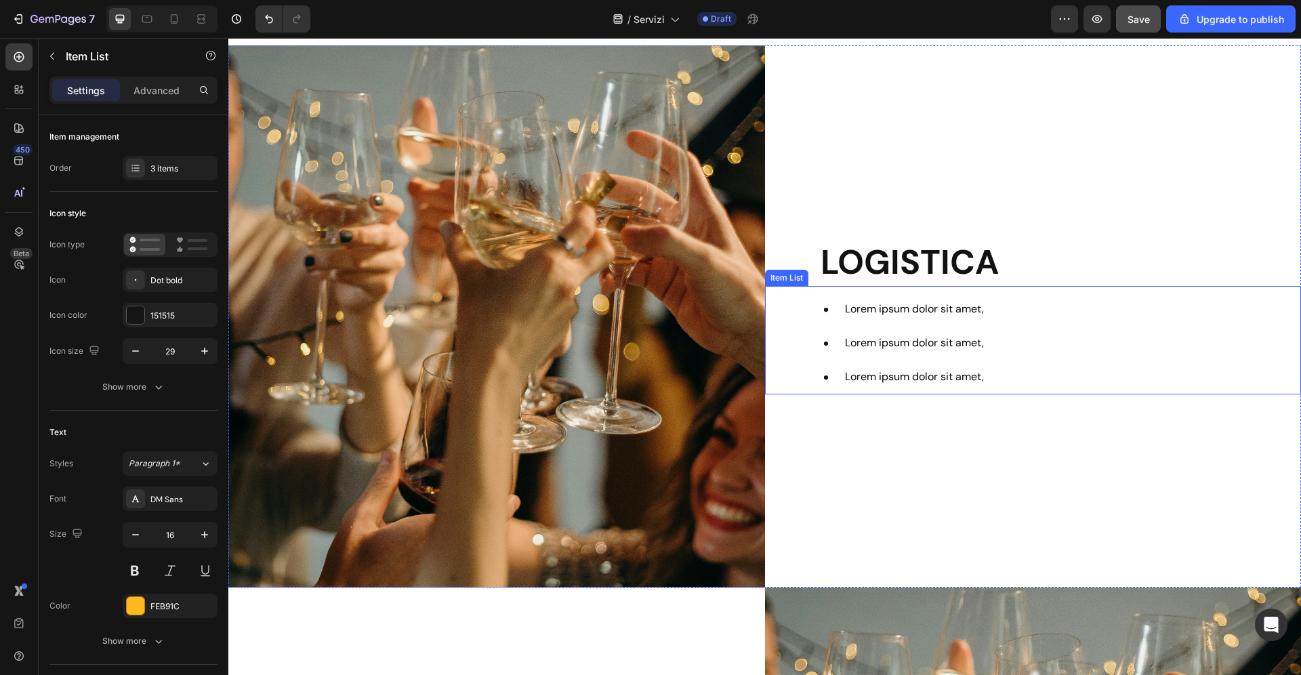
click at [828, 313] on icon at bounding box center [826, 310] width 34 height 34
drag, startPoint x: 847, startPoint y: 274, endPoint x: 846, endPoint y: 285, distance: 10.2
click at [847, 274] on icon at bounding box center [846, 272] width 7 height 9
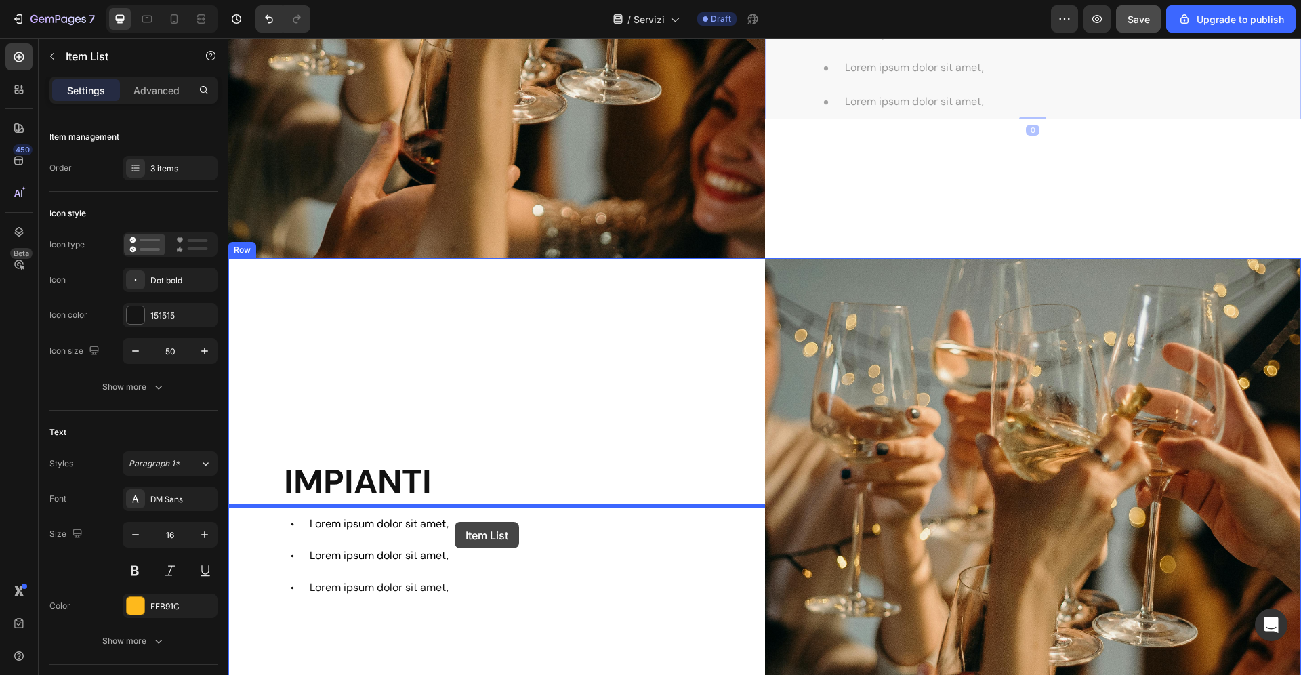
scroll to position [988, 0]
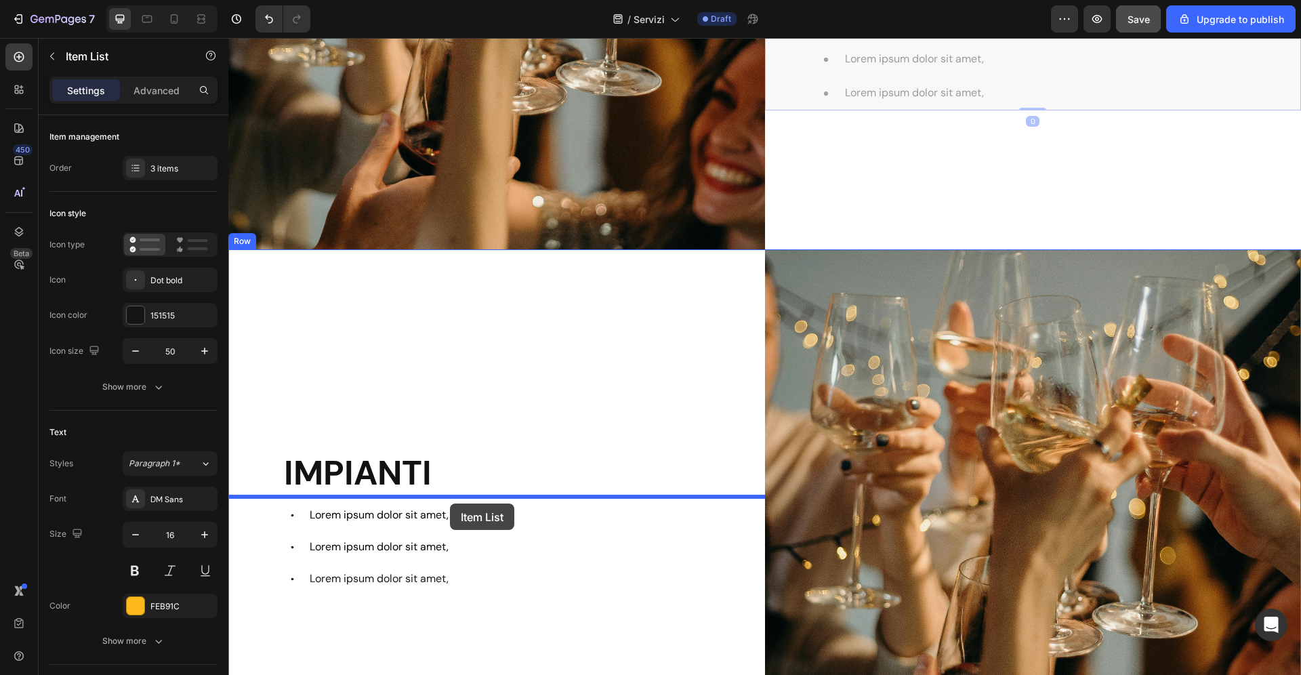
drag, startPoint x: 799, startPoint y: 328, endPoint x: 449, endPoint y: 499, distance: 389.9
click at [449, 499] on div "Header LOREM IPSUM Heading Lorem ipsum dolor sit amet, consectetur adipiscing e…" at bounding box center [764, 496] width 1072 height 2892
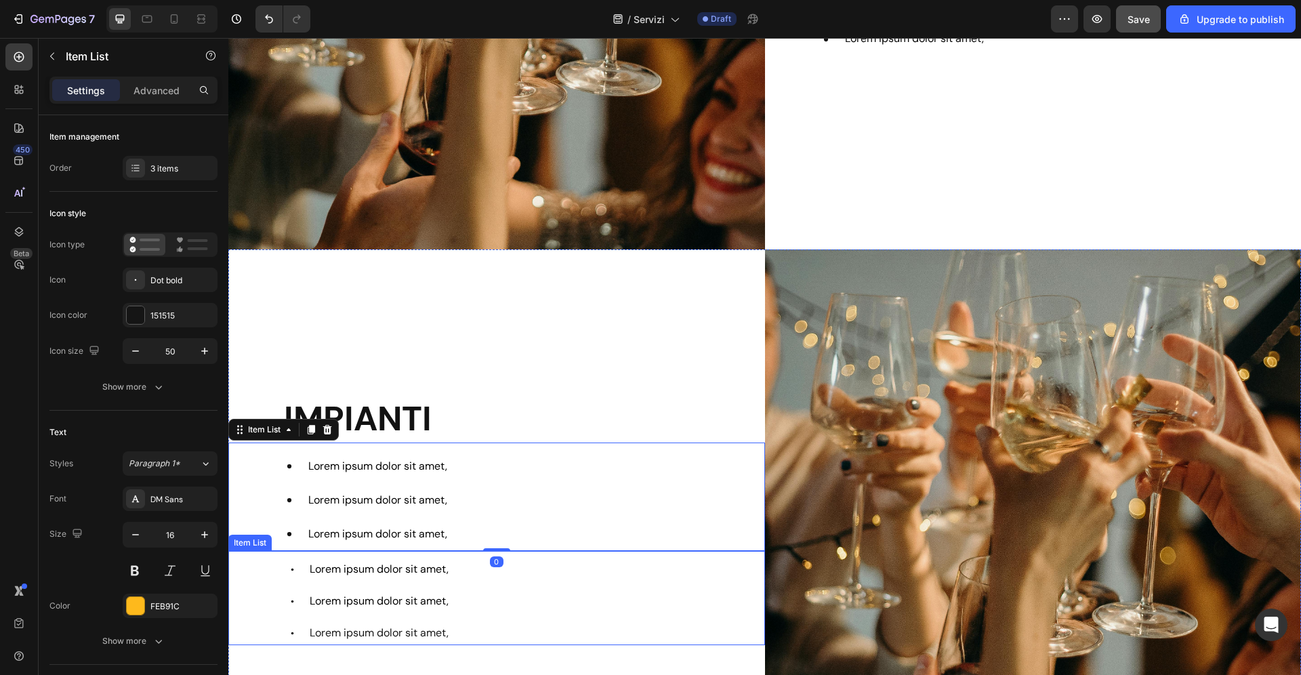
click at [562, 604] on div "Lorem ipsum dolor sit amet, Lorem ipsum dolor sit amet, Lorem ipsum dolor sit a…" at bounding box center [523, 600] width 482 height 87
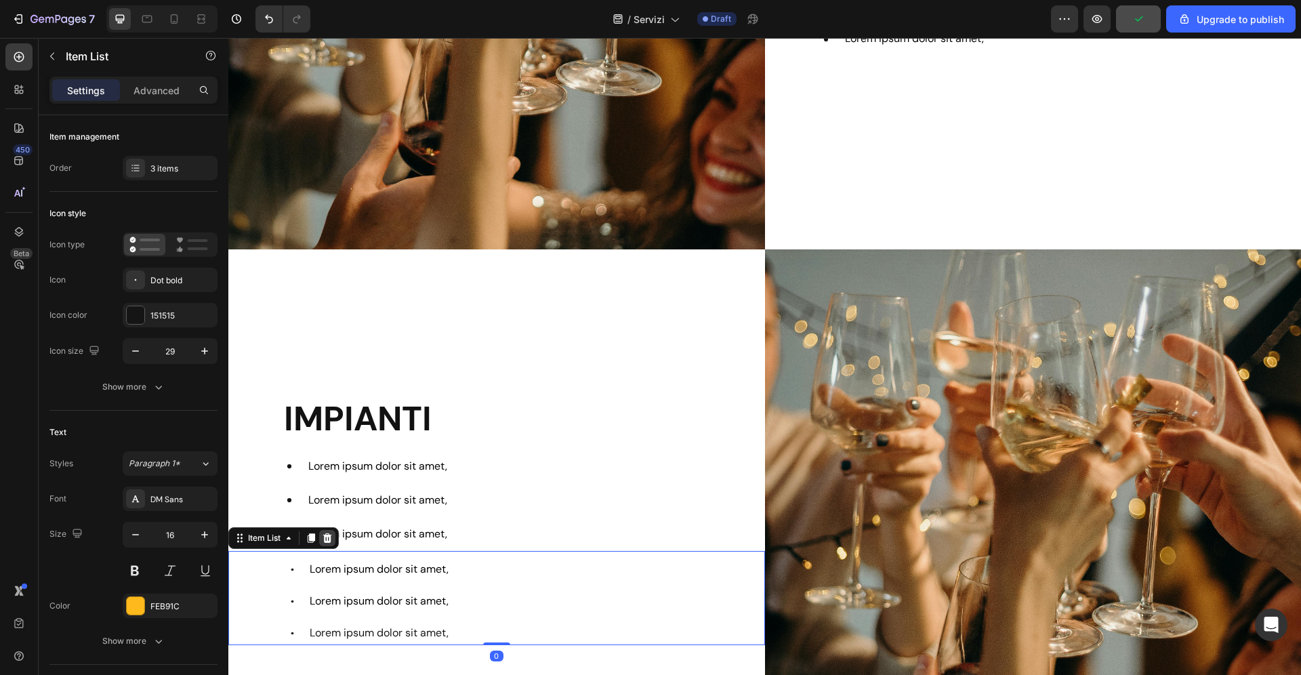
click at [329, 539] on icon at bounding box center [327, 537] width 11 height 11
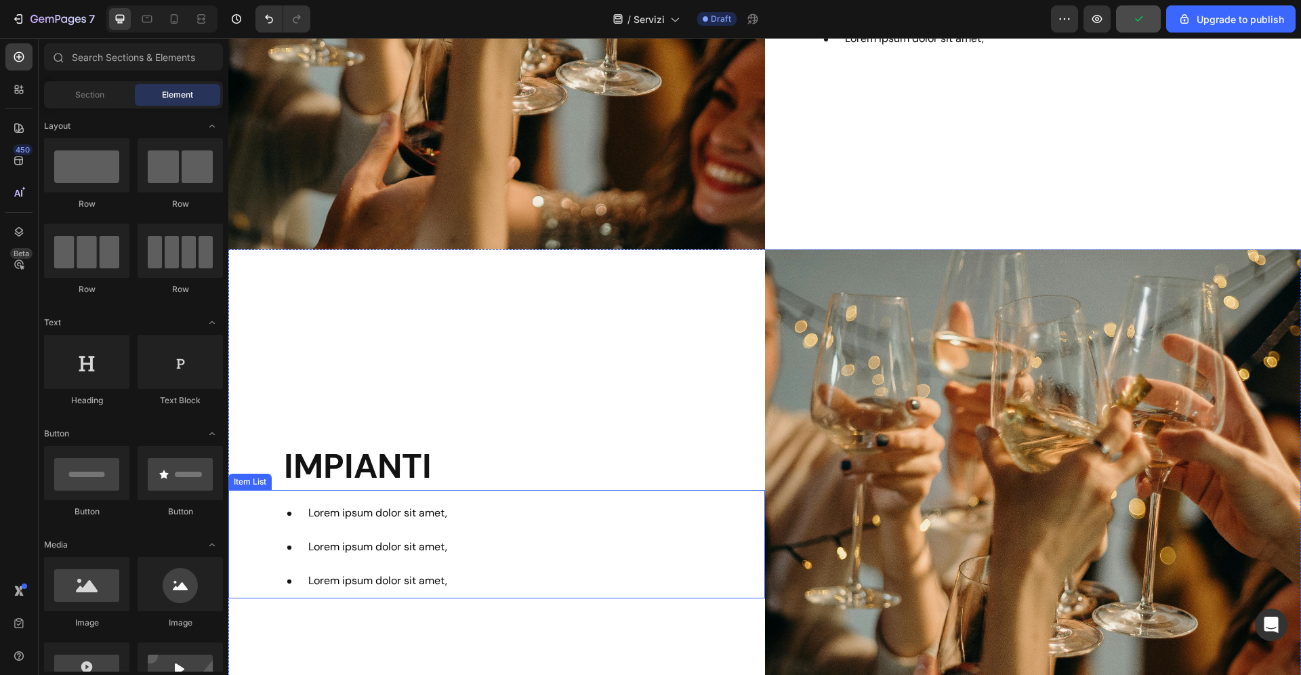
click at [524, 559] on div "Lorem ipsum dolor sit amet, Lorem ipsum dolor sit amet, Lorem ipsum dolor sit a…" at bounding box center [518, 548] width 492 height 102
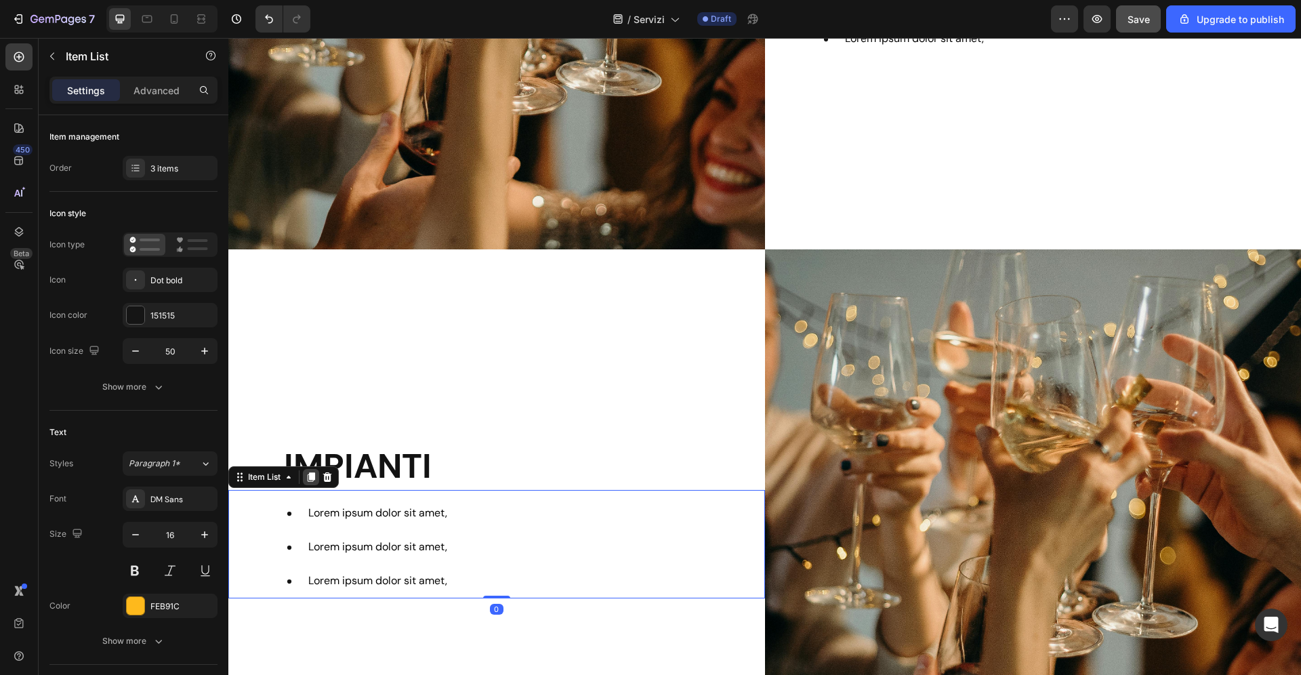
click at [309, 482] on div at bounding box center [311, 477] width 16 height 16
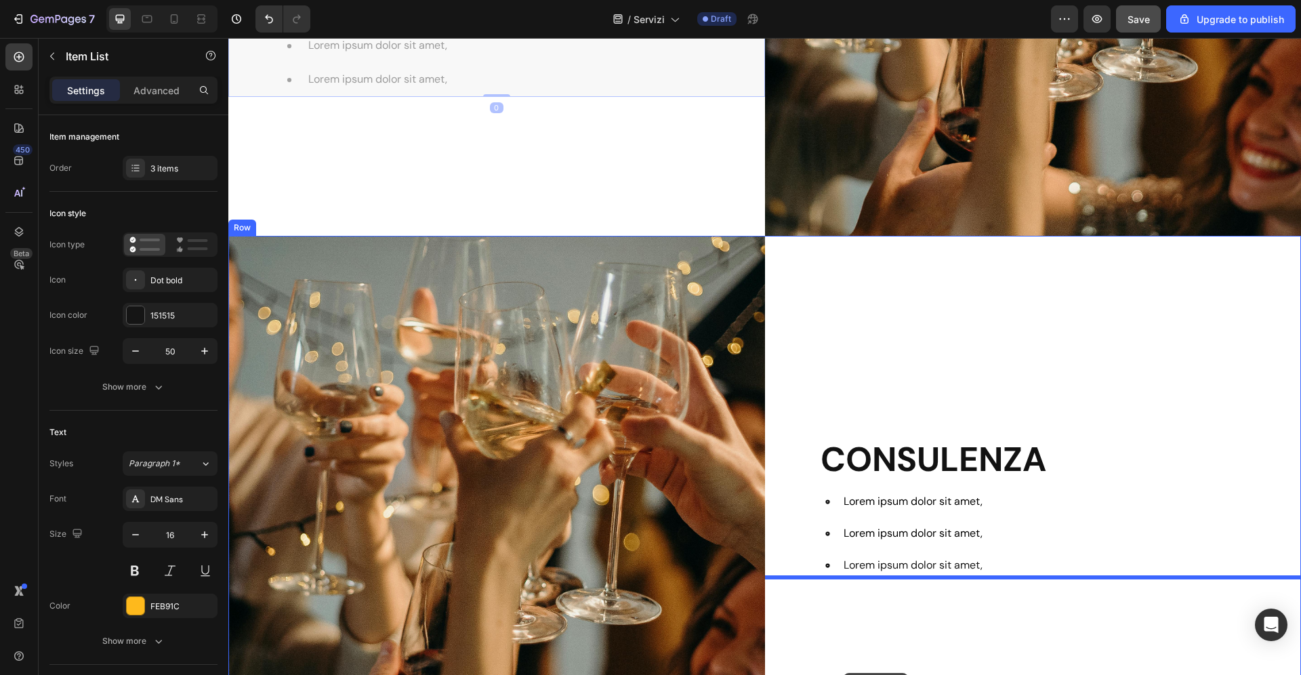
scroll to position [1603, 0]
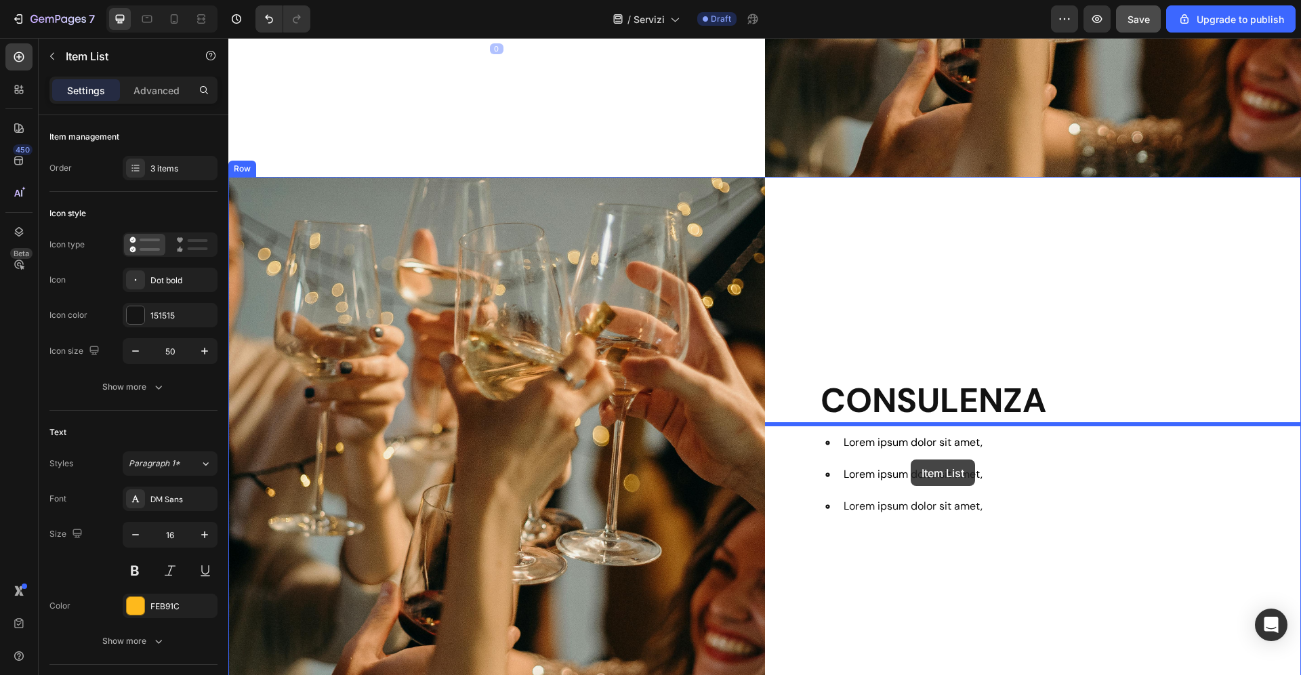
drag, startPoint x: 259, startPoint y: 533, endPoint x: 910, endPoint y: 458, distance: 656.0
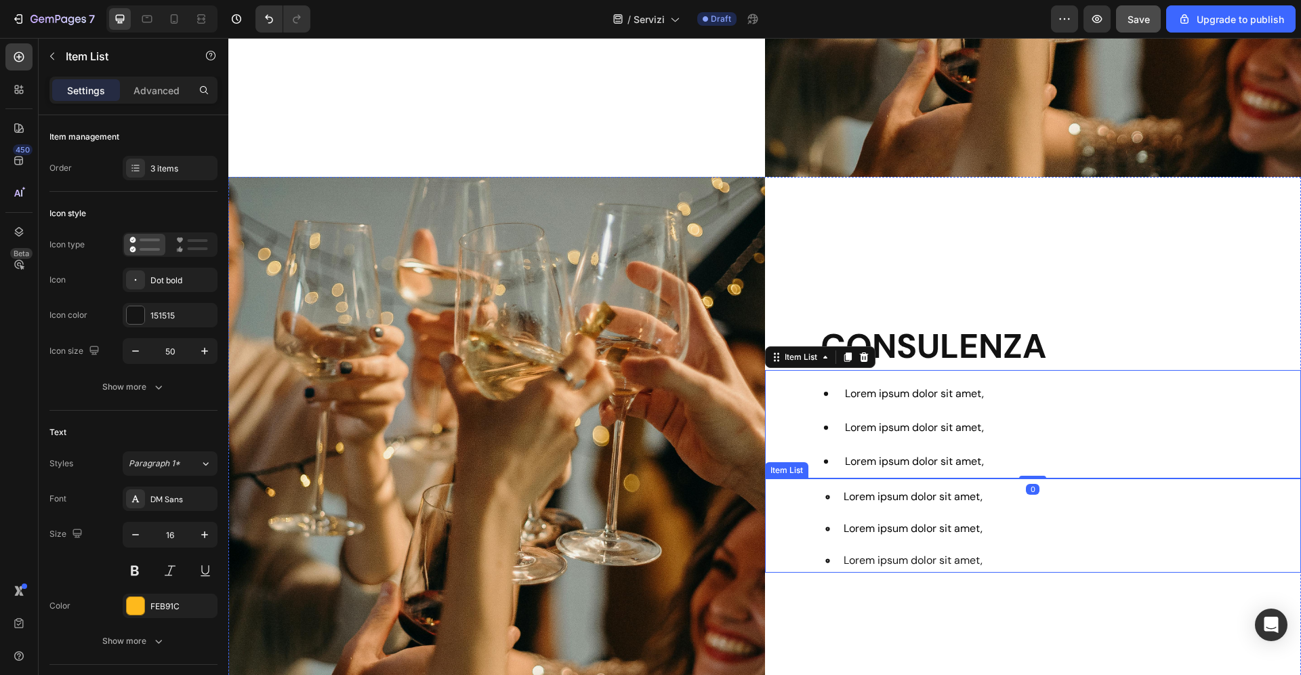
click at [1150, 537] on div "Lorem ipsum dolor sit amet, Lorem ipsum dolor sit amet, Lorem ipsum dolor sit a…" at bounding box center [1060, 528] width 482 height 87
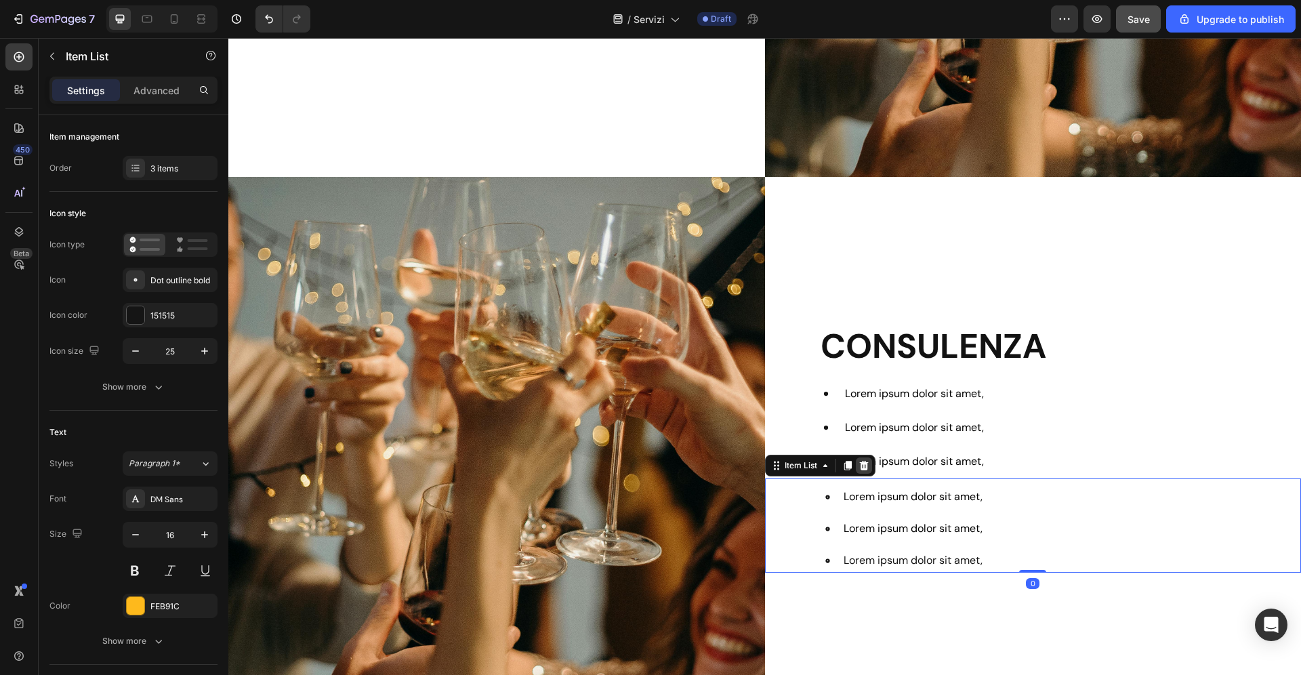
click at [863, 459] on div at bounding box center [864, 465] width 16 height 16
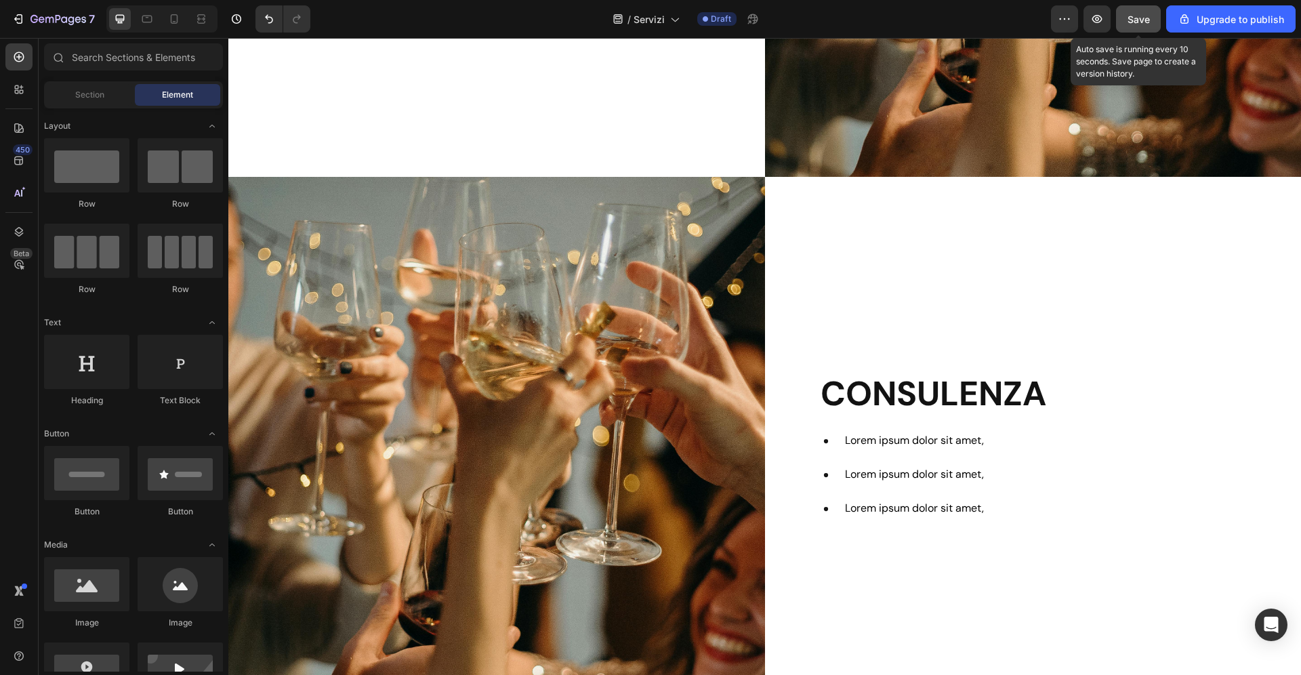
click at [1128, 19] on button "Save" at bounding box center [1138, 18] width 45 height 27
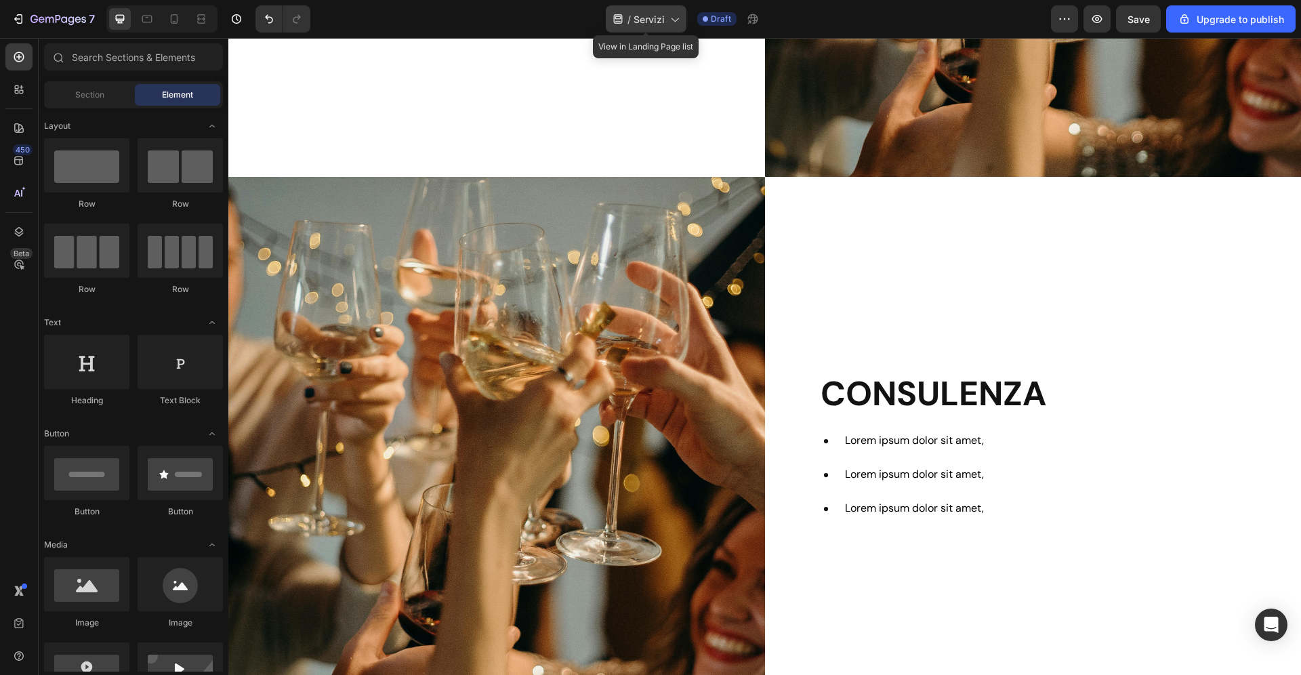
click at [679, 13] on icon at bounding box center [674, 19] width 14 height 14
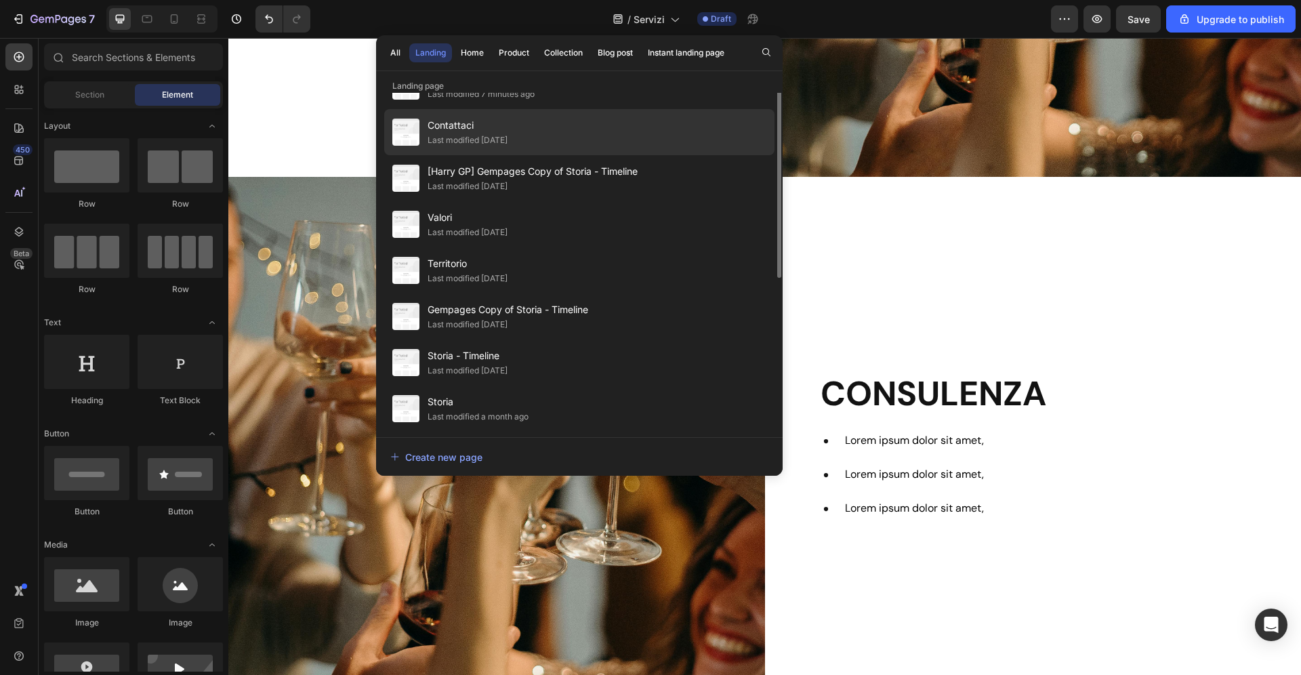
scroll to position [0, 0]
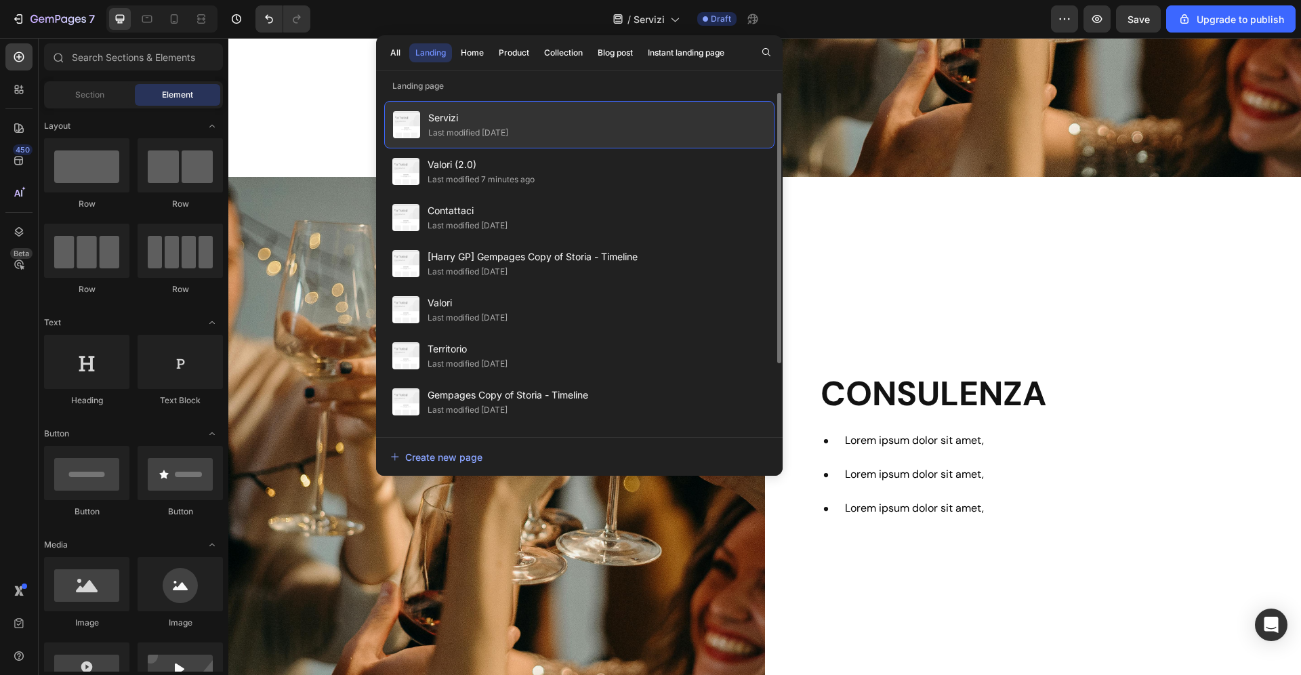
click at [546, 113] on div "Servizi Last modified 9 days ago" at bounding box center [579, 124] width 390 height 47
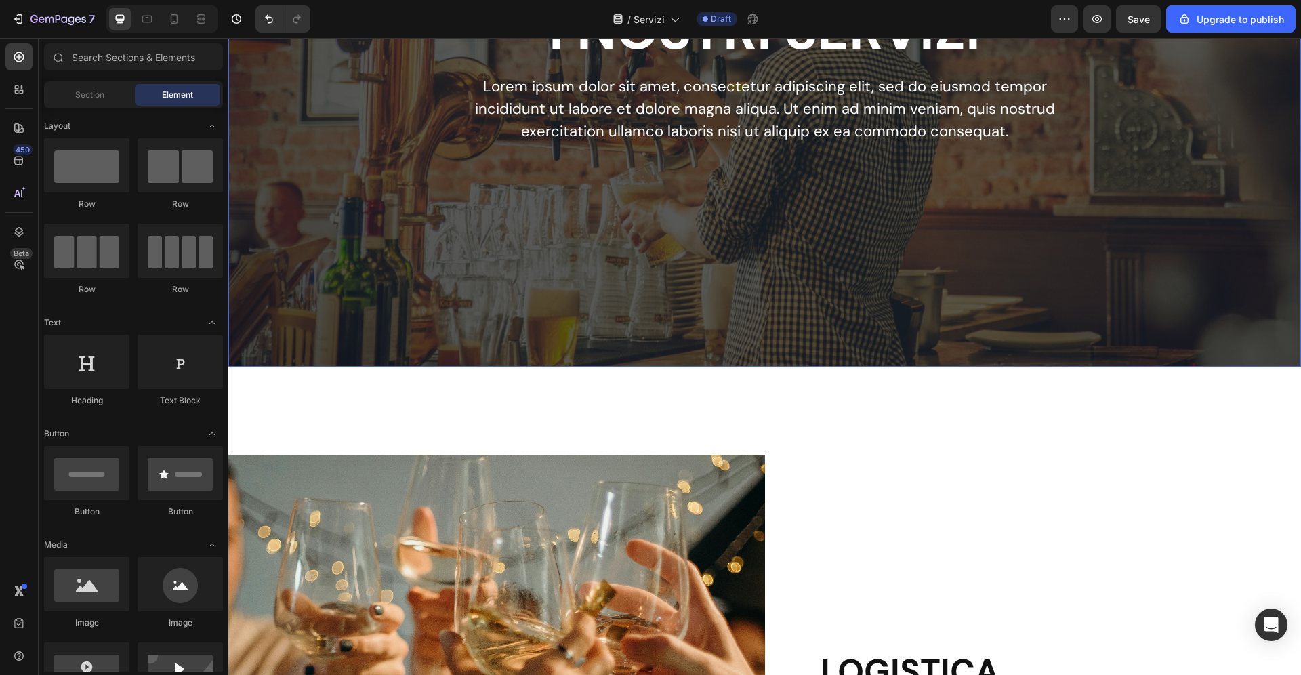
scroll to position [534, 0]
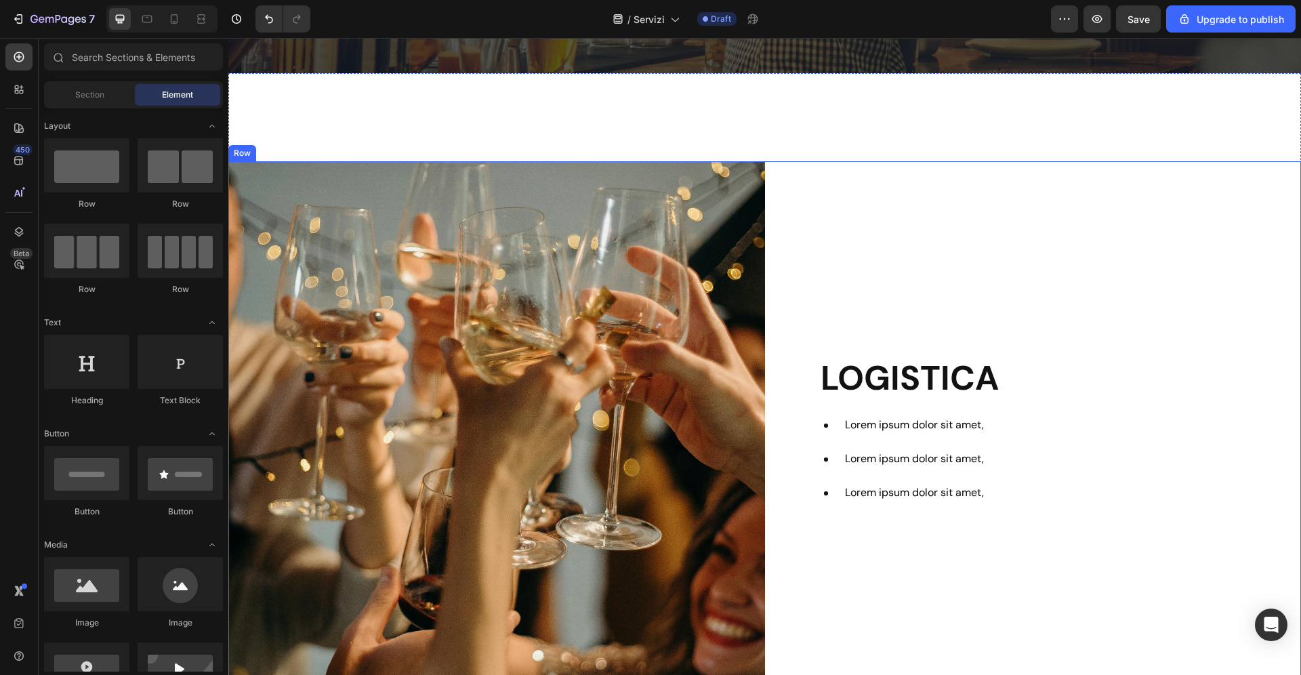
click at [1144, 316] on div "LOGISTICA Heading Lorem ipsum dolor sit amet, Lorem ipsum dolor sit amet, Lorem…" at bounding box center [1033, 432] width 536 height 542
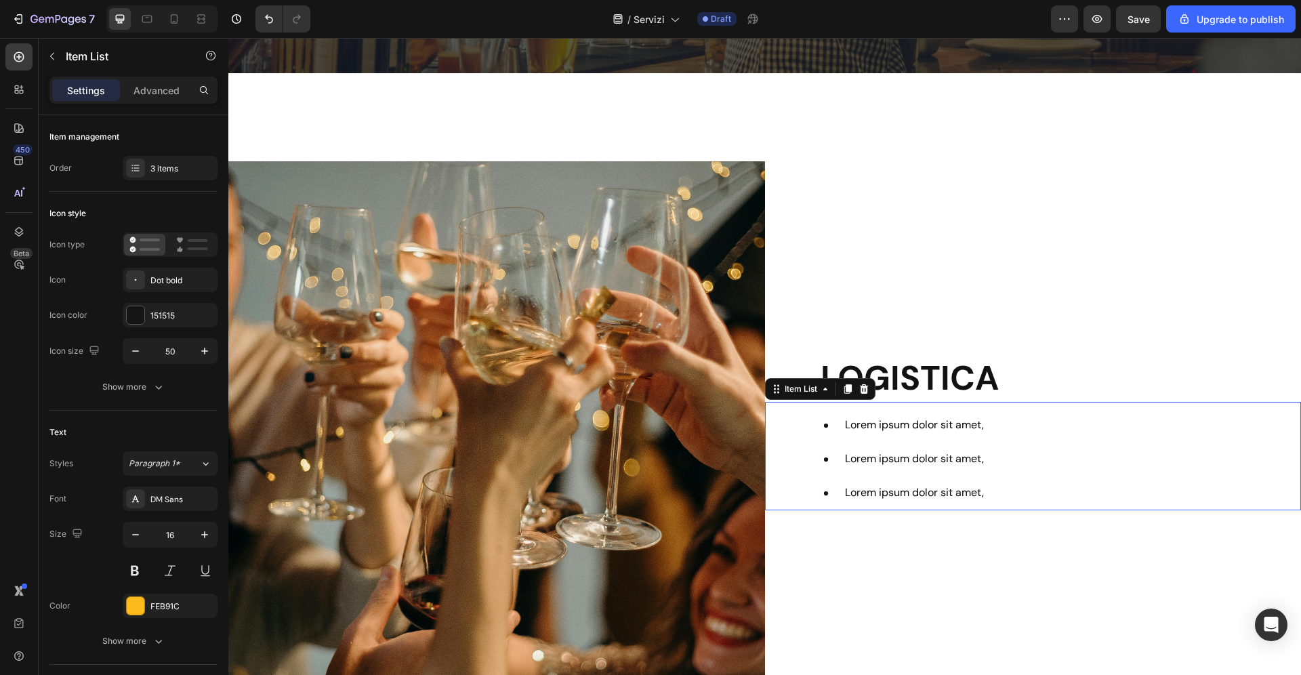
click at [1085, 440] on div "Lorem ipsum dolor sit amet, Lorem ipsum dolor sit amet, Lorem ipsum dolor sit a…" at bounding box center [1055, 459] width 492 height 102
click at [164, 91] on p "Advanced" at bounding box center [156, 90] width 46 height 14
type input "100%"
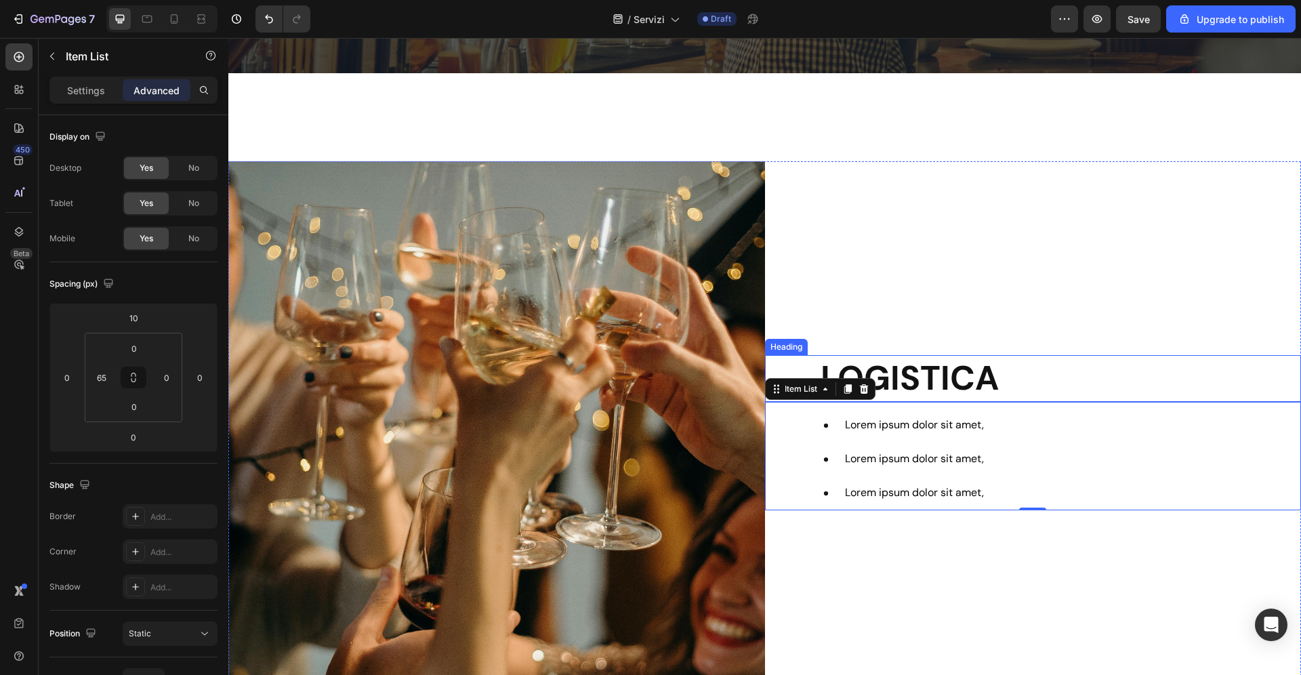
click at [809, 358] on div "LOGISTICA Heading" at bounding box center [1033, 378] width 536 height 47
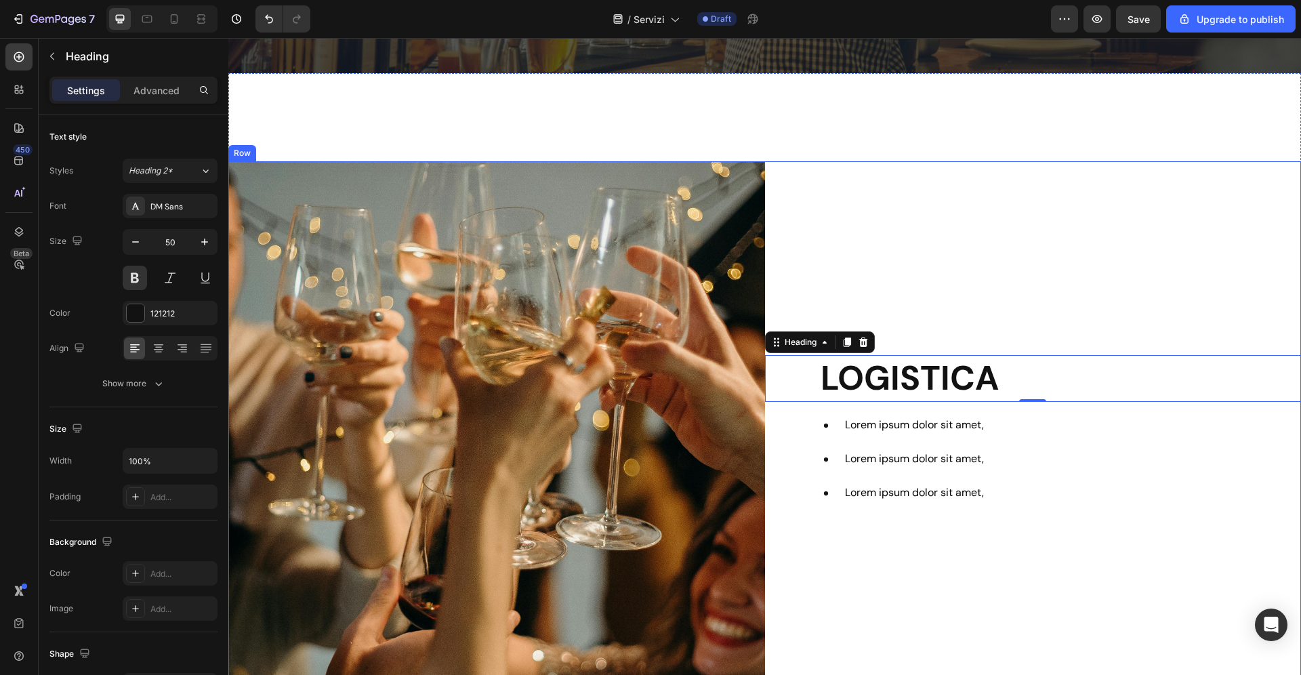
click at [1004, 175] on div "LOGISTICA Heading 0 Lorem ipsum dolor sit amet, Lorem ipsum dolor sit amet, Lor…" at bounding box center [1033, 432] width 536 height 542
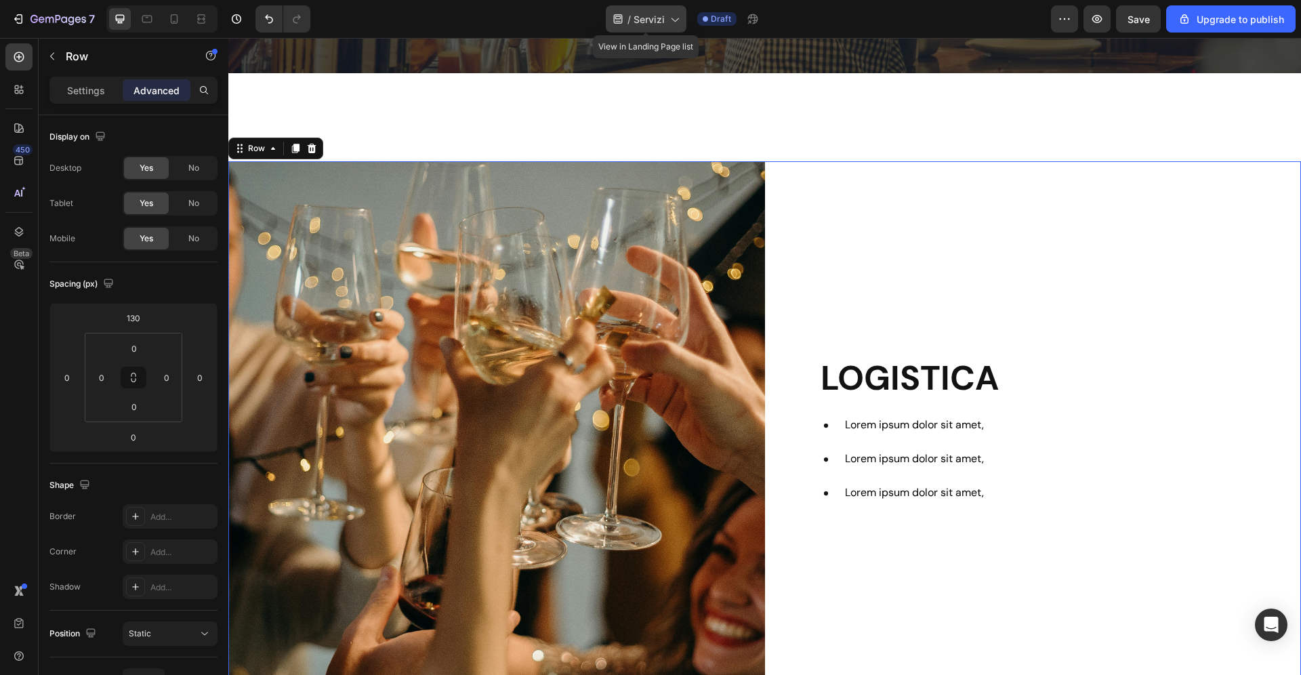
click at [650, 18] on span "Servizi" at bounding box center [648, 19] width 31 height 14
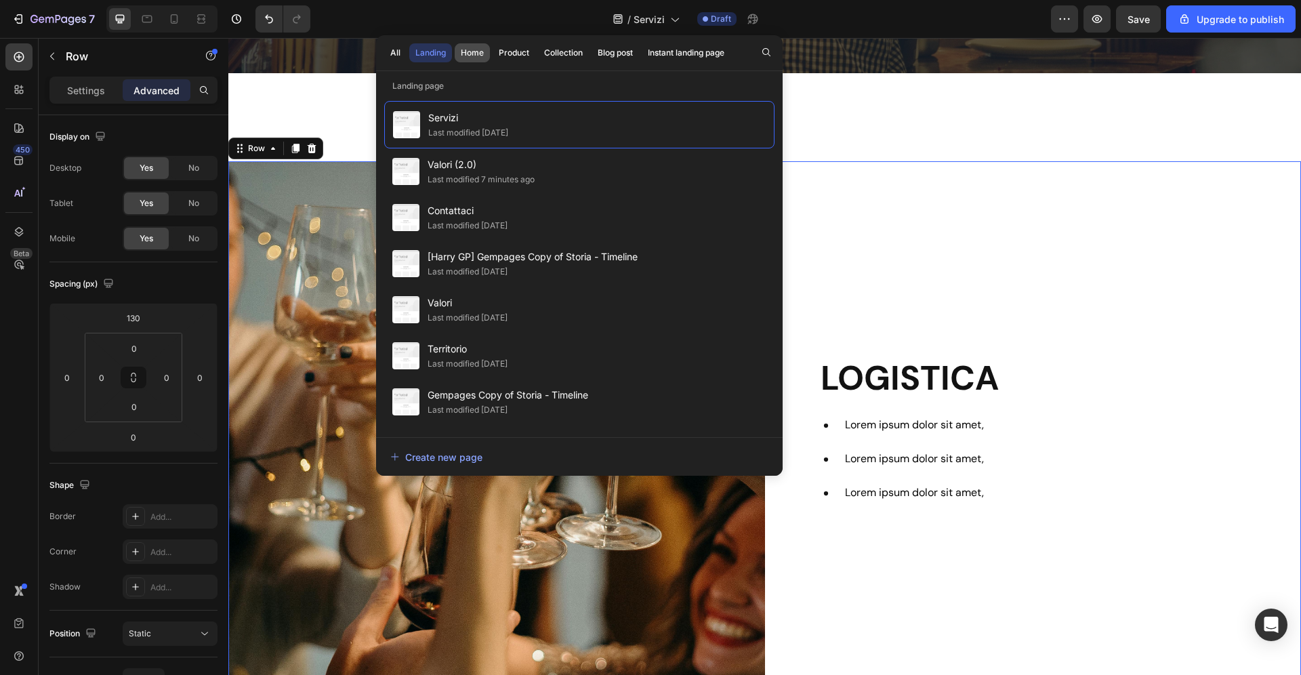
click at [474, 51] on div "Home" at bounding box center [472, 53] width 23 height 12
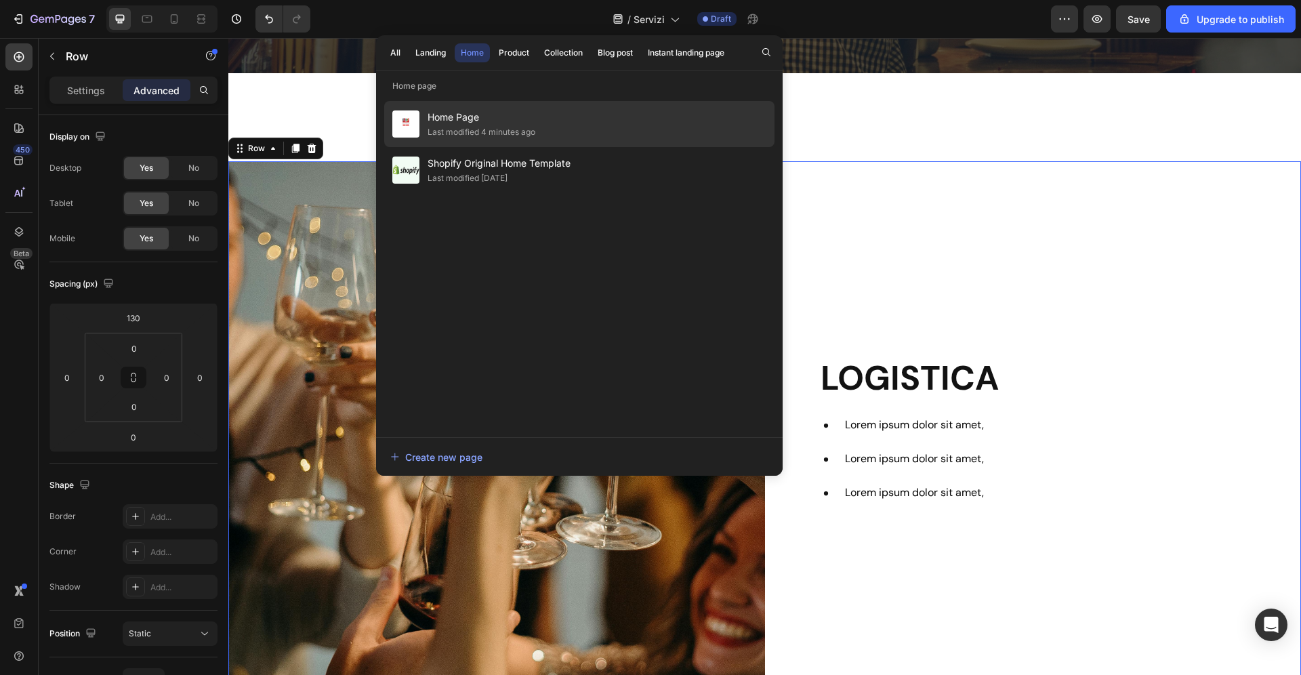
click at [508, 129] on div "Last modified 4 minutes ago" at bounding box center [481, 132] width 108 height 14
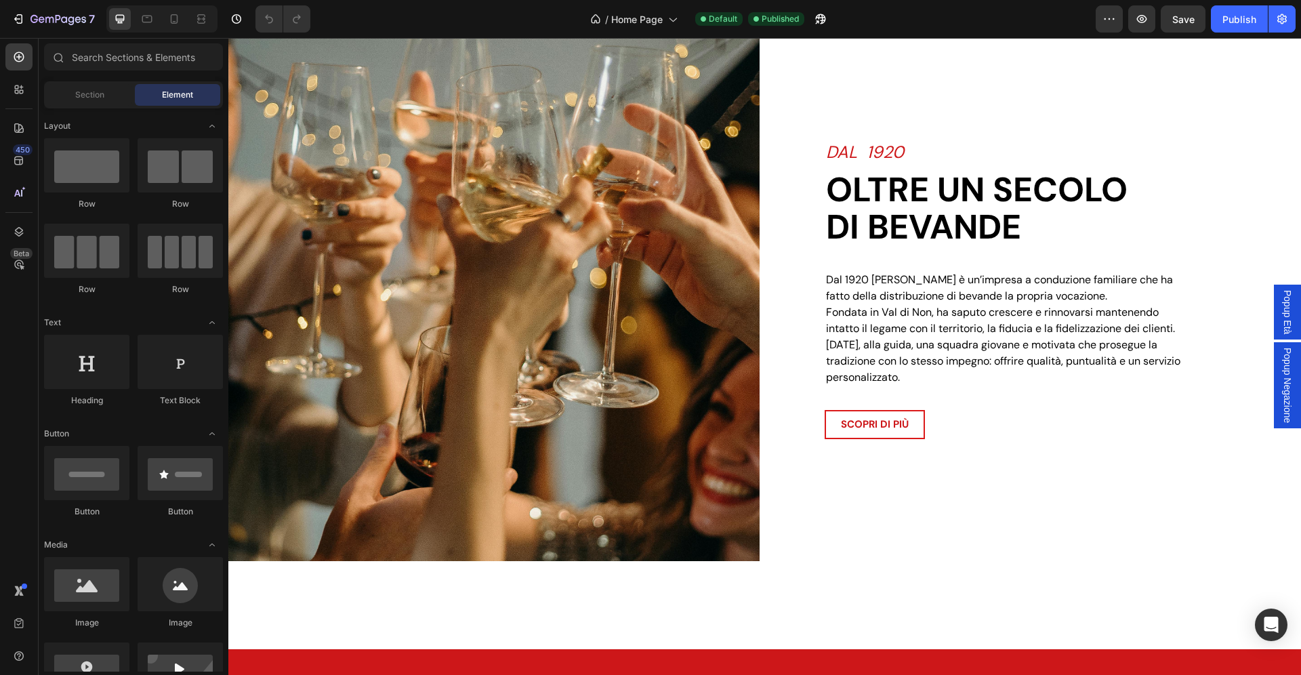
scroll to position [1204, 0]
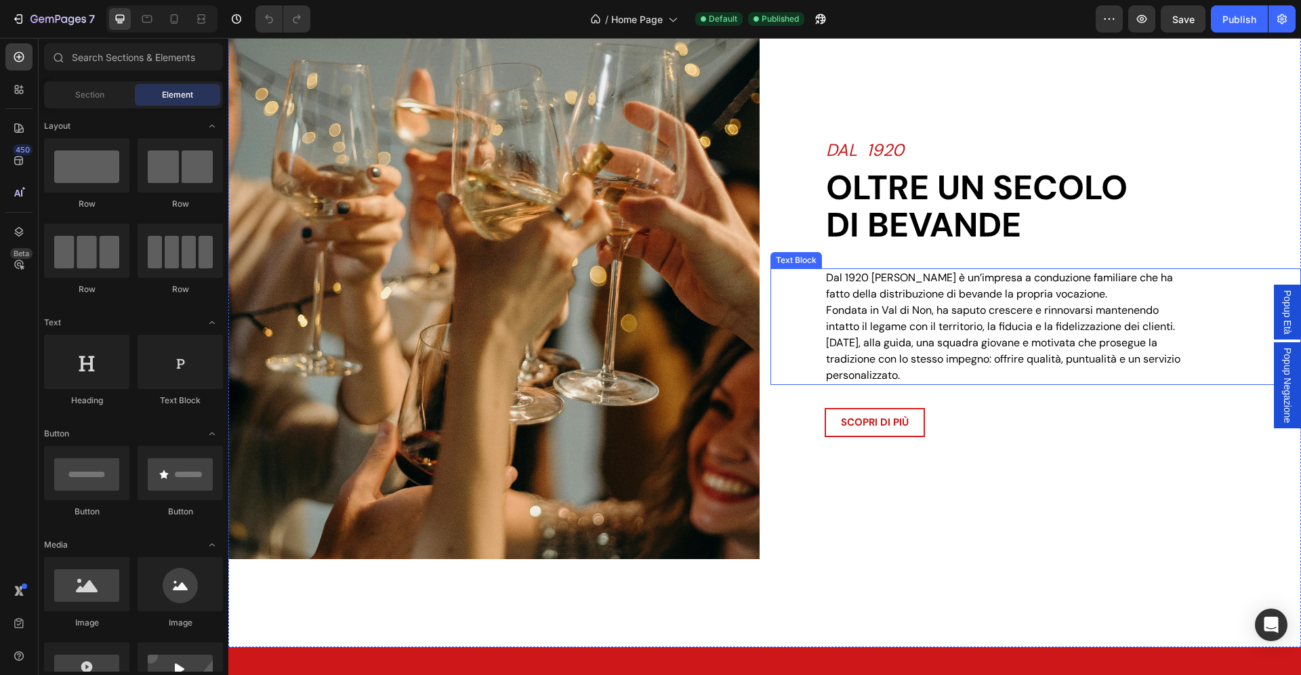
click at [945, 343] on p "Dal 1920 [PERSON_NAME] è un’impresa a conduzione familiare che ha fatto della d…" at bounding box center [1003, 327] width 355 height 114
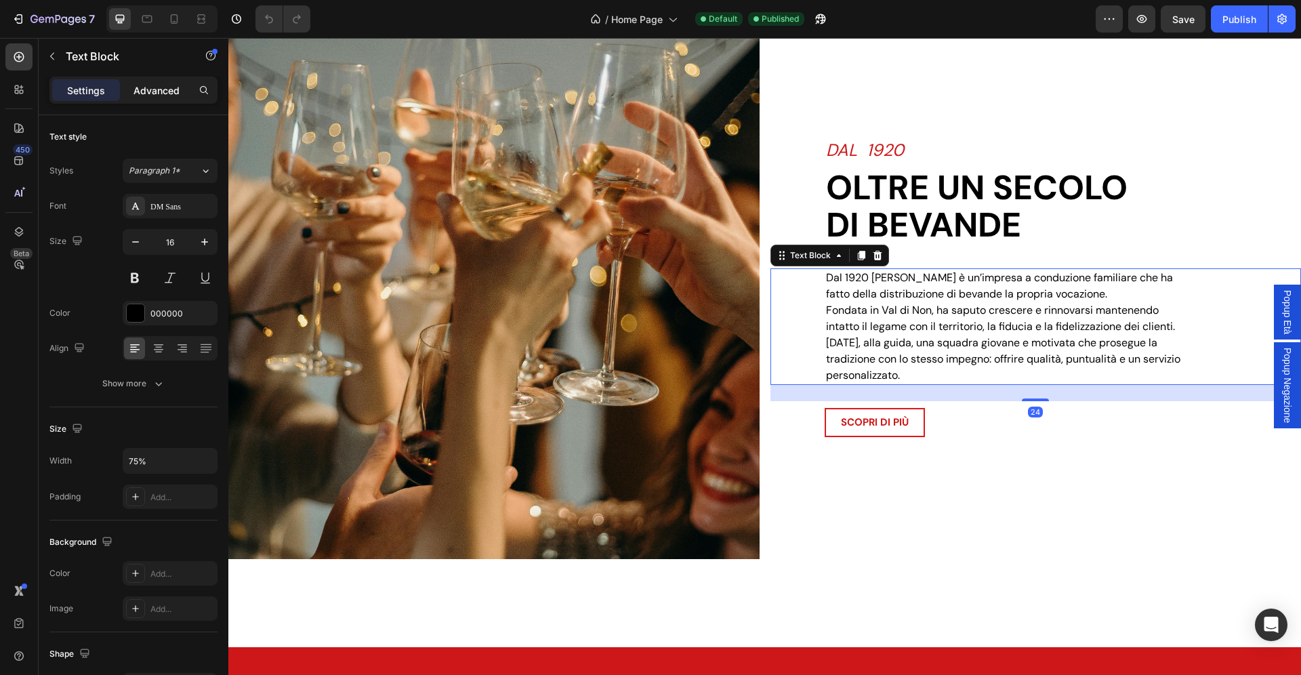
click at [161, 98] on div "Advanced" at bounding box center [157, 90] width 68 height 22
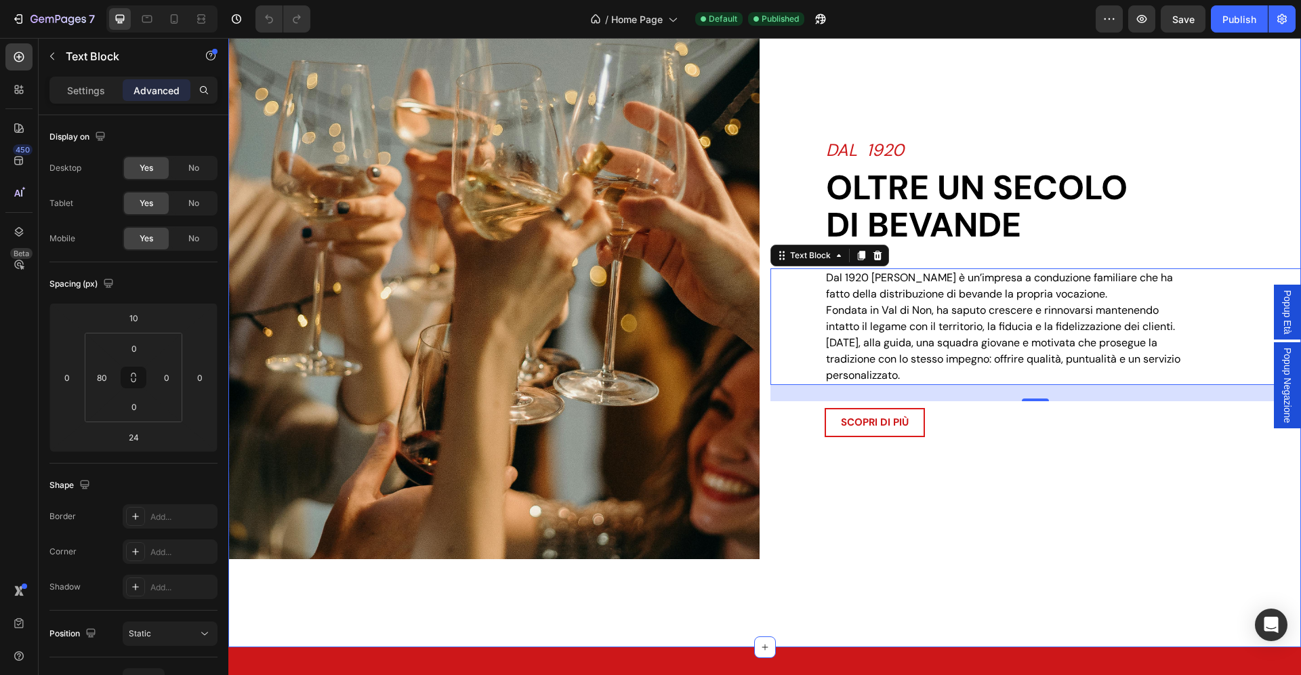
click at [870, 509] on div "DAL 1920 Heading Oltre un secolo di bevande Heading Dal 1920 [PERSON_NAME] è un…" at bounding box center [1035, 288] width 531 height 542
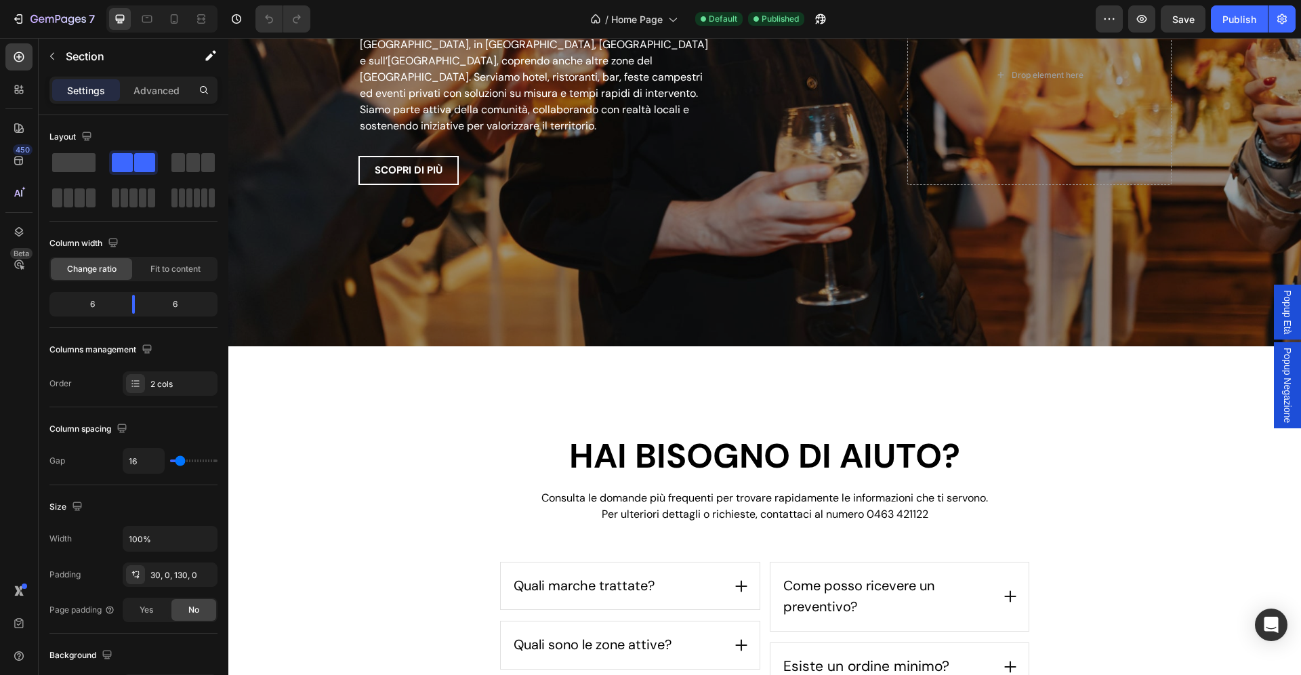
scroll to position [2811, 0]
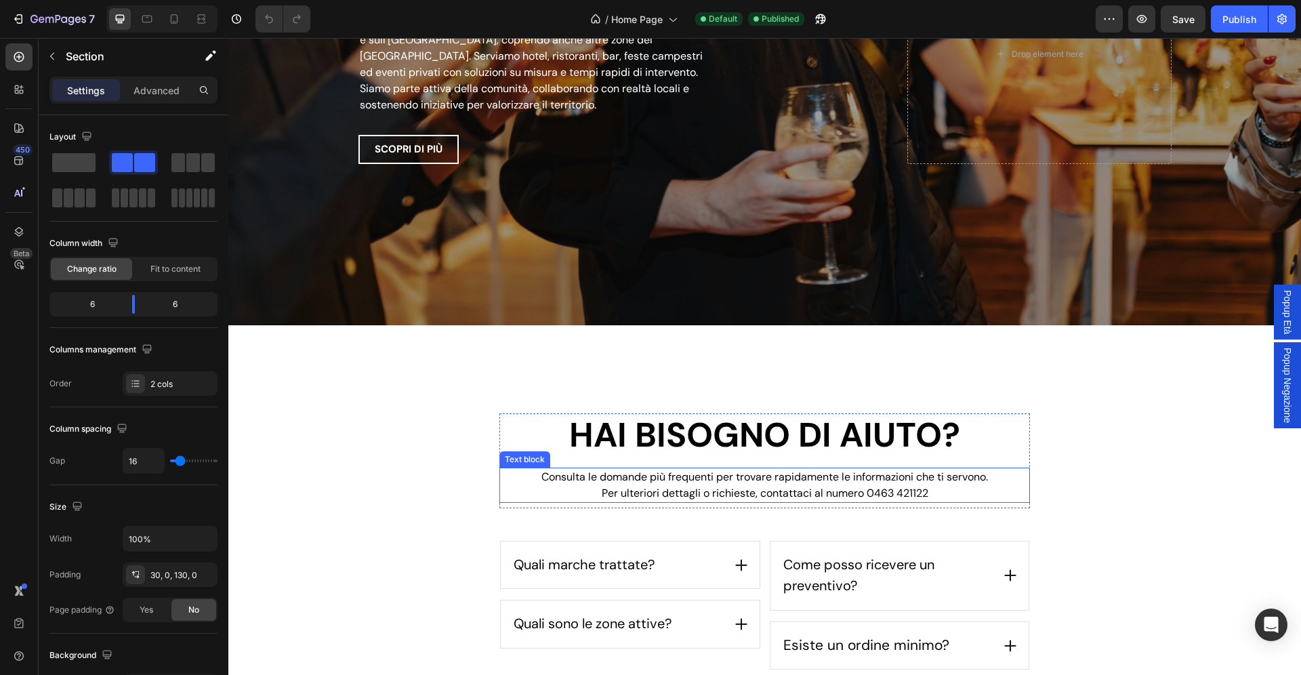
click at [822, 480] on span "Consulta le domande più frequenti per trovare rapidamente le informazioni che t…" at bounding box center [764, 476] width 446 height 14
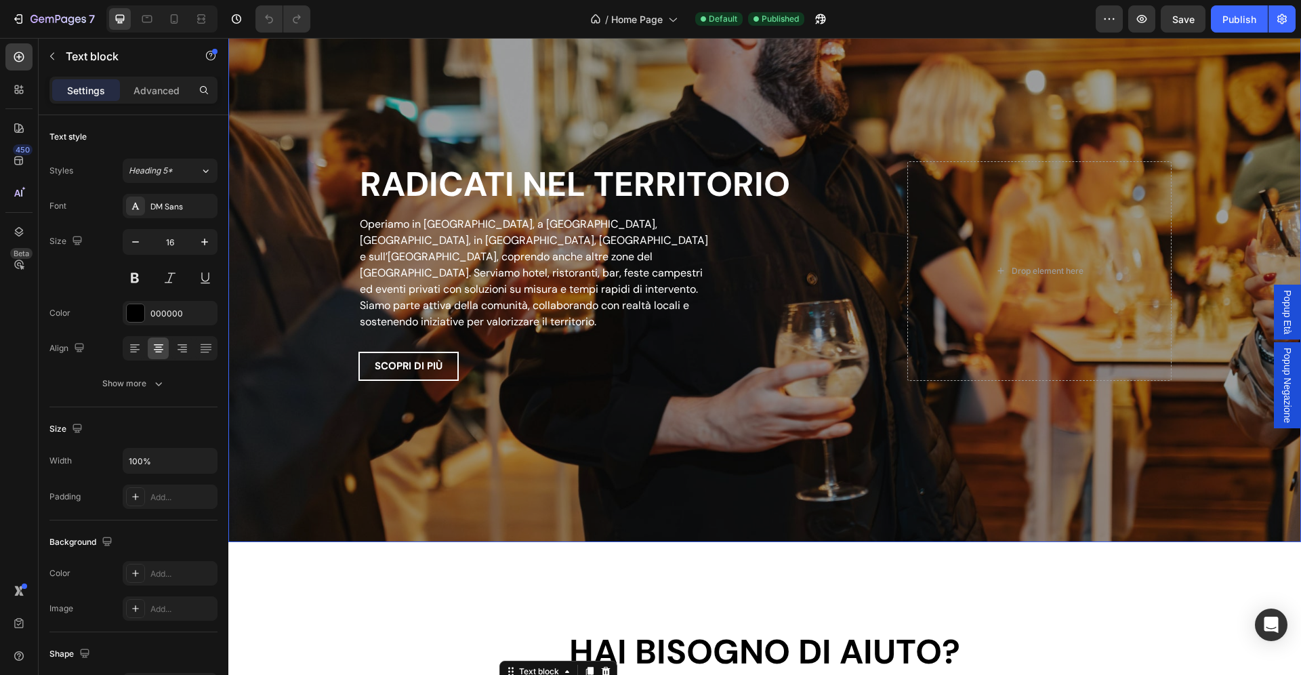
scroll to position [2384, 0]
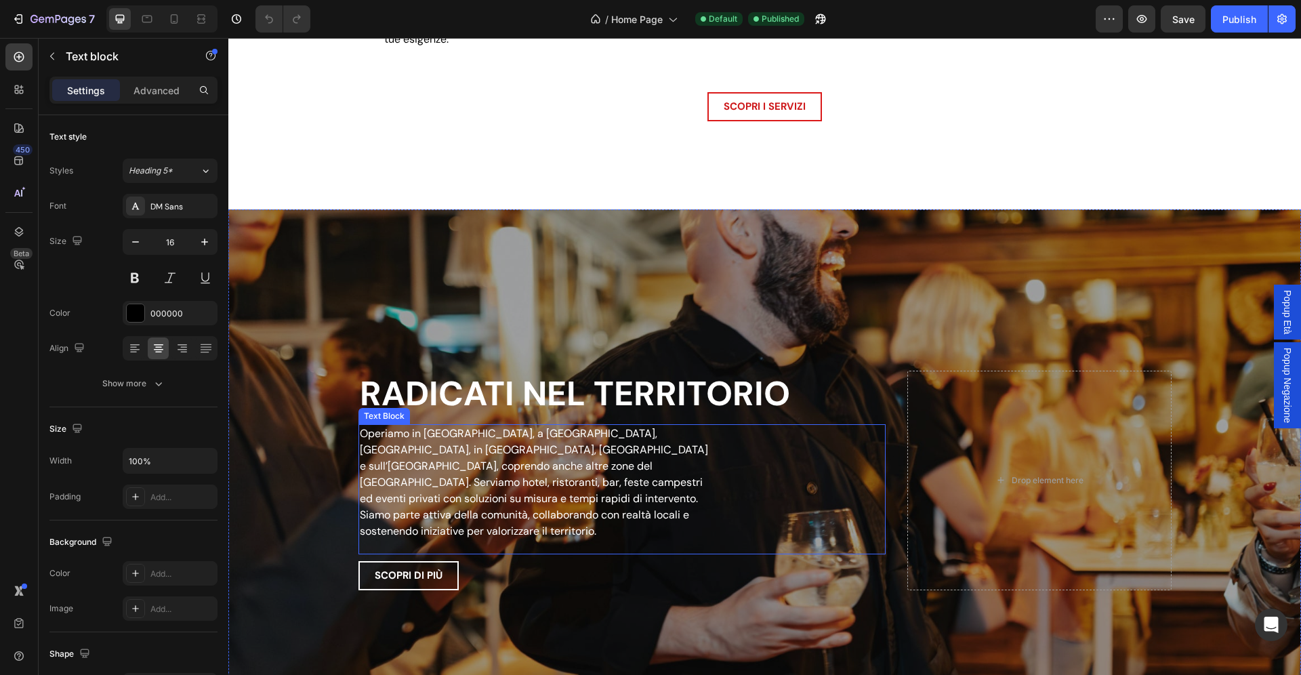
click at [520, 453] on p "Operiamo in [GEOGRAPHIC_DATA], a [GEOGRAPHIC_DATA], [GEOGRAPHIC_DATA], in [GEOG…" at bounding box center [538, 482] width 356 height 114
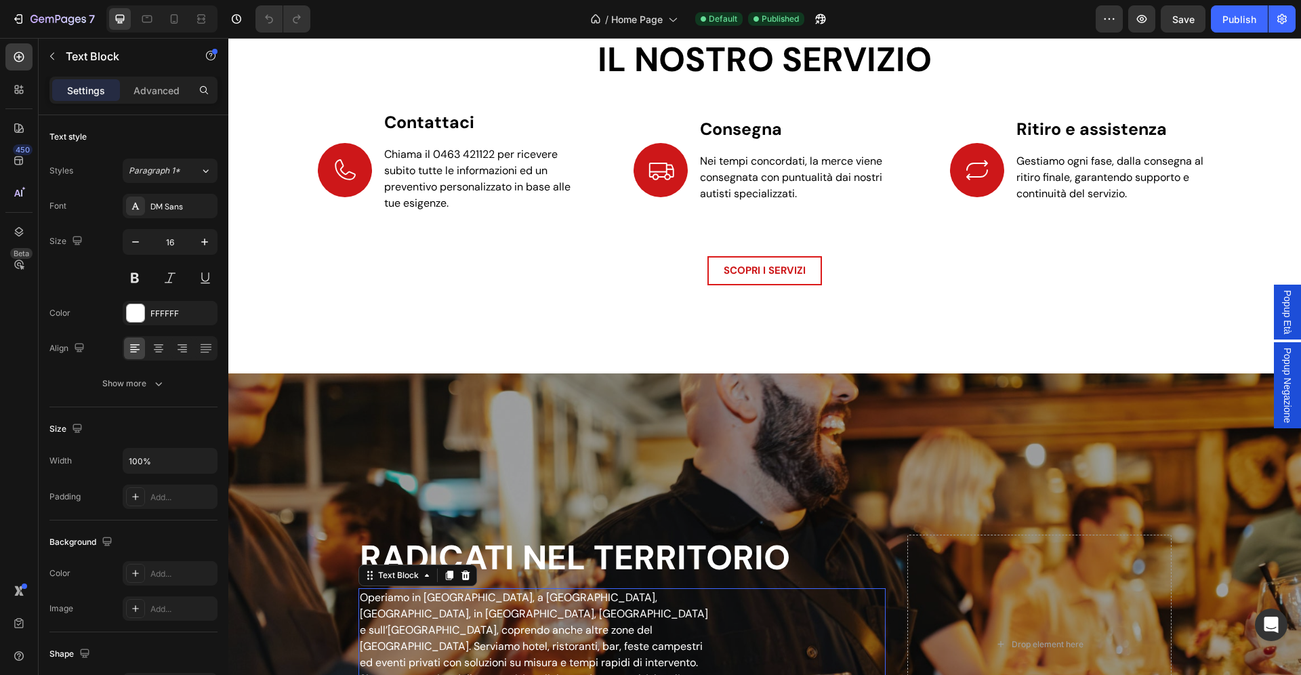
scroll to position [2093, 0]
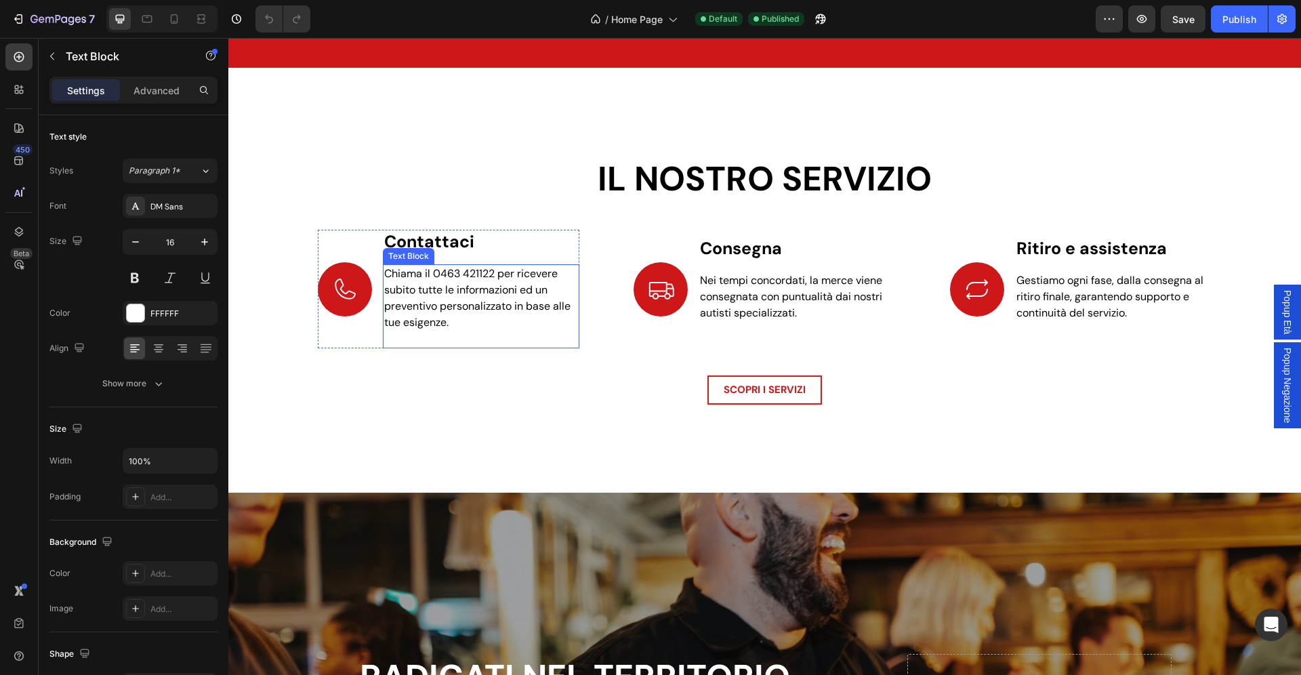
click at [456, 313] on span "Chiama il 0463 421122 per ricevere subito tutte le informazioni ed un preventiv…" at bounding box center [477, 297] width 186 height 63
click at [732, 294] on span "Nei tempi concordati, la merce viene consegnata con puntualità dai nostri autis…" at bounding box center [791, 296] width 182 height 47
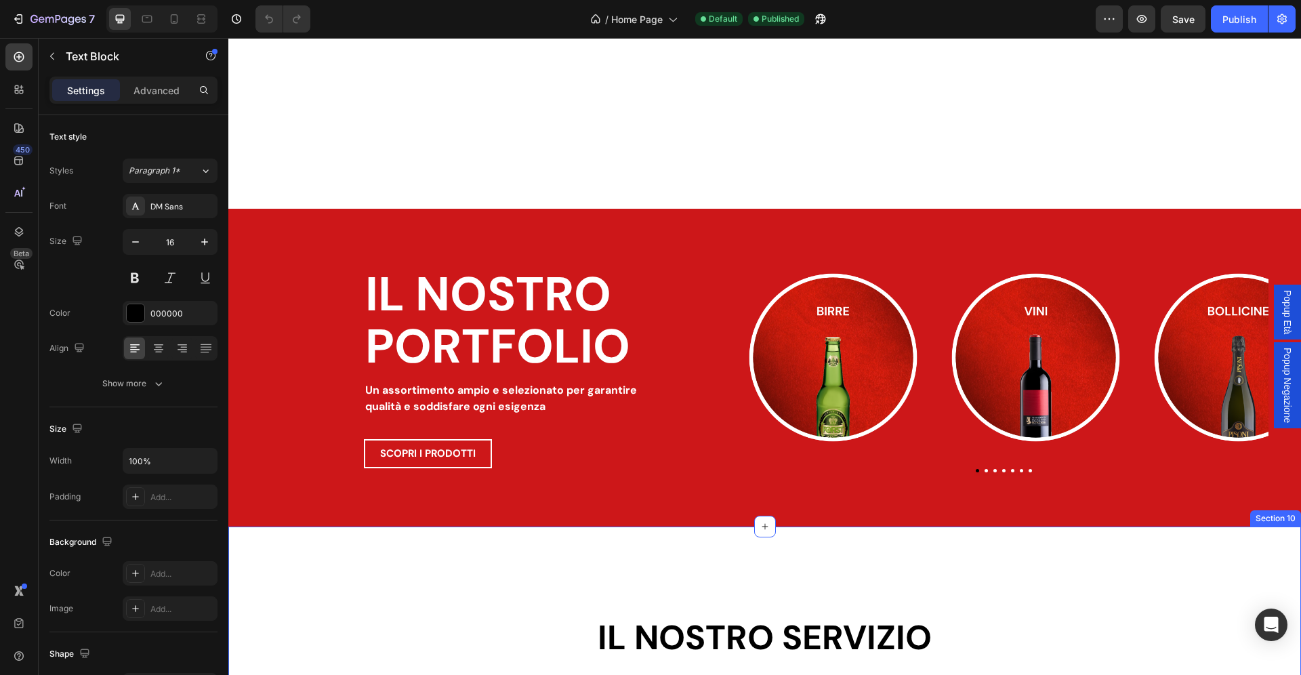
scroll to position [1570, 0]
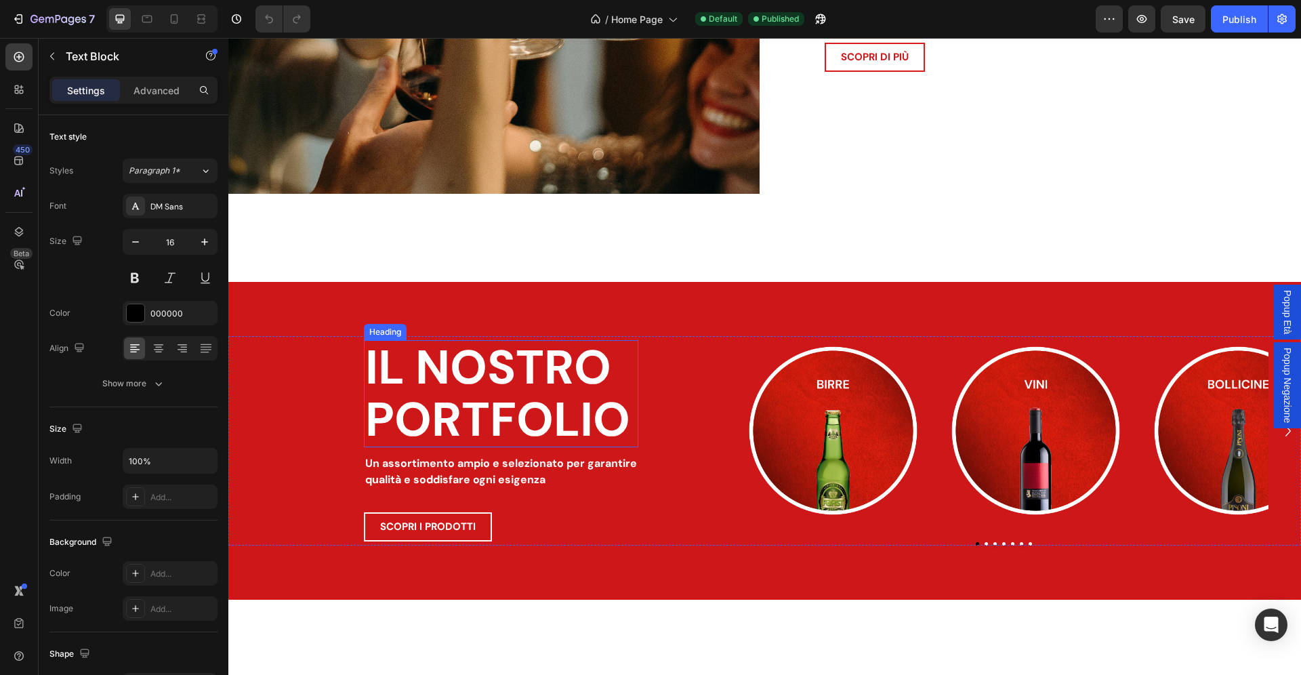
click at [440, 402] on h2 "IL NOSTRO PORTFOLIO" at bounding box center [501, 393] width 274 height 107
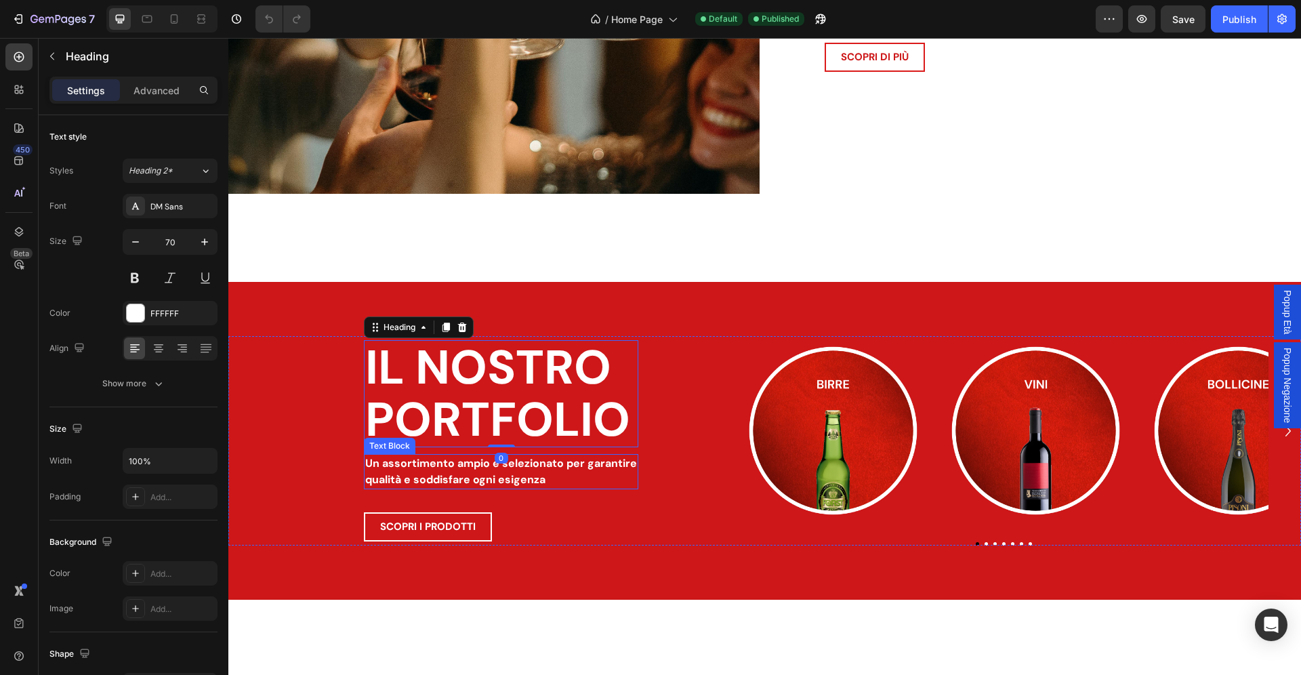
click at [457, 473] on p "qualità e soddisfare ogni esigenza" at bounding box center [501, 479] width 272 height 16
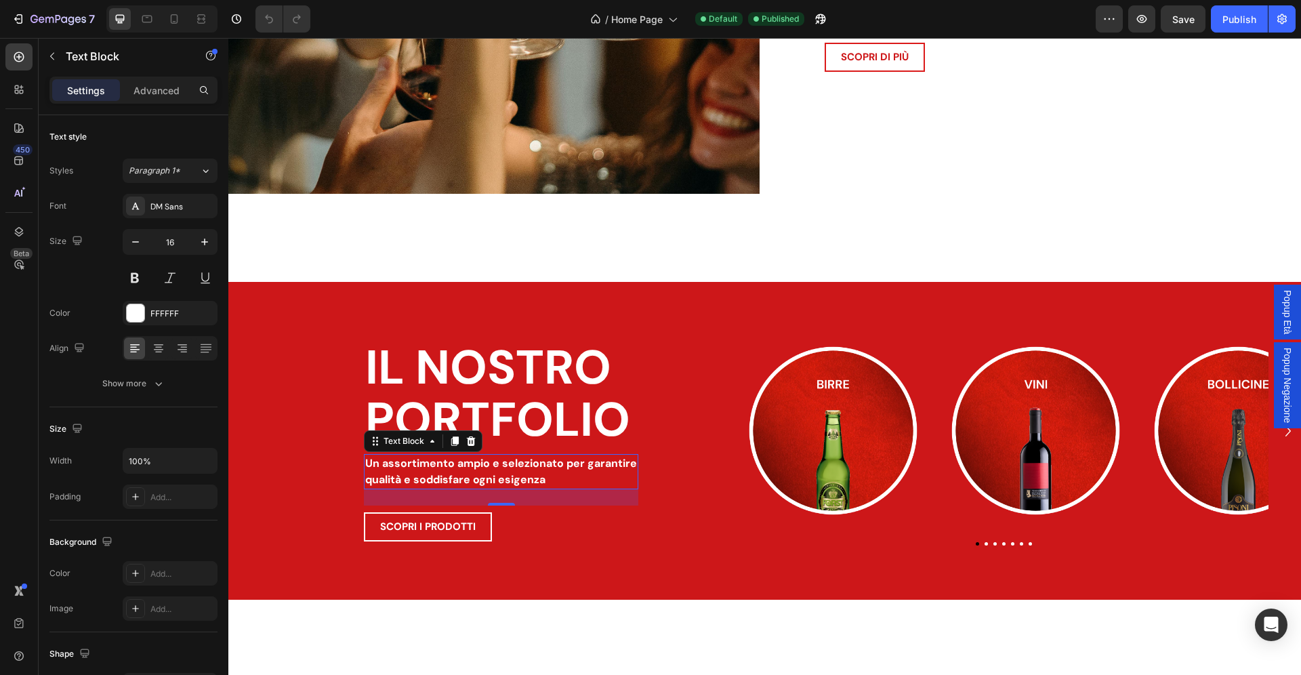
click at [459, 474] on p "qualità e soddisfare ogni esigenza" at bounding box center [501, 479] width 272 height 16
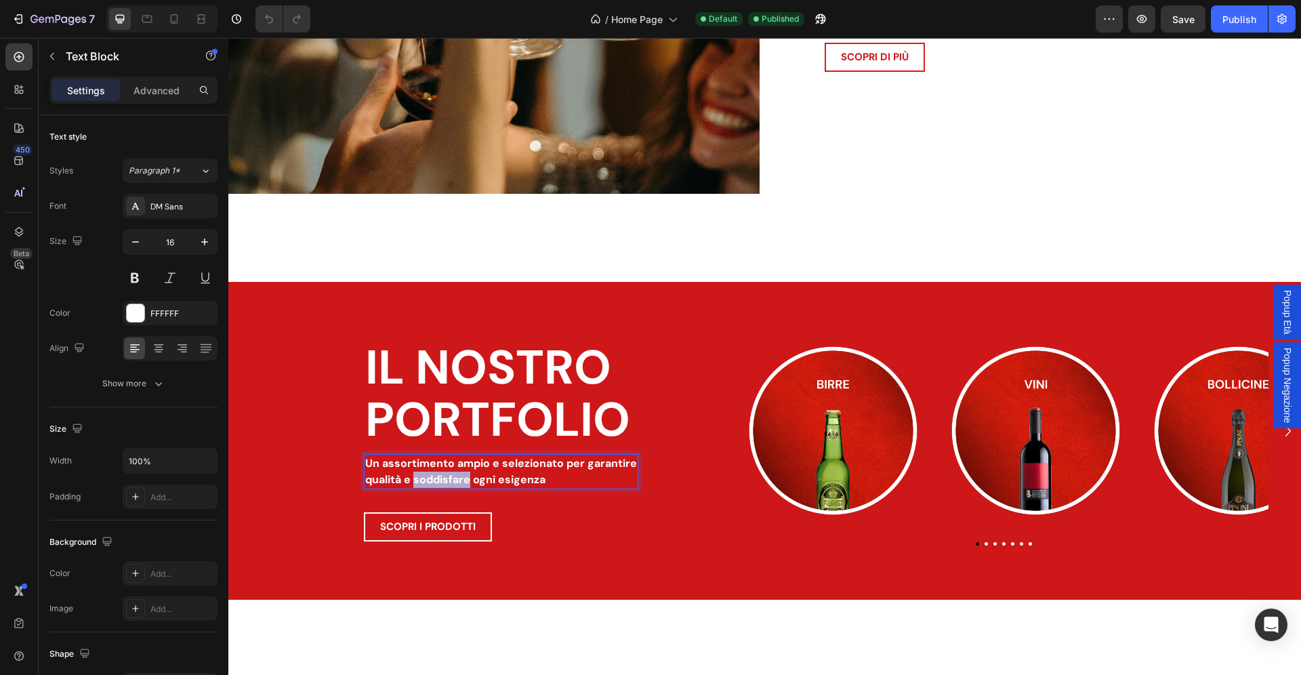
click at [459, 474] on p "qualità e soddisfare ogni esigenza" at bounding box center [501, 479] width 272 height 16
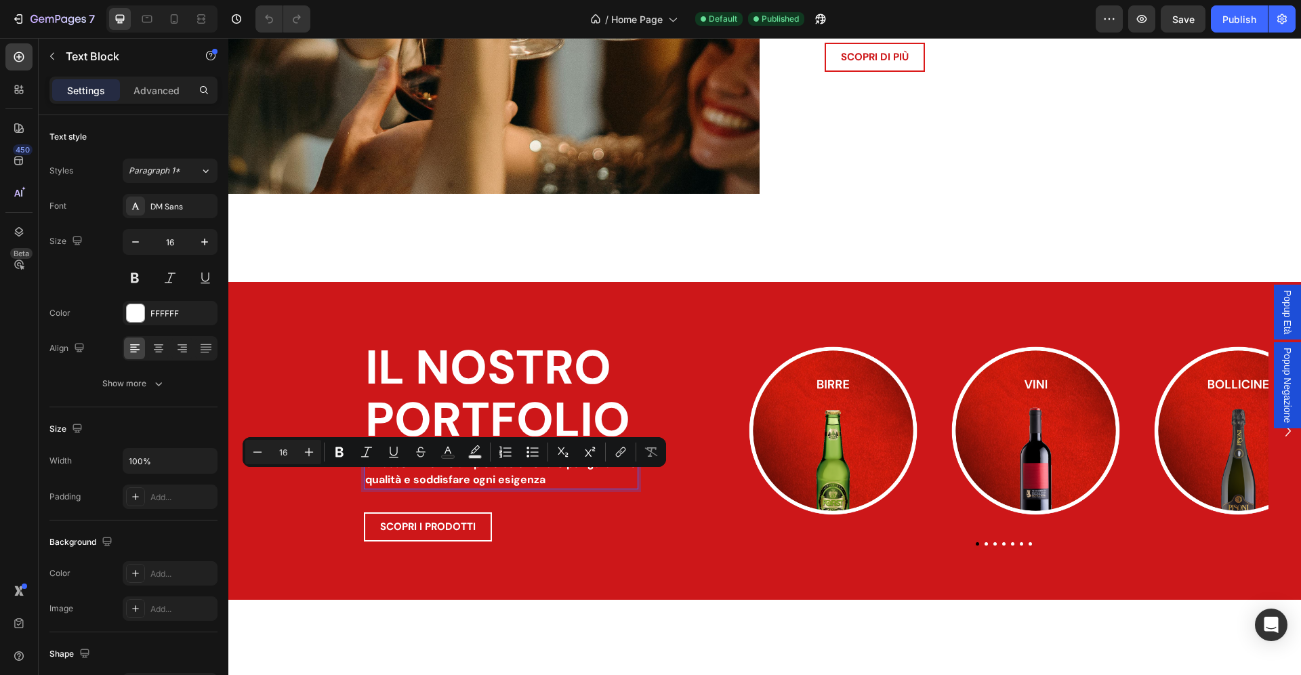
click at [524, 476] on p "qualità e soddisfare ogni esigenza" at bounding box center [501, 479] width 272 height 16
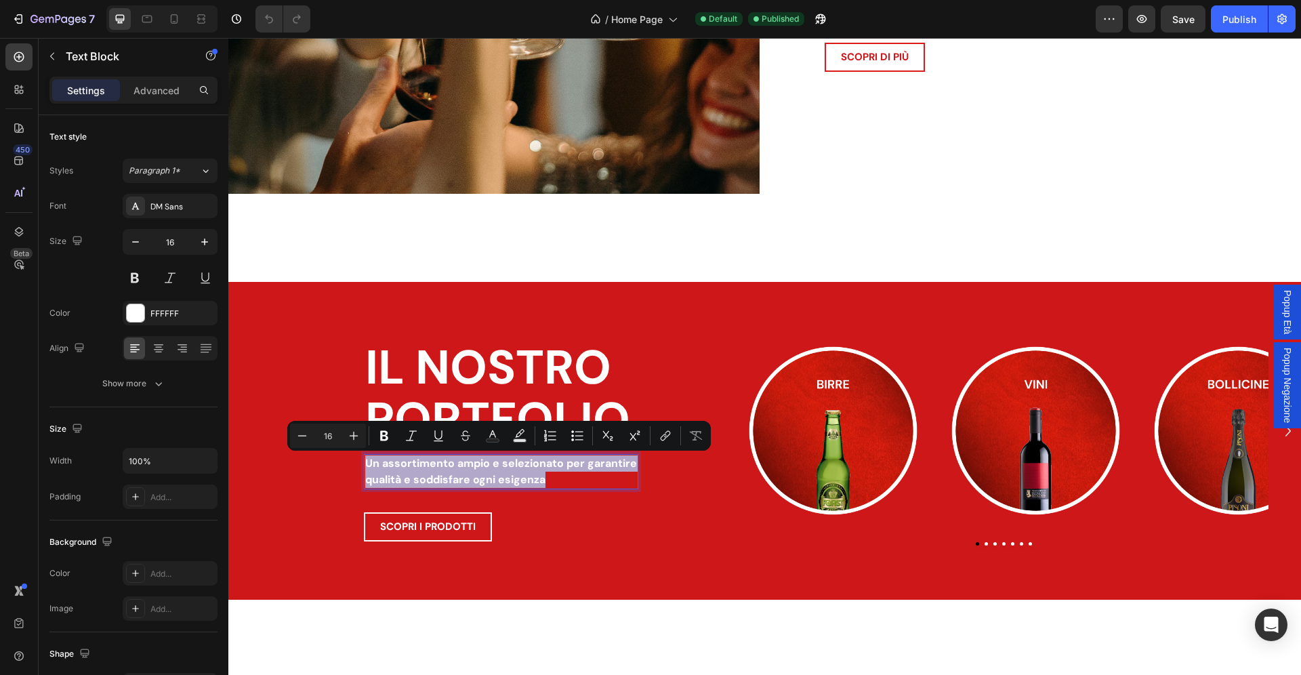
drag, startPoint x: 553, startPoint y: 482, endPoint x: 351, endPoint y: 464, distance: 203.4
click at [364, 464] on div "Un assortimento ampio e selezionato per garantire qualità e soddisfare ogni esi…" at bounding box center [501, 471] width 274 height 35
click at [381, 438] on icon "Editor contextual toolbar" at bounding box center [384, 436] width 8 height 10
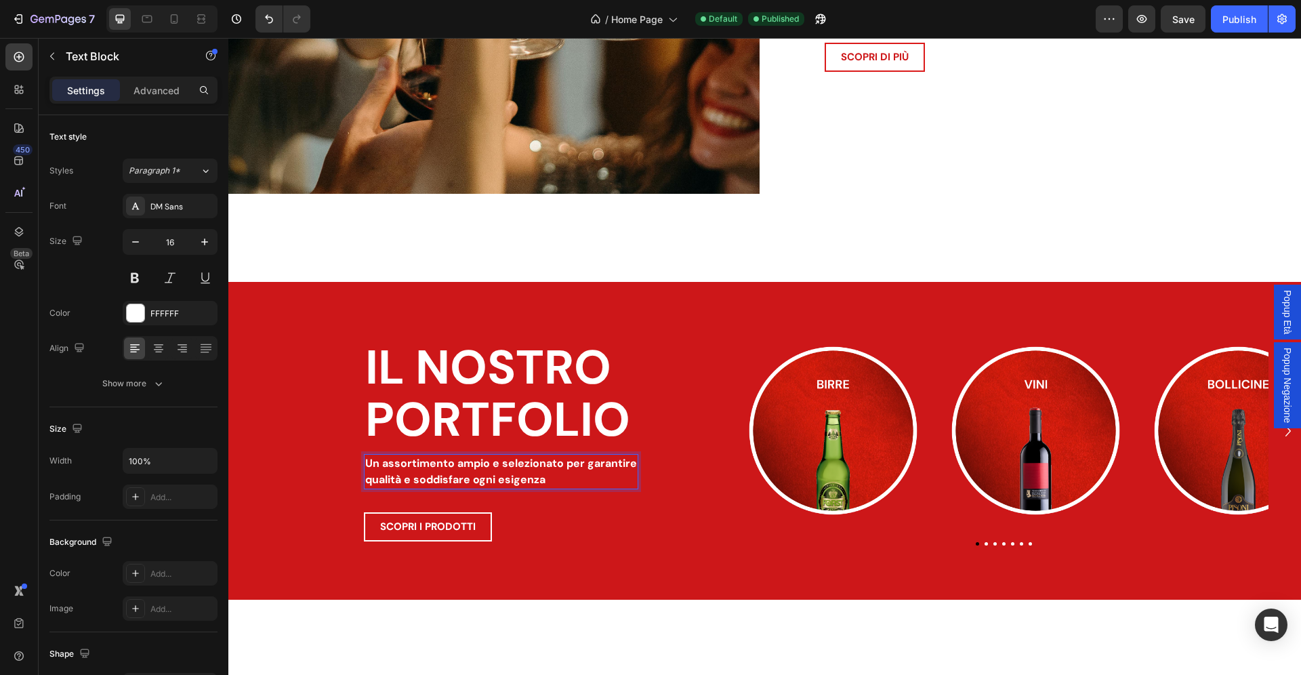
click at [381, 438] on h2 "IL NOSTRO PORTFOLIO" at bounding box center [501, 393] width 274 height 107
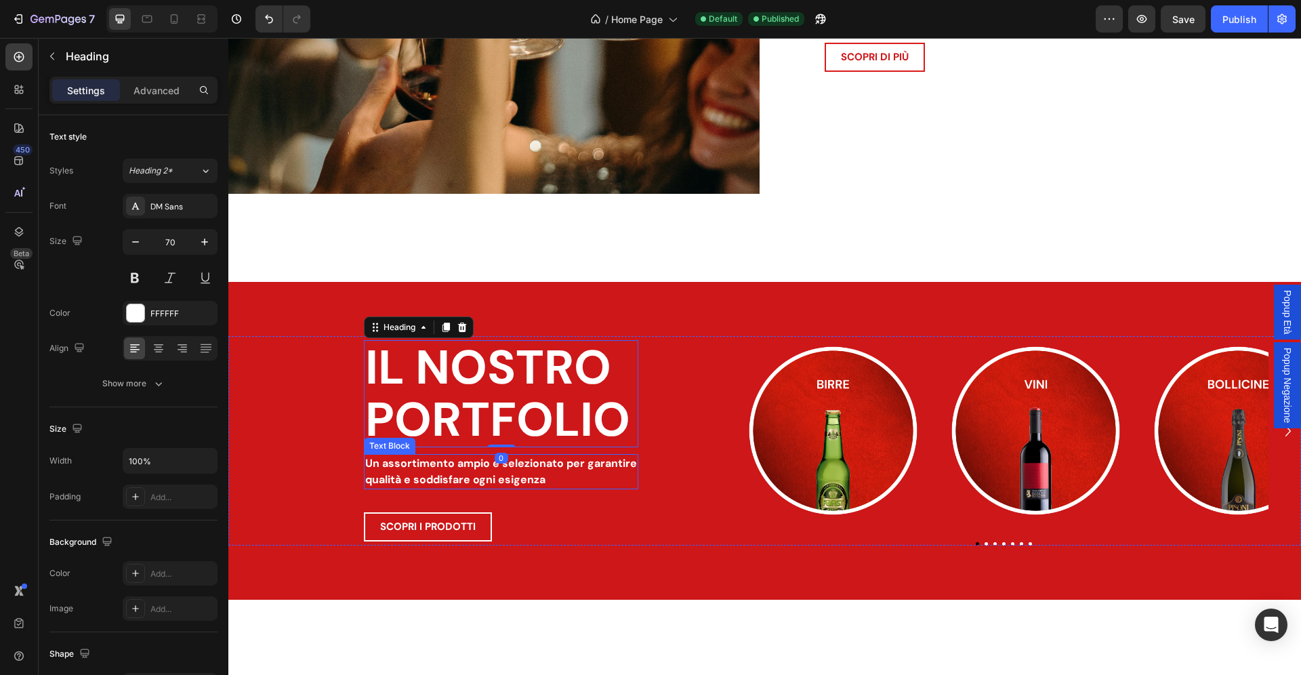
click at [412, 472] on p "qualità e soddisfare ogni esigenza" at bounding box center [501, 479] width 272 height 16
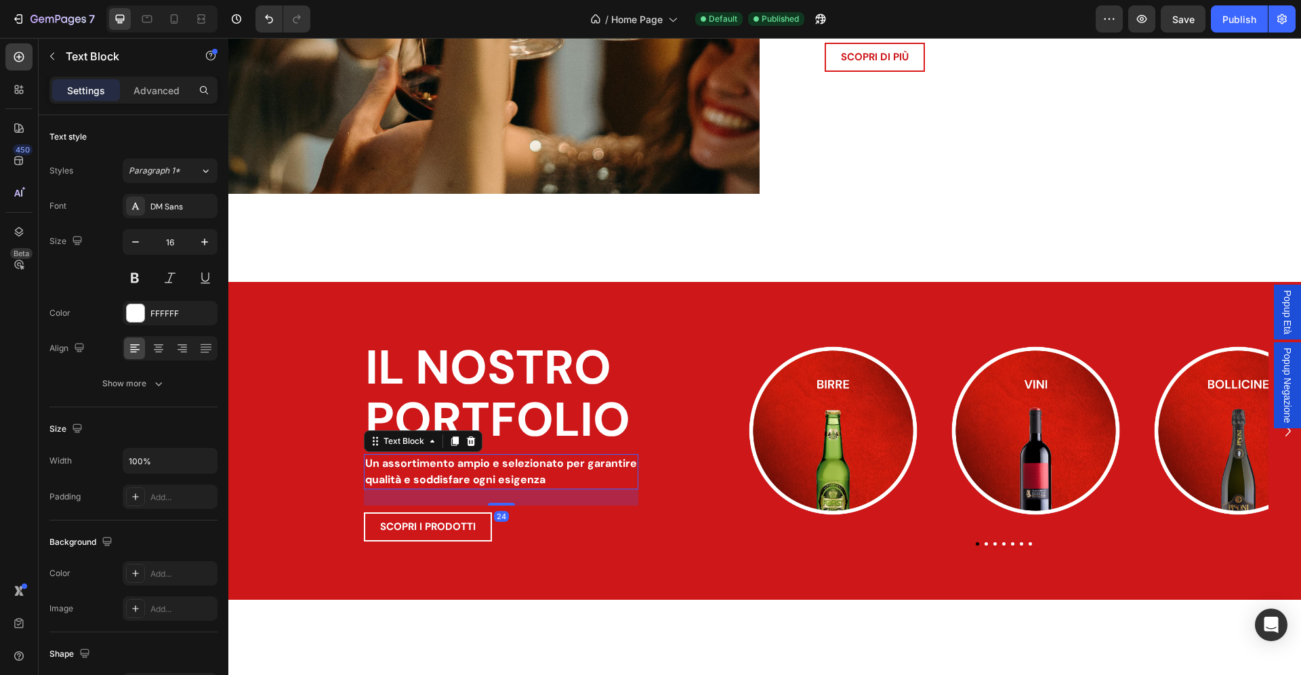
click at [412, 472] on p "qualità e soddisfare ogni esigenza" at bounding box center [501, 479] width 272 height 16
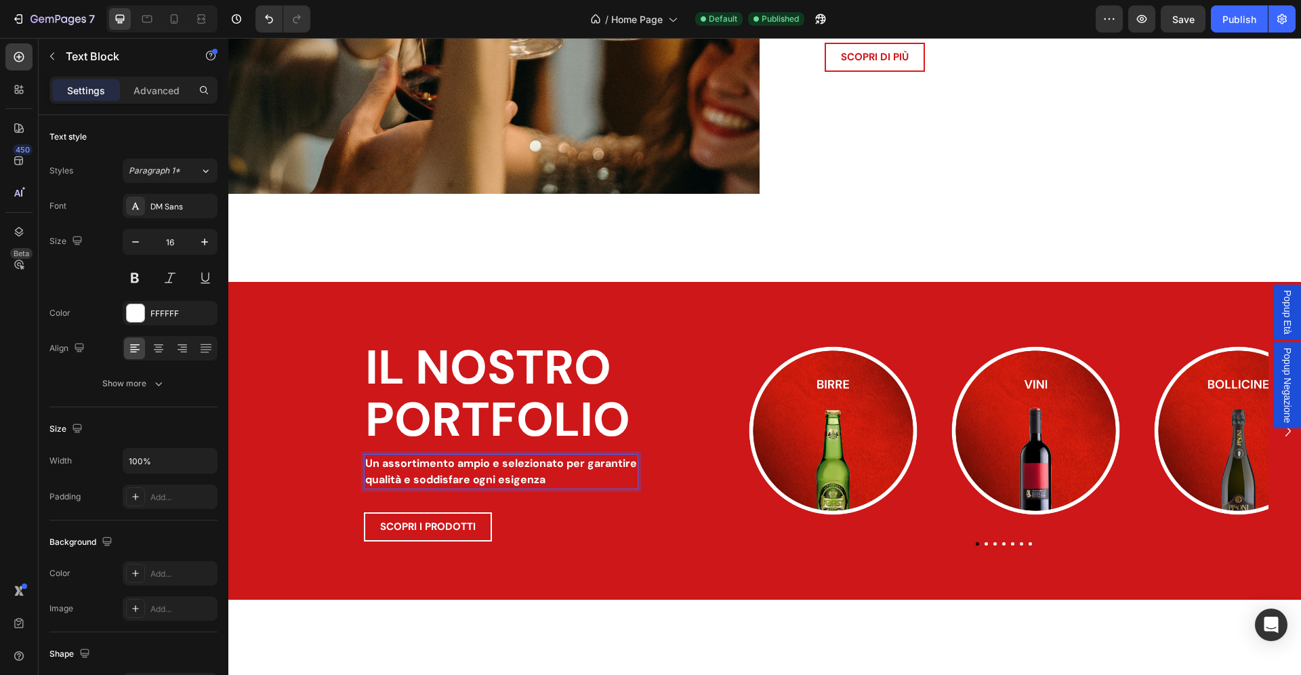
click at [412, 472] on p "qualità e soddisfare ogni esigenza" at bounding box center [501, 479] width 272 height 16
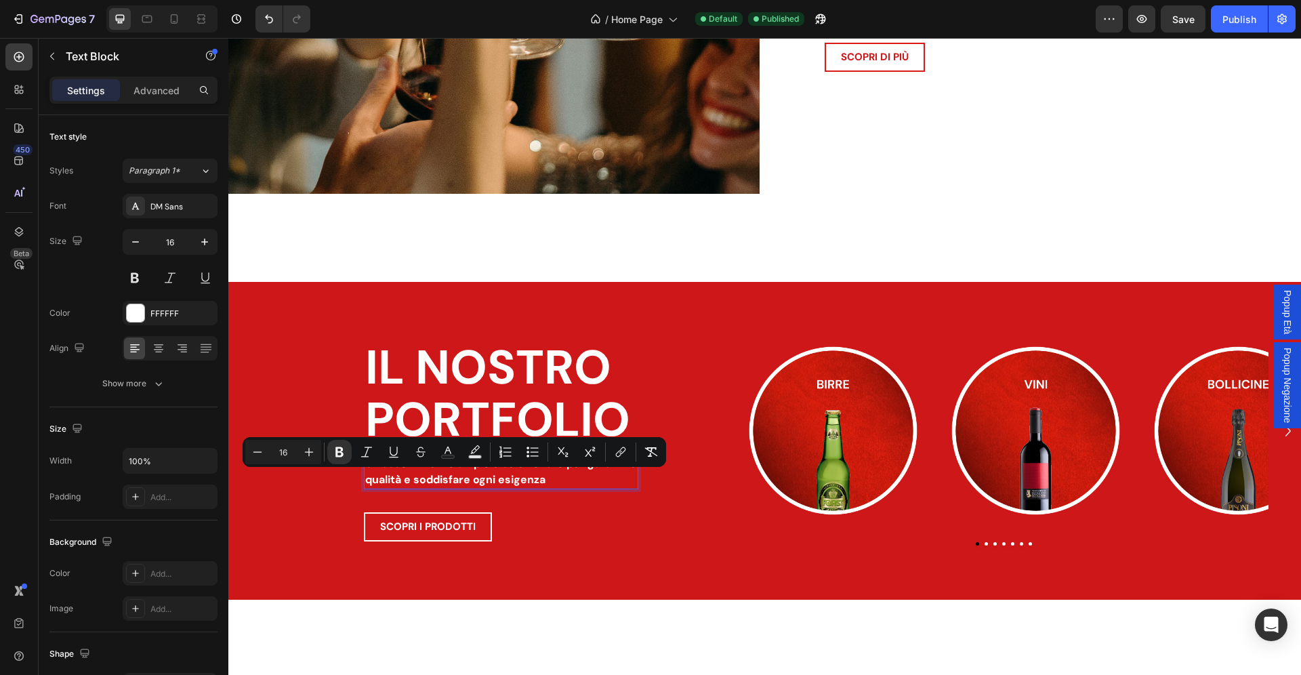
click at [528, 480] on strong "qualità e soddisfare ogni esigenza" at bounding box center [455, 479] width 180 height 14
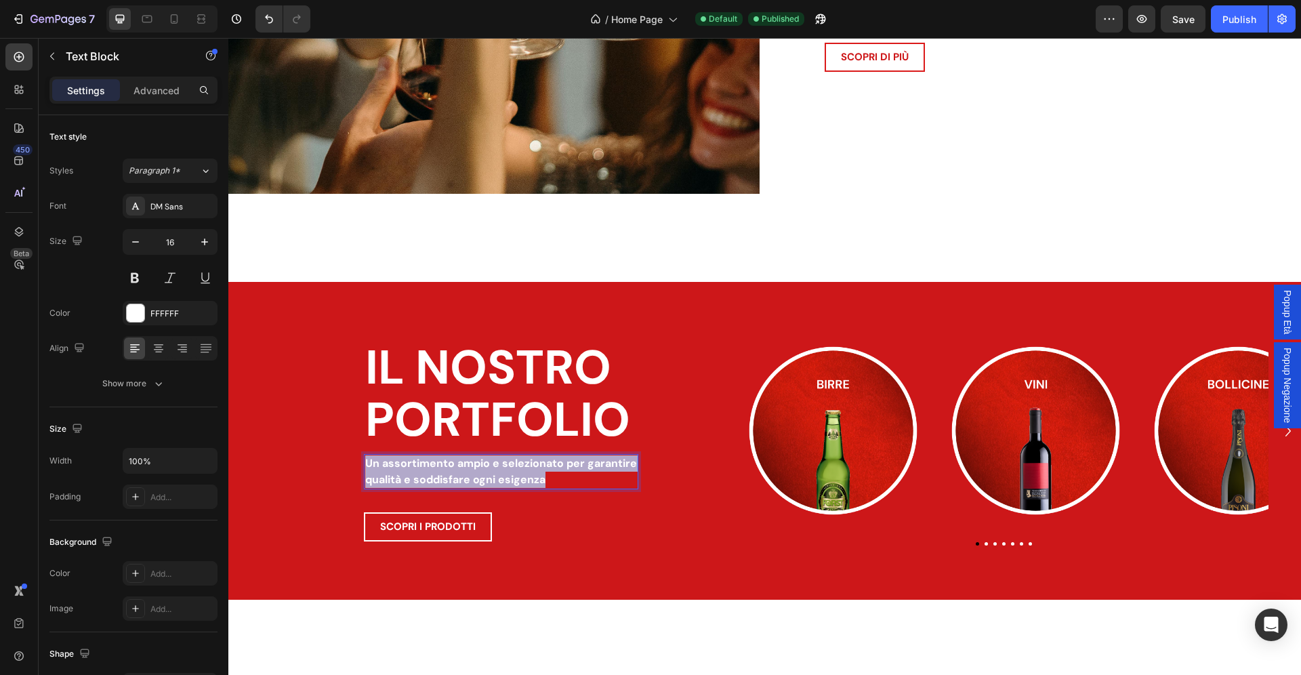
drag, startPoint x: 564, startPoint y: 480, endPoint x: 366, endPoint y: 465, distance: 199.0
click at [366, 465] on div "Un assortimento ampio e selezionato per garantire qualità e soddisfare ogni esi…" at bounding box center [501, 471] width 274 height 35
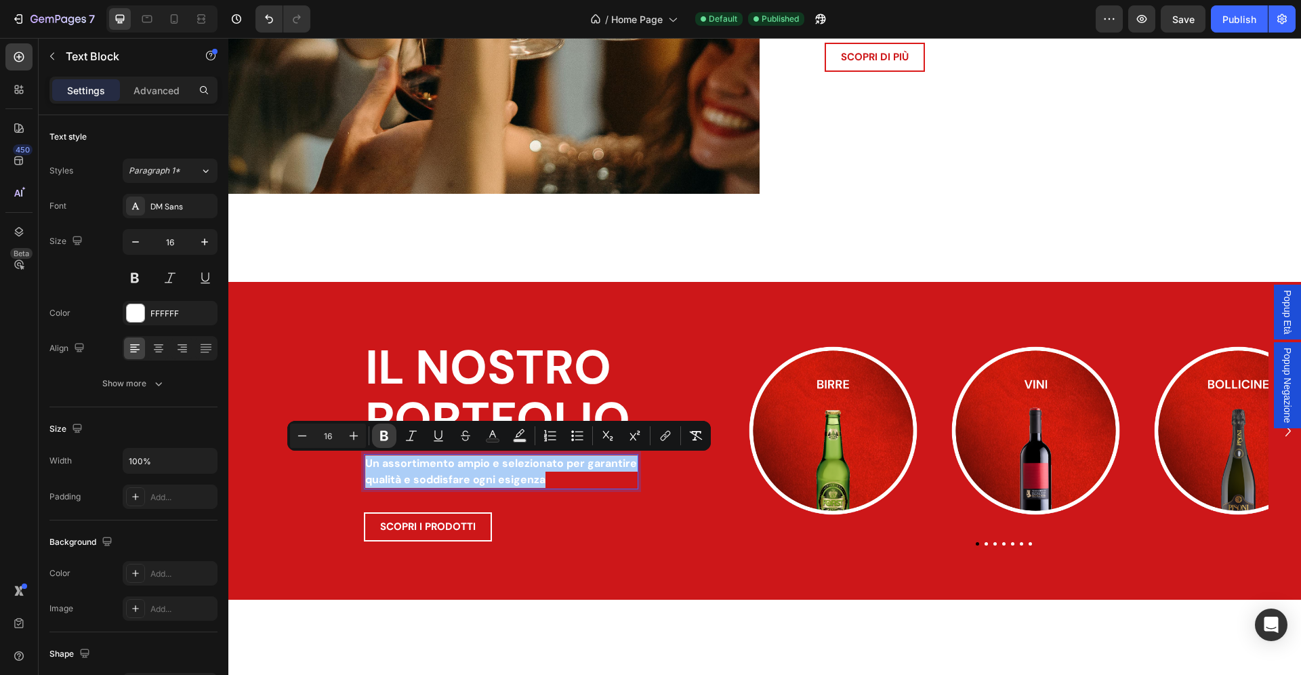
click at [381, 438] on icon "Editor contextual toolbar" at bounding box center [384, 436] width 8 height 10
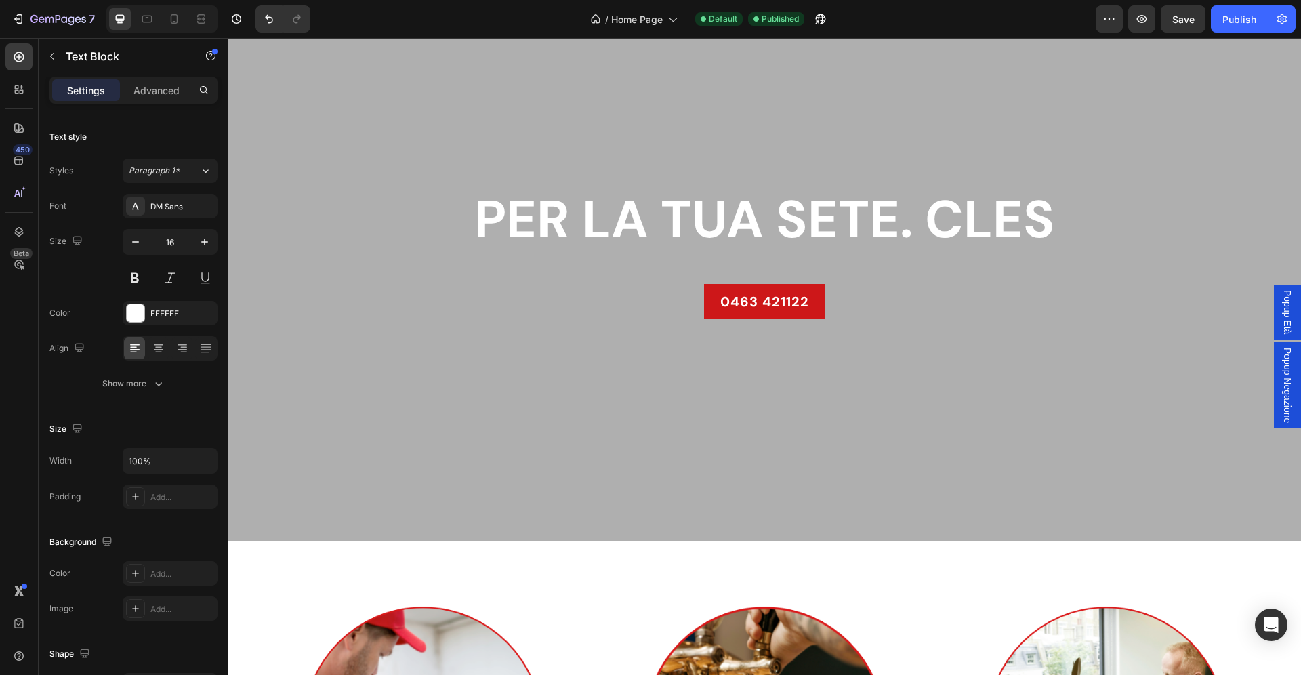
scroll to position [75, 0]
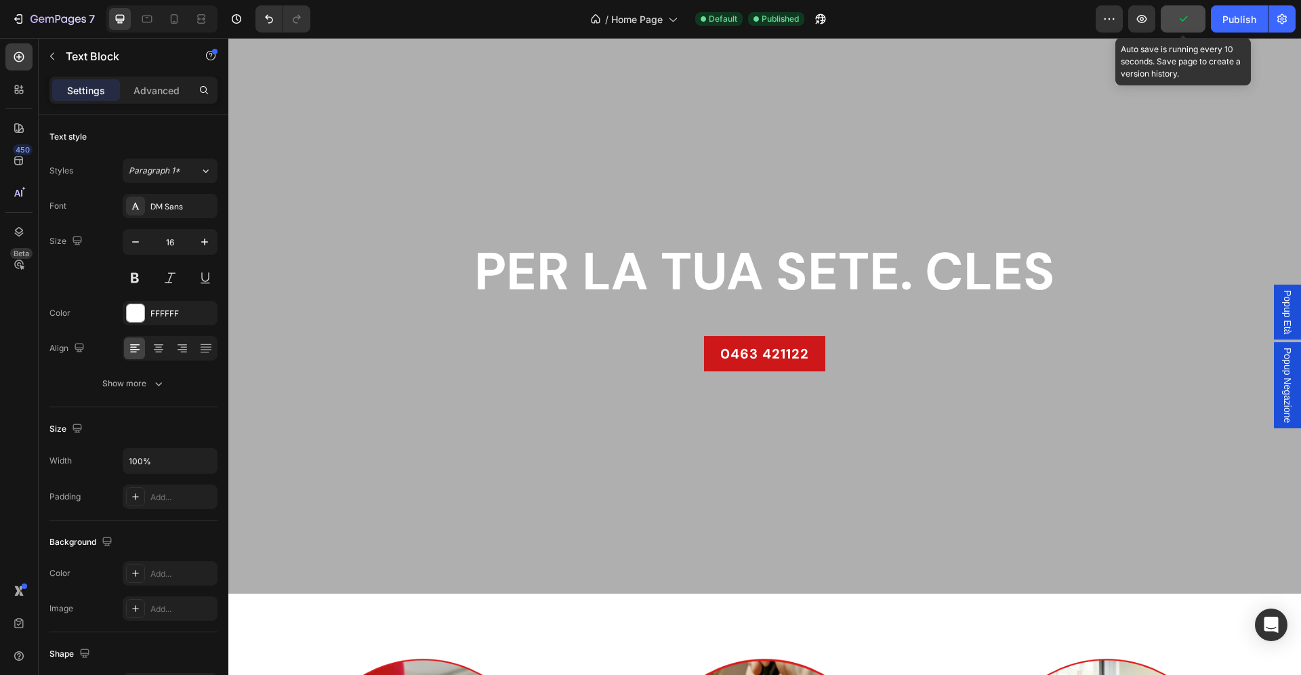
click at [1166, 20] on button "button" at bounding box center [1182, 18] width 45 height 27
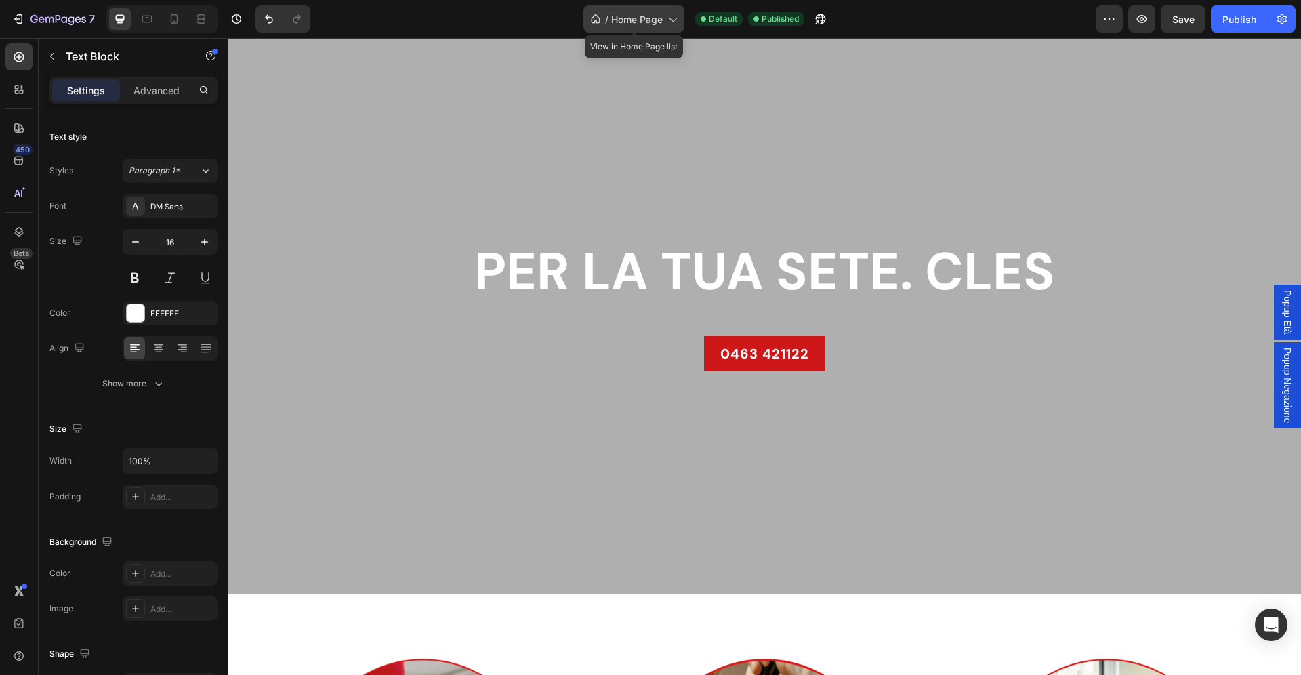
click at [646, 16] on span "Home Page" at bounding box center [636, 19] width 51 height 14
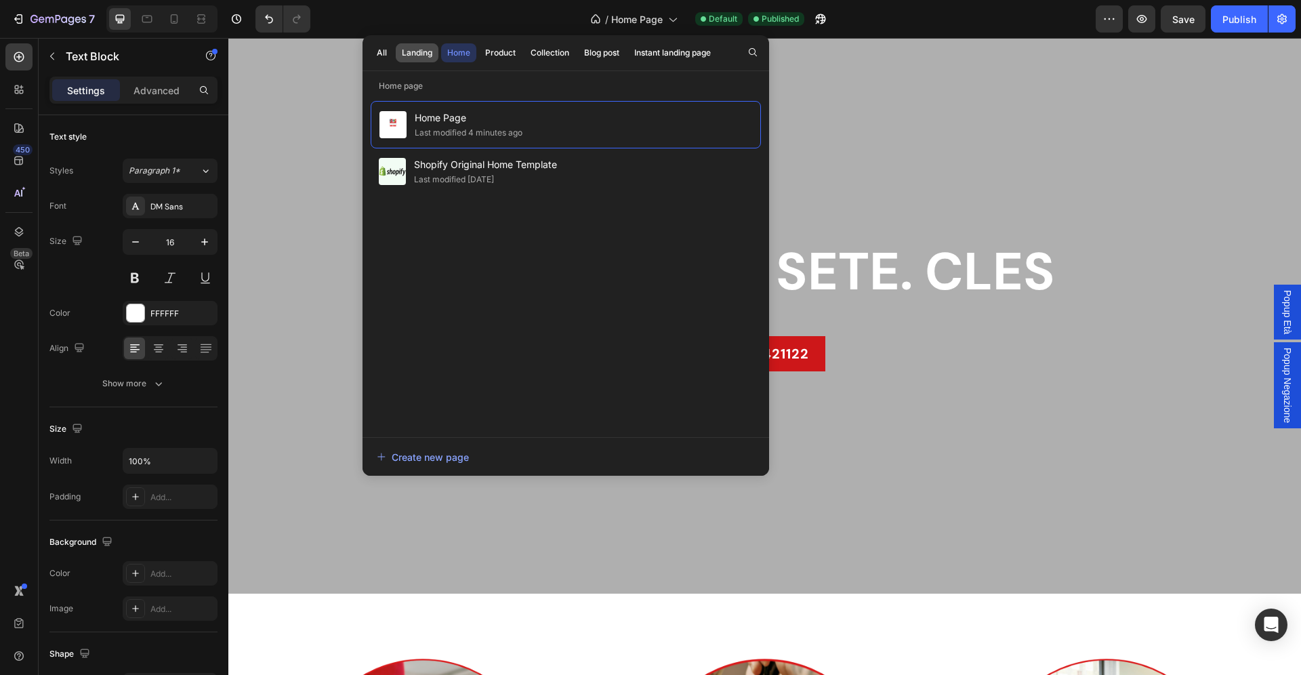
click at [413, 56] on div "Landing" at bounding box center [417, 53] width 30 height 12
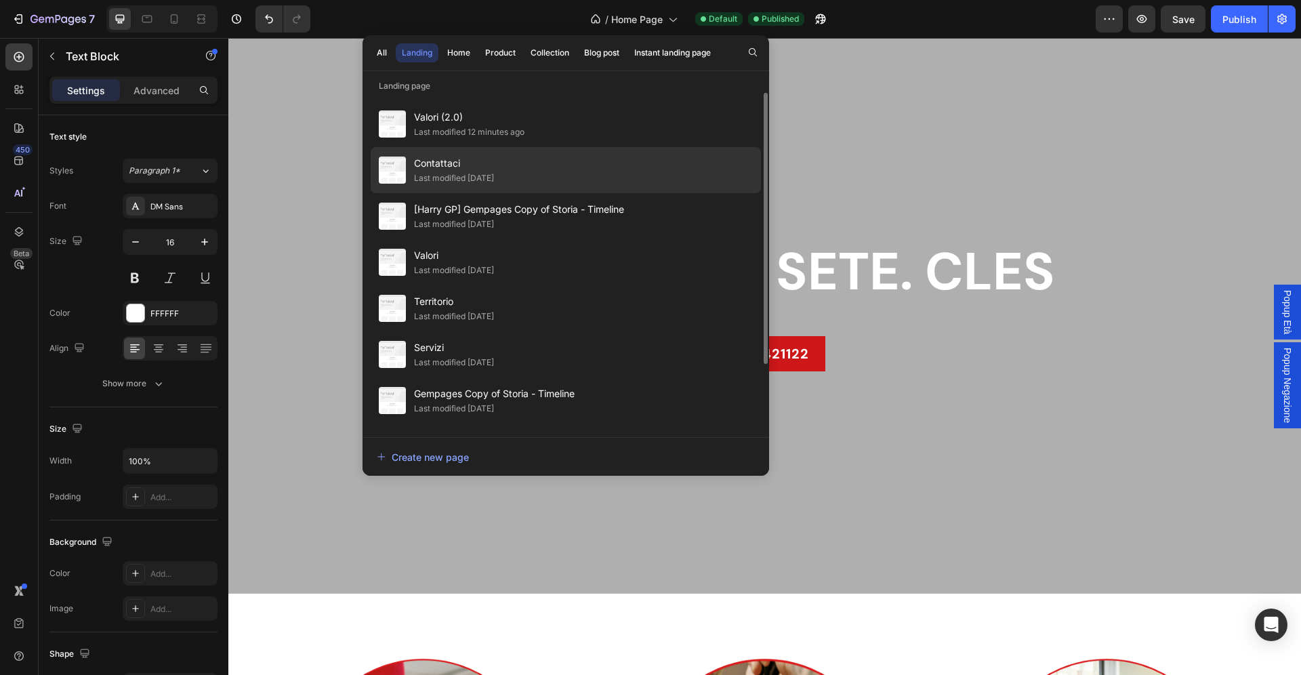
click at [490, 163] on span "Contattaci" at bounding box center [454, 163] width 80 height 16
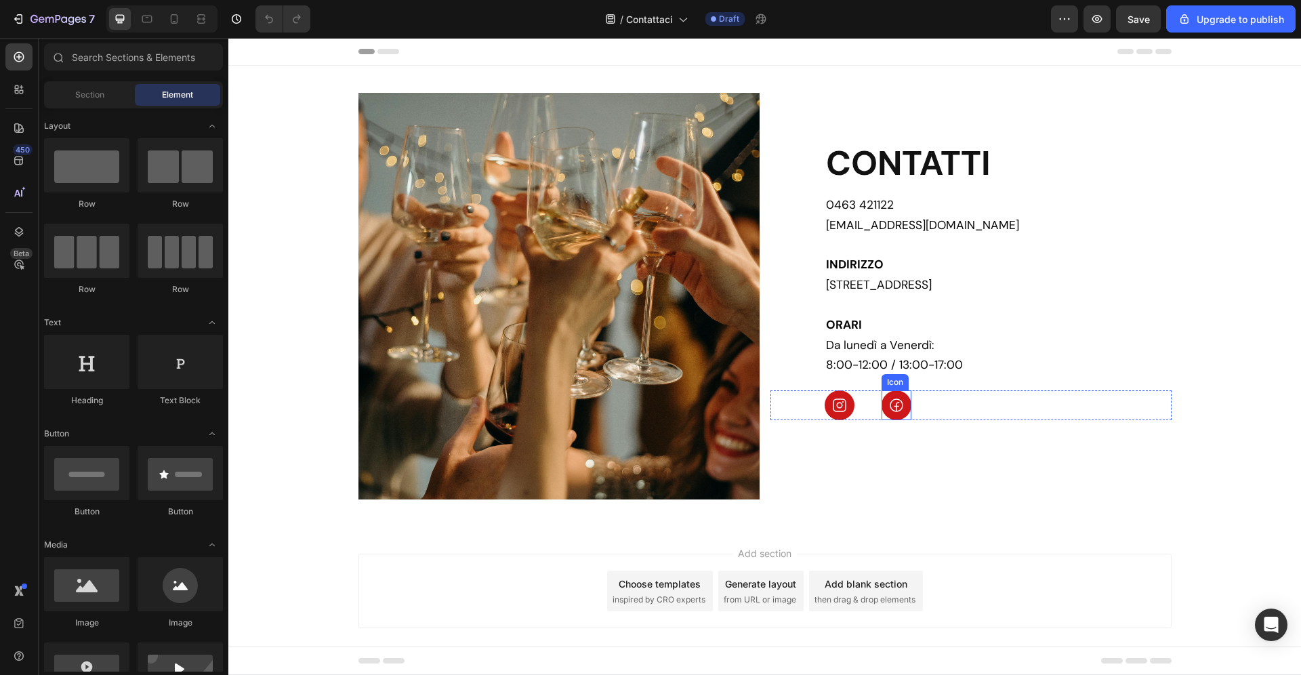
click at [898, 401] on icon at bounding box center [896, 405] width 14 height 14
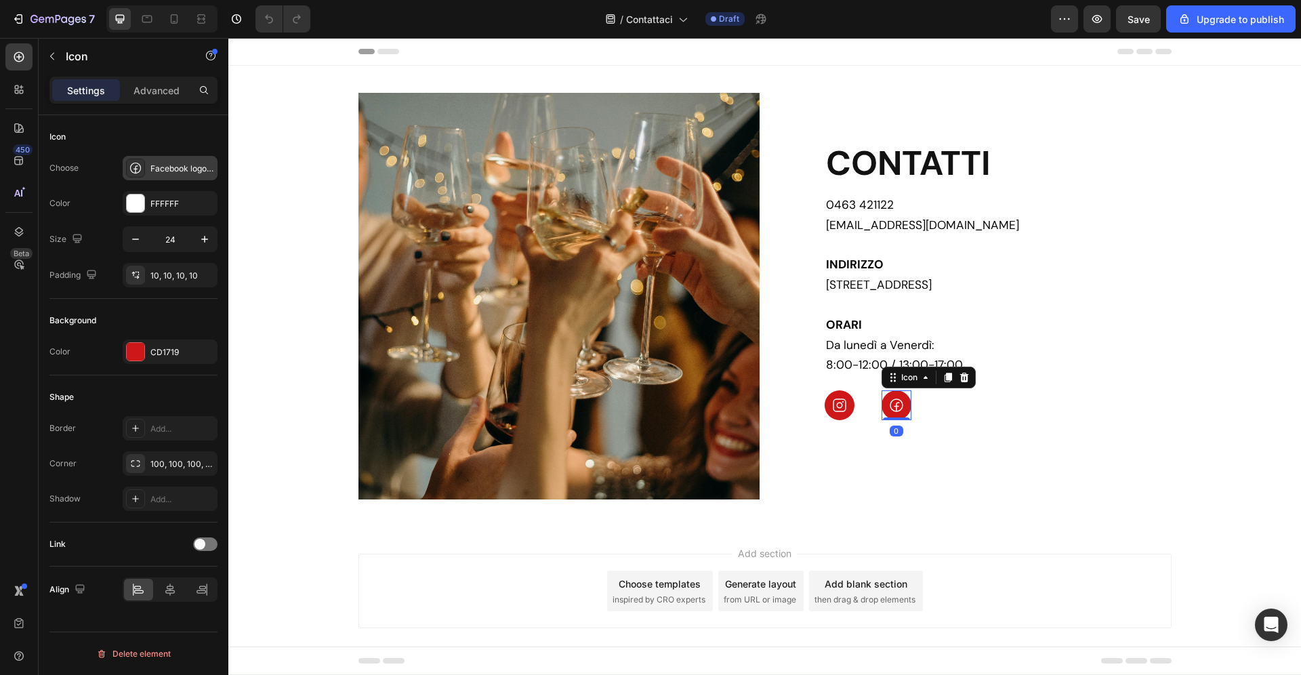
click at [171, 166] on div "Facebook logo regular" at bounding box center [182, 169] width 64 height 12
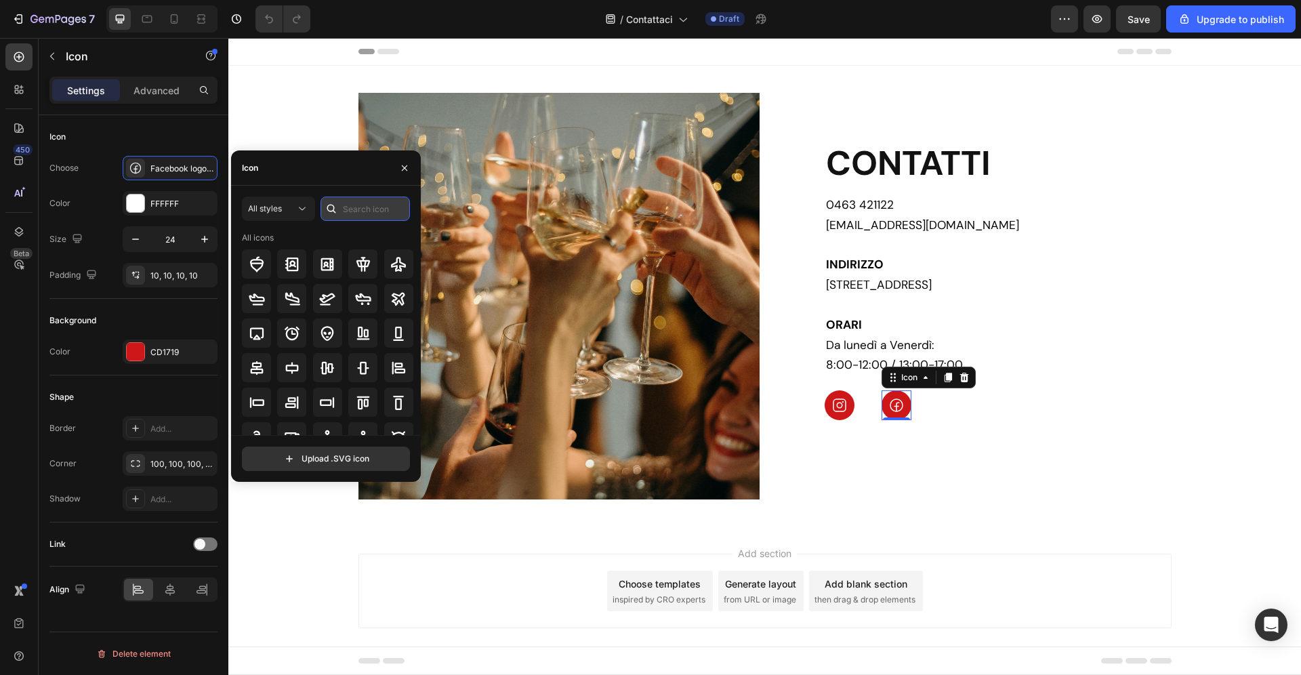
click at [354, 204] on input "text" at bounding box center [364, 208] width 89 height 24
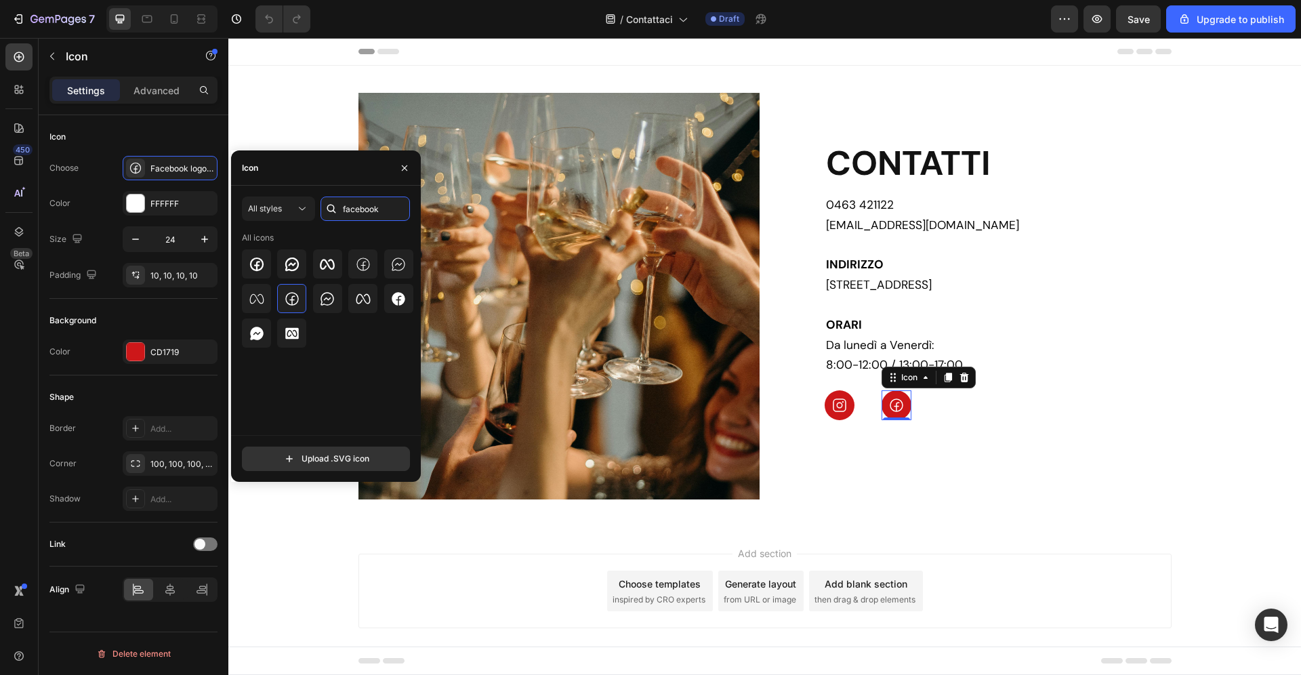
type input "facebook"
click at [1247, 217] on div "Image CONTATTI Heading 0463 421122 [EMAIL_ADDRESS][DOMAIN_NAME] INDIRIZZO [STRE…" at bounding box center [764, 296] width 1072 height 406
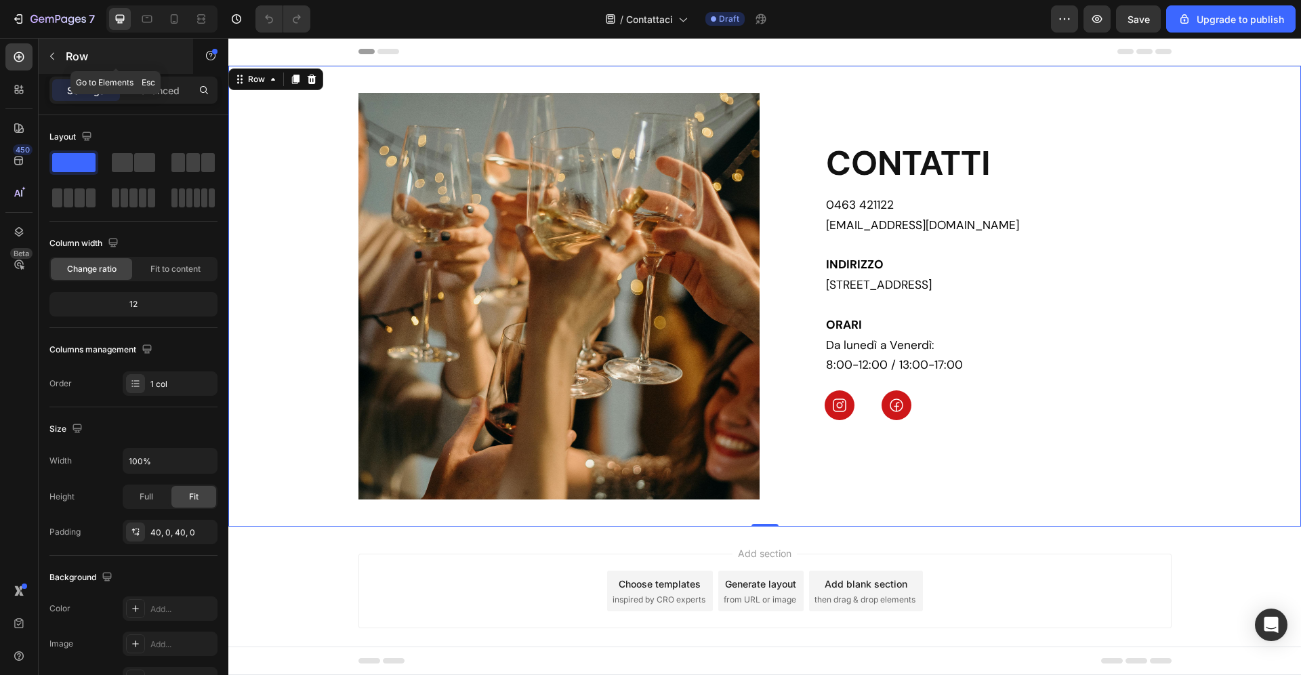
click at [77, 58] on p "Row" at bounding box center [123, 56] width 115 height 16
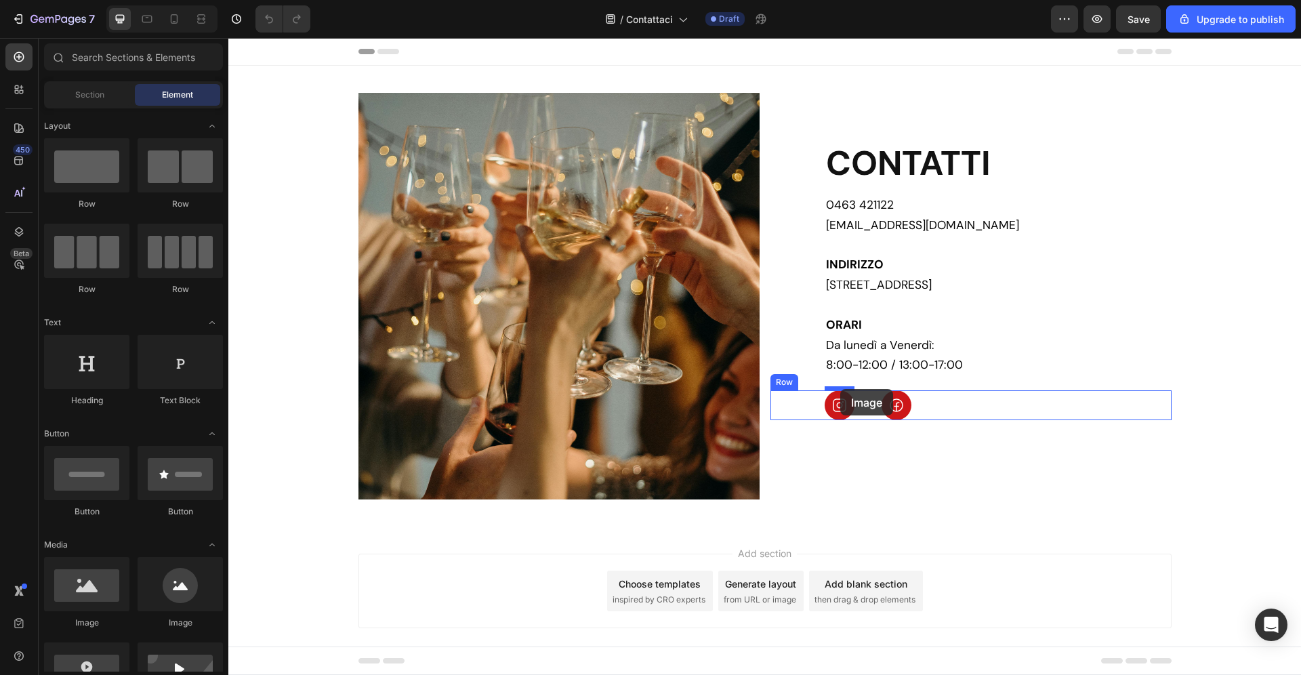
drag, startPoint x: 308, startPoint y: 635, endPoint x: 840, endPoint y: 389, distance: 585.9
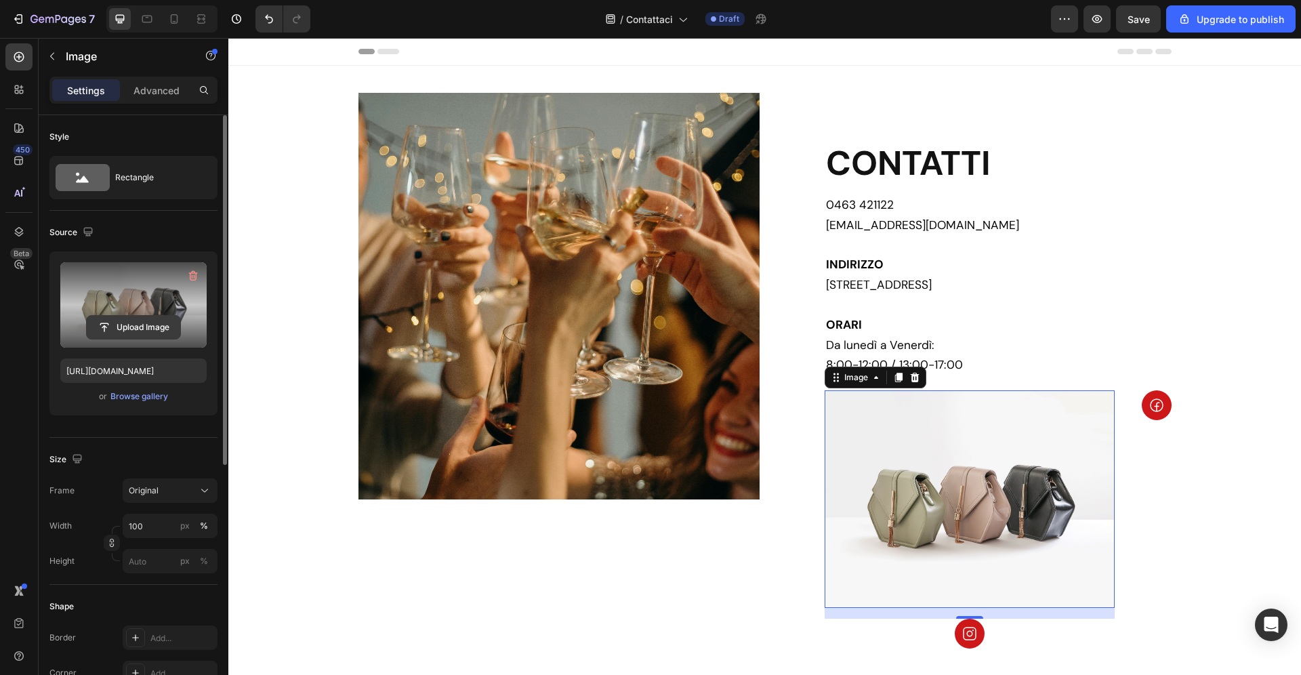
click at [140, 337] on input "file" at bounding box center [133, 327] width 93 height 23
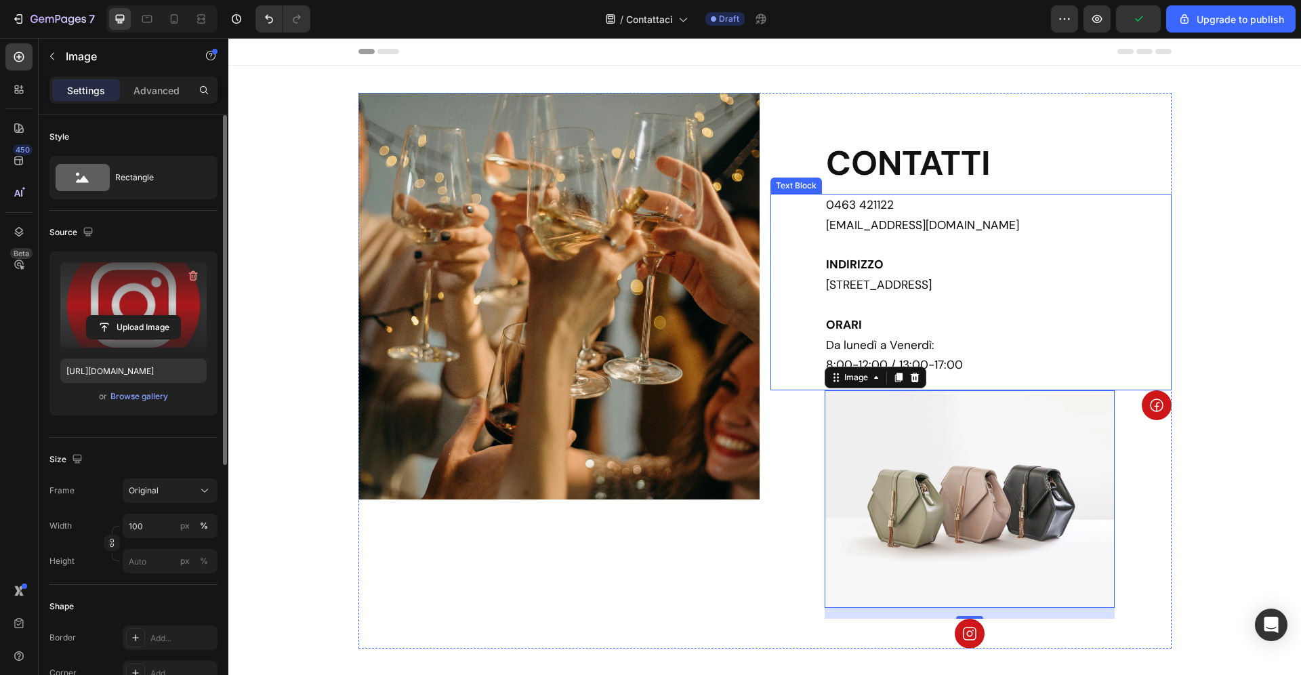
type input "[URL][DOMAIN_NAME]"
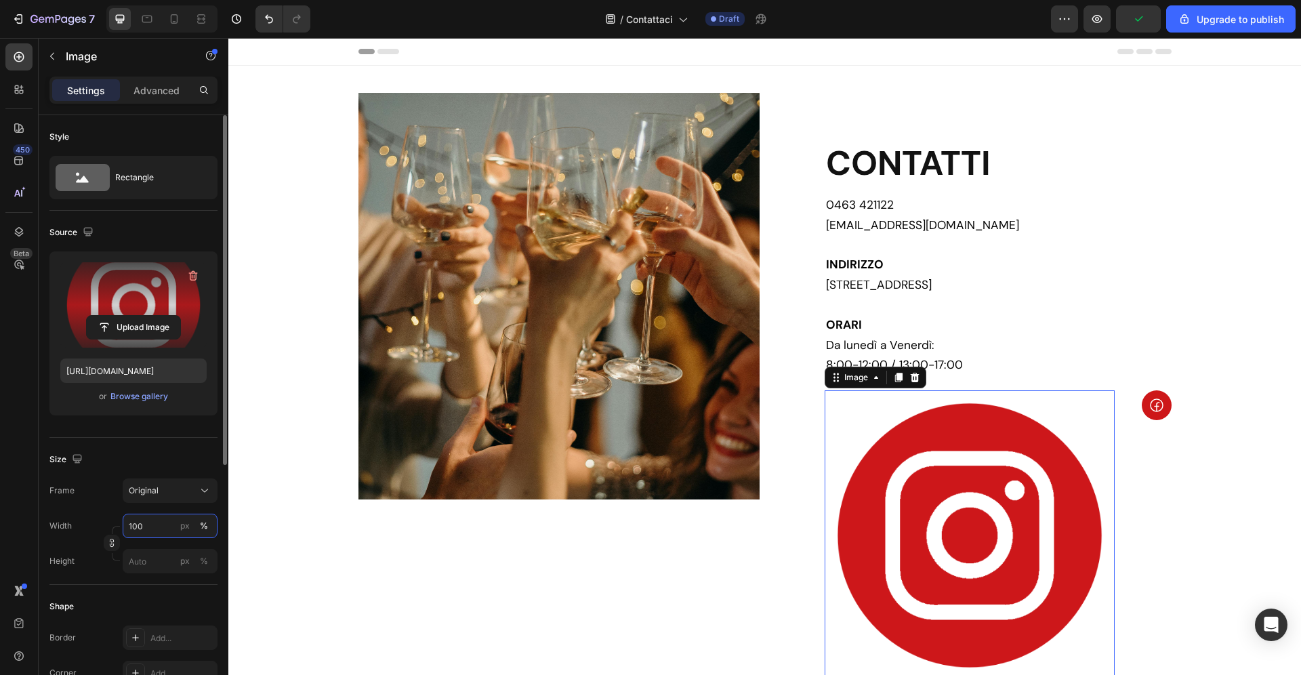
click at [154, 528] on input "100" at bounding box center [170, 525] width 95 height 24
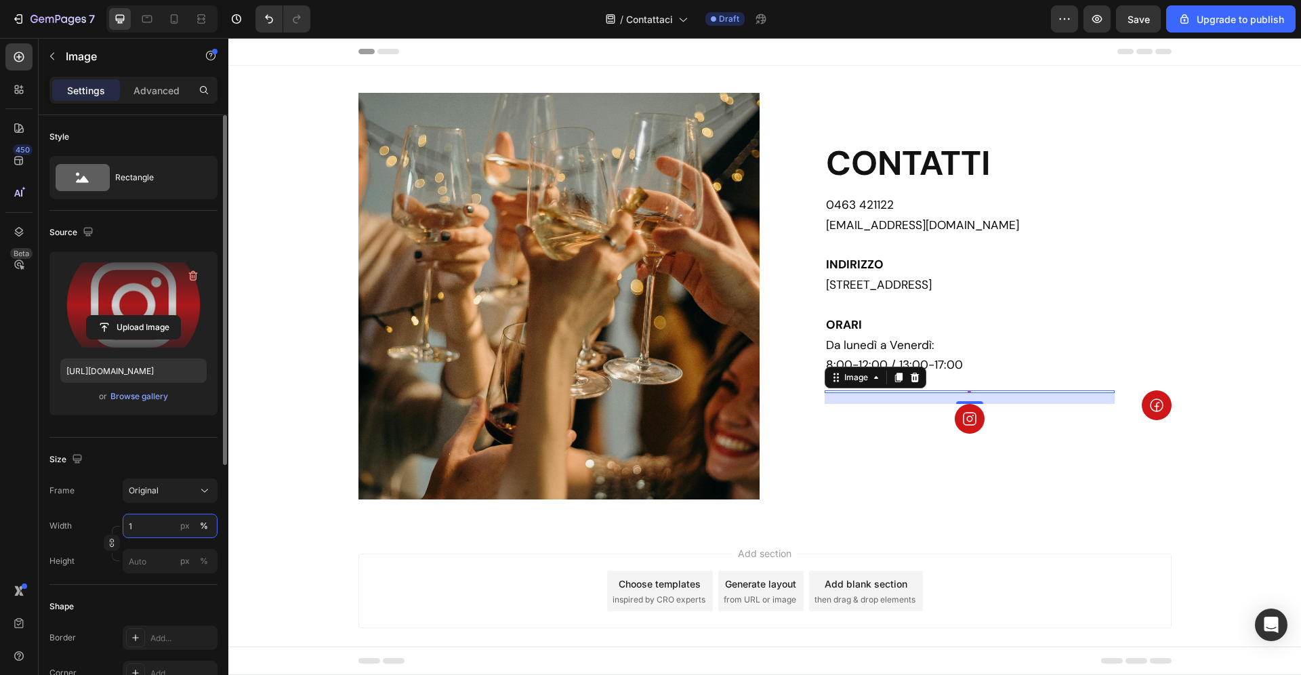
type input "10"
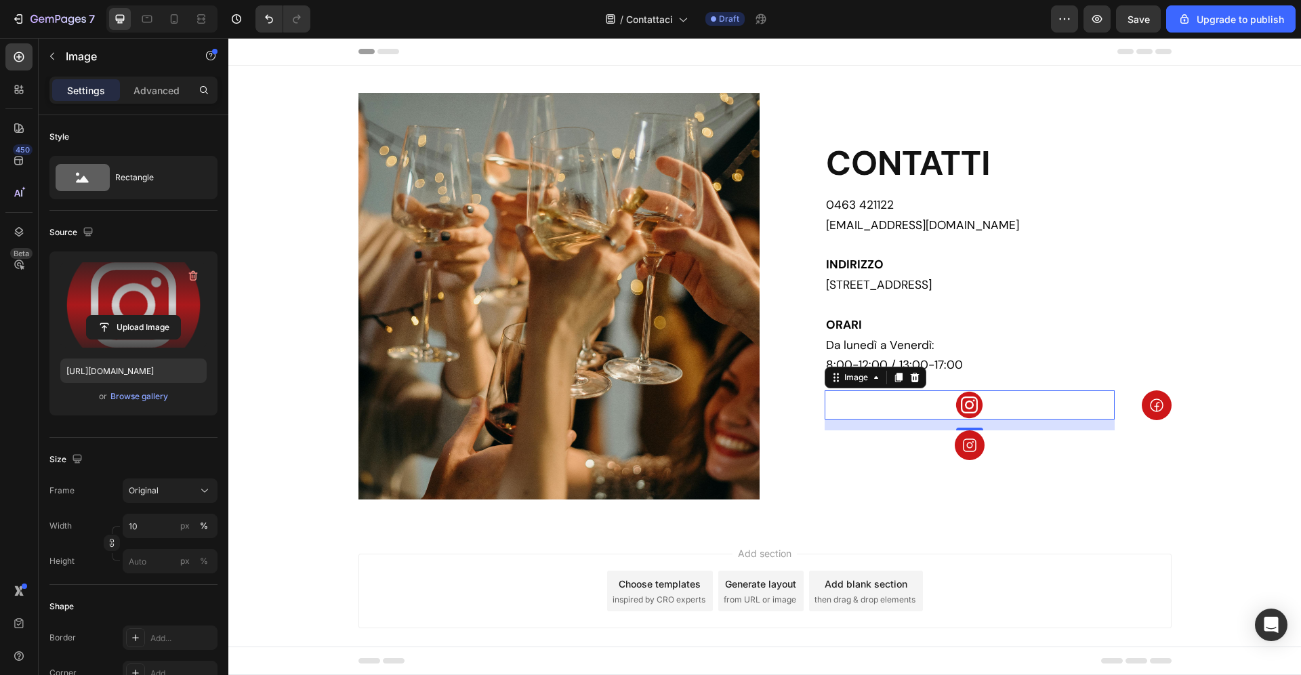
click at [898, 375] on icon at bounding box center [897, 377] width 7 height 9
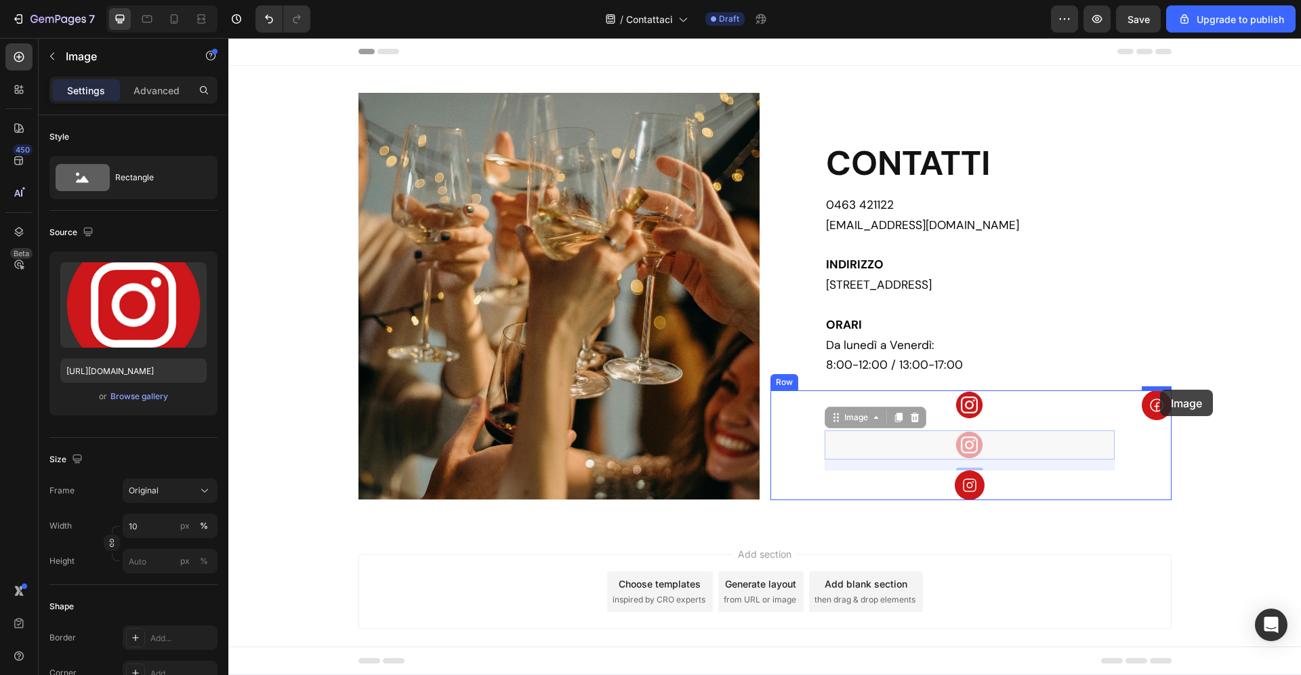
drag, startPoint x: 848, startPoint y: 416, endPoint x: 1160, endPoint y: 390, distance: 312.7
click at [1160, 390] on div "Header Custom Code Publish the page to see the content. Custom Code Contatti He…" at bounding box center [764, 366] width 1072 height 656
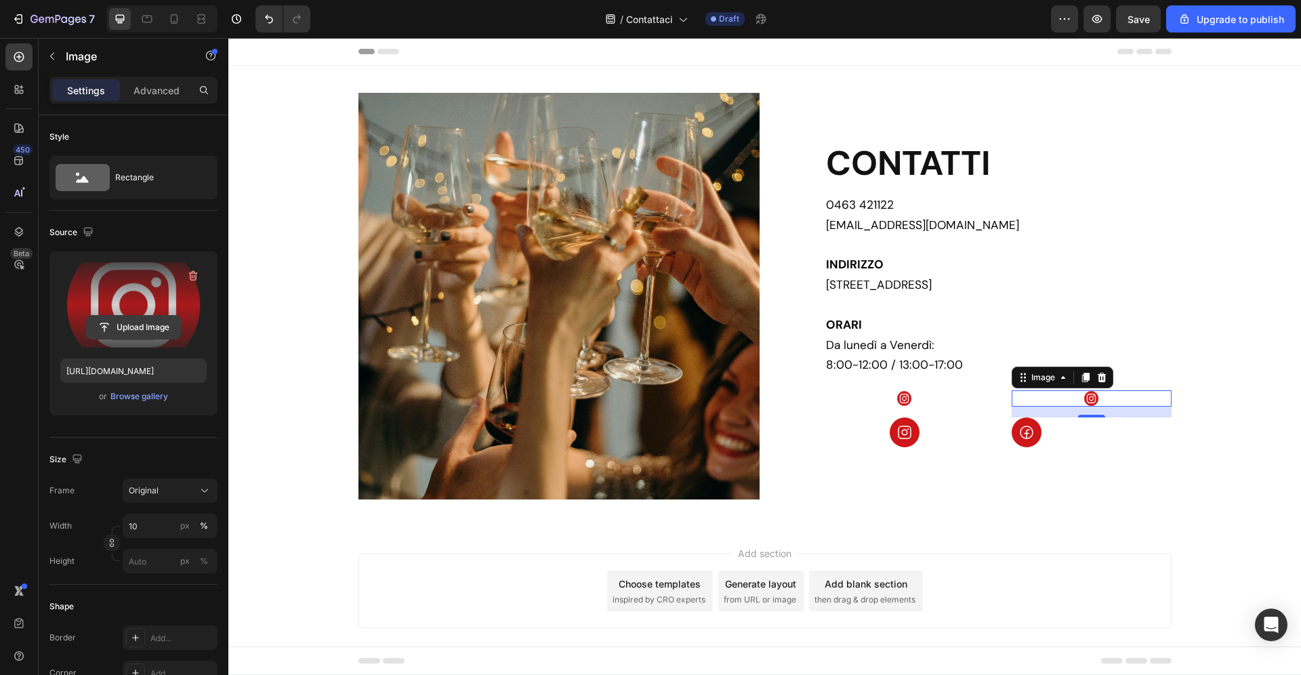
click at [131, 325] on input "file" at bounding box center [133, 327] width 93 height 23
type input "[URL][DOMAIN_NAME]"
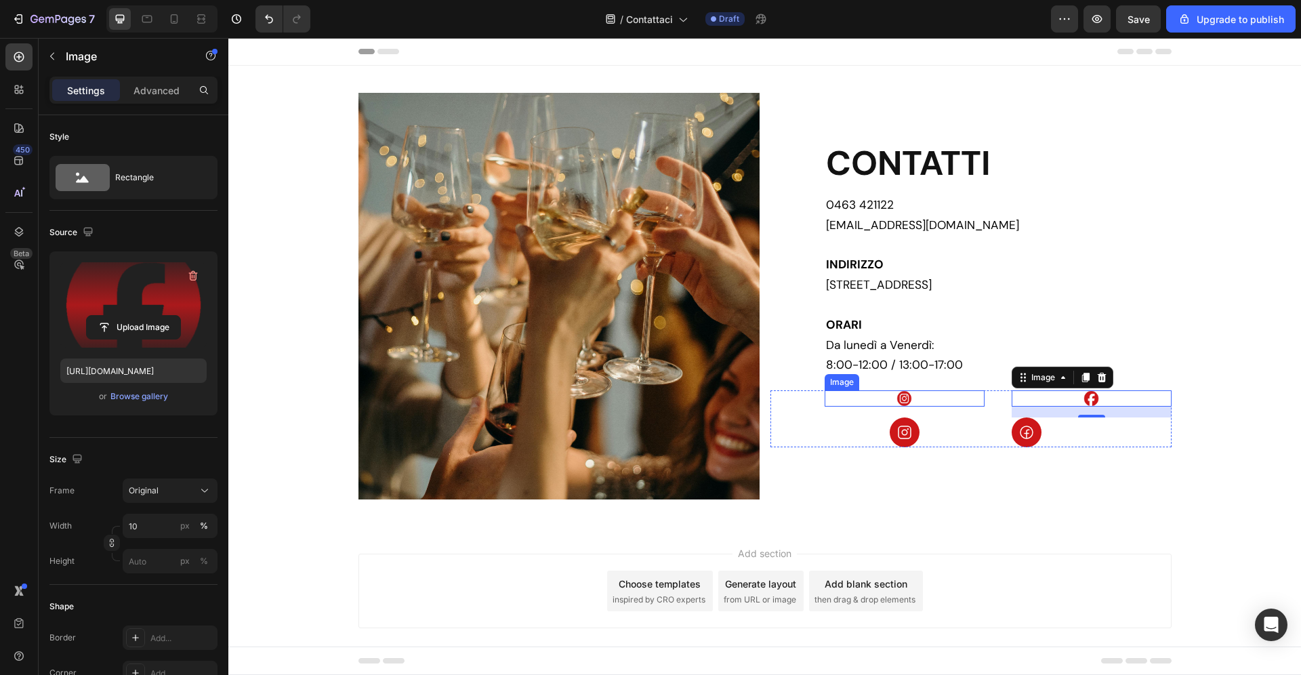
click at [907, 398] on img at bounding box center [904, 398] width 16 height 16
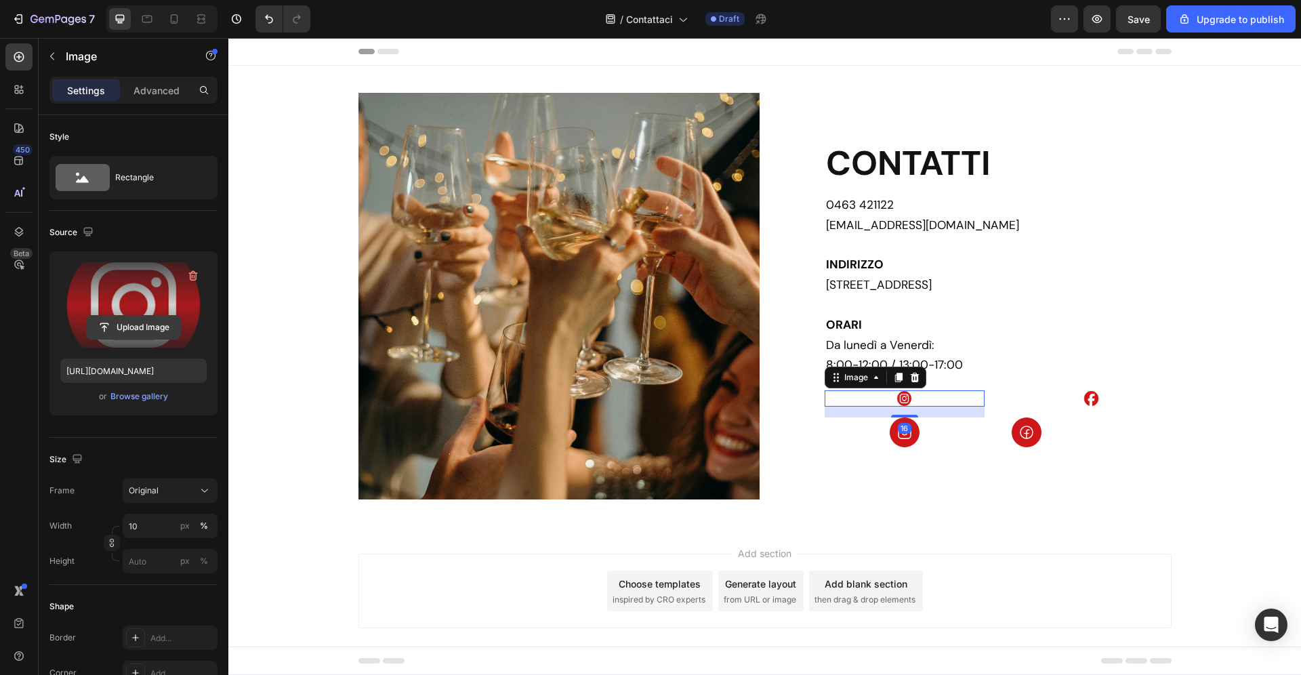
click at [135, 335] on input "file" at bounding box center [133, 327] width 93 height 23
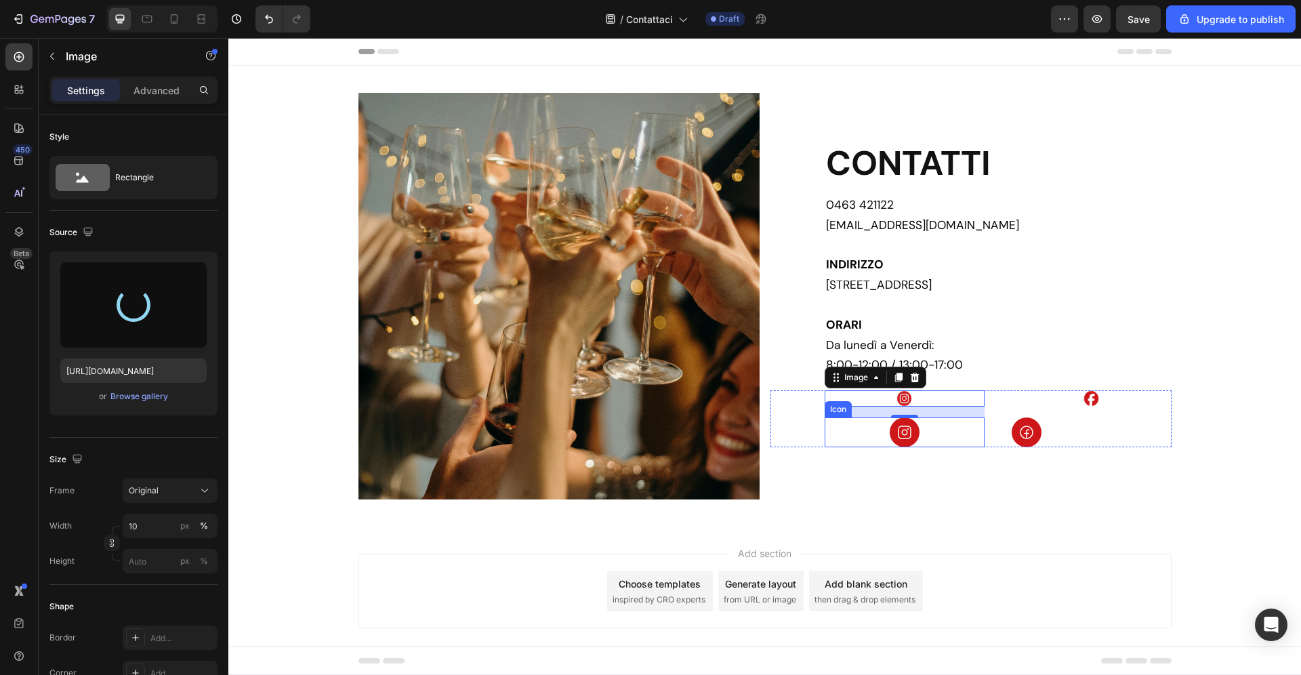
type input "[URL][DOMAIN_NAME]"
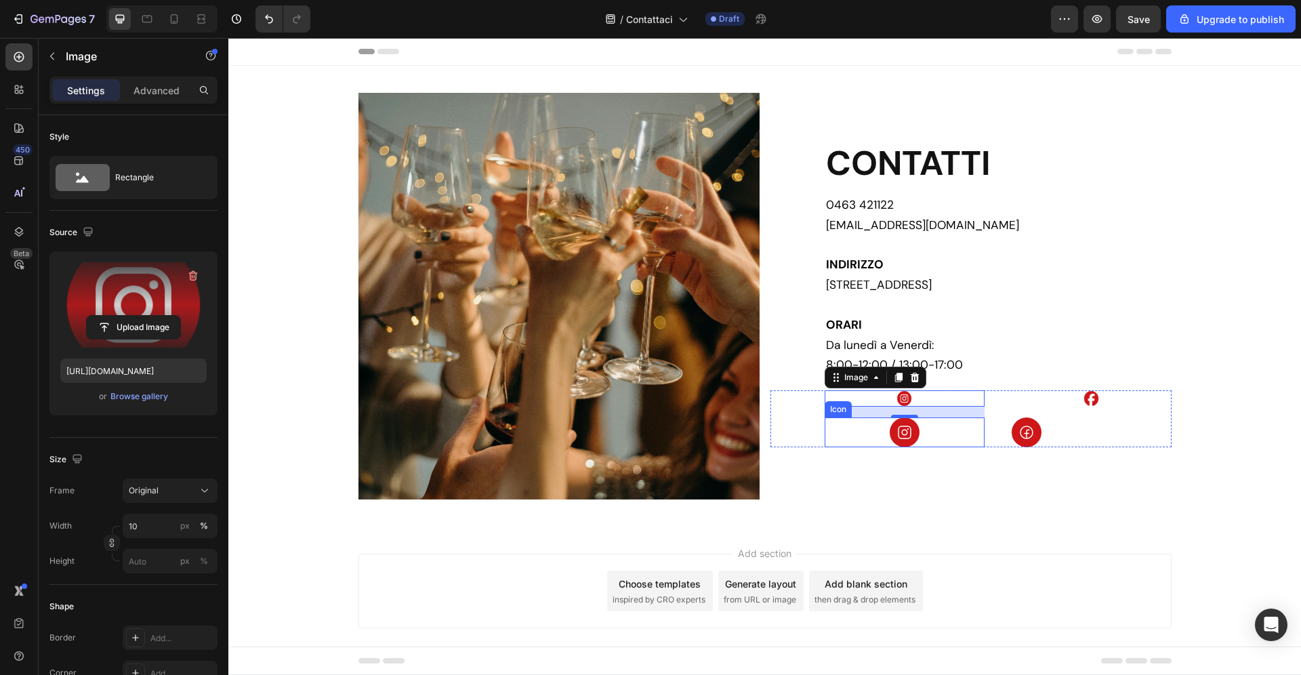
click at [975, 435] on div "Icon" at bounding box center [904, 432] width 160 height 30
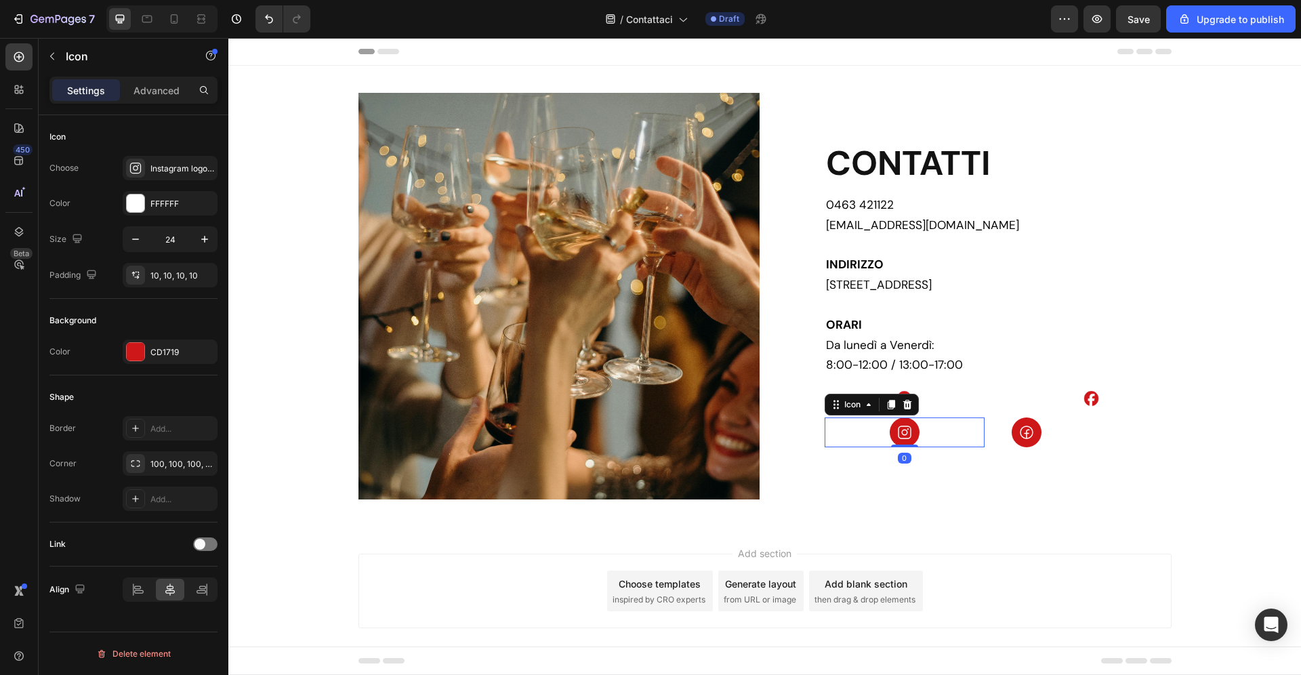
click at [908, 404] on icon at bounding box center [907, 404] width 11 height 11
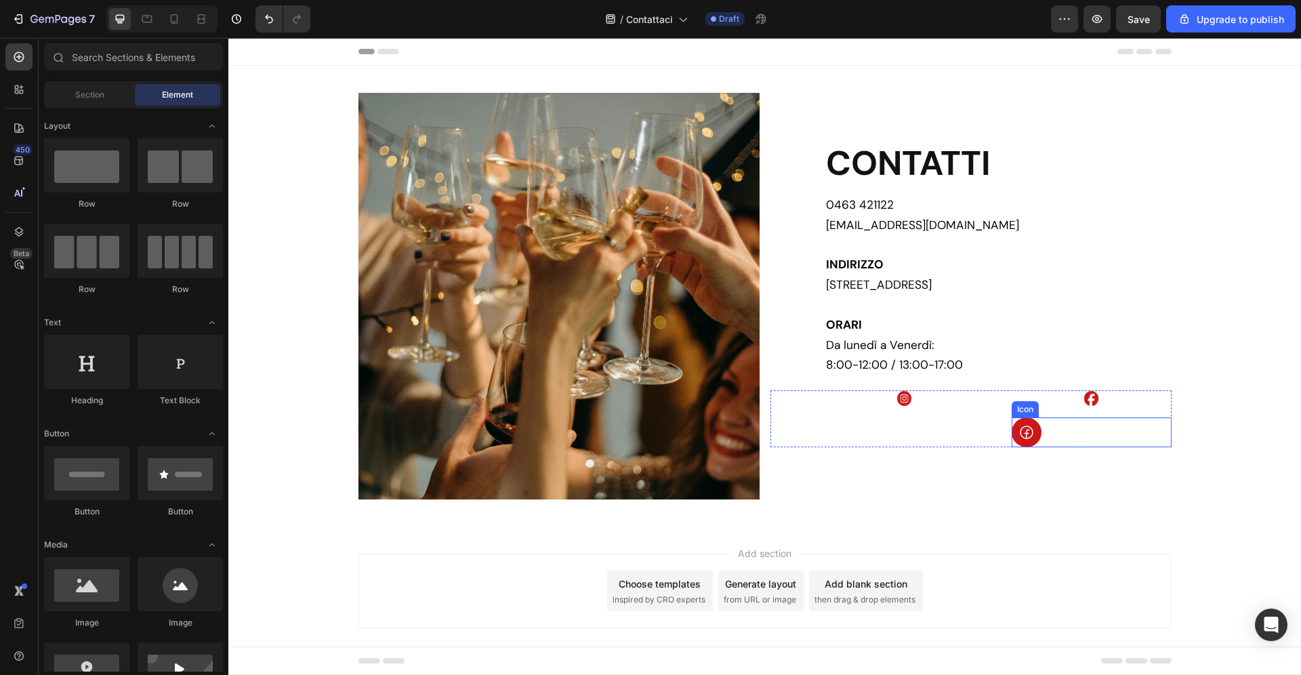
click at [1059, 426] on div "Icon" at bounding box center [1091, 432] width 160 height 30
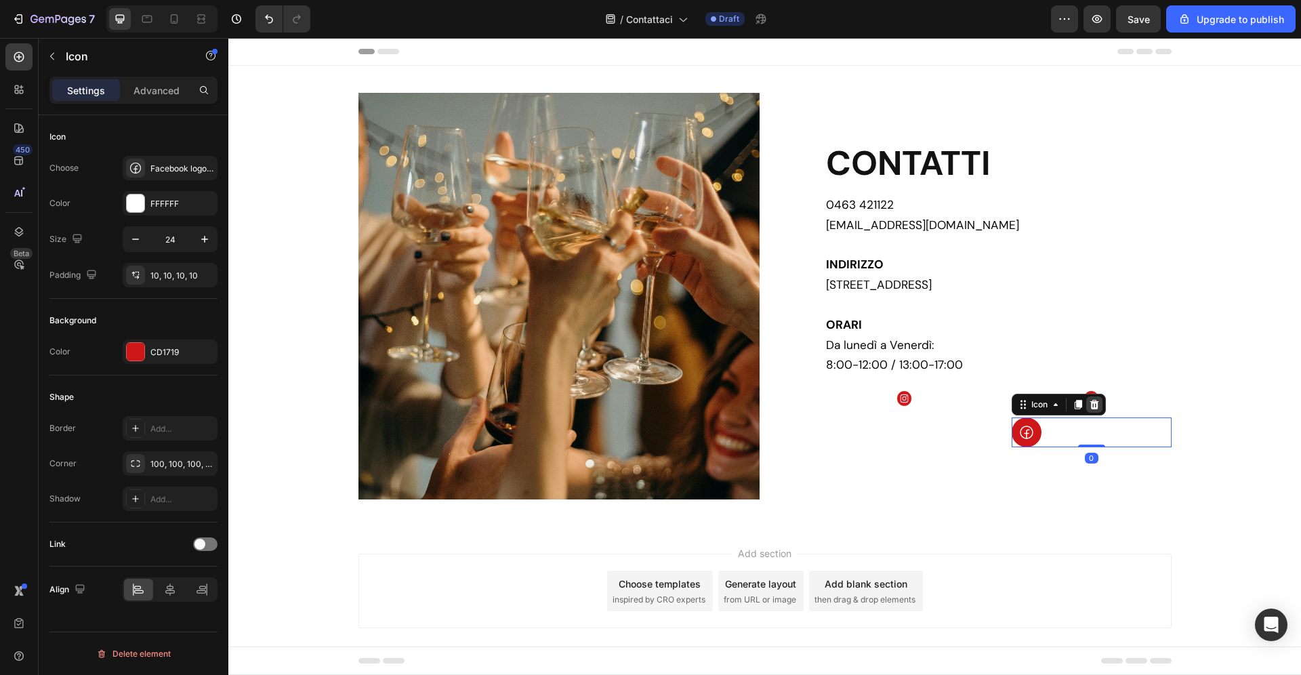
click at [1101, 406] on div at bounding box center [1094, 404] width 16 height 16
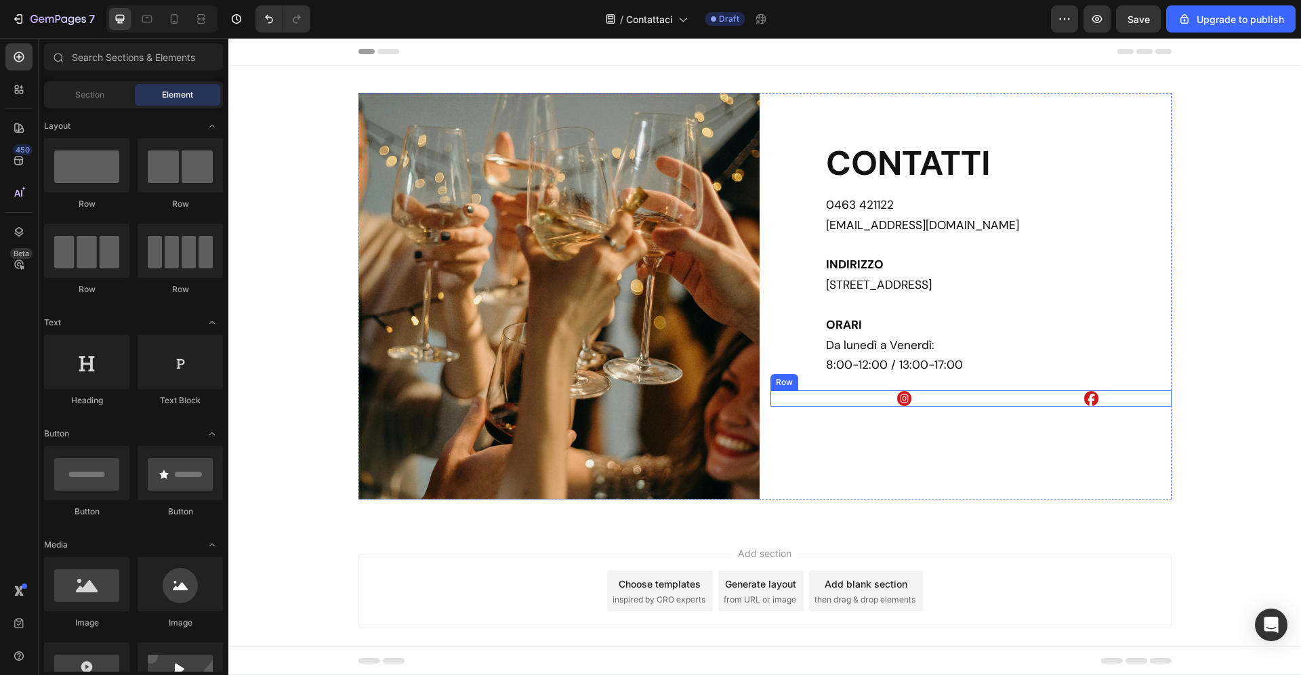
click at [1004, 396] on div "Image Image Row" at bounding box center [970, 398] width 401 height 16
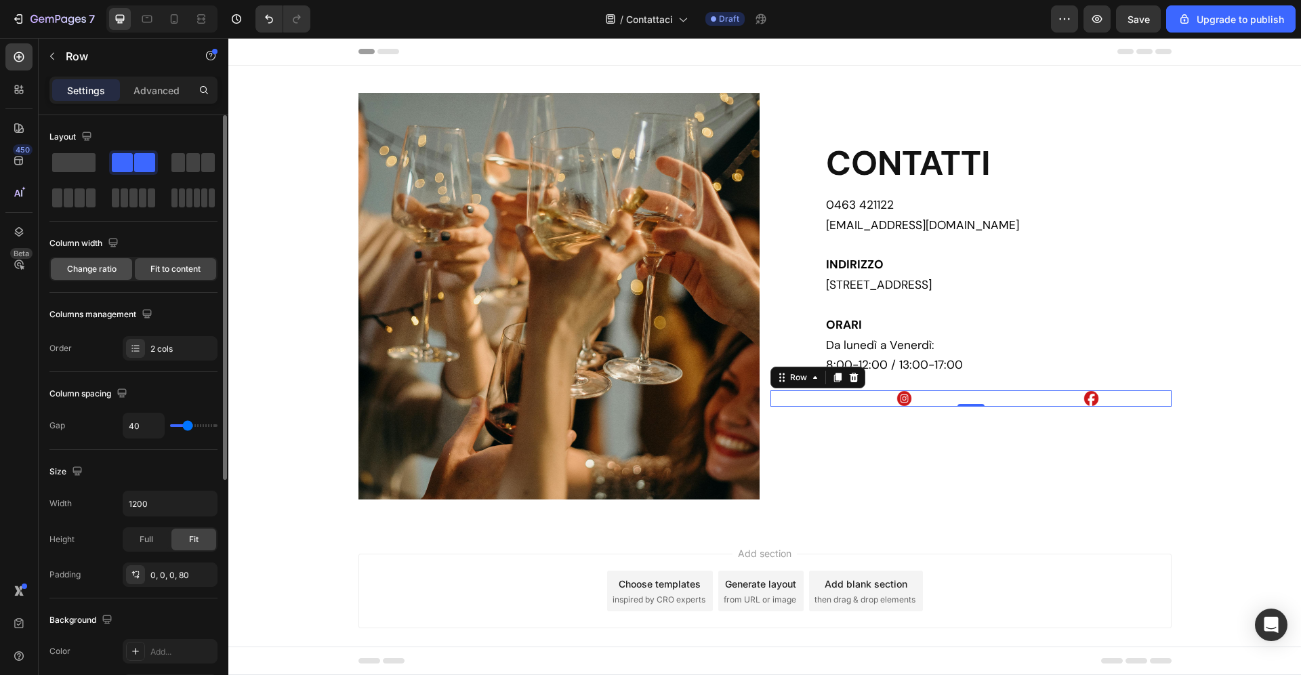
click at [118, 265] on div "Change ratio" at bounding box center [91, 269] width 81 height 22
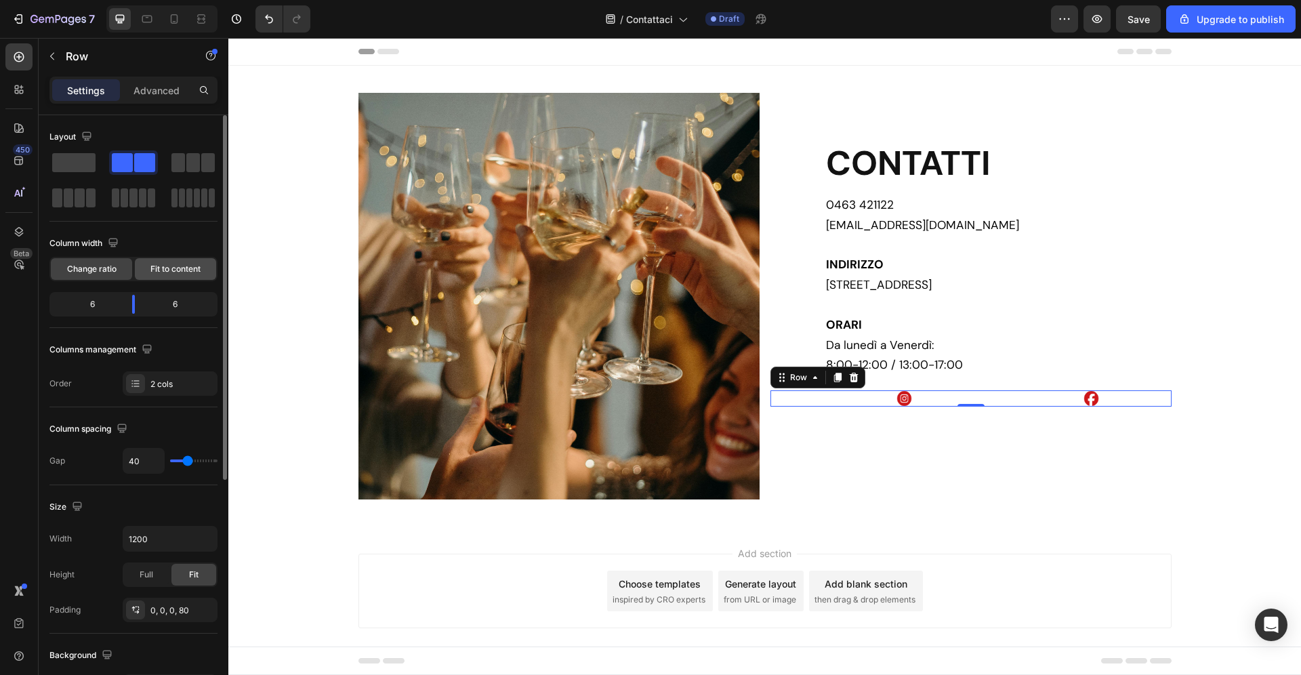
click at [181, 266] on span "Fit to content" at bounding box center [175, 269] width 50 height 12
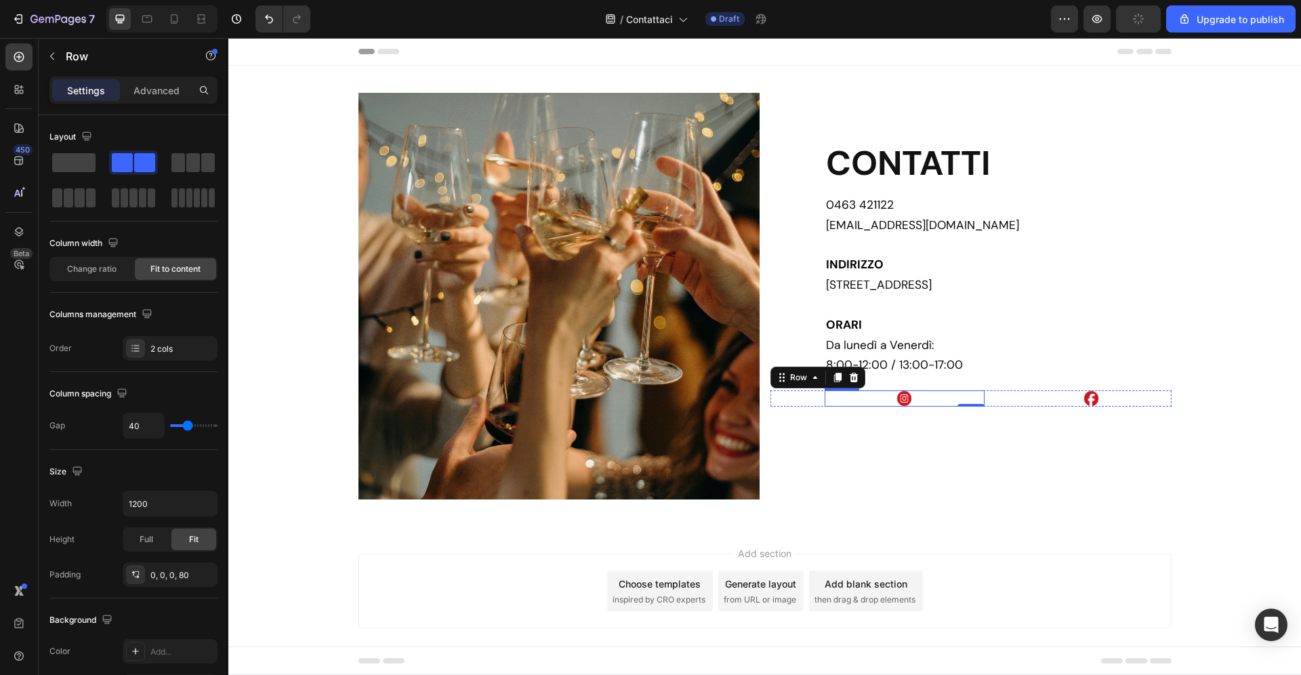
click at [931, 393] on div at bounding box center [904, 398] width 160 height 16
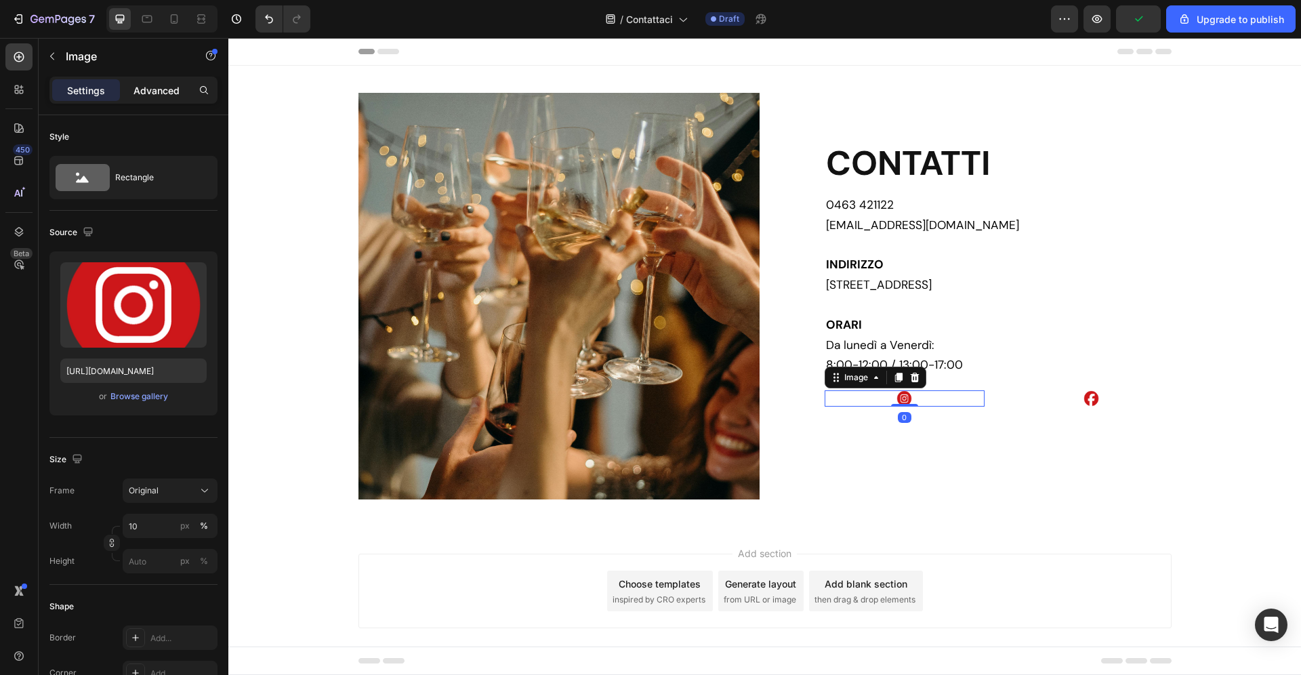
click at [162, 88] on p "Advanced" at bounding box center [156, 90] width 46 height 14
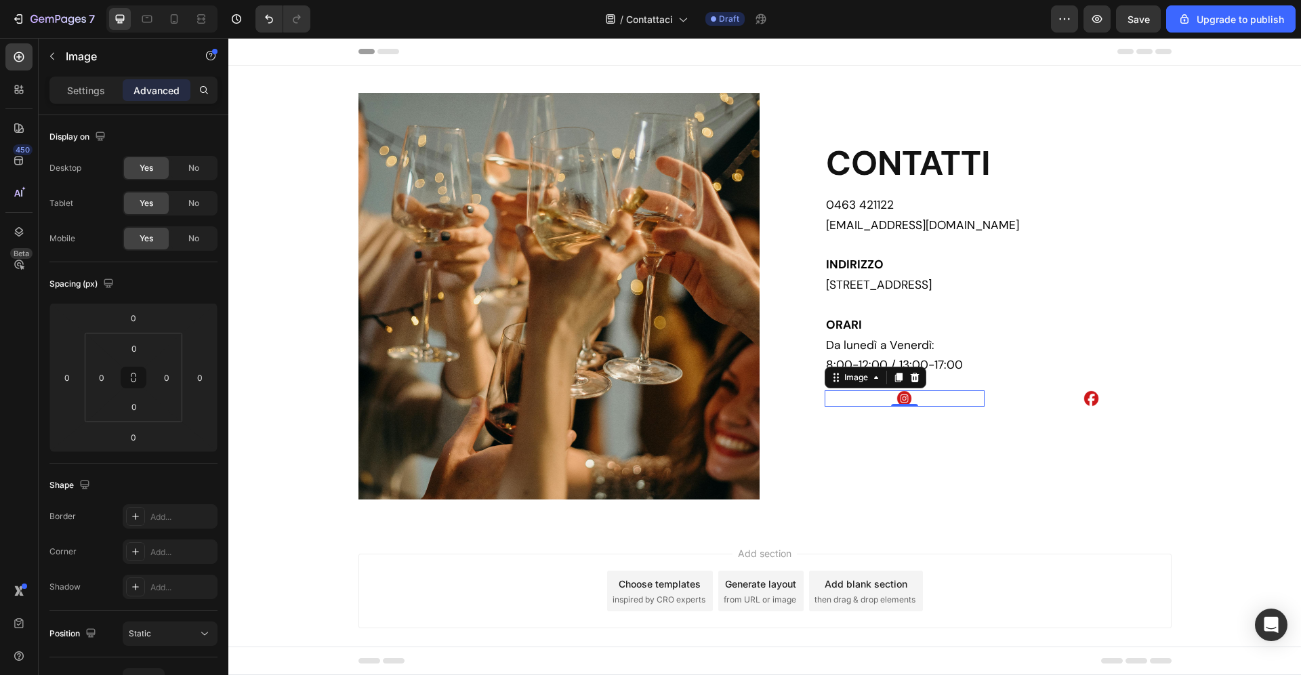
click at [908, 395] on img at bounding box center [904, 398] width 16 height 16
click at [79, 91] on p "Settings" at bounding box center [86, 90] width 38 height 14
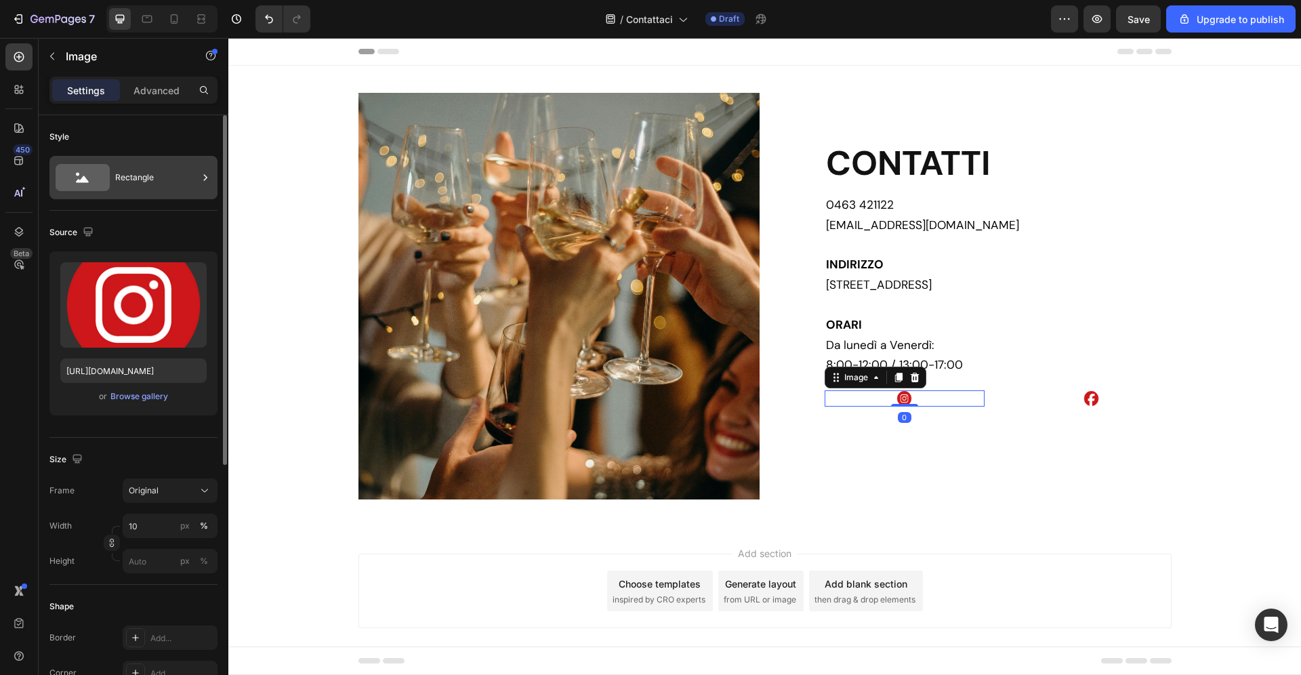
click at [169, 191] on div "Rectangle" at bounding box center [156, 177] width 83 height 31
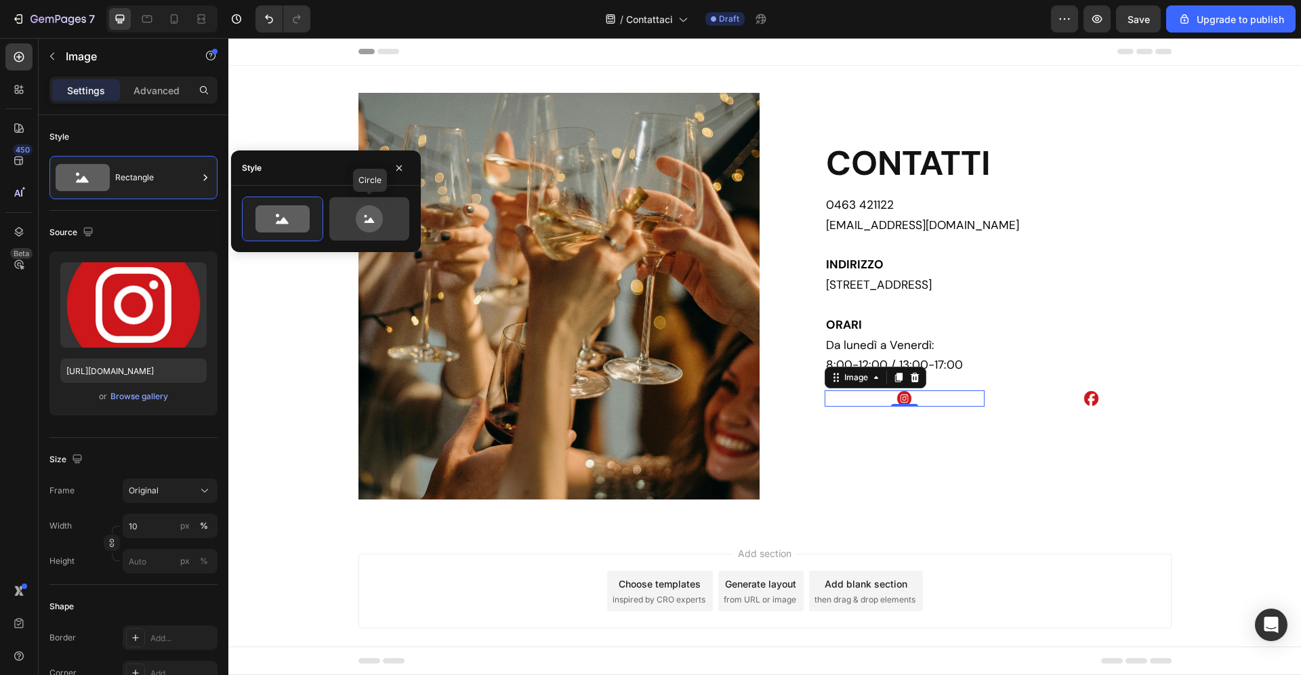
click at [404, 219] on div at bounding box center [369, 218] width 80 height 43
type input "80"
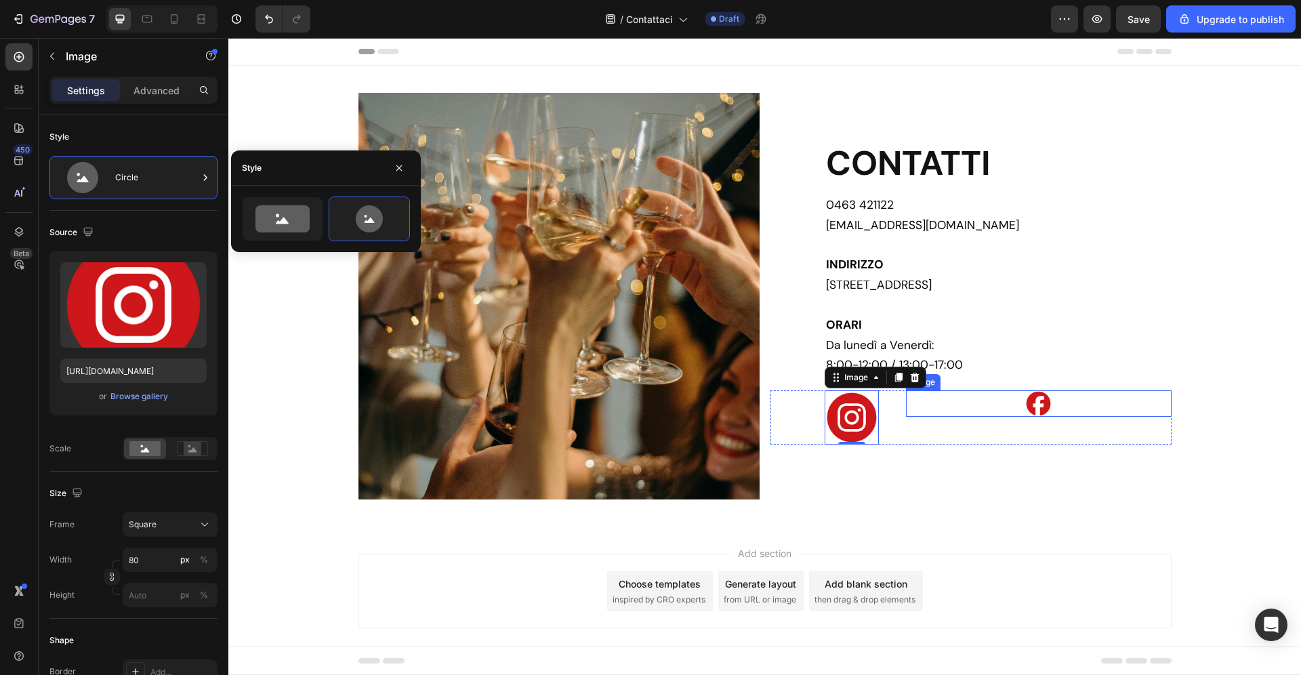
click at [1047, 406] on img at bounding box center [1038, 403] width 26 height 26
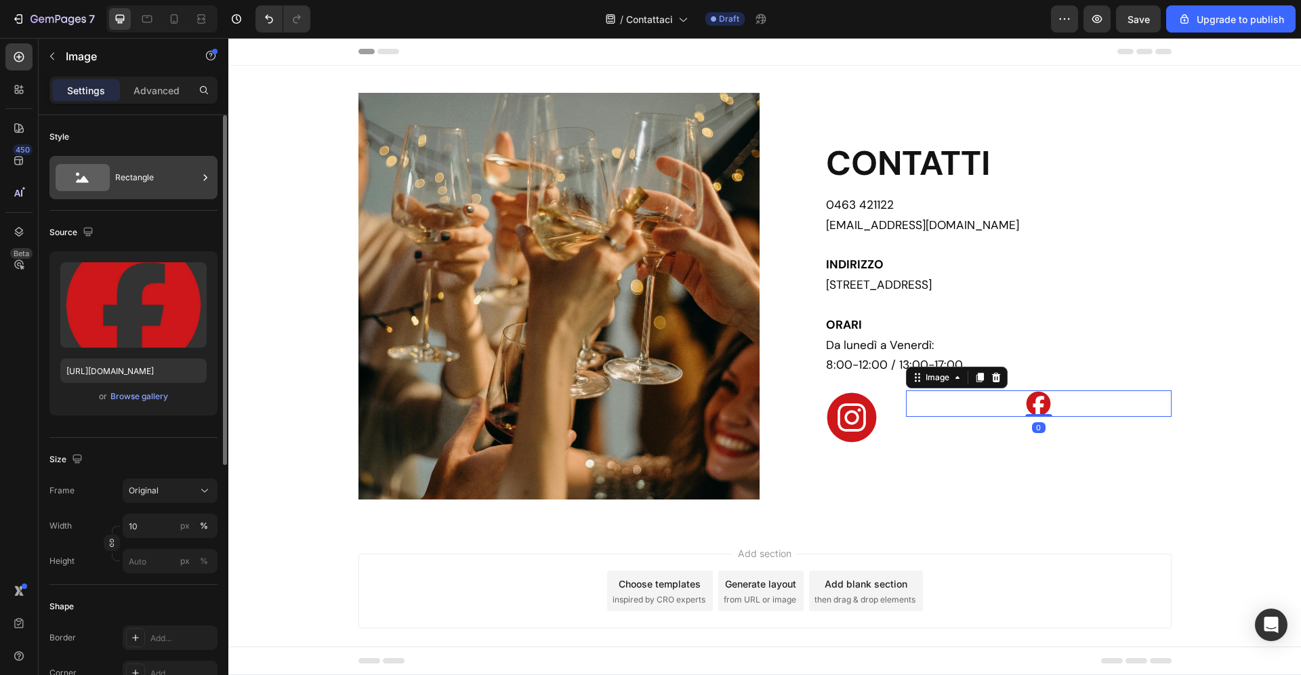
click at [133, 166] on div "Rectangle" at bounding box center [156, 177] width 83 height 31
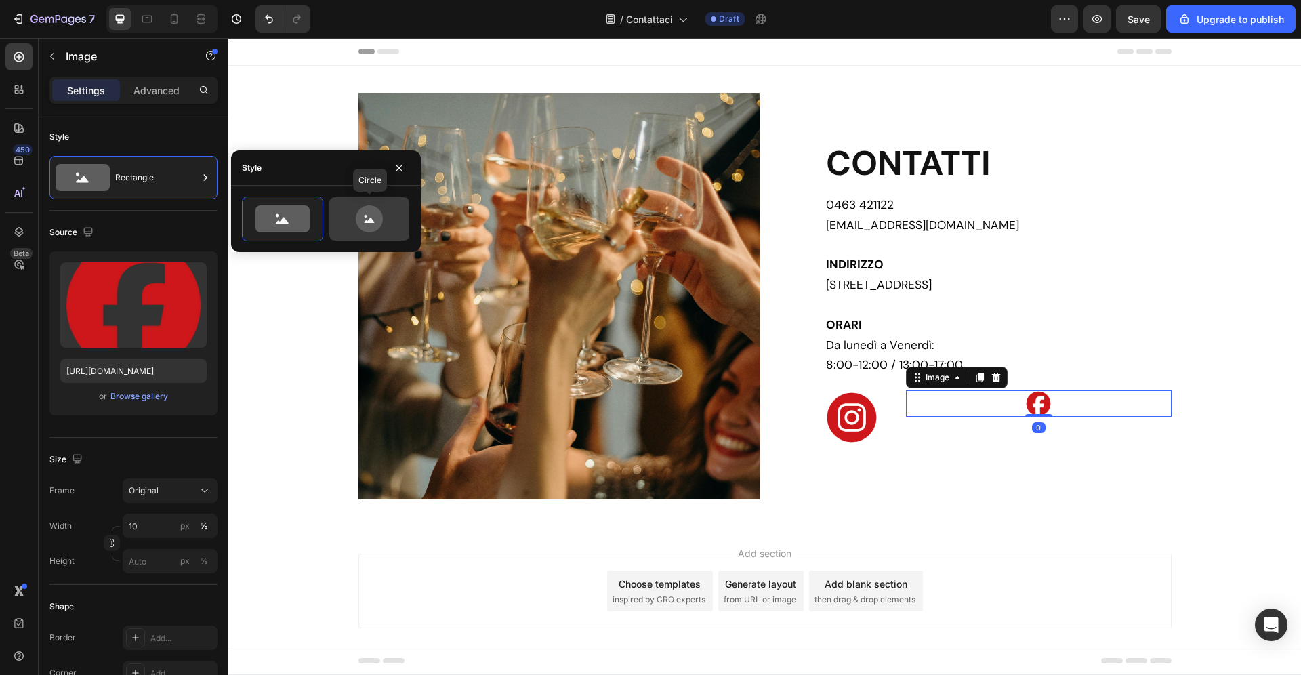
click at [373, 215] on icon at bounding box center [369, 218] width 27 height 27
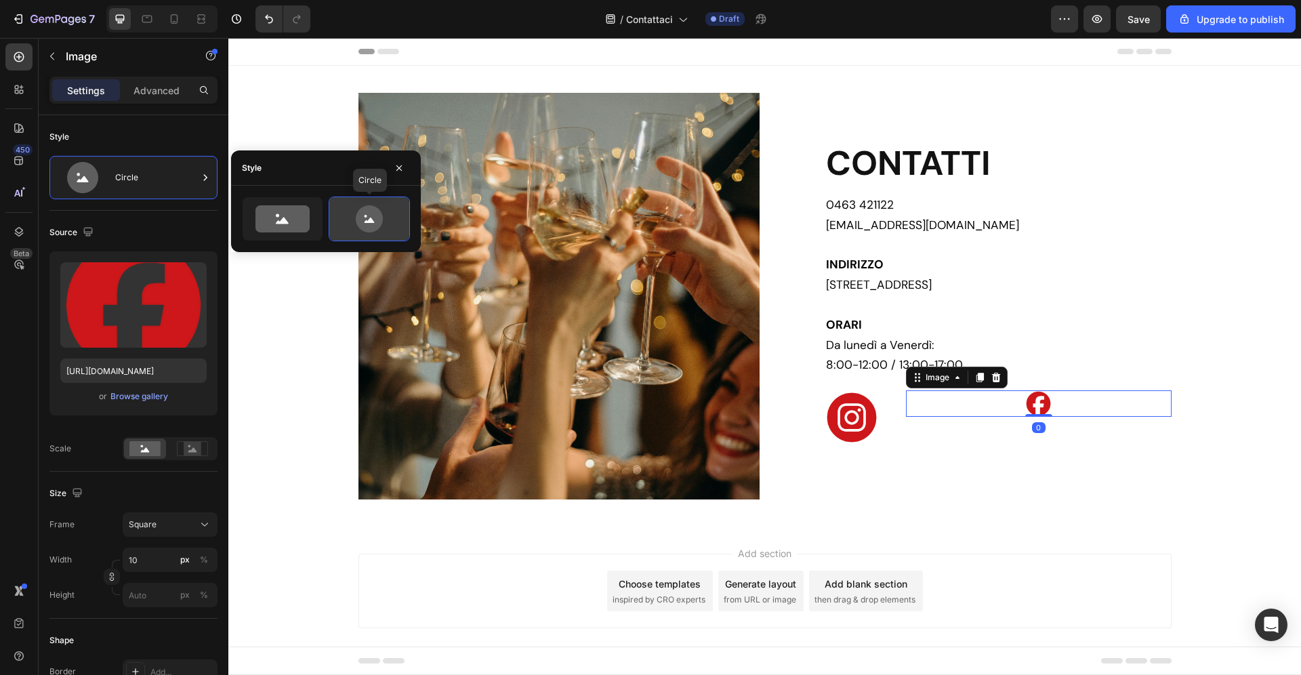
type input "80"
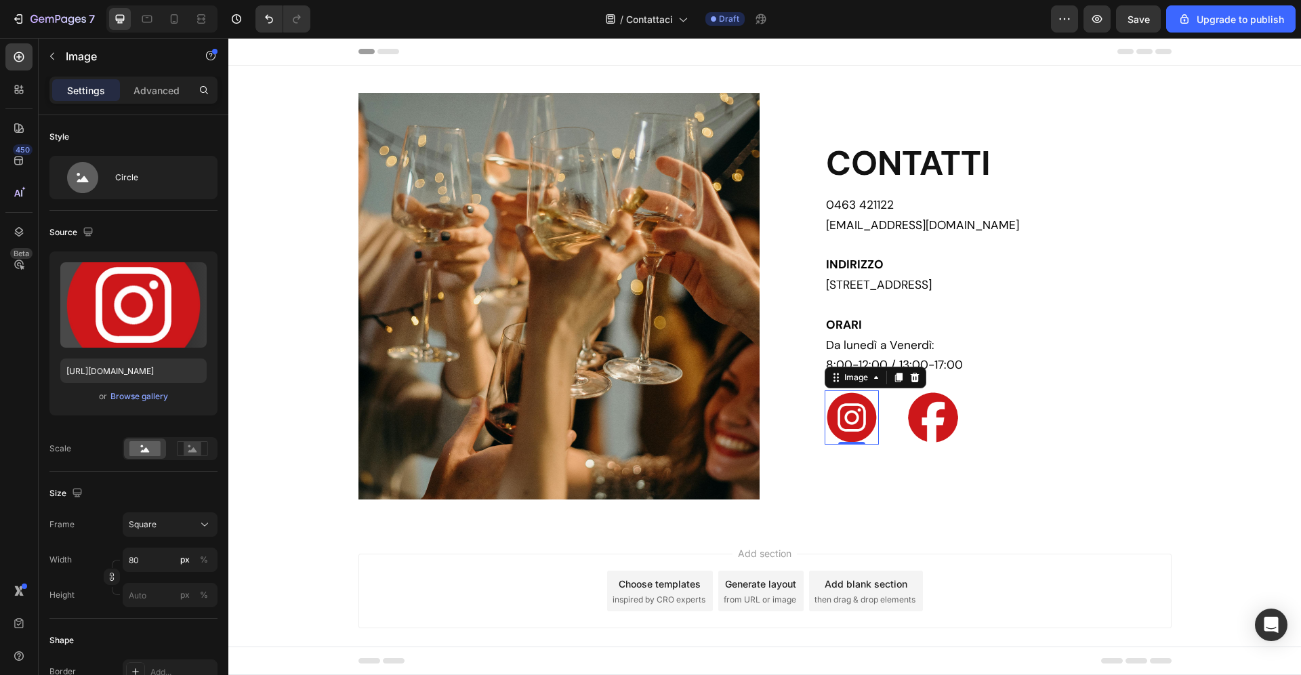
click at [828, 418] on img at bounding box center [851, 417] width 54 height 54
click at [155, 562] on input "80" at bounding box center [170, 559] width 95 height 24
click at [203, 560] on div "%" at bounding box center [204, 559] width 8 height 12
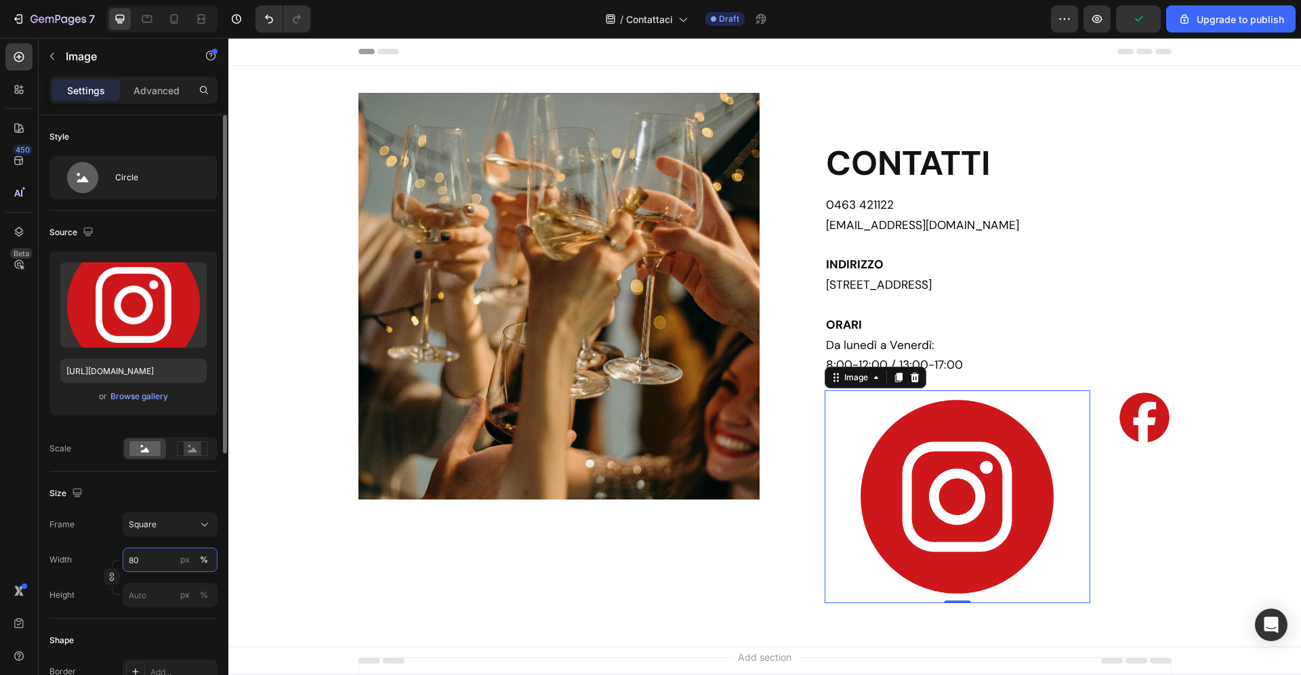
click at [159, 560] on input "80" at bounding box center [170, 559] width 95 height 24
type input "8"
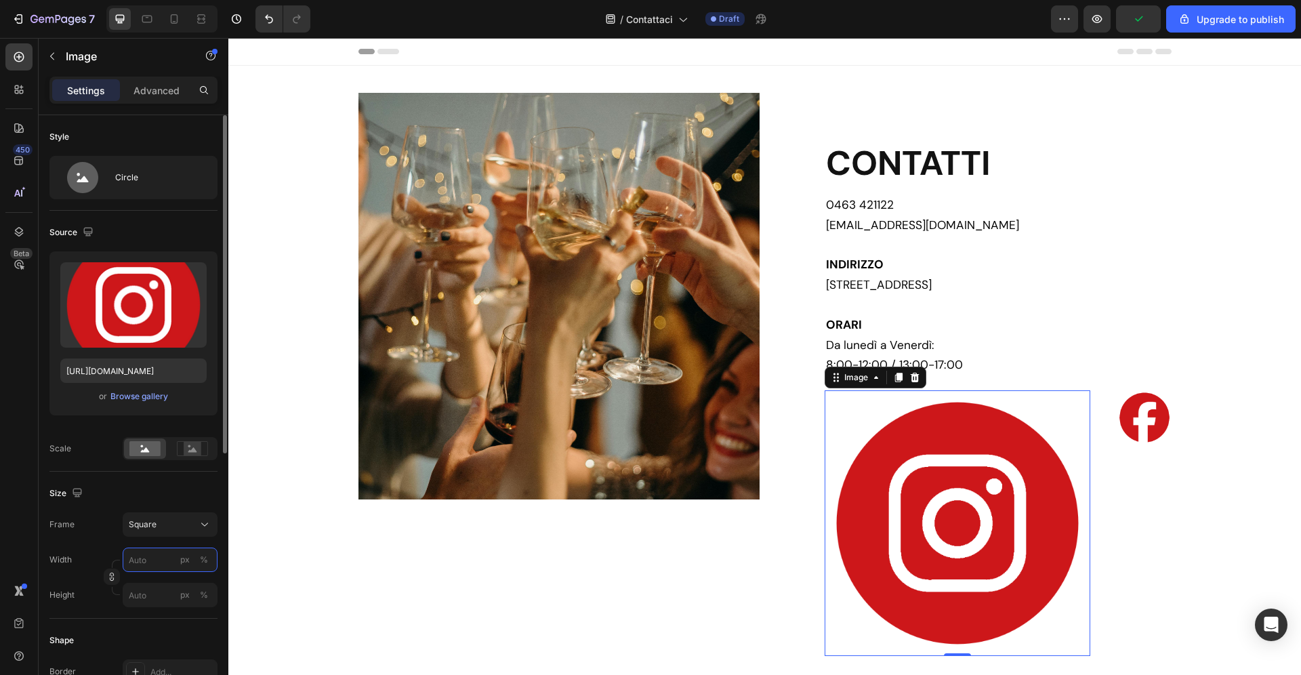
type input "1"
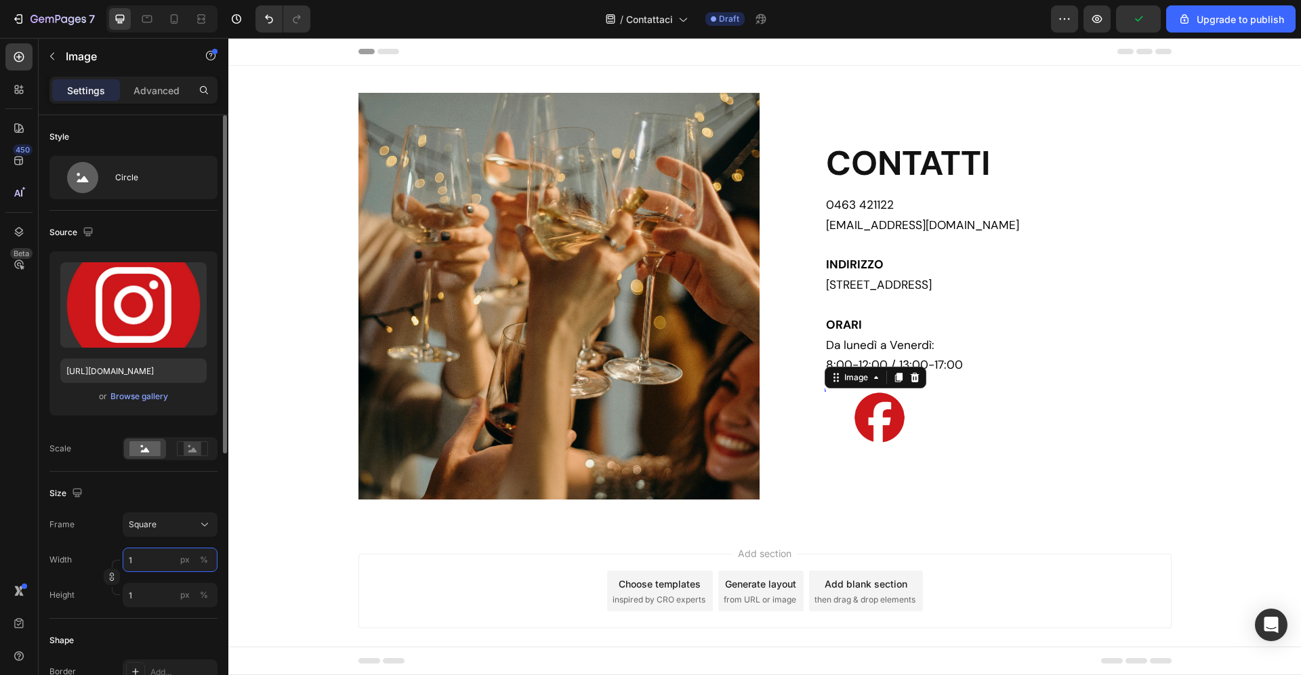
type input "10"
type input "1"
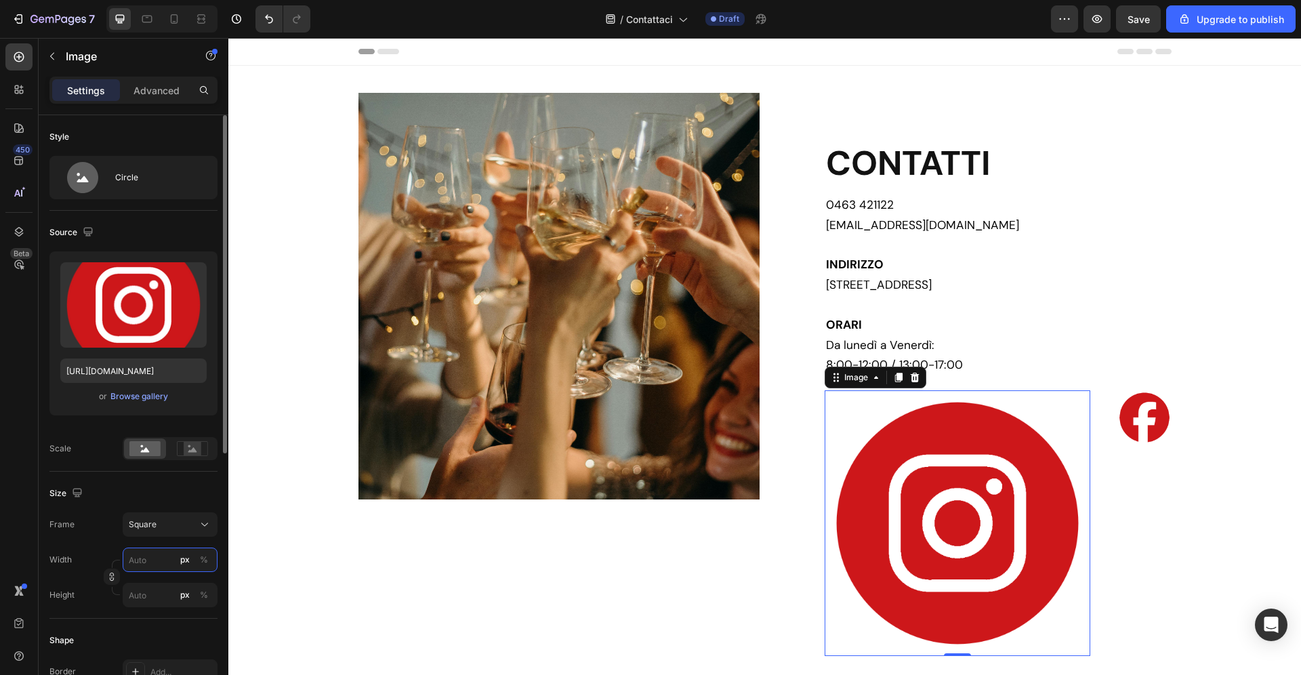
type input "2"
type input "20"
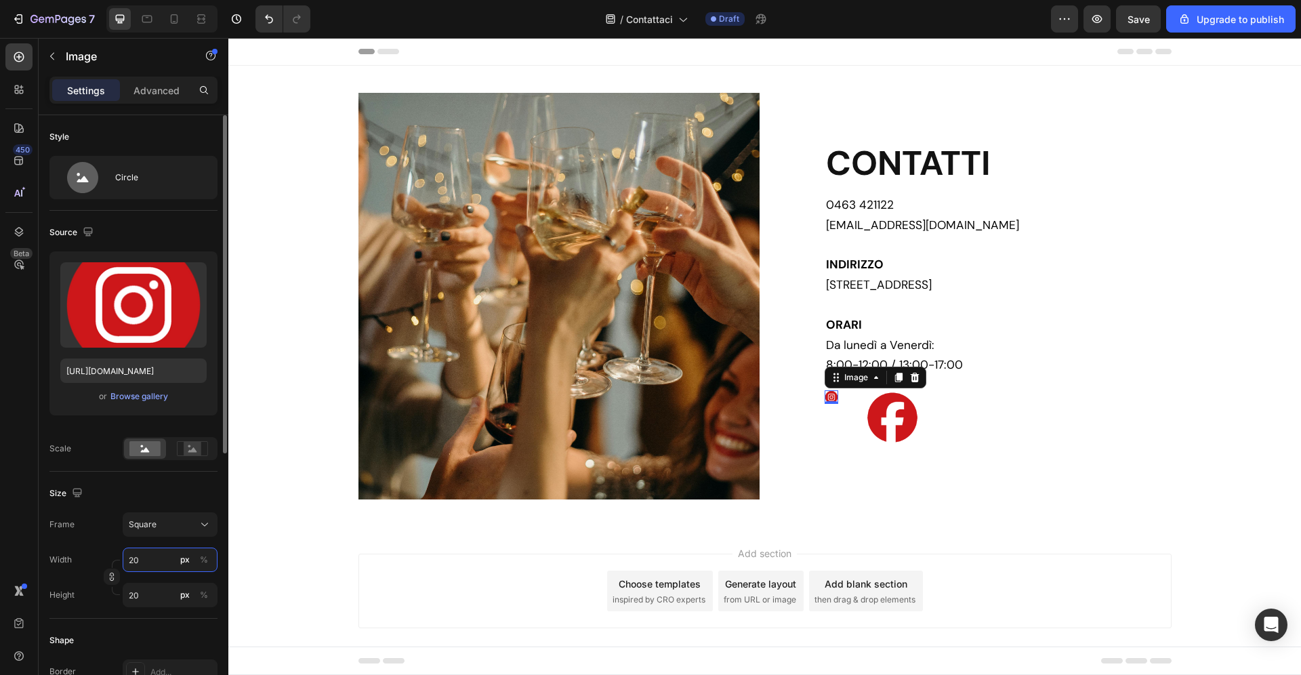
type input "2"
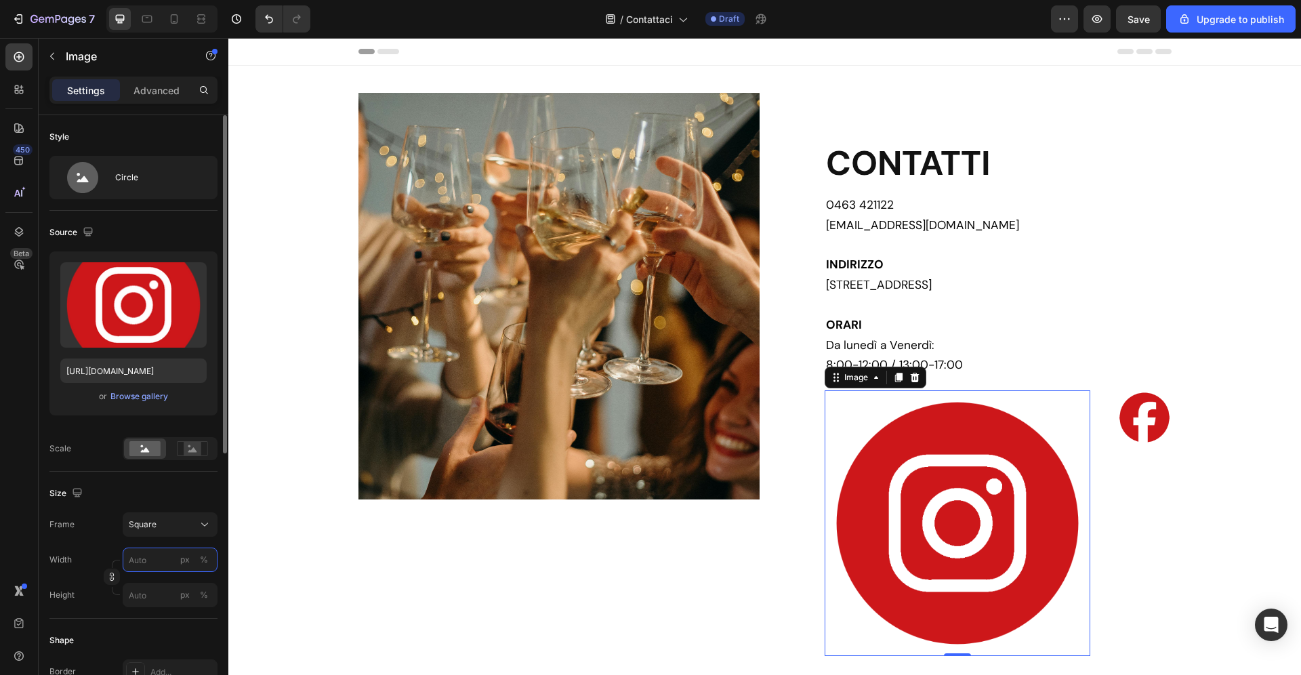
type input "3"
type input "30"
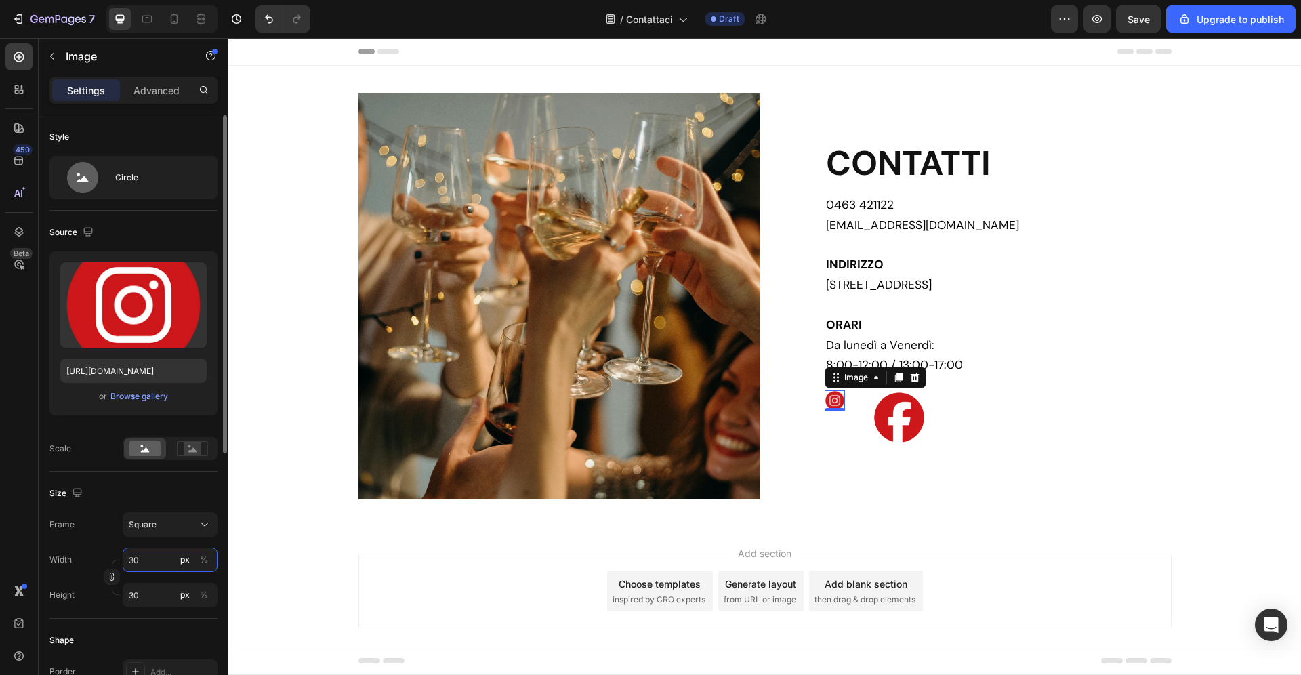
type input "3"
type input "35"
click at [919, 417] on img at bounding box center [902, 417] width 54 height 54
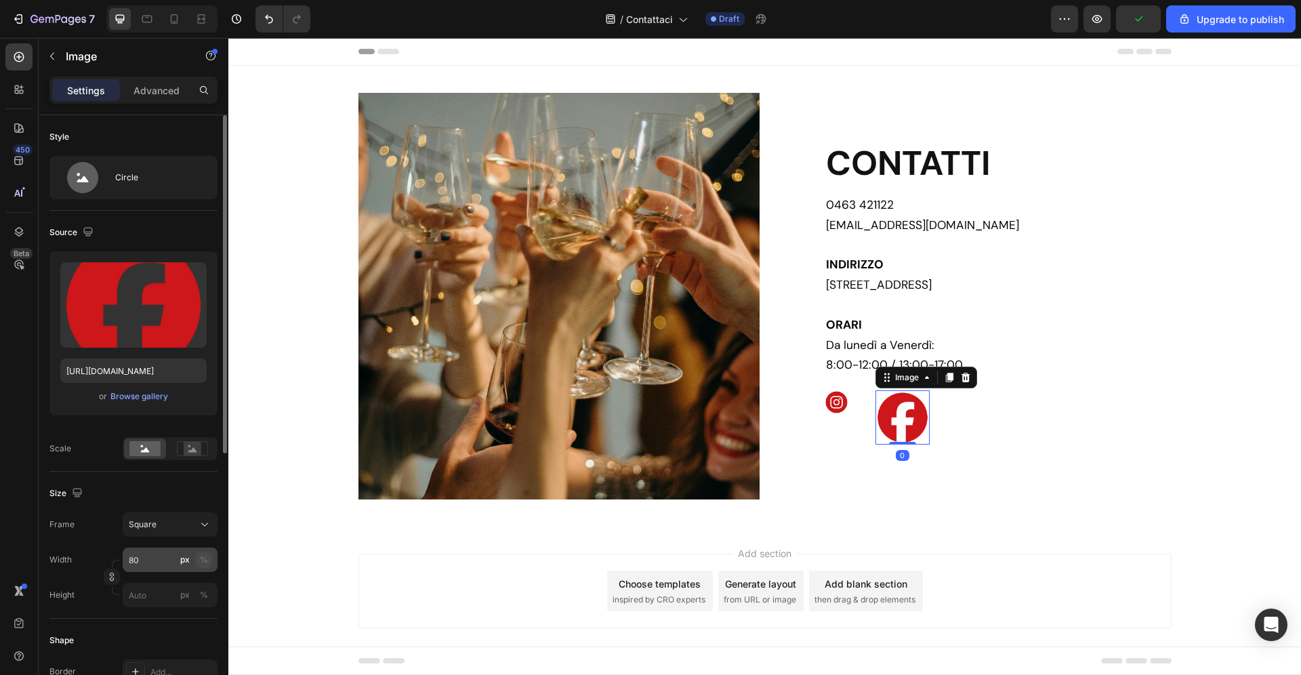
click at [204, 557] on div "%" at bounding box center [204, 559] width 8 height 12
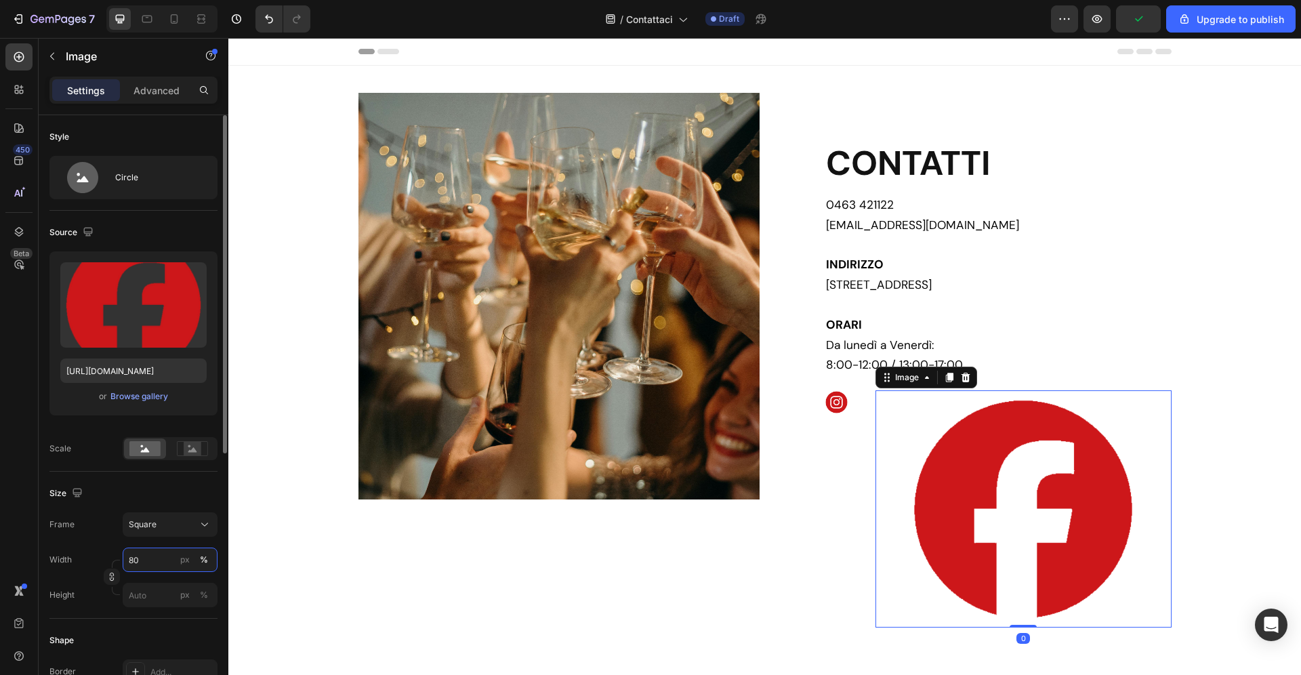
click at [154, 557] on input "80" at bounding box center [170, 559] width 95 height 24
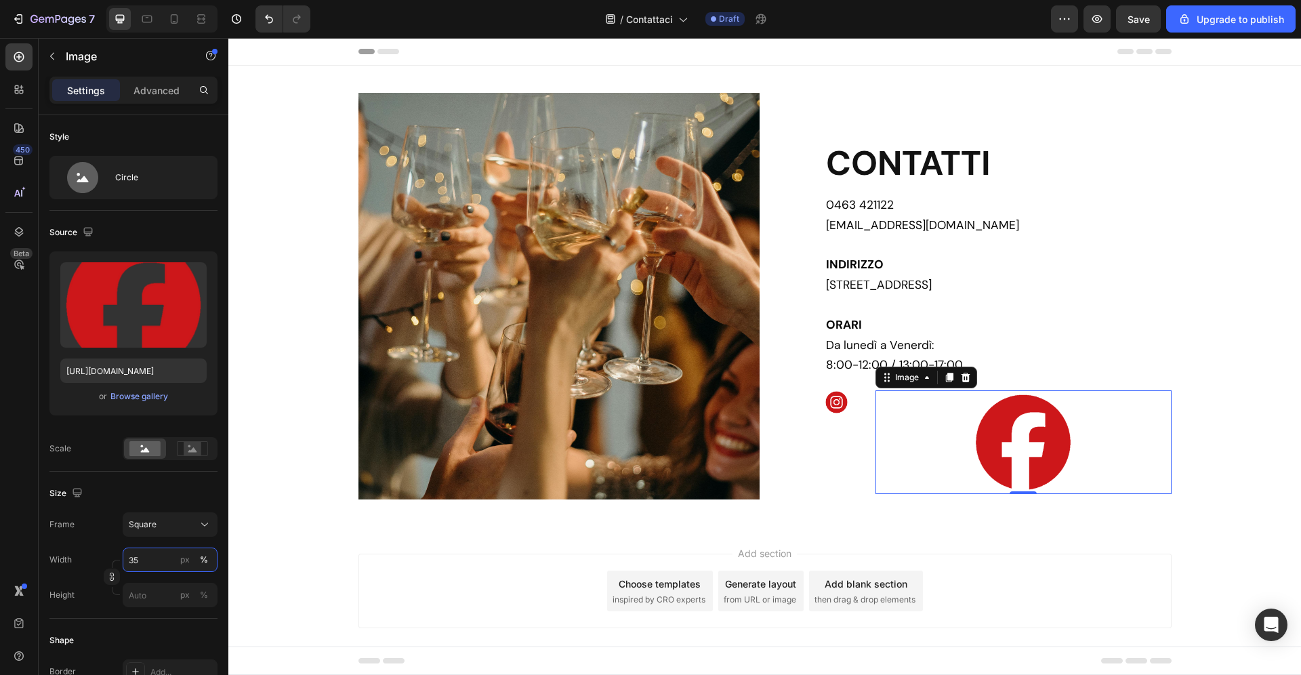
type input "35"
click at [1025, 444] on img at bounding box center [1023, 442] width 104 height 104
click at [833, 405] on img at bounding box center [836, 402] width 24 height 24
click at [1062, 444] on img at bounding box center [1023, 442] width 104 height 104
click at [184, 564] on div "px" at bounding box center [184, 559] width 9 height 12
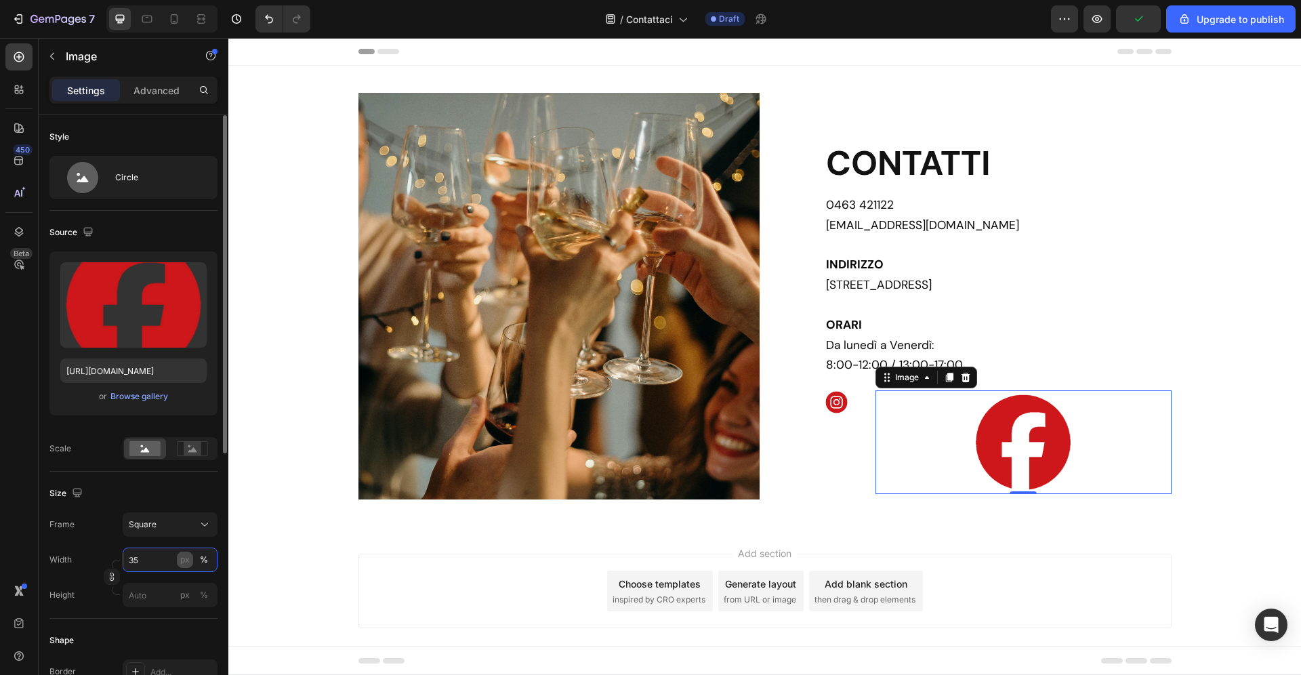
type input "35"
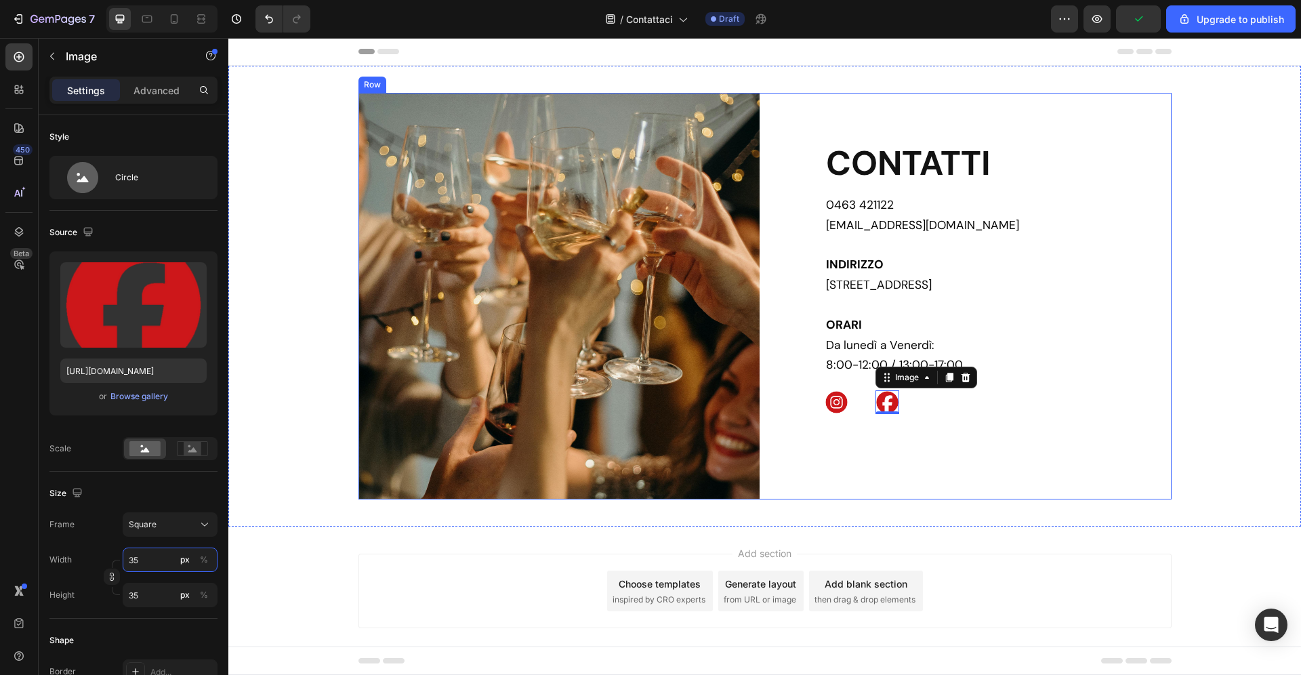
click at [979, 453] on div "CONTATTI Heading 0463 421122 info@zadrabevande.it INDIRIZZO Via Trento, 134D, 3…" at bounding box center [970, 296] width 401 height 406
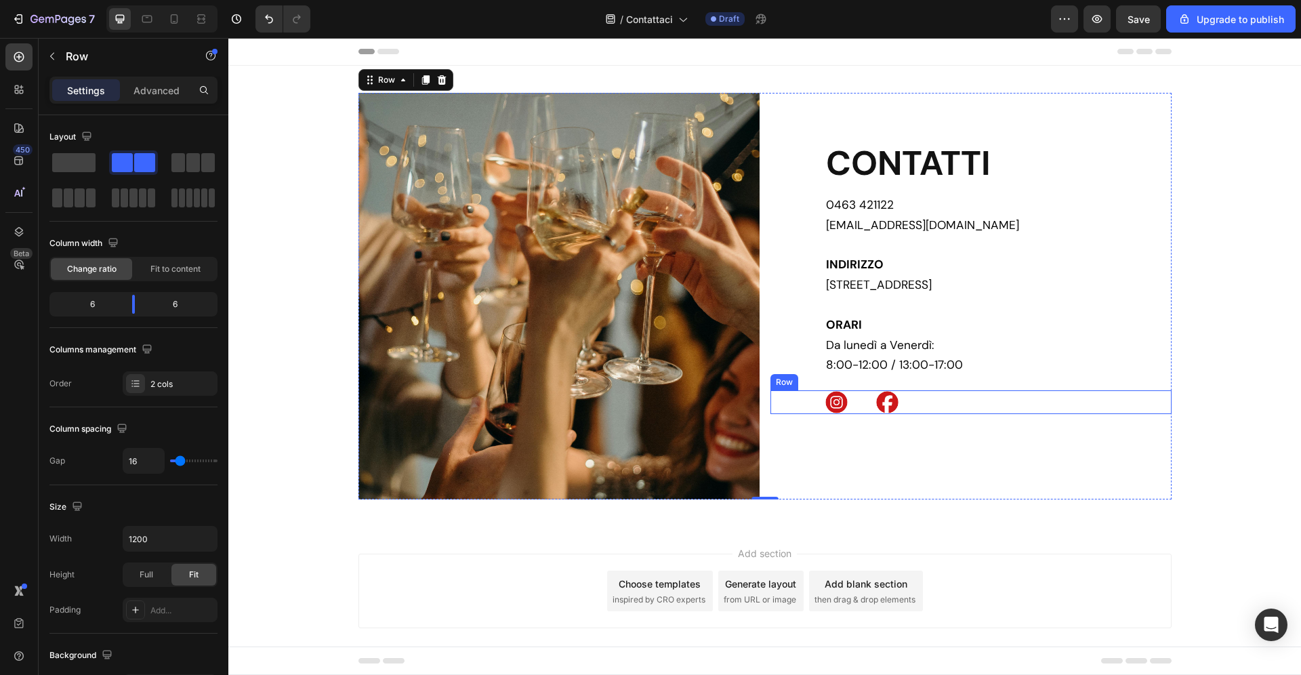
click at [940, 403] on div "Image Image Row" at bounding box center [970, 402] width 401 height 24
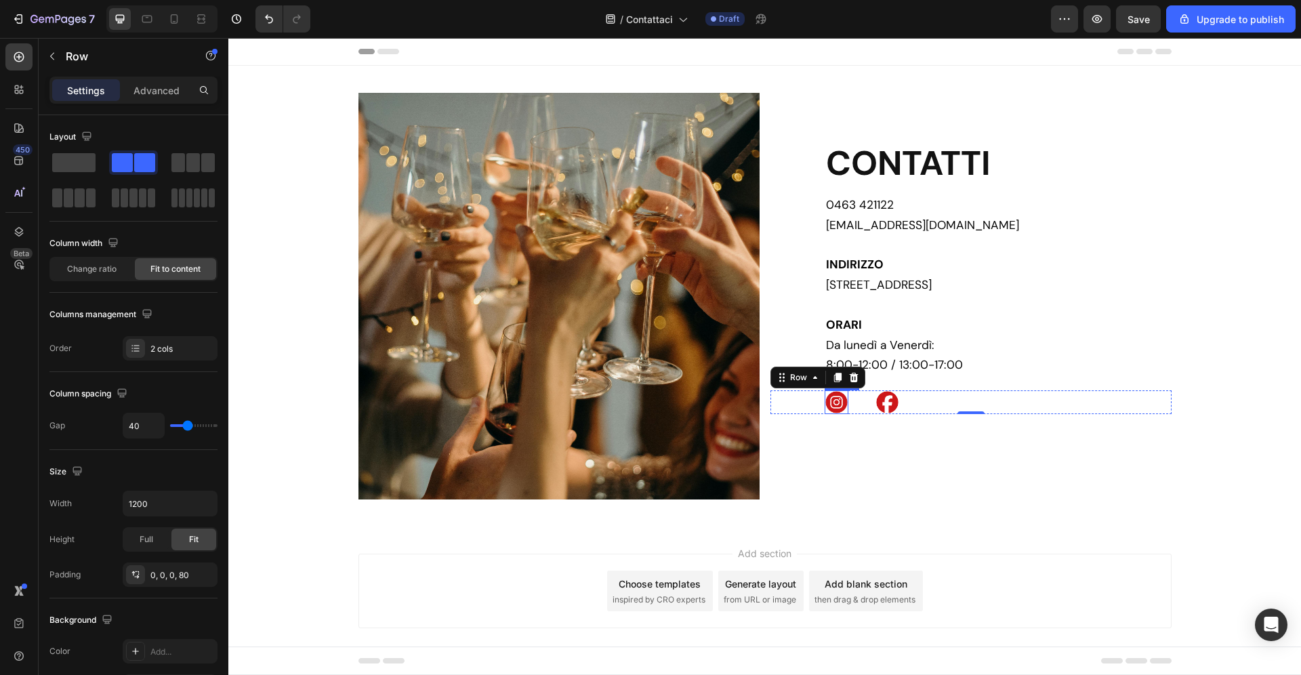
click at [845, 402] on img at bounding box center [836, 402] width 24 height 24
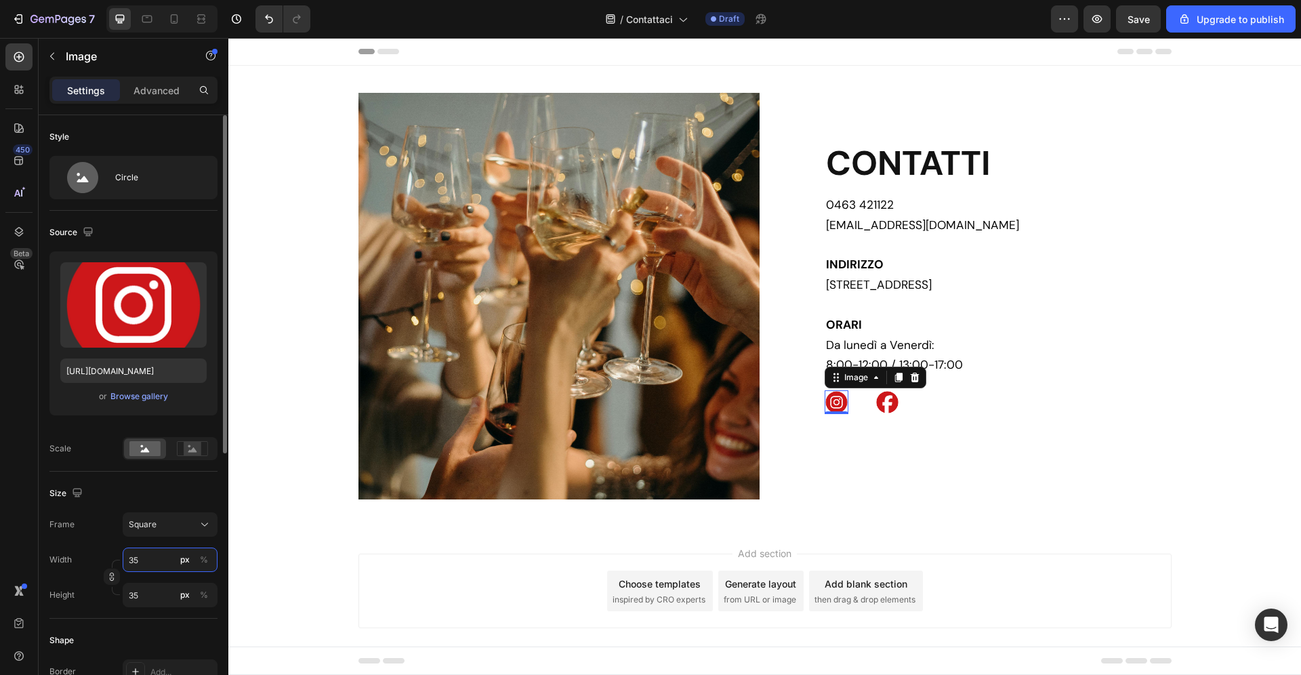
drag, startPoint x: 149, startPoint y: 562, endPoint x: 112, endPoint y: 562, distance: 36.6
click at [123, 562] on input "35" at bounding box center [170, 559] width 95 height 24
type input "3"
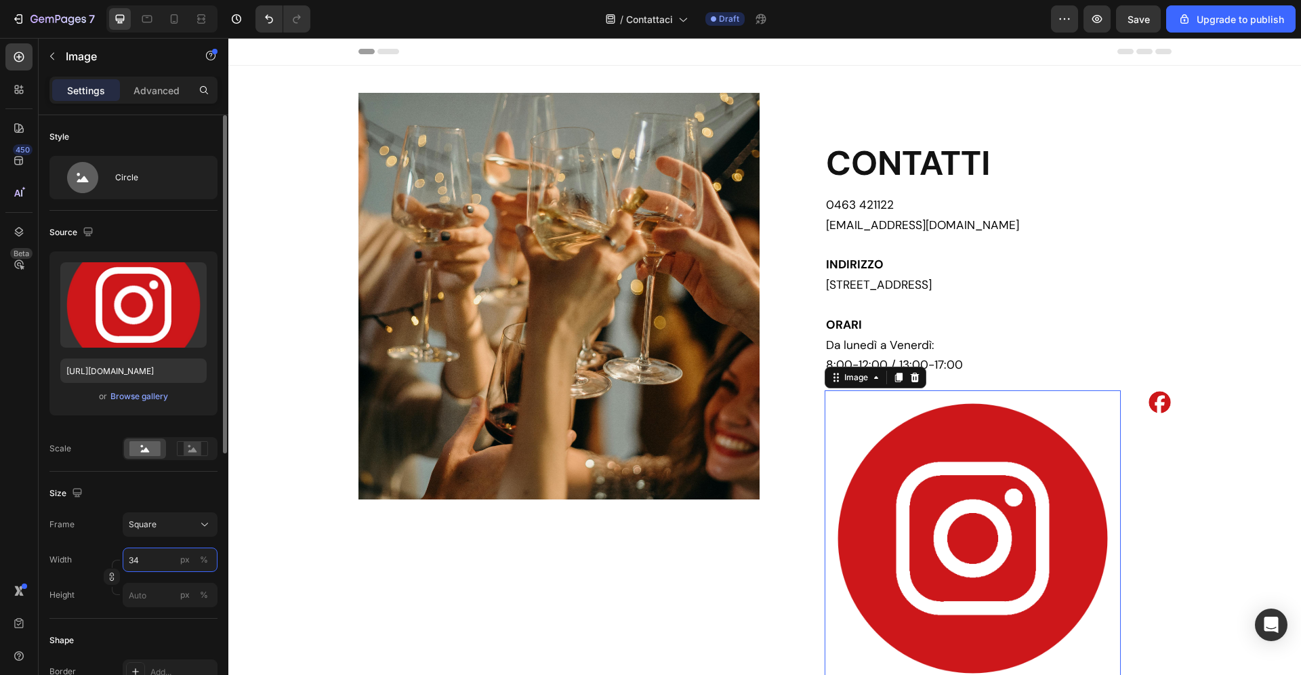
type input "340"
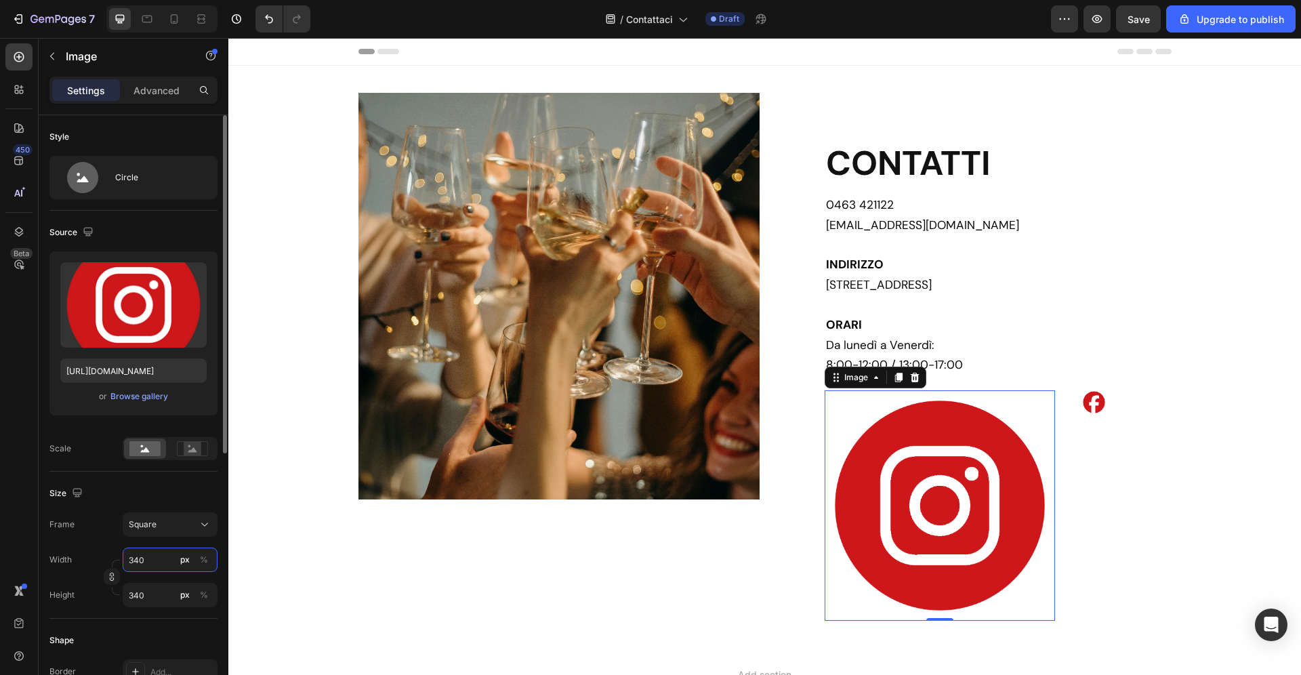
click at [135, 560] on input "340" at bounding box center [170, 559] width 95 height 24
type input "40"
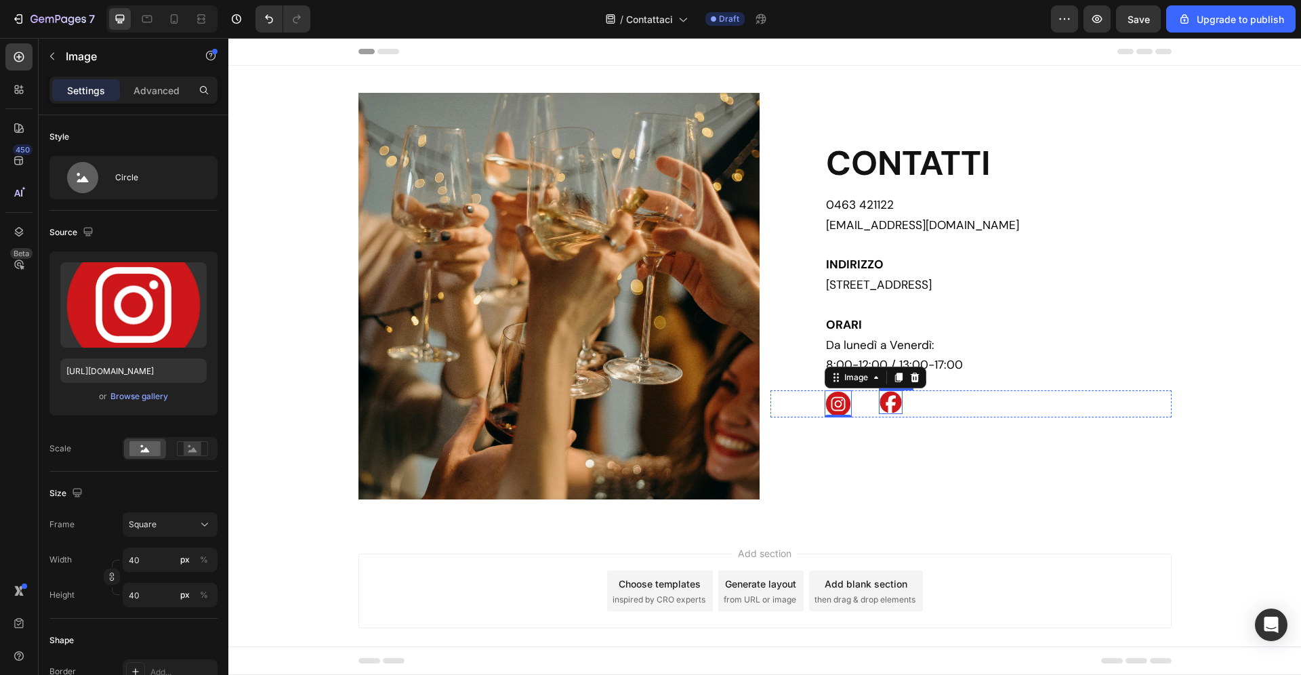
click at [893, 400] on img at bounding box center [891, 402] width 24 height 24
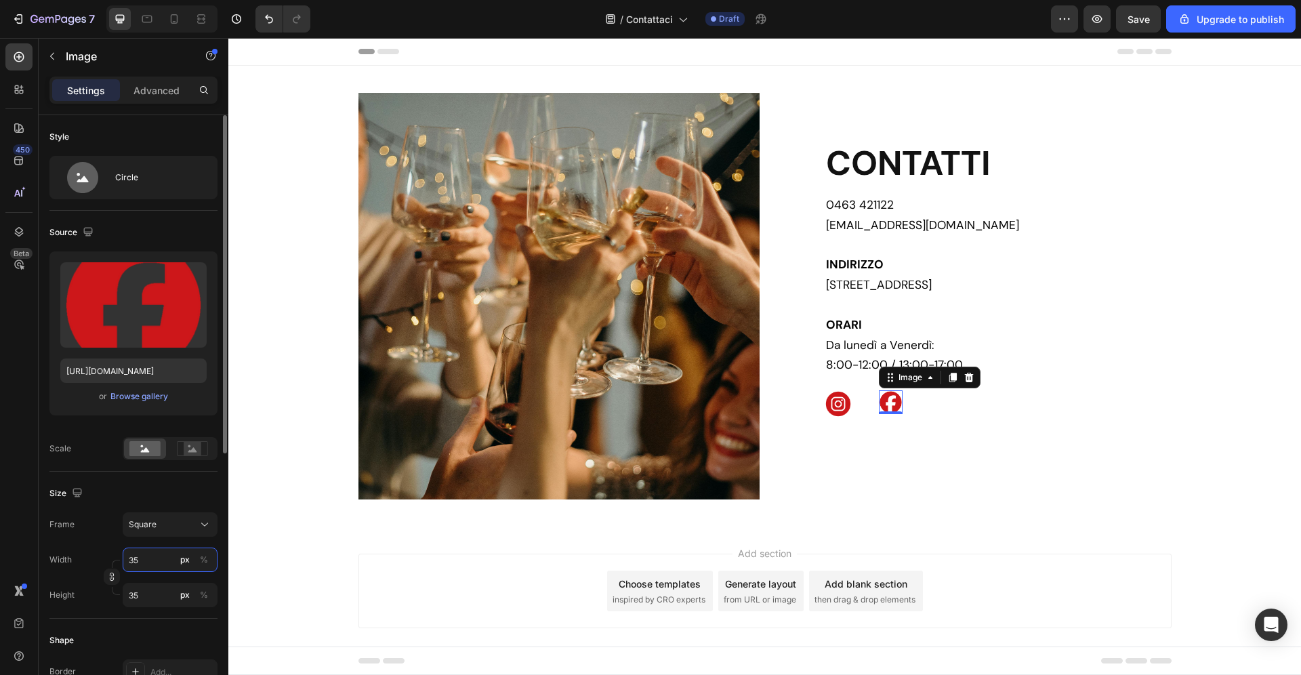
drag, startPoint x: 144, startPoint y: 556, endPoint x: 156, endPoint y: 562, distance: 13.3
click at [156, 562] on input "35" at bounding box center [170, 559] width 95 height 24
type input "4"
type input "40"
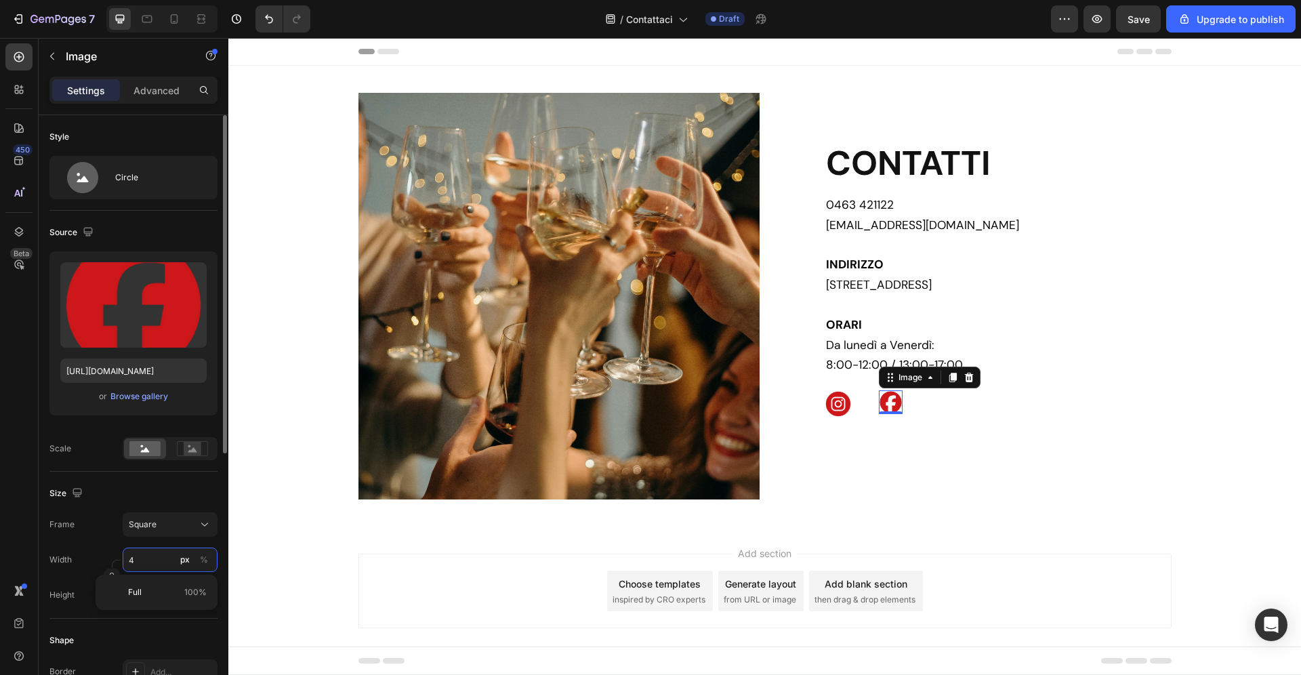
type input "40"
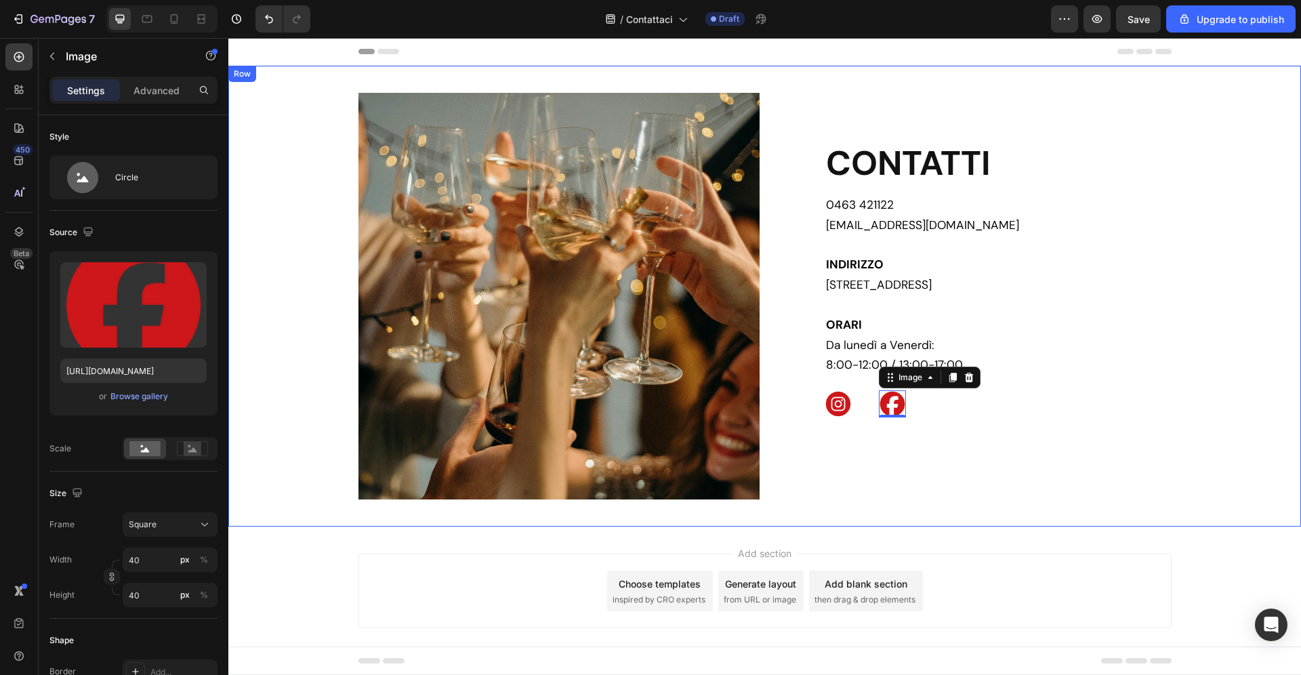
click at [1213, 247] on div "Image CONTATTI Heading 0463 421122 info@zadrabevande.it INDIRIZZO Via Trento, 1…" at bounding box center [764, 296] width 1072 height 406
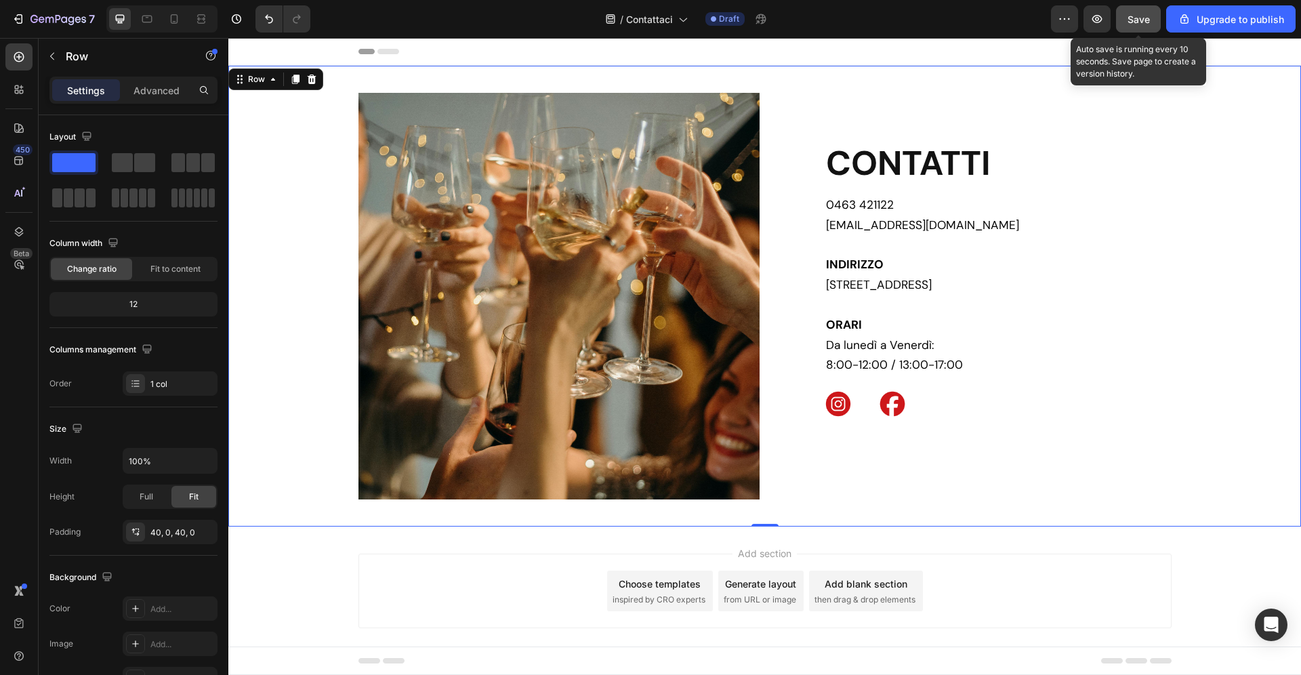
click at [1137, 21] on span "Save" at bounding box center [1138, 20] width 22 height 12
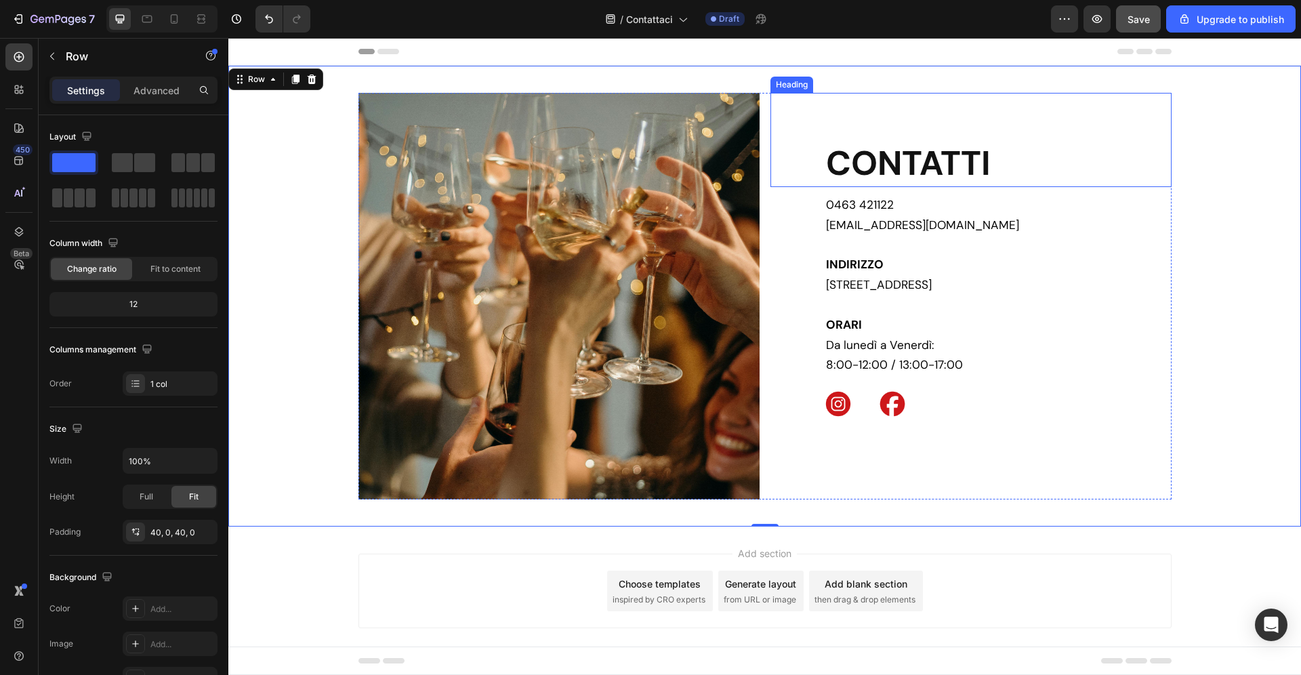
click at [924, 173] on strong "CONTATTI" at bounding box center [908, 163] width 165 height 45
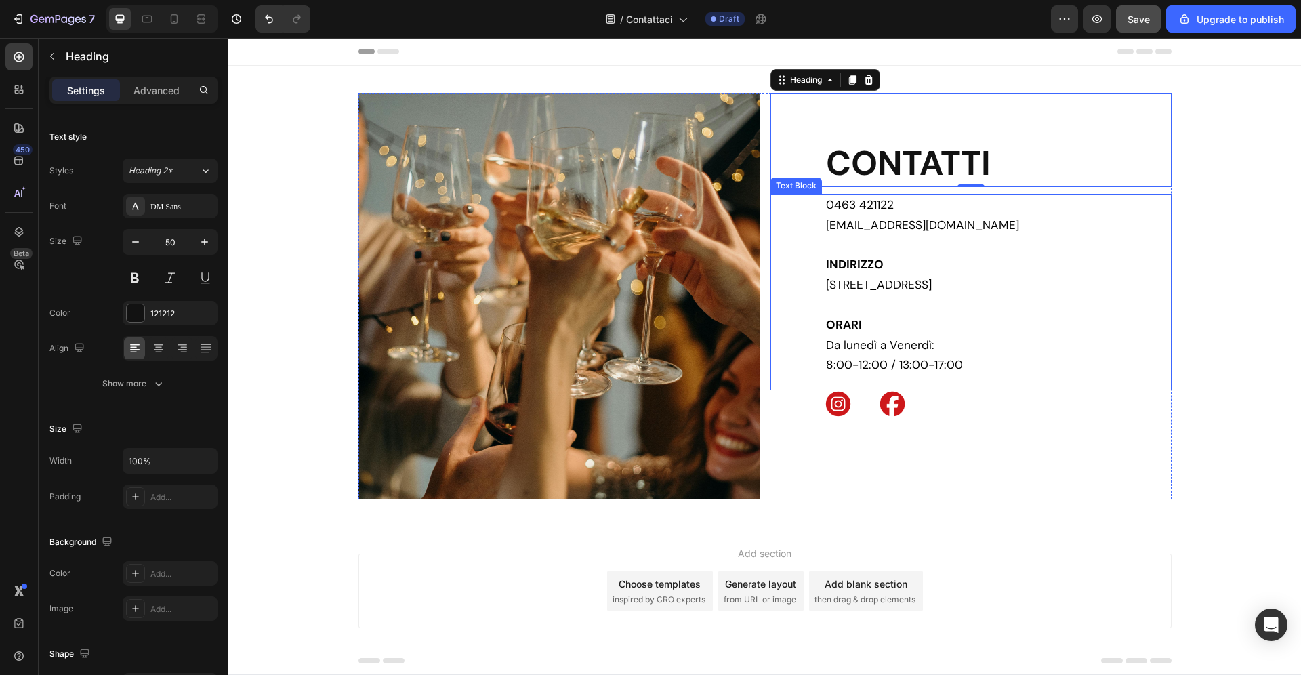
click at [870, 282] on span "Via Trento, 134D, 38023 Cles (TN)" at bounding box center [879, 284] width 106 height 15
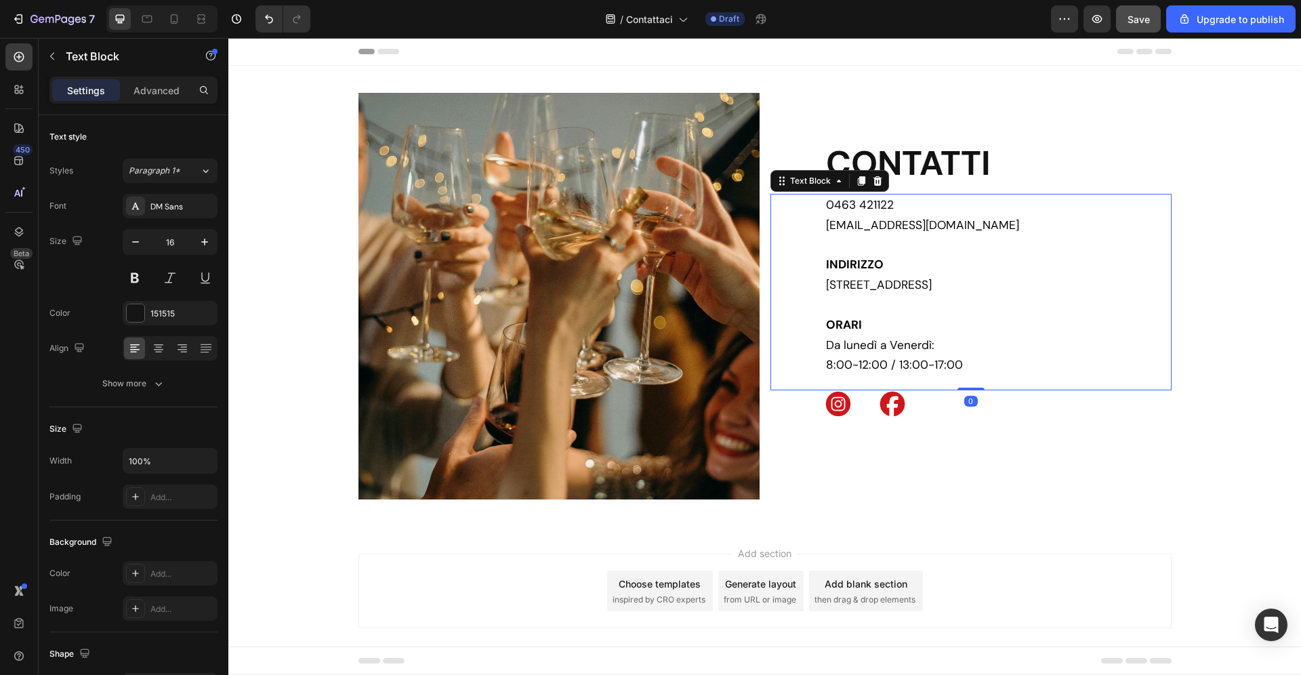
click at [862, 265] on strong "INDIRIZZO" at bounding box center [855, 264] width 58 height 15
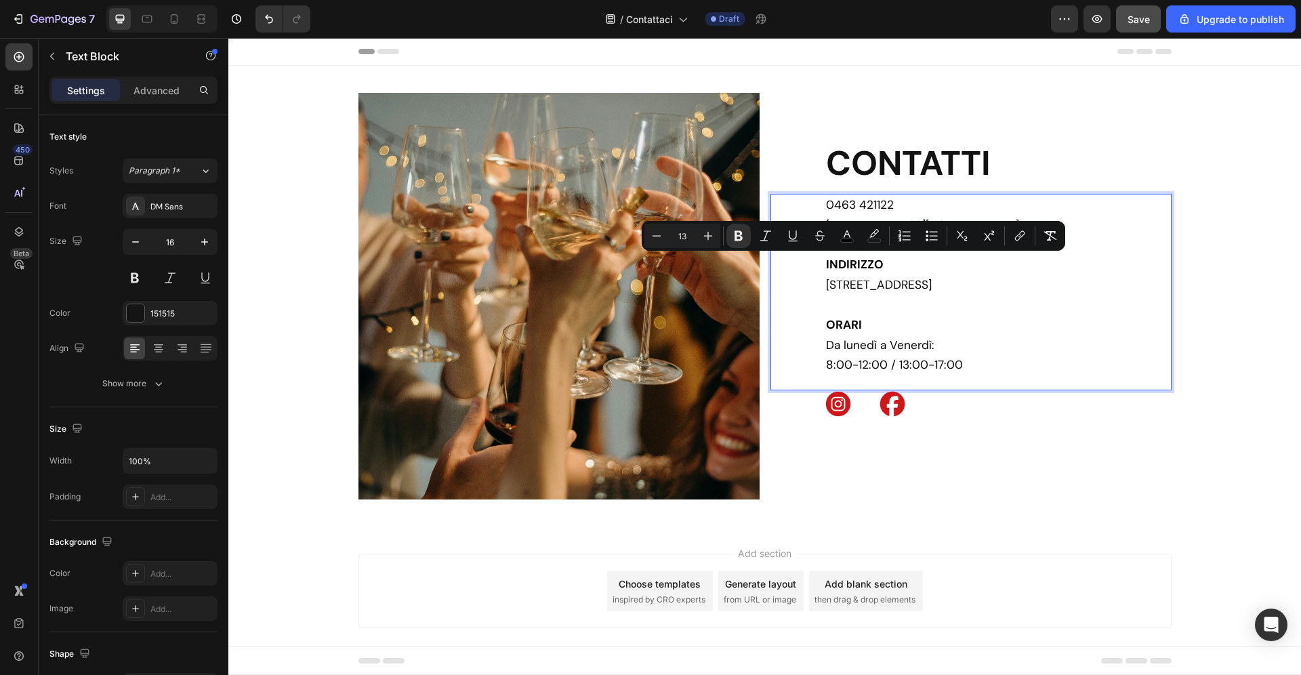
click at [826, 200] on span "0463 421122" at bounding box center [860, 204] width 68 height 15
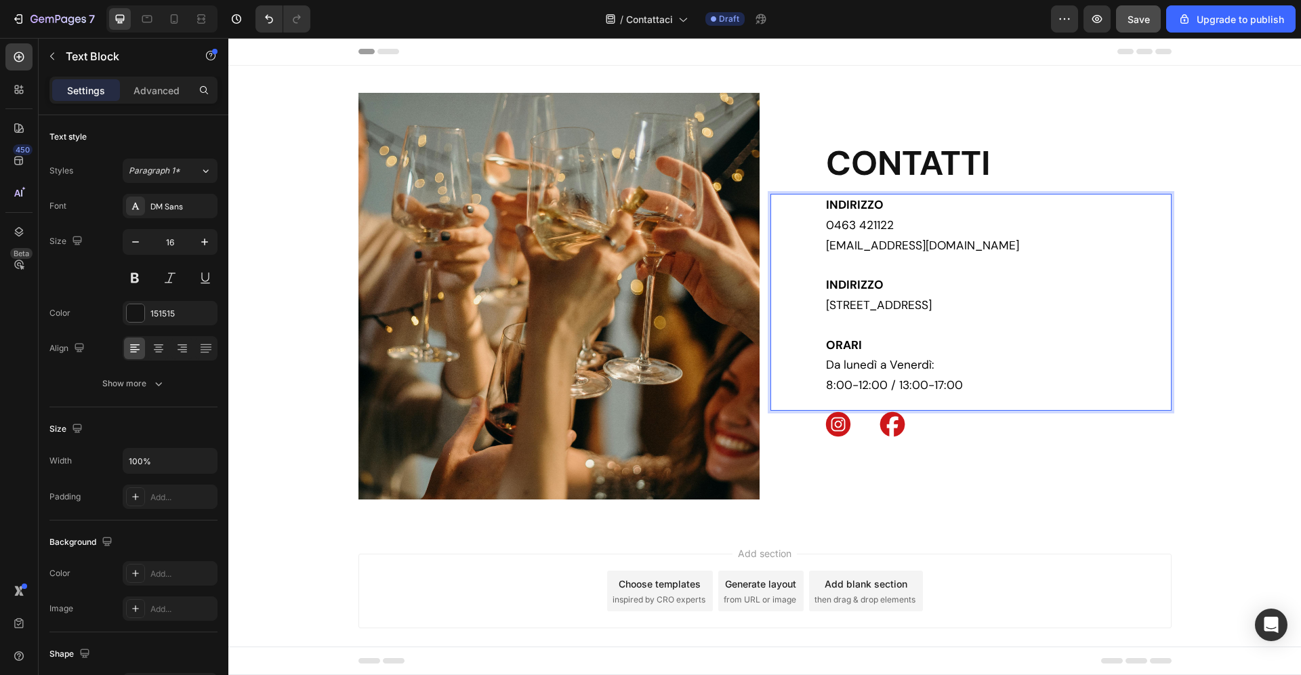
click at [862, 205] on strong "INDIRIZZO" at bounding box center [855, 204] width 58 height 15
click at [961, 168] on strong "CONTATTI" at bounding box center [908, 163] width 165 height 45
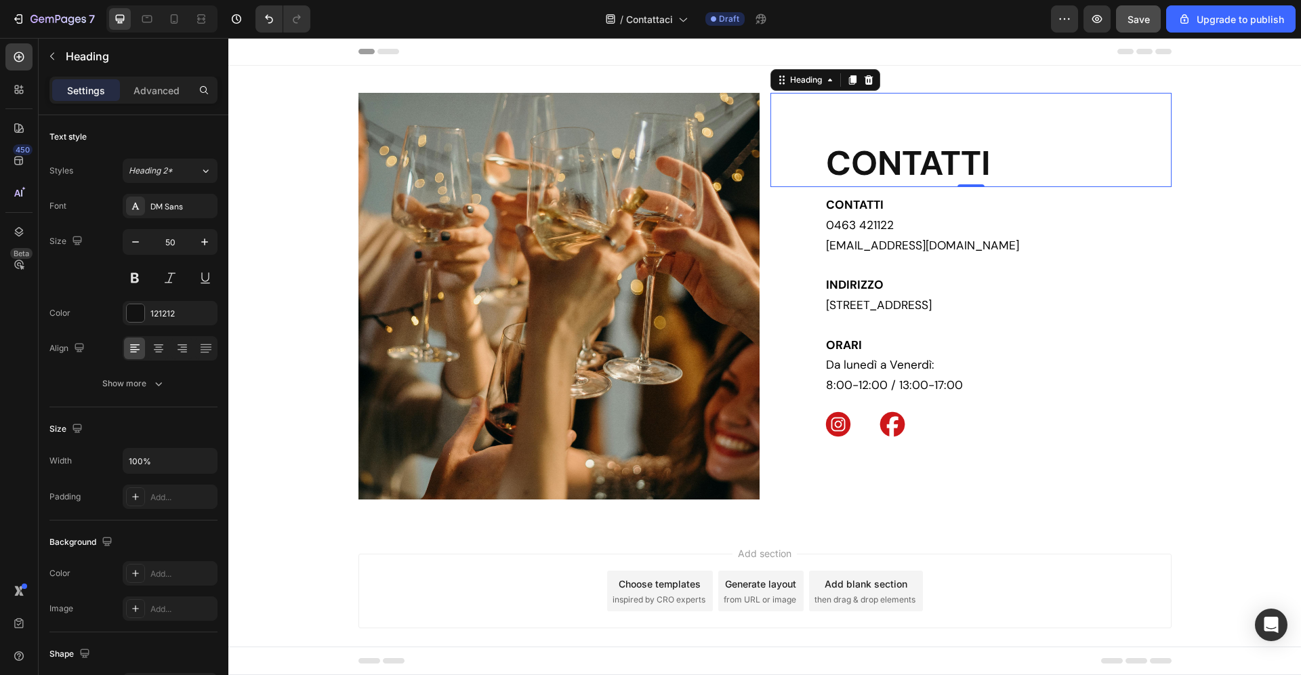
click at [870, 81] on icon at bounding box center [868, 80] width 11 height 11
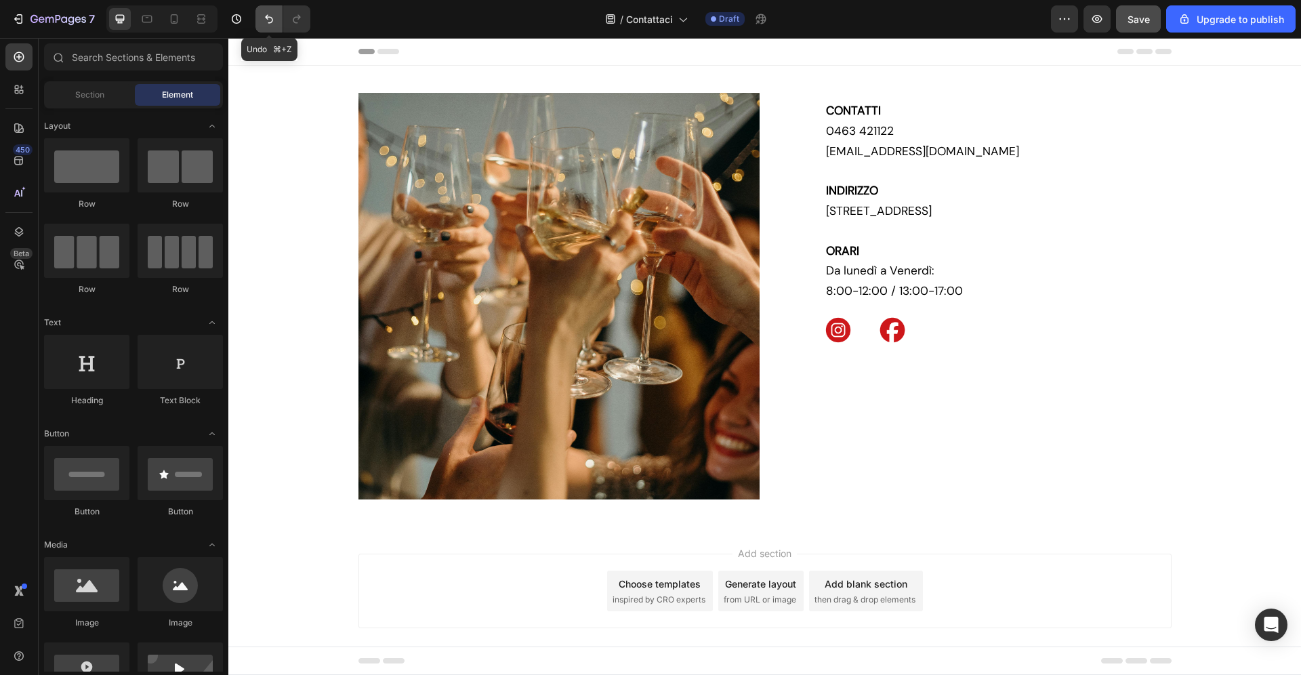
click at [264, 20] on icon "Undo/Redo" at bounding box center [269, 19] width 14 height 14
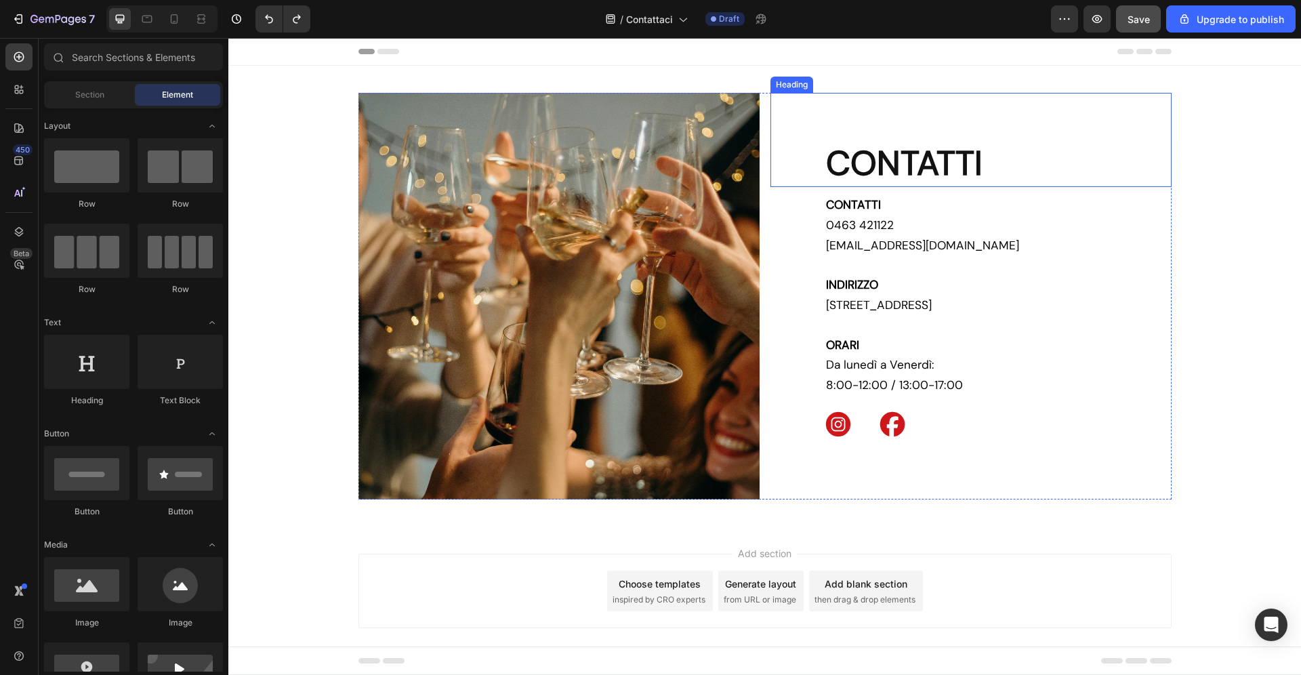
click at [939, 154] on strong "CONTATTI" at bounding box center [904, 163] width 156 height 45
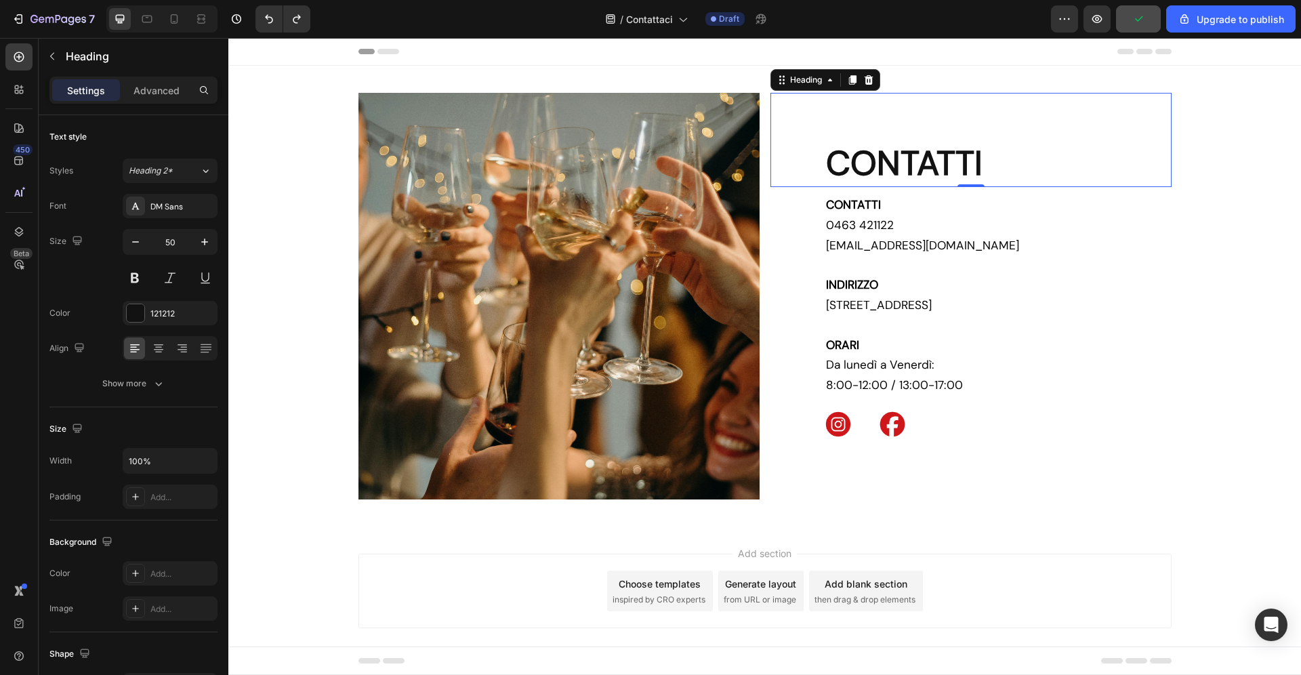
click at [867, 76] on icon at bounding box center [868, 80] width 11 height 11
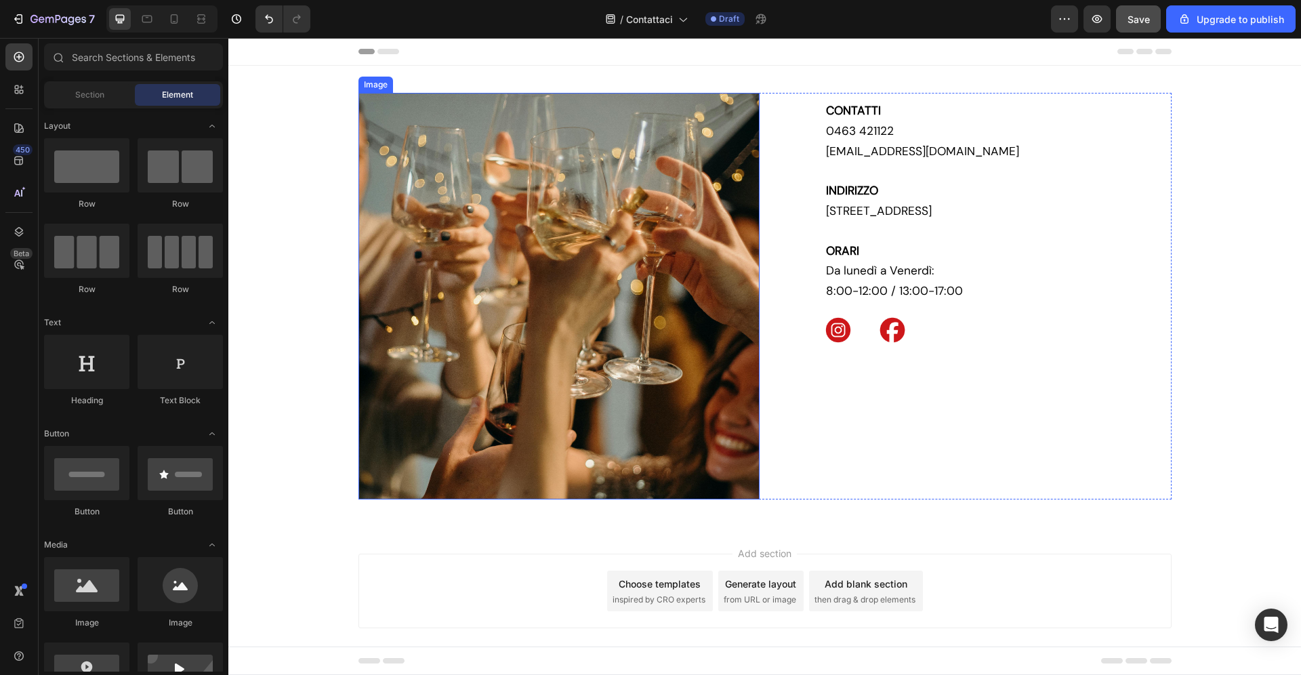
click at [531, 385] on img at bounding box center [558, 296] width 401 height 406
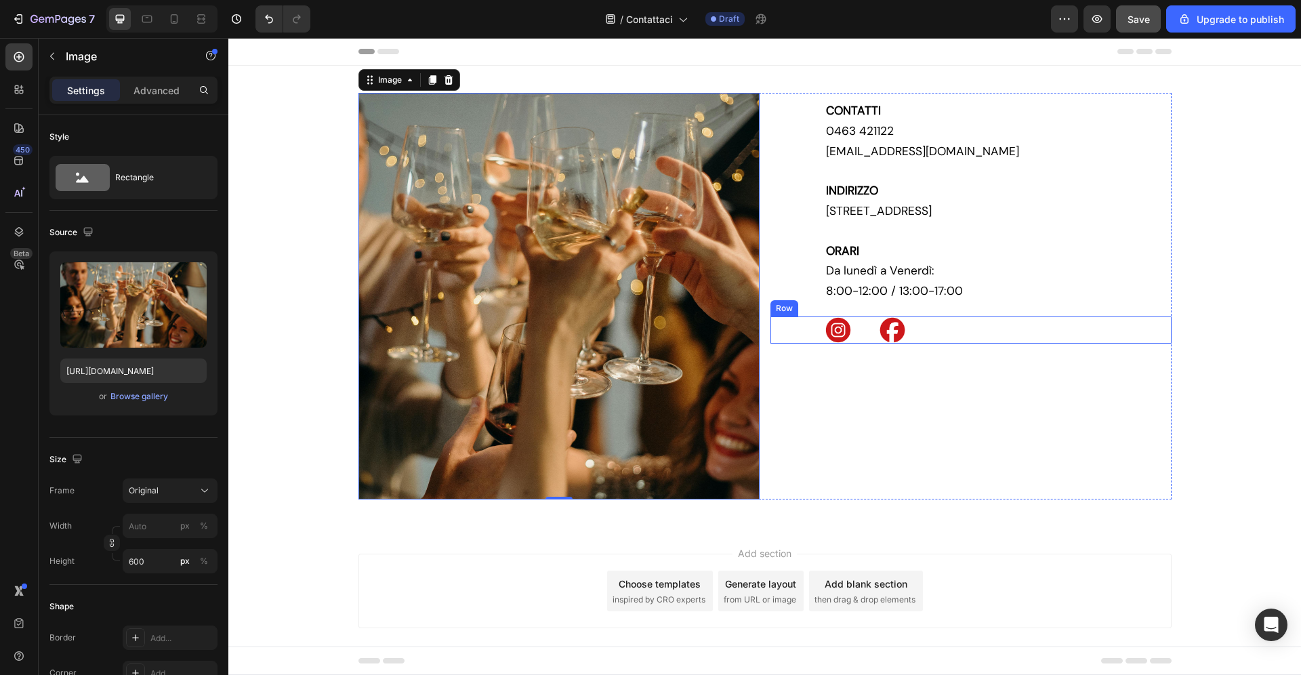
click at [1035, 330] on div "Image Image Row" at bounding box center [970, 329] width 401 height 27
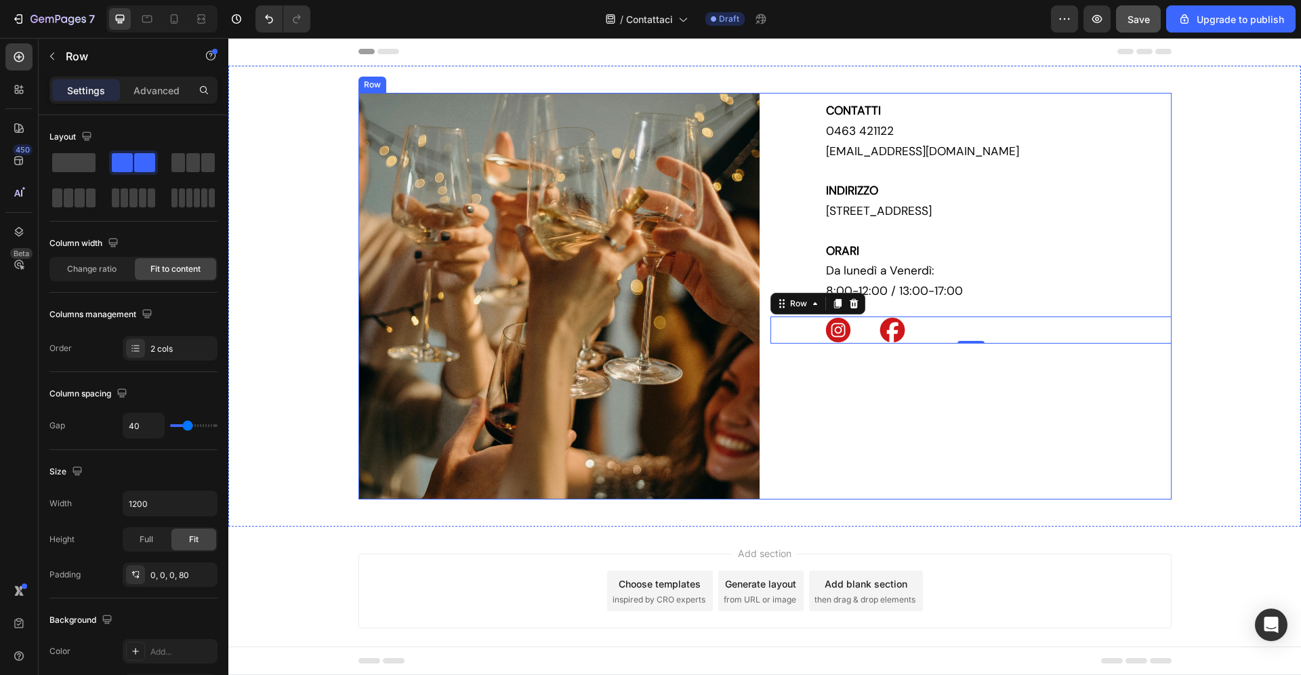
click at [1033, 399] on div "CONTATTI 0463 421122 info@zadrabevande.it INDIRIZZO Via Trento, 134D, 38023 Cle…" at bounding box center [970, 296] width 401 height 406
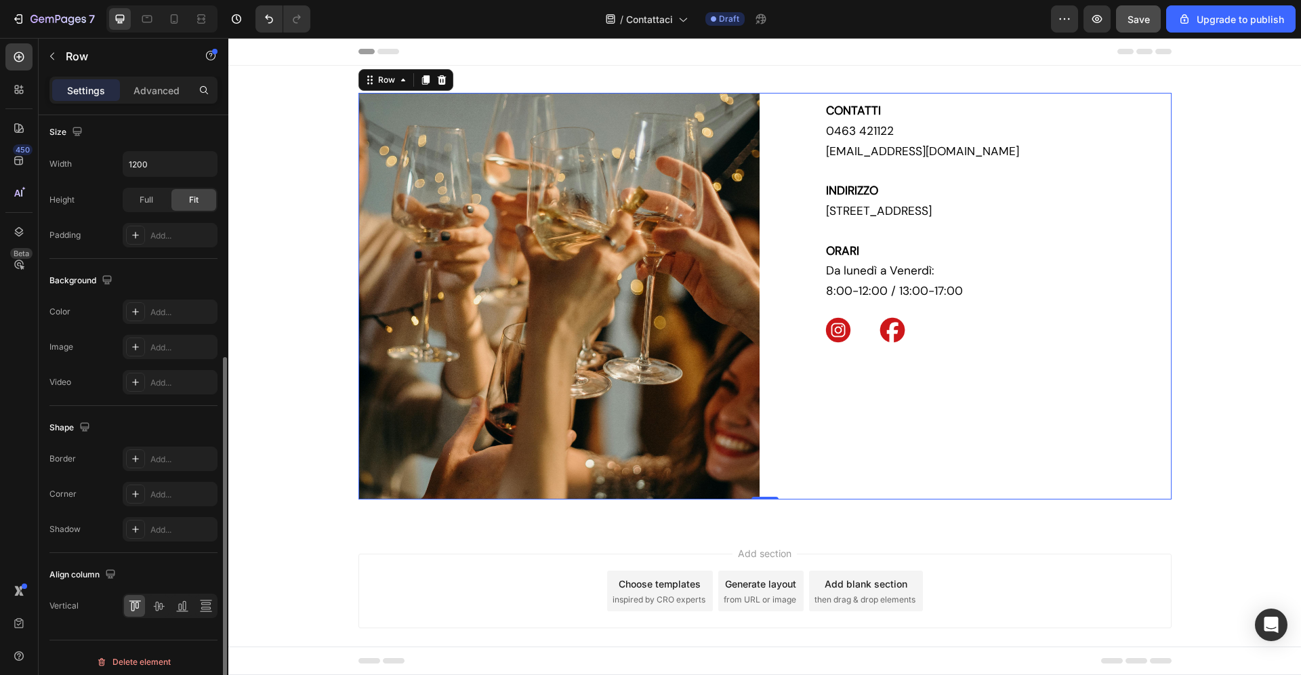
scroll to position [383, 0]
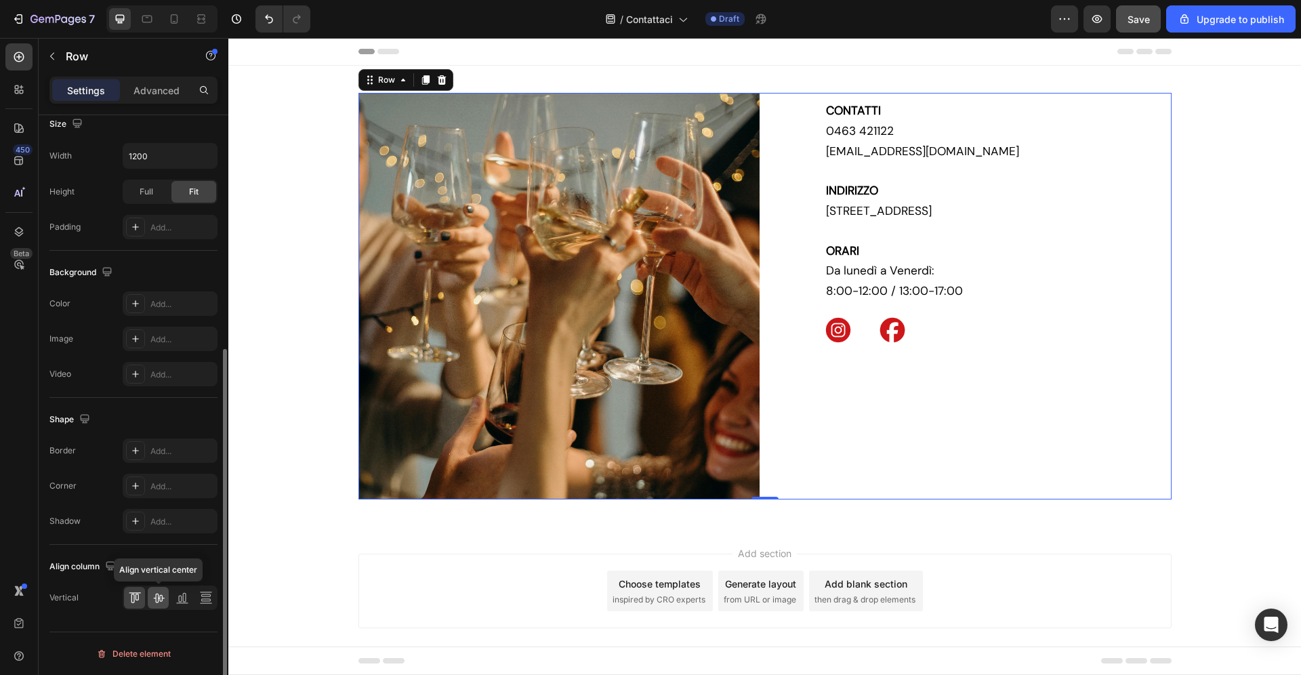
click at [163, 601] on icon at bounding box center [159, 598] width 14 height 14
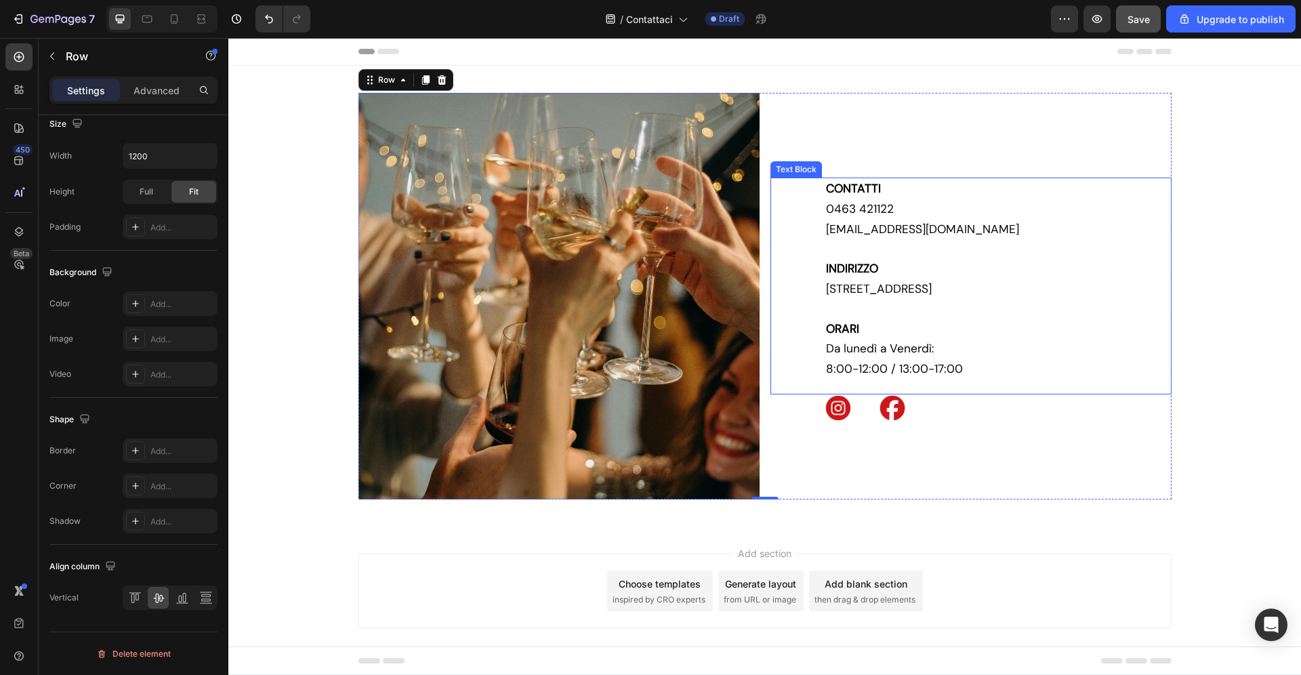
click at [868, 191] on strong "CONTATTI" at bounding box center [853, 188] width 55 height 15
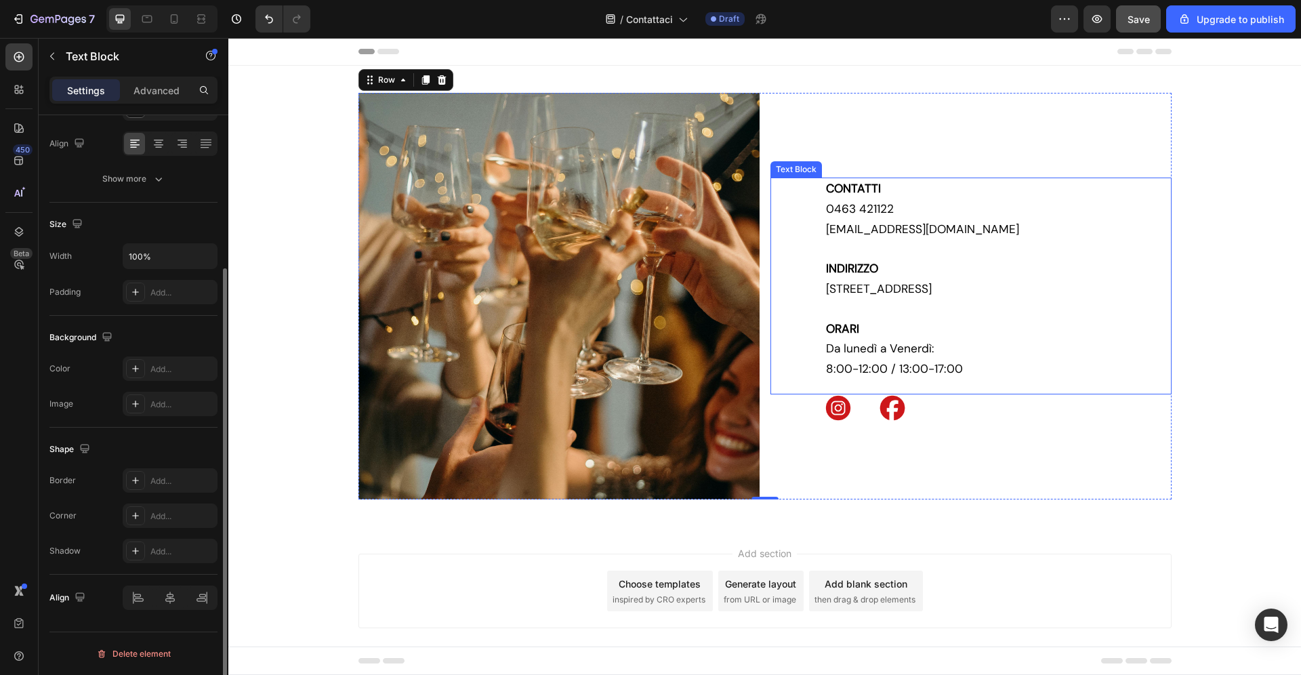
scroll to position [0, 0]
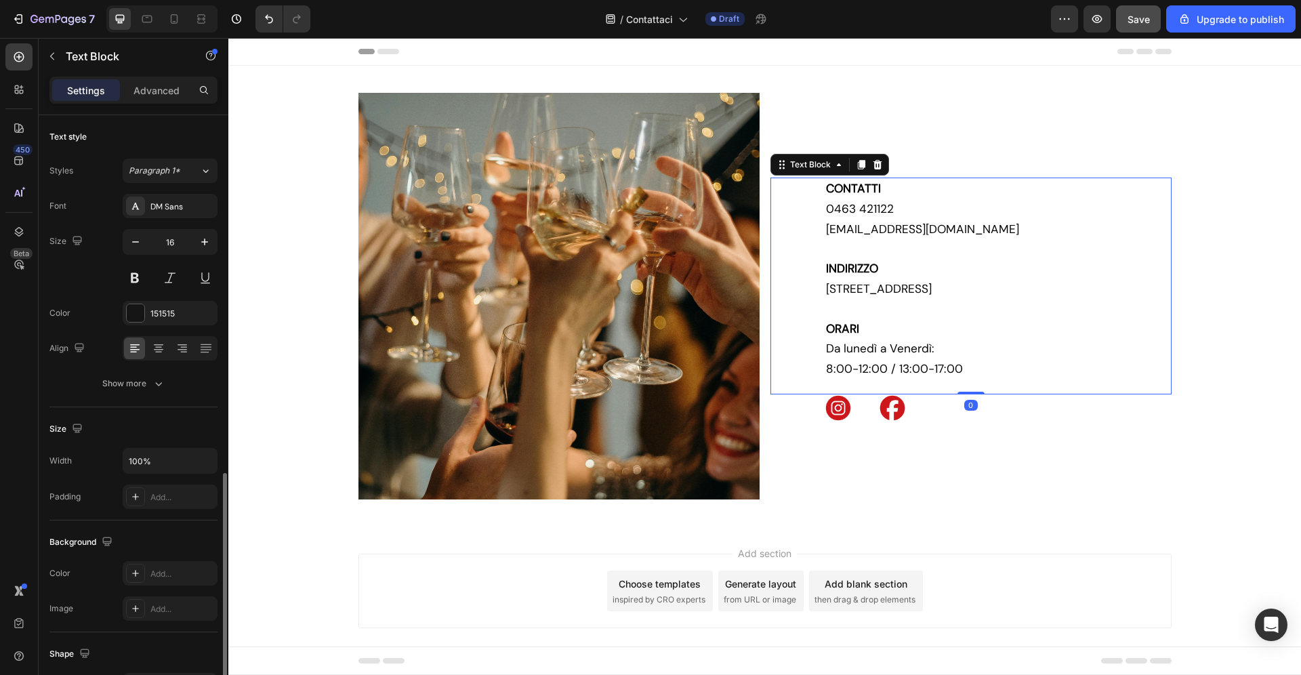
click at [867, 190] on strong "CONTATTI" at bounding box center [853, 188] width 55 height 15
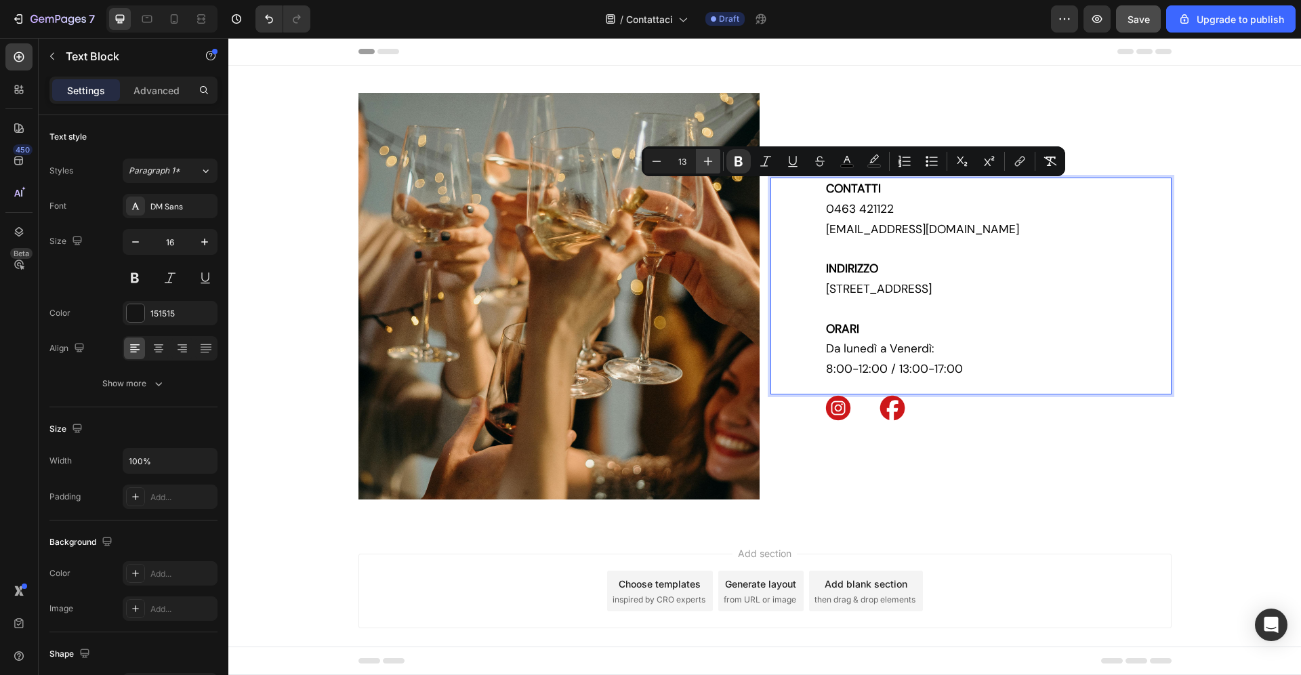
click at [711, 160] on icon "Editor contextual toolbar" at bounding box center [708, 161] width 14 height 14
type input "16"
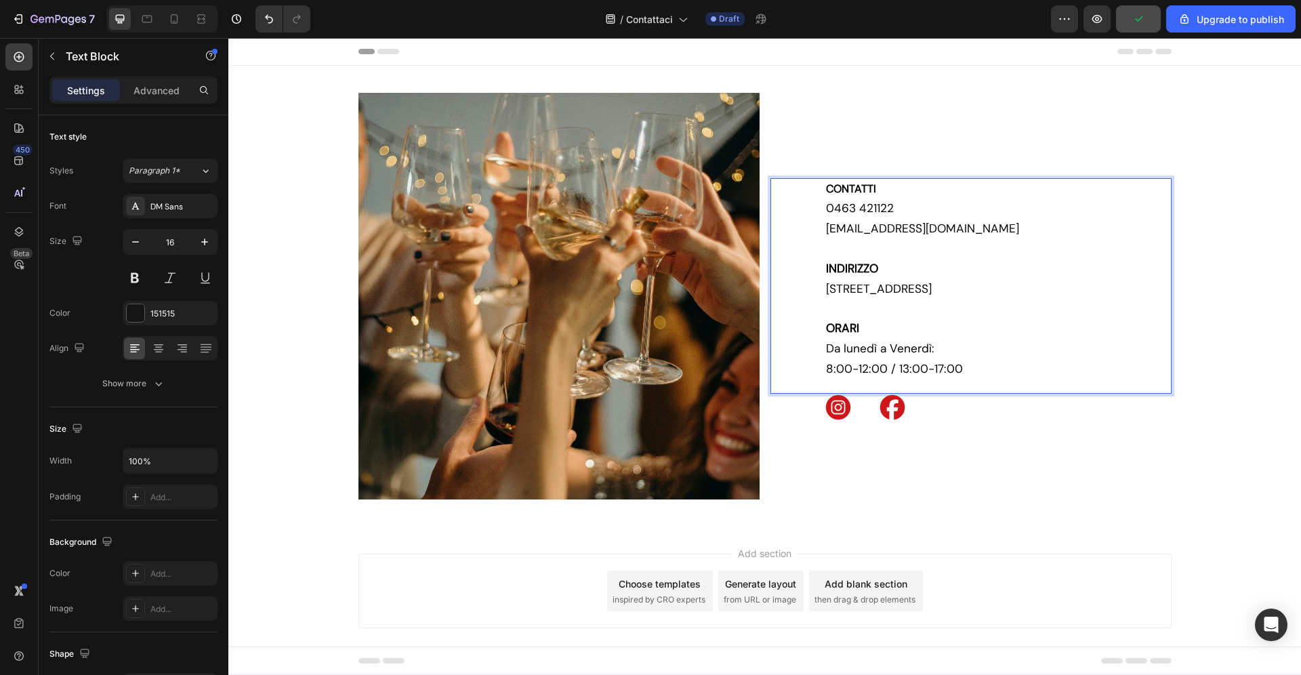
click at [977, 318] on p "Rich Text Editor. Editing area: main" at bounding box center [998, 309] width 344 height 20
click at [274, 22] on icon "Undo/Redo" at bounding box center [269, 19] width 14 height 14
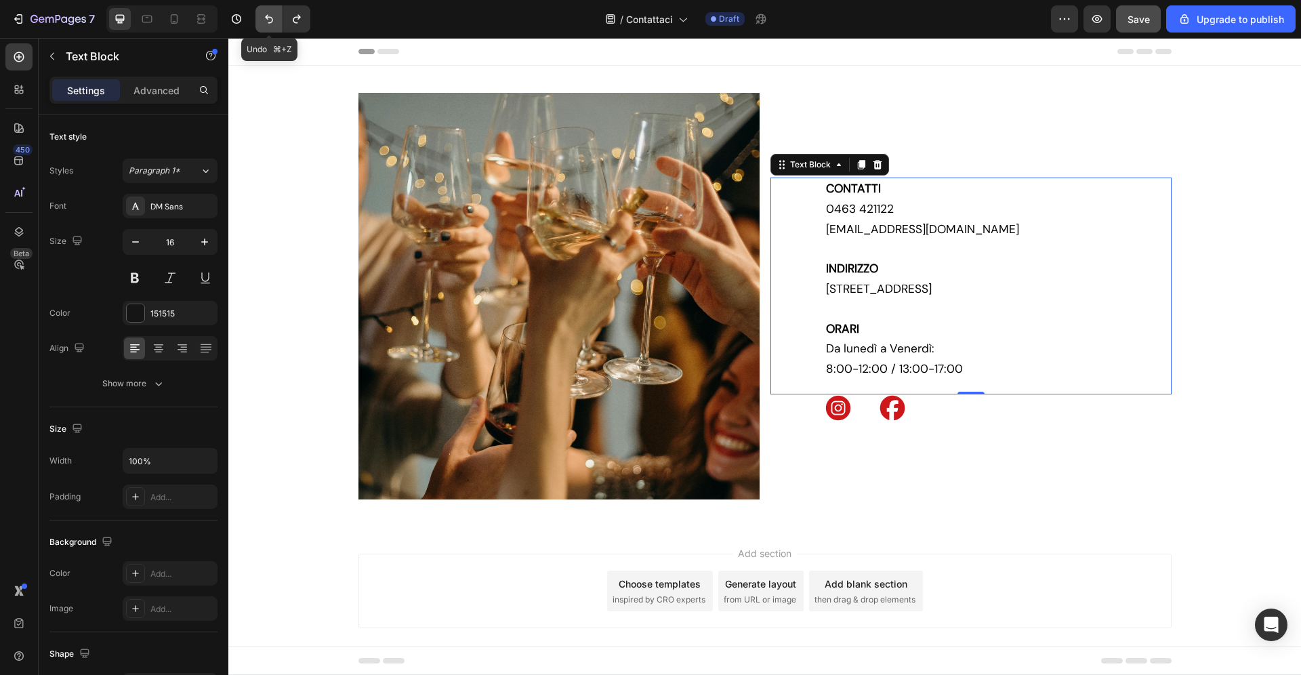
click at [274, 22] on icon "Undo/Redo" at bounding box center [269, 19] width 14 height 14
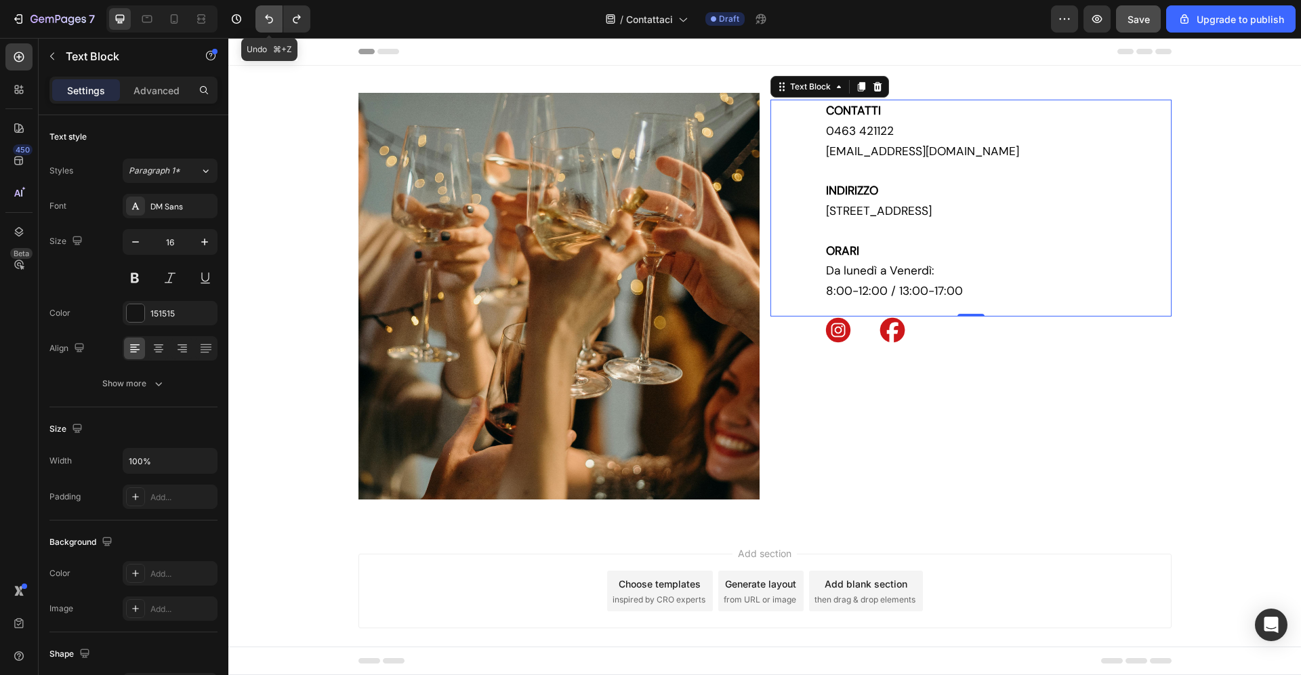
click at [274, 22] on icon "Undo/Redo" at bounding box center [269, 19] width 14 height 14
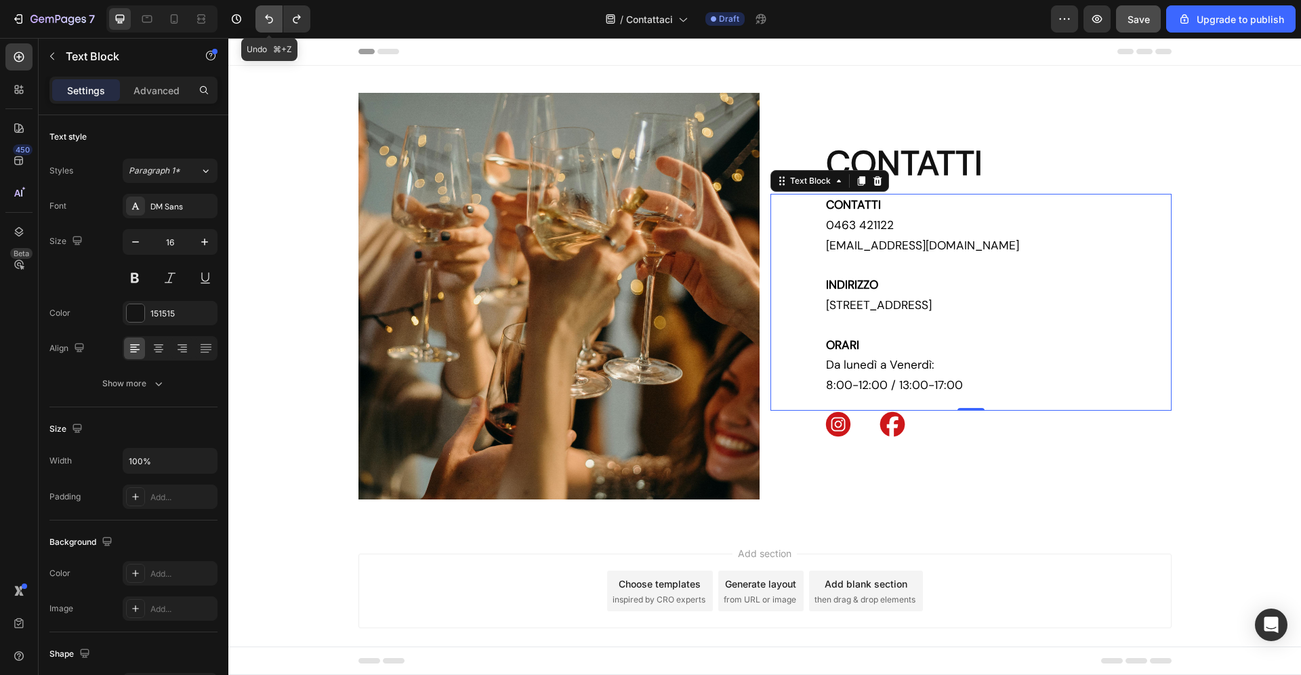
click at [260, 18] on button "Undo/Redo" at bounding box center [268, 18] width 27 height 27
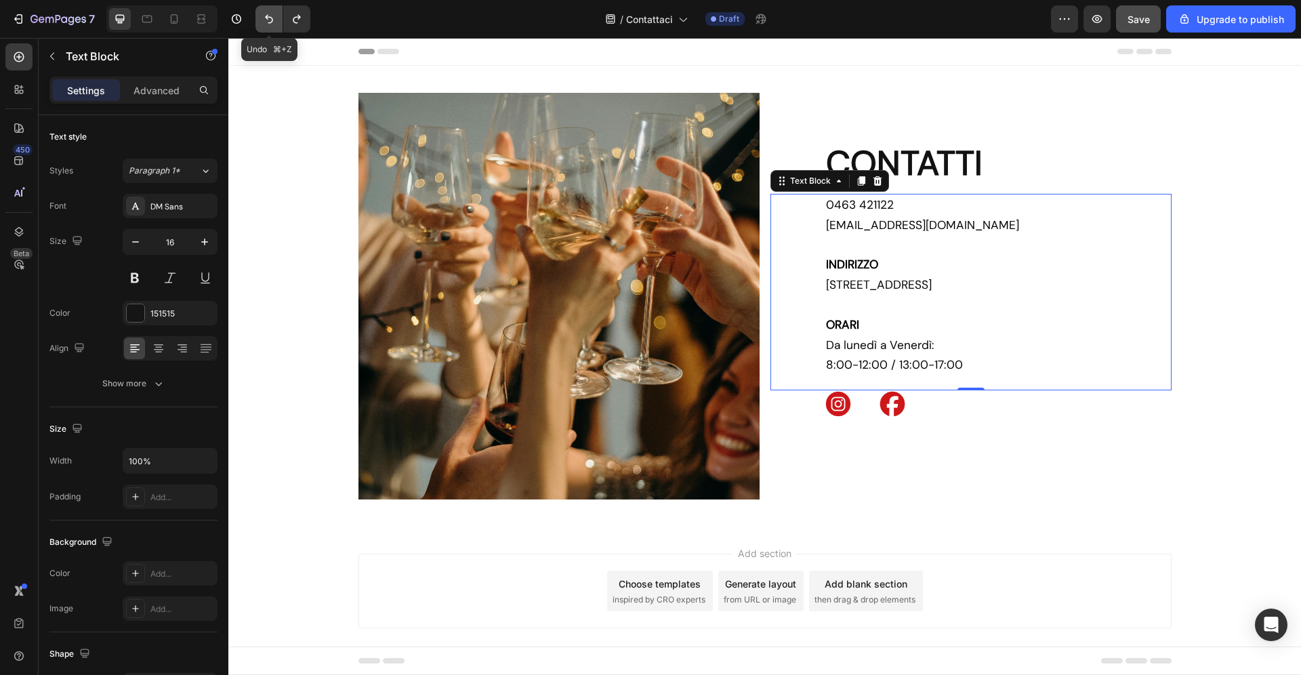
click at [260, 18] on button "Undo/Redo" at bounding box center [268, 18] width 27 height 27
click at [303, 22] on icon "Undo/Redo" at bounding box center [297, 19] width 14 height 14
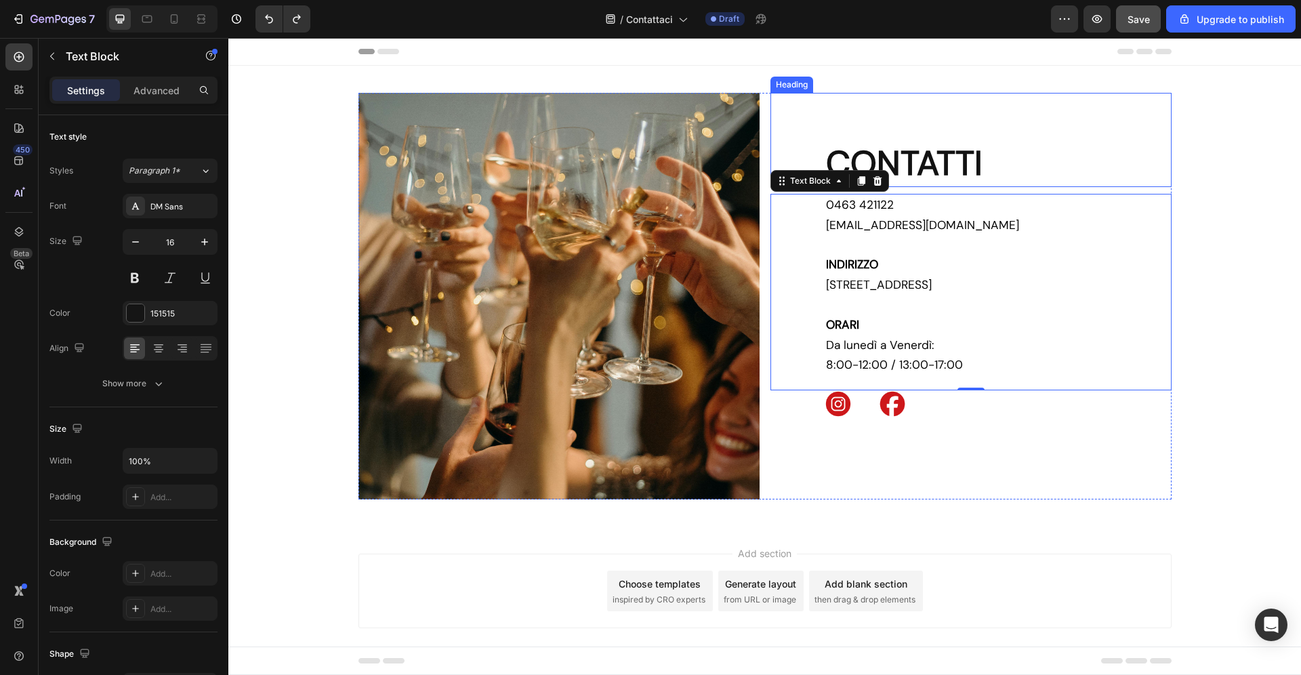
click at [995, 163] on h2 "CONTATTI" at bounding box center [997, 163] width 347 height 47
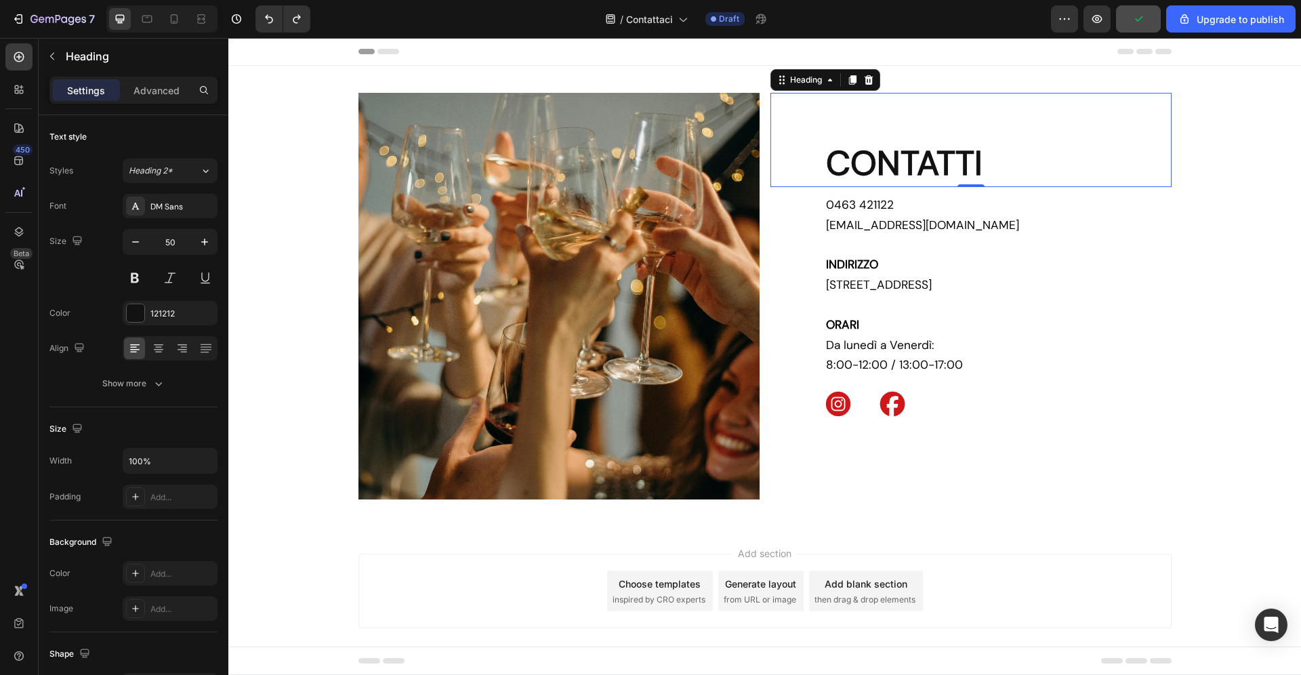
click at [877, 81] on div "Heading" at bounding box center [825, 80] width 110 height 22
click at [867, 85] on icon at bounding box center [868, 80] width 11 height 11
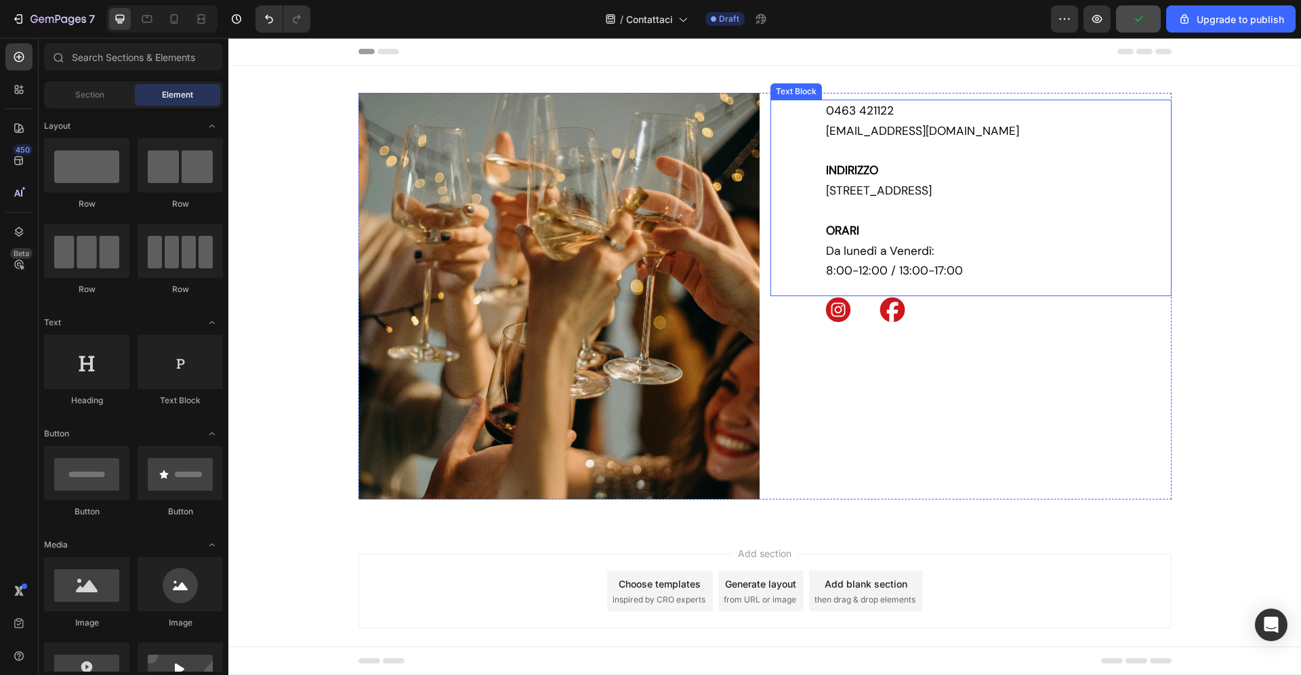
click at [916, 181] on p "Via Trento, 134D, 38023 Cles (TN)" at bounding box center [998, 191] width 344 height 20
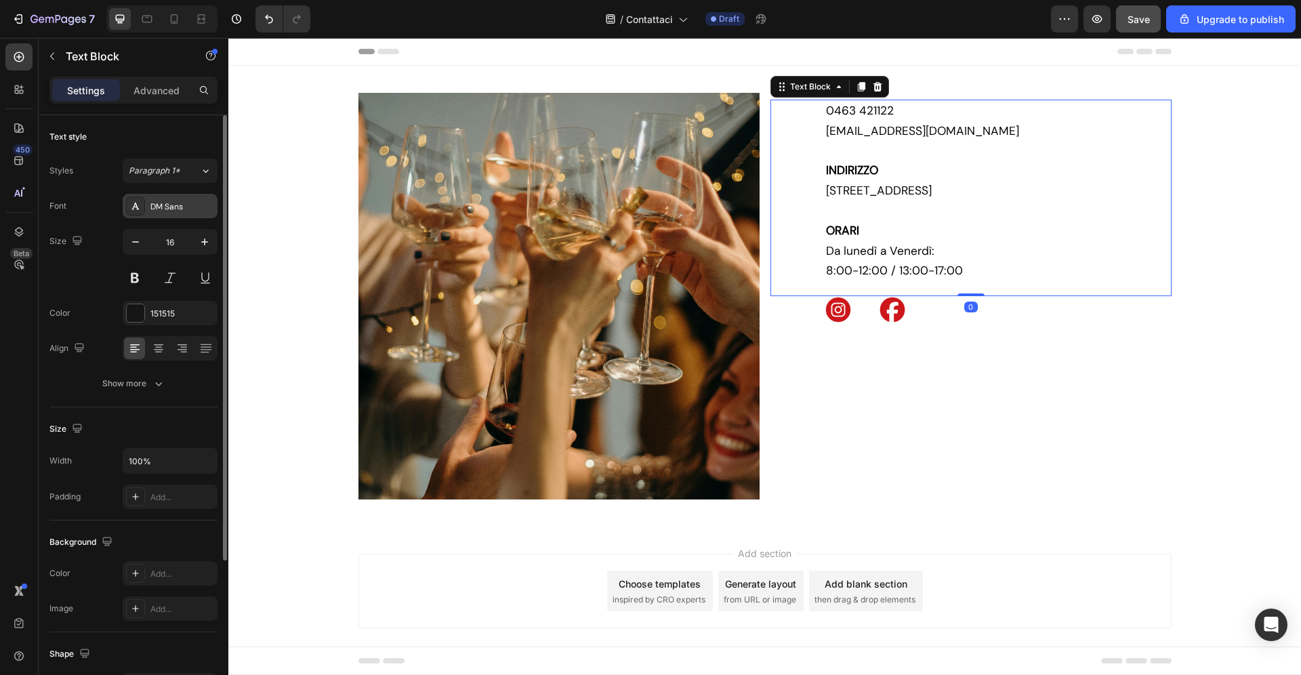
click at [173, 209] on div "DM Sans" at bounding box center [182, 207] width 64 height 12
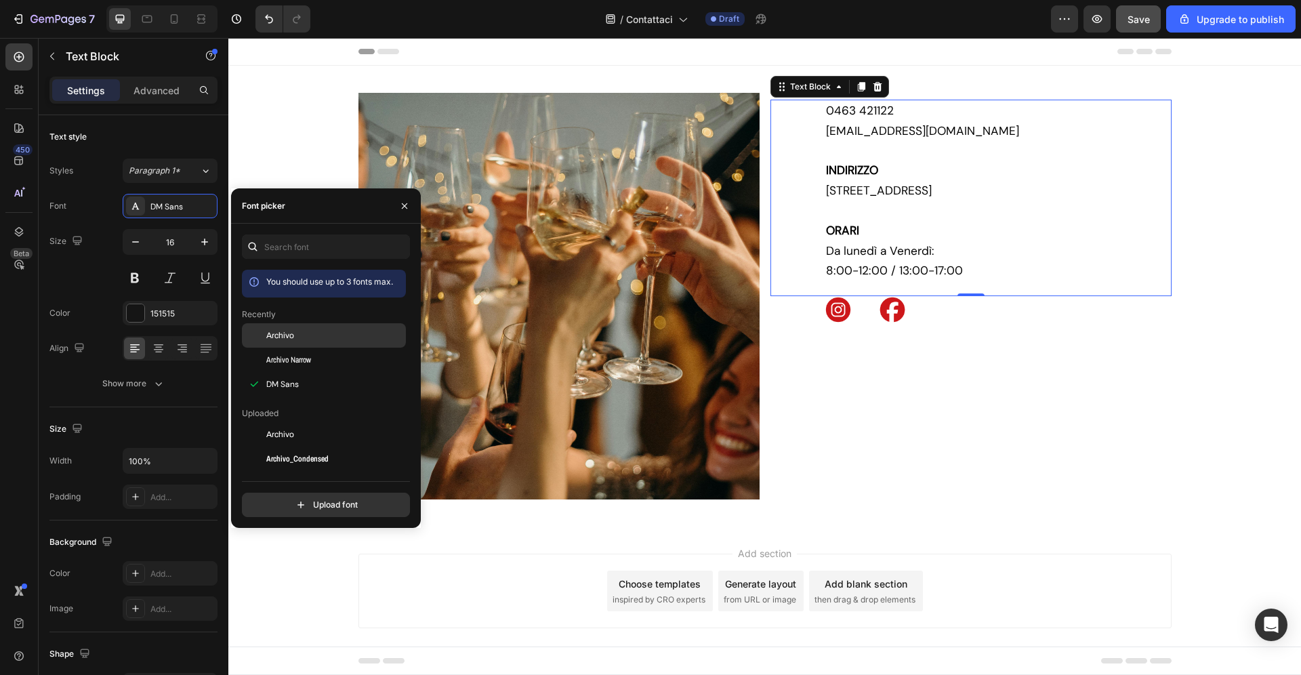
click at [306, 333] on div "Archivo" at bounding box center [334, 335] width 137 height 12
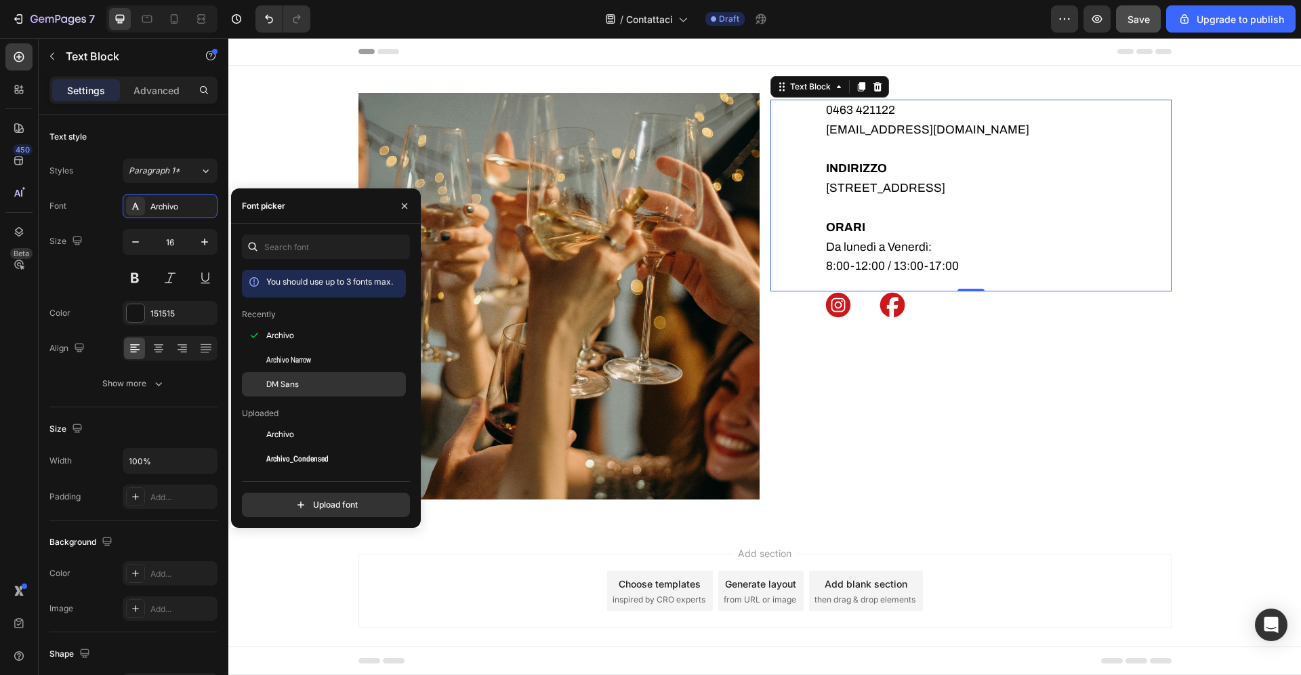
click at [336, 386] on div "DM Sans" at bounding box center [334, 384] width 137 height 12
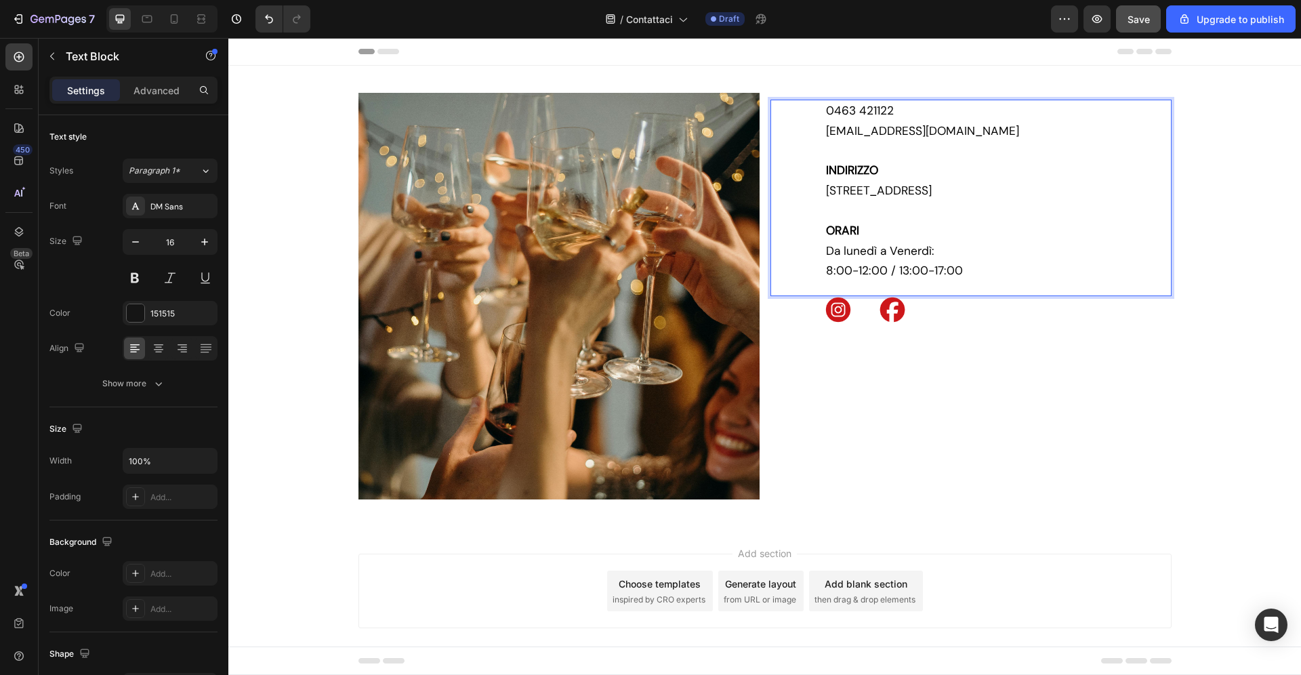
click at [836, 173] on strong "INDIRIZZO" at bounding box center [852, 170] width 52 height 15
click at [826, 109] on span "0463 421122" at bounding box center [860, 110] width 68 height 15
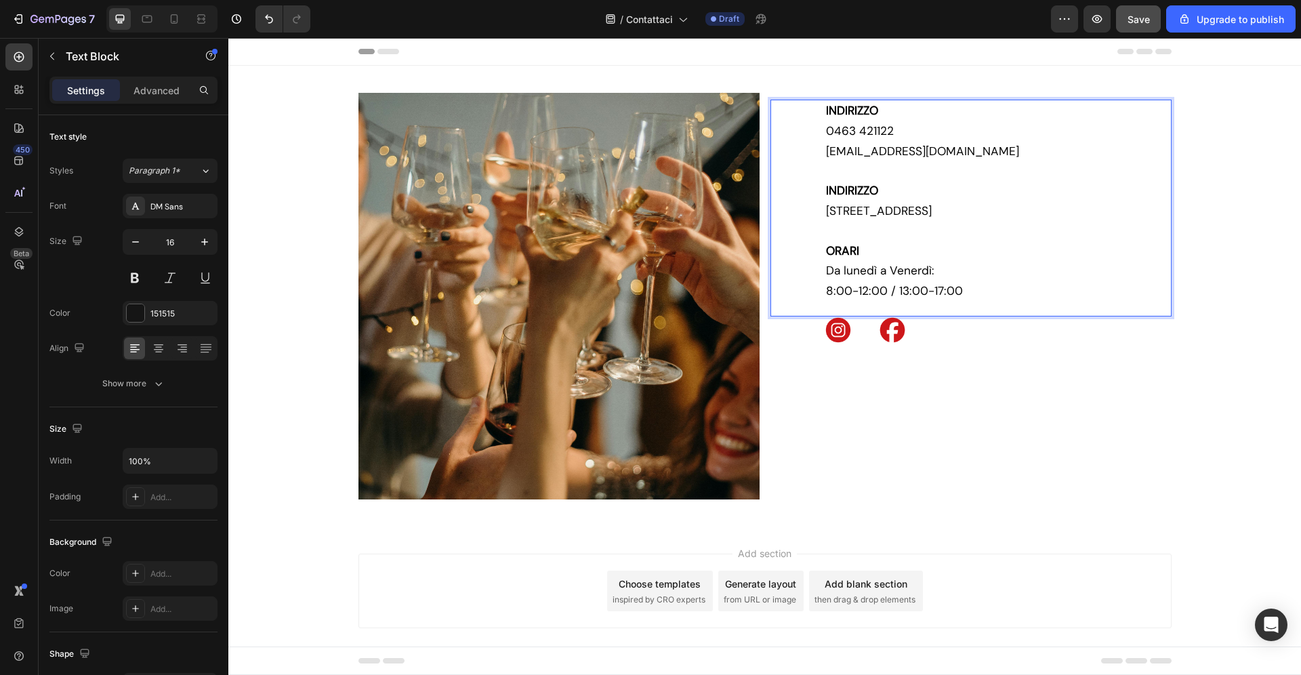
click at [858, 112] on strong "INDIRIZZO" at bounding box center [852, 110] width 52 height 15
click at [861, 105] on strong "CONTATTI" at bounding box center [853, 110] width 55 height 15
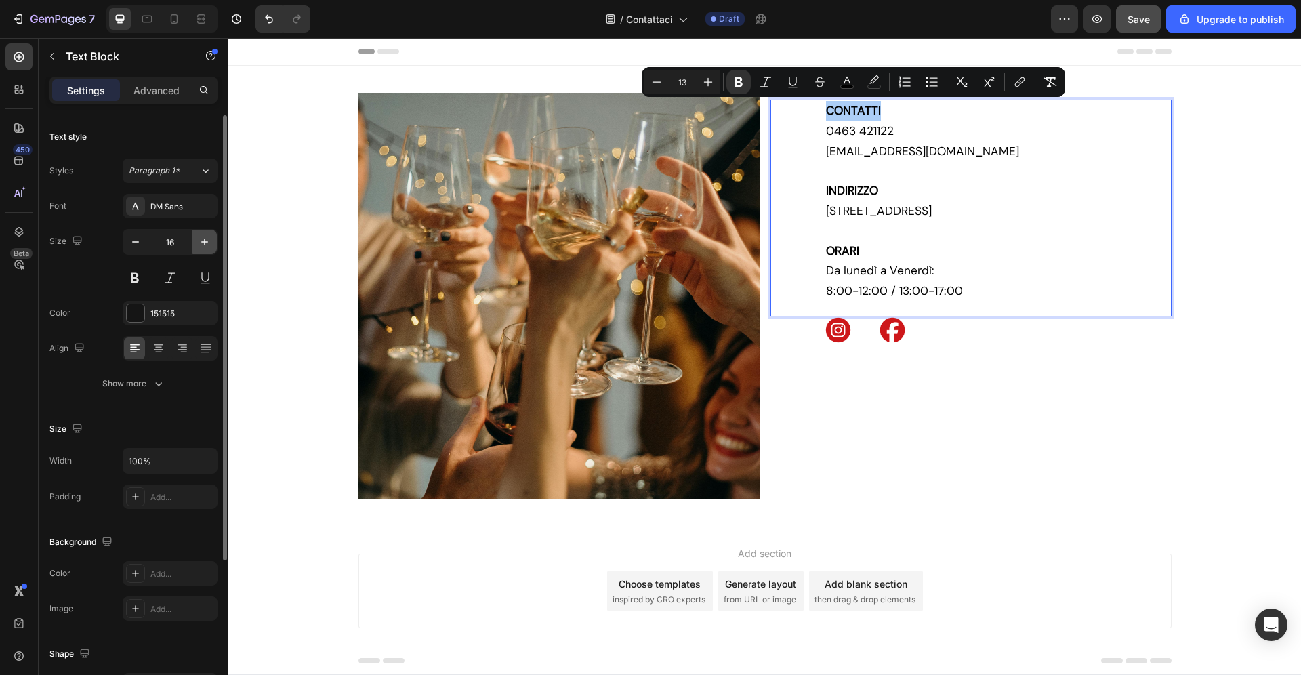
click at [206, 245] on icon "button" at bounding box center [205, 242] width 14 height 14
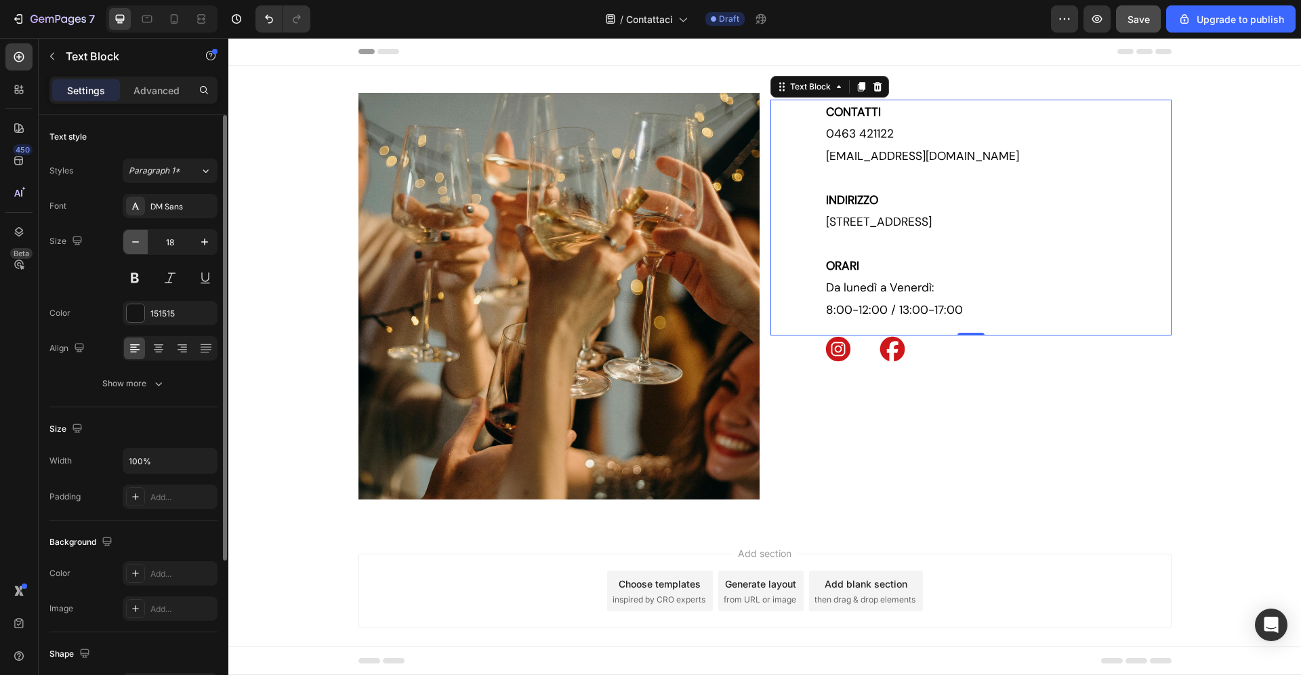
click at [130, 245] on icon "button" at bounding box center [136, 242] width 14 height 14
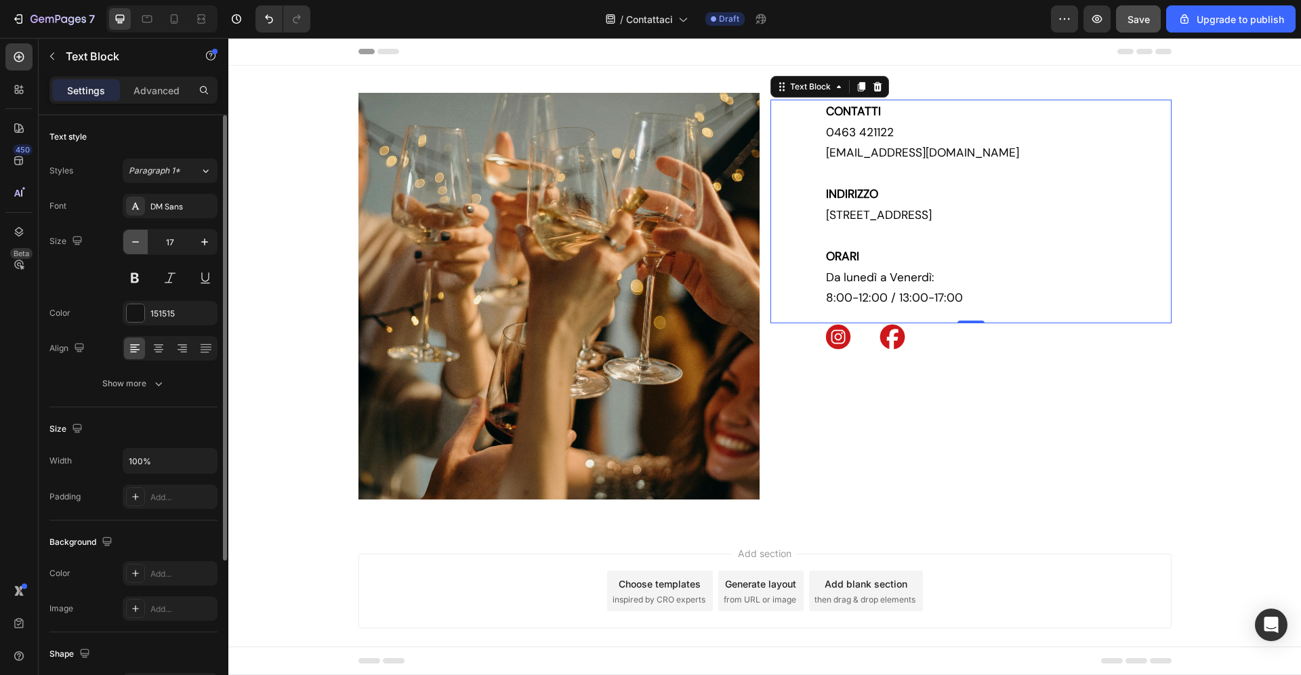
click at [130, 245] on icon "button" at bounding box center [136, 242] width 14 height 14
type input "16"
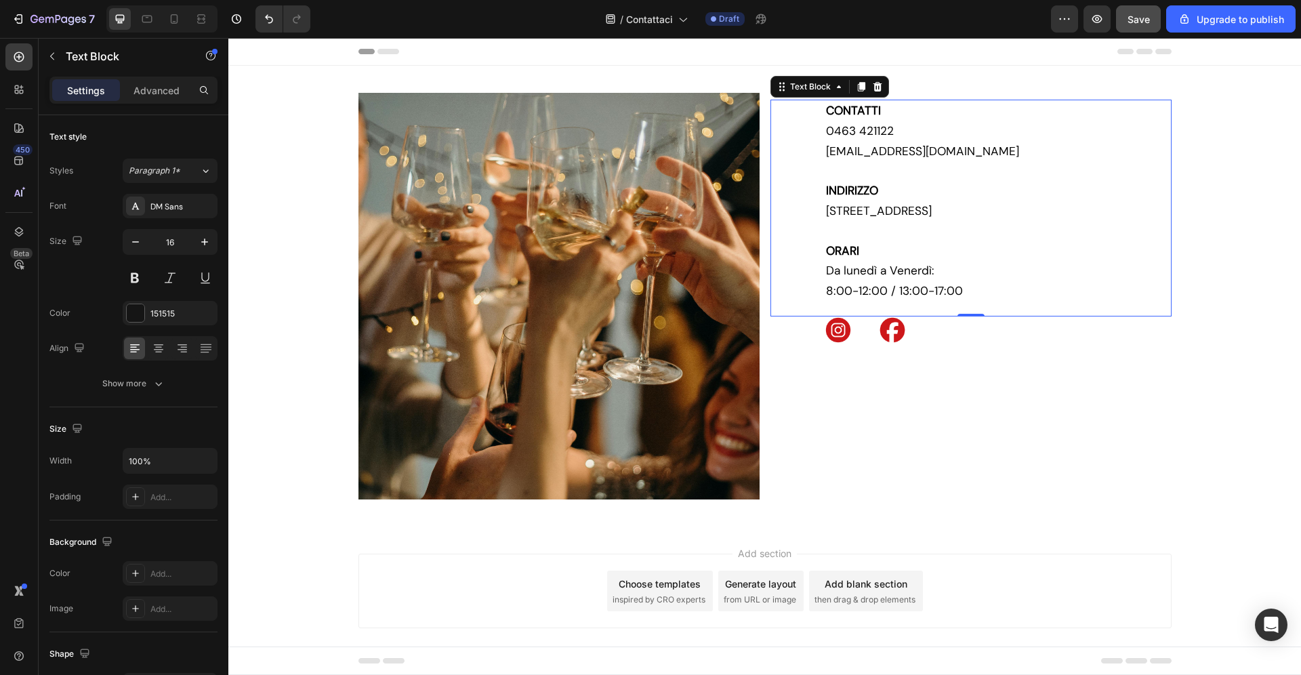
click at [858, 108] on strong "CONTATTI" at bounding box center [853, 110] width 55 height 15
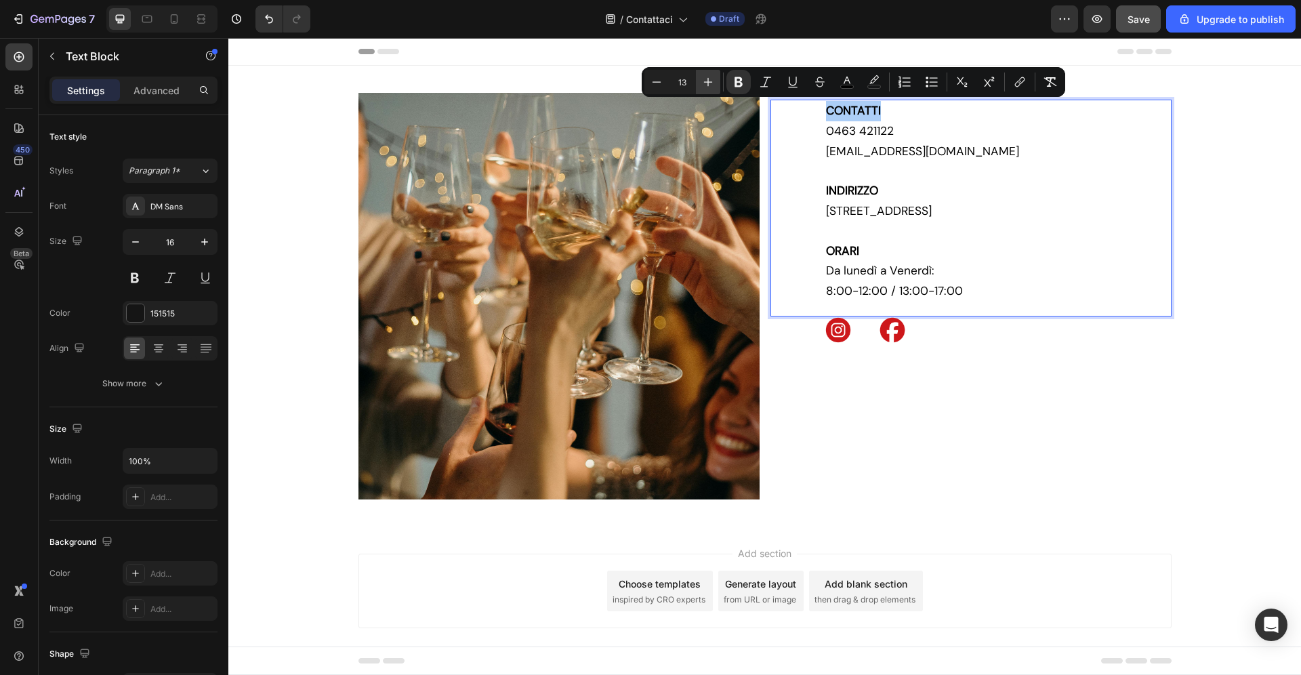
click at [706, 80] on icon "Editor contextual toolbar" at bounding box center [708, 82] width 14 height 14
click at [706, 79] on icon "Editor contextual toolbar" at bounding box center [708, 82] width 14 height 14
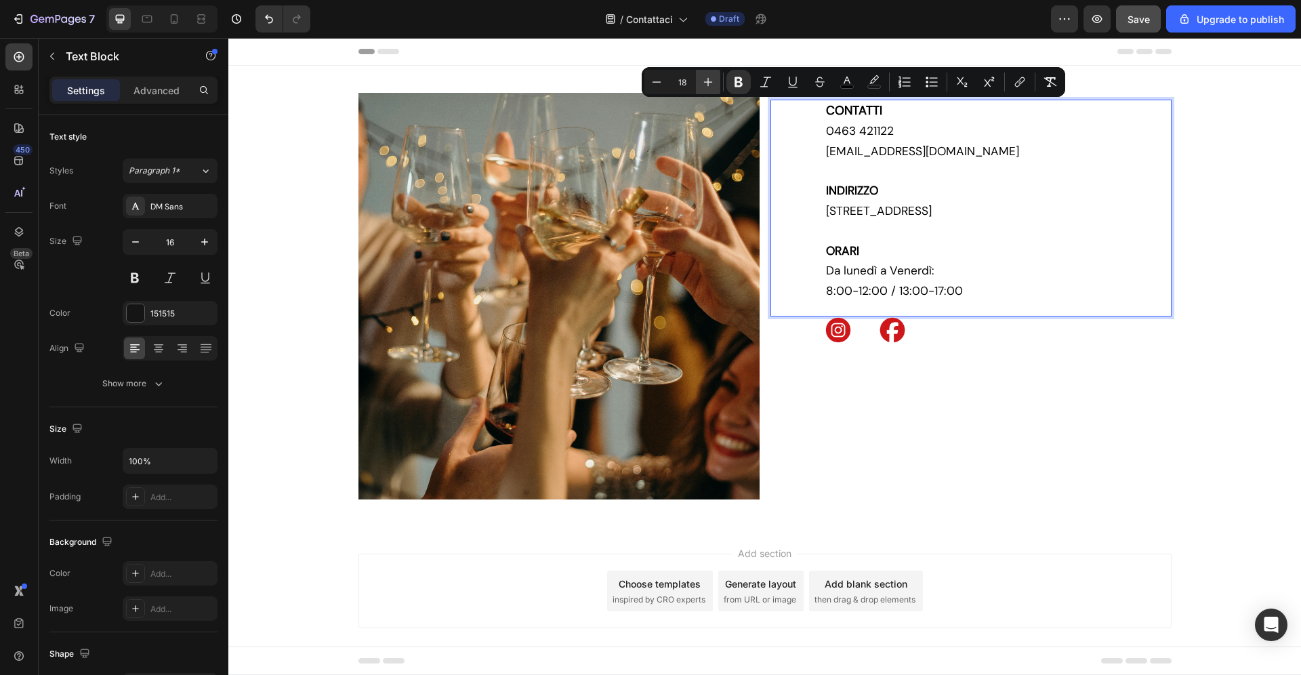
click at [706, 79] on icon "Editor contextual toolbar" at bounding box center [708, 82] width 14 height 14
type input "20"
click at [859, 188] on strong "INDIRIZZO" at bounding box center [852, 191] width 52 height 15
click at [859, 189] on strong "INDIRIZZO" at bounding box center [852, 191] width 52 height 15
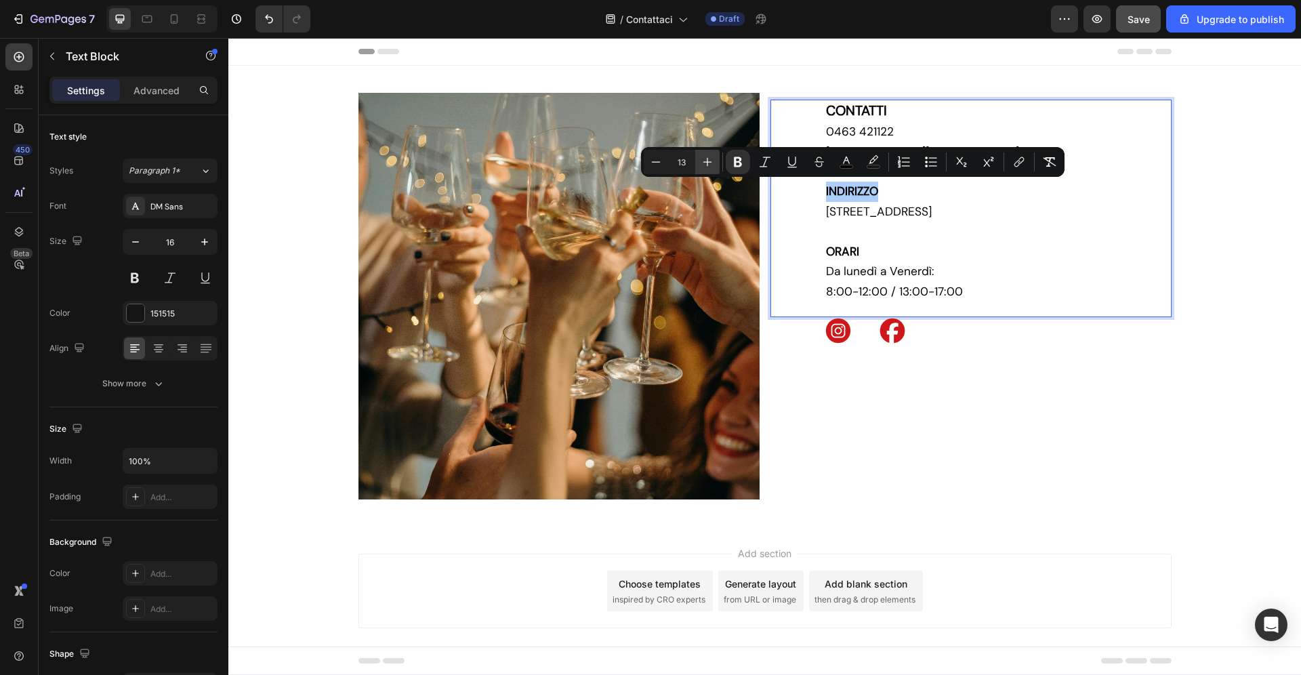
click at [709, 155] on icon "Editor contextual toolbar" at bounding box center [707, 162] width 14 height 14
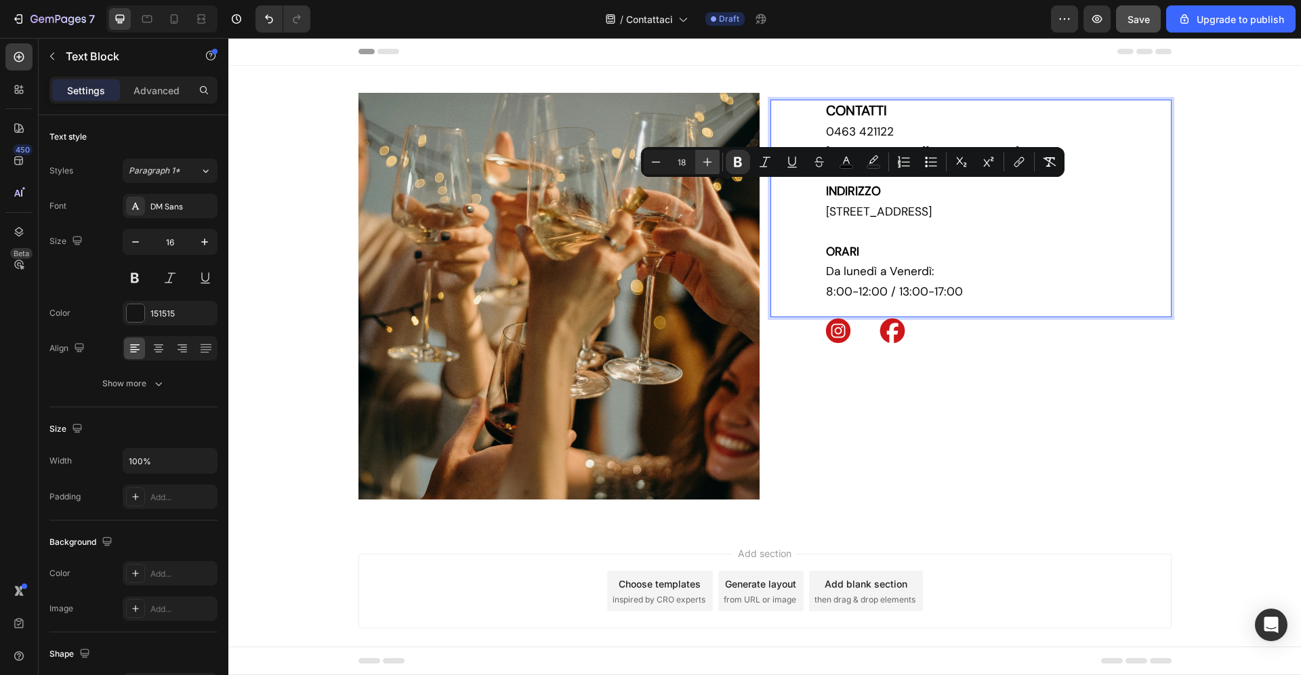
click at [709, 155] on icon "Editor contextual toolbar" at bounding box center [707, 162] width 14 height 14
type input "20"
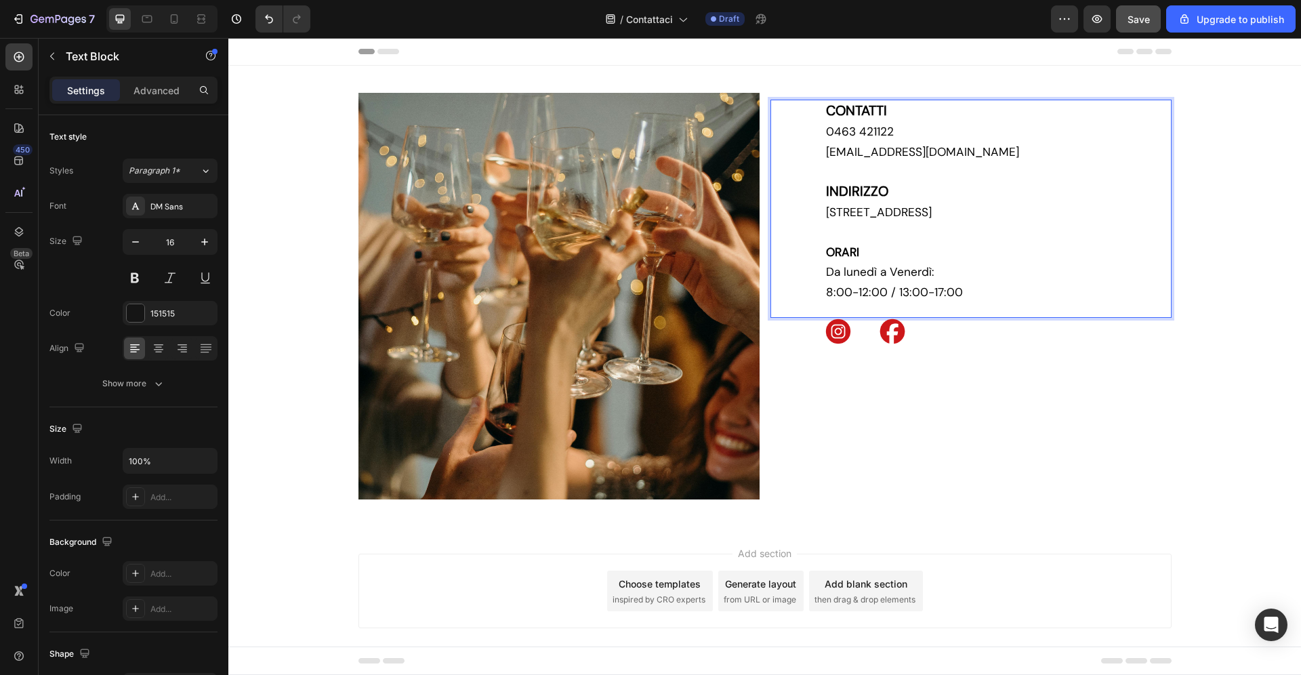
click at [838, 253] on strong "ORARI" at bounding box center [842, 252] width 33 height 15
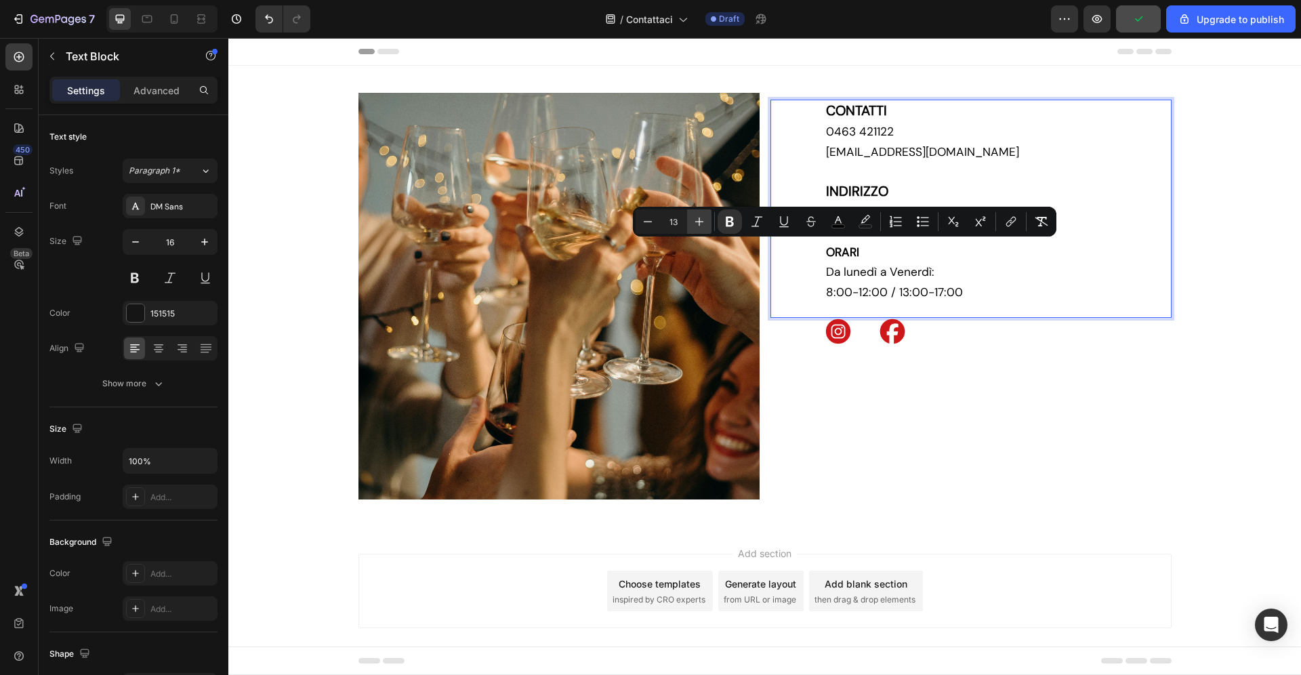
click at [702, 217] on icon "Editor contextual toolbar" at bounding box center [699, 222] width 14 height 14
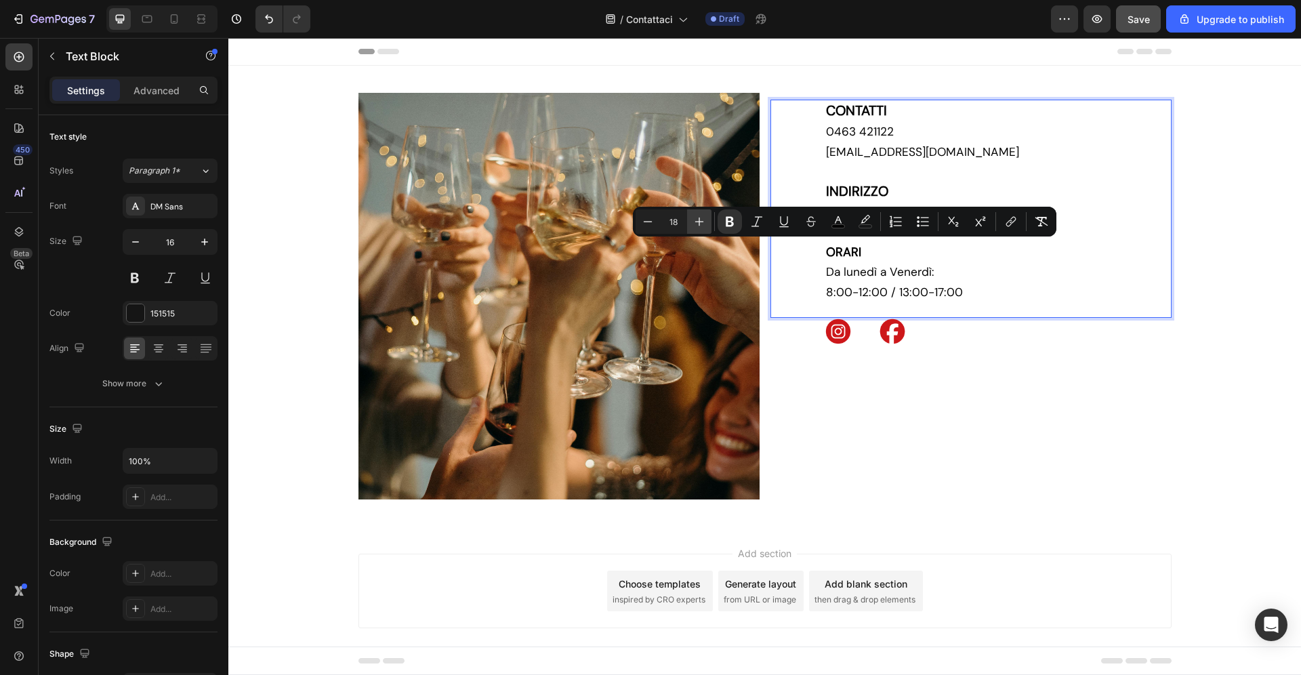
click at [702, 217] on icon "Editor contextual toolbar" at bounding box center [699, 222] width 14 height 14
type input "20"
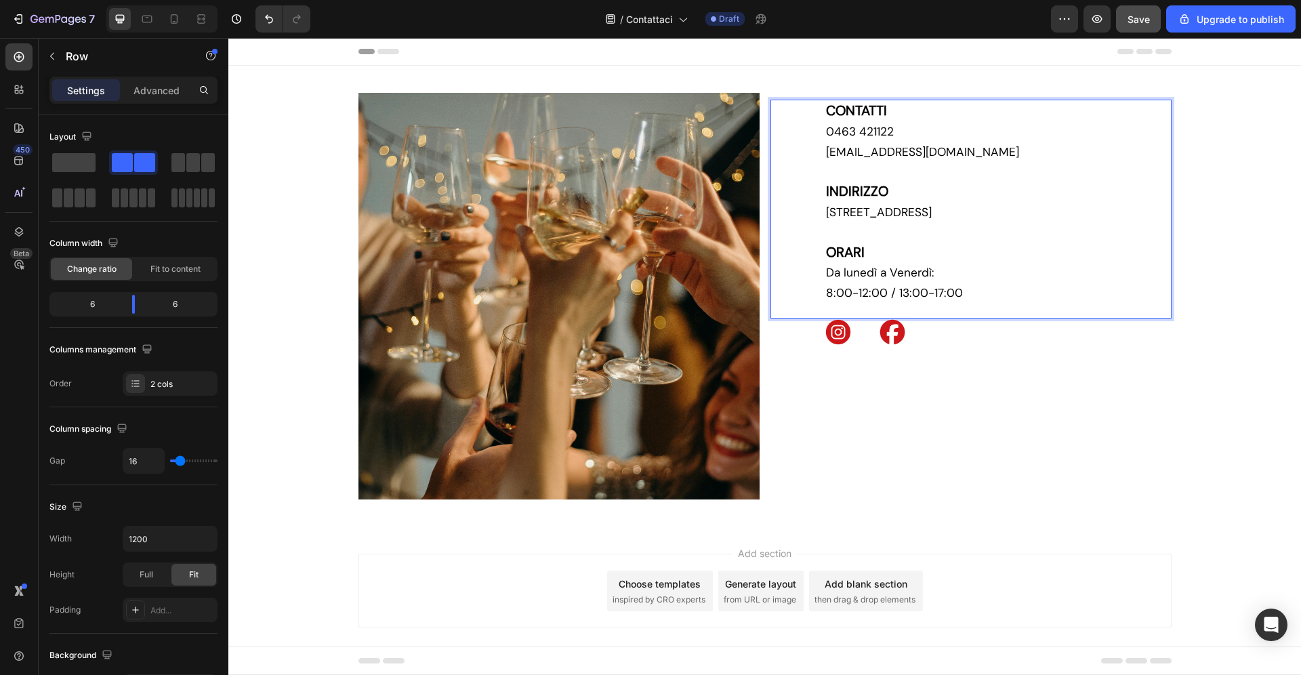
click at [1021, 374] on div "CONTATTI 0463 421122 info@zadrabevande.it INDIRIZZO Via Trento, 134D, 38023 Cle…" at bounding box center [970, 296] width 401 height 406
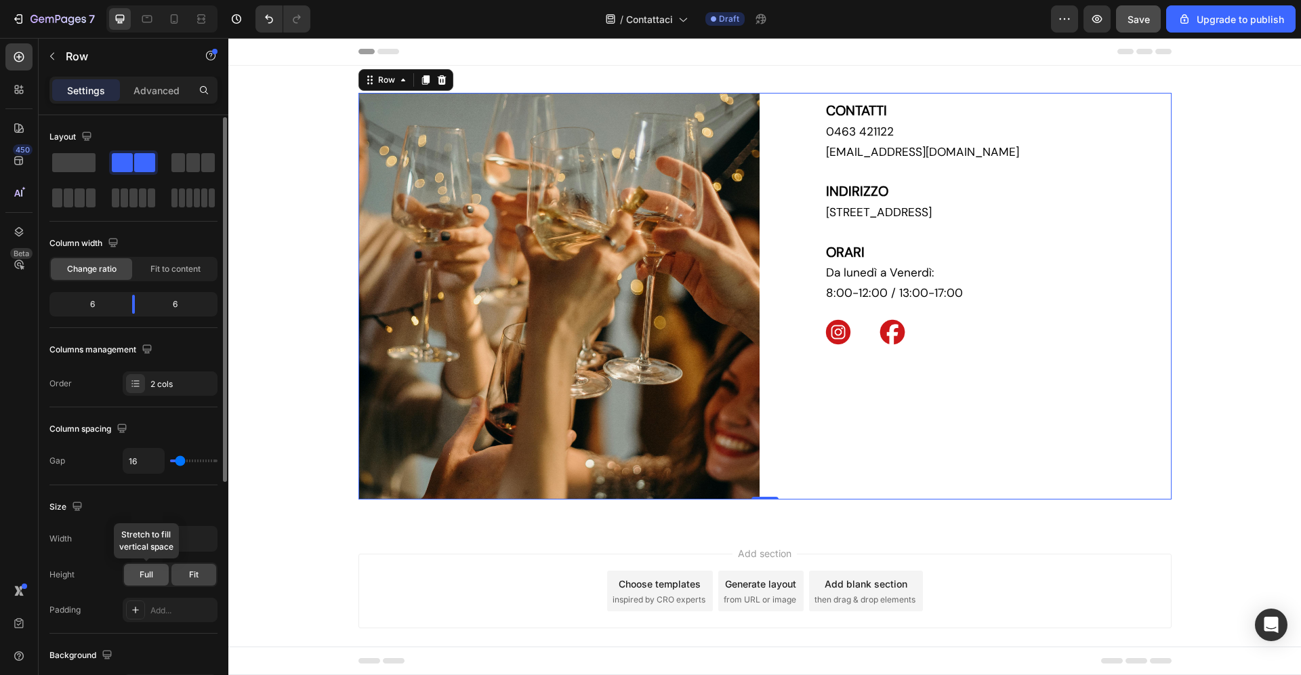
scroll to position [383, 0]
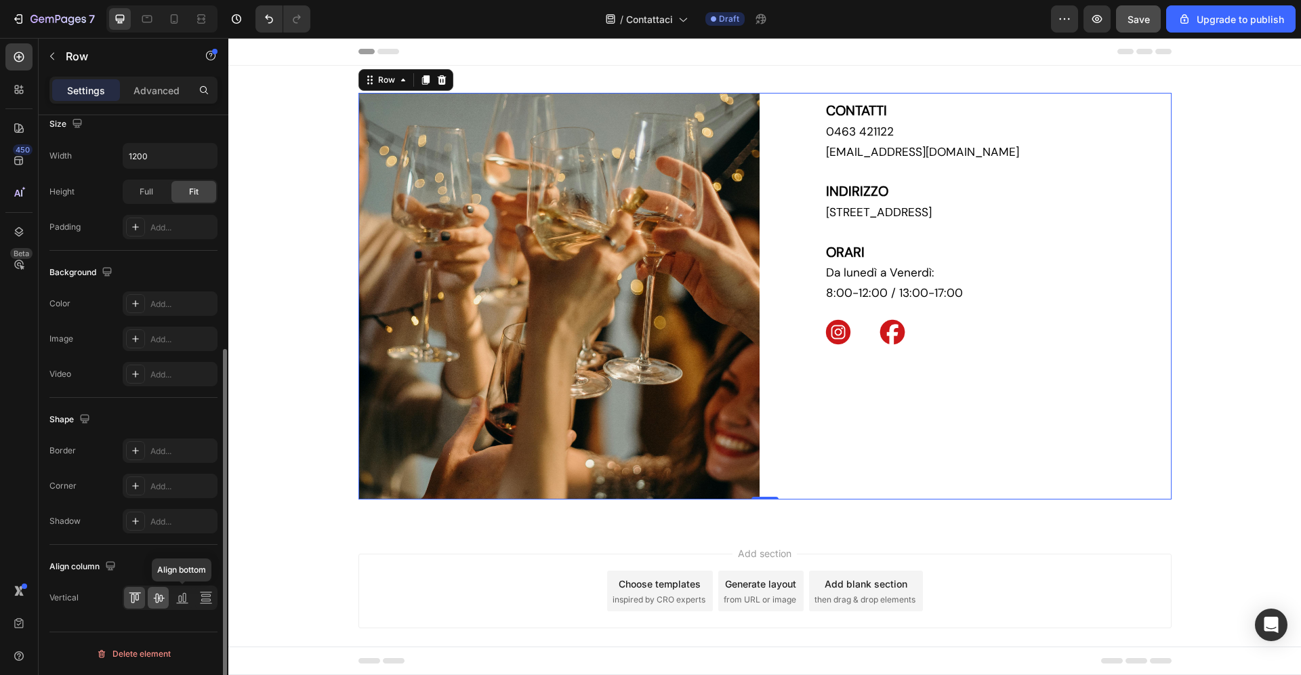
click at [154, 595] on icon at bounding box center [159, 598] width 14 height 14
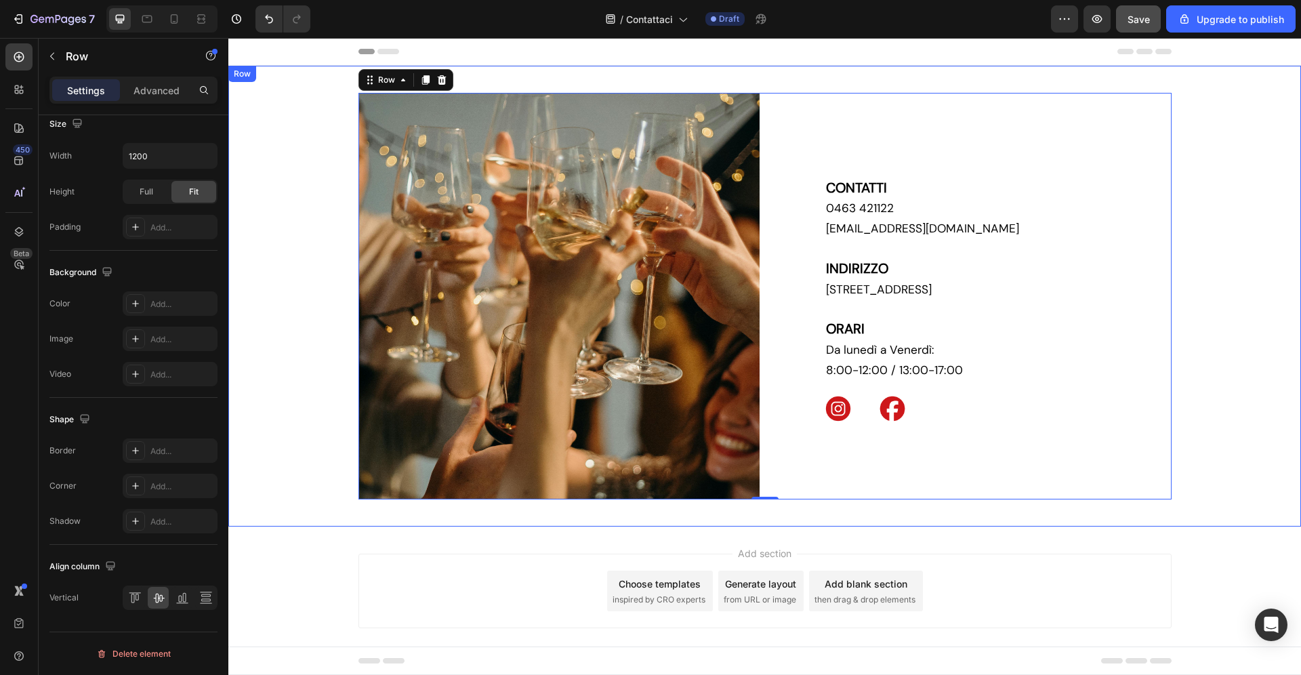
click at [1194, 323] on div "Image CONTATTI 0463 421122 info@zadrabevande.it INDIRIZZO Via Trento, 134D, 380…" at bounding box center [764, 296] width 1072 height 406
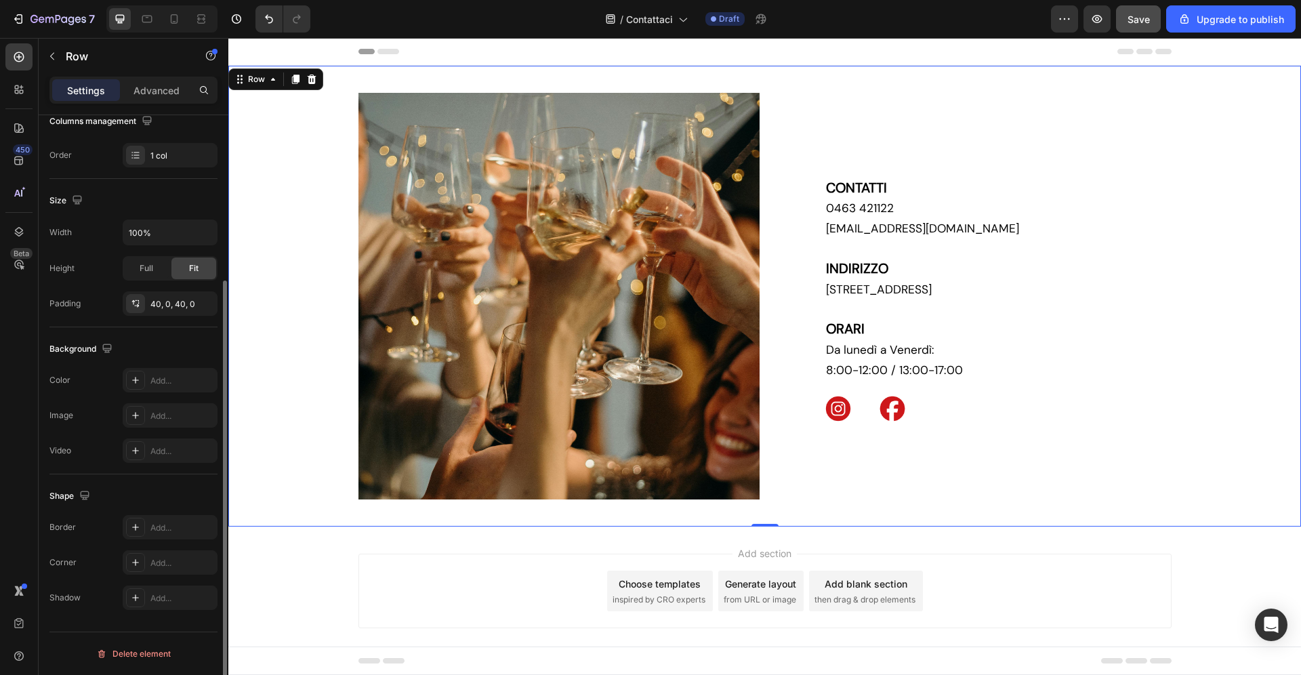
scroll to position [228, 0]
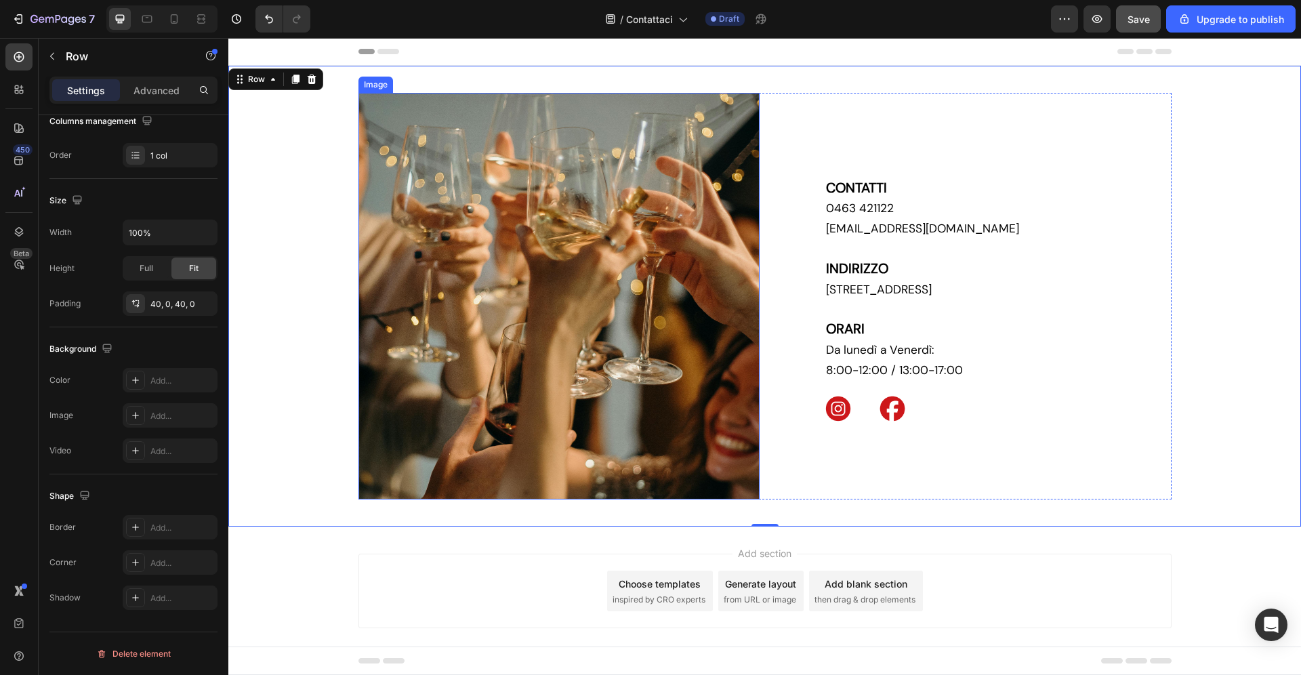
click at [619, 223] on img at bounding box center [558, 296] width 401 height 406
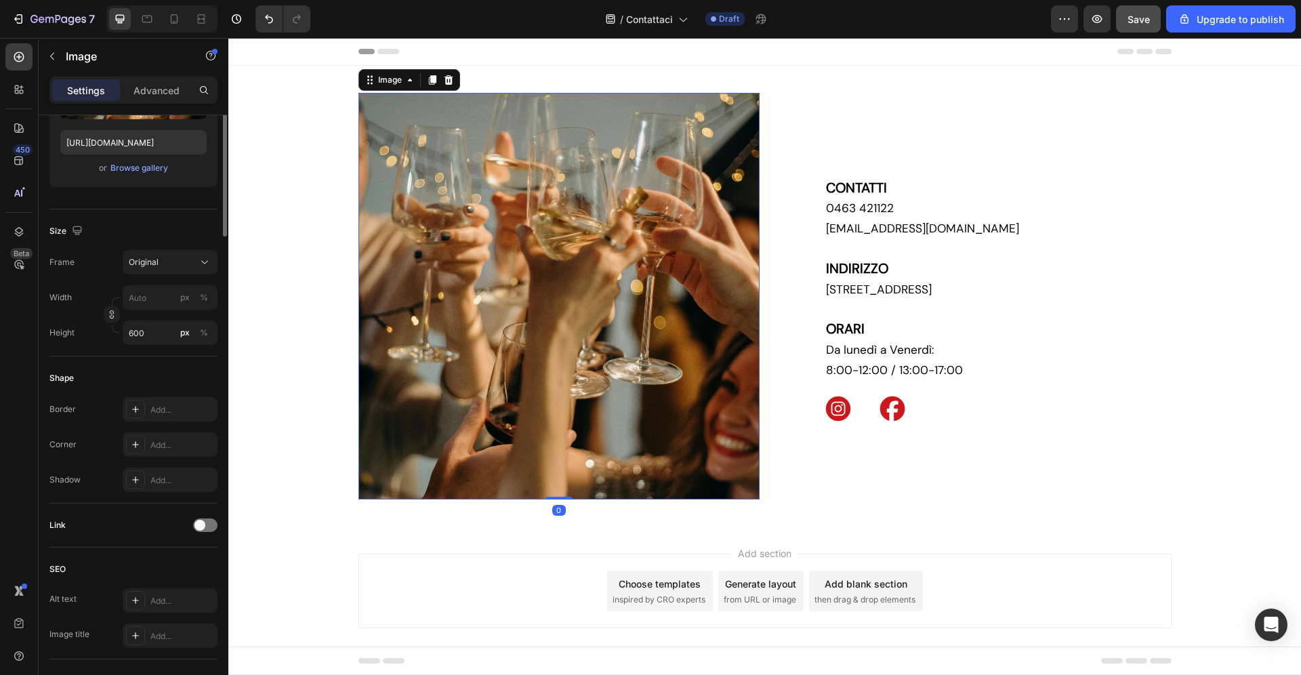
scroll to position [0, 0]
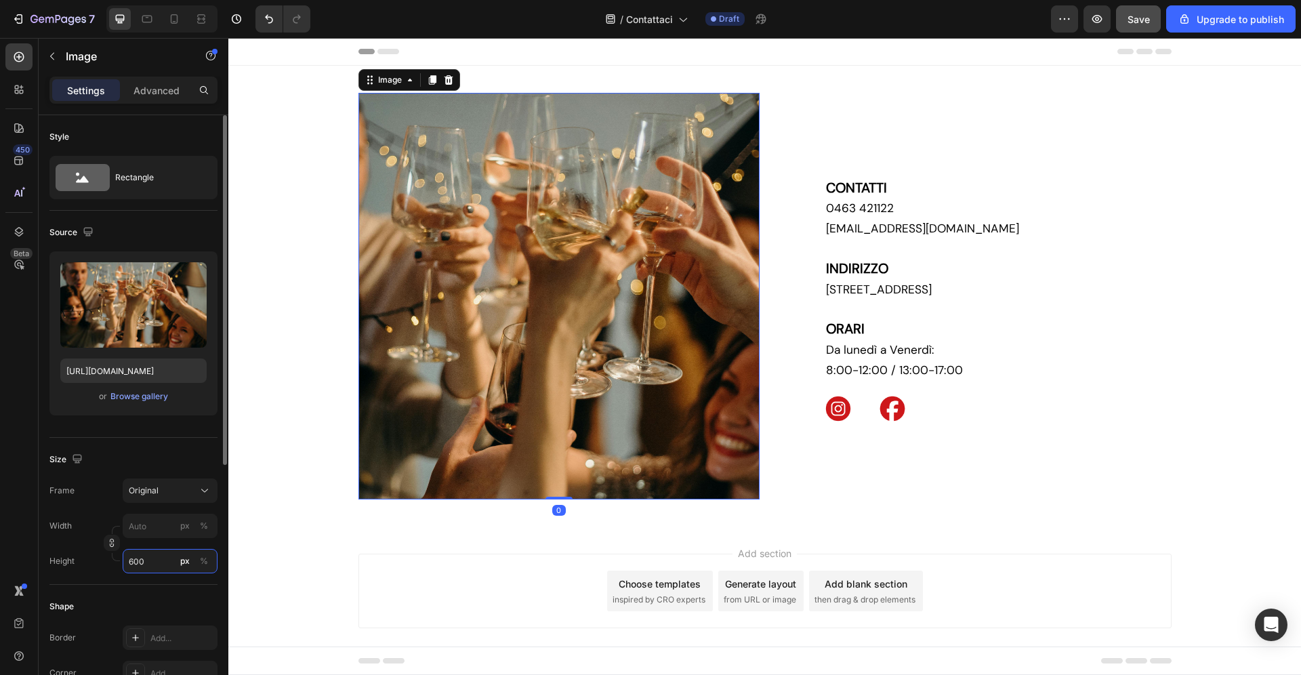
click at [152, 564] on input "600" at bounding box center [170, 561] width 95 height 24
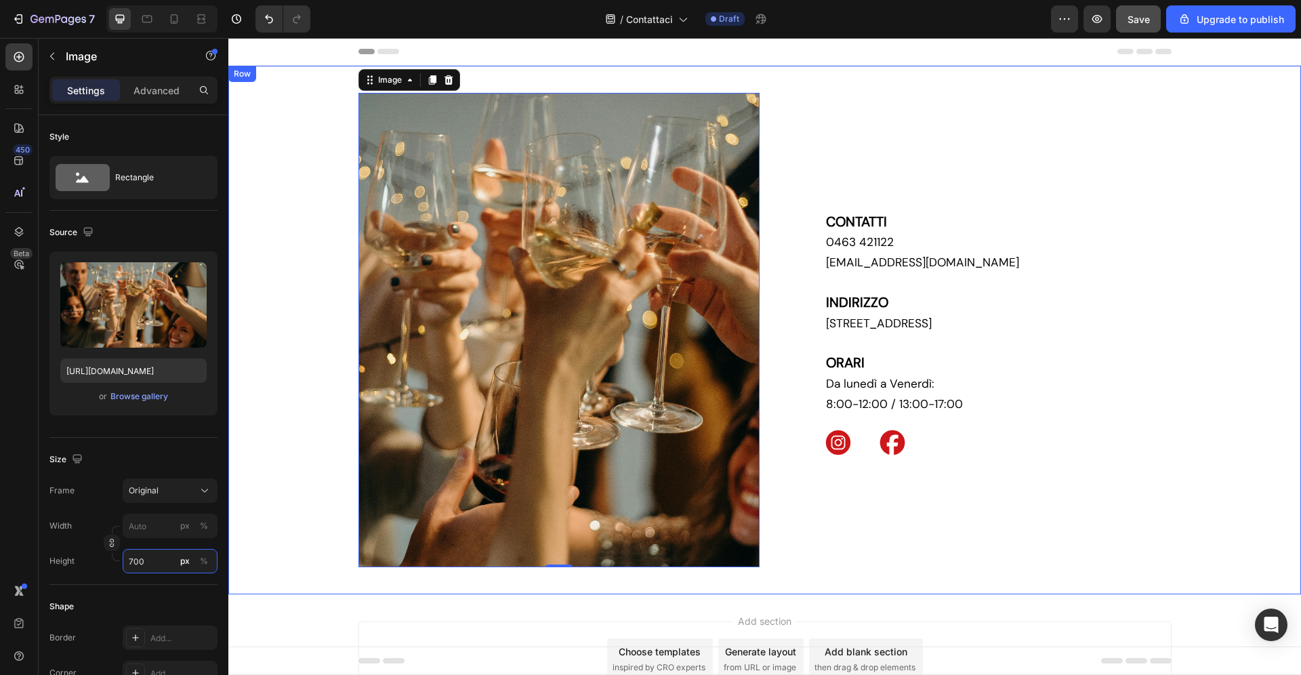
type input "700"
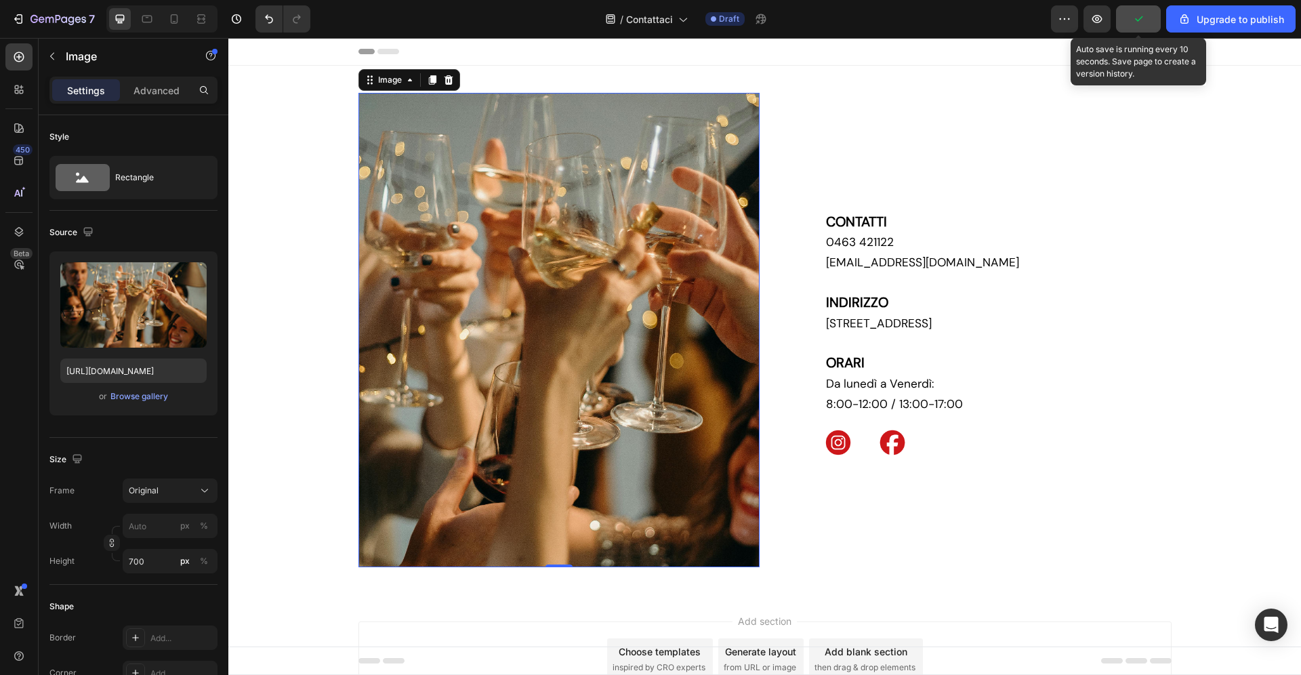
click at [1141, 17] on icon "button" at bounding box center [1138, 19] width 14 height 14
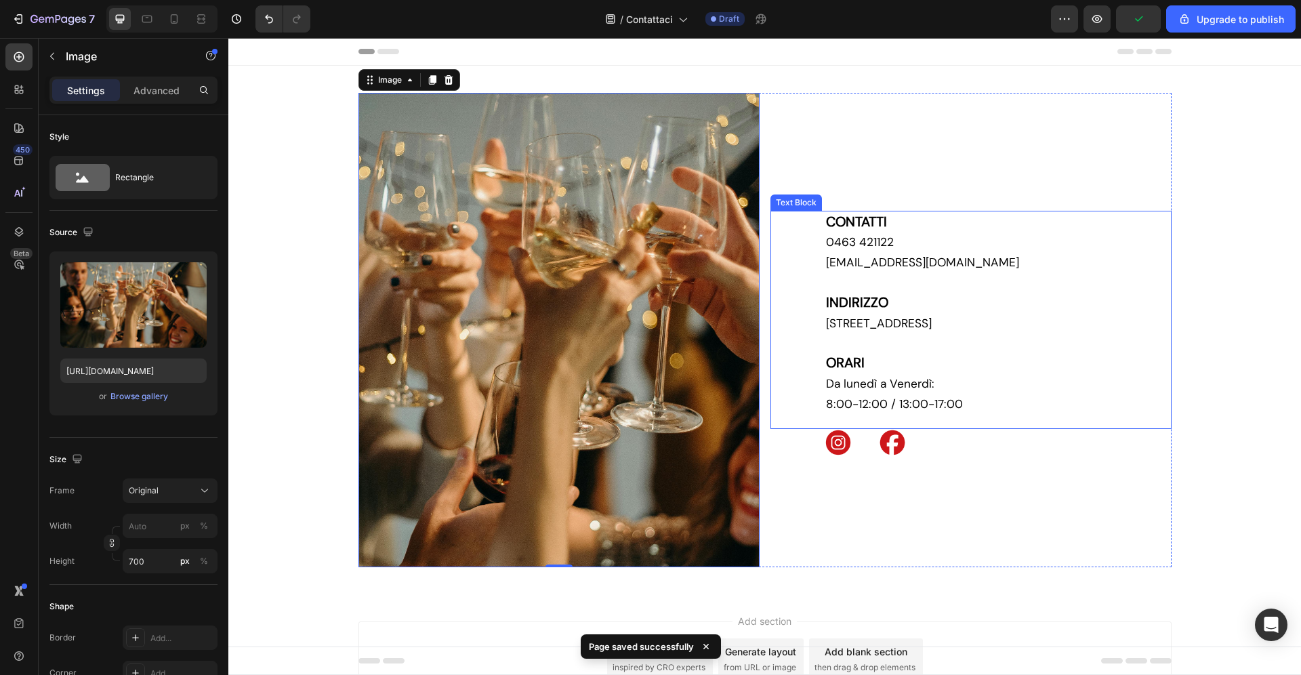
click at [854, 360] on strong "ORARI" at bounding box center [845, 363] width 39 height 18
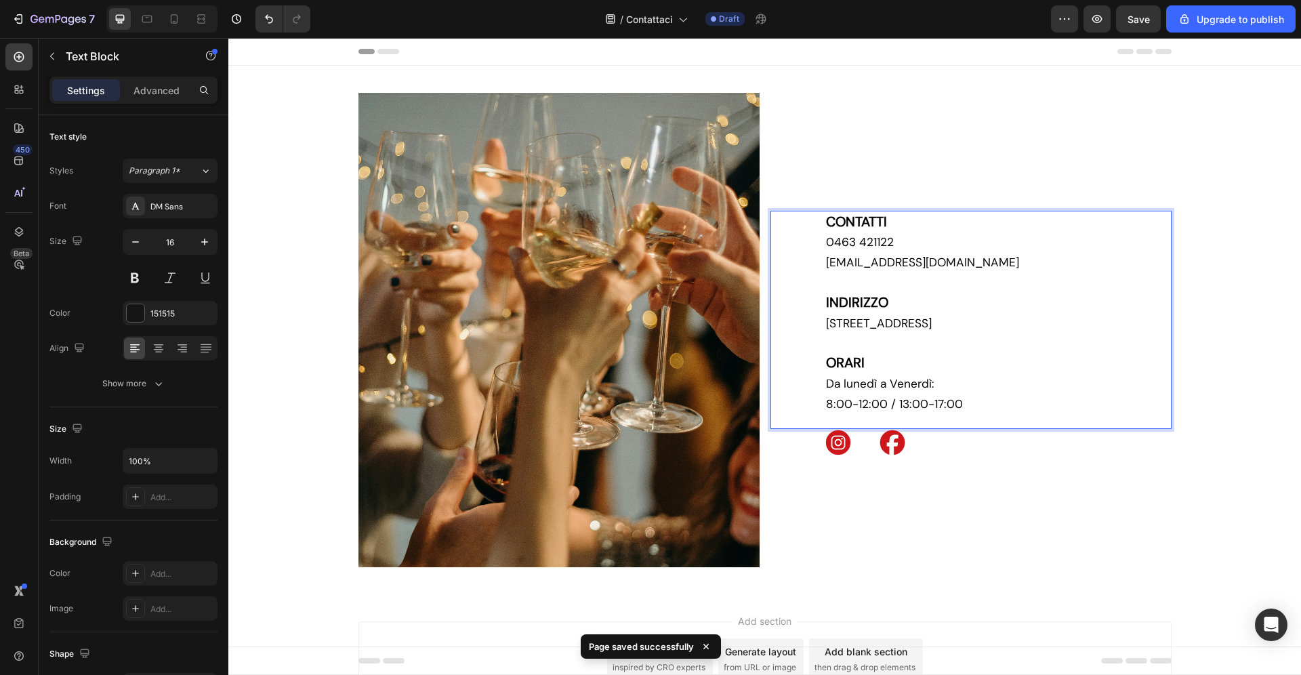
click at [881, 363] on p "ORARI" at bounding box center [998, 363] width 344 height 21
click at [54, 20] on icon "button" at bounding box center [58, 20] width 56 height 12
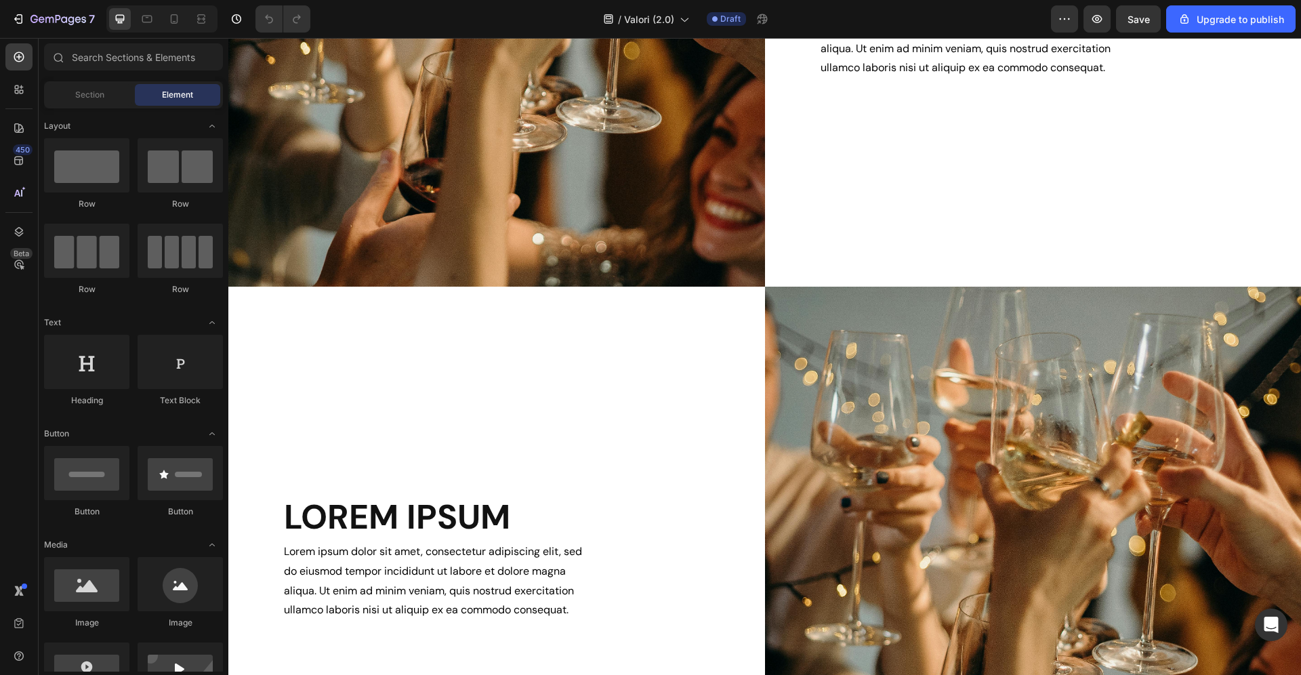
scroll to position [1271, 0]
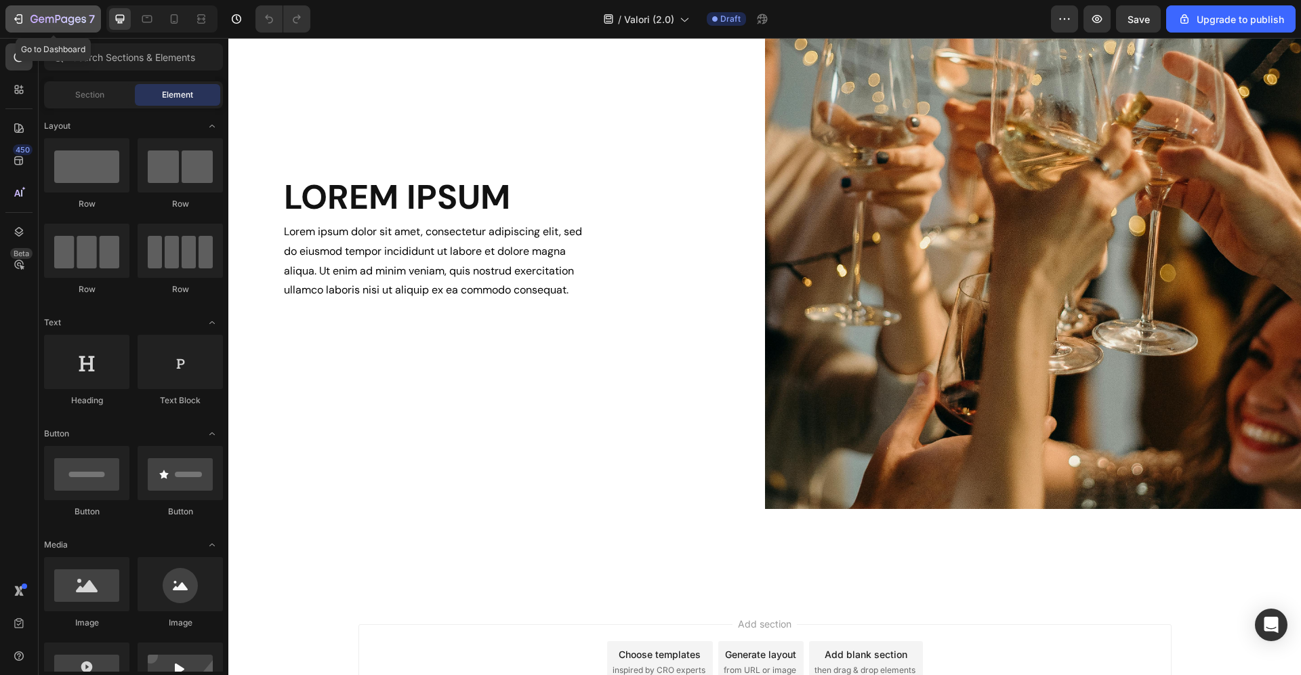
click at [29, 20] on div "7" at bounding box center [53, 19] width 83 height 16
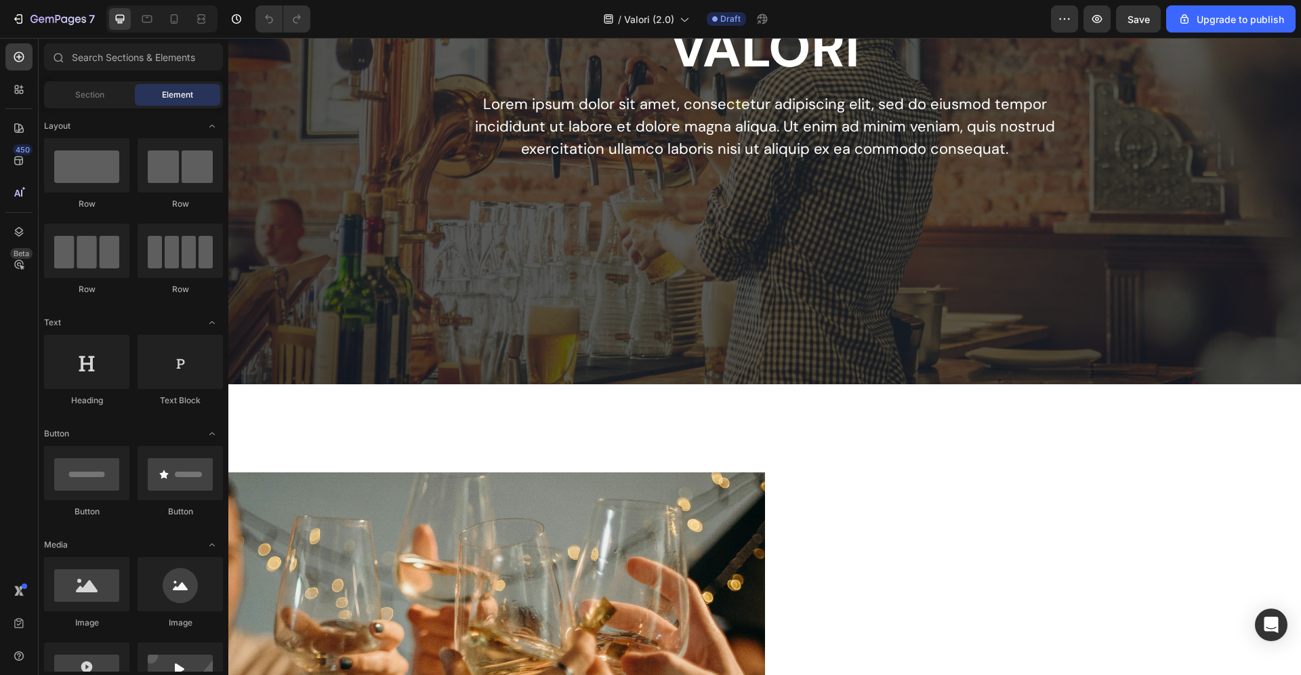
scroll to position [553, 0]
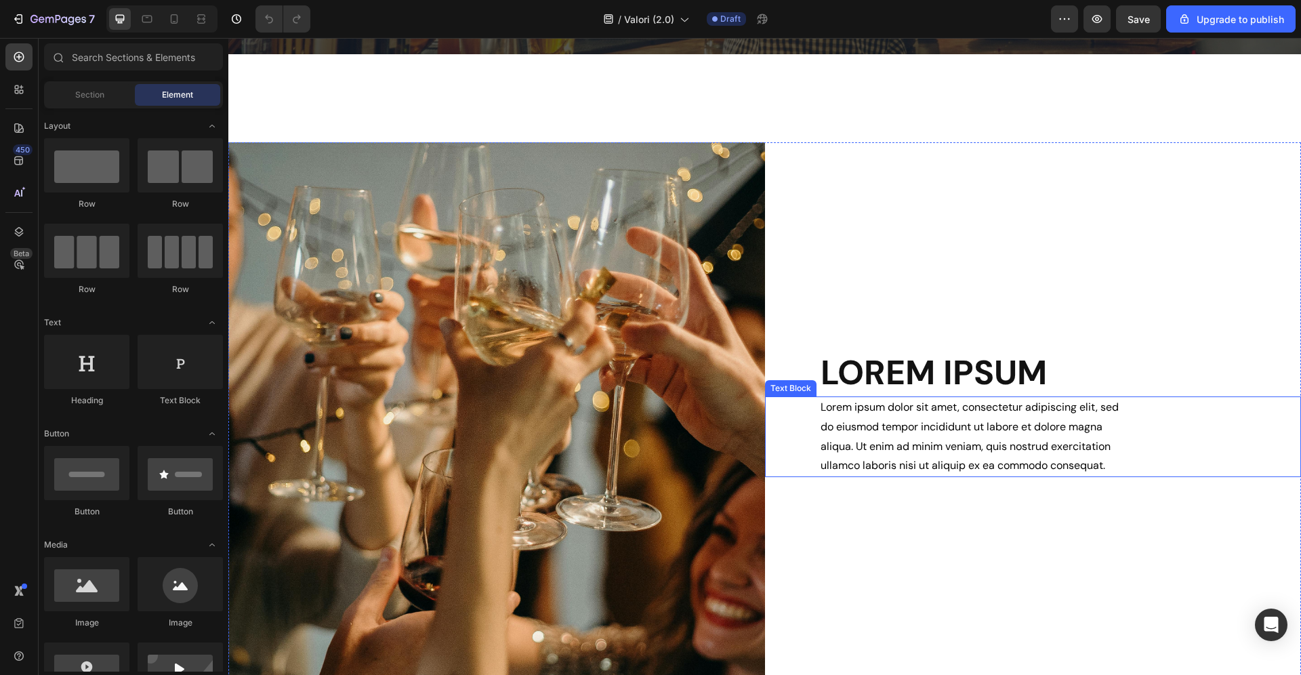
click at [920, 444] on p "Lorem ipsum dolor sit amet, consectetur adipiscing elit, sed do eiusmod tempor …" at bounding box center [975, 437] width 310 height 78
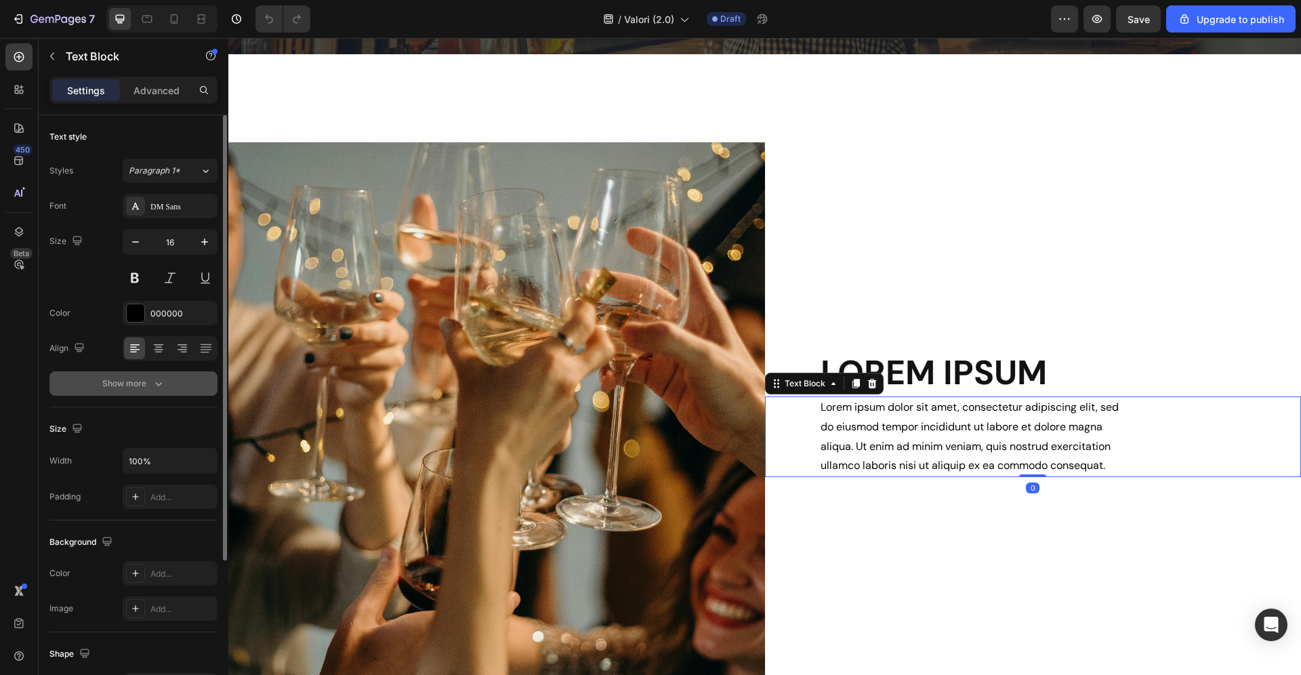
click at [127, 374] on button "Show more" at bounding box center [133, 383] width 168 height 24
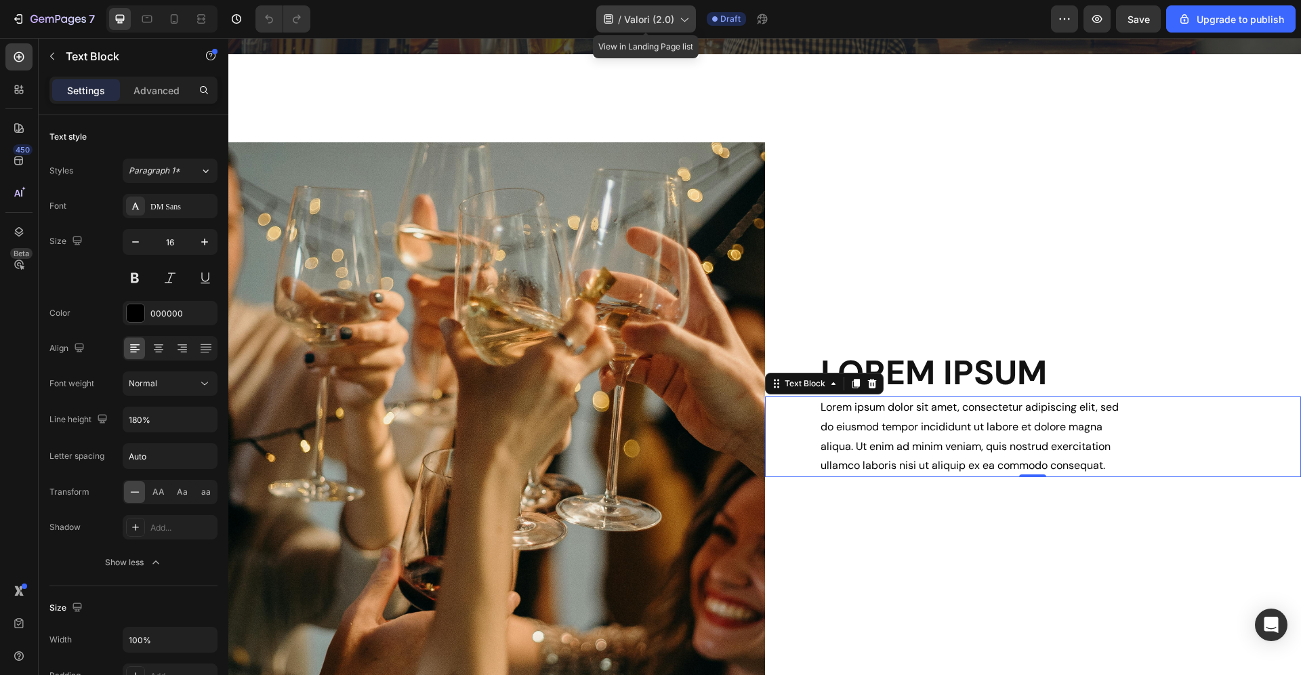
click at [650, 16] on span "Valori (2.0)" at bounding box center [649, 19] width 50 height 14
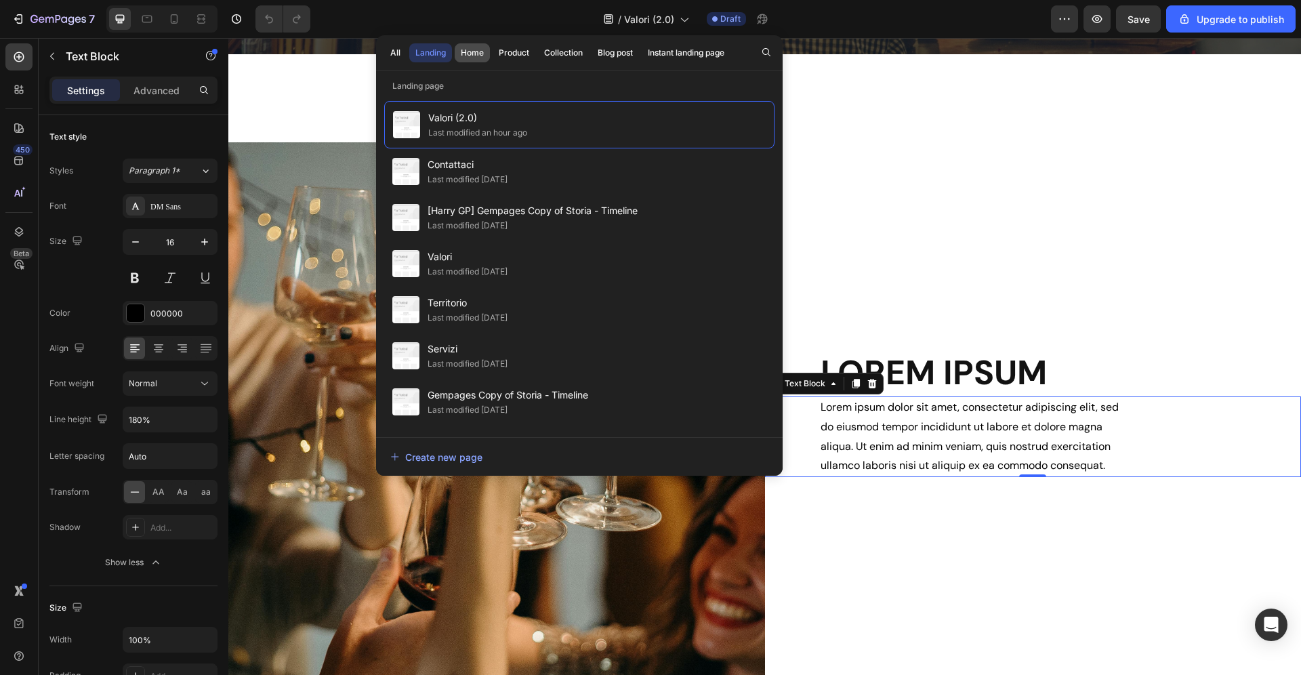
click at [492, 58] on button "Home" at bounding box center [513, 52] width 43 height 19
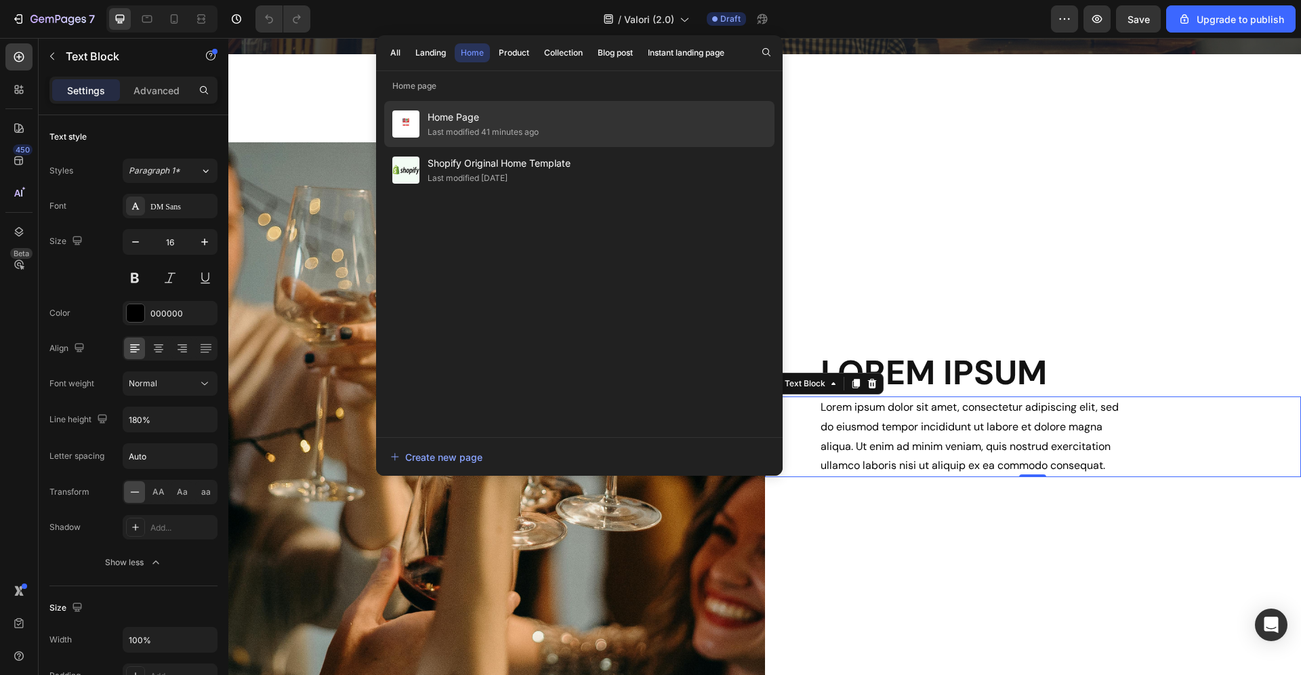
click at [497, 127] on div "Last modified 41 minutes ago" at bounding box center [482, 132] width 111 height 14
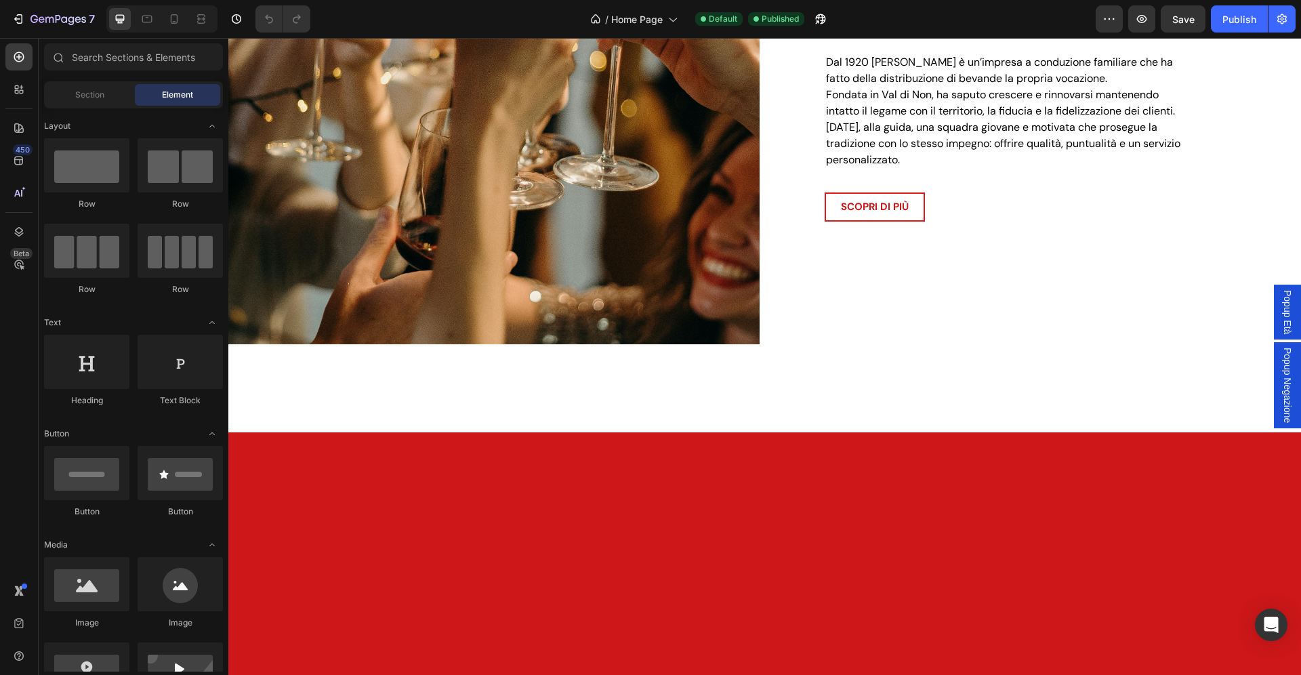
scroll to position [1308, 0]
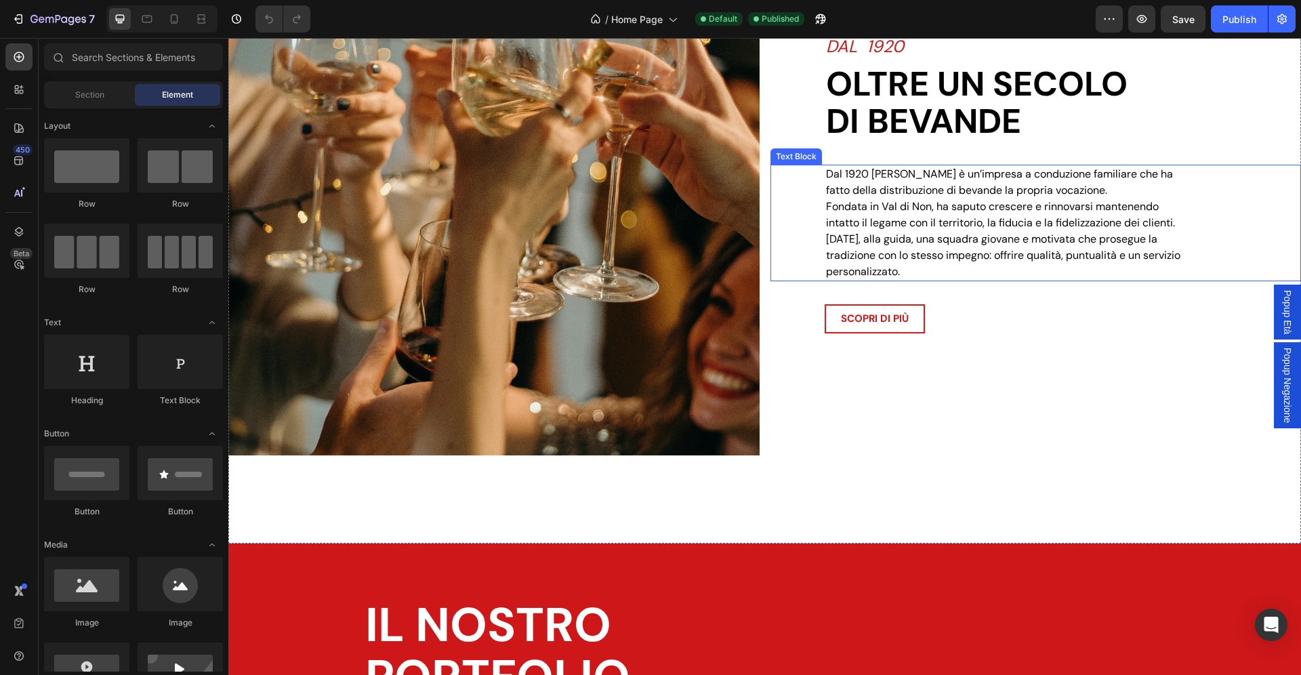
click at [897, 215] on p "Dal 1920 Zadra Bevande è un’impresa a conduzione familiare che ha fatto della d…" at bounding box center [1003, 223] width 355 height 114
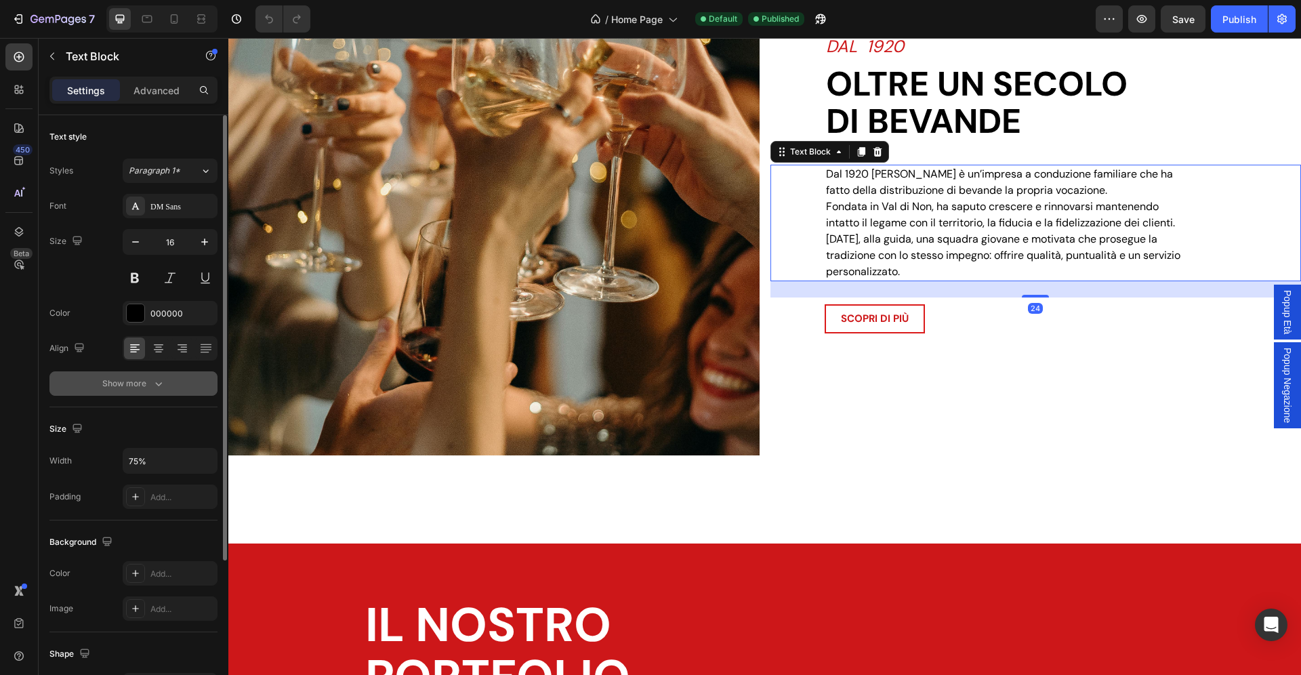
click at [148, 390] on div "Show more" at bounding box center [133, 384] width 63 height 14
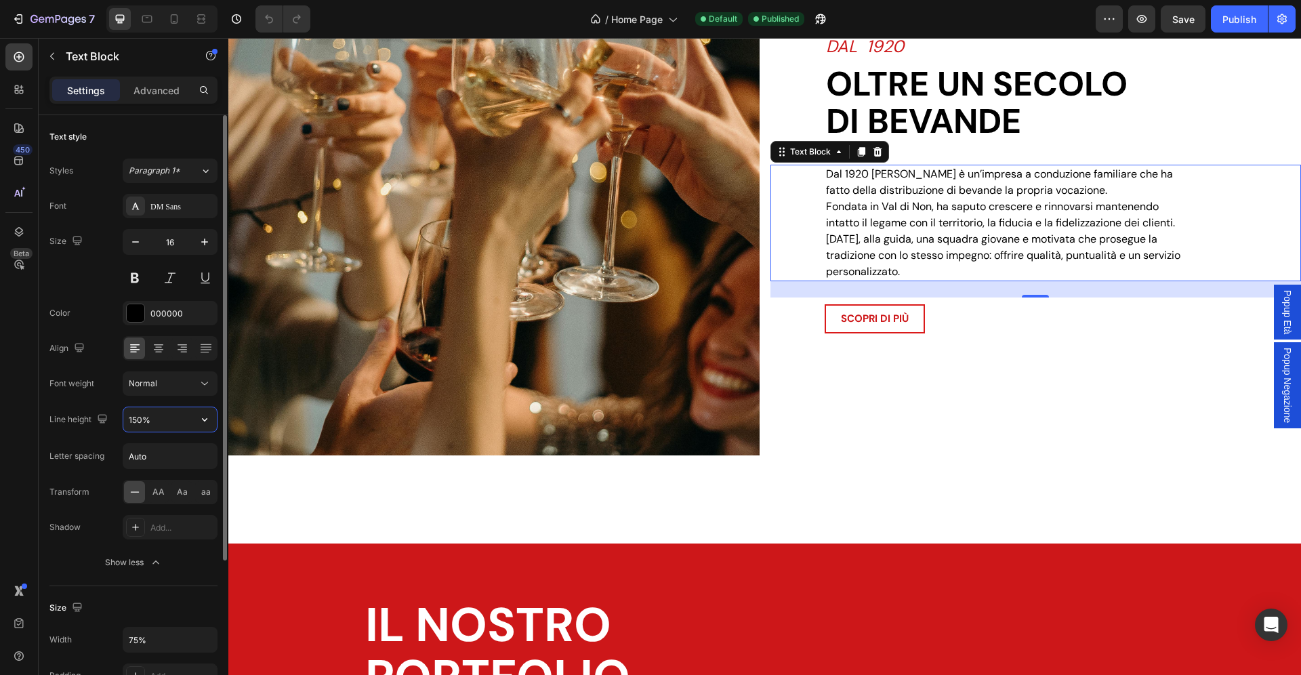
click at [139, 417] on input "150%" at bounding box center [169, 419] width 93 height 24
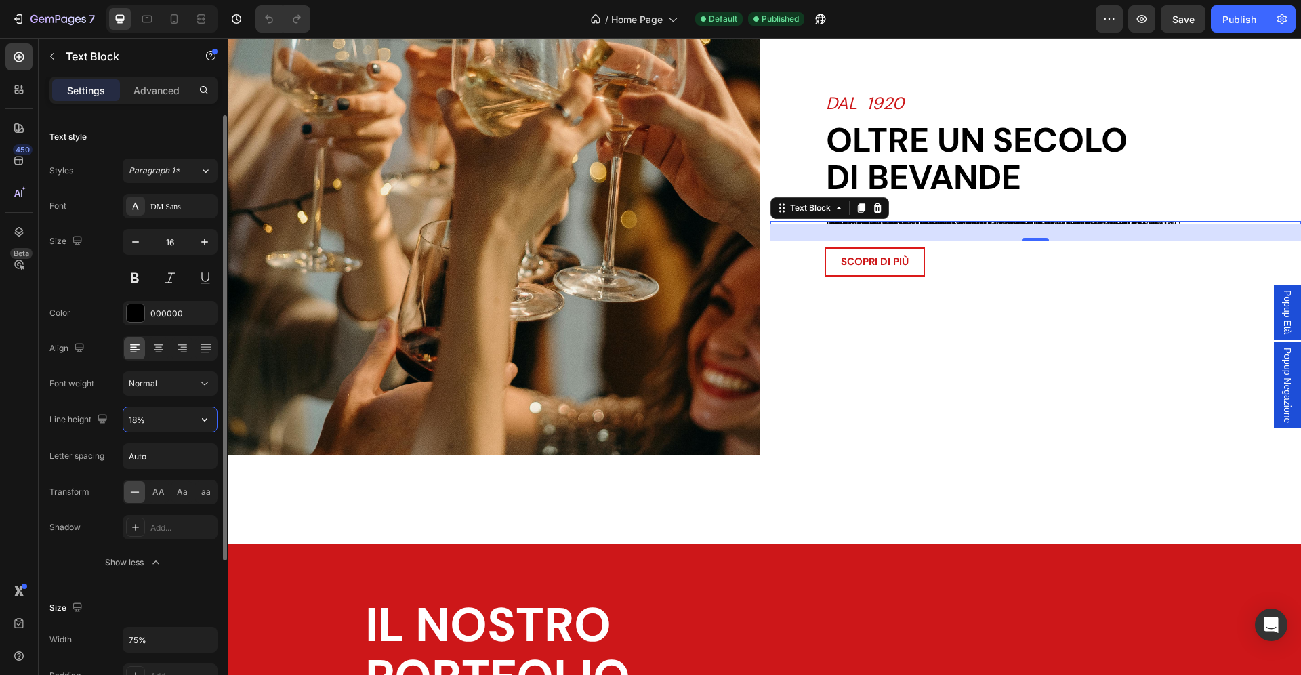
type input "180%"
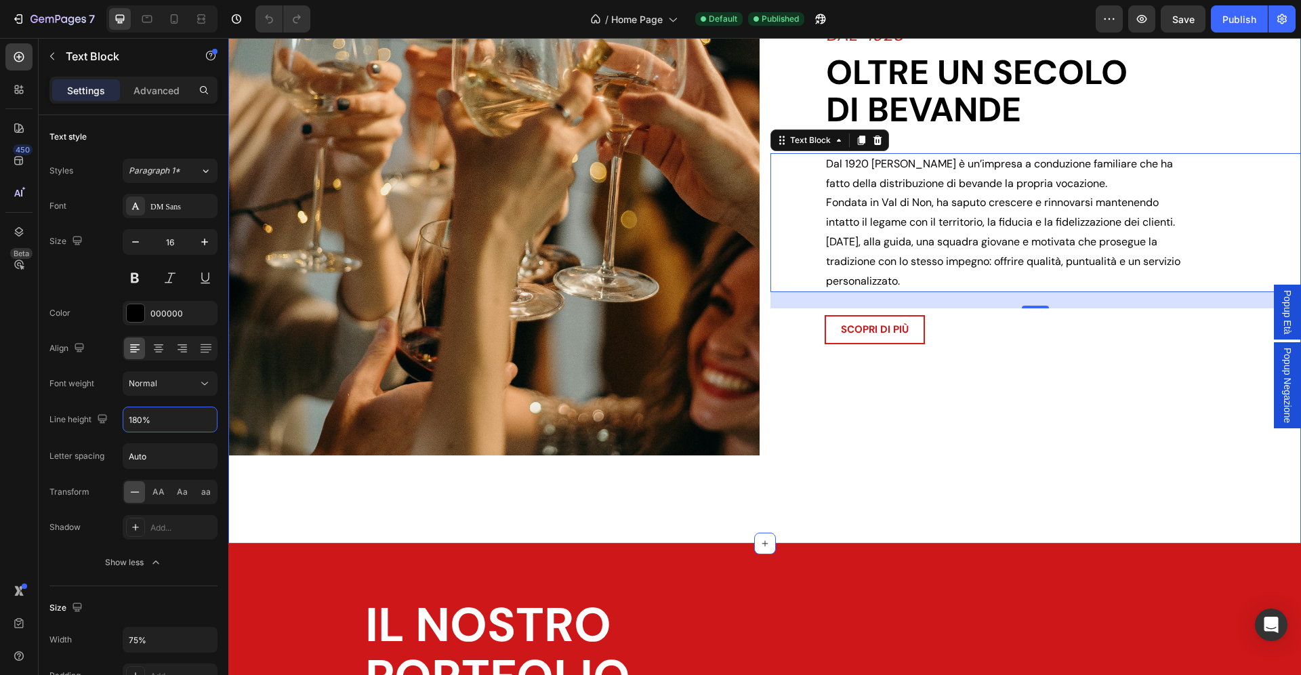
scroll to position [2020, 0]
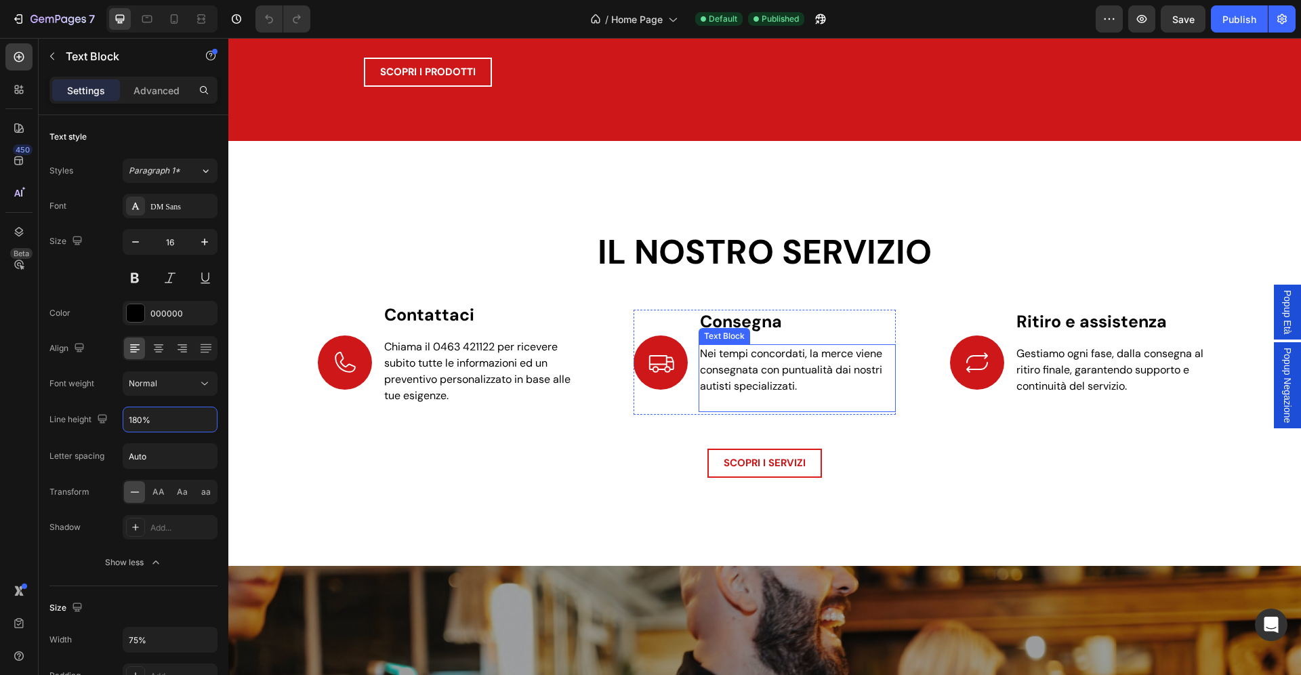
click at [777, 380] on span "Nei tempi concordati, la merce viene consegnata con puntualità dai nostri autis…" at bounding box center [791, 369] width 182 height 47
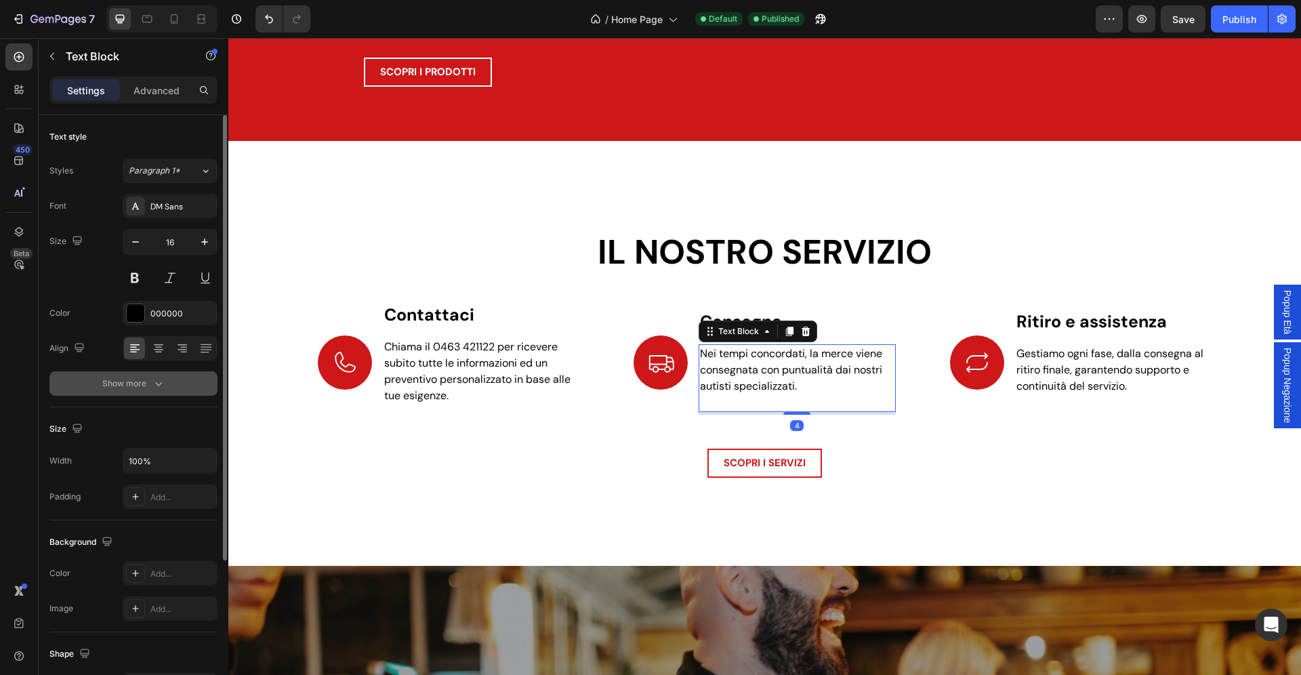
click at [153, 386] on icon "button" at bounding box center [159, 384] width 14 height 14
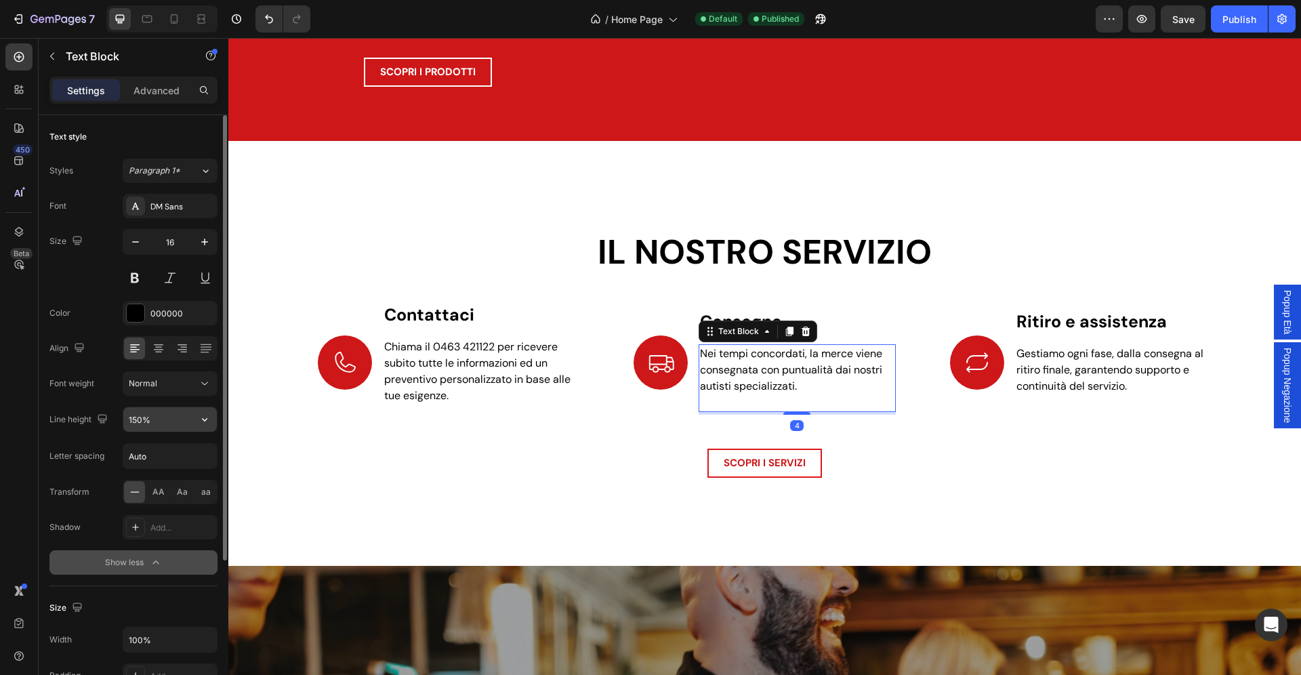
click at [142, 419] on input "150%" at bounding box center [169, 419] width 93 height 24
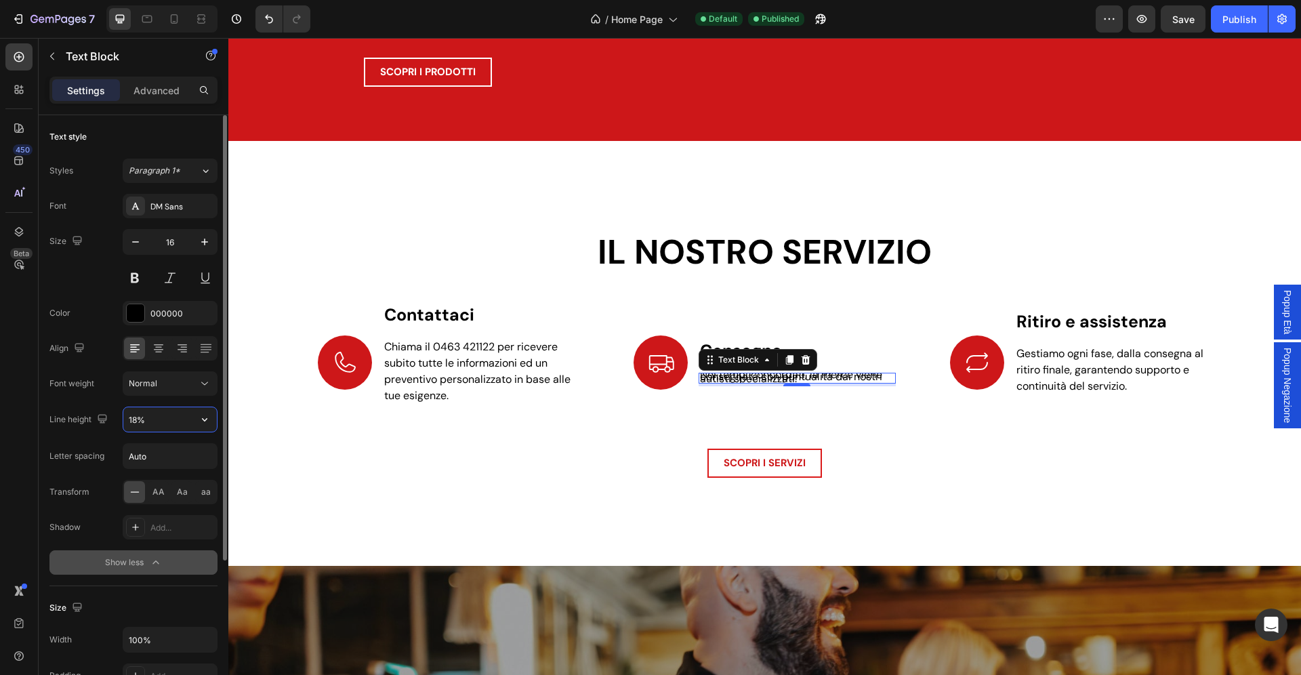
type input "180%"
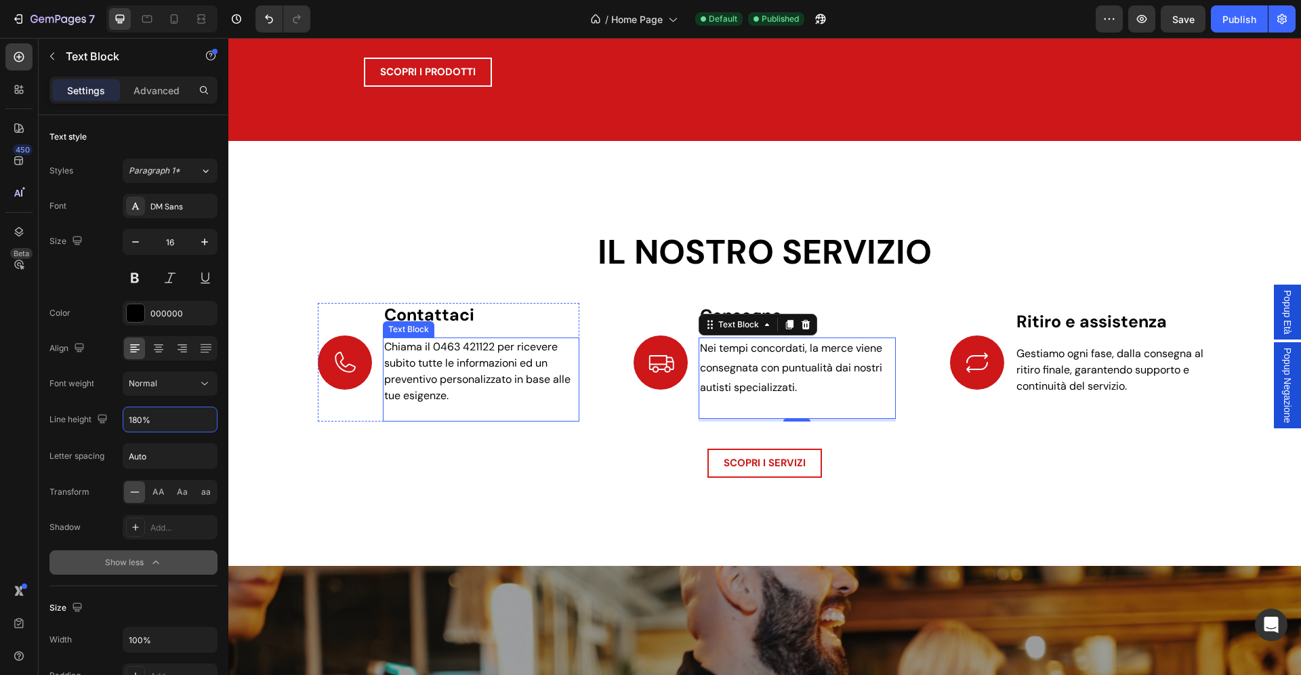
click at [528, 373] on span "Chiama il 0463 421122 per ricevere subito tutte le informazioni ed un preventiv…" at bounding box center [477, 370] width 186 height 63
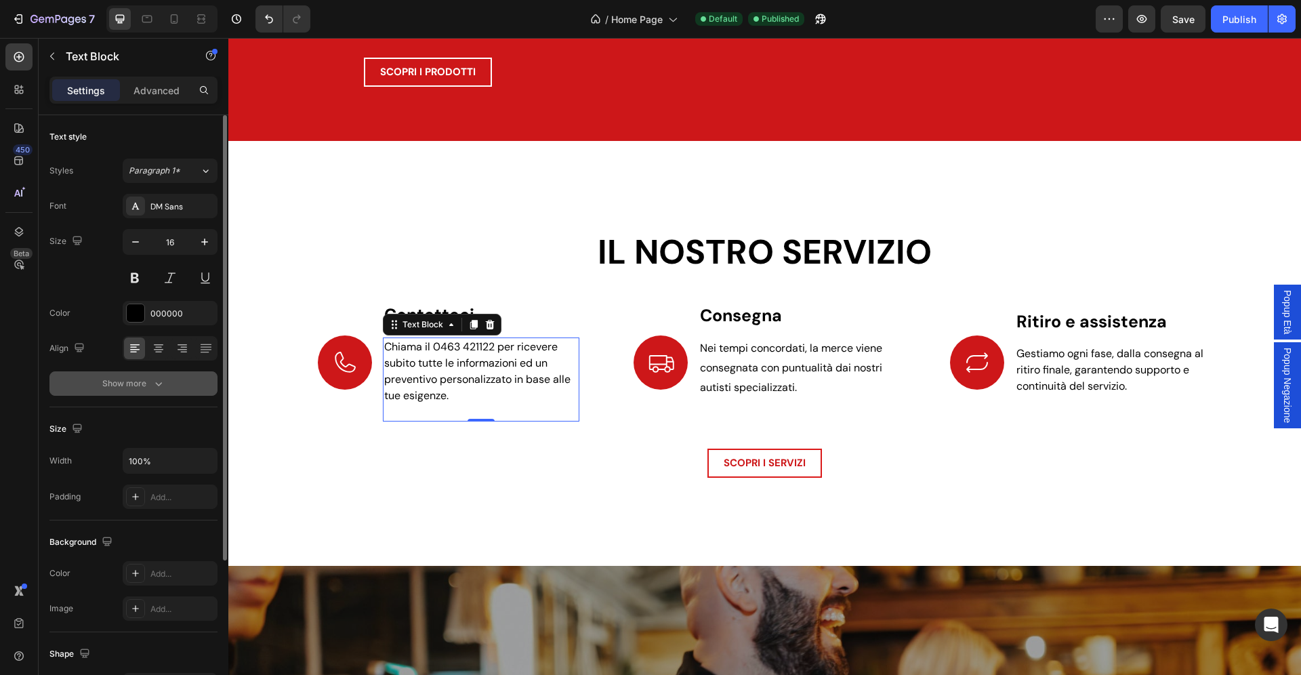
click at [152, 385] on icon "button" at bounding box center [159, 384] width 14 height 14
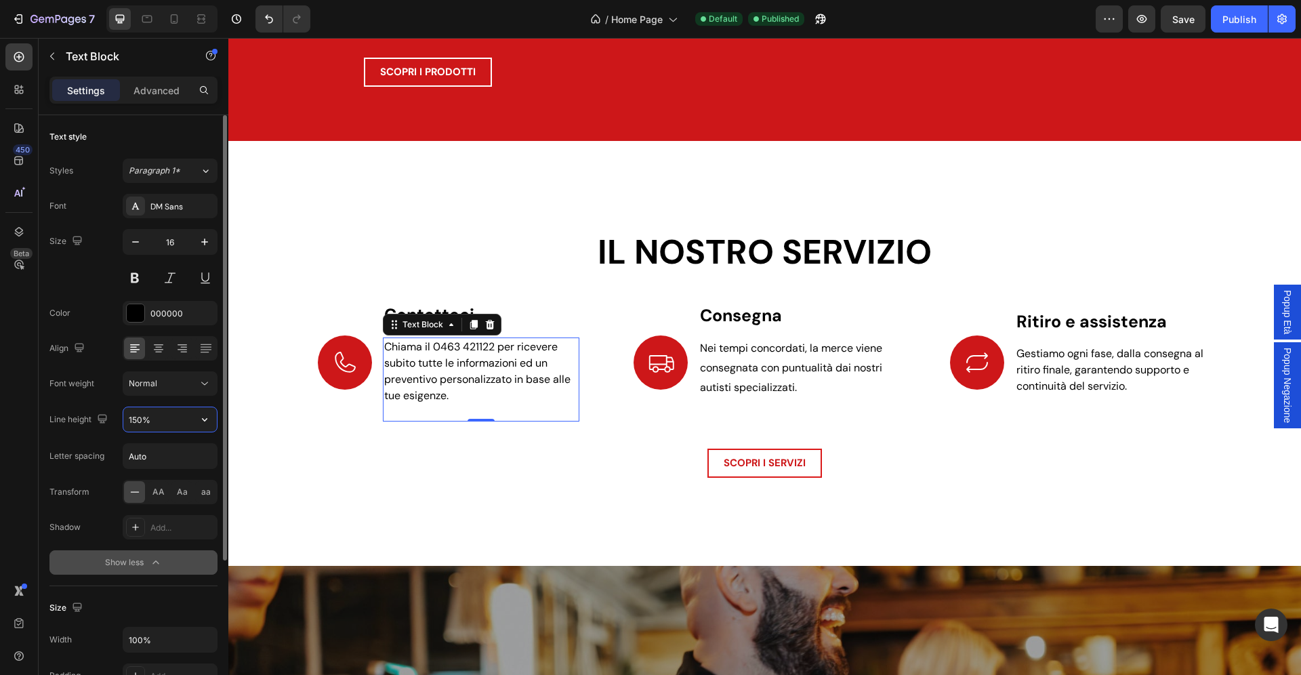
click at [138, 421] on input "150%" at bounding box center [169, 419] width 93 height 24
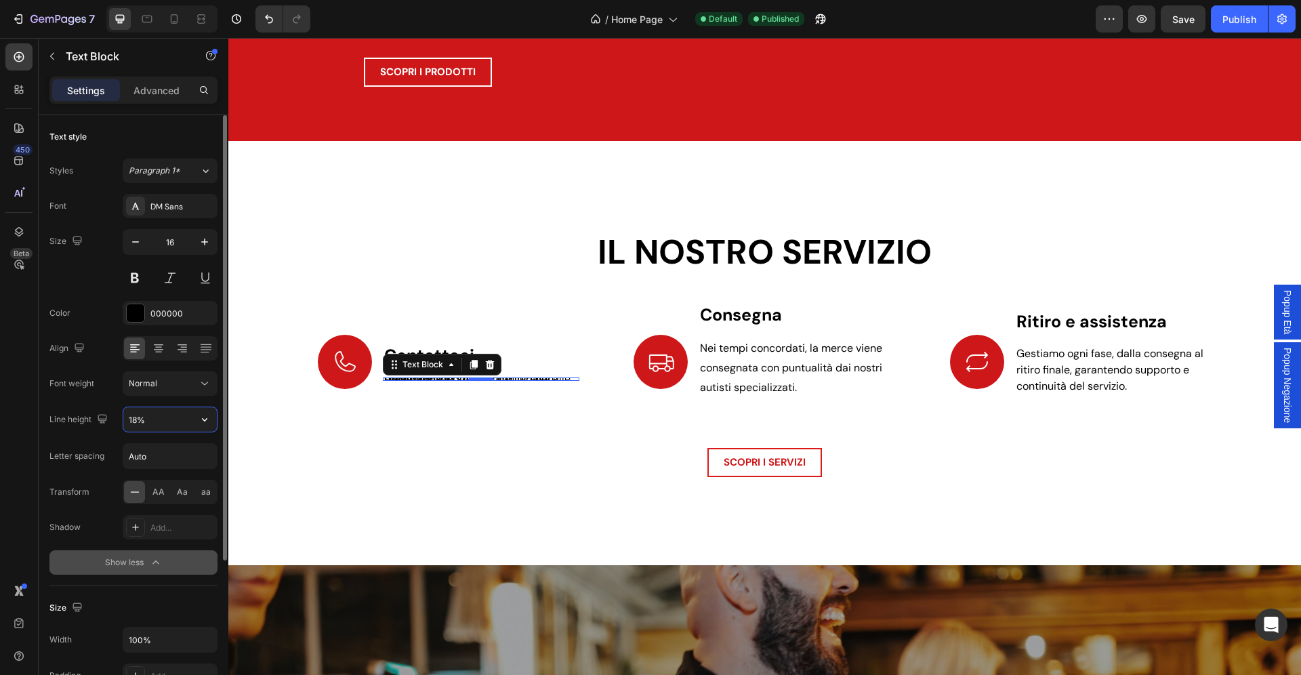
type input "180%"
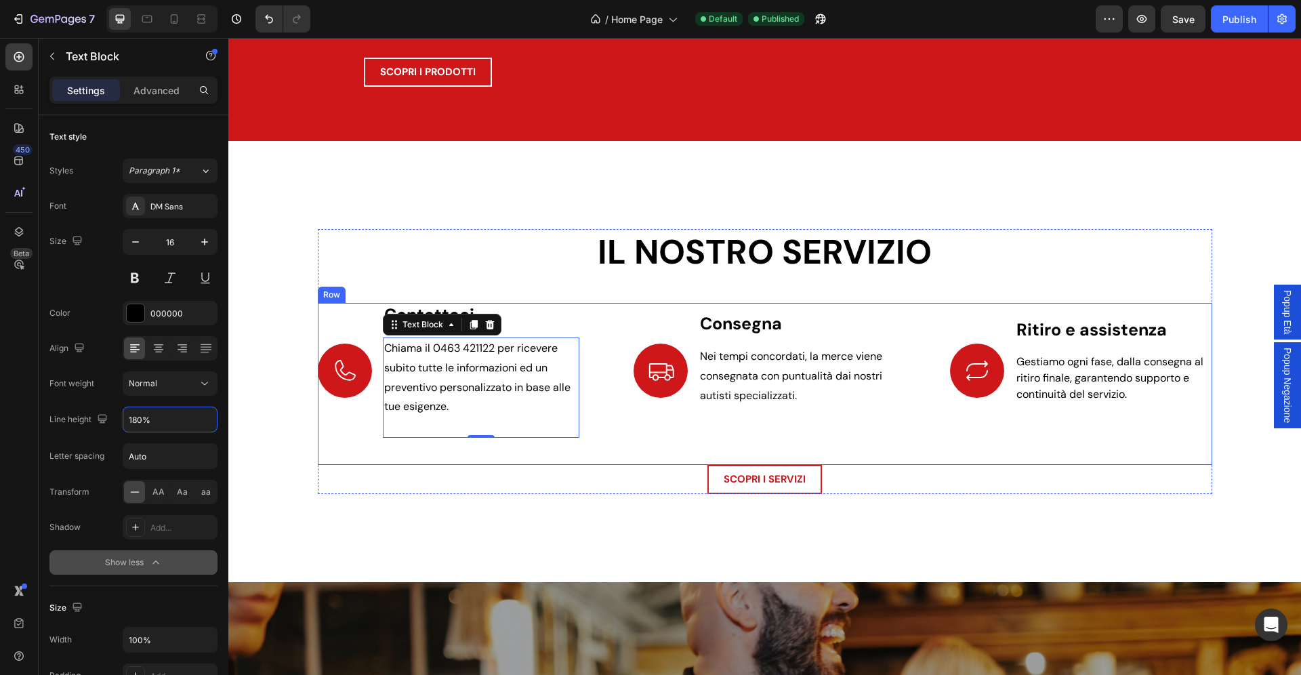
click at [1138, 400] on p "Gestiamo ogni fase, dalla consegna al ritiro finale, garantendo supporto e cont…" at bounding box center [1113, 378] width 194 height 49
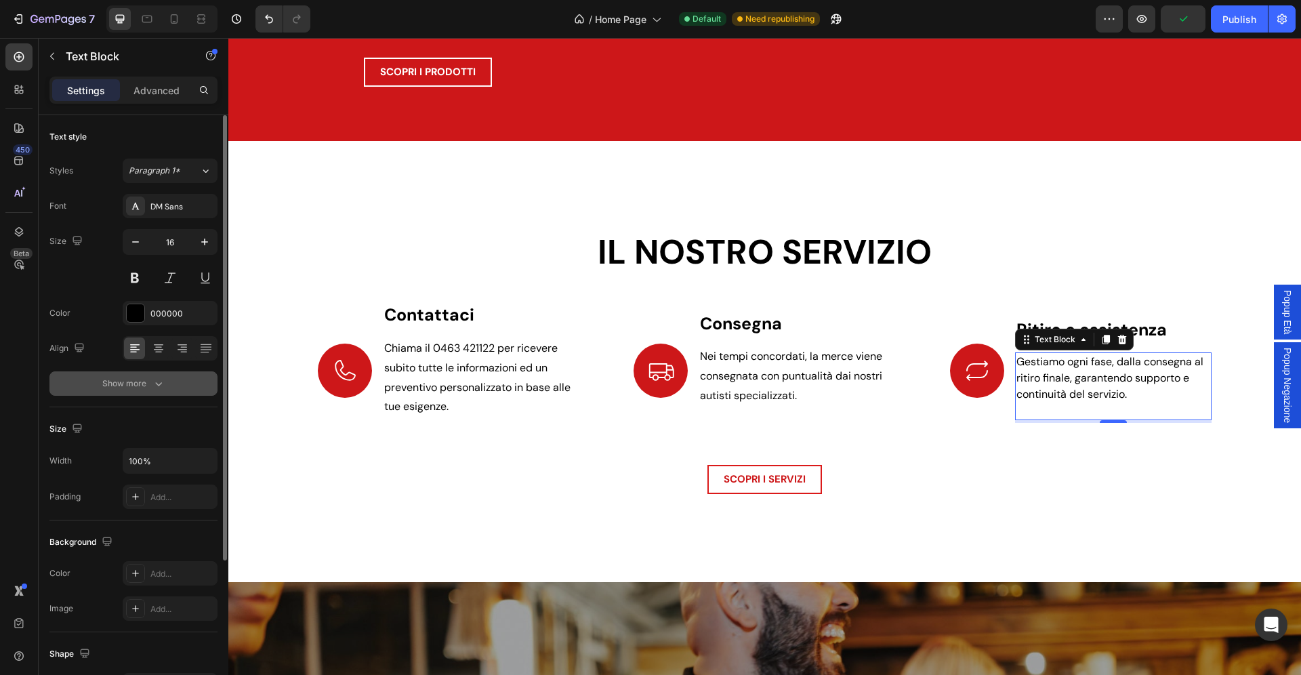
click at [129, 385] on div "Show more" at bounding box center [133, 384] width 63 height 14
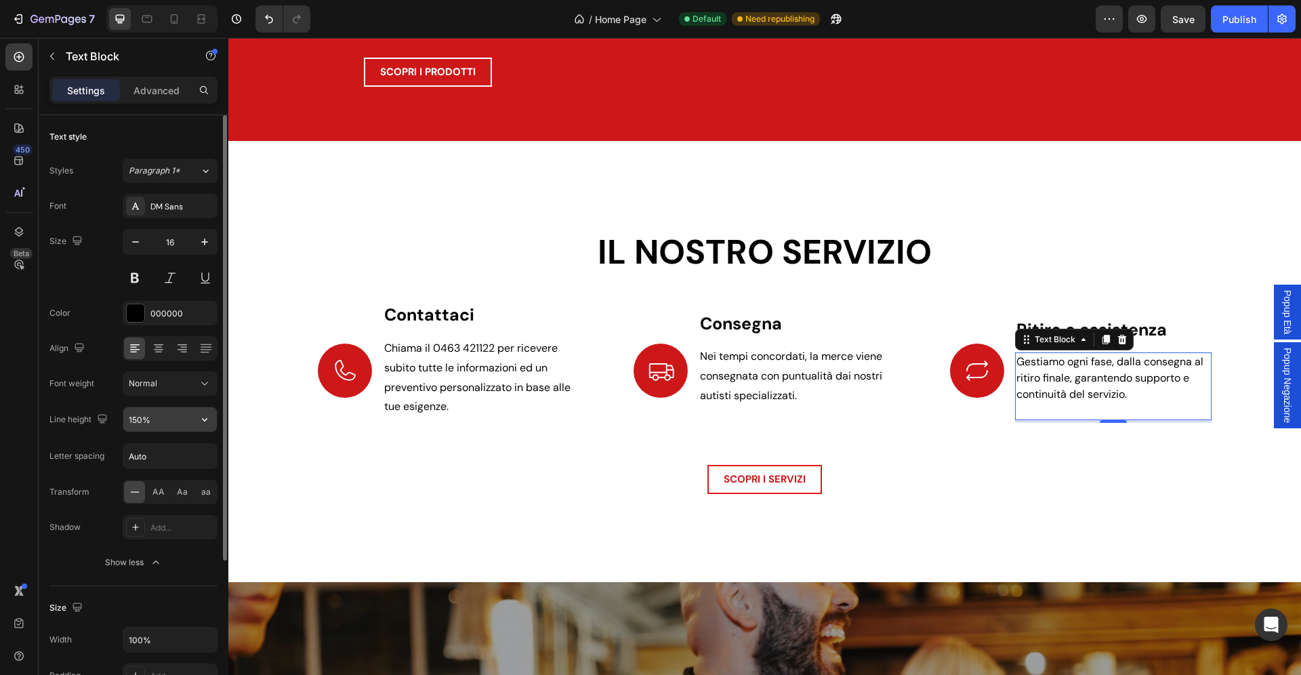
click at [138, 425] on input "150%" at bounding box center [169, 419] width 93 height 24
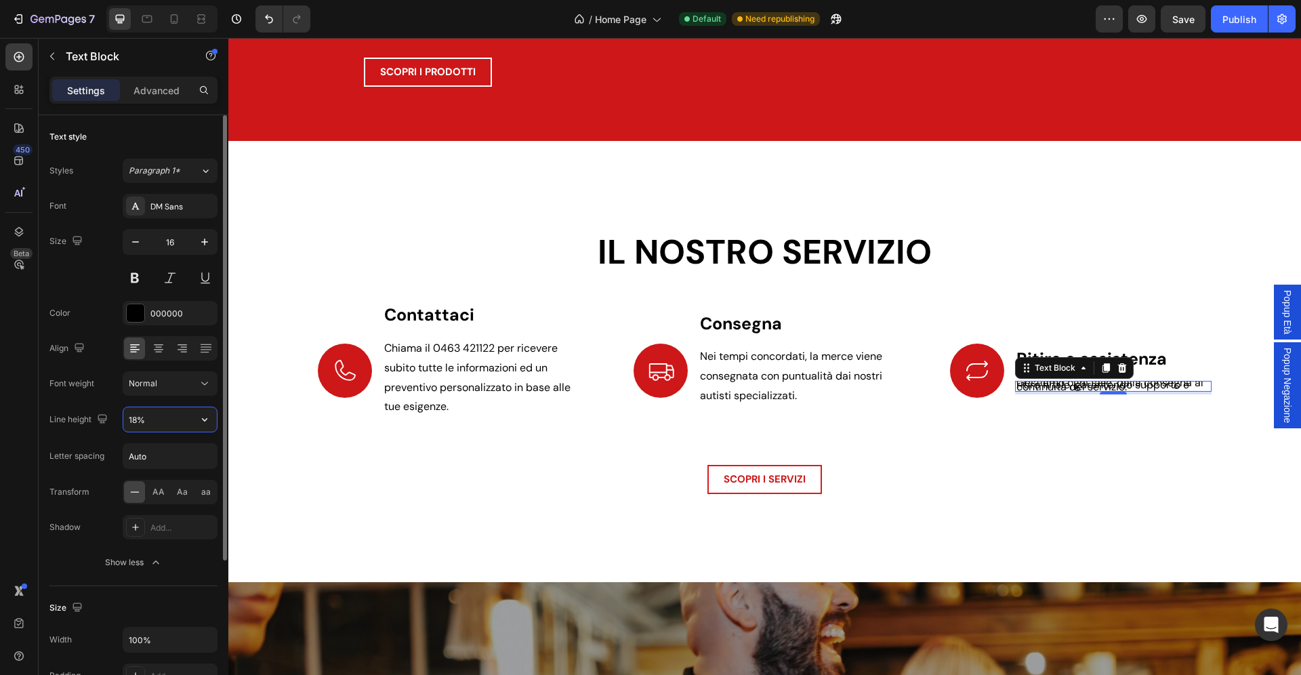
type input "180%"
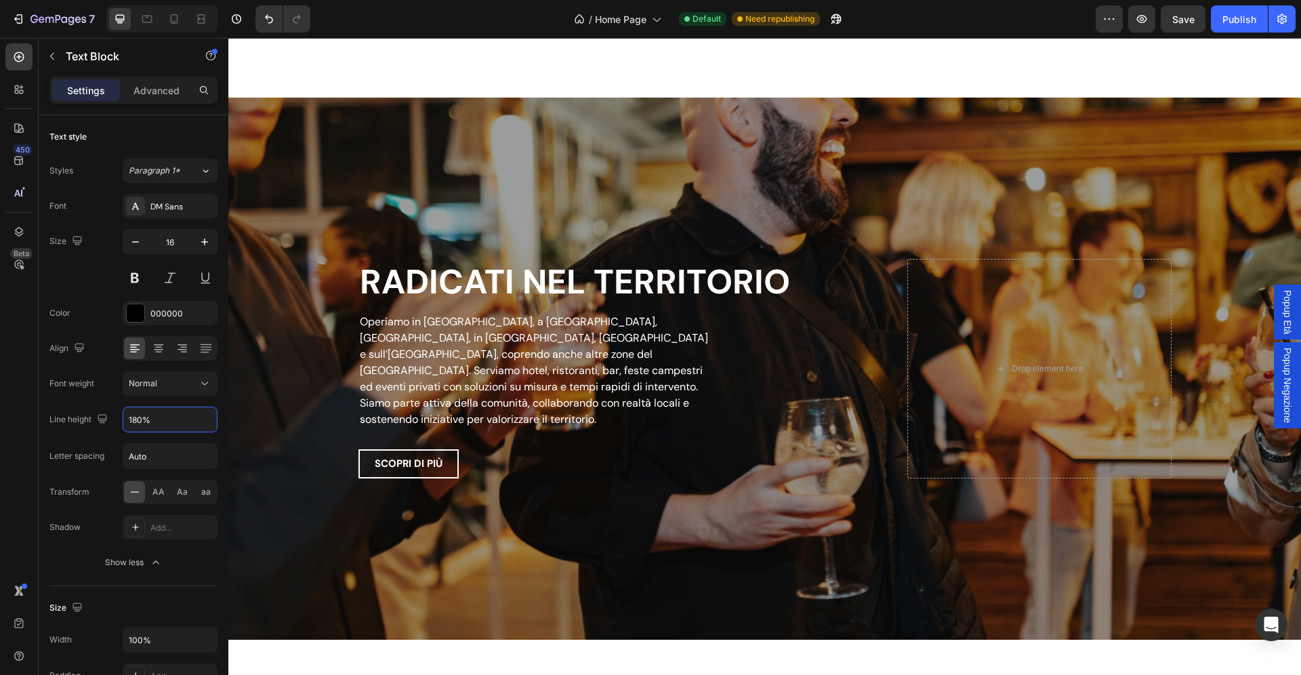
scroll to position [2516, 0]
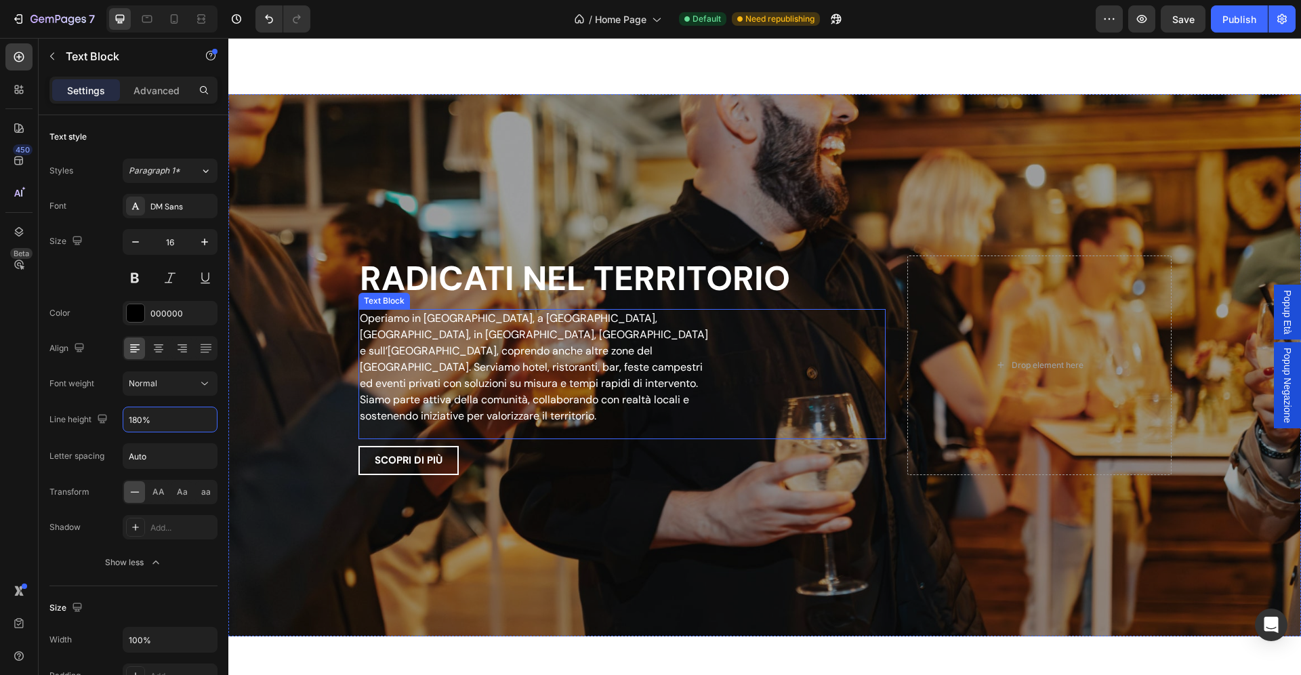
click at [493, 346] on p "Operiamo in Val di Non, a Trento, Rovereto, in Vallagarina, Piana Rotaliana e s…" at bounding box center [538, 367] width 356 height 114
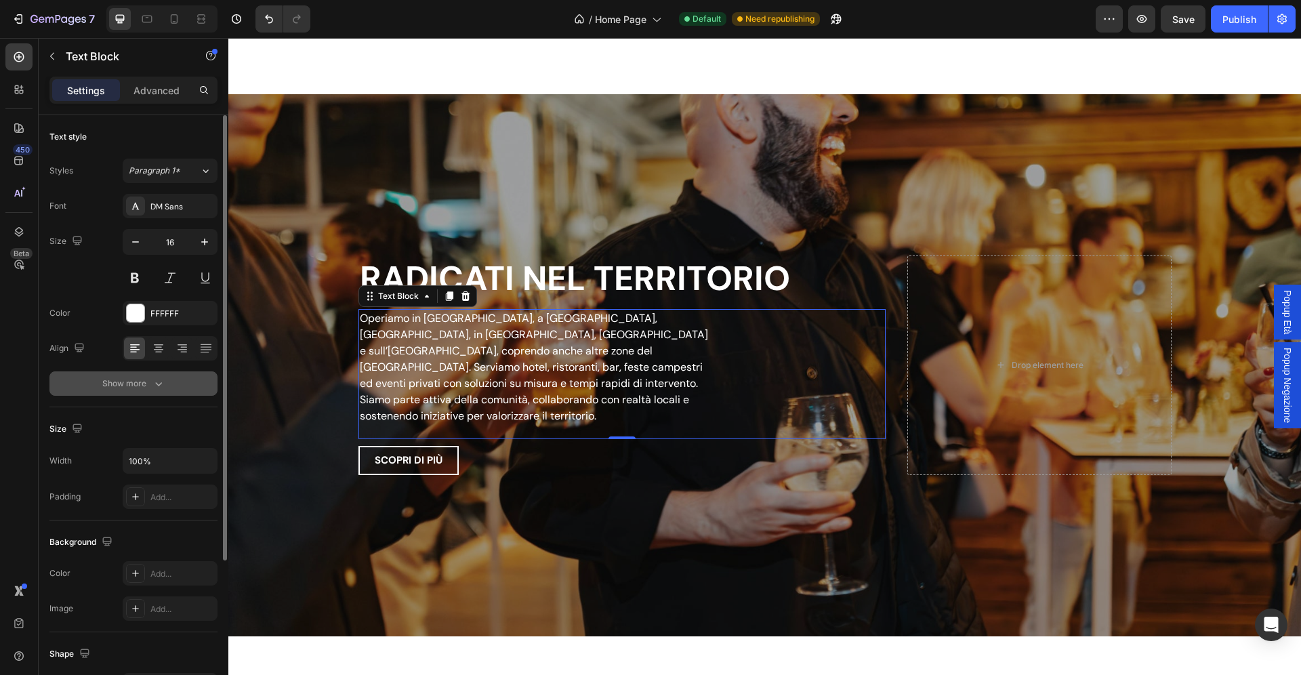
click at [146, 383] on div "Show more" at bounding box center [133, 384] width 63 height 14
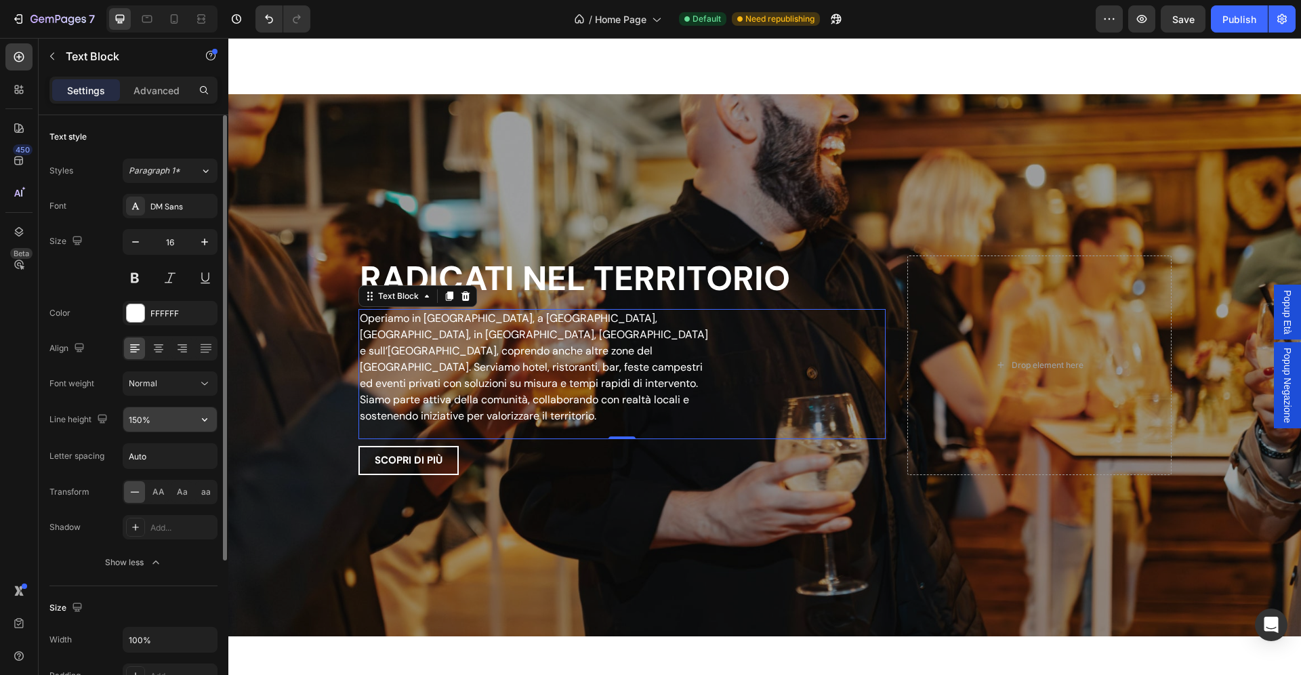
click at [136, 418] on input "150%" at bounding box center [169, 419] width 93 height 24
type input "180%"
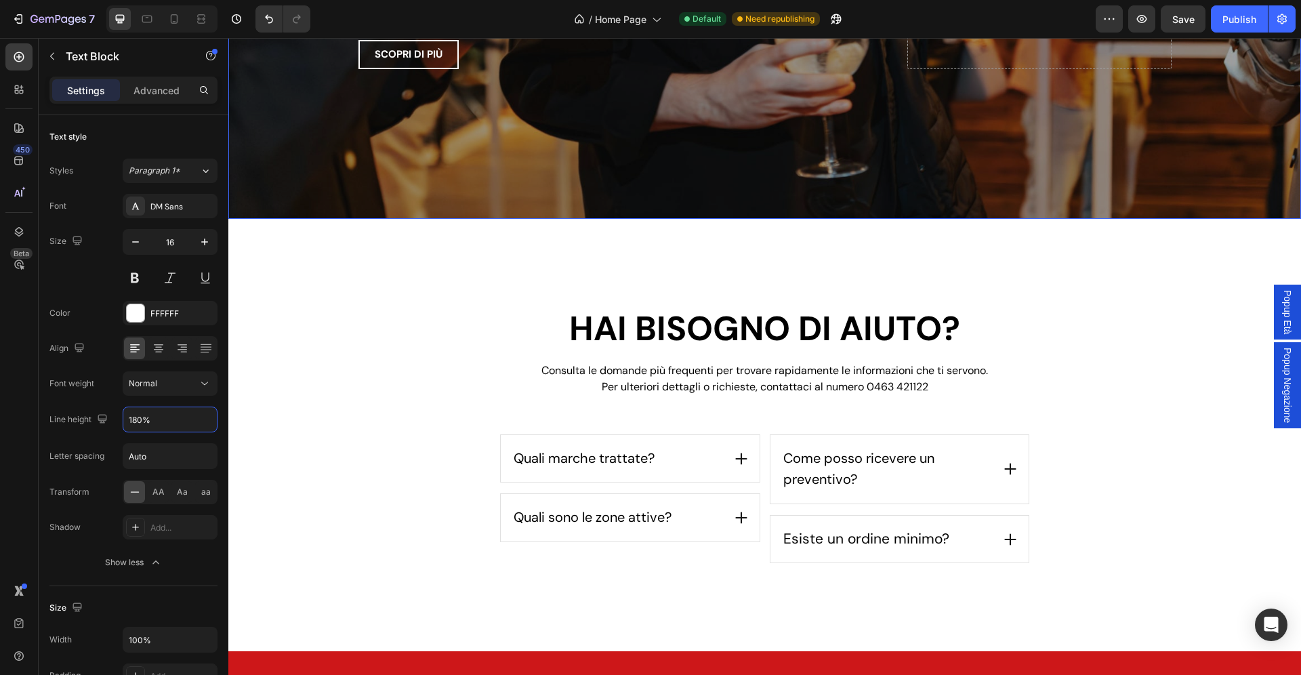
scroll to position [3024, 0]
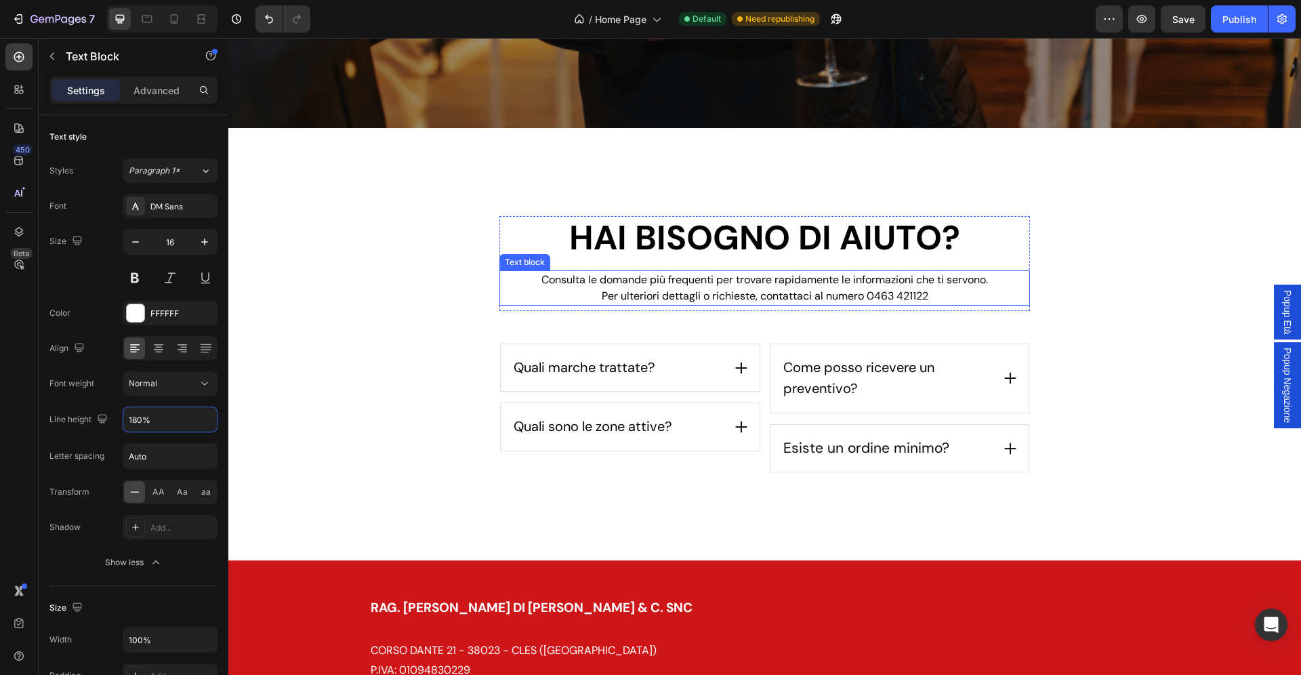
click at [658, 278] on span "Consulta le domande più frequenti per trovare rapidamente le informazioni che t…" at bounding box center [764, 279] width 446 height 14
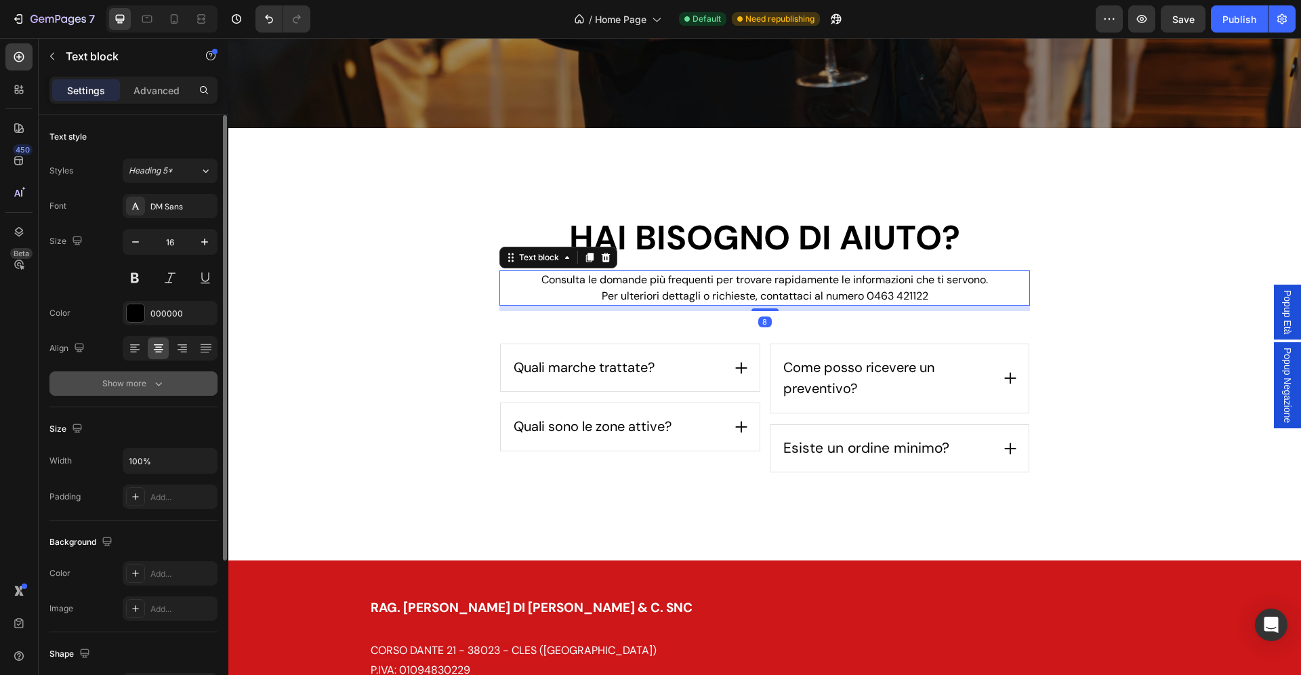
click at [147, 385] on div "Show more" at bounding box center [133, 384] width 63 height 14
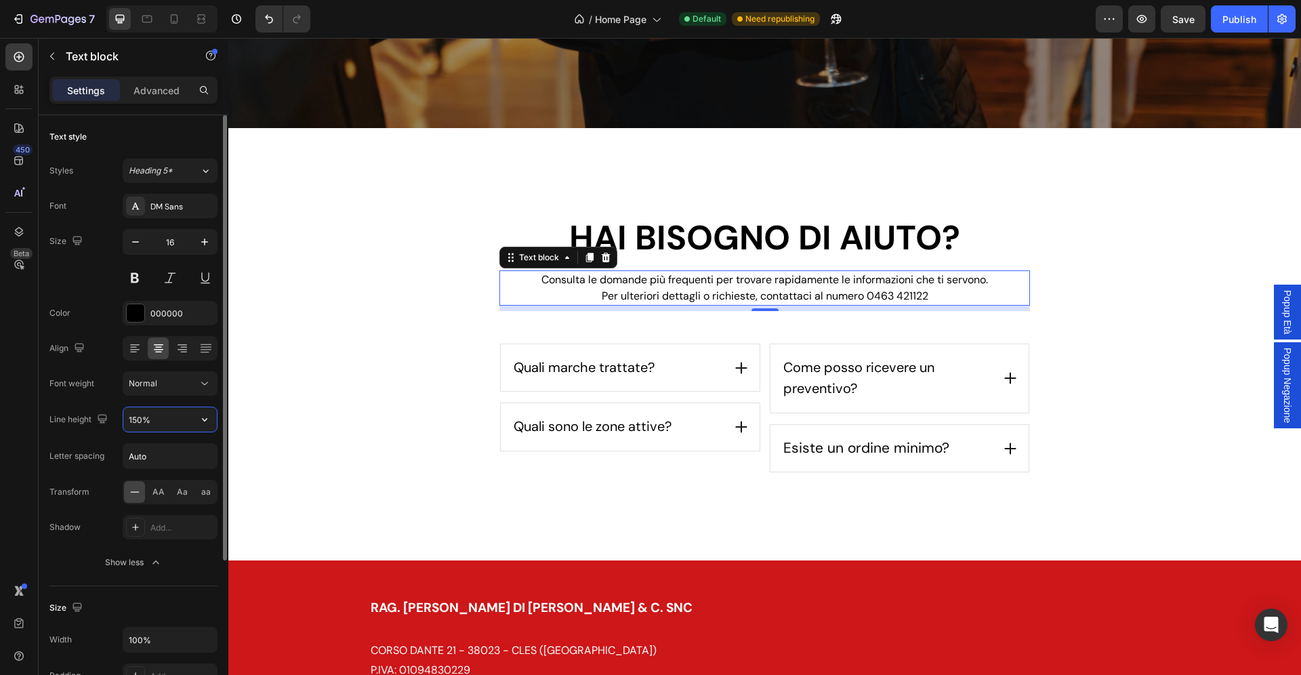
click at [133, 417] on input "150%" at bounding box center [169, 419] width 93 height 24
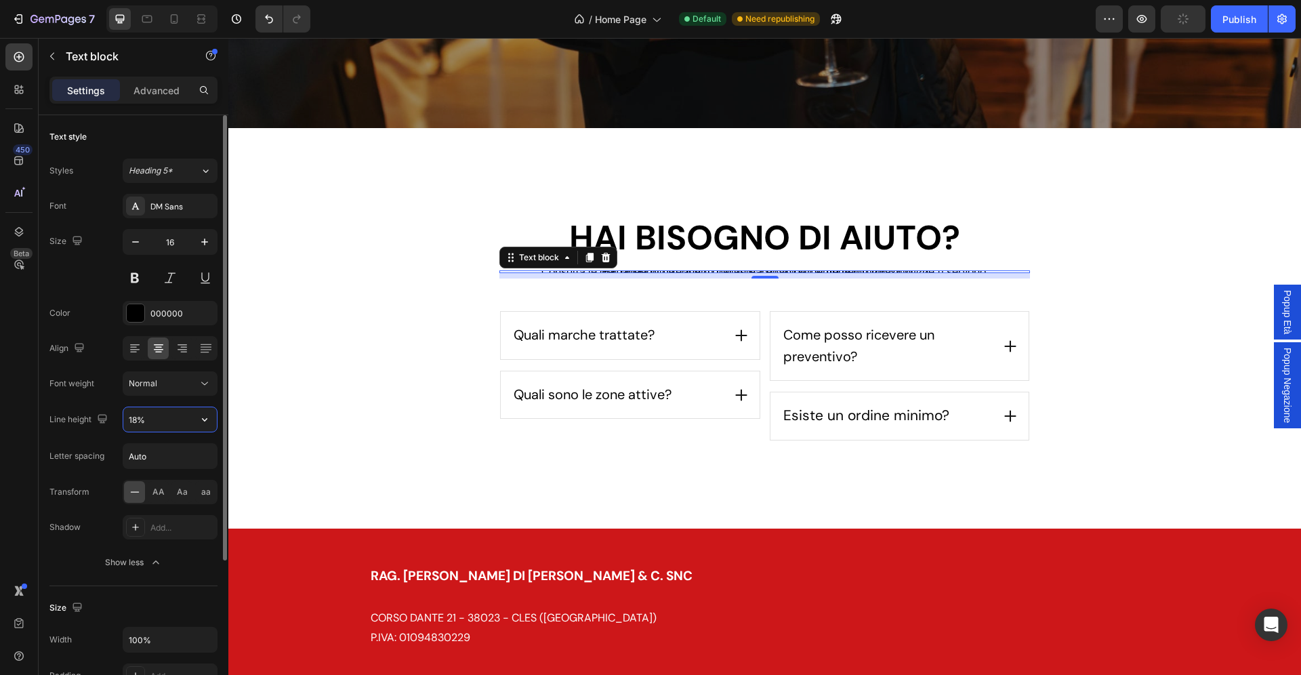
type input "180%"
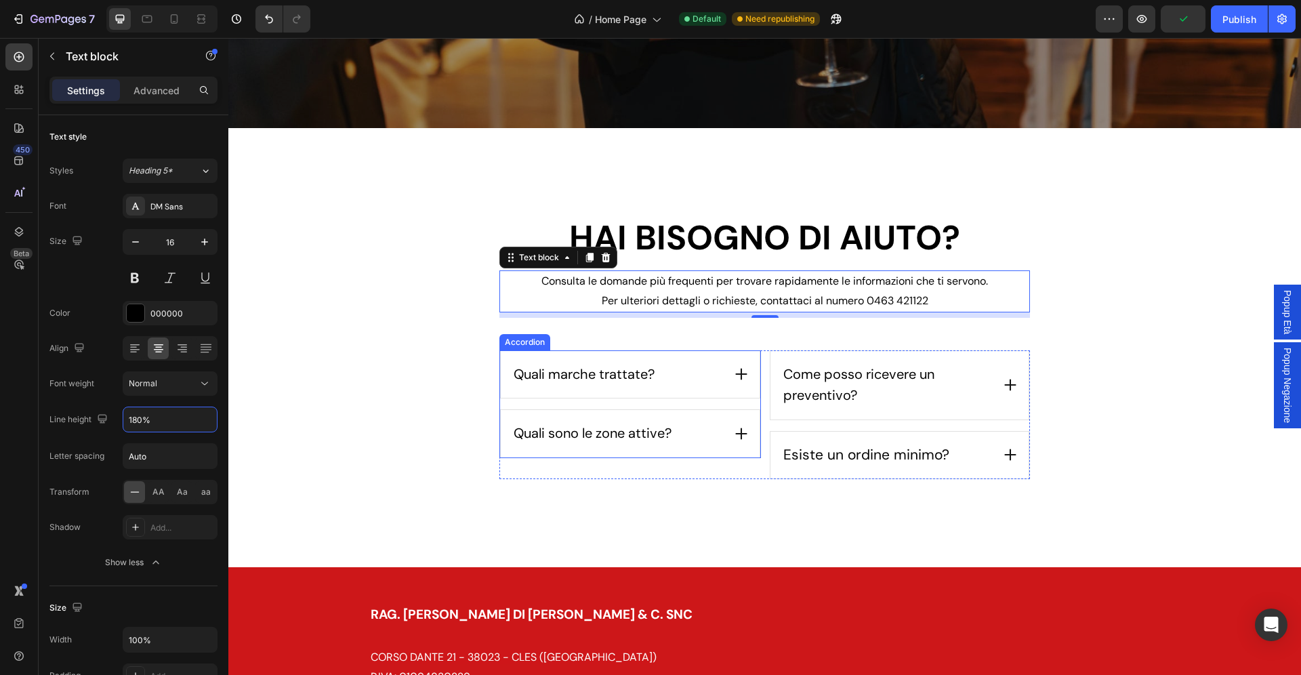
click at [717, 379] on div "Quali marche trattate?" at bounding box center [616, 375] width 211 height 26
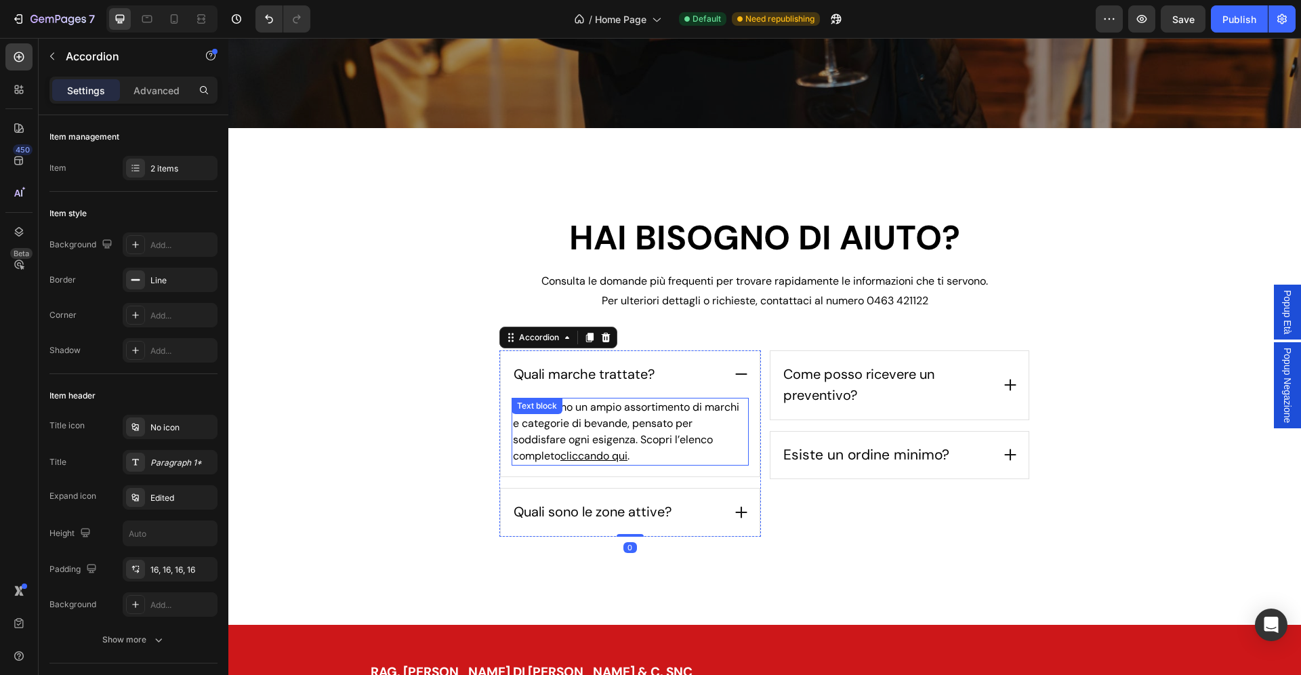
click at [637, 425] on span "Proponiamo un ampio assortimento di marchi e categorie di bevande, pensato per …" at bounding box center [626, 431] width 226 height 63
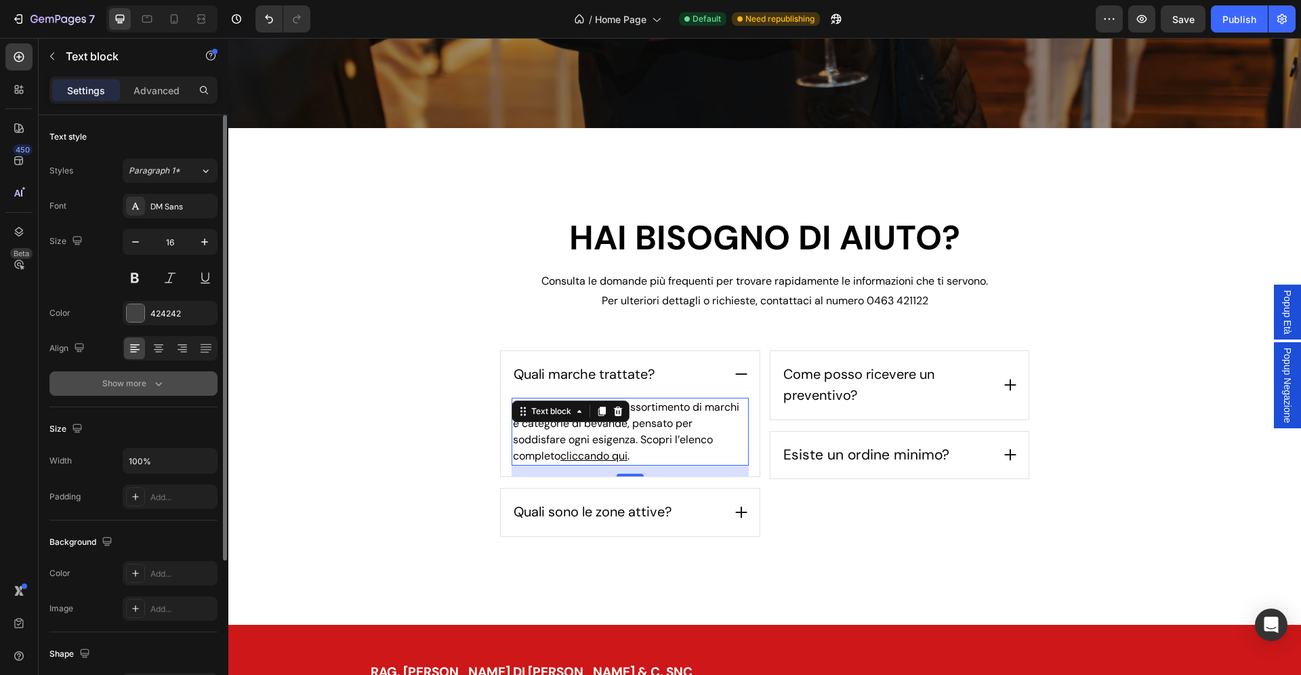
click at [148, 392] on button "Show more" at bounding box center [133, 383] width 168 height 24
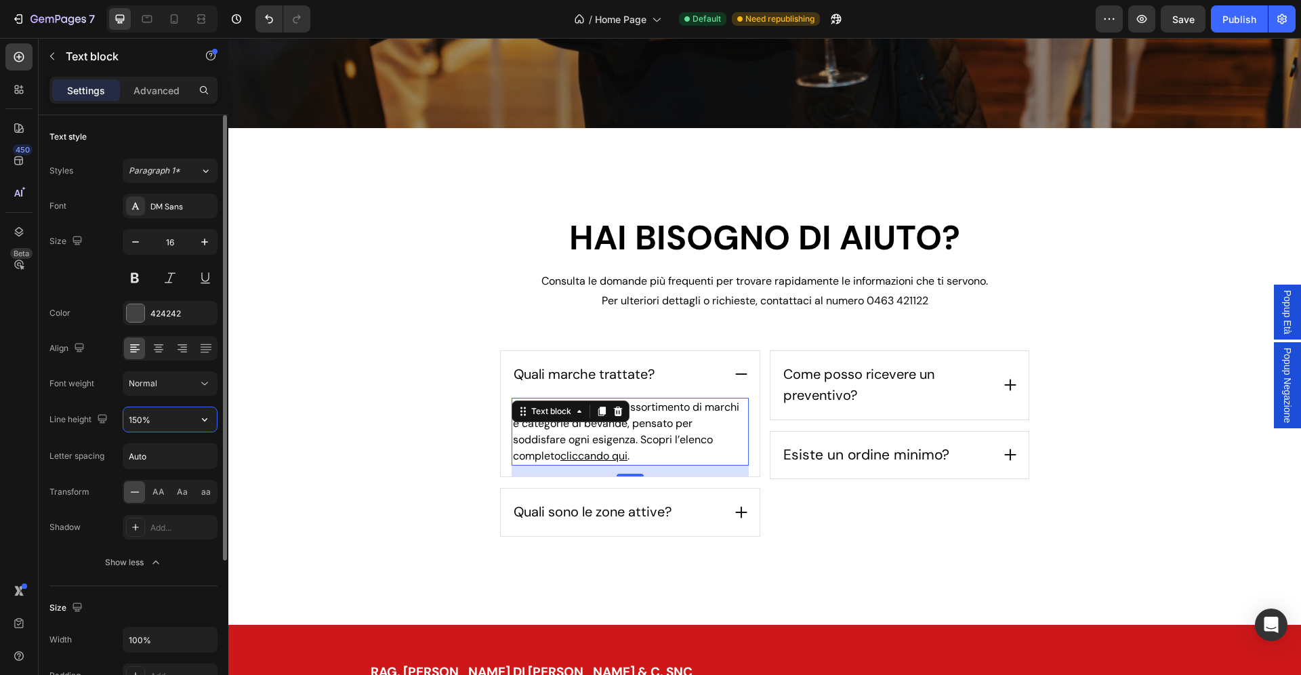
click at [141, 421] on input "150%" at bounding box center [169, 419] width 93 height 24
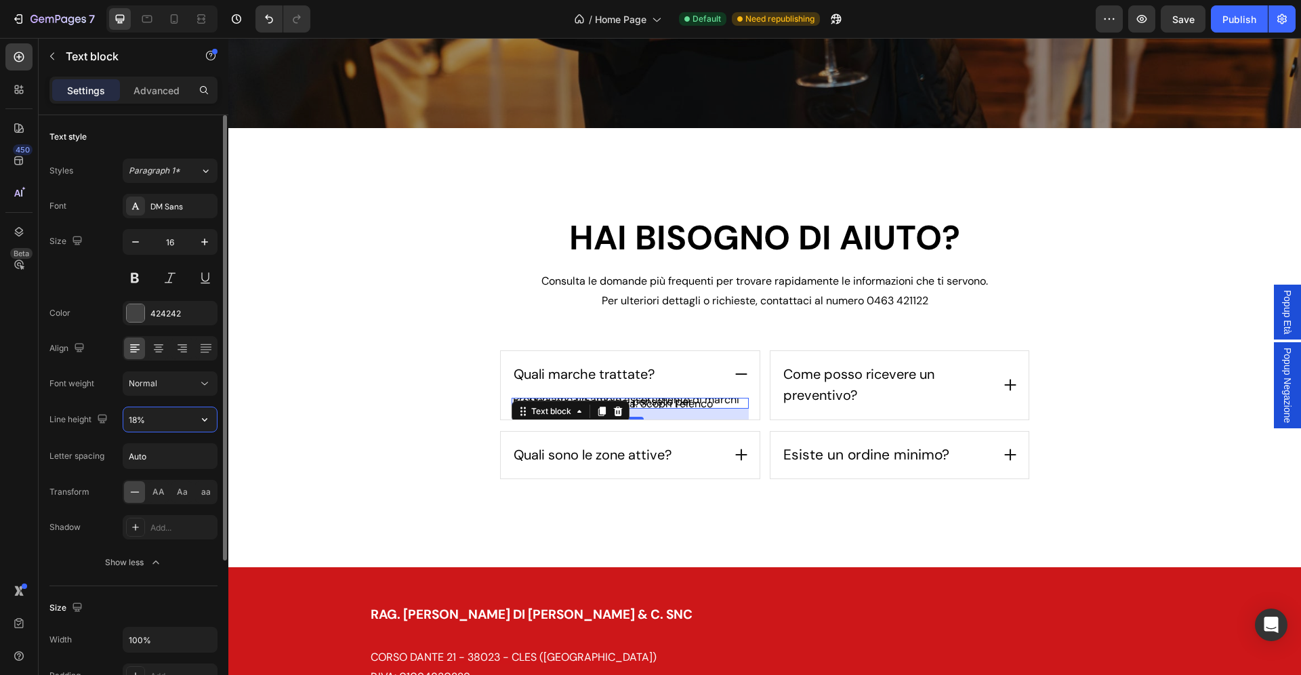
type input "180%"
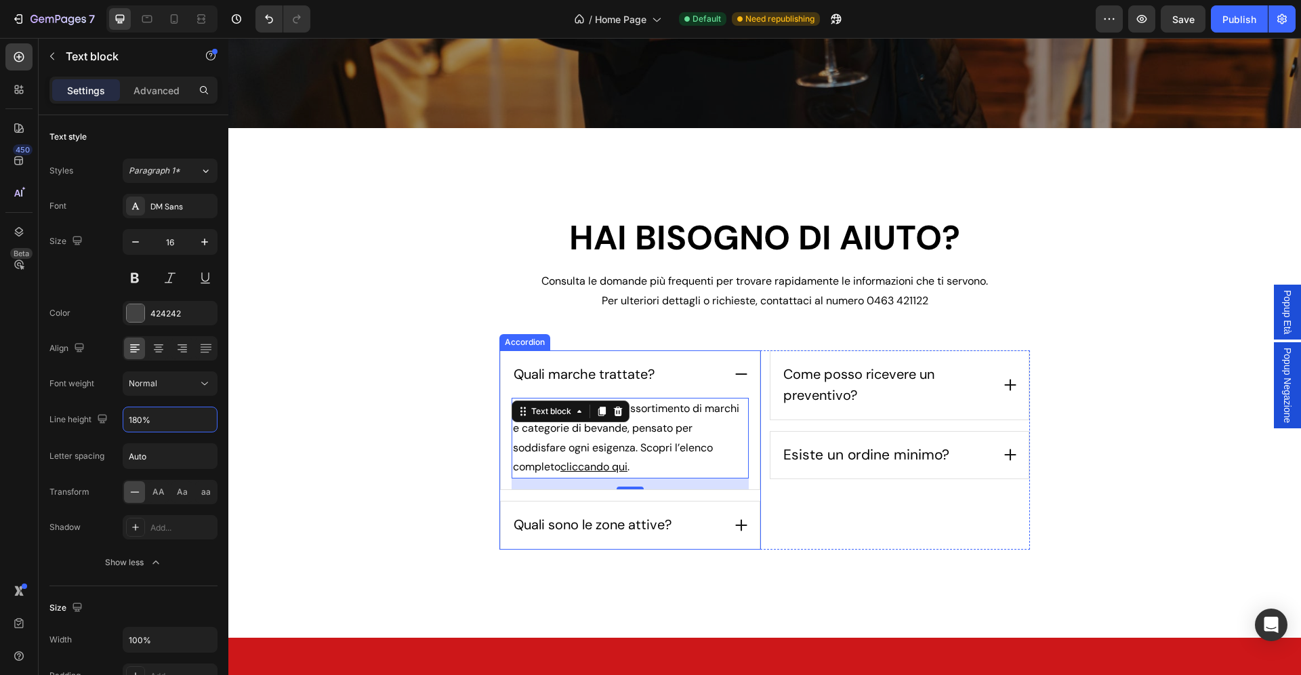
click at [732, 518] on div "Quali sono le zone attive?" at bounding box center [630, 524] width 259 height 47
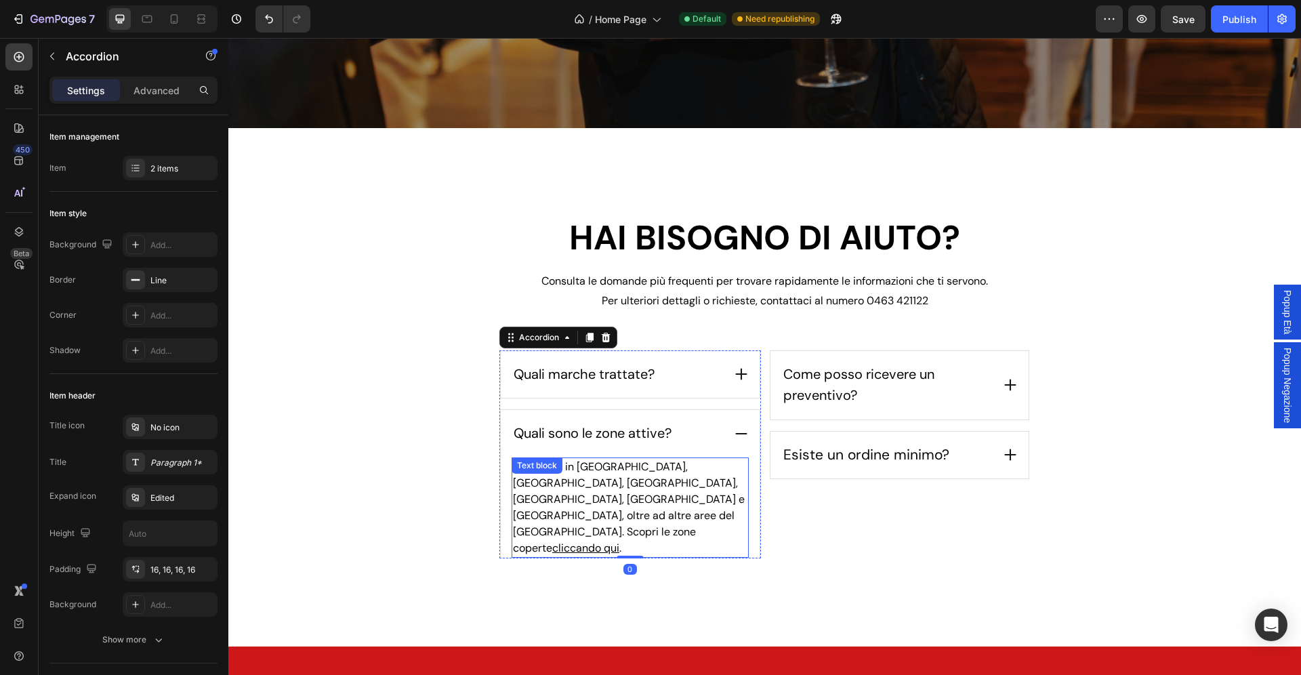
click at [554, 478] on div "Operiamo in Val di Non, Trento, Rovereto, Vallagarina, Piana Rotaliana e Altopi…" at bounding box center [629, 507] width 237 height 100
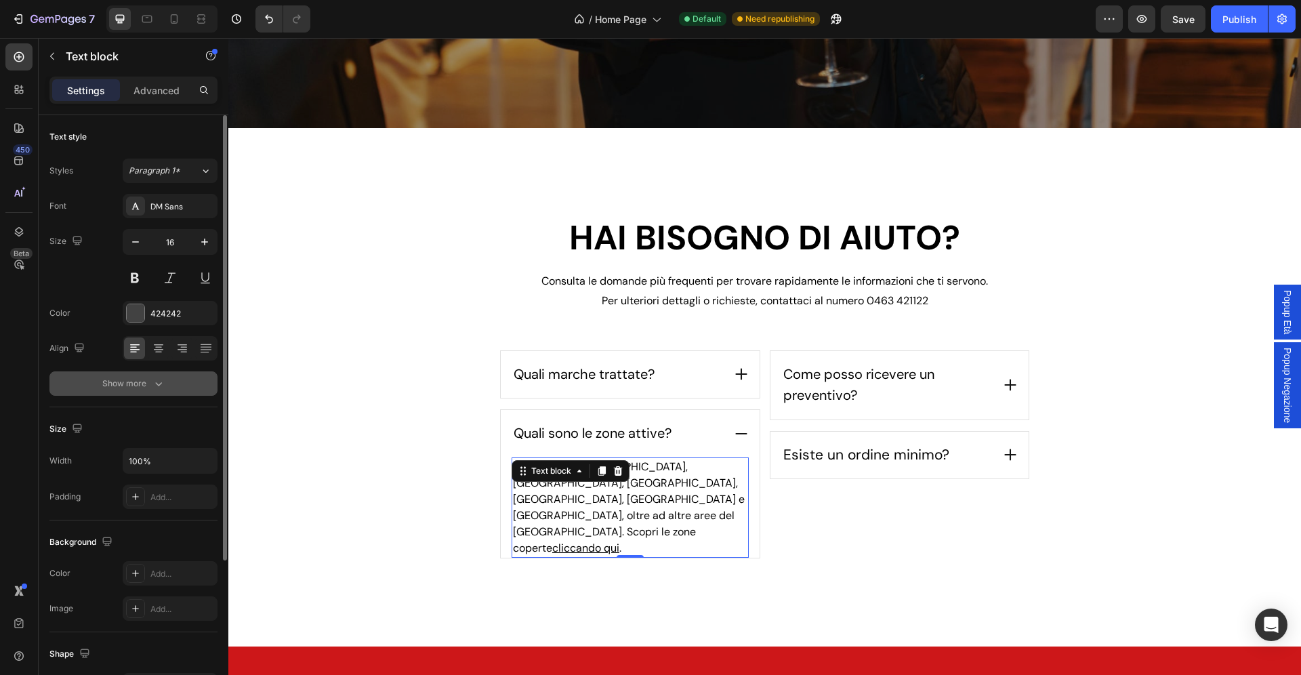
click at [173, 377] on button "Show more" at bounding box center [133, 383] width 168 height 24
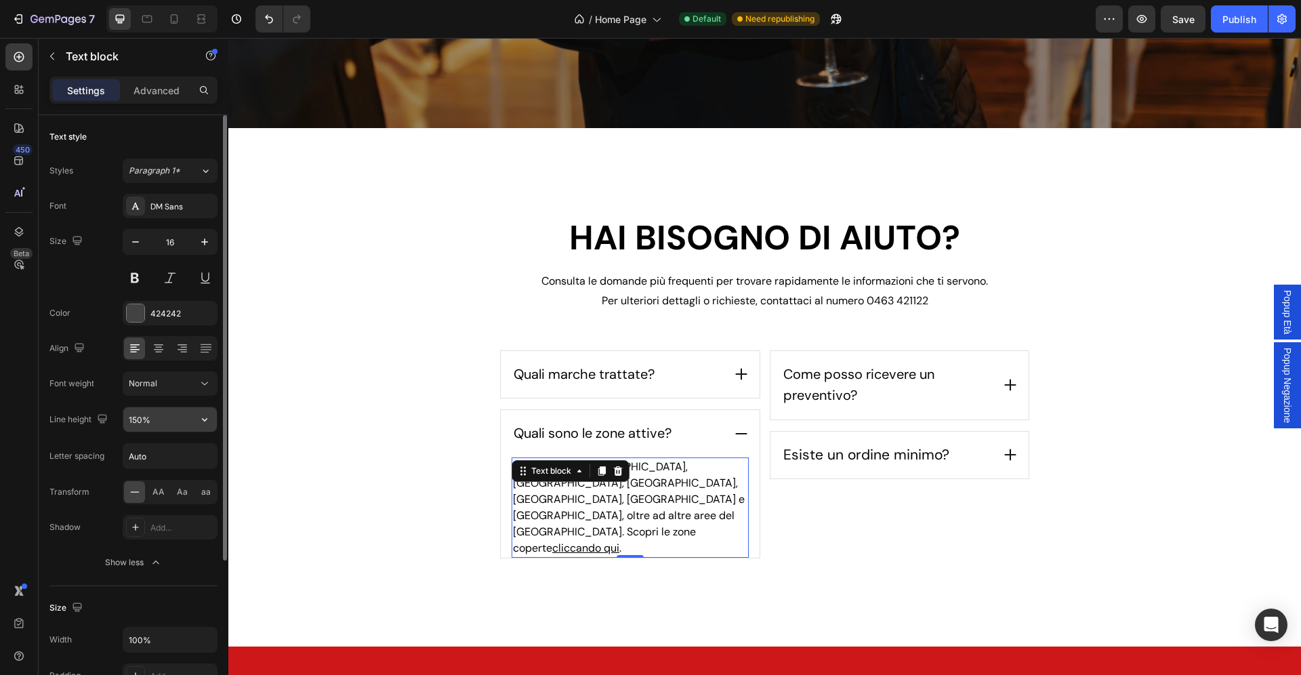
click at [133, 422] on input "150%" at bounding box center [169, 419] width 93 height 24
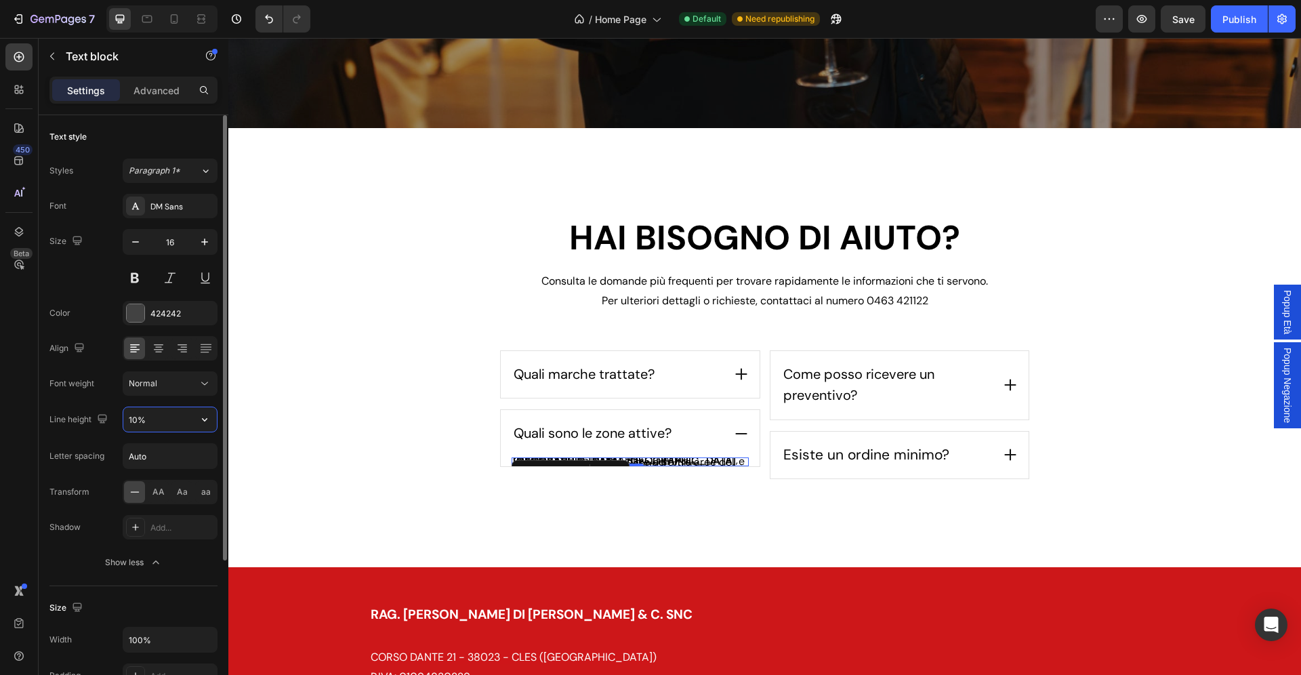
type input "180%"
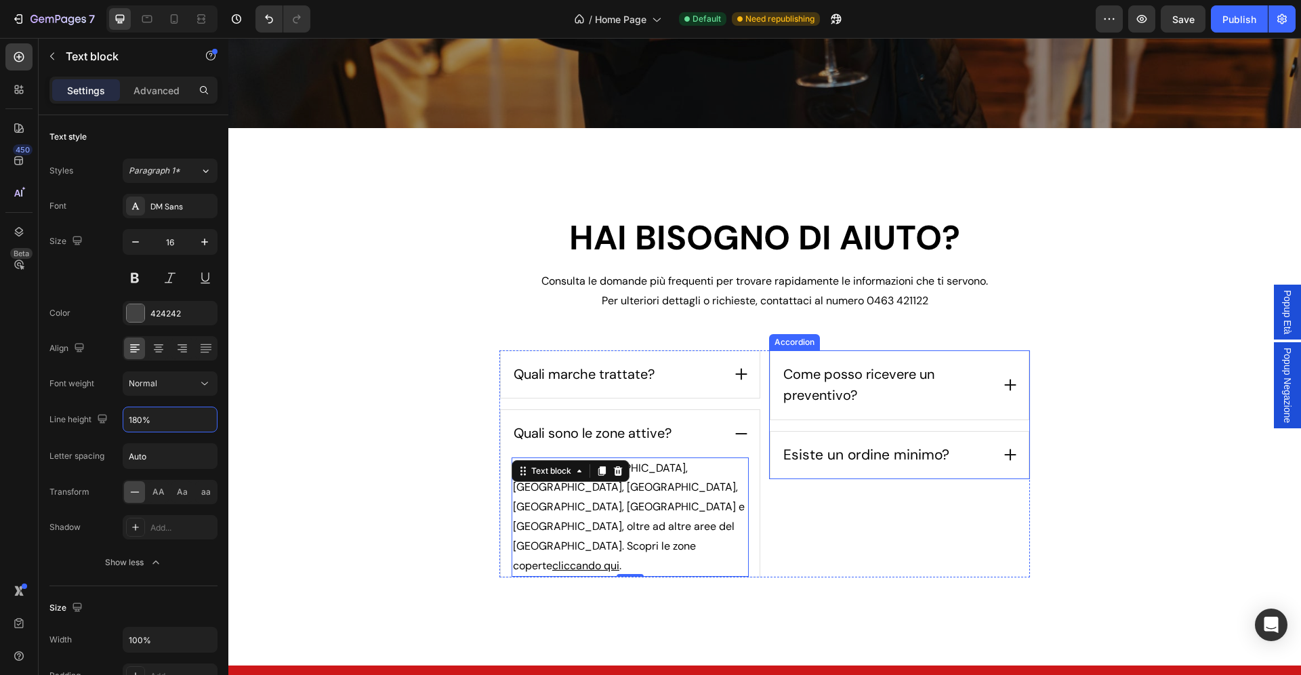
click at [998, 454] on div "Esiste un ordine minimo?" at bounding box center [899, 455] width 259 height 47
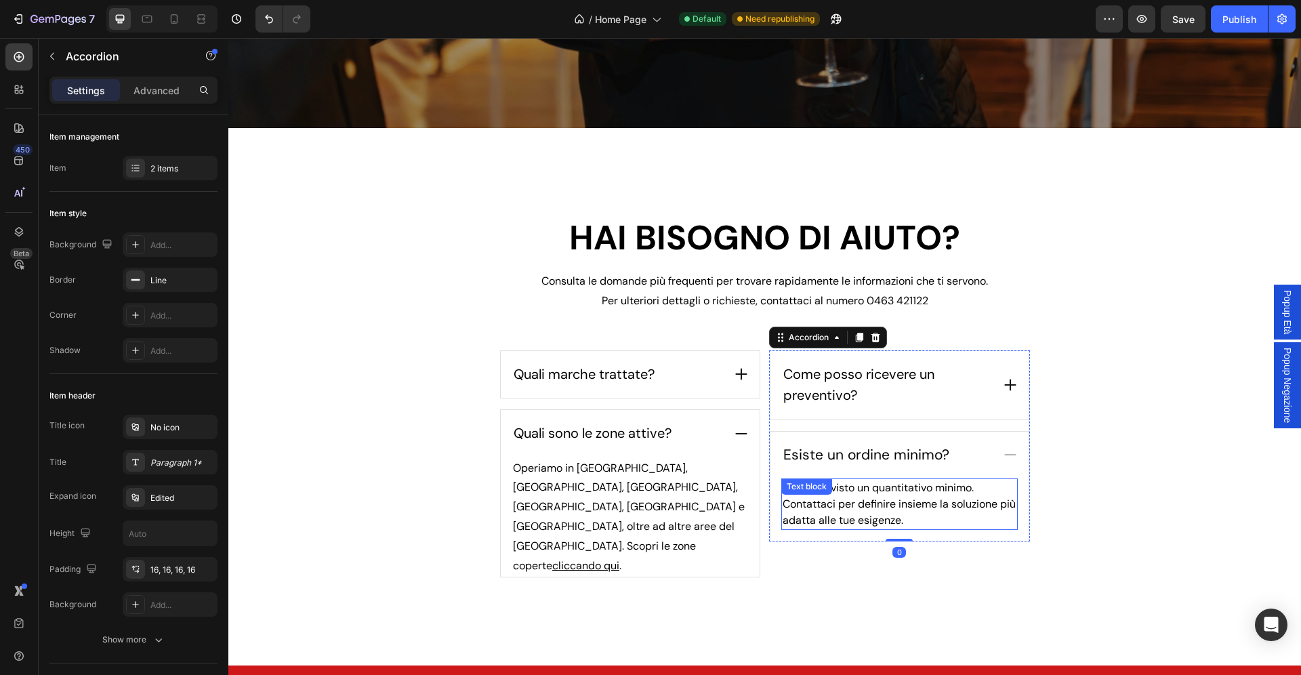
click at [875, 497] on div "Non è previsto un quantitativo minimo. Contattaci per definire insieme la soluz…" at bounding box center [899, 503] width 237 height 51
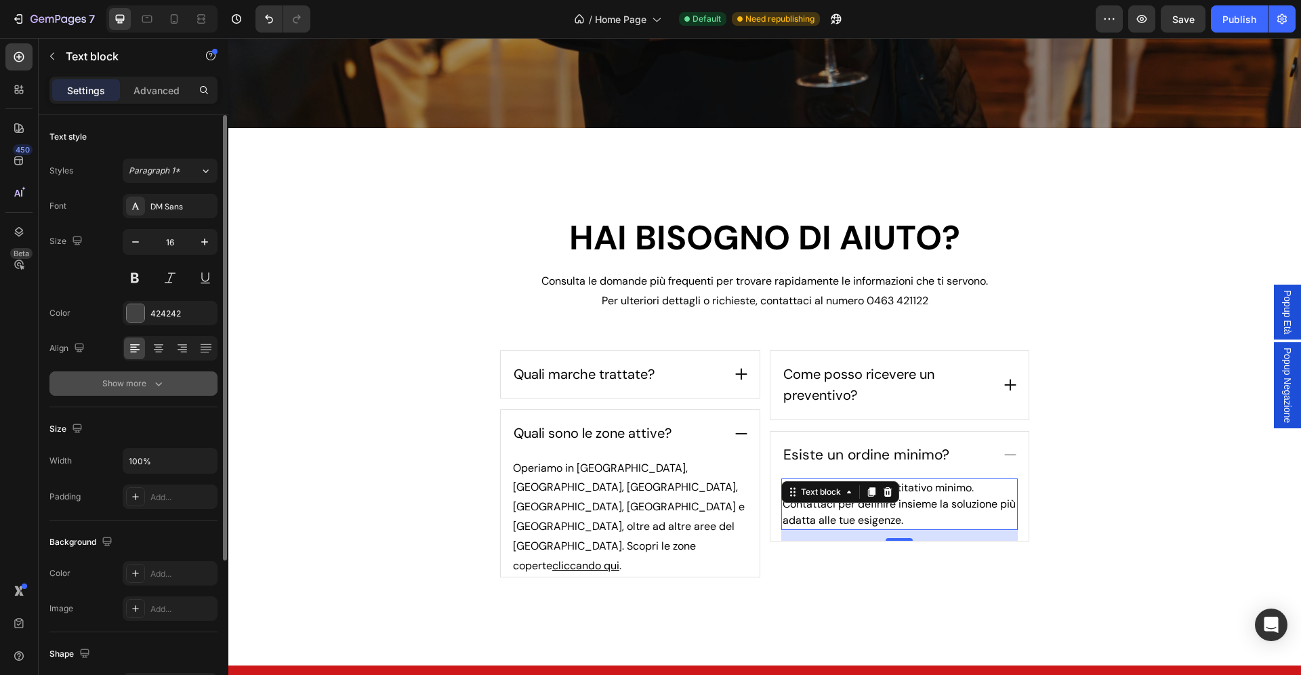
click at [148, 388] on div "Show more" at bounding box center [133, 384] width 63 height 14
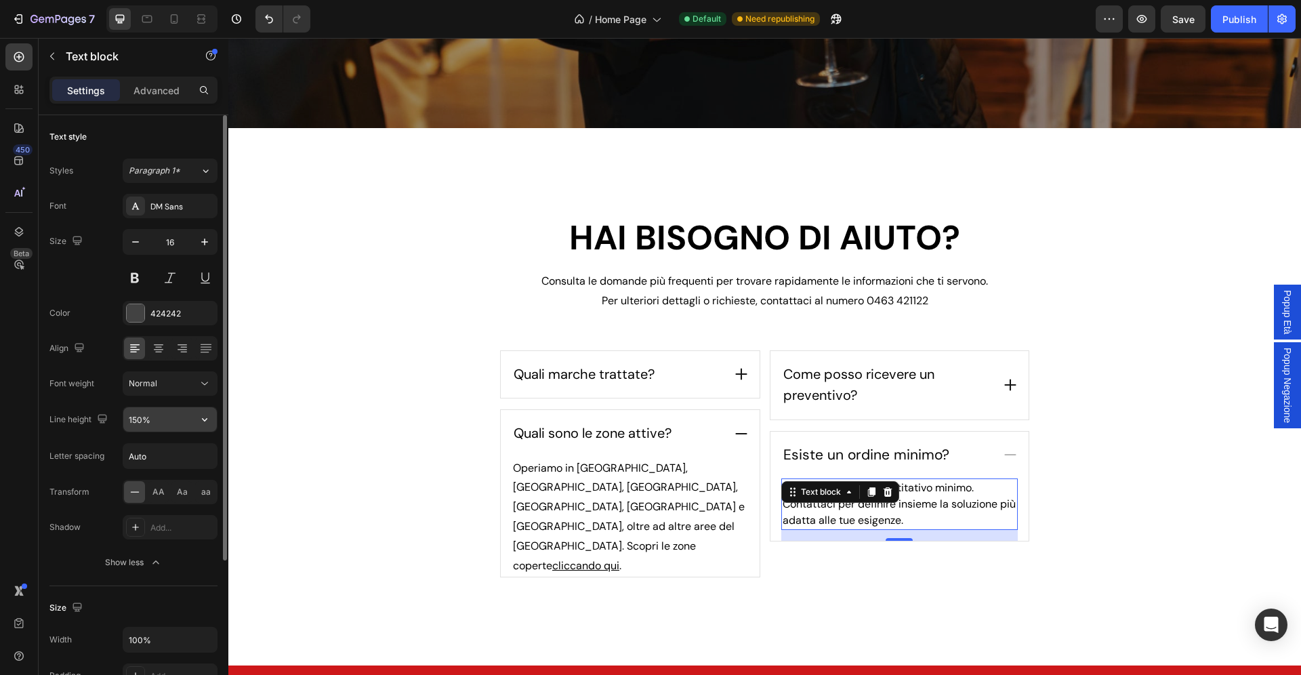
click at [135, 422] on input "150%" at bounding box center [169, 419] width 93 height 24
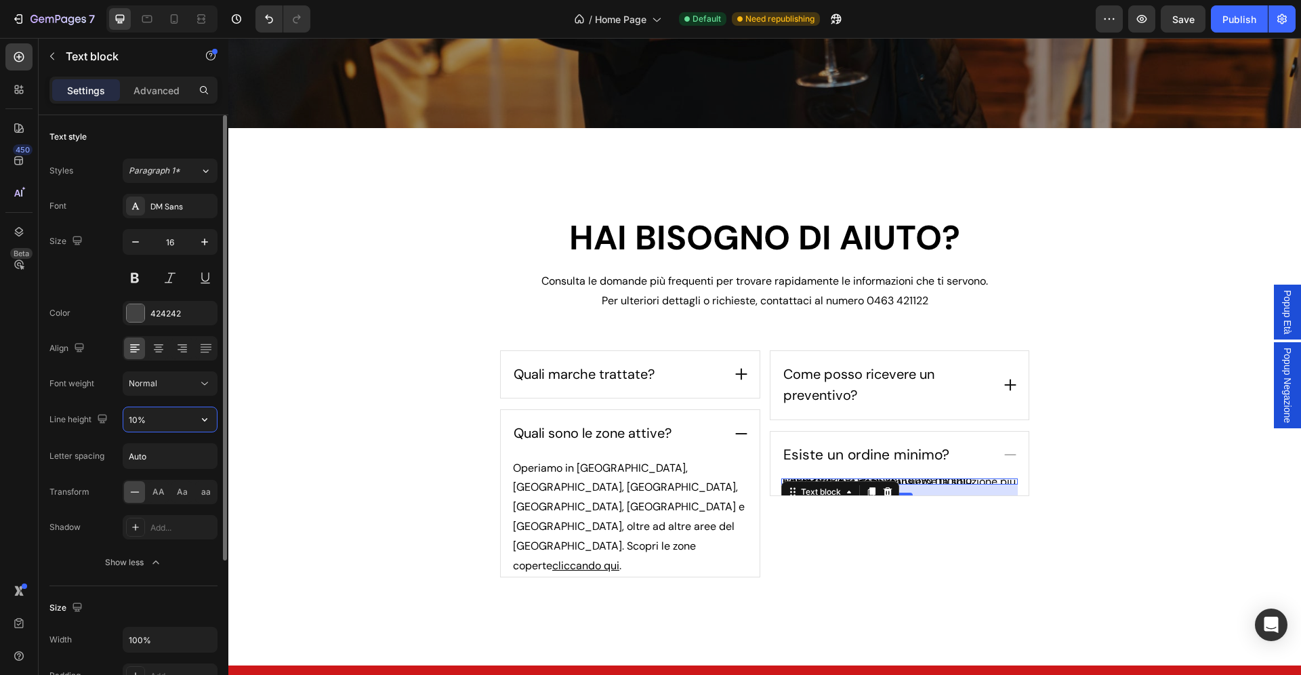
type input "180%"
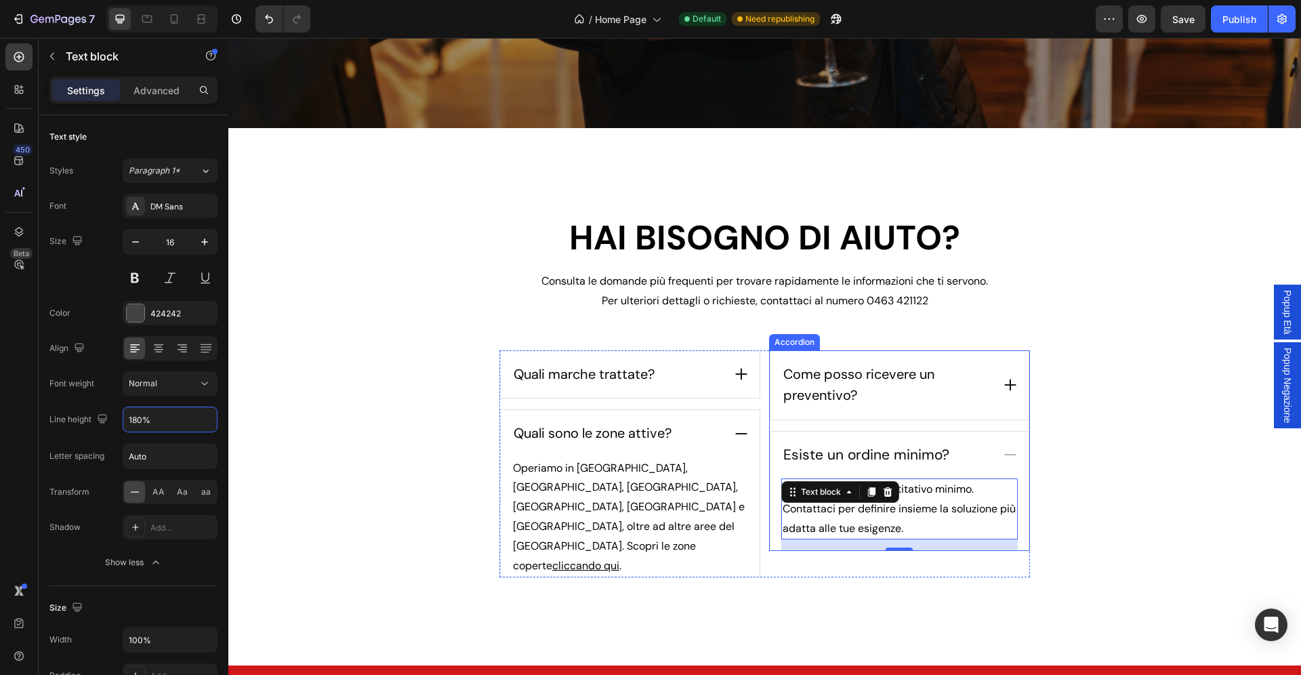
click at [992, 390] on div "Come posso ricevere un preventivo?" at bounding box center [899, 385] width 259 height 68
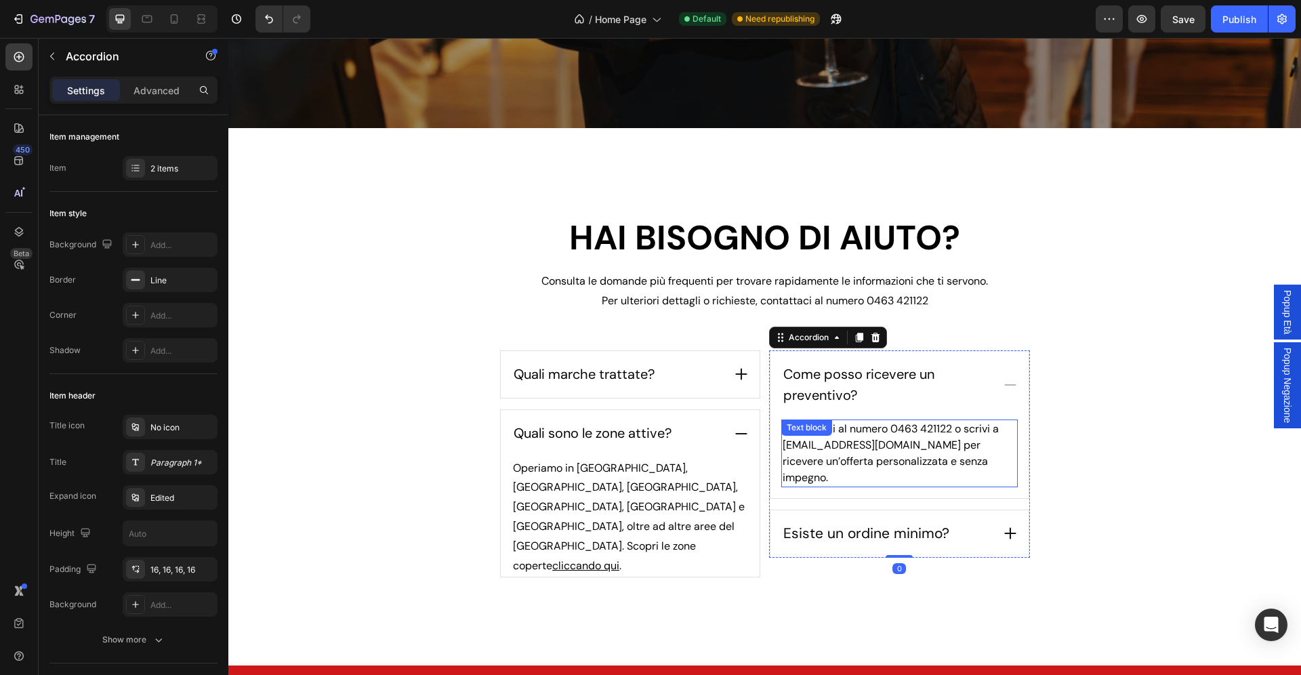
click at [906, 455] on p "Contattaci al numero 0463 421122 o scrivi a info@zadrabevande.it per ricevere u…" at bounding box center [899, 453] width 234 height 65
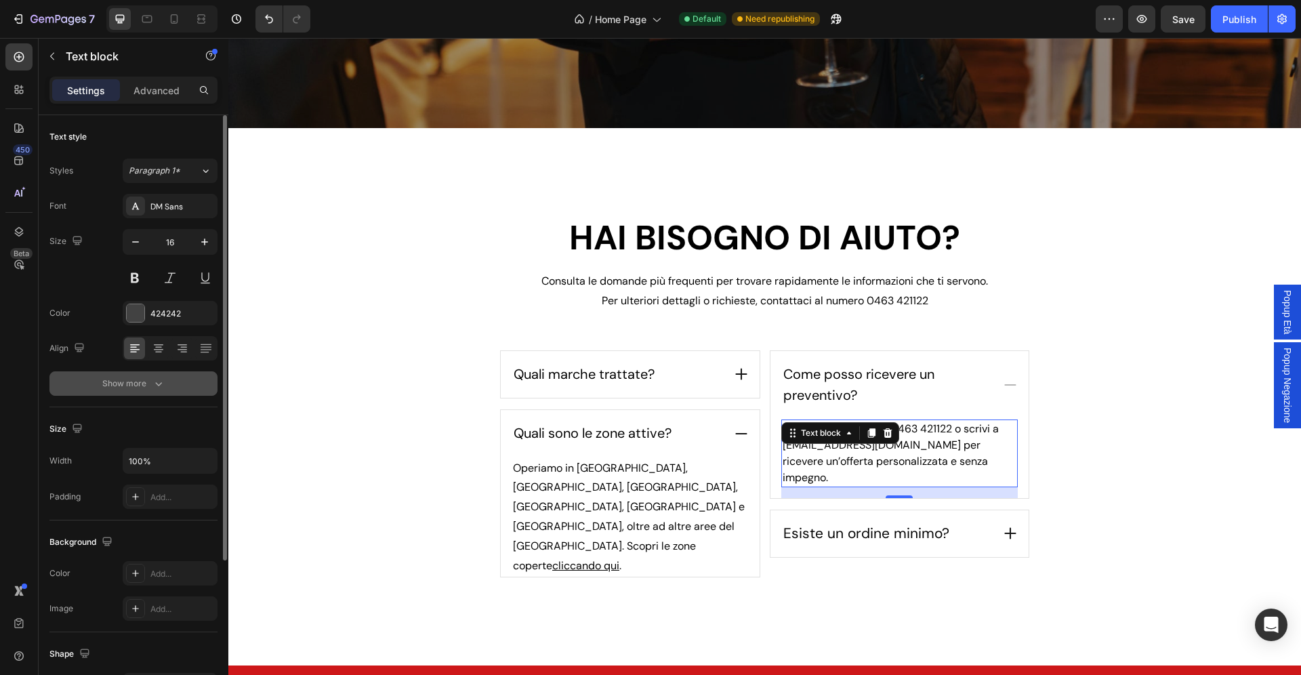
click at [161, 377] on icon "button" at bounding box center [159, 384] width 14 height 14
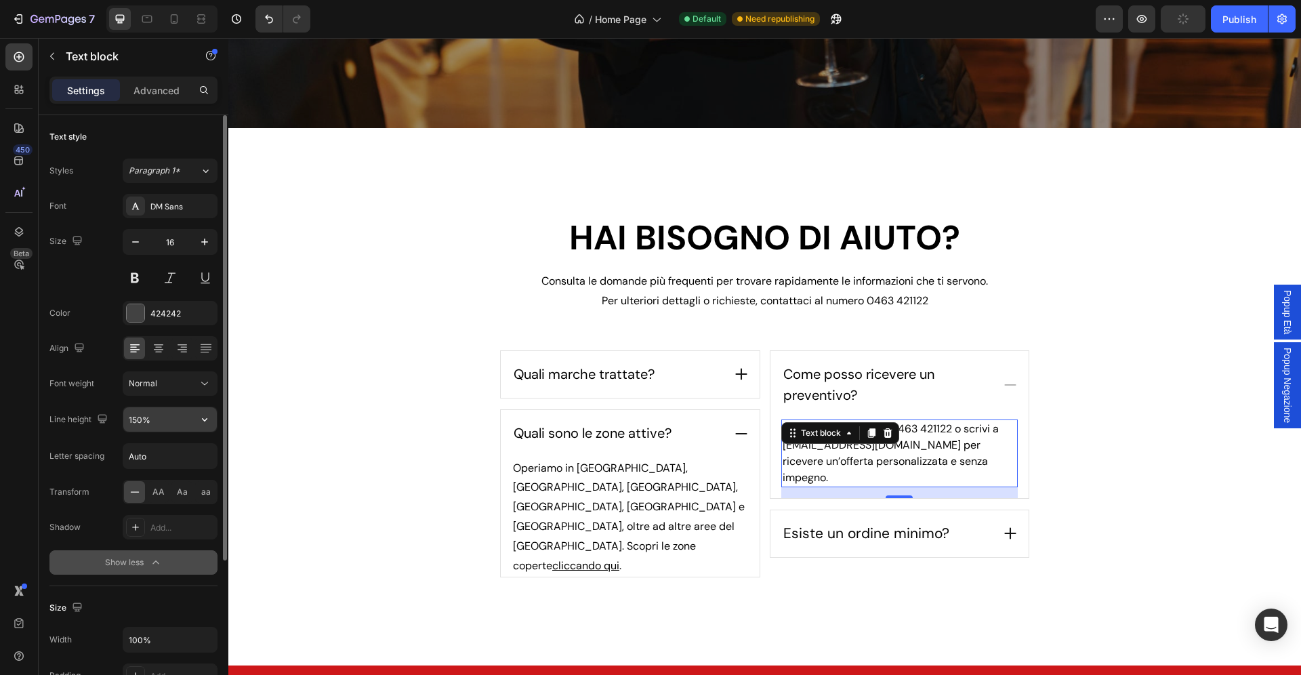
click at [135, 421] on input "150%" at bounding box center [169, 419] width 93 height 24
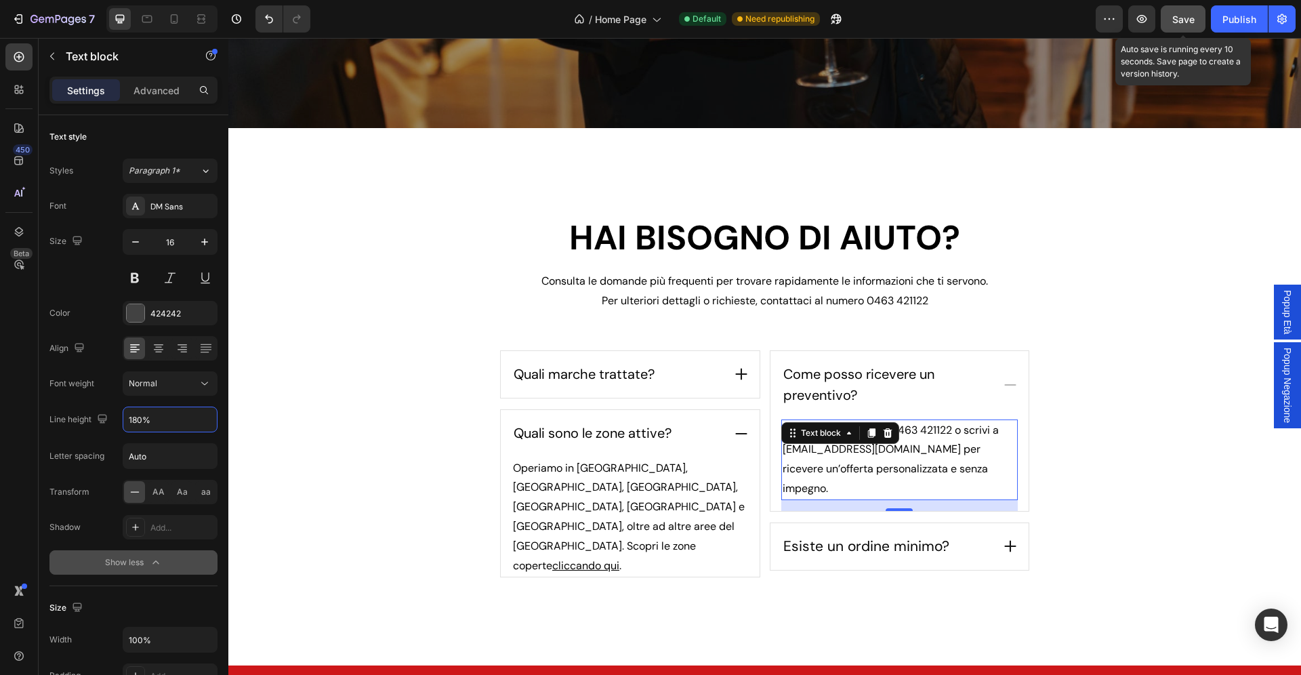
type input "180%"
click at [1185, 16] on span "Save" at bounding box center [1183, 20] width 22 height 12
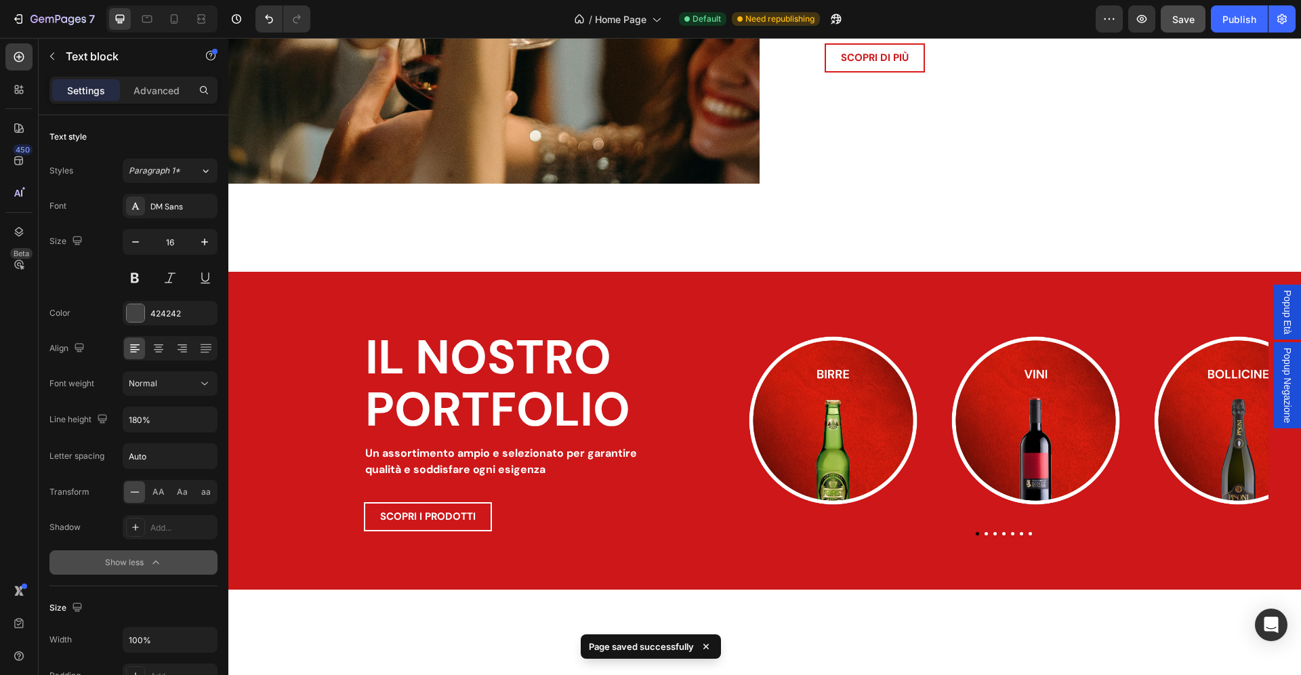
scroll to position [1548, 0]
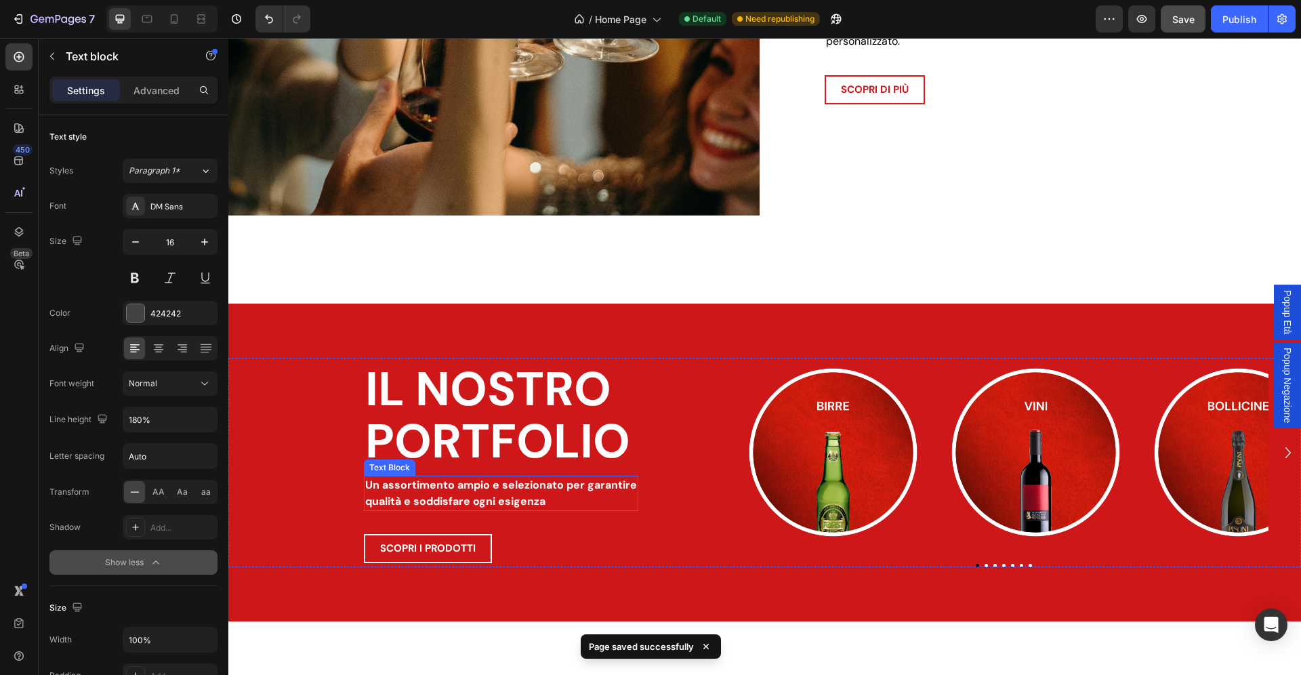
click at [517, 415] on h2 "IL NOSTRO PORTFOLIO" at bounding box center [501, 415] width 274 height 107
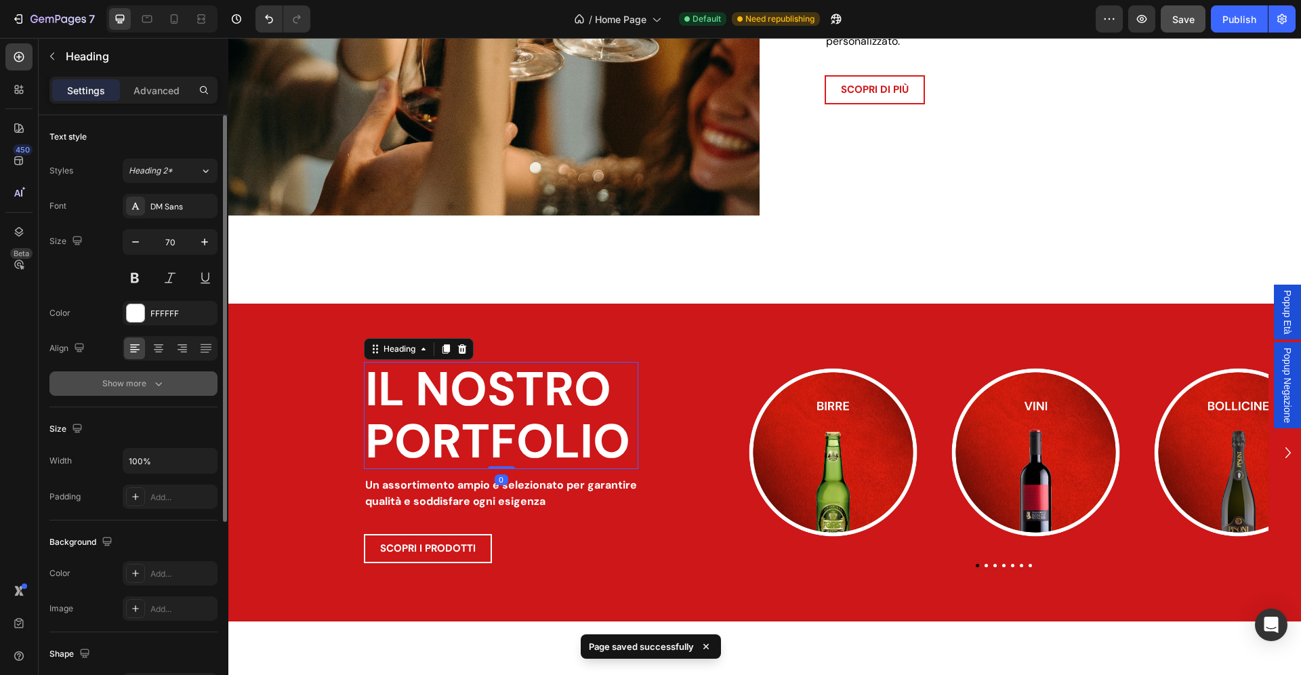
click at [159, 384] on icon "button" at bounding box center [159, 384] width 14 height 14
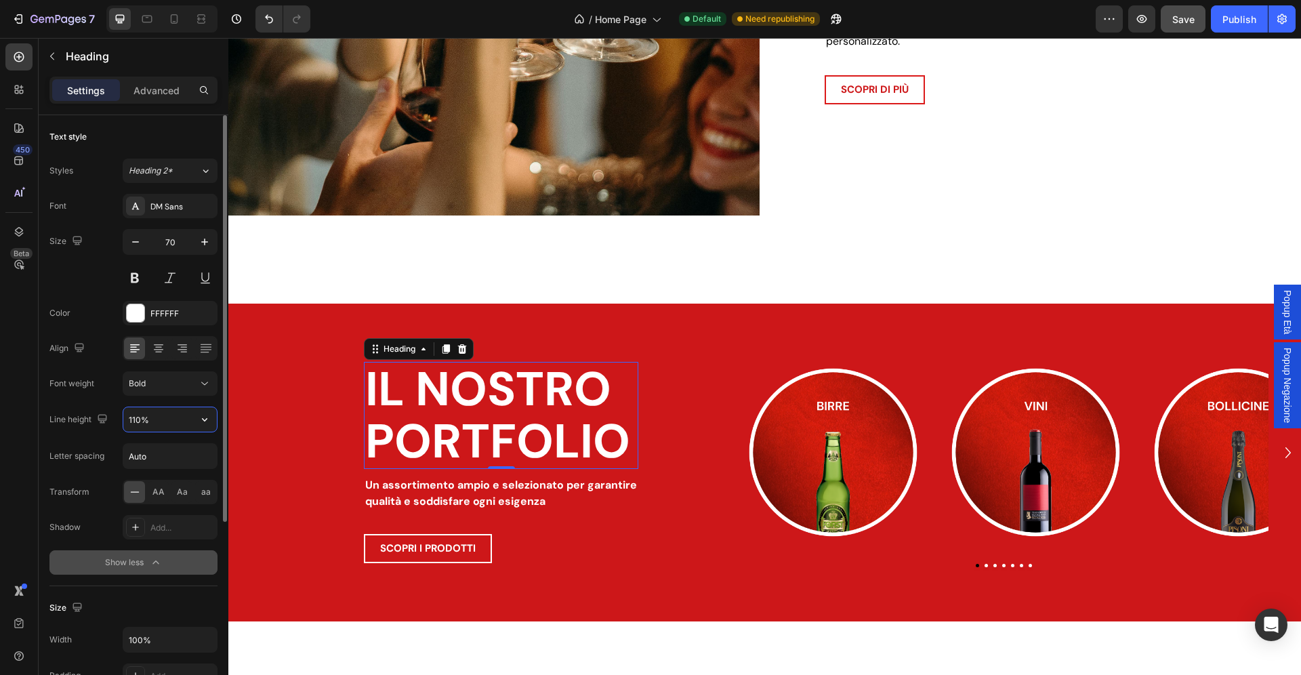
click at [134, 421] on input "110%" at bounding box center [169, 419] width 93 height 24
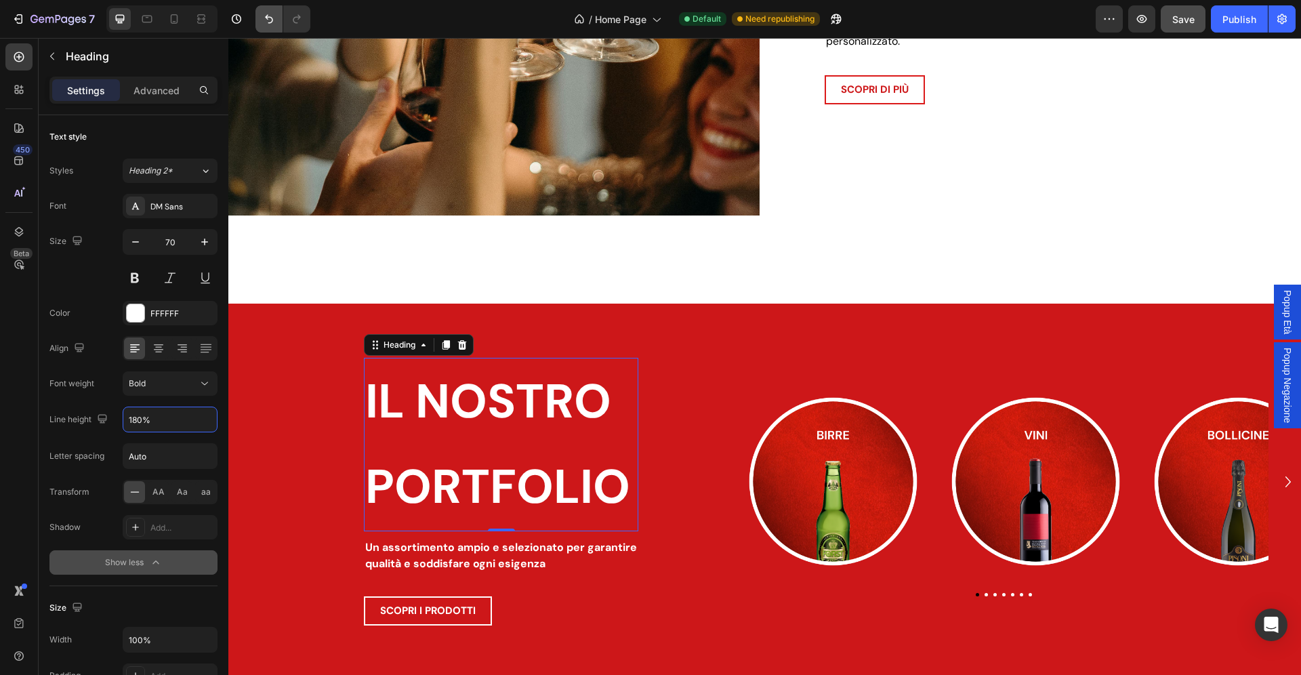
click at [266, 23] on icon "Undo/Redo" at bounding box center [269, 19] width 14 height 14
type input "110%"
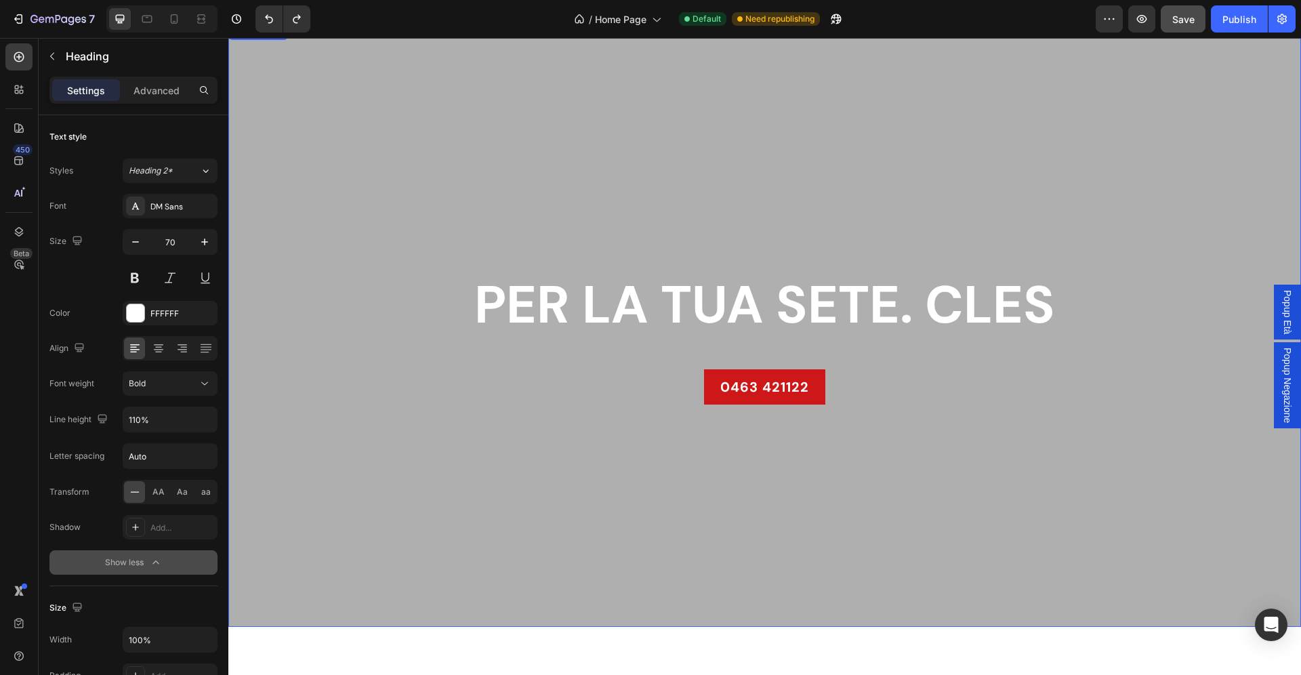
scroll to position [21, 0]
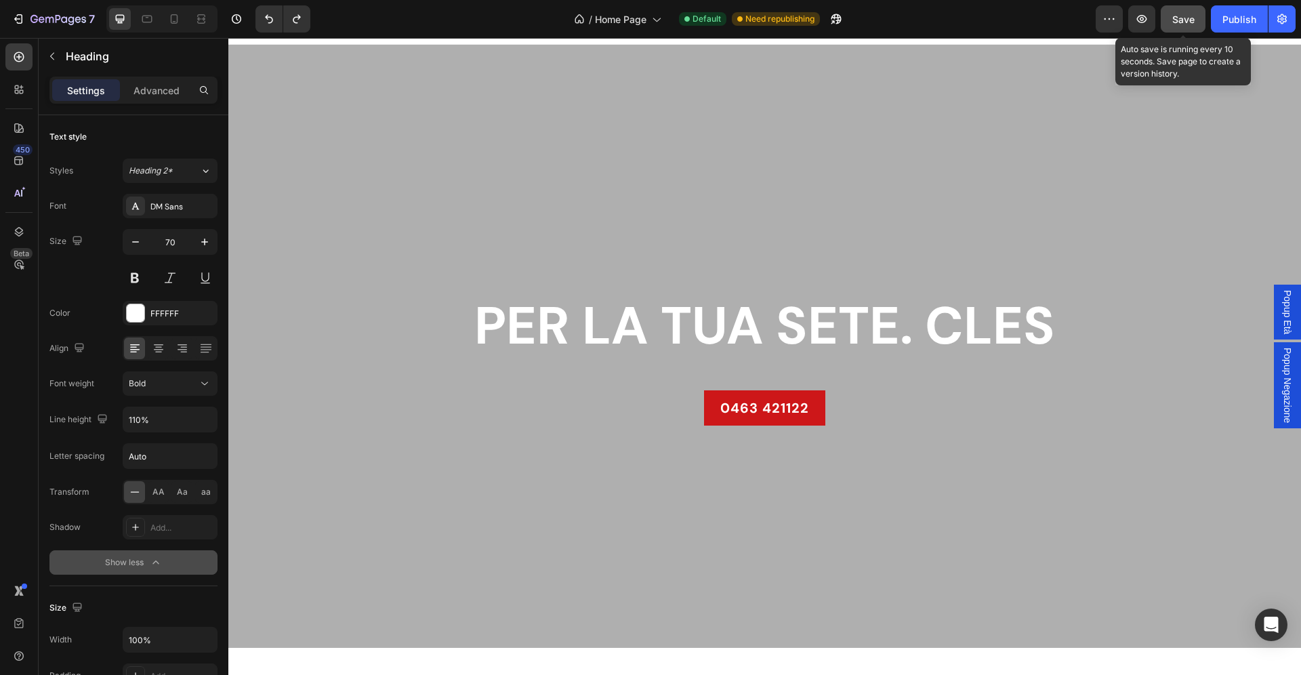
drag, startPoint x: 1187, startPoint y: 22, endPoint x: 1201, endPoint y: 23, distance: 13.6
click at [1187, 22] on span "Save" at bounding box center [1183, 20] width 22 height 12
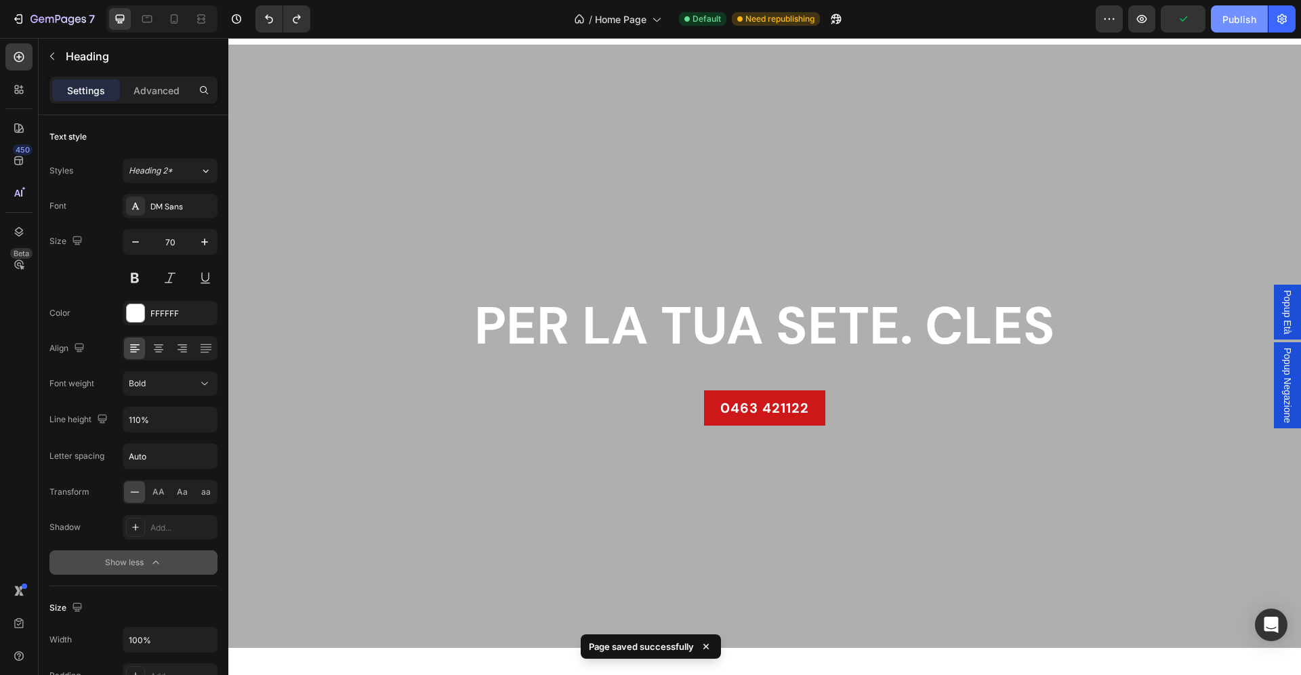
click at [1242, 23] on div "Publish" at bounding box center [1239, 19] width 34 height 14
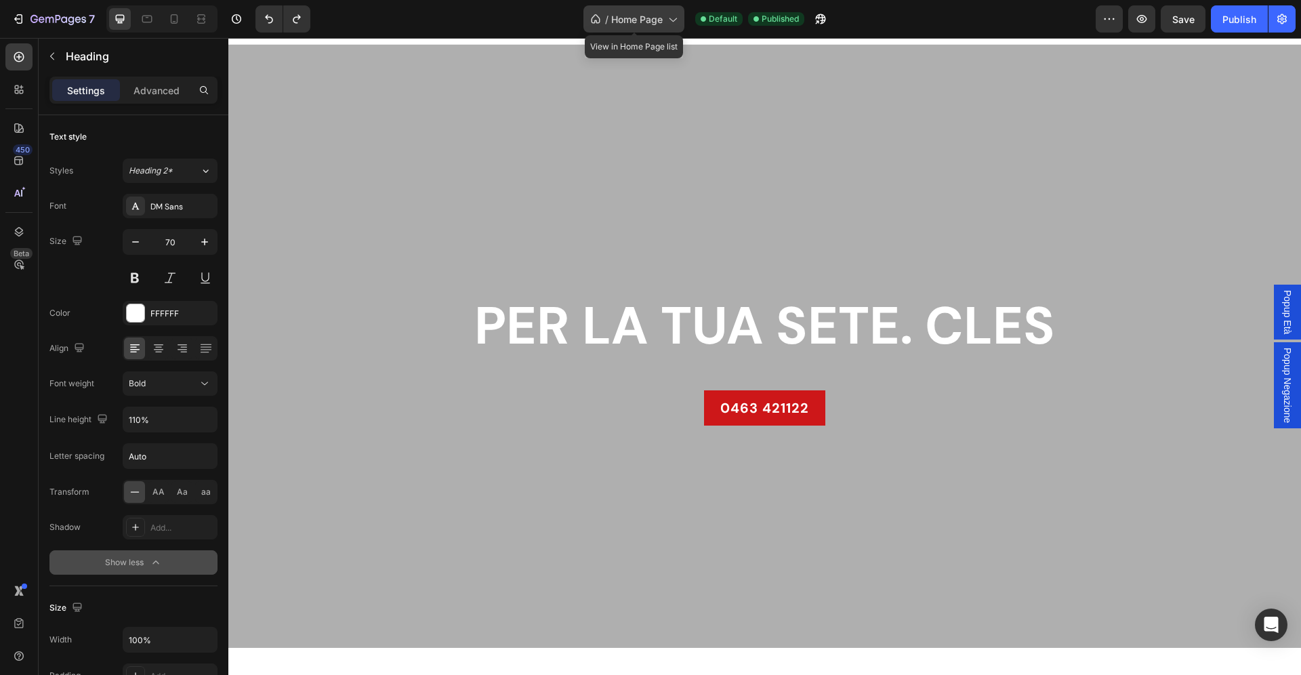
click at [655, 19] on span "Home Page" at bounding box center [636, 19] width 51 height 14
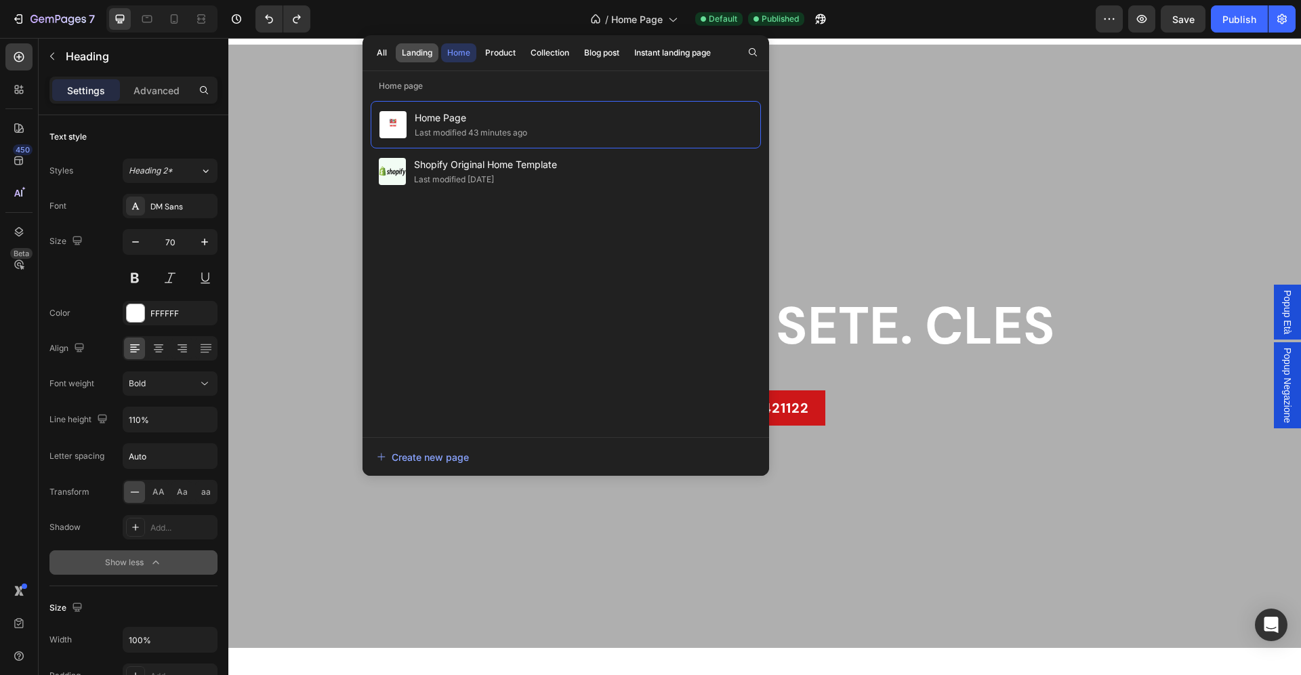
click at [414, 50] on div "Landing" at bounding box center [417, 53] width 30 height 12
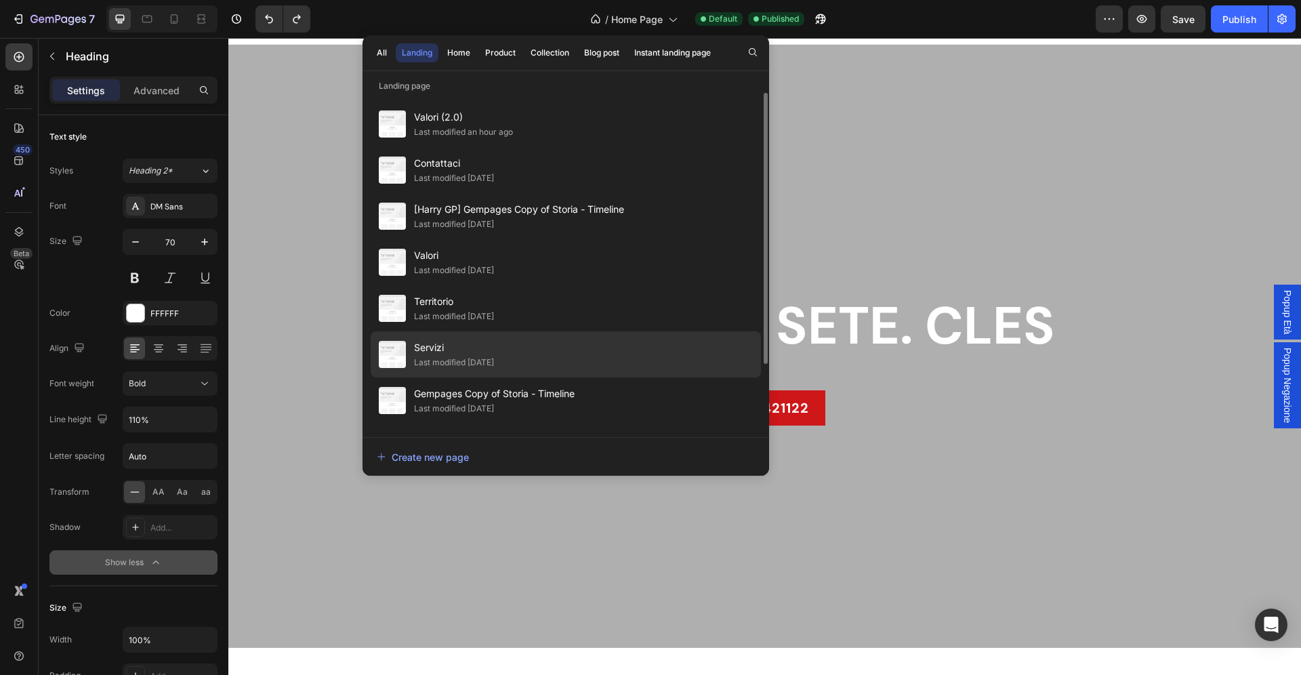
click at [469, 359] on div "Last modified [DATE]" at bounding box center [454, 363] width 80 height 14
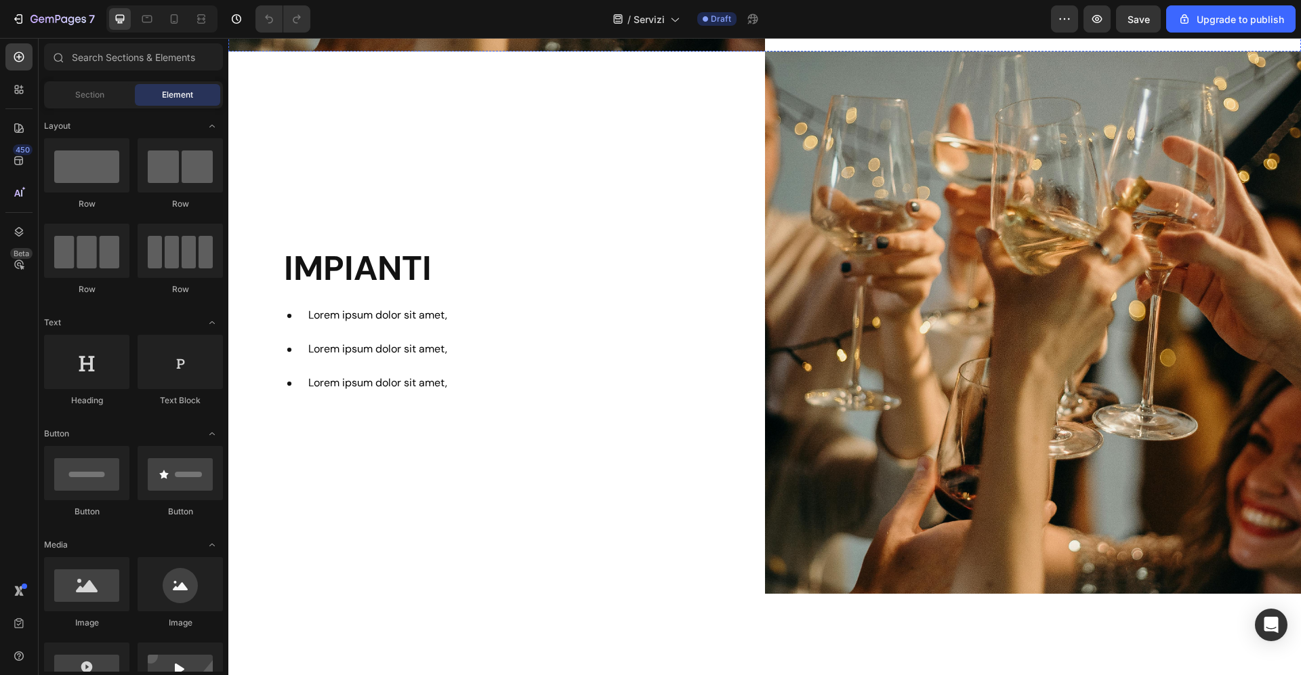
scroll to position [1317, 0]
